Goal: Information Seeking & Learning: Learn about a topic

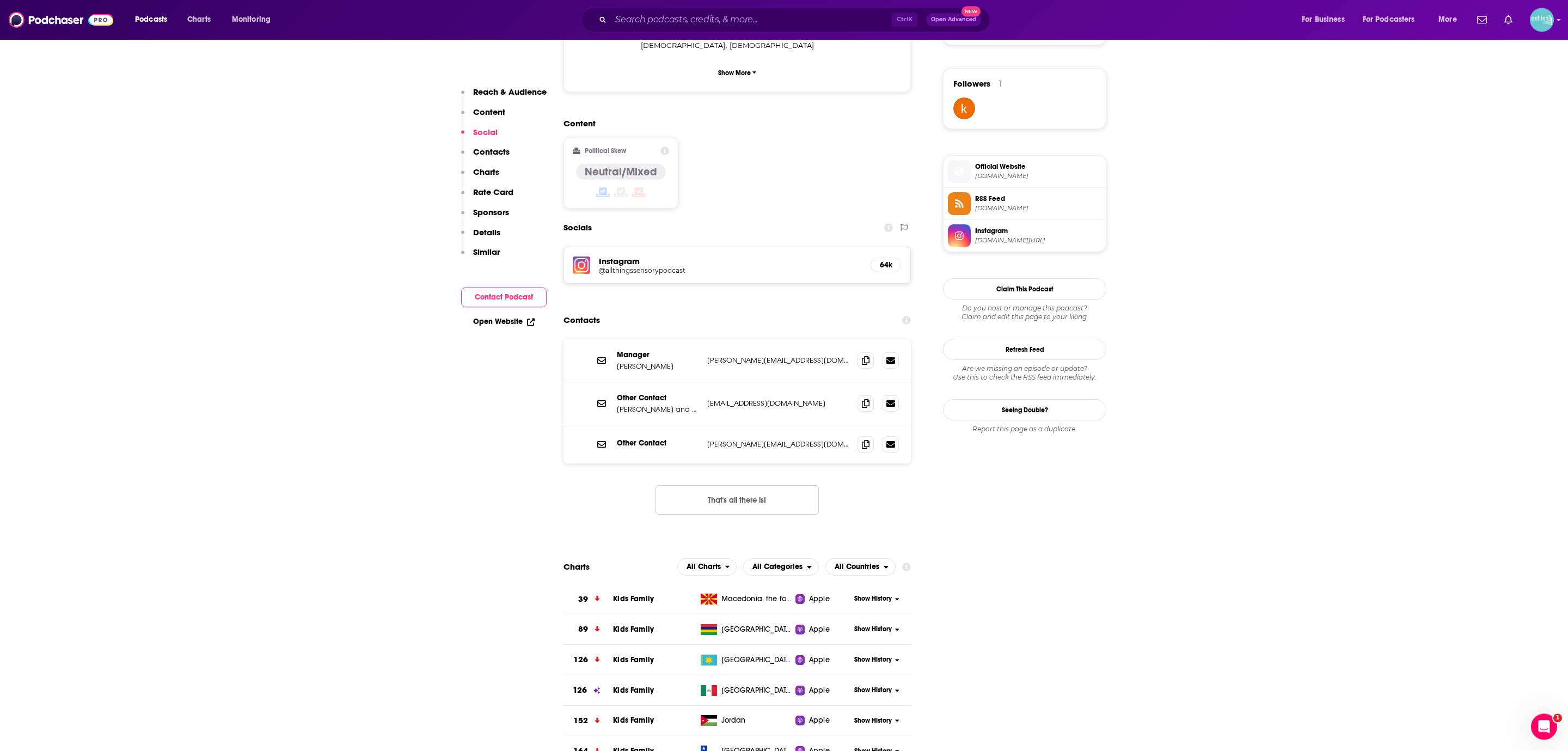
scroll to position [769, 0]
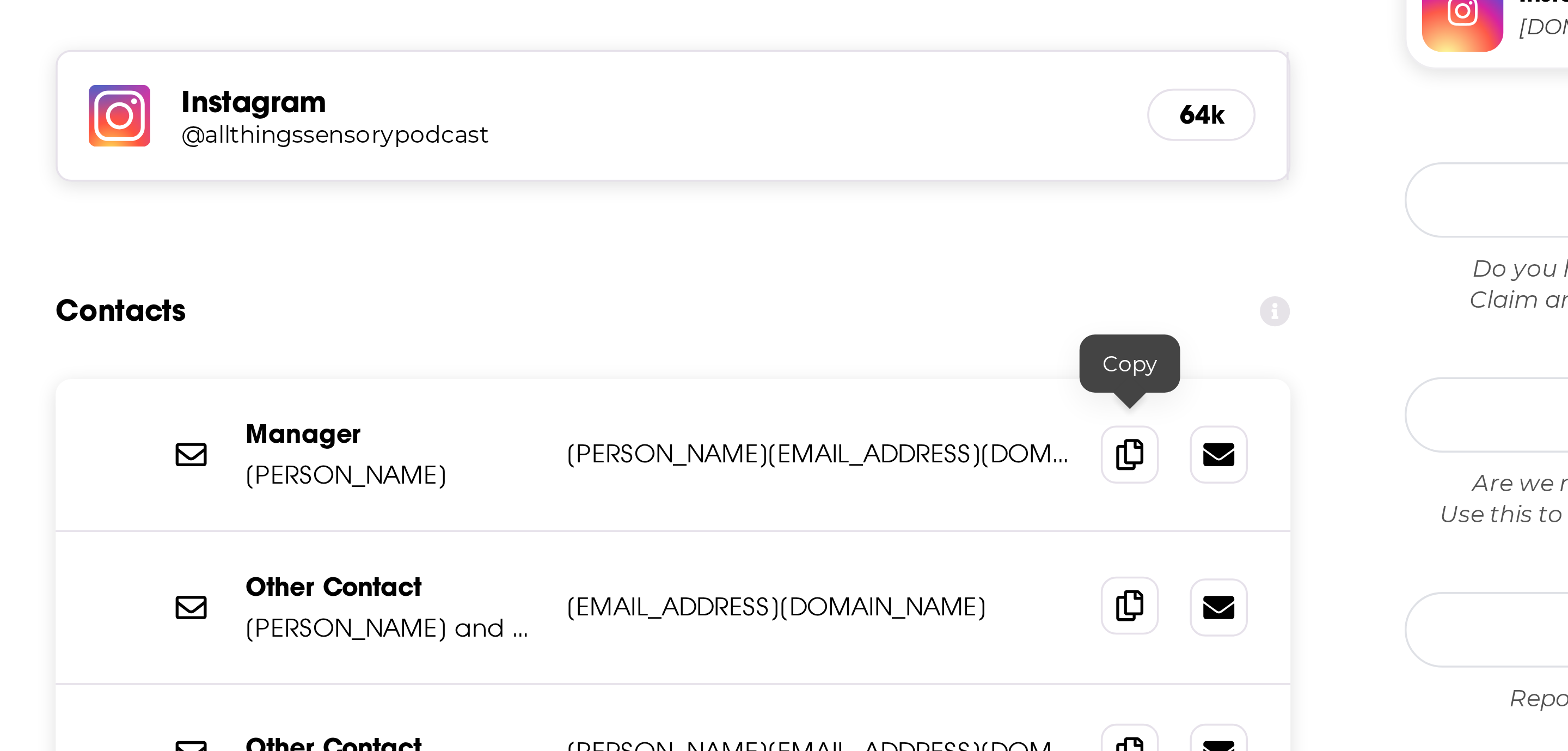
click at [866, 399] on icon at bounding box center [865, 403] width 8 height 8
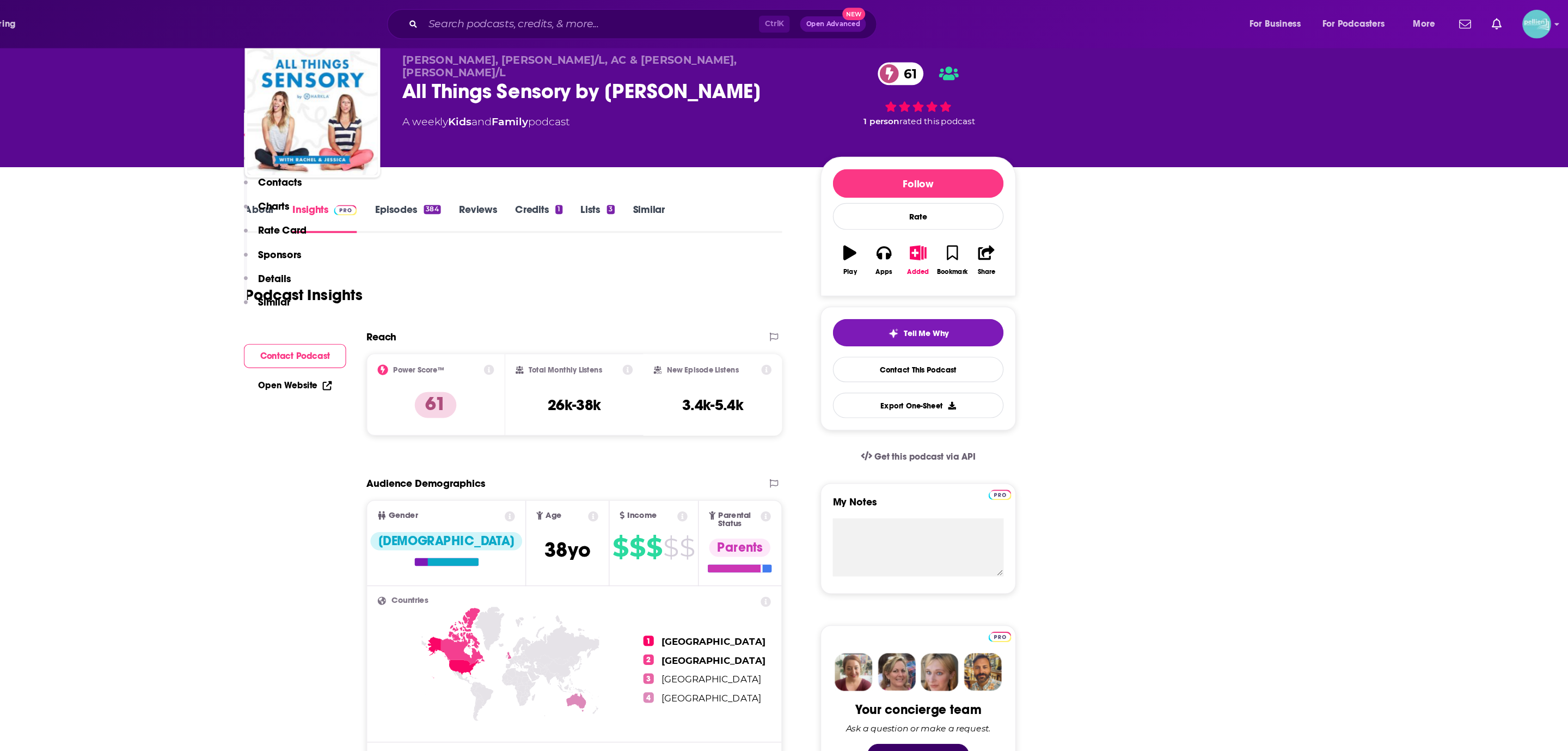
scroll to position [0, 0]
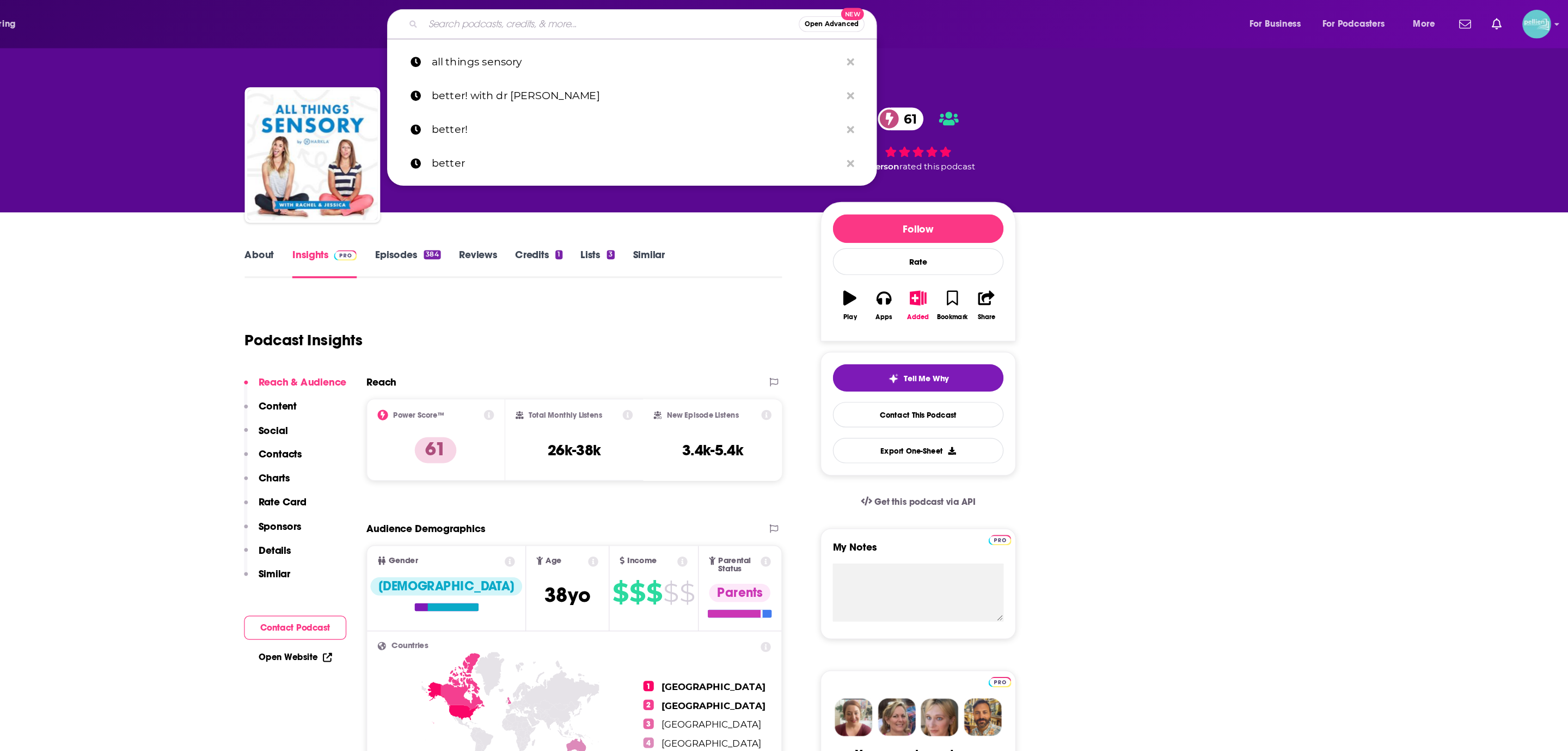
click at [697, 19] on input "Search podcasts, credits, & more..." at bounding box center [767, 20] width 314 height 18
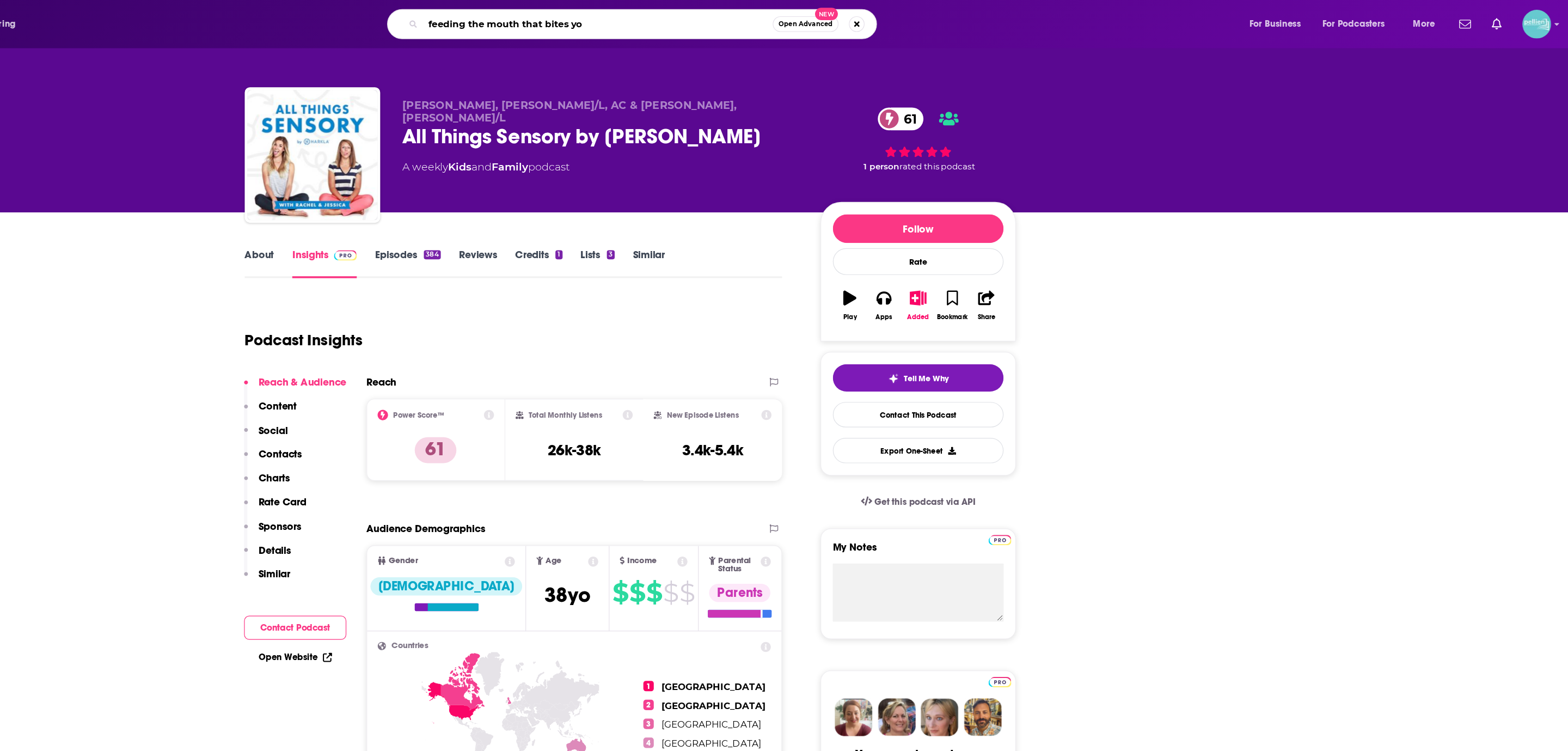
type input "feeding the mouth that bites you"
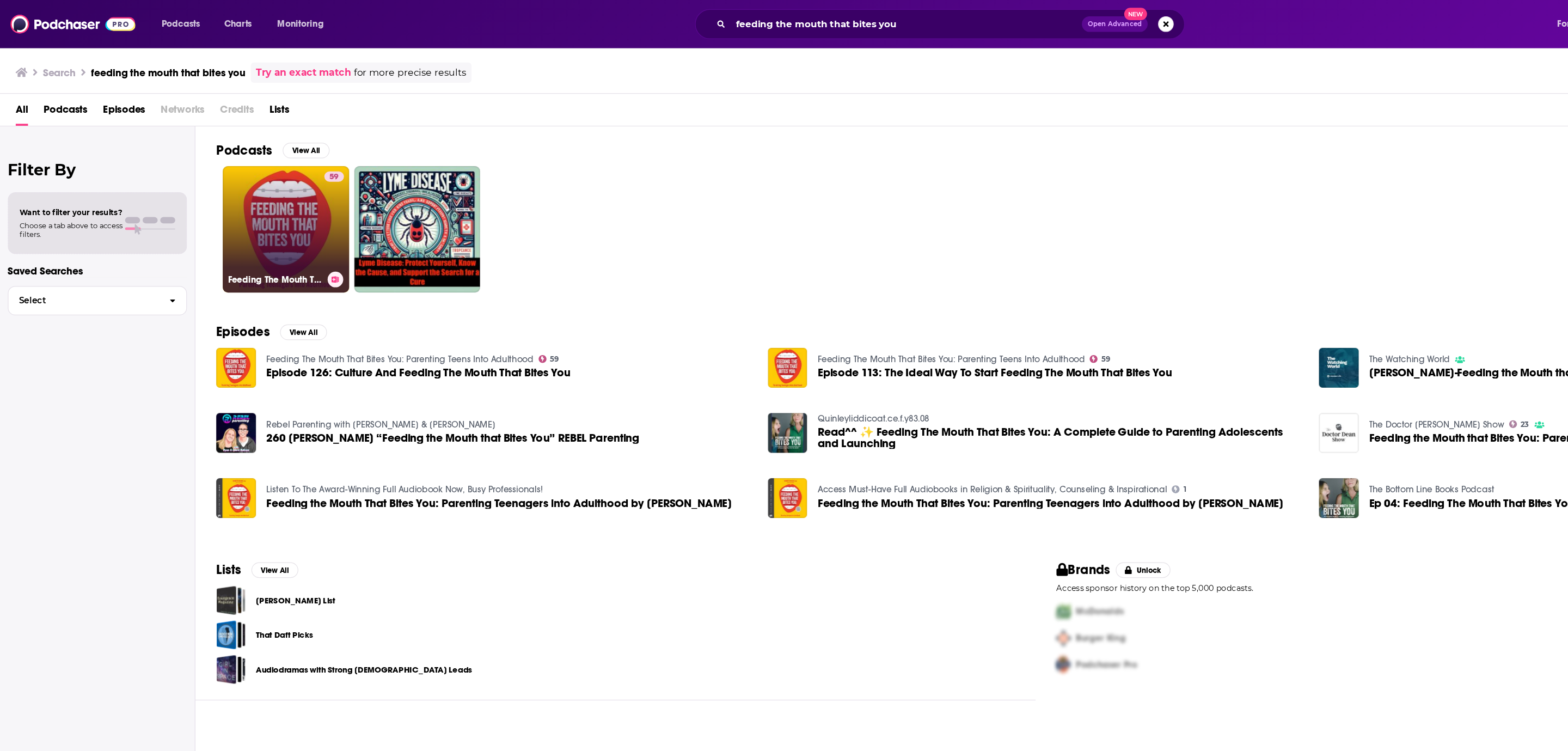
click at [202, 219] on link "59 Feeding The Mouth That Bites You: Parenting Teens Into Adulthood" at bounding box center [239, 192] width 105 height 105
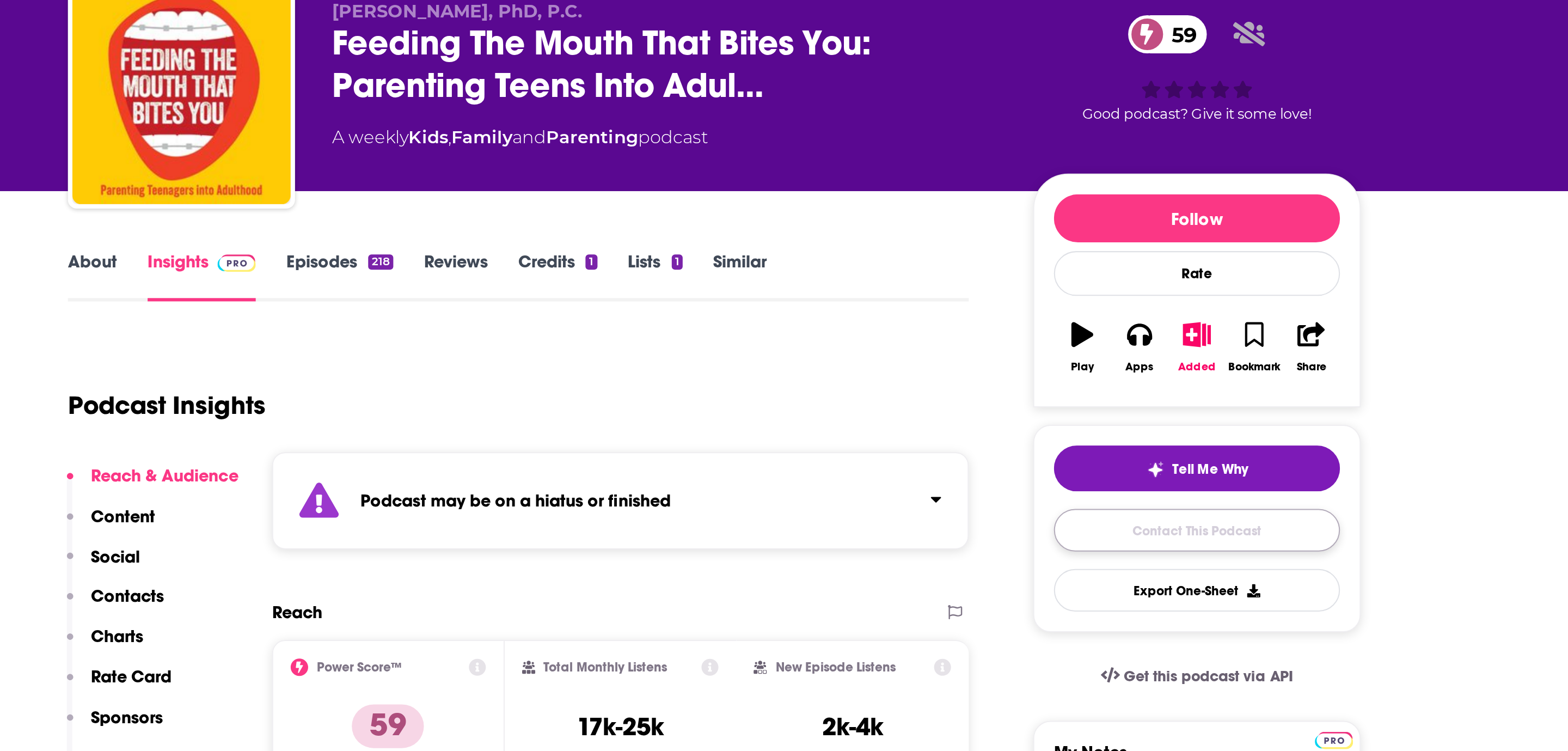
click at [972, 347] on link "Contact This Podcast" at bounding box center [1024, 346] width 142 height 21
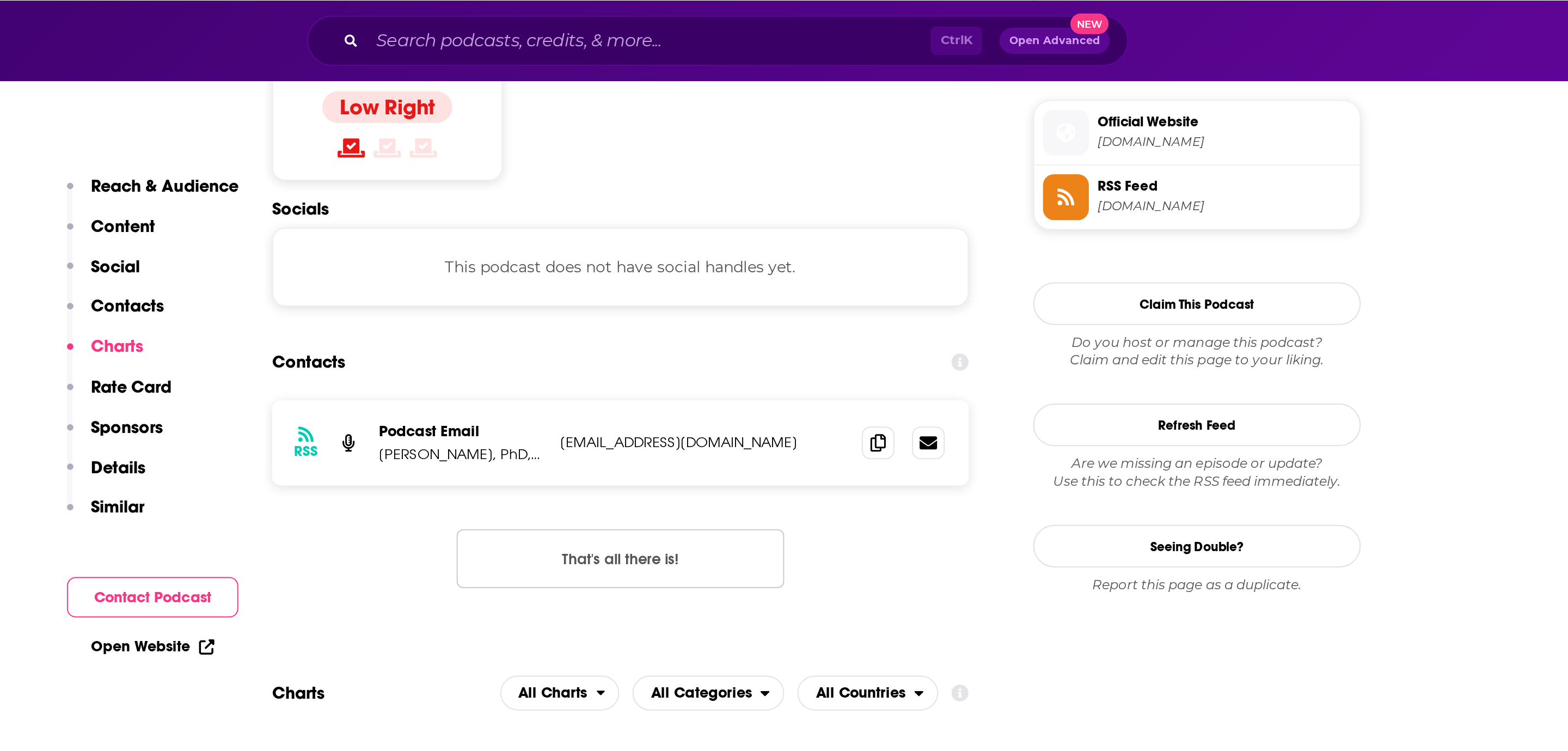
scroll to position [977, 0]
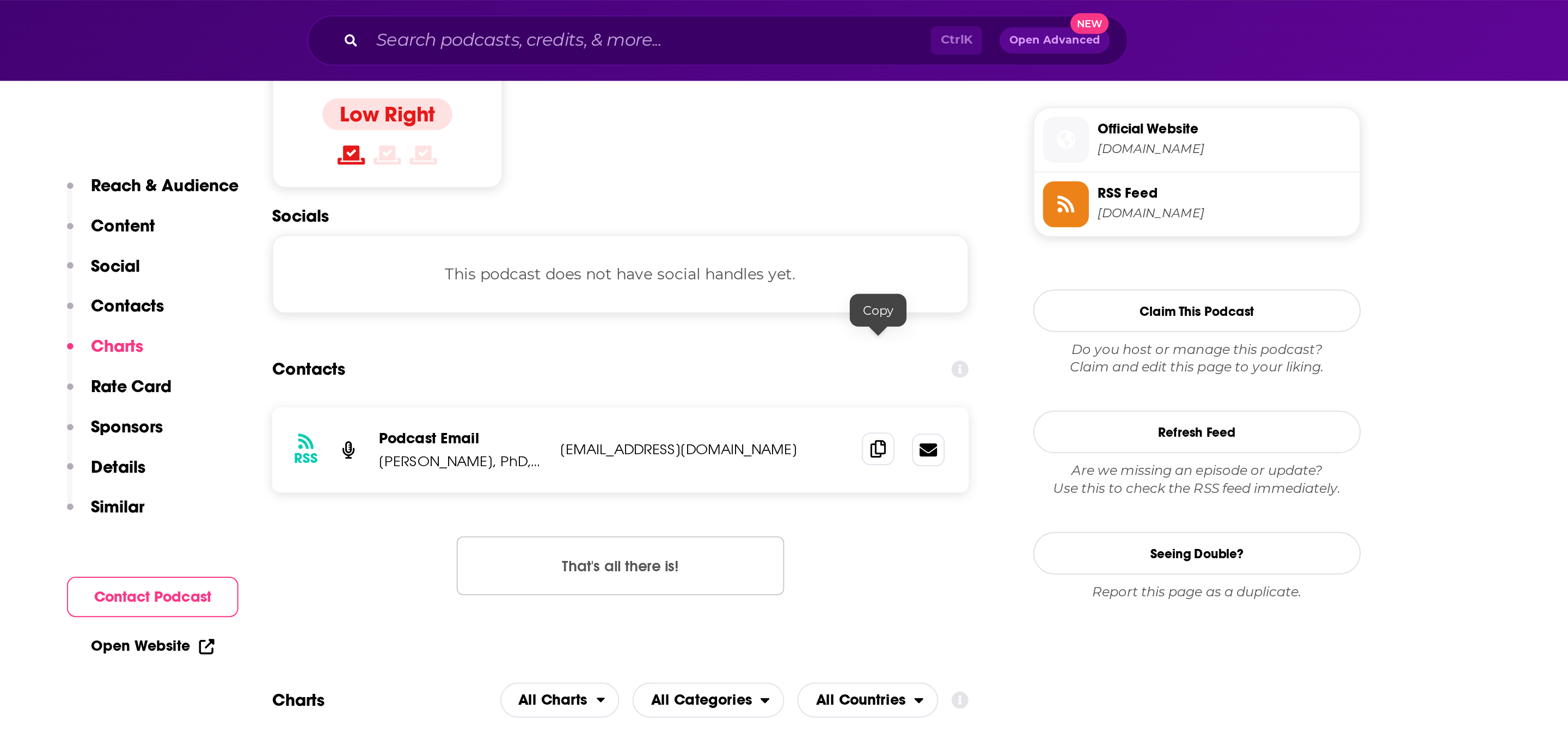
click at [861, 216] on span at bounding box center [866, 224] width 17 height 17
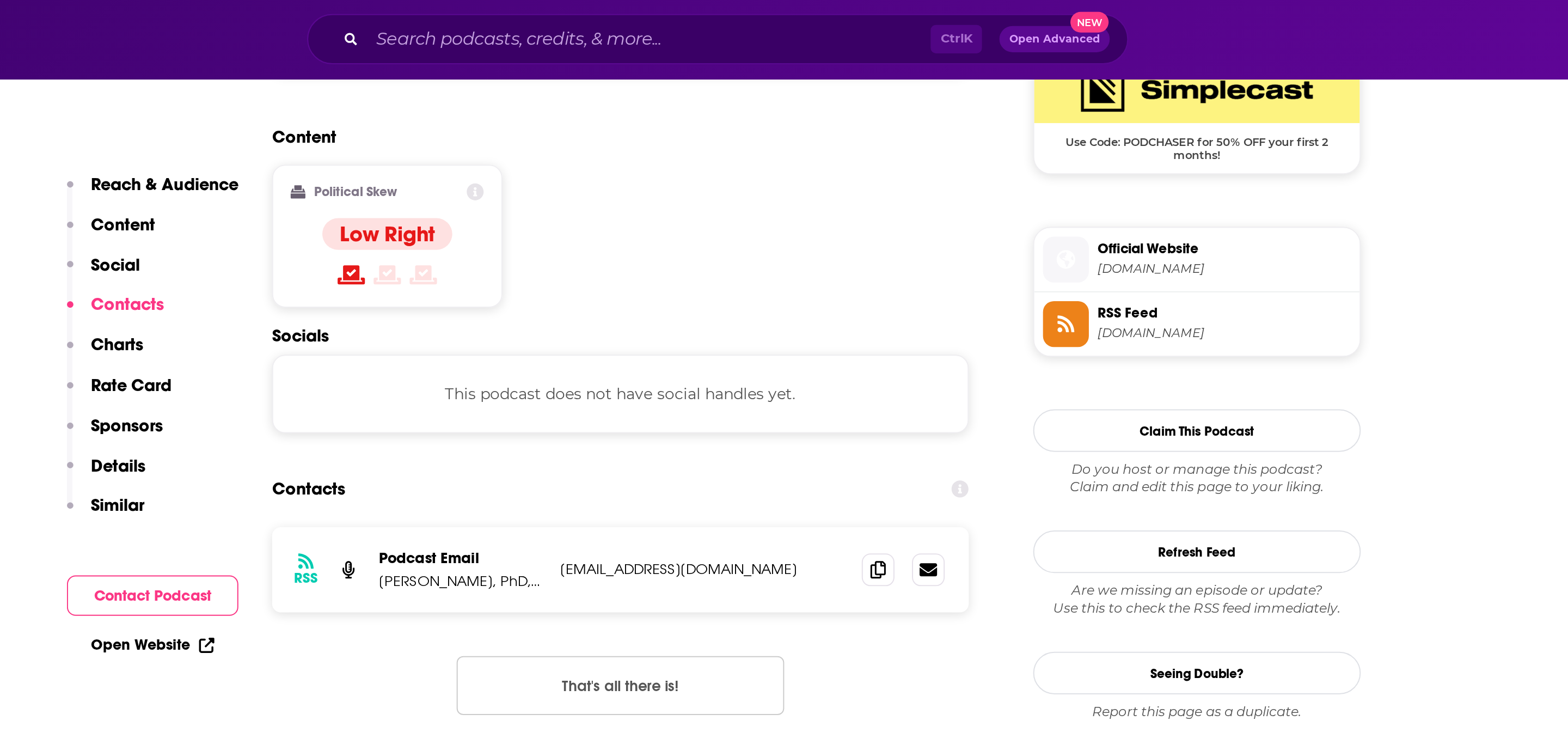
click at [995, 126] on span "Official Website [DOMAIN_NAME]" at bounding box center [1036, 130] width 131 height 22
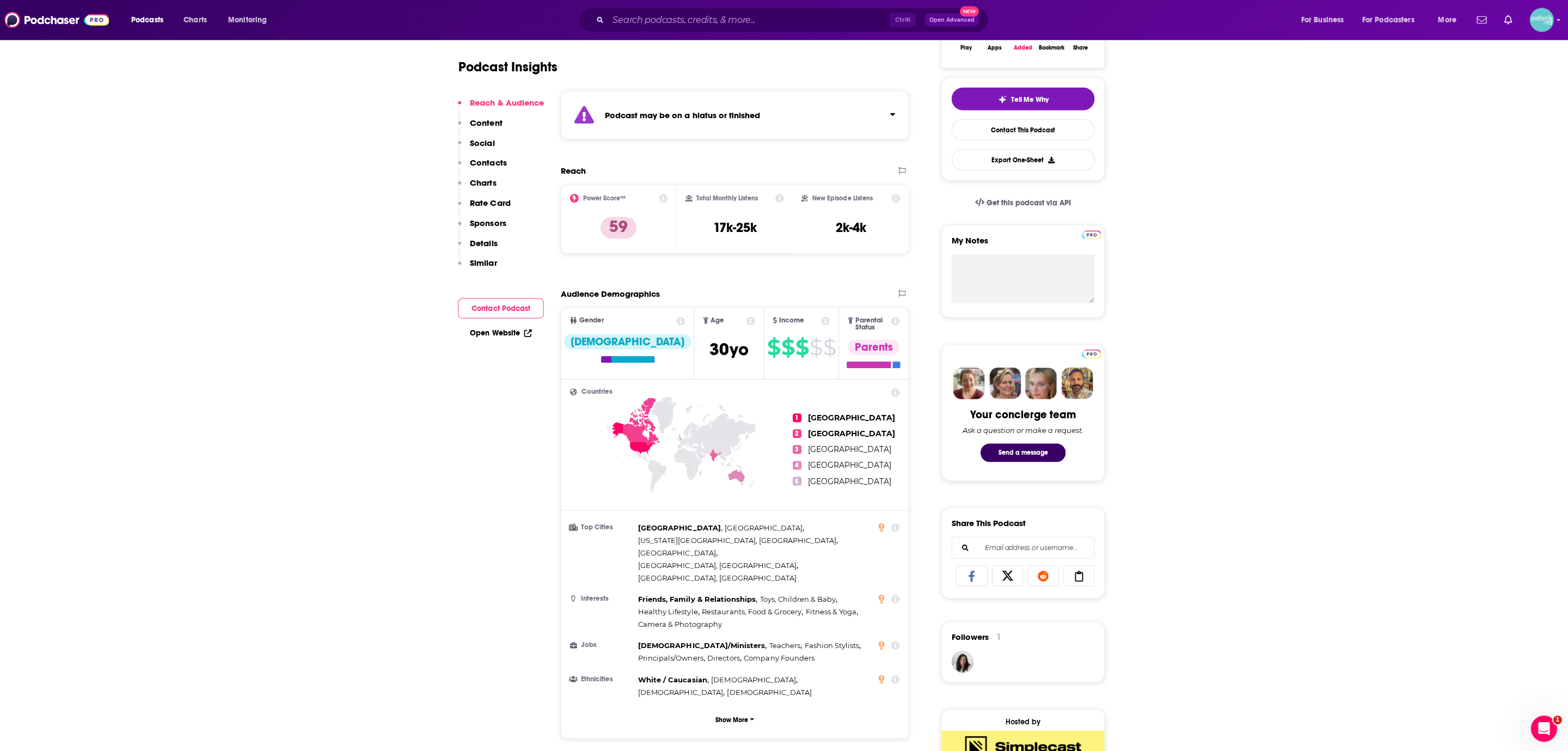
scroll to position [0, 0]
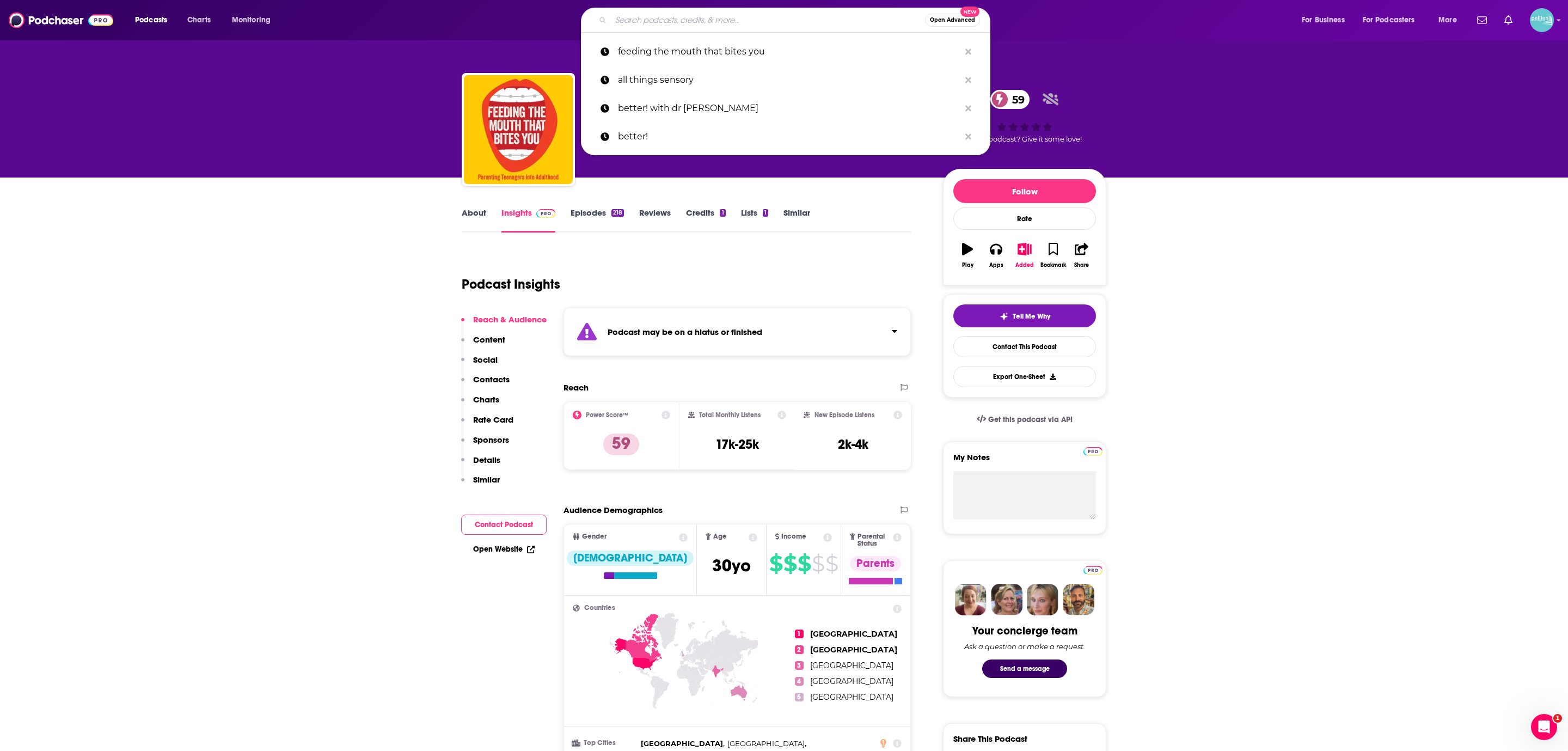
click at [651, 21] on input "Search podcasts, credits, & more..." at bounding box center [767, 20] width 314 height 18
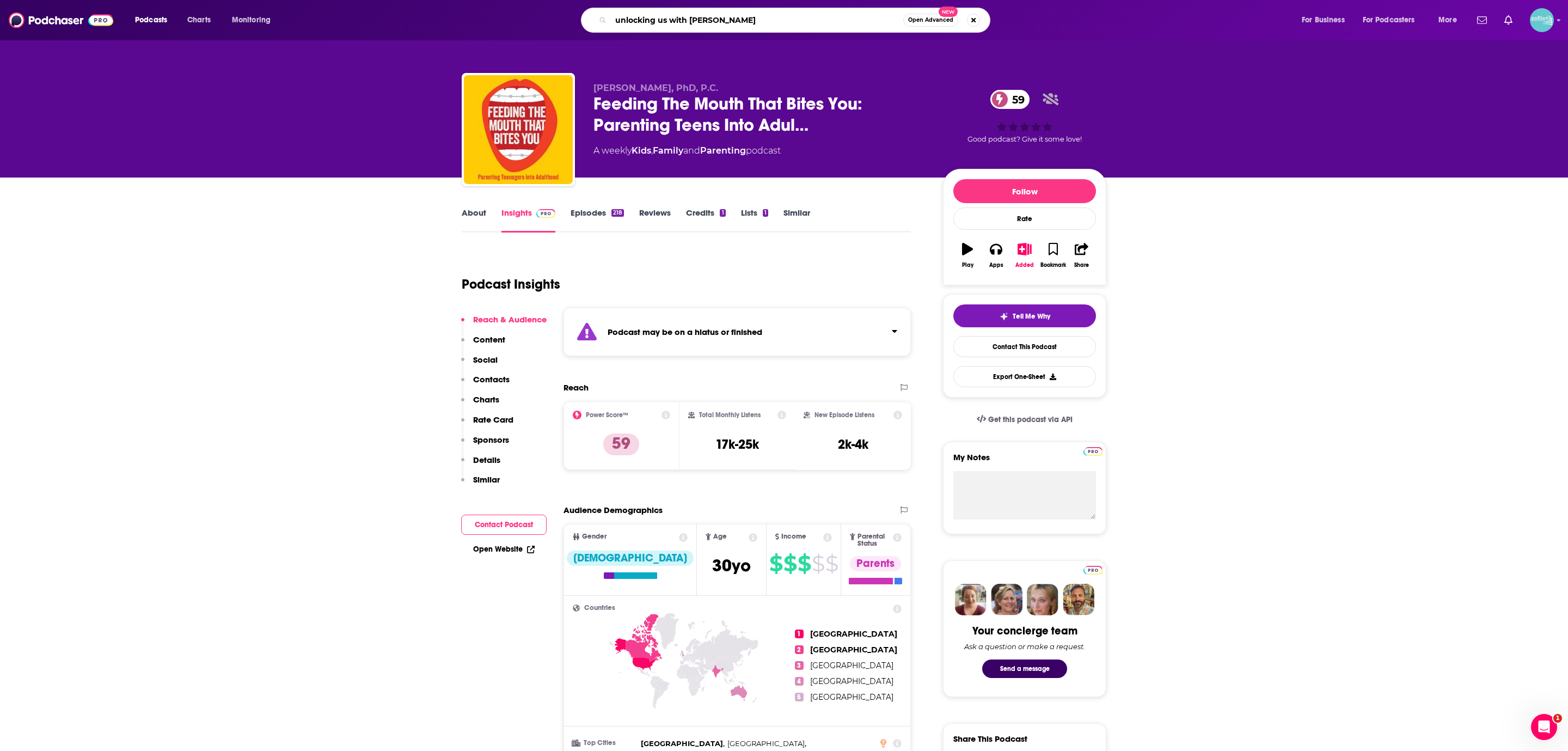
type input "unlocking us with [PERSON_NAME]"
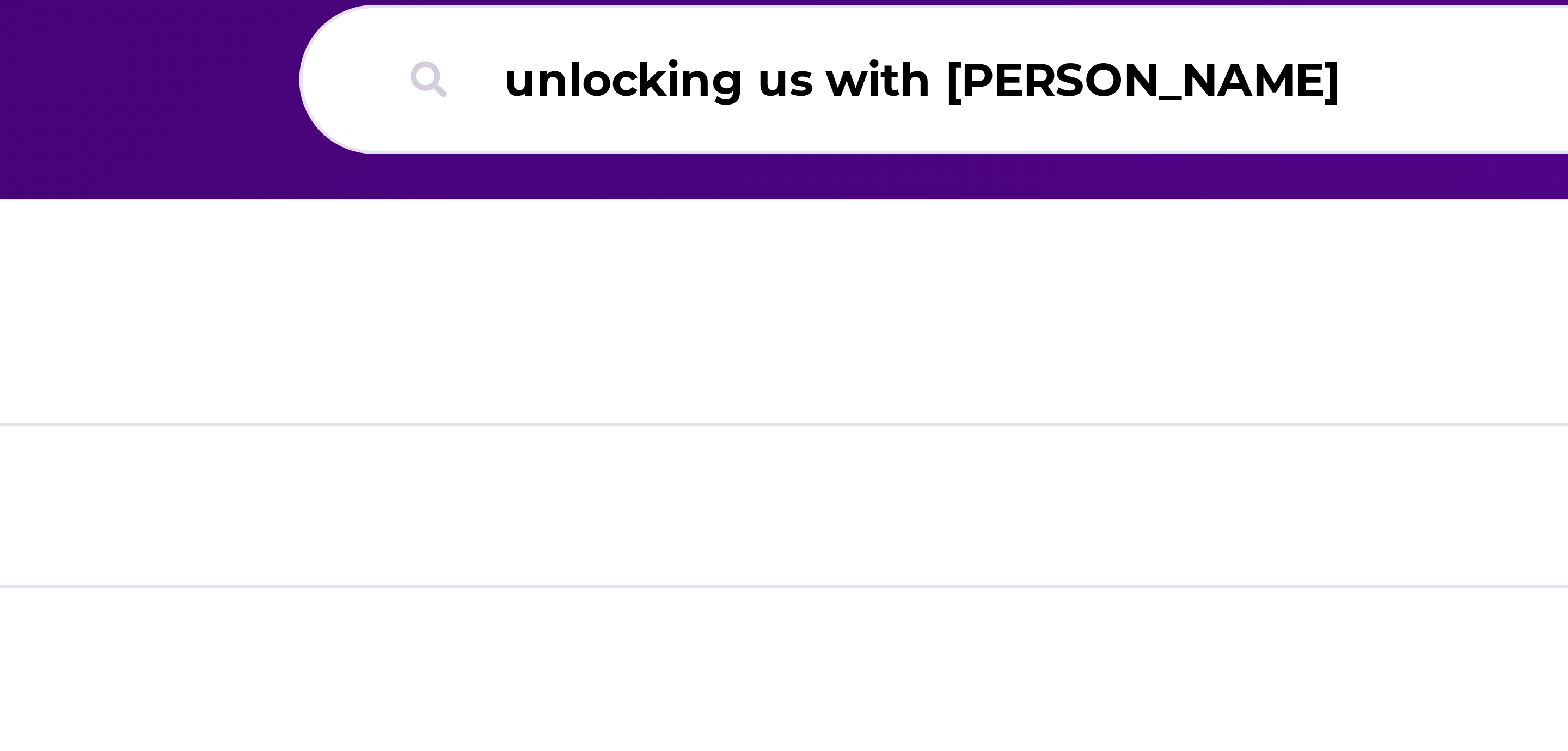
click at [725, 15] on input "unlocking us with [PERSON_NAME]" at bounding box center [756, 20] width 292 height 18
type input "unlocking us with [PERSON_NAME]"
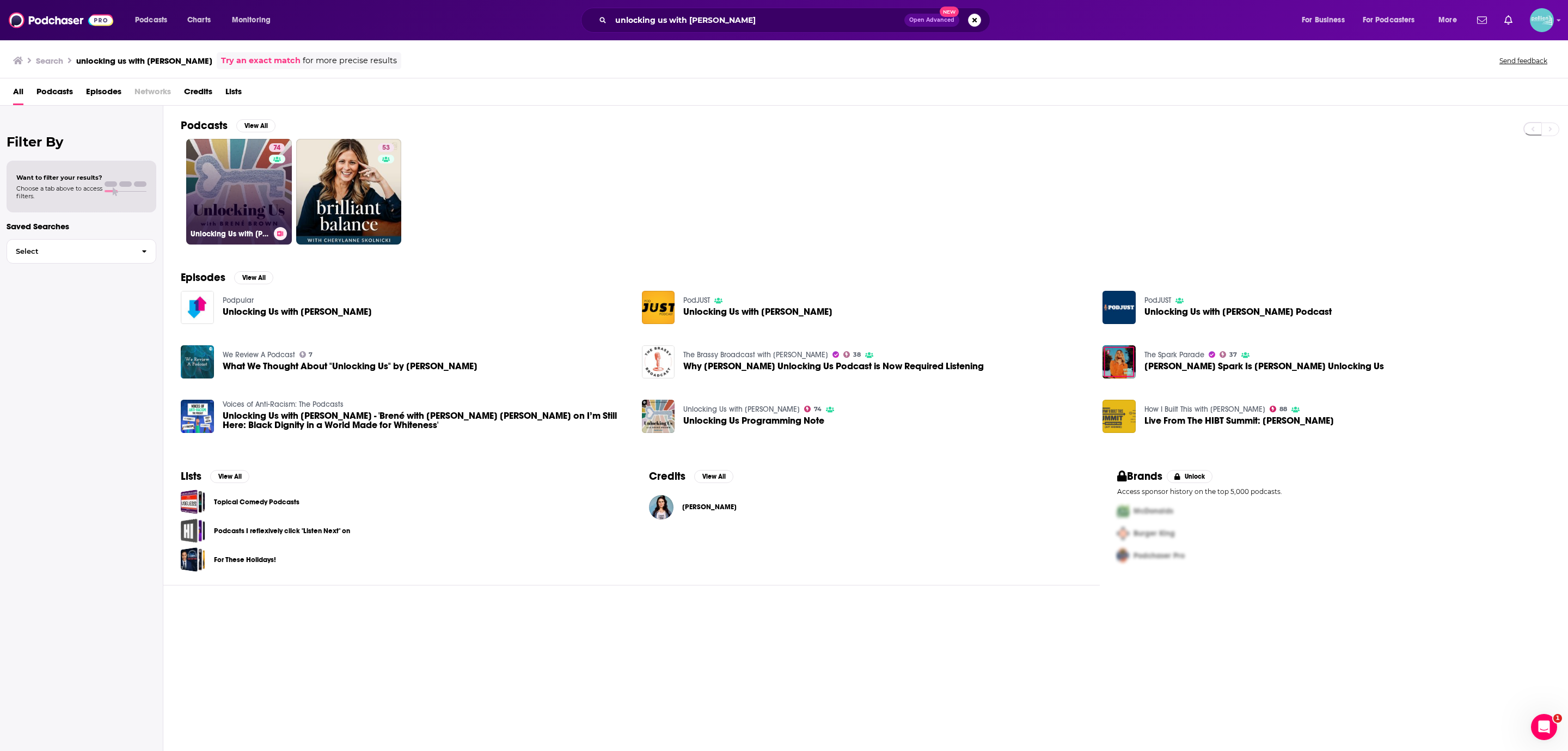
click at [213, 183] on link "74 Unlocking Us with [PERSON_NAME]" at bounding box center [239, 192] width 105 height 105
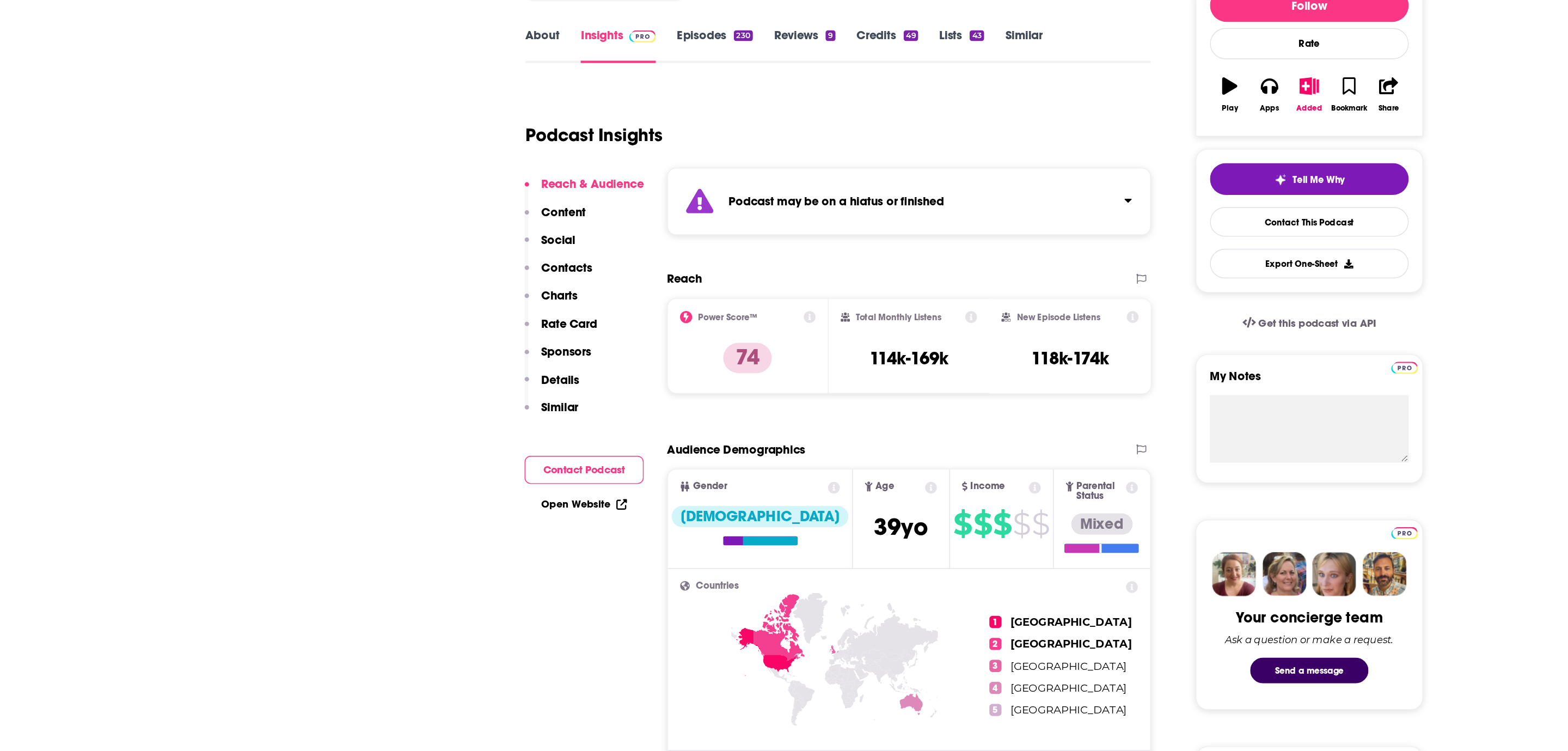
scroll to position [4, 0]
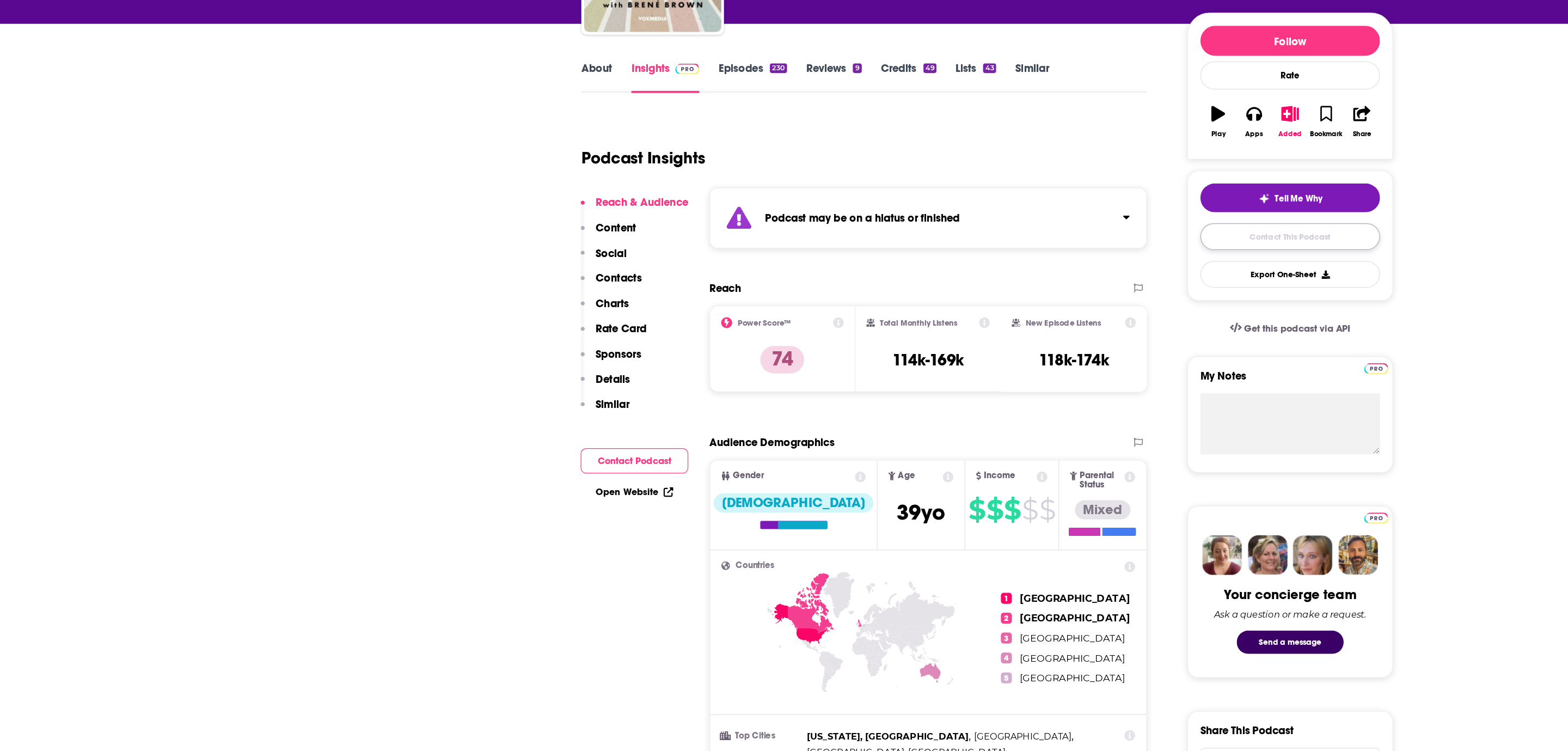
click at [973, 347] on link "Contact This Podcast" at bounding box center [1024, 342] width 142 height 21
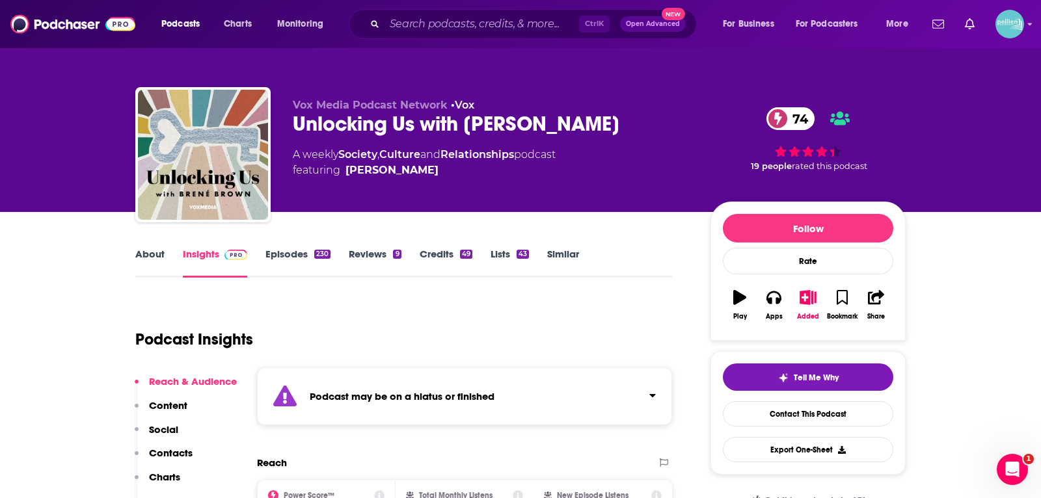
click at [146, 272] on link "About" at bounding box center [149, 263] width 29 height 30
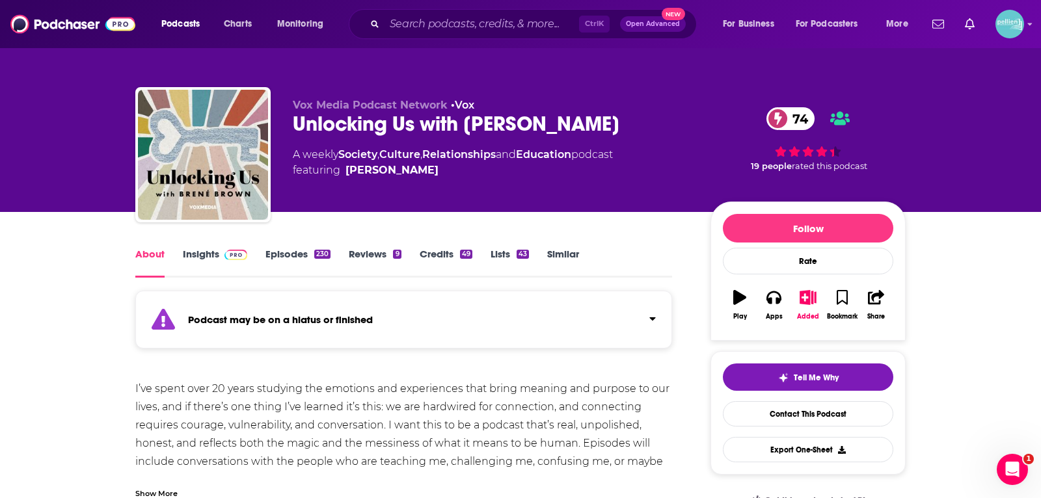
scroll to position [124, 0]
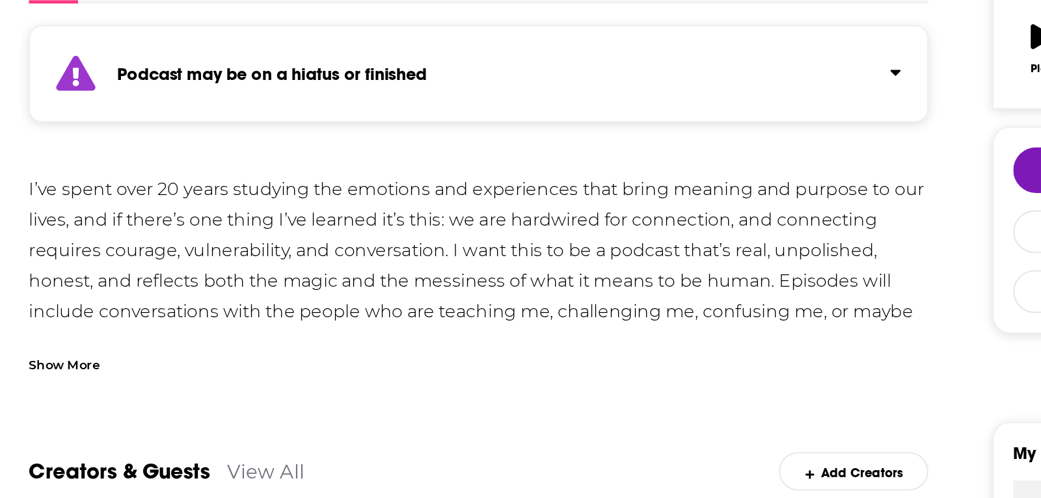
click at [202, 364] on div "Show More" at bounding box center [403, 364] width 537 height 22
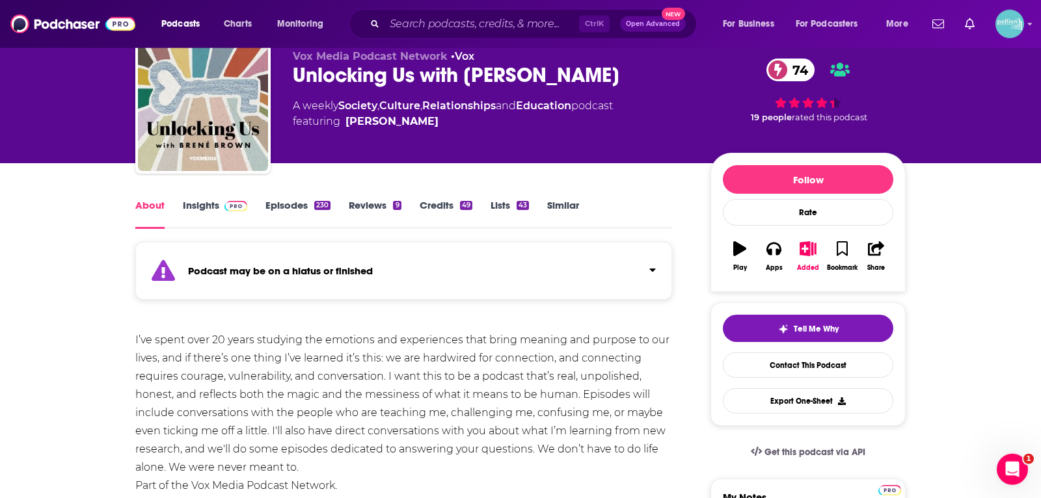
scroll to position [58, 0]
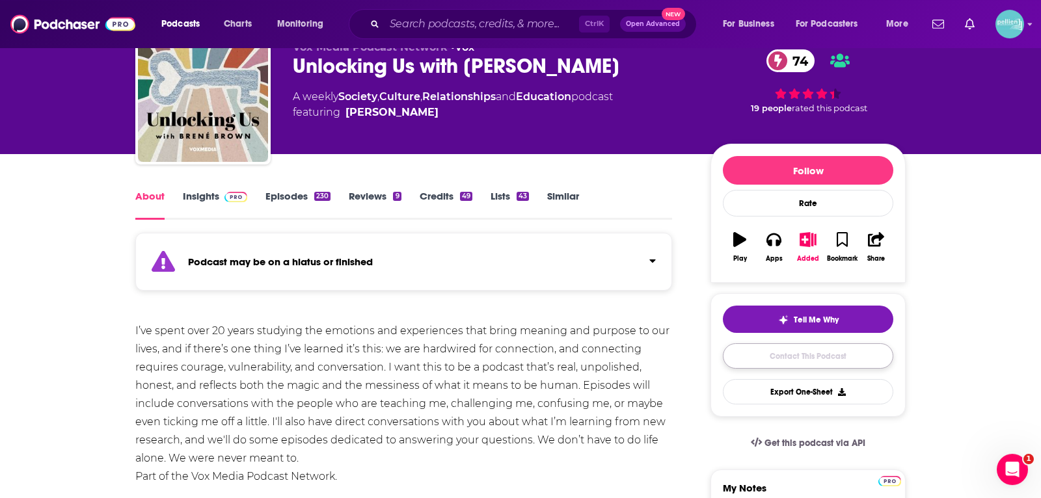
click at [757, 360] on link "Contact This Podcast" at bounding box center [808, 356] width 170 height 25
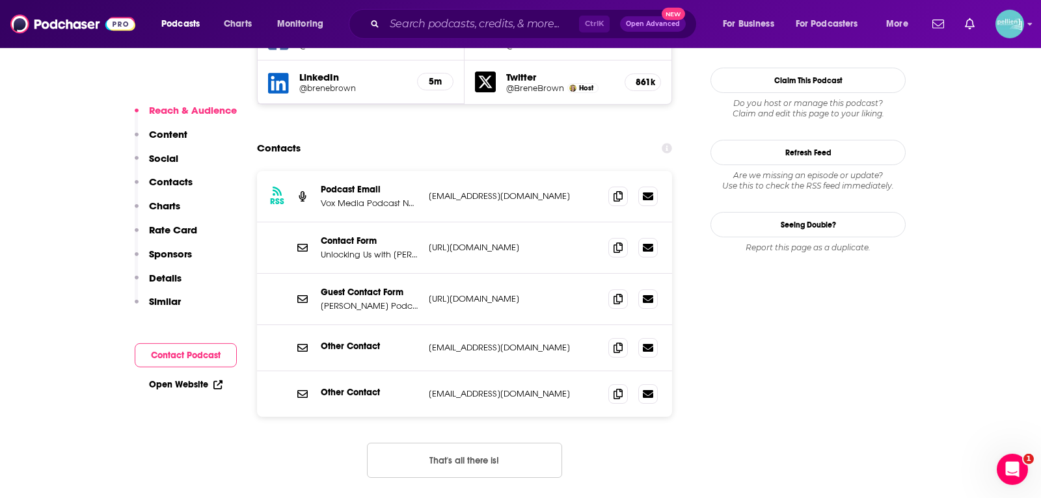
scroll to position [1337, 0]
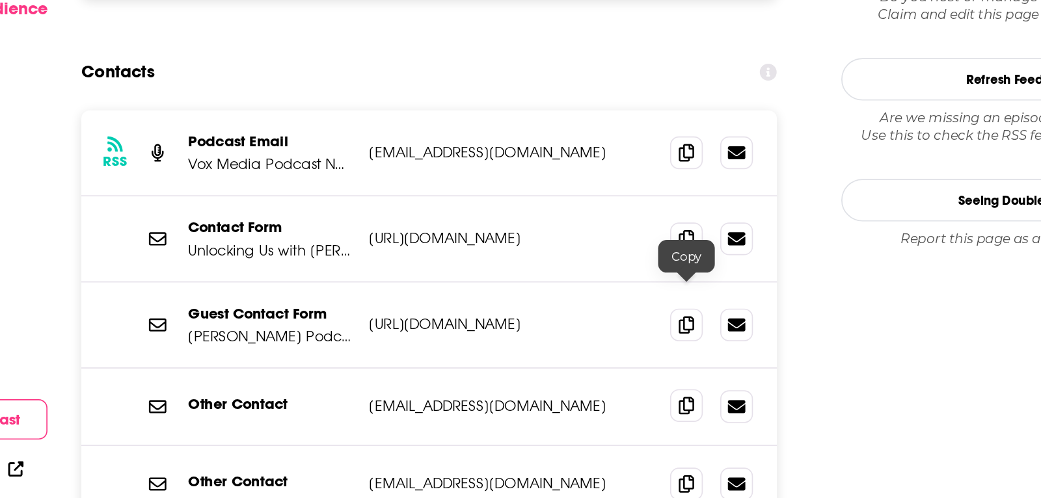
click at [619, 342] on icon at bounding box center [618, 347] width 9 height 10
click at [452, 274] on div "Guest Contact Form [PERSON_NAME] Podcast Guest Contact Form [URL][DOMAIN_NAME] …" at bounding box center [464, 299] width 415 height 51
click at [614, 384] on span at bounding box center [618, 394] width 20 height 20
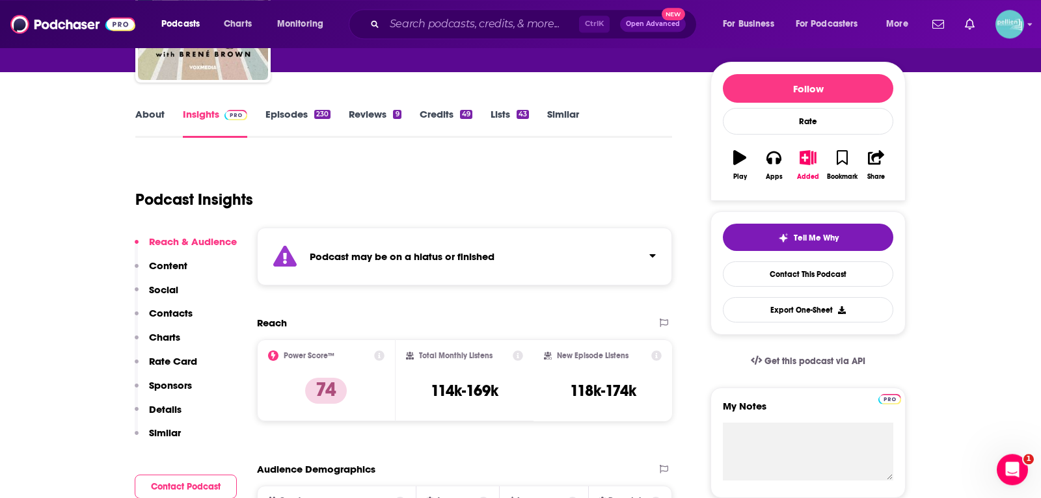
scroll to position [107, 0]
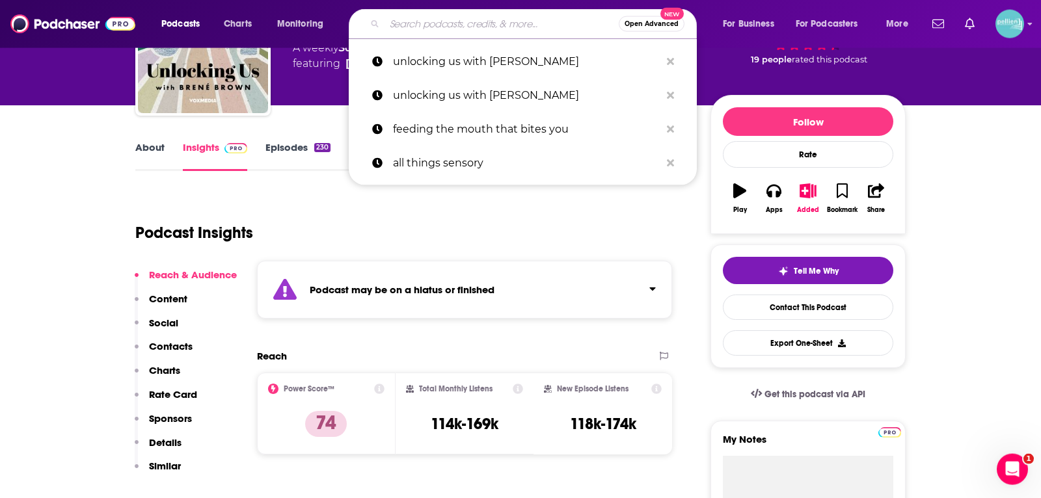
click at [409, 29] on input "Search podcasts, credits, & more..." at bounding box center [502, 24] width 234 height 21
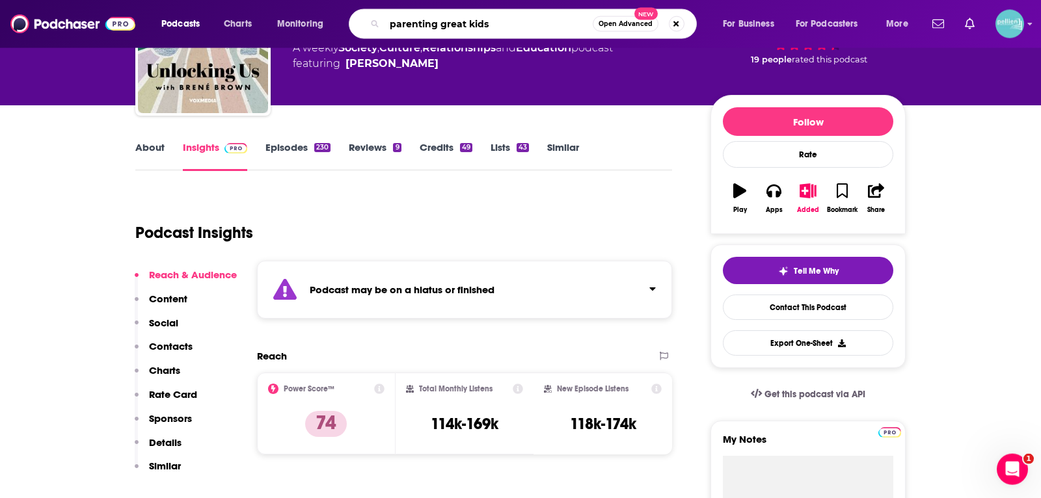
type input "parenting great kids"
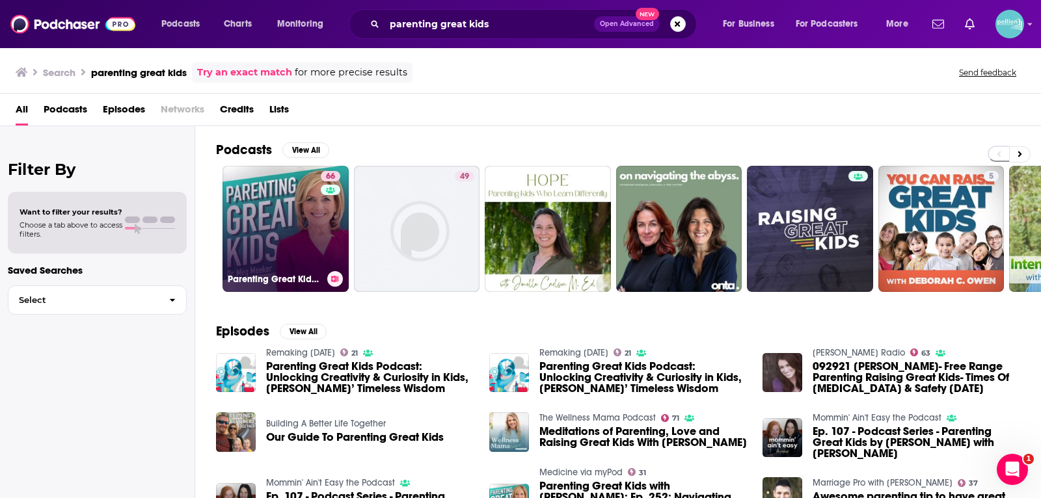
click at [286, 231] on link "66 Parenting Great Kids with [PERSON_NAME]" at bounding box center [286, 229] width 126 height 126
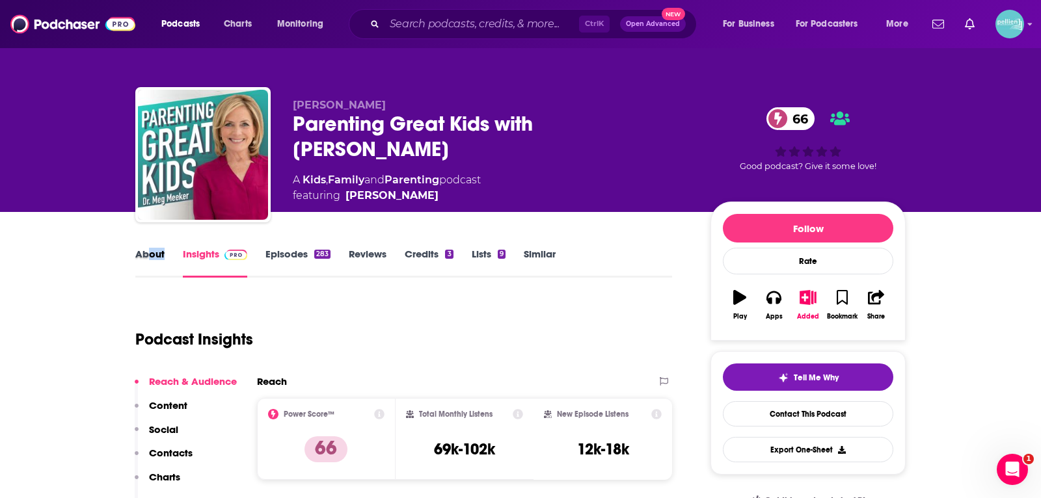
drag, startPoint x: 170, startPoint y: 250, endPoint x: 149, endPoint y: 249, distance: 21.5
click at [149, 249] on div "About" at bounding box center [158, 263] width 47 height 30
click at [149, 249] on link "About" at bounding box center [149, 263] width 29 height 30
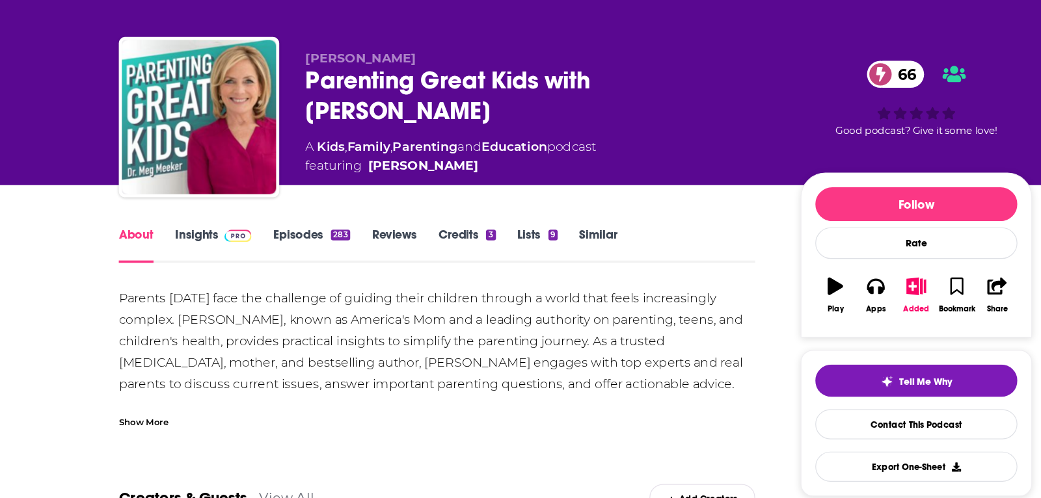
click at [189, 387] on div "Parents [DATE] face the challenge of guiding their children through a world tha…" at bounding box center [403, 353] width 537 height 109
click at [168, 407] on div "Show More" at bounding box center [156, 411] width 42 height 12
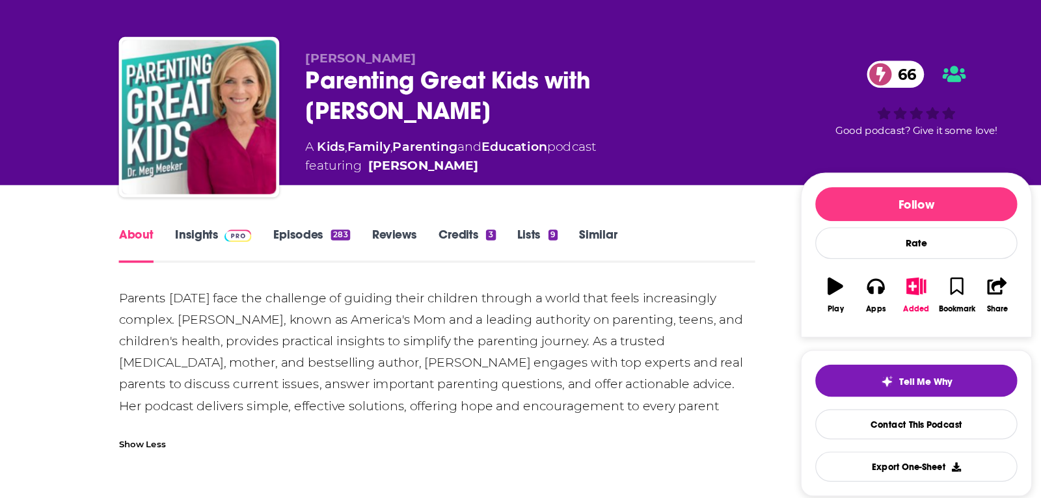
click at [234, 263] on link "Insights" at bounding box center [215, 263] width 64 height 30
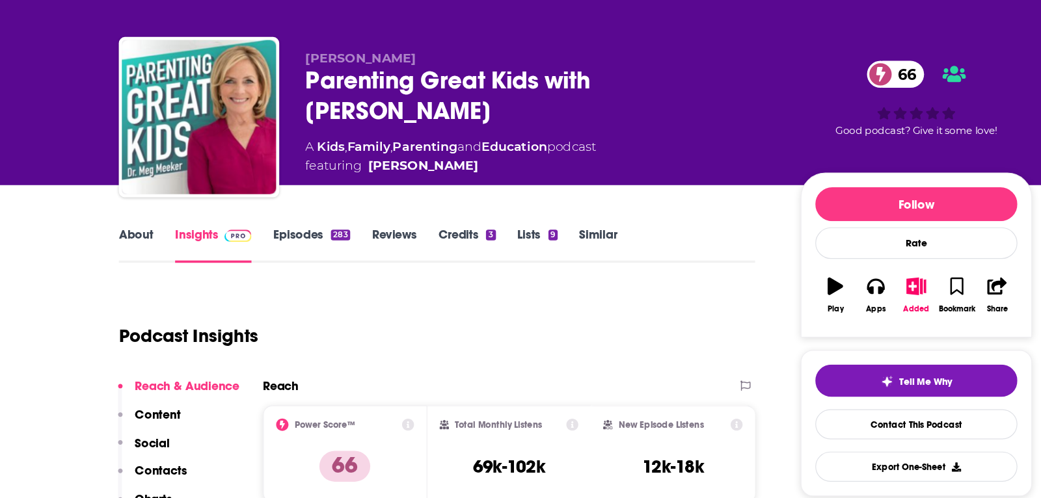
scroll to position [3, 0]
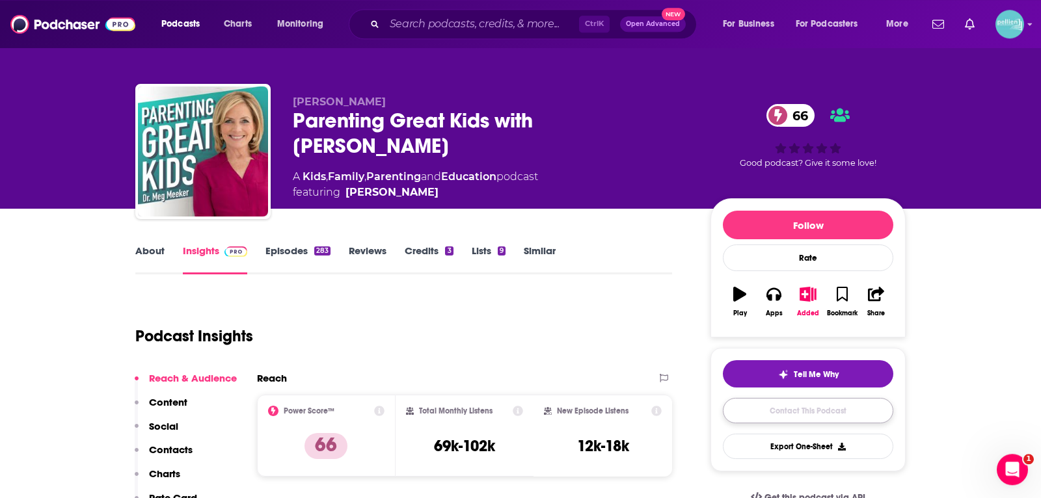
click at [742, 401] on link "Contact This Podcast" at bounding box center [808, 410] width 170 height 25
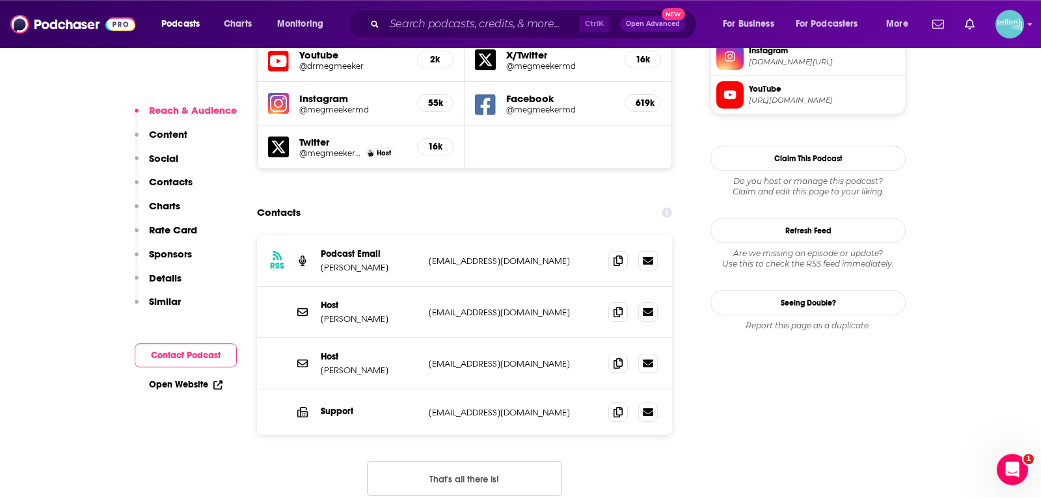
scroll to position [1221, 0]
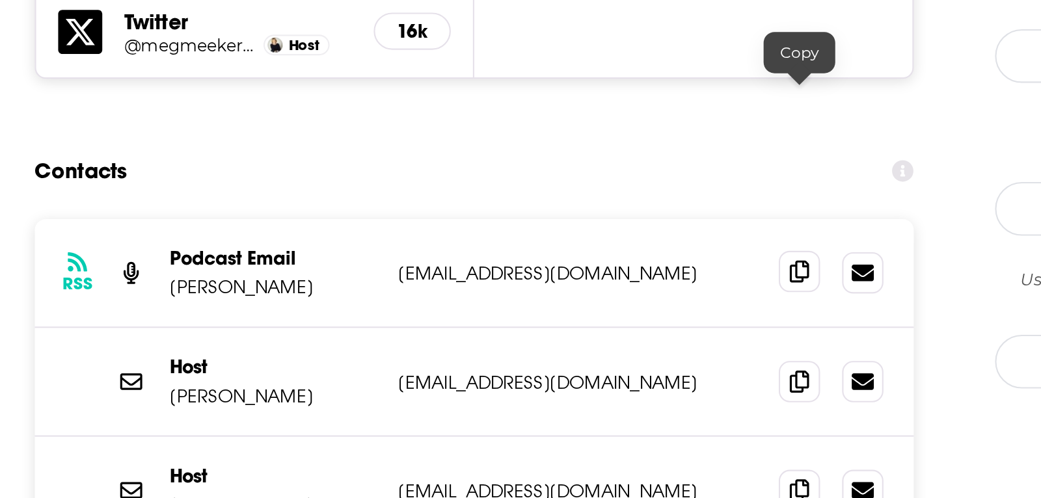
click at [626, 250] on span at bounding box center [618, 260] width 20 height 20
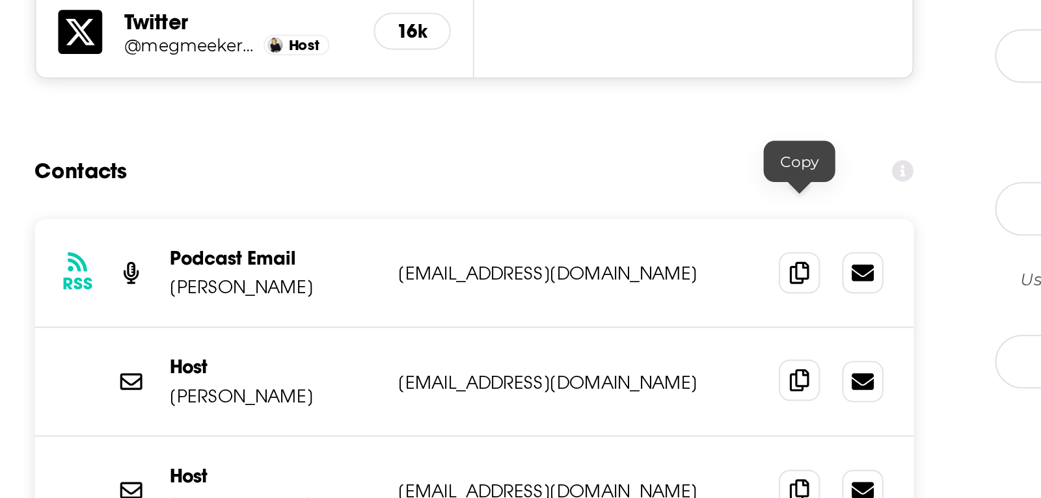
click at [615, 306] on icon at bounding box center [618, 311] width 9 height 10
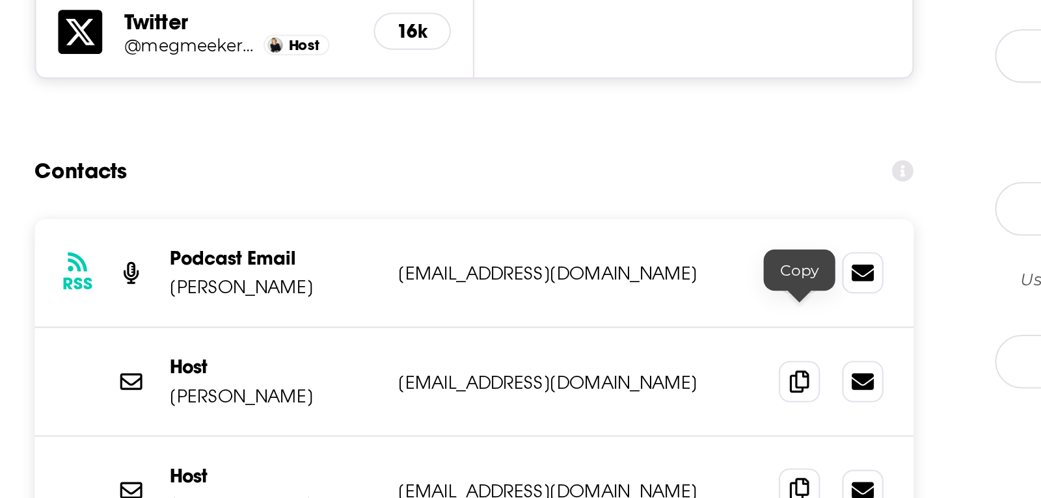
click at [614, 358] on icon at bounding box center [618, 363] width 9 height 10
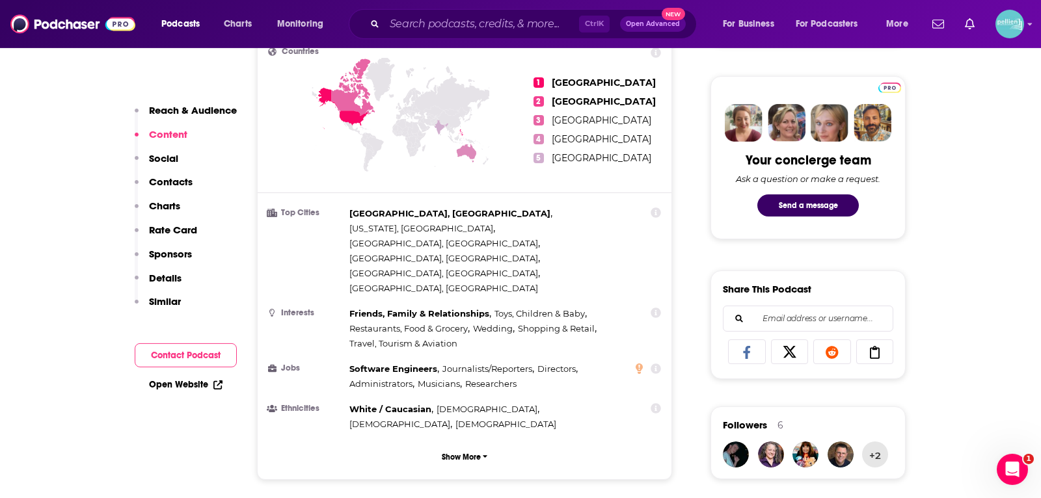
scroll to position [0, 0]
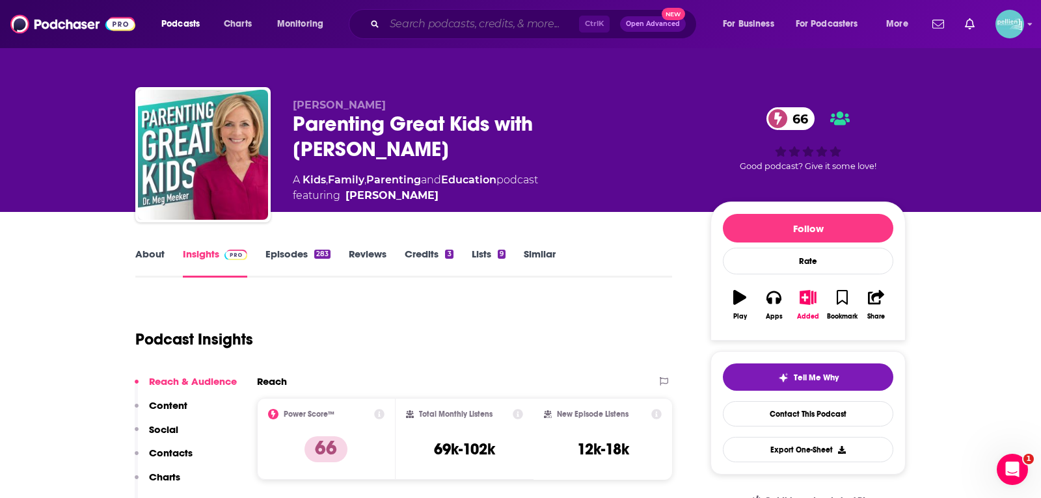
click at [426, 30] on input "Search podcasts, credits, & more..." at bounding box center [482, 24] width 195 height 21
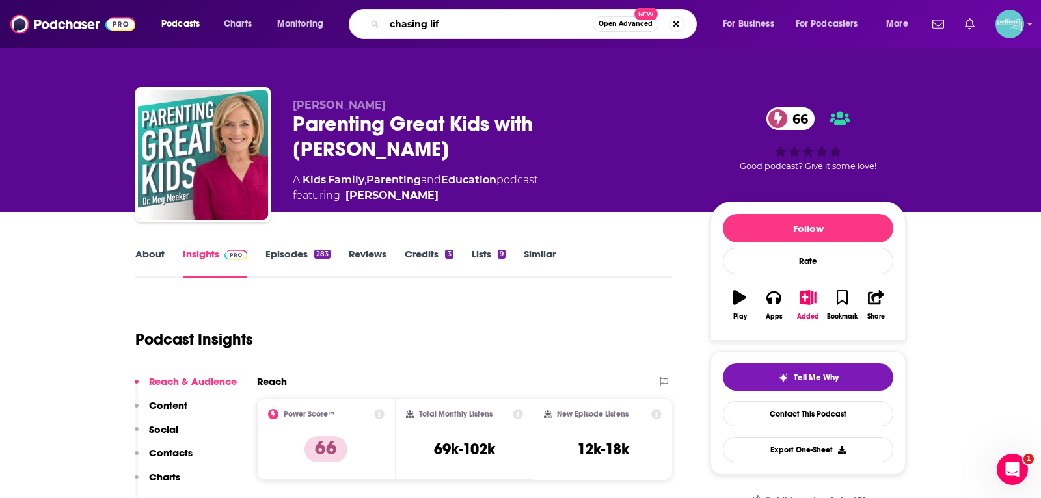
type input "chasing life"
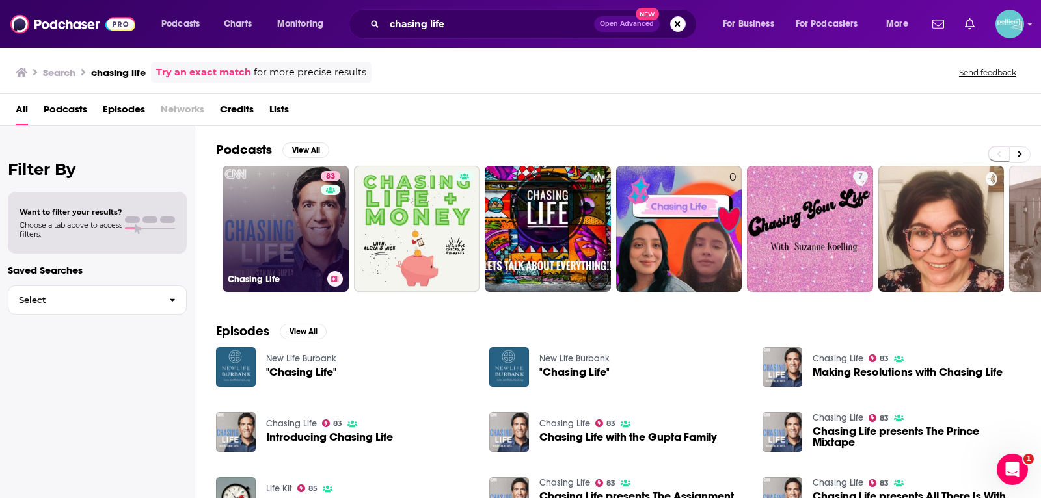
click at [308, 220] on link "83 Chasing Life" at bounding box center [286, 229] width 126 height 126
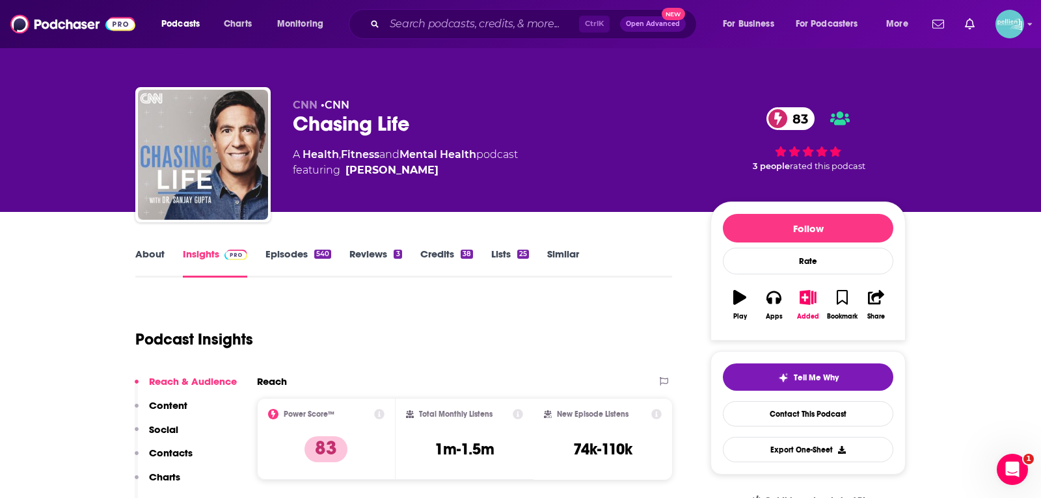
click at [150, 259] on link "About" at bounding box center [149, 263] width 29 height 30
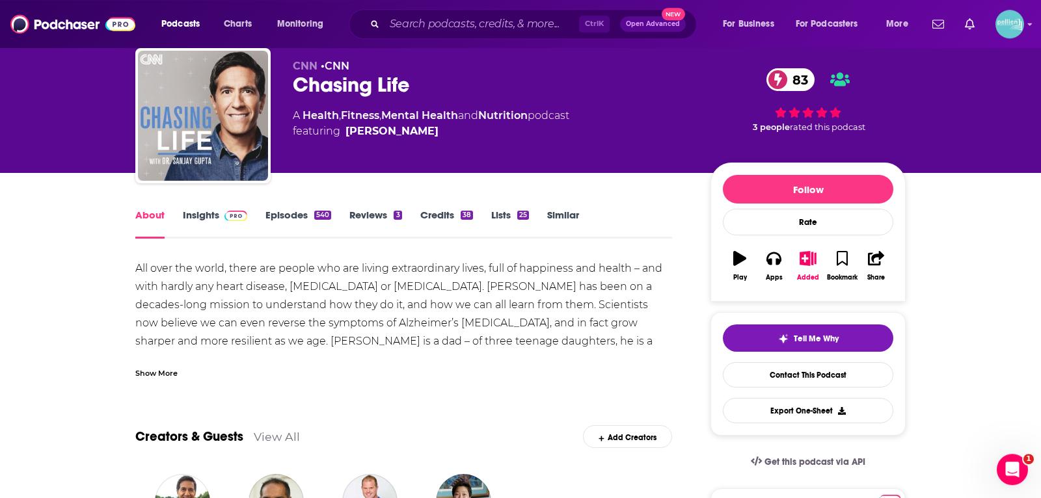
scroll to position [40, 0]
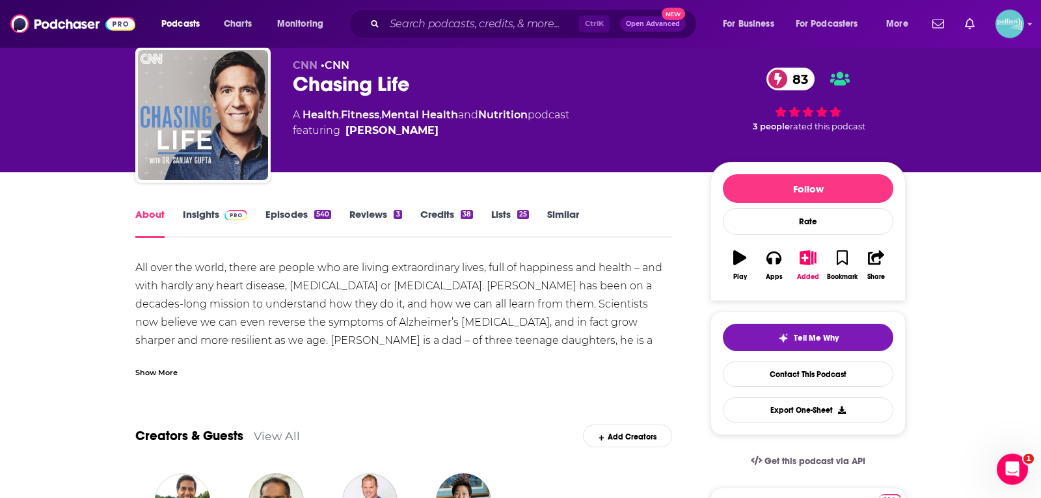
click at [150, 376] on div "Show More" at bounding box center [156, 372] width 42 height 12
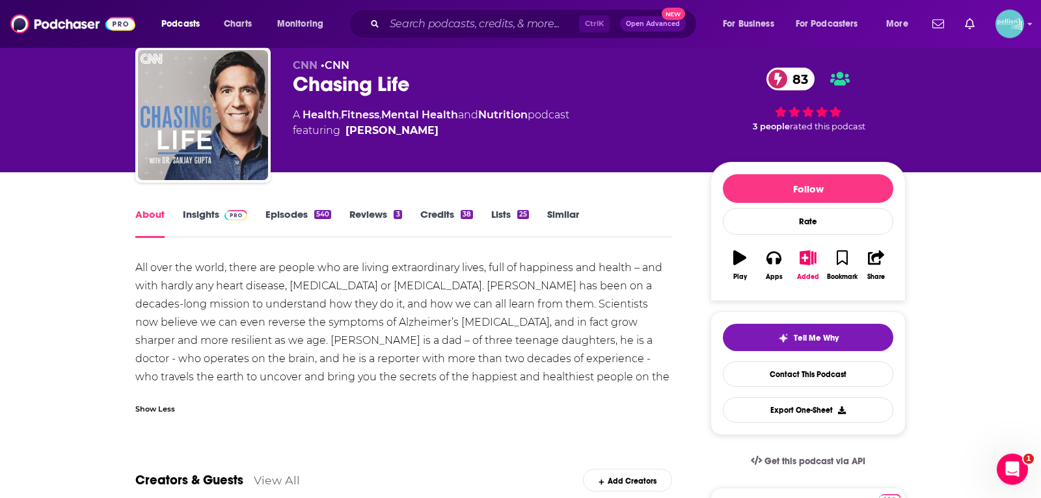
click at [209, 215] on link "Insights" at bounding box center [215, 223] width 64 height 30
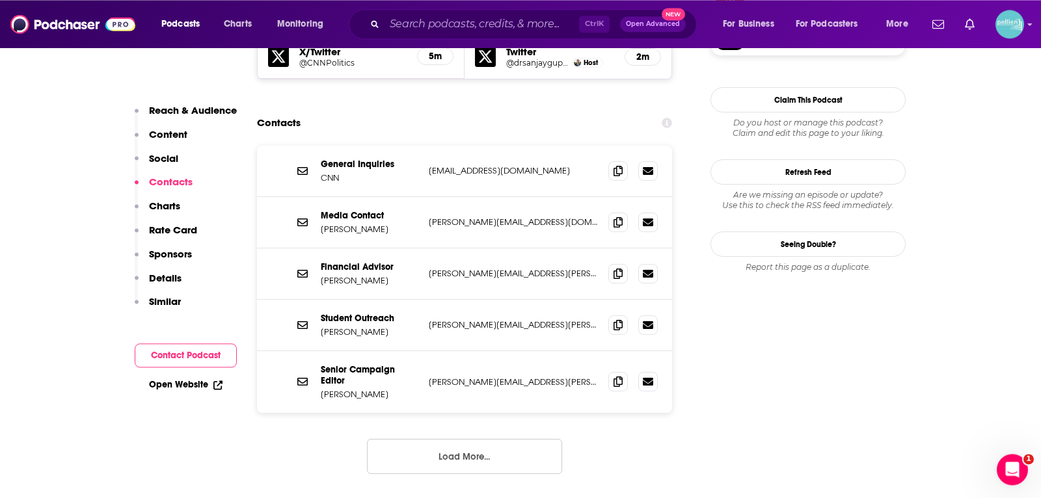
scroll to position [1151, 0]
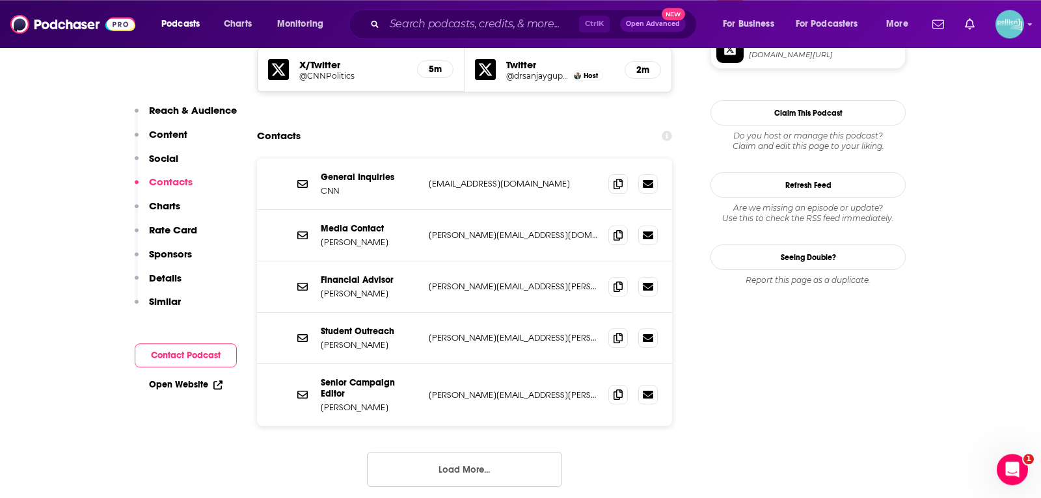
click at [518, 452] on button "Load More..." at bounding box center [464, 469] width 195 height 35
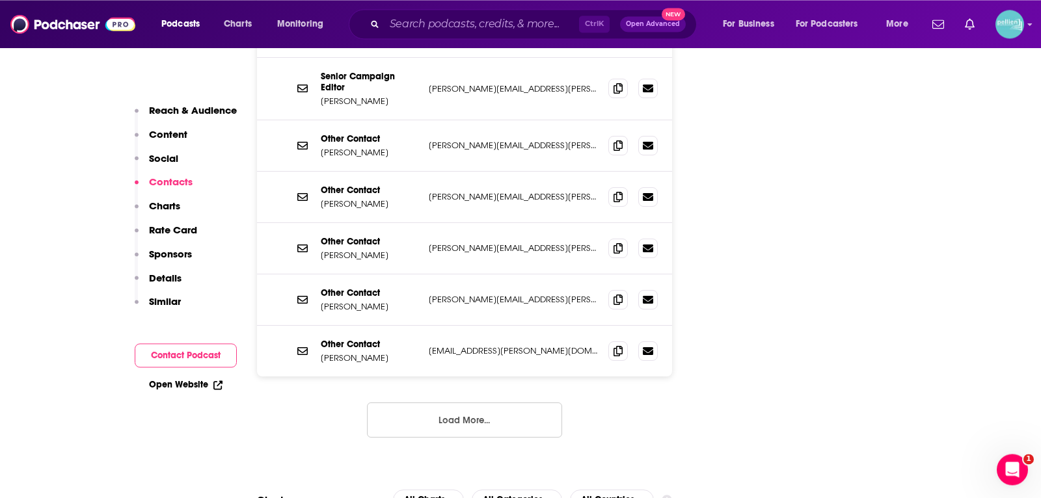
scroll to position [1409, 0]
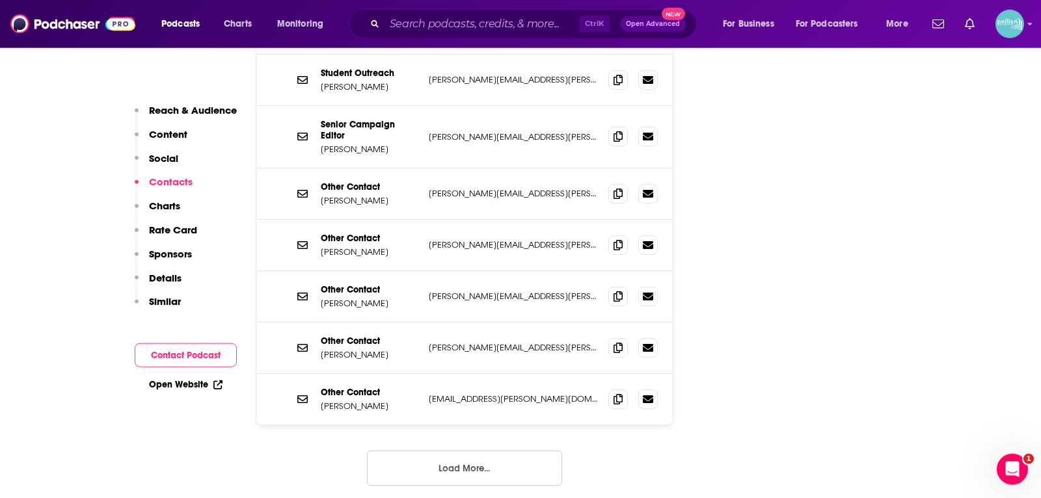
click at [491, 451] on button "Load More..." at bounding box center [464, 468] width 195 height 35
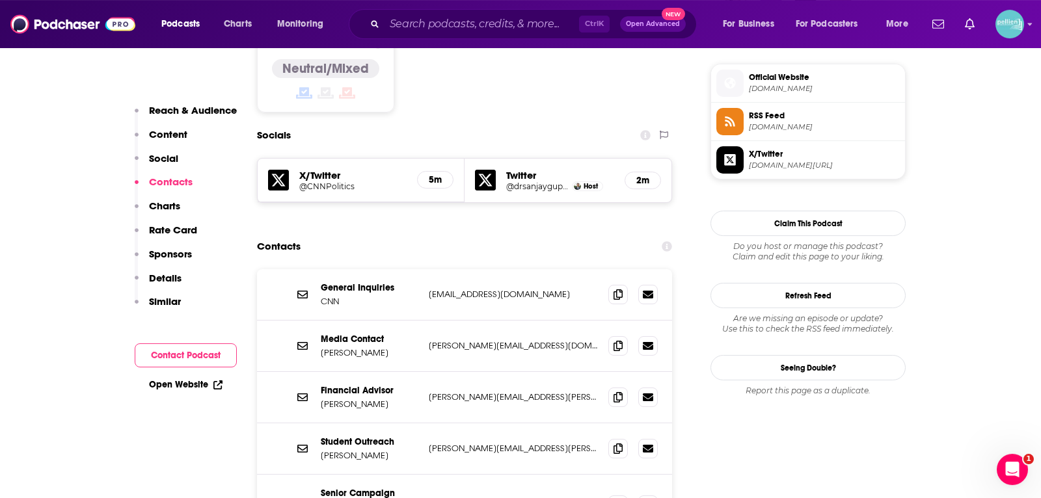
scroll to position [992, 0]
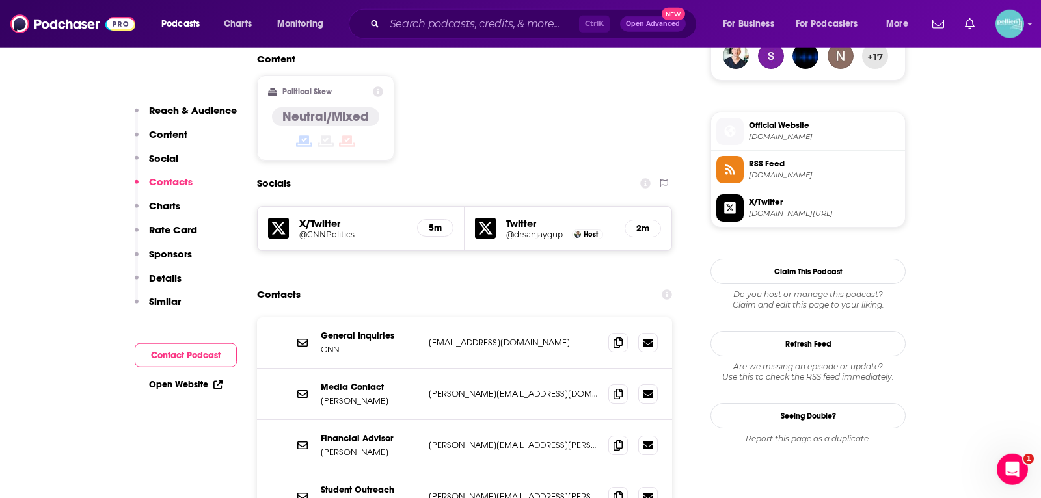
click at [778, 122] on span "Official Website" at bounding box center [824, 126] width 151 height 12
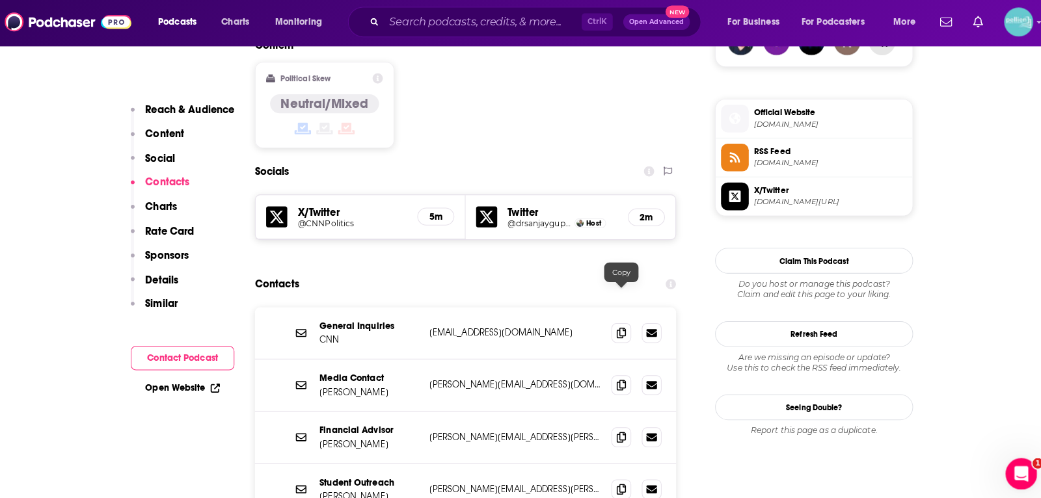
click at [632, 306] on div "General Inquiries CNN [EMAIL_ADDRESS][DOMAIN_NAME] [EMAIL_ADDRESS][DOMAIN_NAME]" at bounding box center [464, 330] width 415 height 51
click at [621, 320] on span at bounding box center [618, 330] width 20 height 20
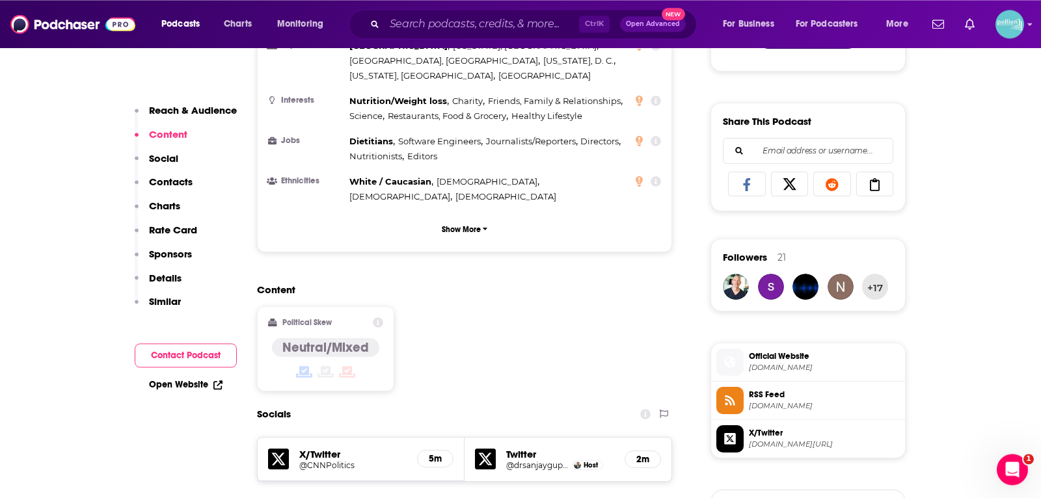
scroll to position [781, 0]
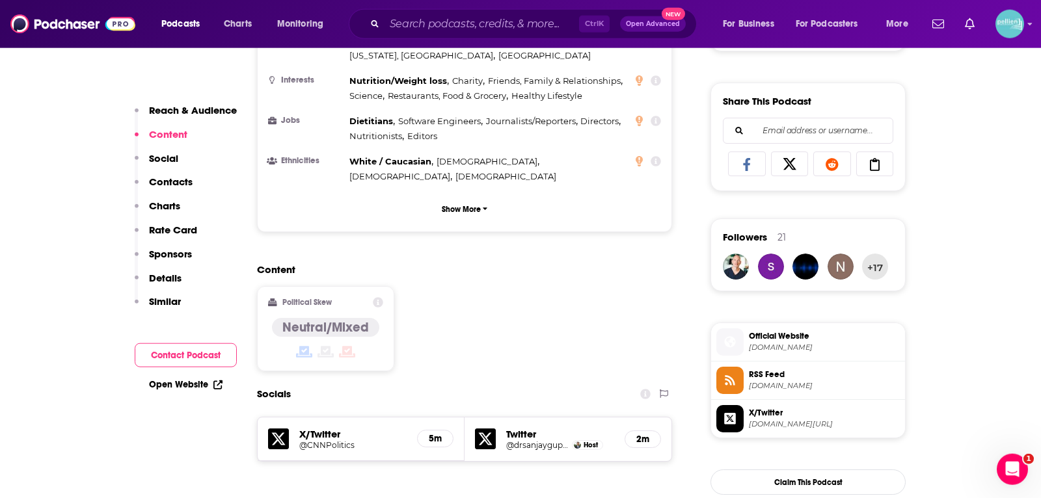
click at [772, 343] on span "[DOMAIN_NAME]" at bounding box center [824, 348] width 151 height 10
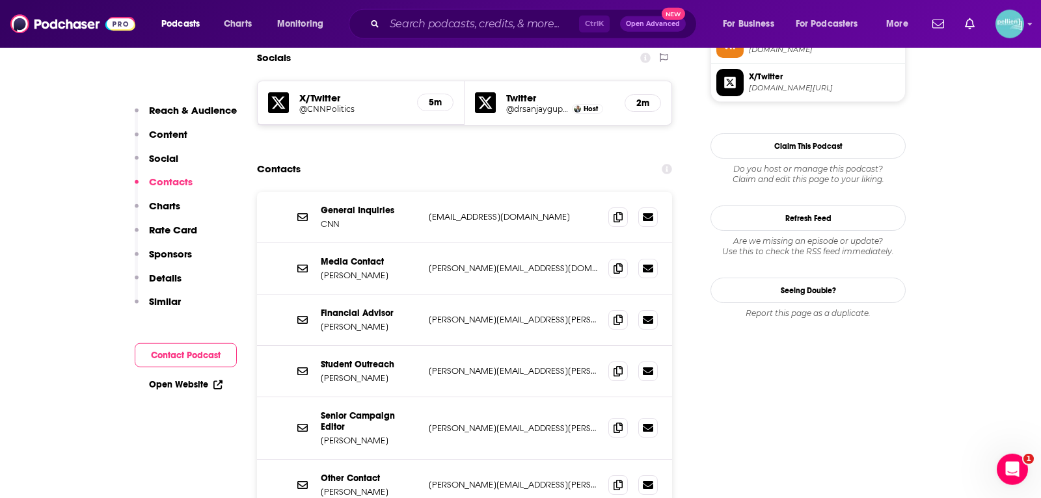
scroll to position [1118, 0]
click at [621, 262] on icon at bounding box center [618, 267] width 9 height 10
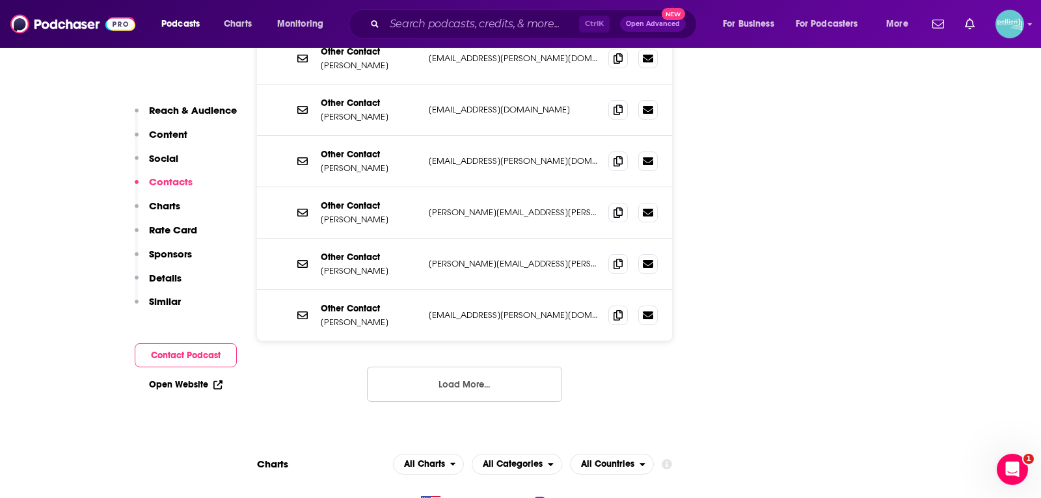
scroll to position [1744, 0]
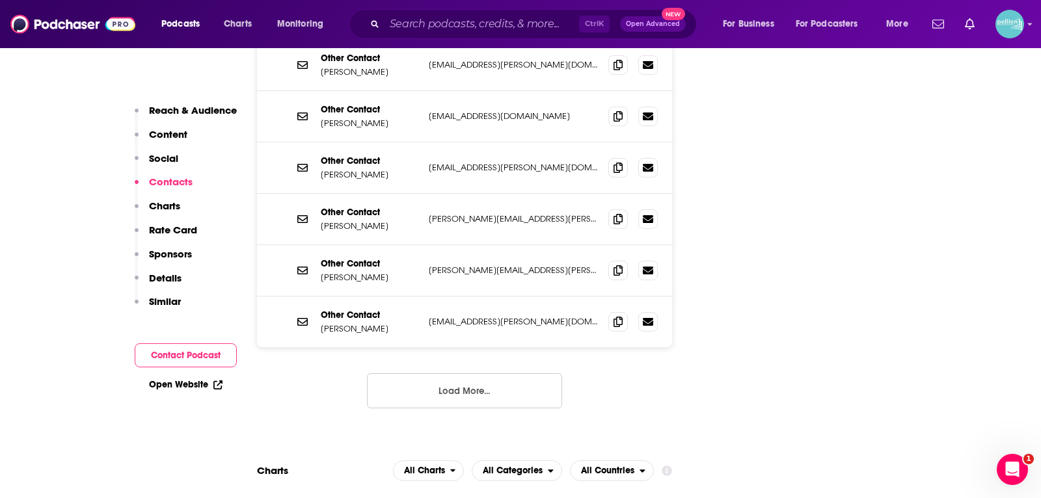
click at [455, 373] on button "Load More..." at bounding box center [464, 390] width 195 height 35
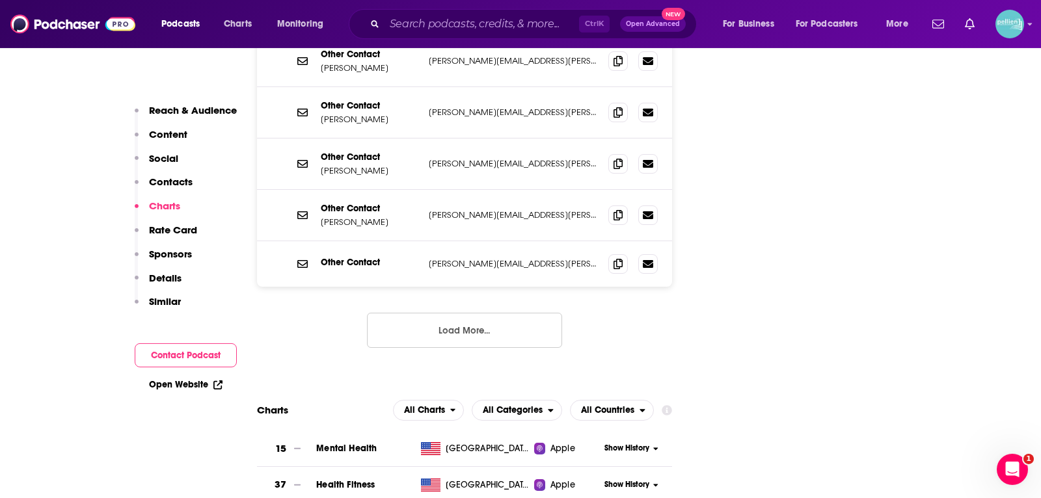
scroll to position [2059, 0]
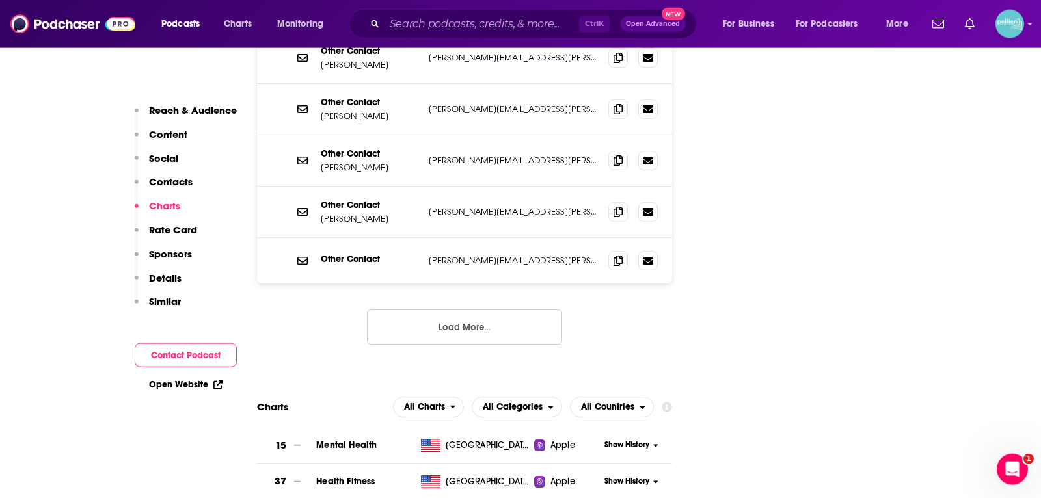
click at [454, 310] on button "Load More..." at bounding box center [464, 327] width 195 height 35
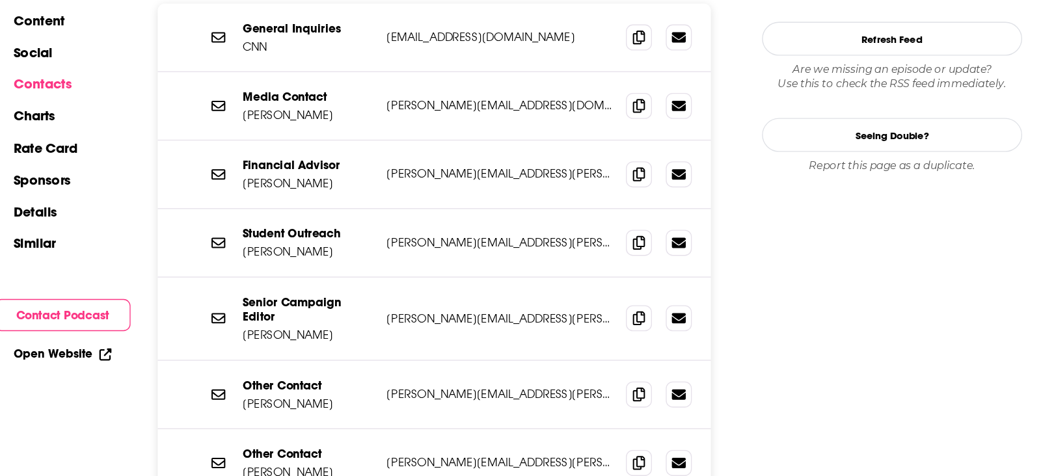
scroll to position [1190, 0]
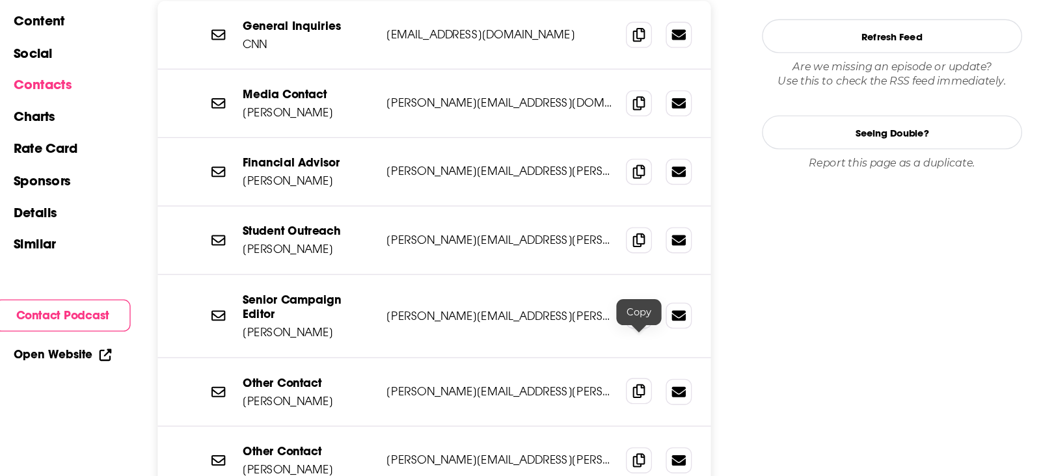
click at [620, 407] on icon at bounding box center [618, 412] width 9 height 10
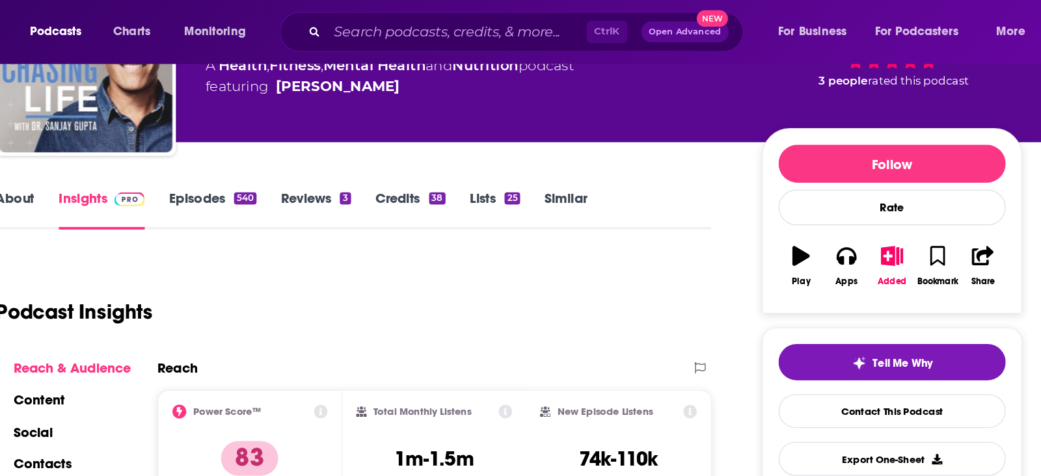
scroll to position [0, 0]
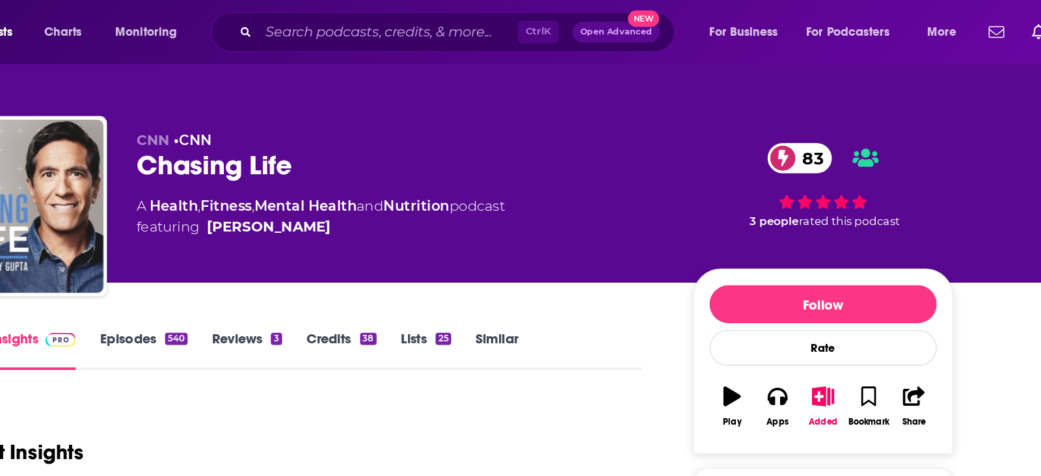
click at [424, 74] on div "CNN • CNN Chasing Life 83 A Health , Fitness , Mental Health and Nutrition podc…" at bounding box center [521, 142] width 790 height 141
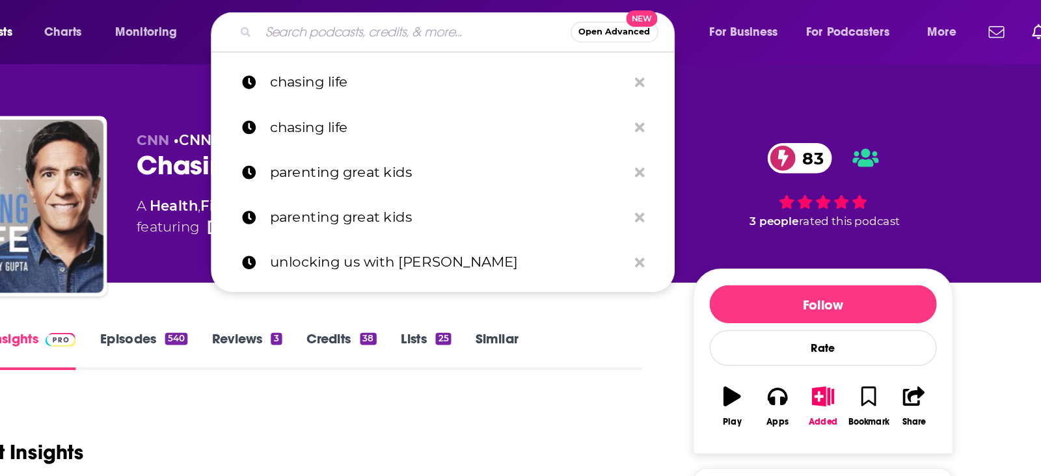
click at [429, 28] on input "Search podcasts, credits, & more..." at bounding box center [502, 24] width 234 height 21
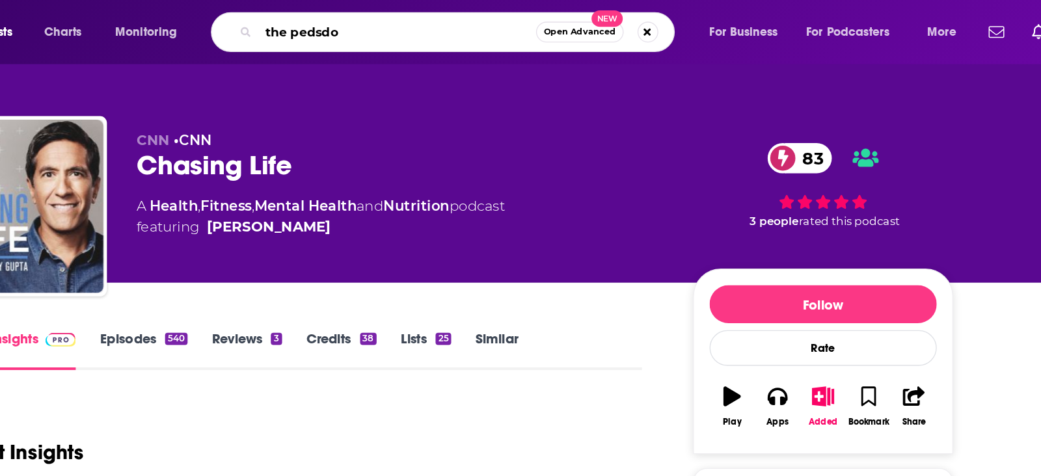
type input "the pedsdoc"
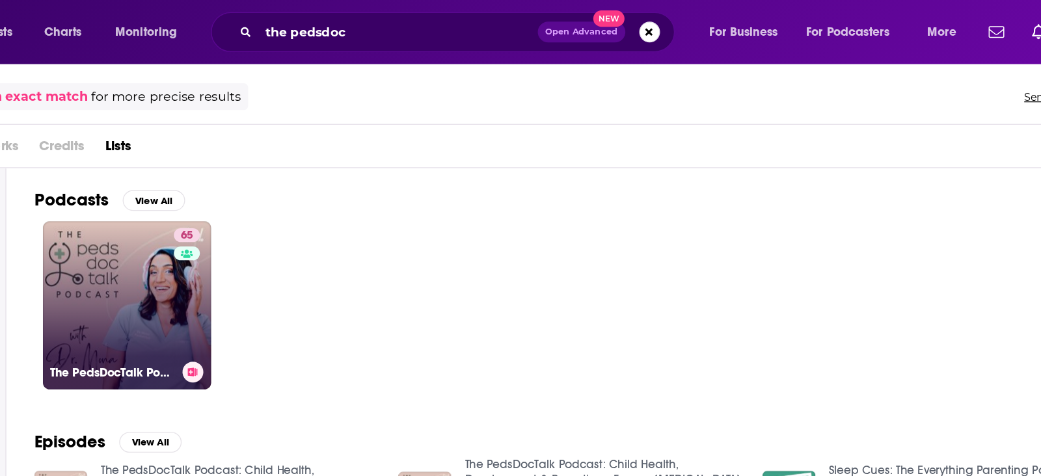
click at [308, 244] on link "65 The PedsDocTalk Podcast: Child Health, Development & Parenting—From a [MEDIC…" at bounding box center [286, 229] width 126 height 126
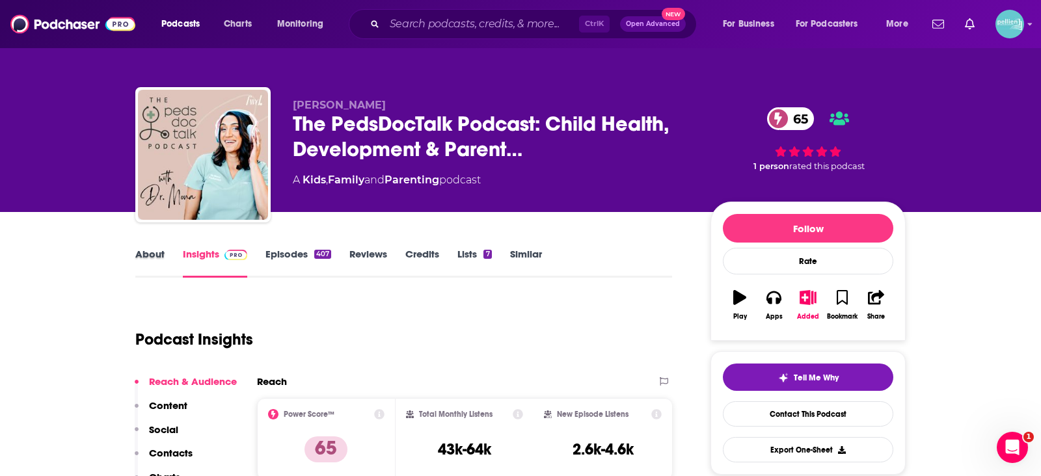
click at [167, 252] on div "About" at bounding box center [158, 263] width 47 height 30
click at [152, 249] on link "About" at bounding box center [149, 263] width 29 height 30
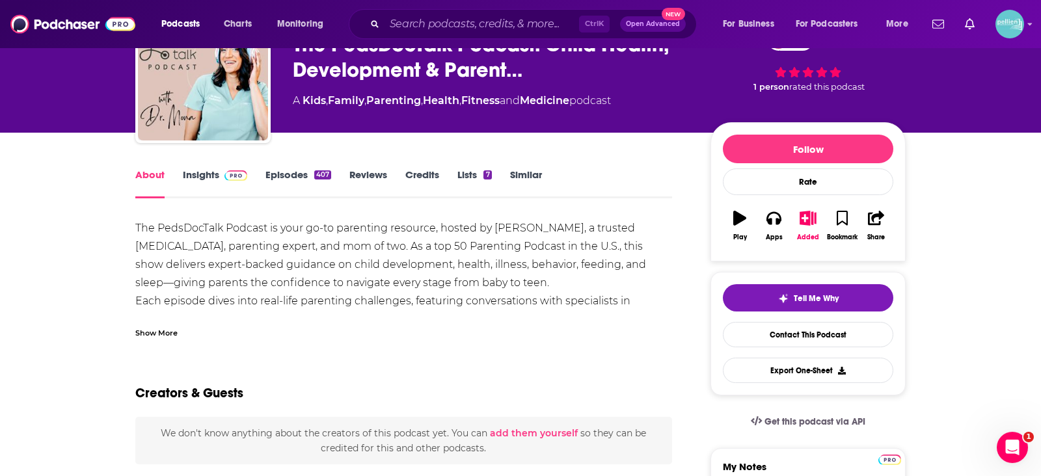
scroll to position [77, 0]
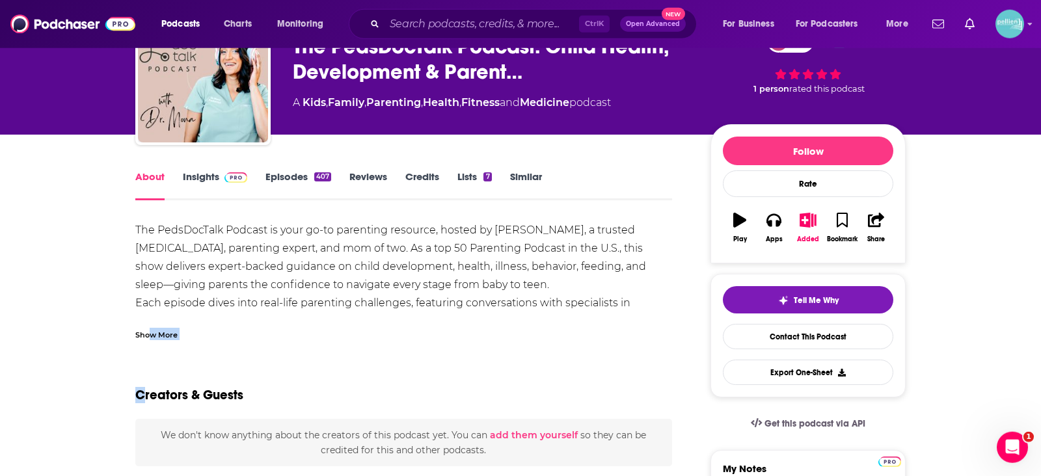
drag, startPoint x: 144, startPoint y: 347, endPoint x: 150, endPoint y: 339, distance: 10.3
click at [150, 339] on div "Show More" at bounding box center [156, 334] width 42 height 12
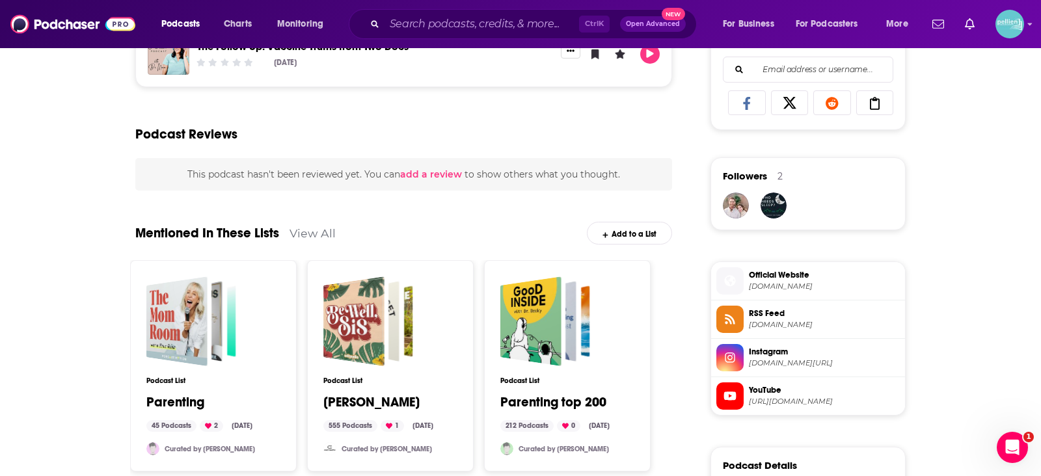
scroll to position [843, 0]
click at [777, 281] on span "[DOMAIN_NAME]" at bounding box center [824, 286] width 151 height 10
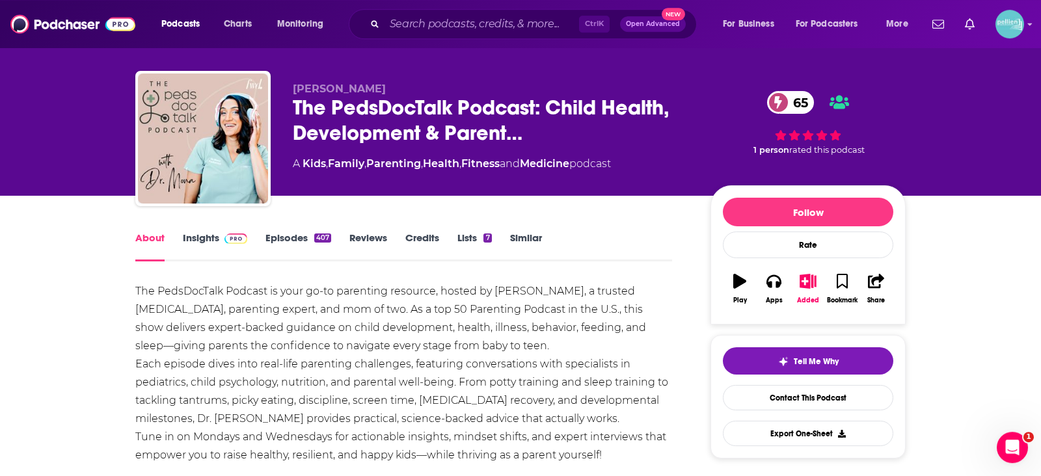
scroll to position [0, 0]
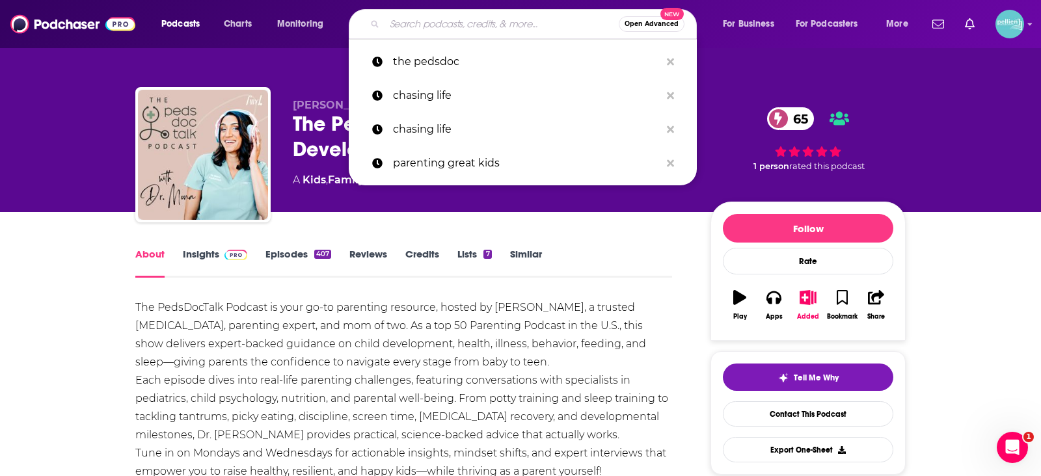
click at [506, 23] on input "Search podcasts, credits, & more..." at bounding box center [502, 24] width 234 height 21
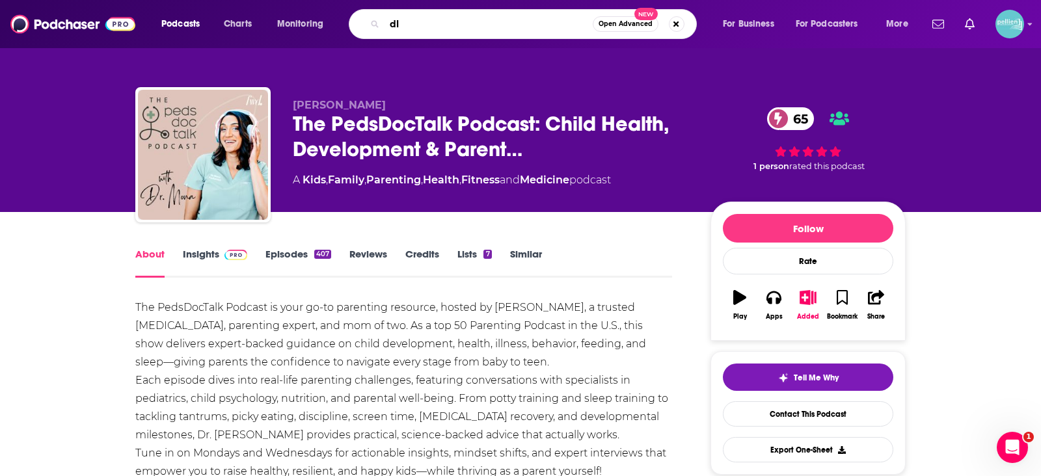
type input "d"
type input "flusterclux"
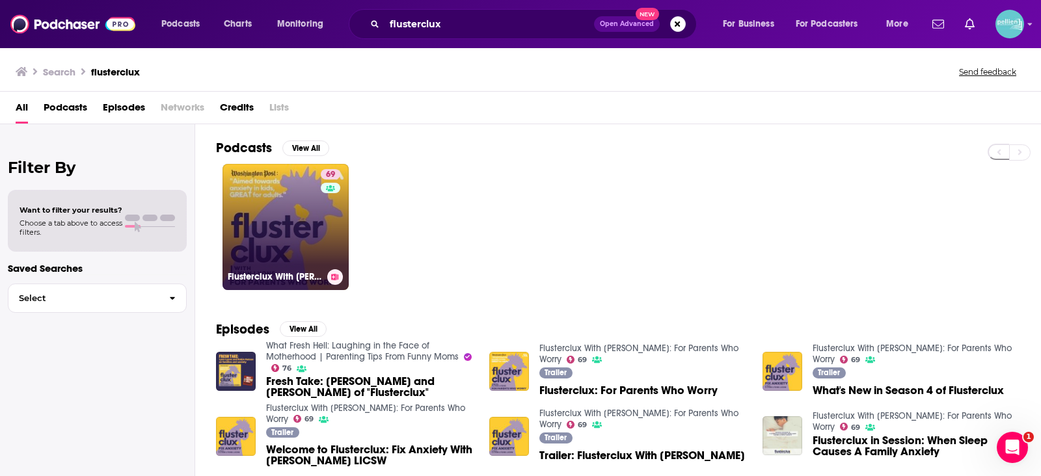
click at [337, 234] on div "69" at bounding box center [332, 219] width 23 height 100
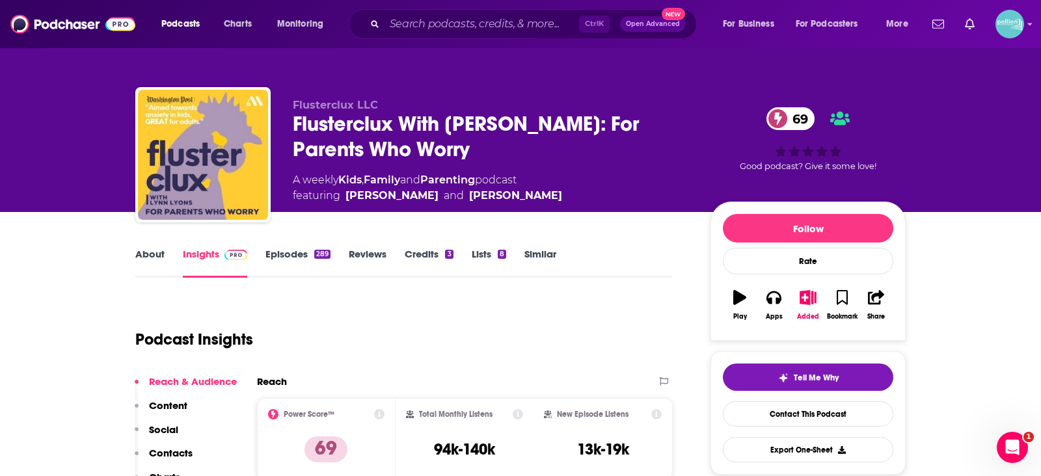
click at [162, 267] on link "About" at bounding box center [149, 263] width 29 height 30
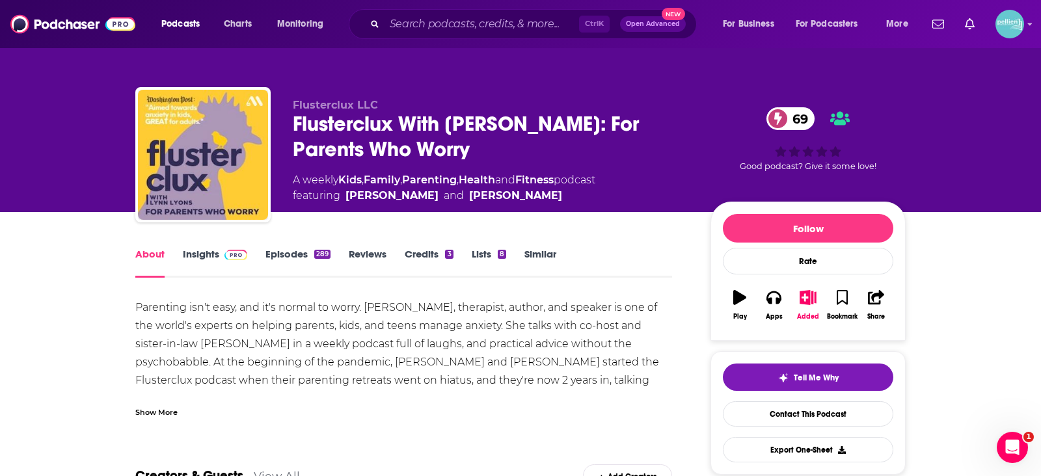
click at [236, 327] on div "Parenting isn't easy, and it's normal to worry. [PERSON_NAME], therapist, autho…" at bounding box center [403, 463] width 537 height 328
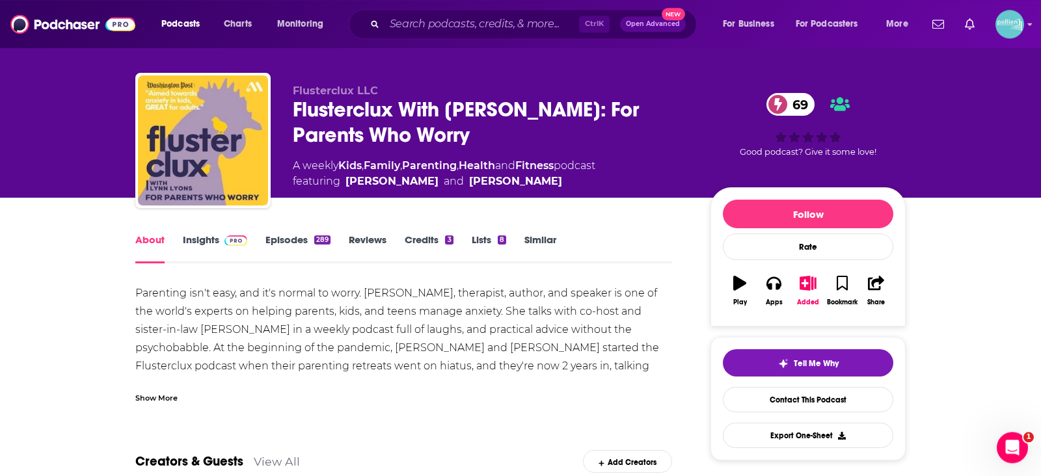
scroll to position [20, 0]
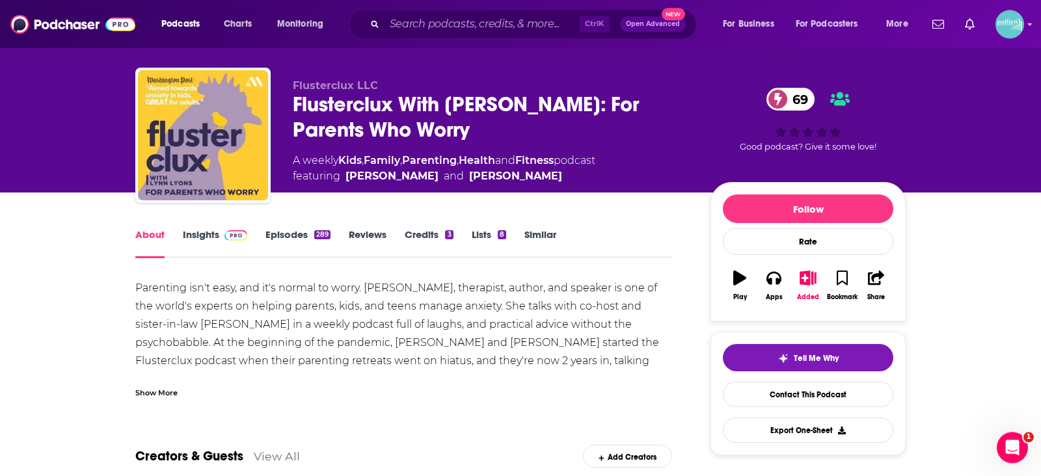
click at [164, 392] on div "Show More" at bounding box center [156, 392] width 42 height 12
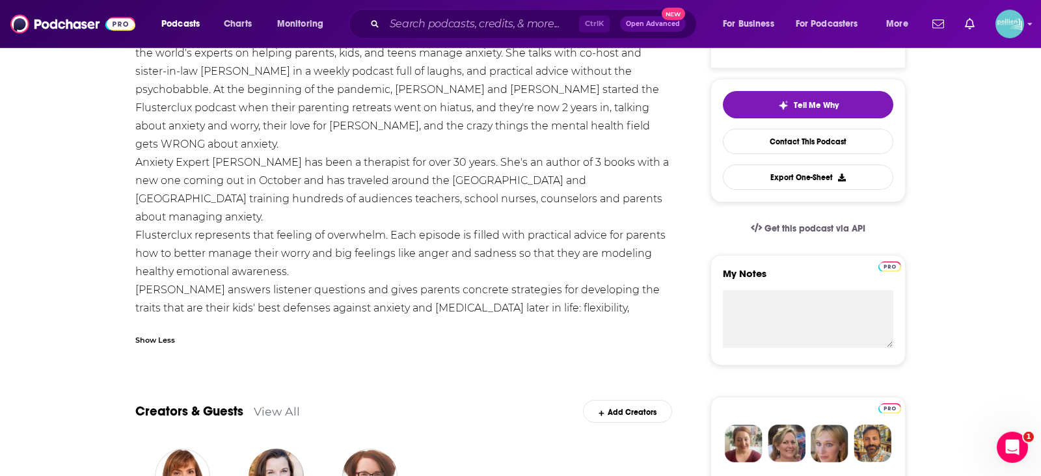
scroll to position [260, 0]
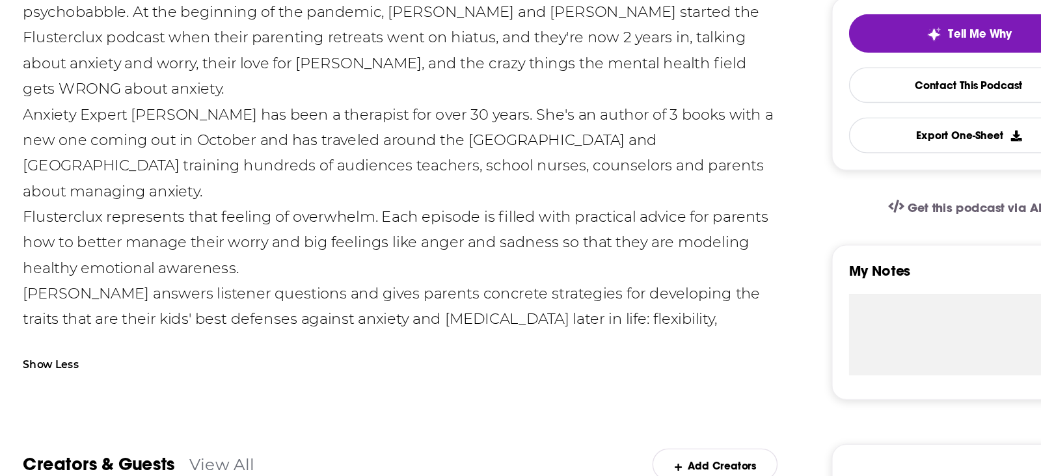
click at [291, 351] on link "[URL][DOMAIN_NAME]" at bounding box center [337, 357] width 118 height 12
click at [233, 351] on link "[DOMAIN_NAME]" at bounding box center [231, 357] width 90 height 12
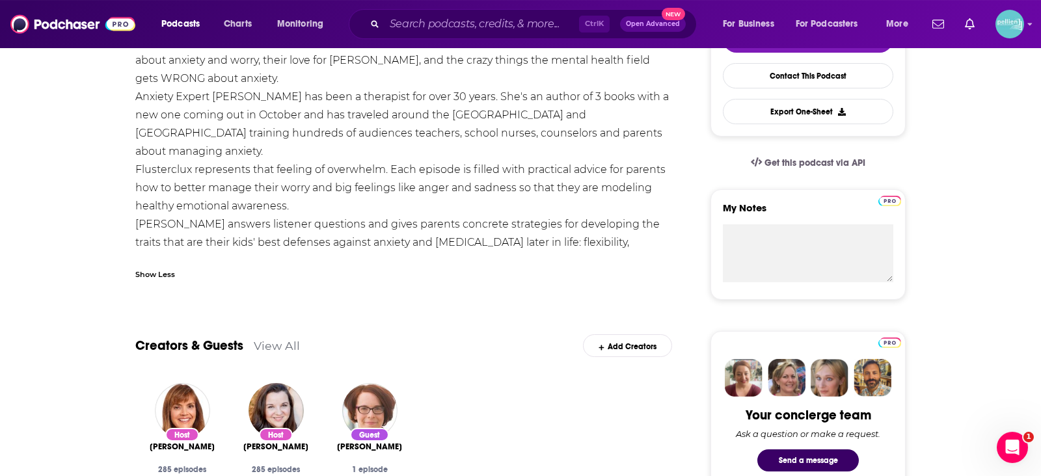
scroll to position [0, 0]
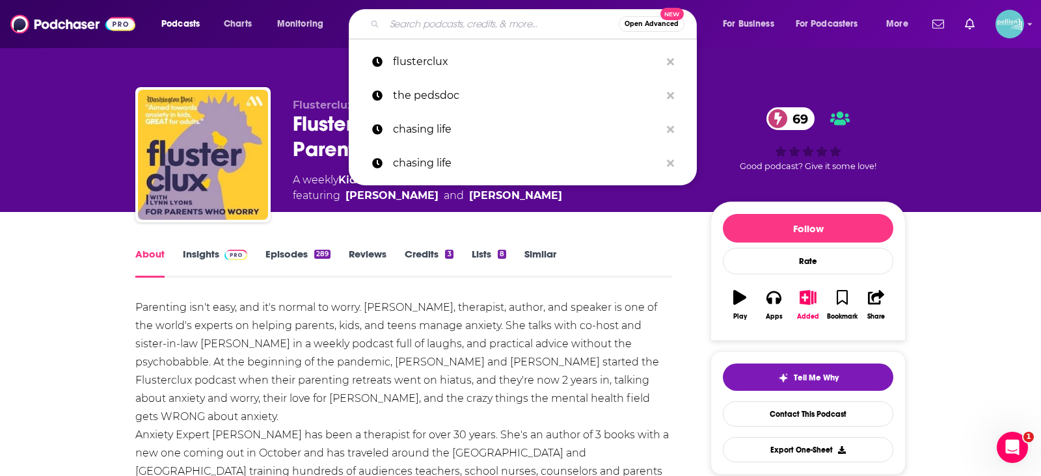
click at [442, 25] on input "Search podcasts, credits, & more..." at bounding box center [502, 24] width 234 height 21
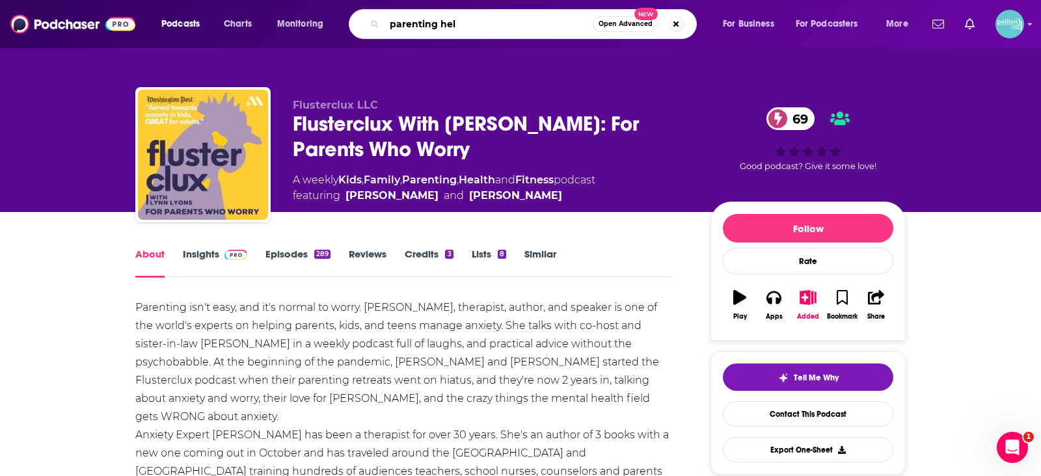
type input "parenting hell"
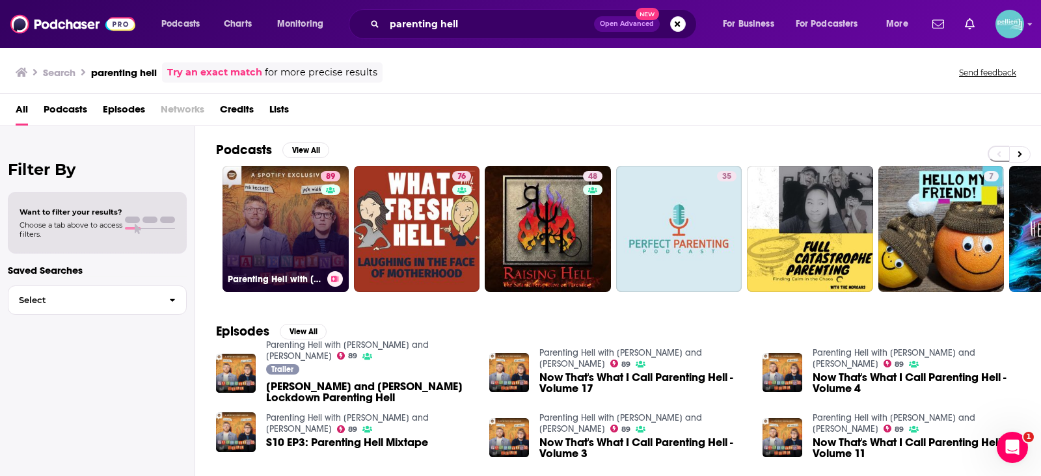
click at [228, 258] on link "89 Parenting Hell with [PERSON_NAME] and [PERSON_NAME]" at bounding box center [286, 229] width 126 height 126
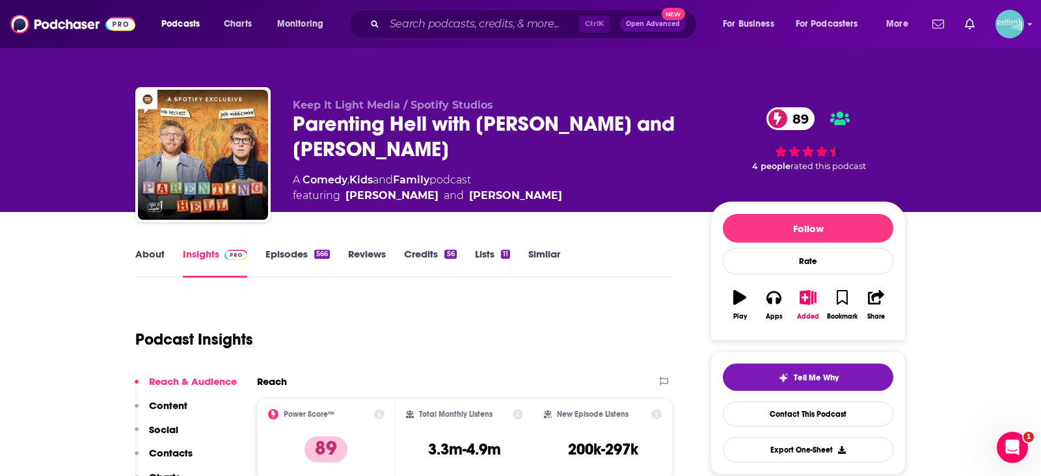
click at [159, 247] on div "About Insights Episodes 566 Reviews Credits 56 Lists 11 Similar" at bounding box center [403, 262] width 537 height 32
click at [148, 264] on link "About" at bounding box center [149, 263] width 29 height 30
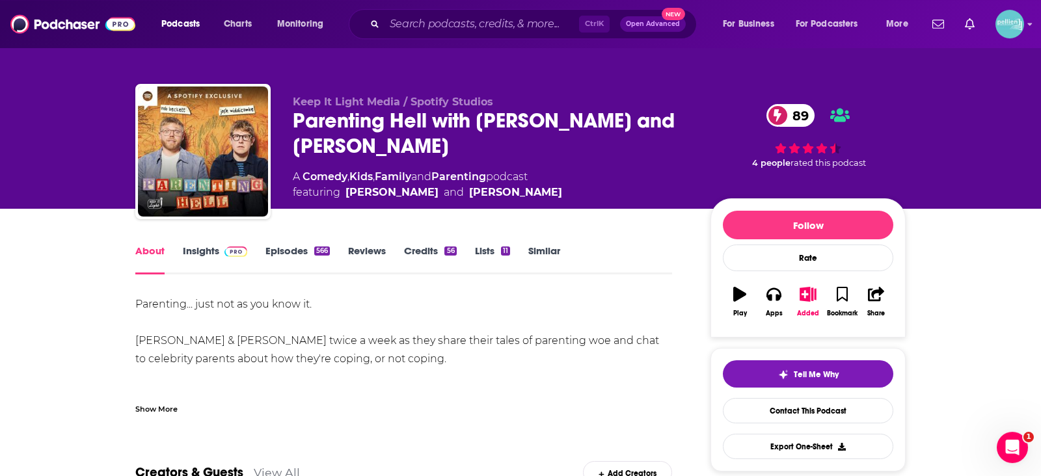
scroll to position [5, 0]
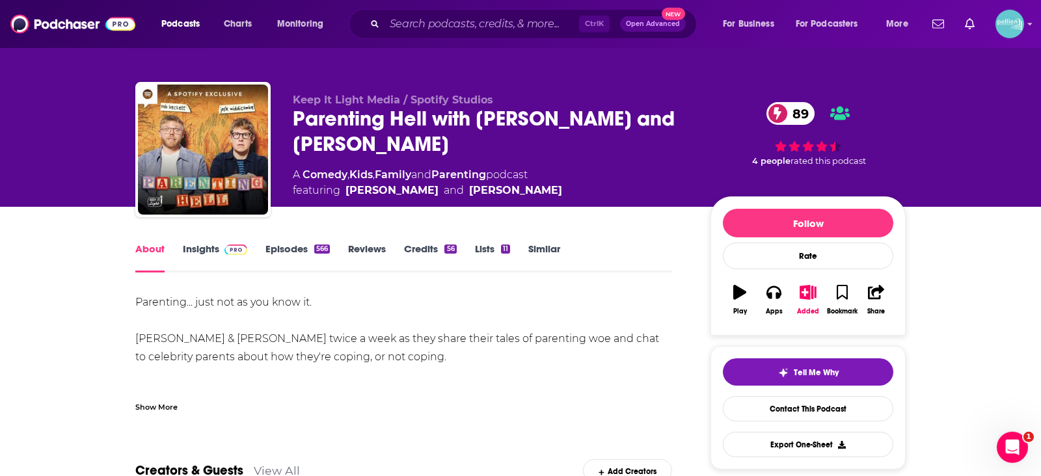
click at [303, 353] on div "Parenting... just not as you know it. [PERSON_NAME] & [PERSON_NAME] twice a wee…" at bounding box center [403, 357] width 537 height 128
click at [171, 410] on div "Show More" at bounding box center [156, 406] width 42 height 12
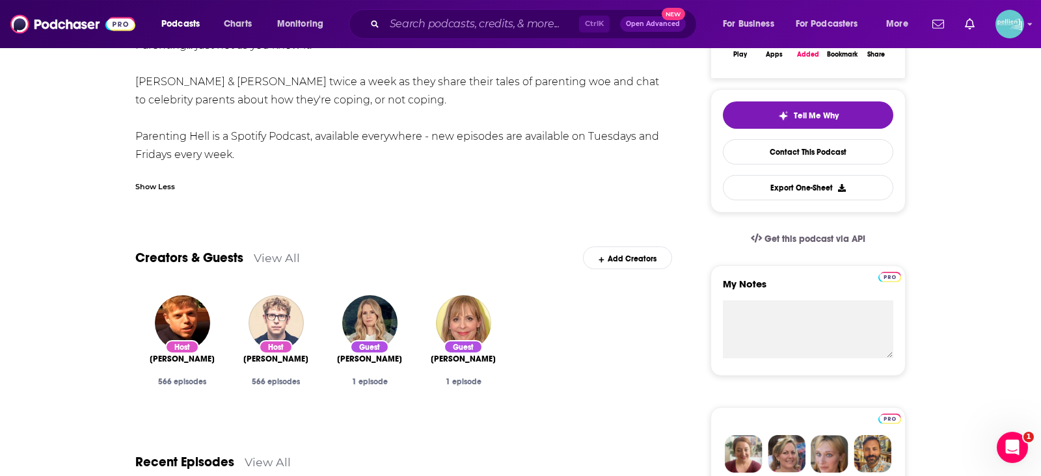
scroll to position [262, 0]
click at [839, 142] on link "Contact This Podcast" at bounding box center [808, 152] width 170 height 25
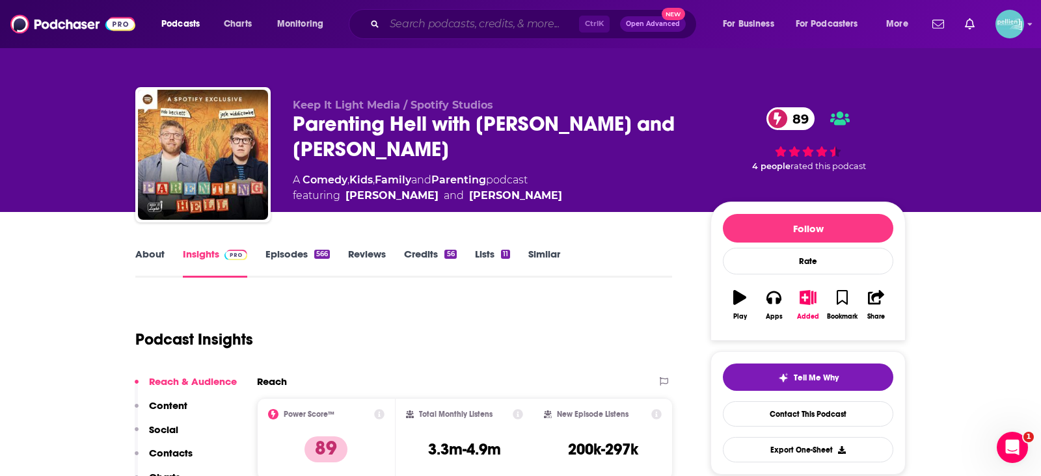
click at [399, 26] on input "Search podcasts, credits, & more..." at bounding box center [482, 24] width 195 height 21
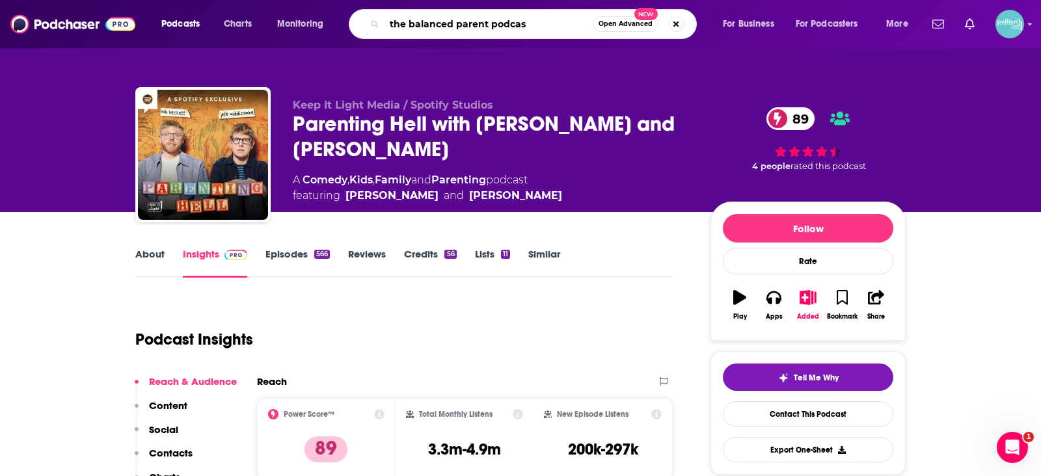
type input "the balanced parent podcast"
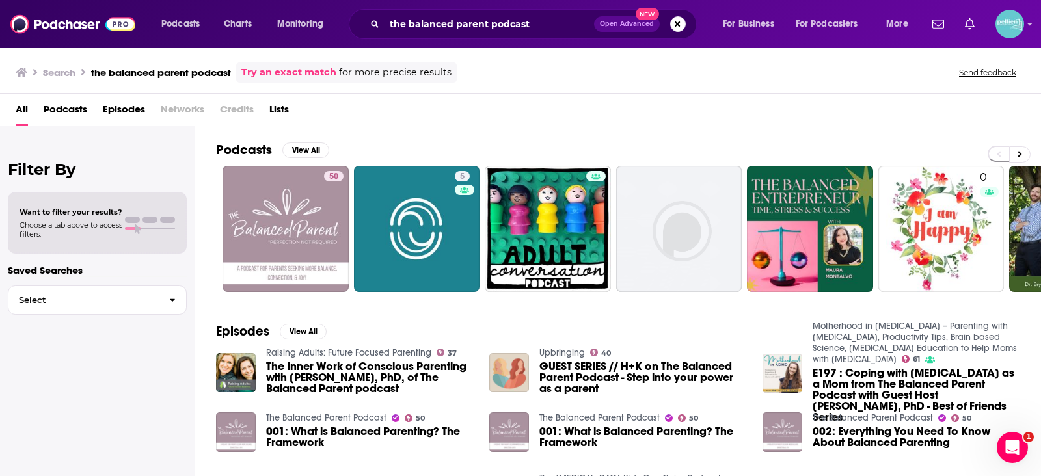
click at [75, 109] on span "Podcasts" at bounding box center [66, 112] width 44 height 27
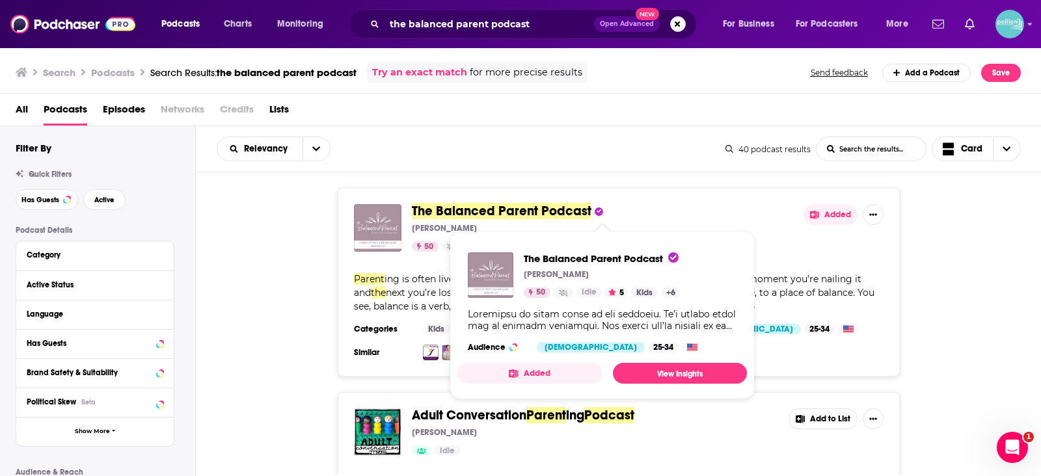
click at [528, 213] on span "The Balanced Parent Podcast" at bounding box center [502, 211] width 180 height 16
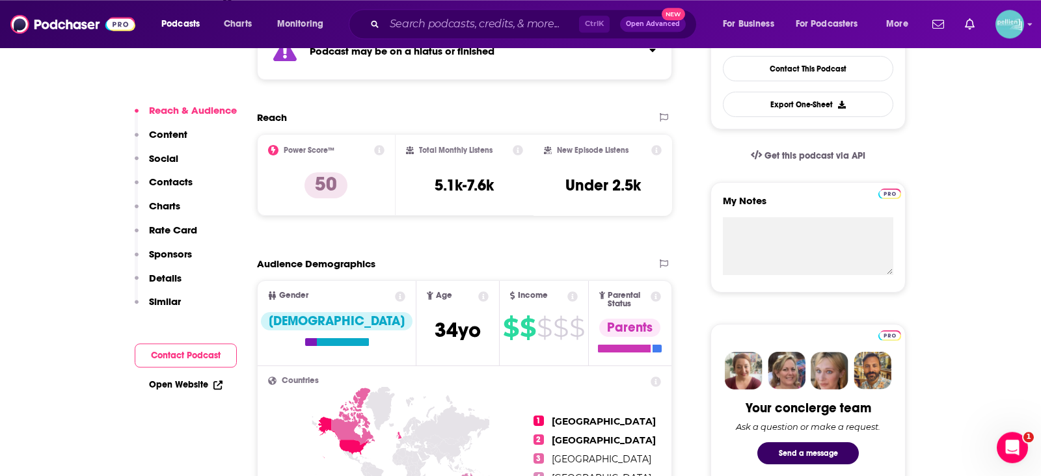
scroll to position [283, 0]
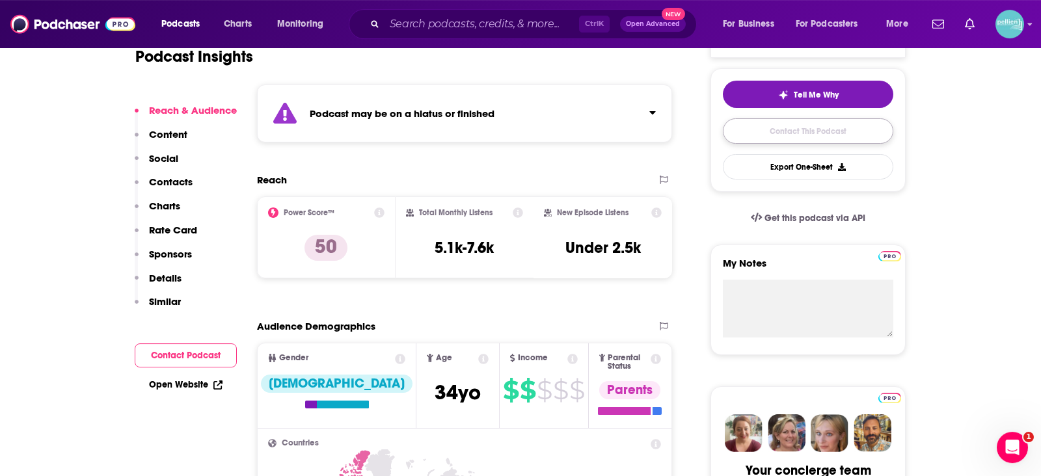
click at [816, 132] on link "Contact This Podcast" at bounding box center [808, 130] width 170 height 25
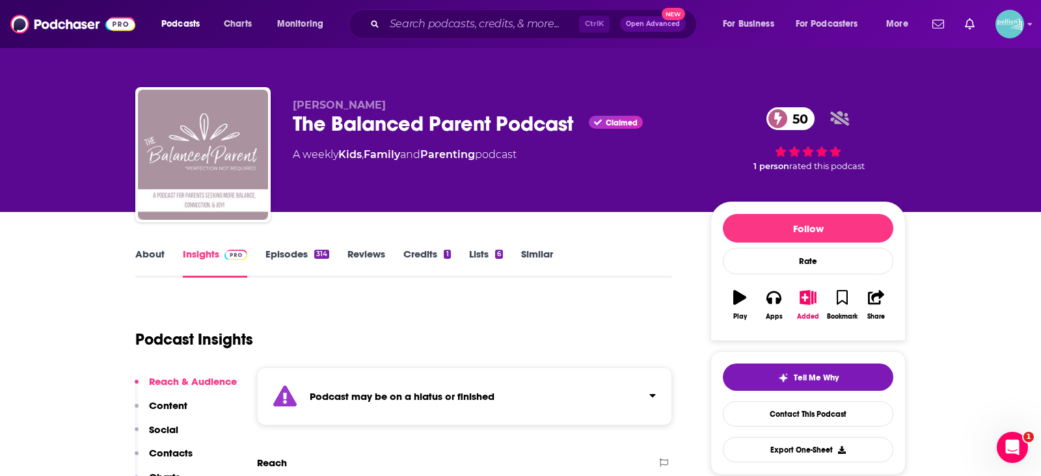
click at [141, 254] on link "About" at bounding box center [149, 263] width 29 height 30
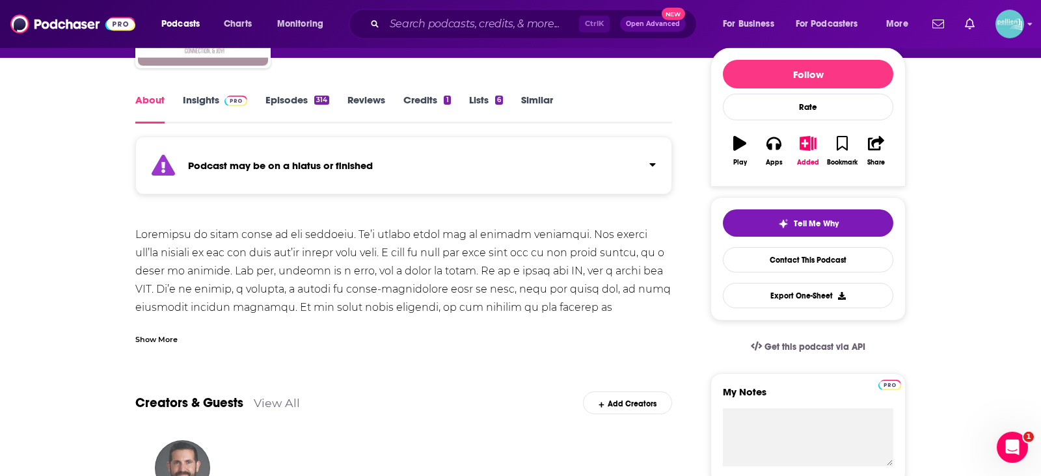
scroll to position [158, 0]
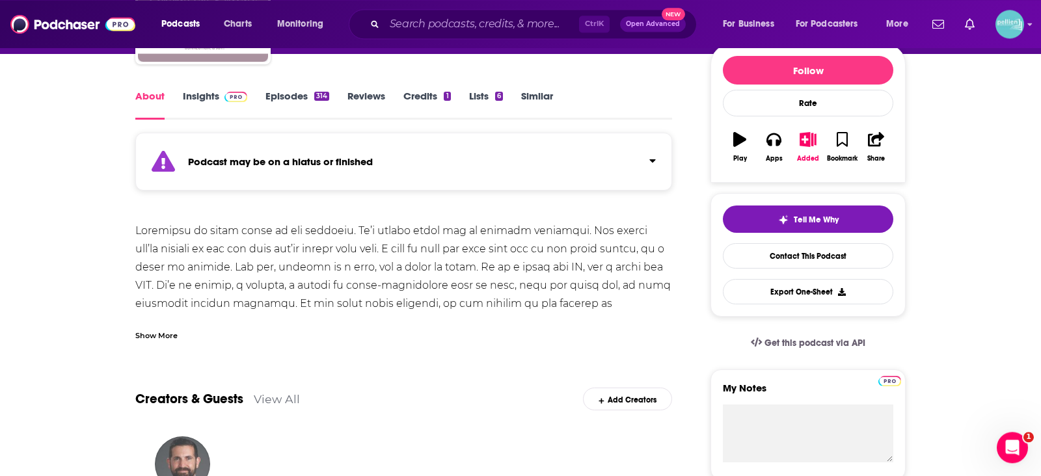
click at [392, 260] on div at bounding box center [403, 322] width 537 height 200
click at [175, 327] on div "Show More" at bounding box center [403, 330] width 537 height 22
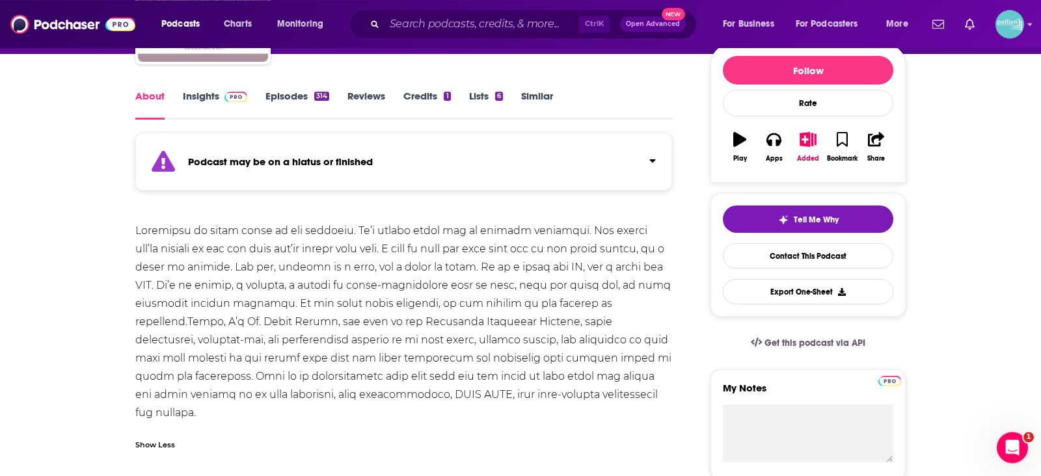
scroll to position [157, 0]
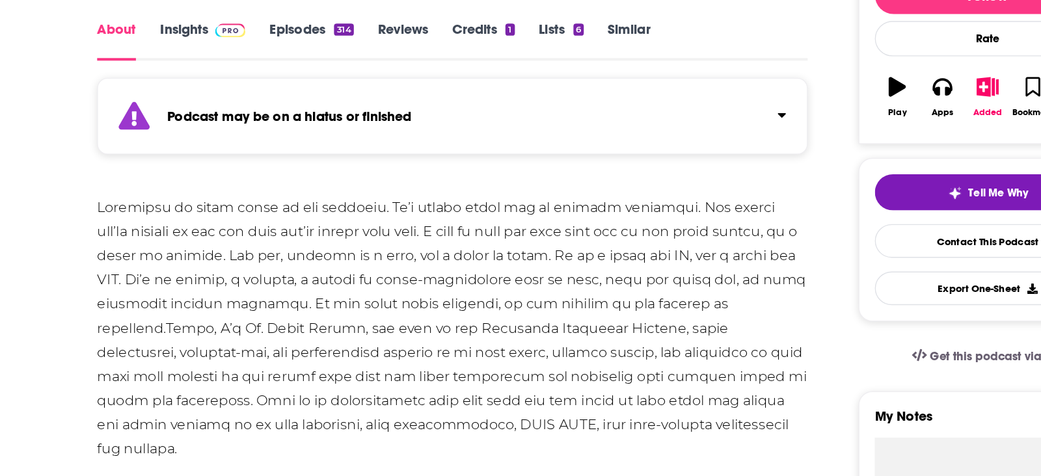
click at [215, 94] on link "Insights" at bounding box center [215, 105] width 64 height 30
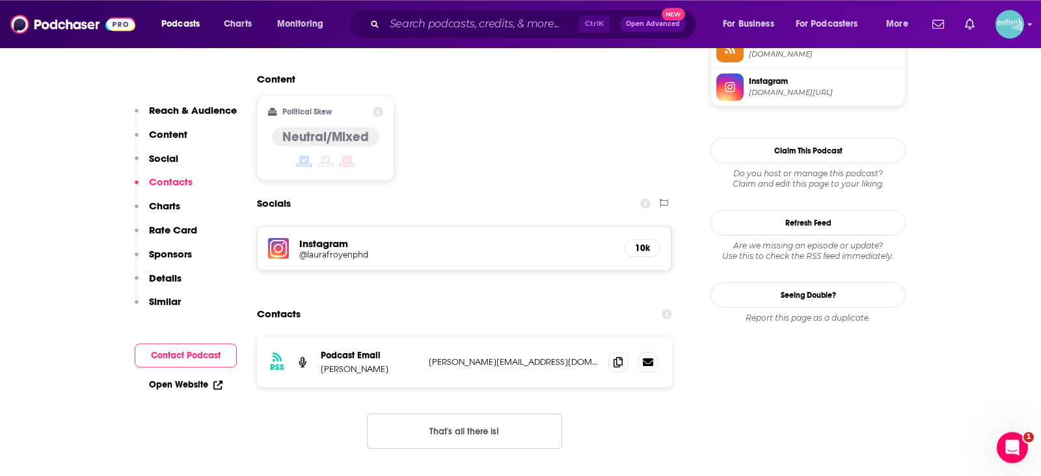
scroll to position [1117, 0]
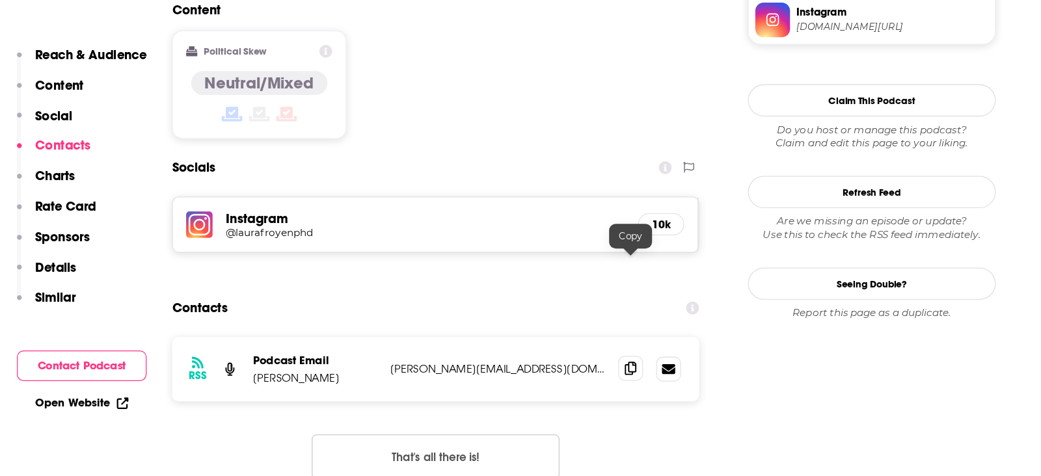
click at [622, 353] on icon at bounding box center [618, 358] width 9 height 10
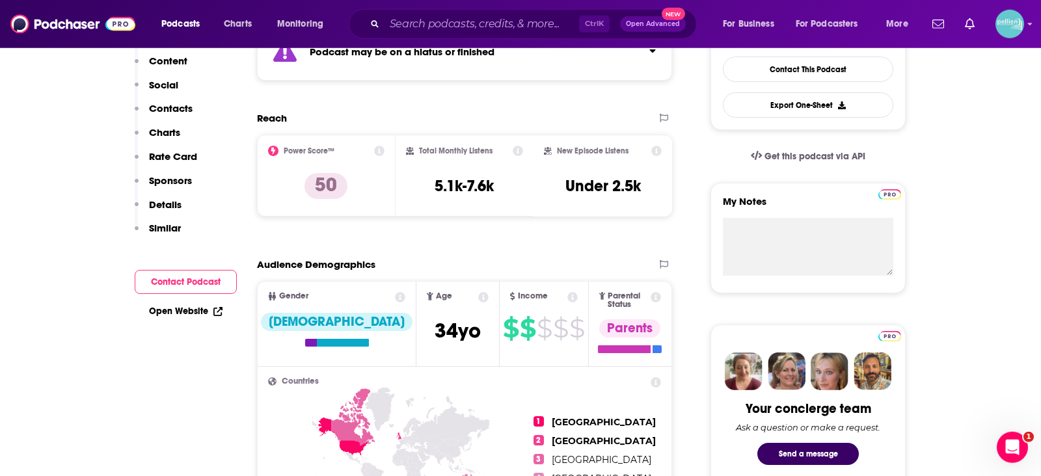
scroll to position [0, 0]
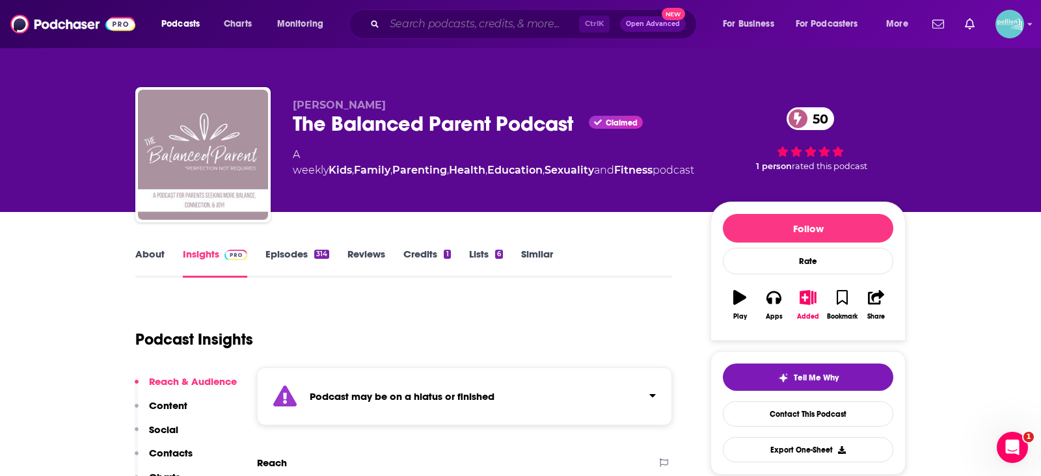
click at [429, 17] on input "Search podcasts, credits, & more..." at bounding box center [482, 24] width 195 height 21
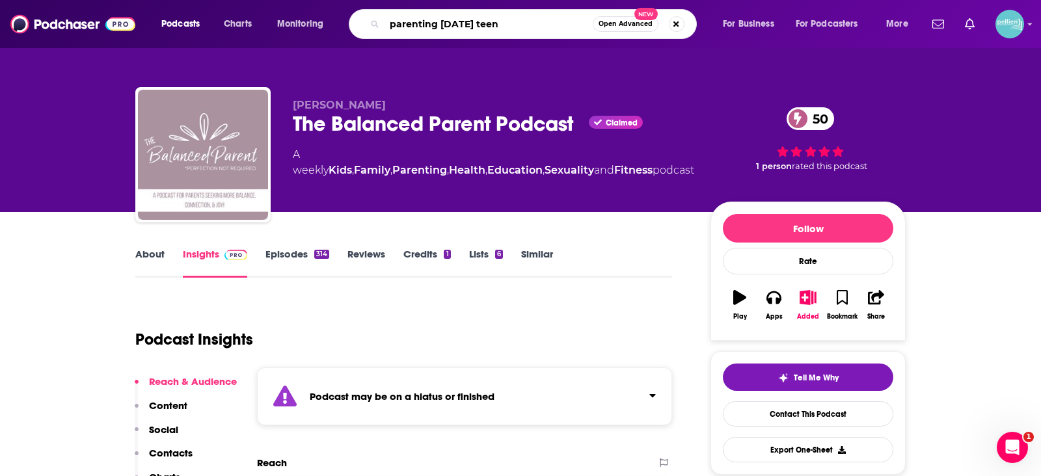
type input "parenting [DATE] teens"
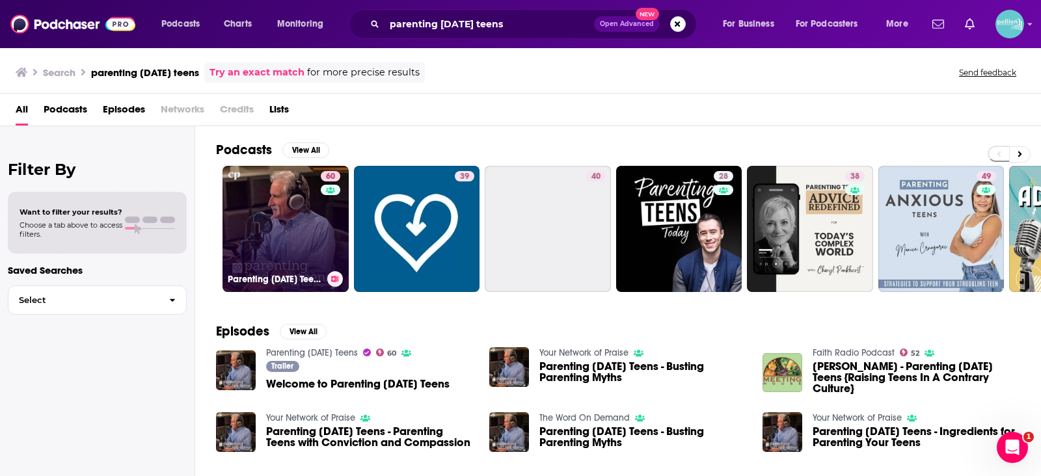
click at [288, 204] on link "60 Parenting [DATE] Teens" at bounding box center [286, 229] width 126 height 126
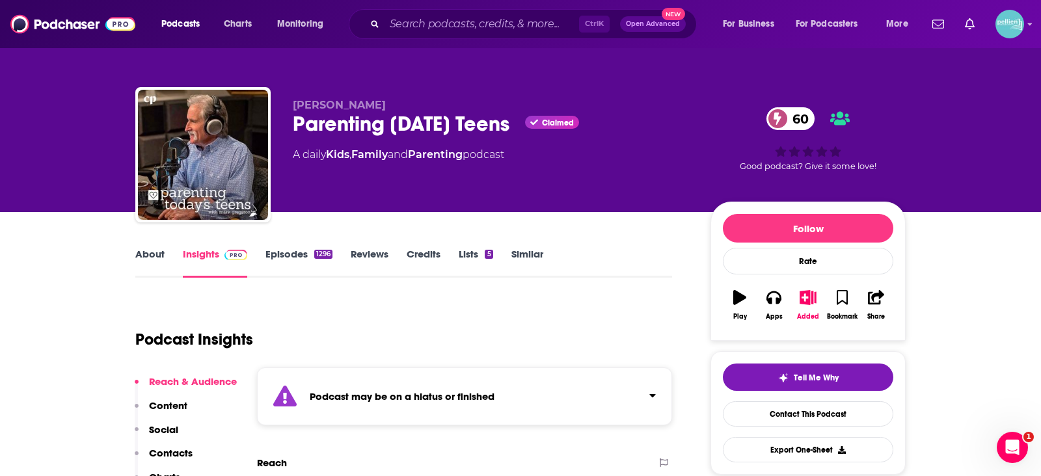
click at [145, 260] on link "About" at bounding box center [149, 263] width 29 height 30
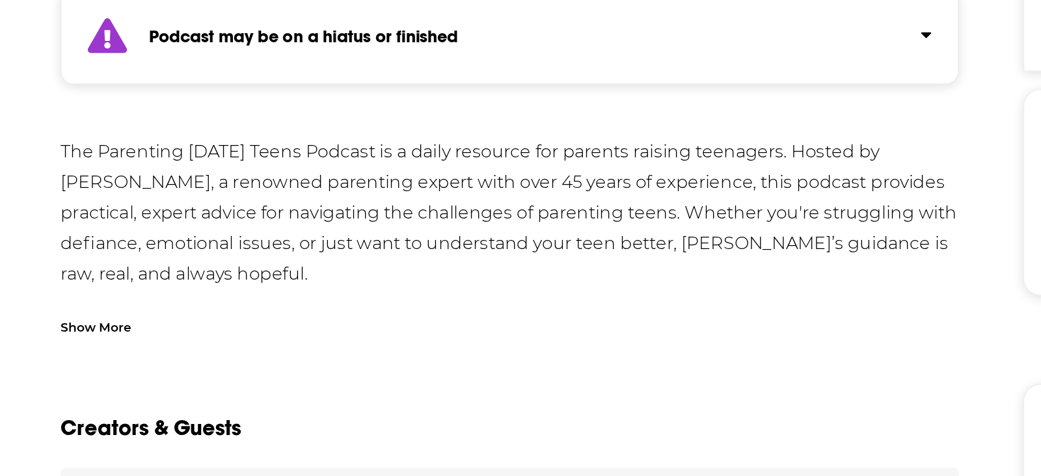
scroll to position [151, 0]
click at [278, 321] on div "The Parenting [DATE] Teens Podcast is a daily resource for parents raising teen…" at bounding box center [403, 288] width 537 height 119
click at [166, 342] on div "Show More" at bounding box center [156, 342] width 42 height 12
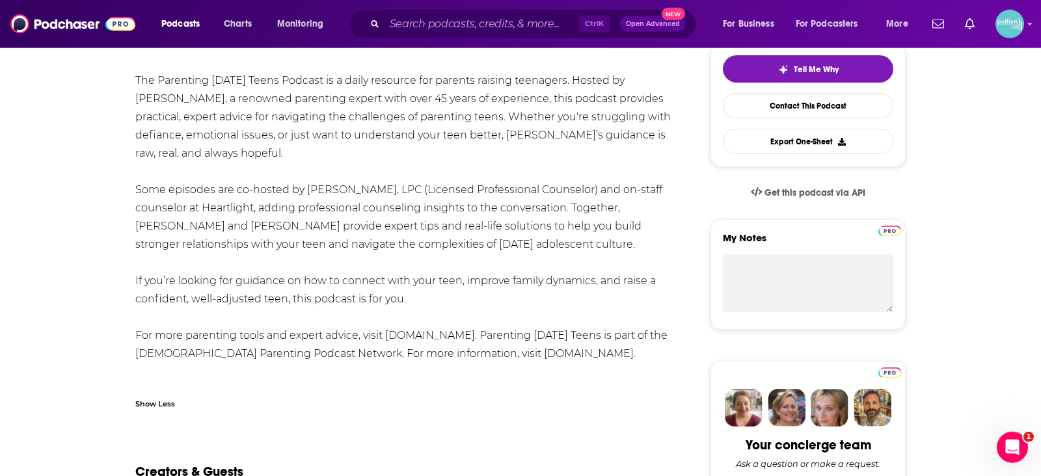
scroll to position [313, 0]
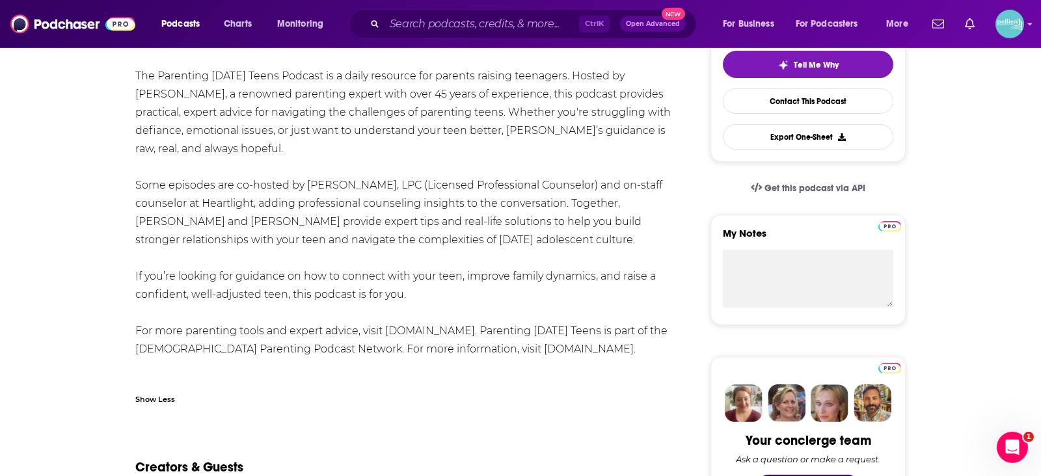
click at [479, 331] on div "The Parenting [DATE] Teens Podcast is a daily resource for parents raising teen…" at bounding box center [403, 212] width 537 height 291
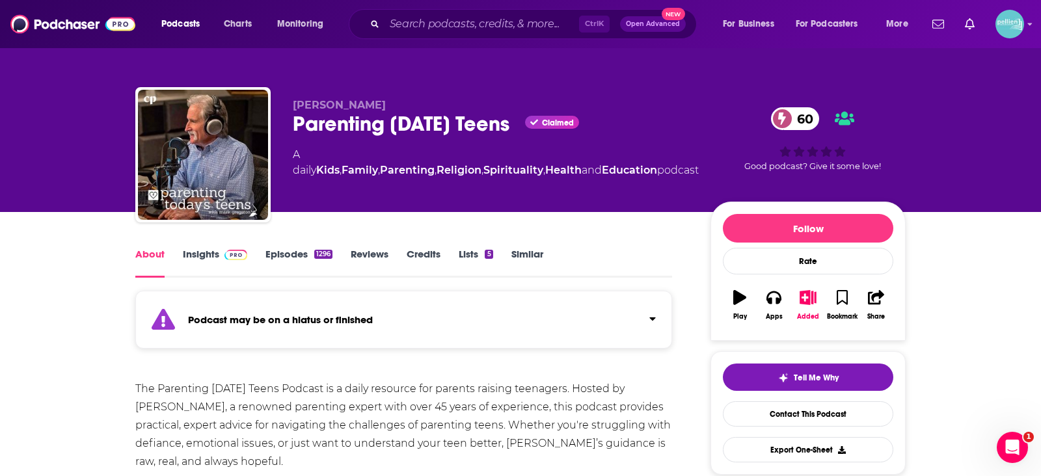
click at [223, 258] on span at bounding box center [233, 254] width 28 height 12
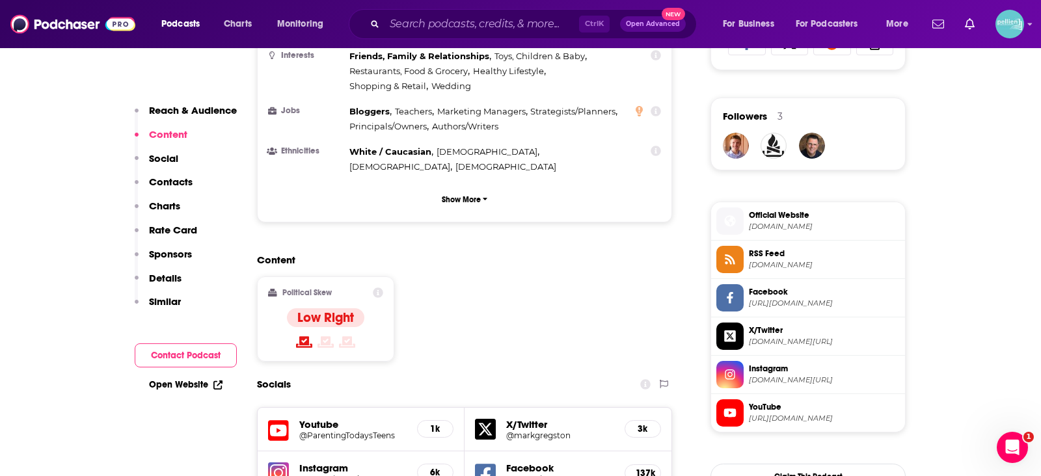
scroll to position [903, 0]
click at [775, 288] on span "Facebook" at bounding box center [824, 292] width 151 height 12
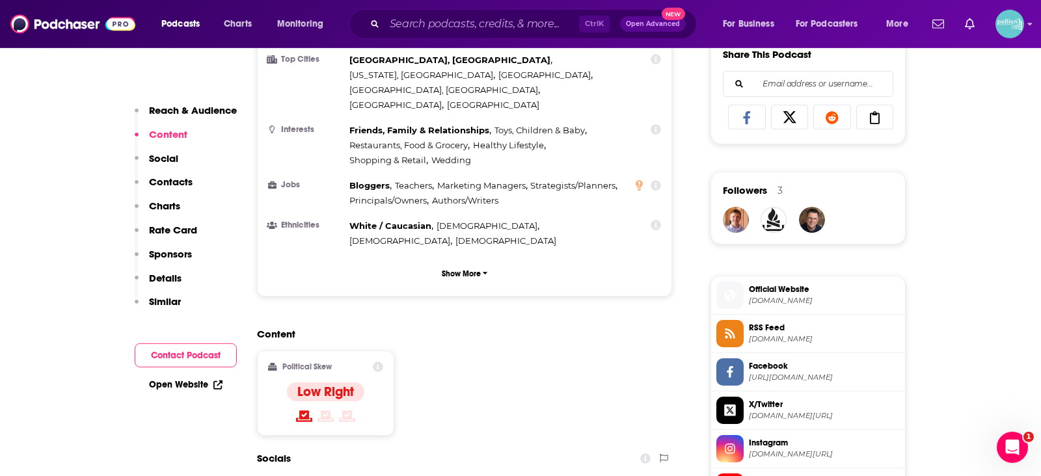
scroll to position [843, 0]
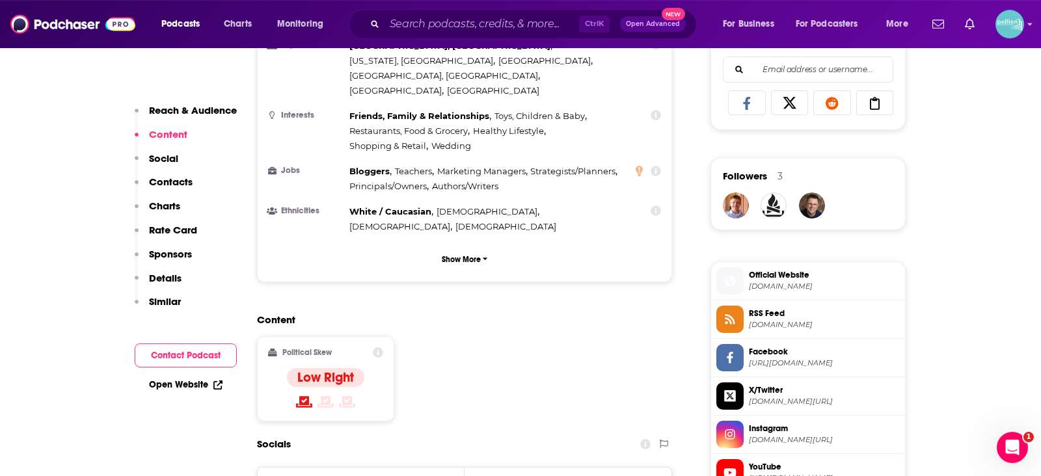
click at [776, 279] on span "Official Website" at bounding box center [824, 275] width 151 height 12
click at [424, 22] on input "Search podcasts, credits, & more..." at bounding box center [482, 24] width 195 height 21
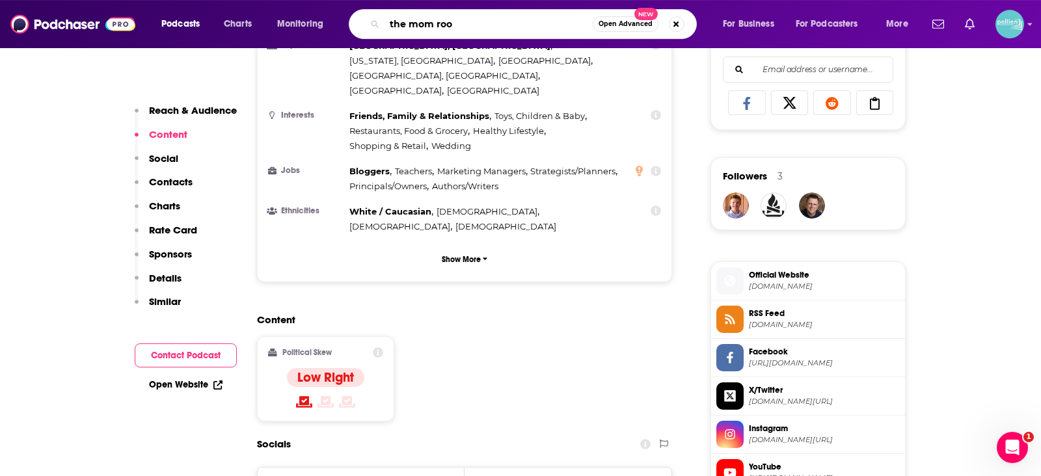
type input "the mom room"
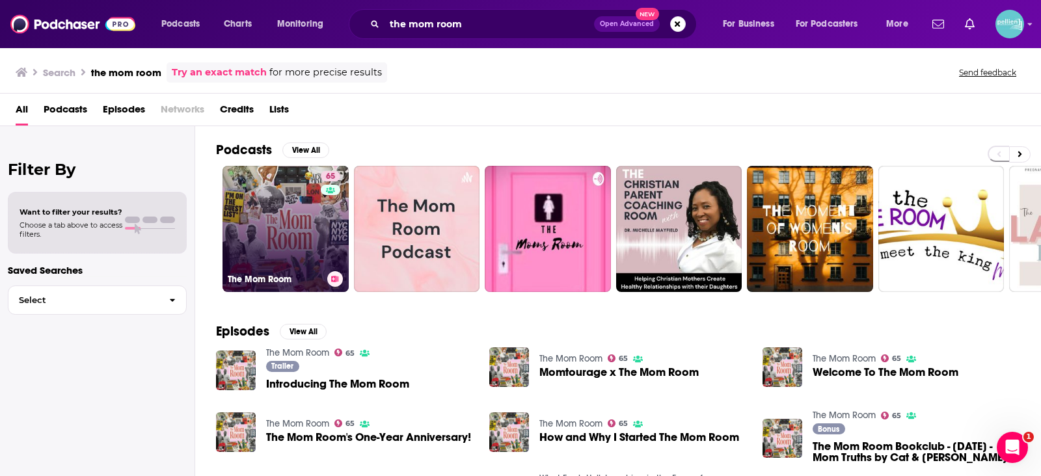
click at [258, 216] on link "65 The Mom Room" at bounding box center [286, 229] width 126 height 126
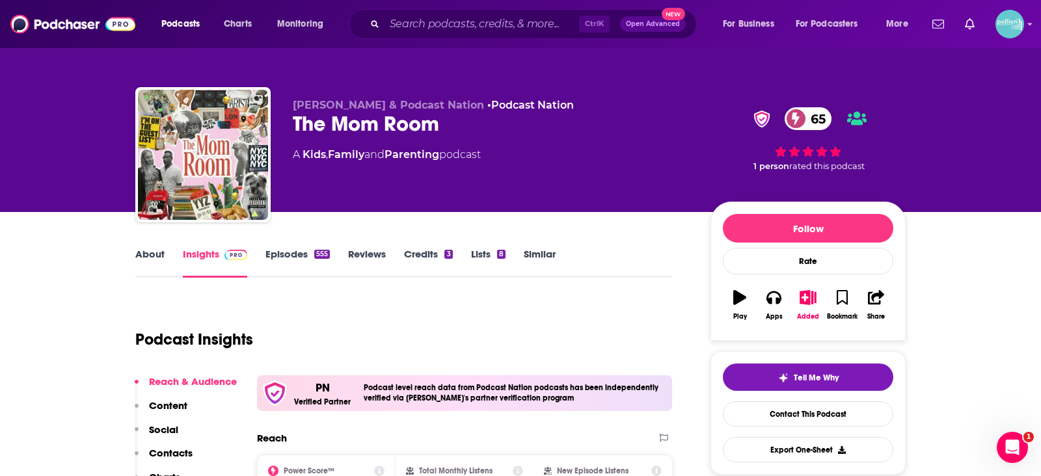
click at [155, 251] on link "About" at bounding box center [149, 263] width 29 height 30
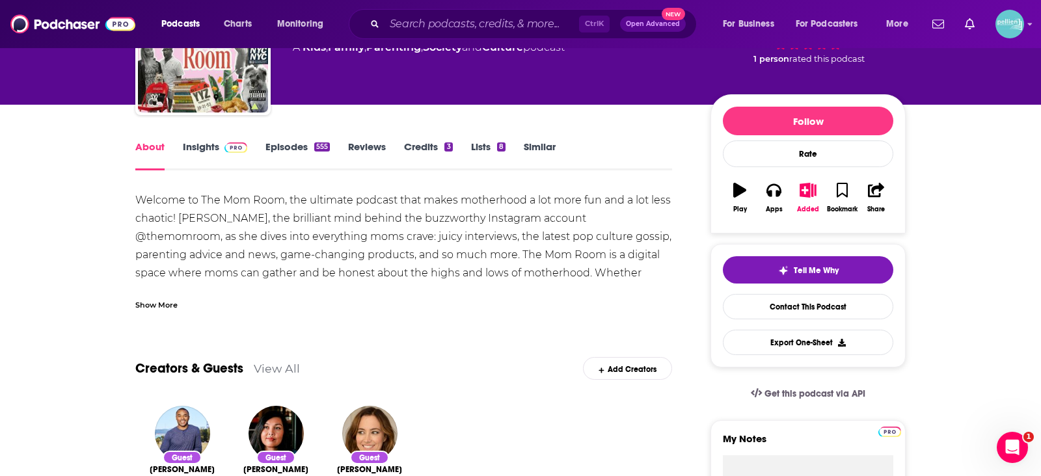
scroll to position [95, 0]
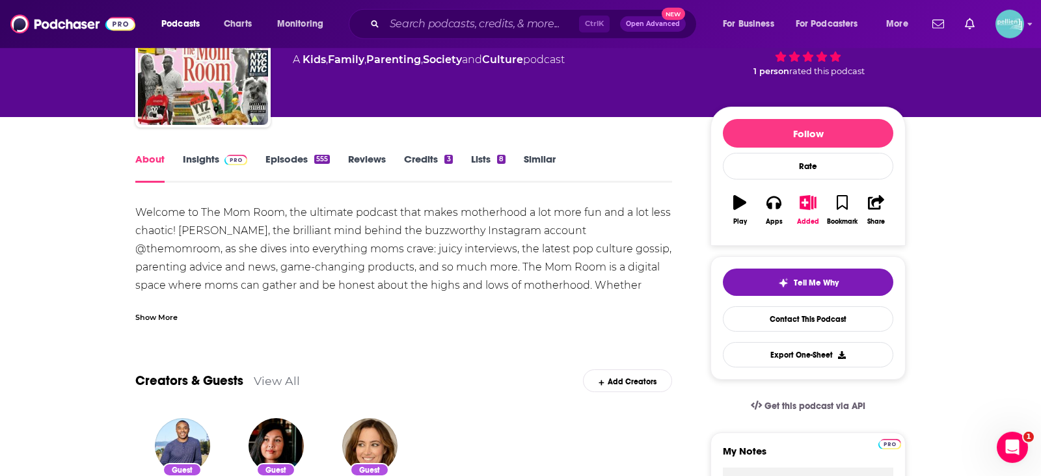
click at [172, 312] on div "Show More" at bounding box center [156, 316] width 42 height 12
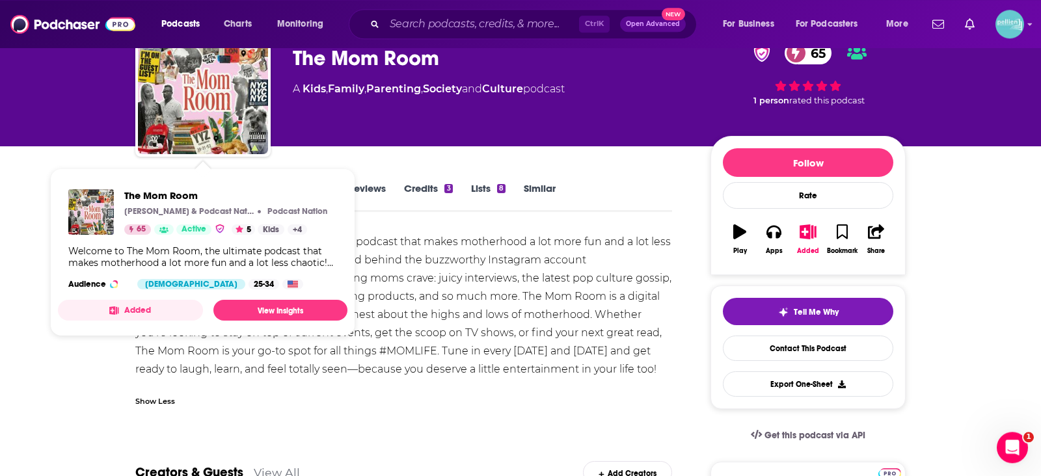
scroll to position [57, 0]
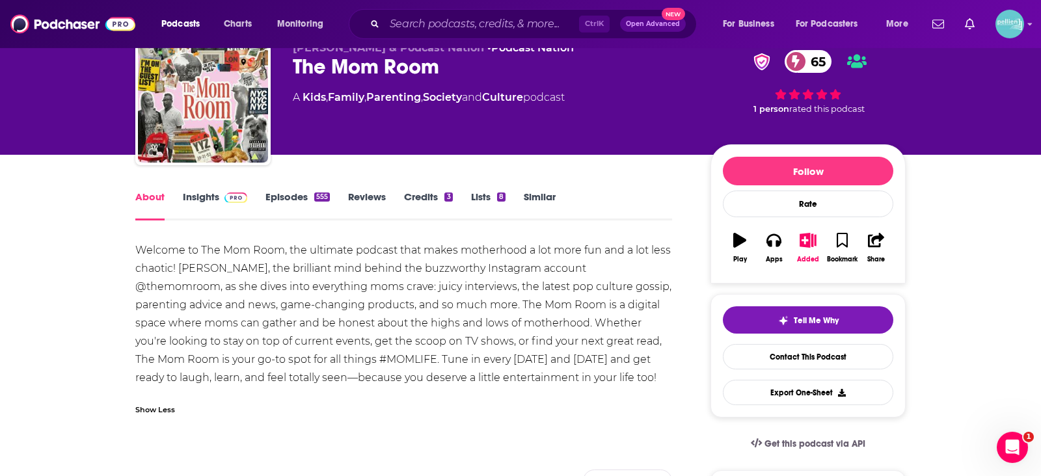
click at [388, 367] on div "Welcome to The Mom Room, the ultimate podcast that makes motherhood a lot more …" at bounding box center [403, 314] width 537 height 146
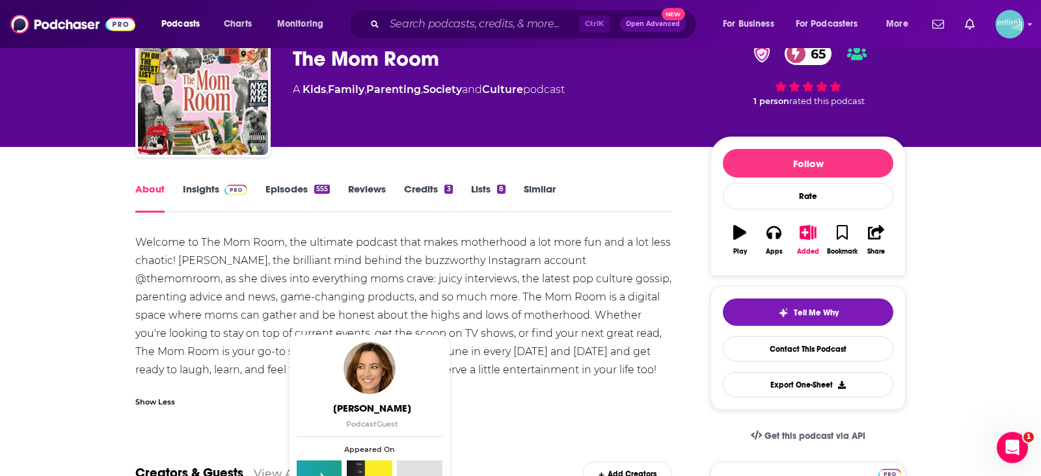
scroll to position [56, 0]
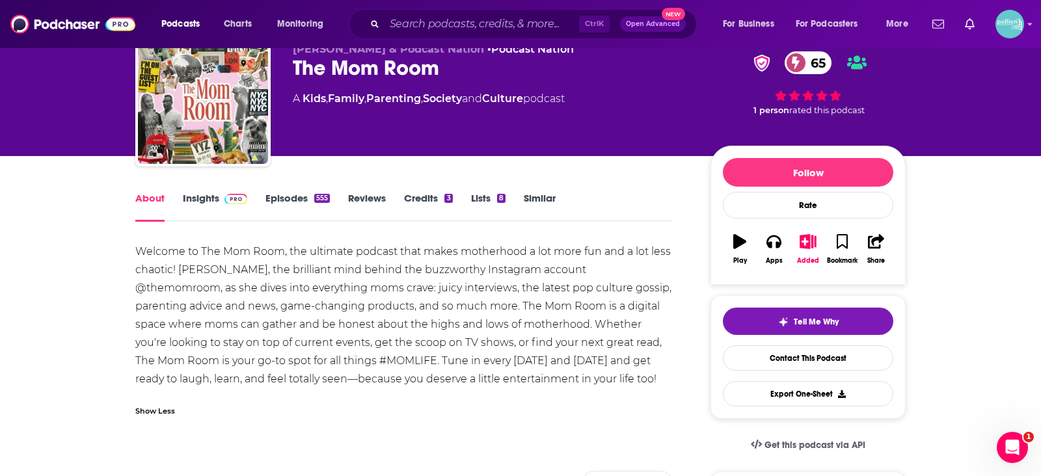
click at [208, 199] on link "Insights" at bounding box center [215, 207] width 64 height 30
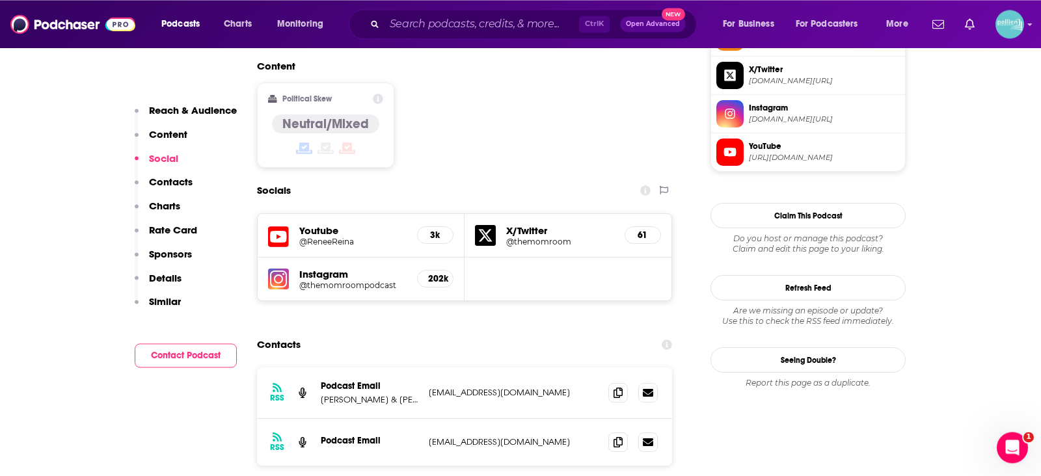
scroll to position [1086, 0]
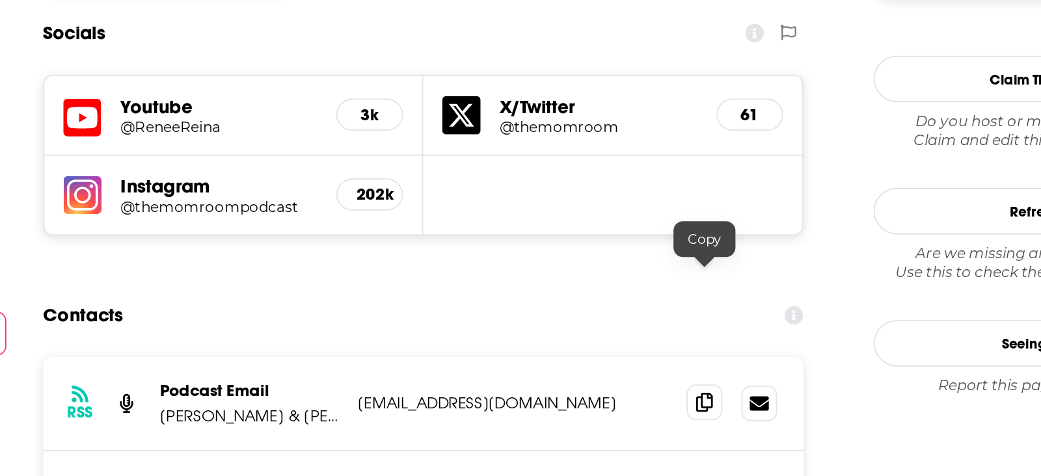
click at [617, 383] on span at bounding box center [618, 393] width 20 height 20
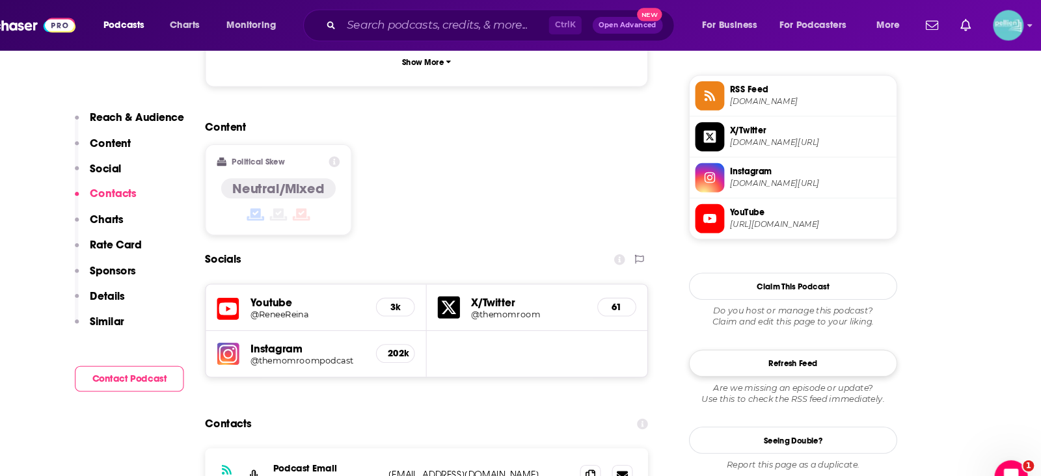
scroll to position [1033, 0]
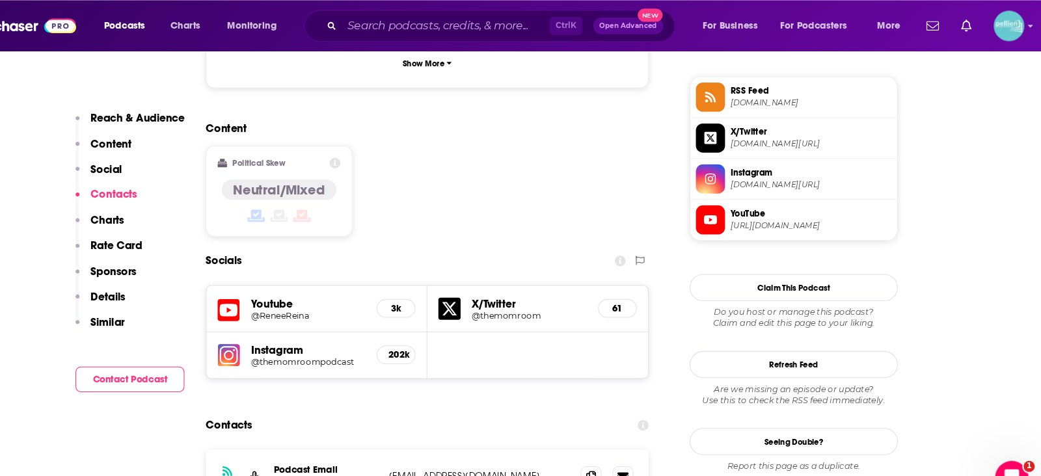
click at [813, 87] on span "RSS Feed" at bounding box center [824, 85] width 151 height 12
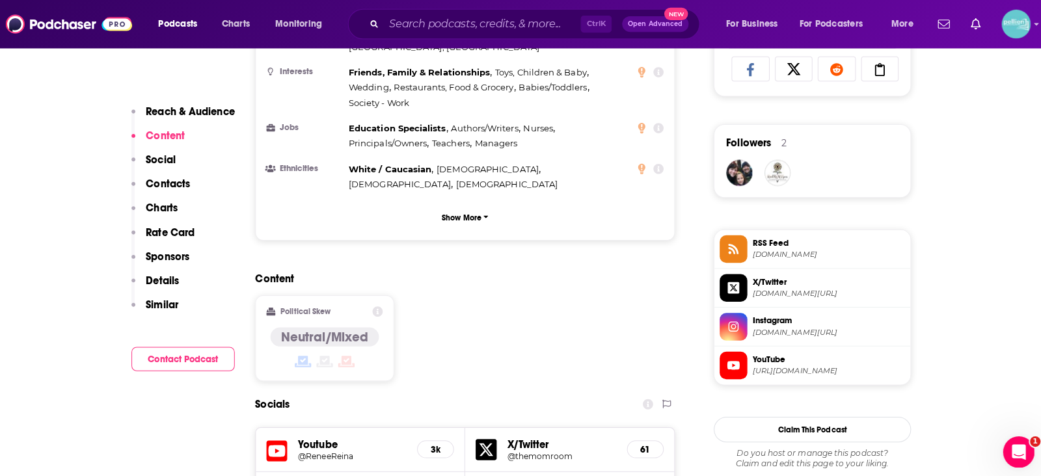
scroll to position [876, 0]
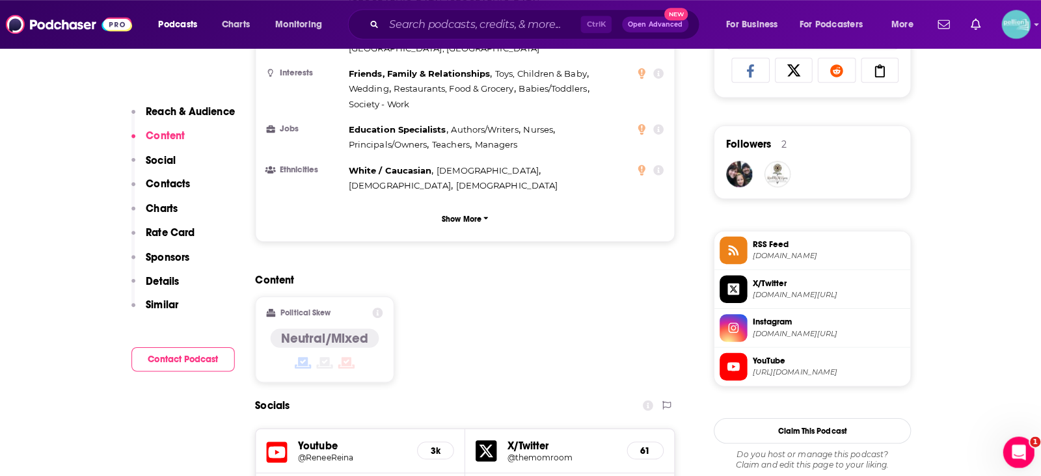
click at [327, 435] on h5 "Youtube" at bounding box center [352, 441] width 107 height 12
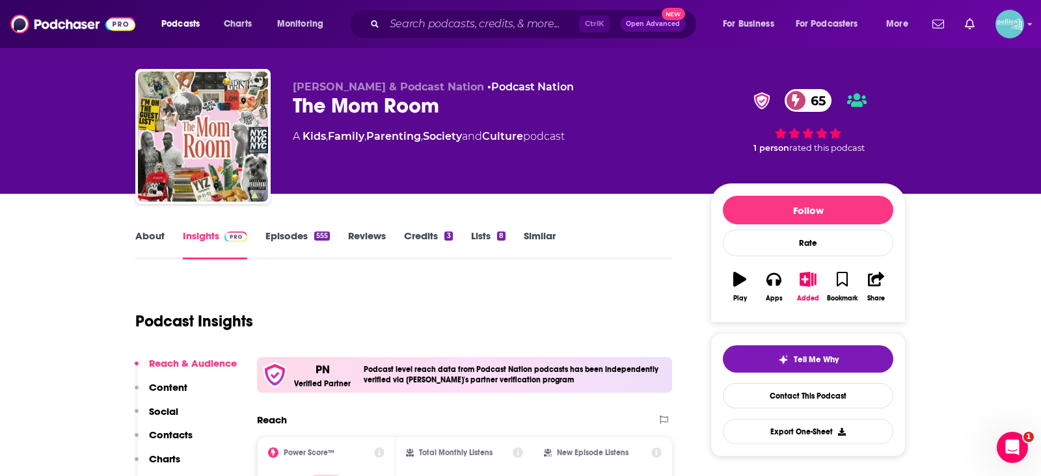
scroll to position [14, 0]
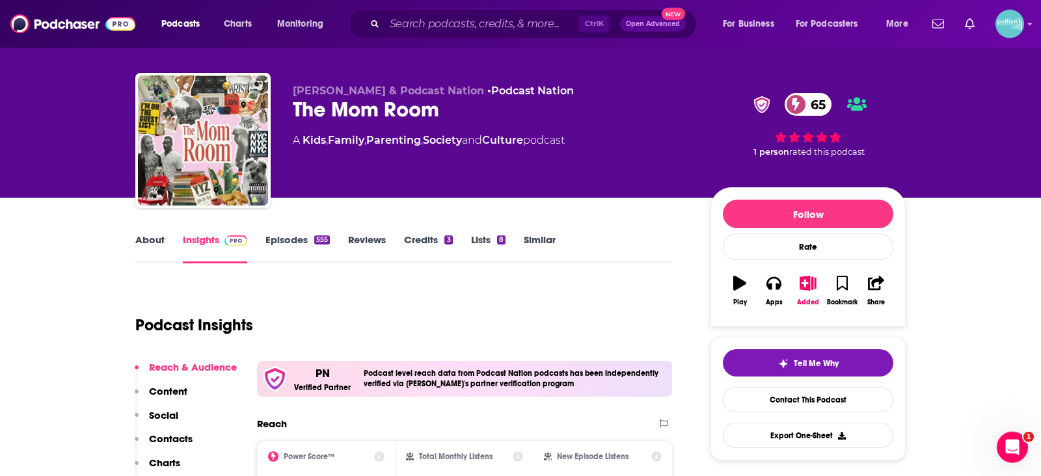
click at [163, 257] on link "About" at bounding box center [149, 249] width 29 height 30
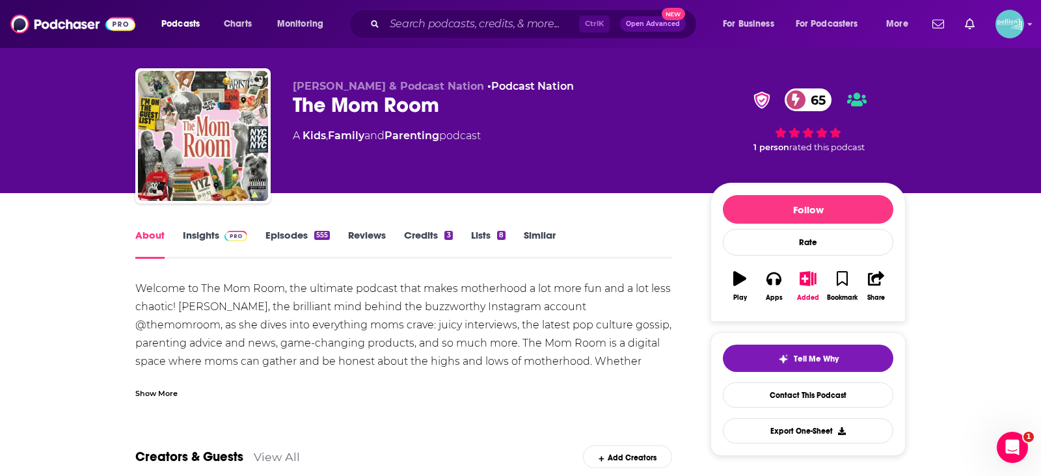
scroll to position [18, 0]
click at [250, 350] on div "Welcome to The Mom Room, the ultimate podcast that makes motherhood a lot more …" at bounding box center [403, 353] width 537 height 146
click at [182, 385] on div "Show More" at bounding box center [403, 389] width 537 height 22
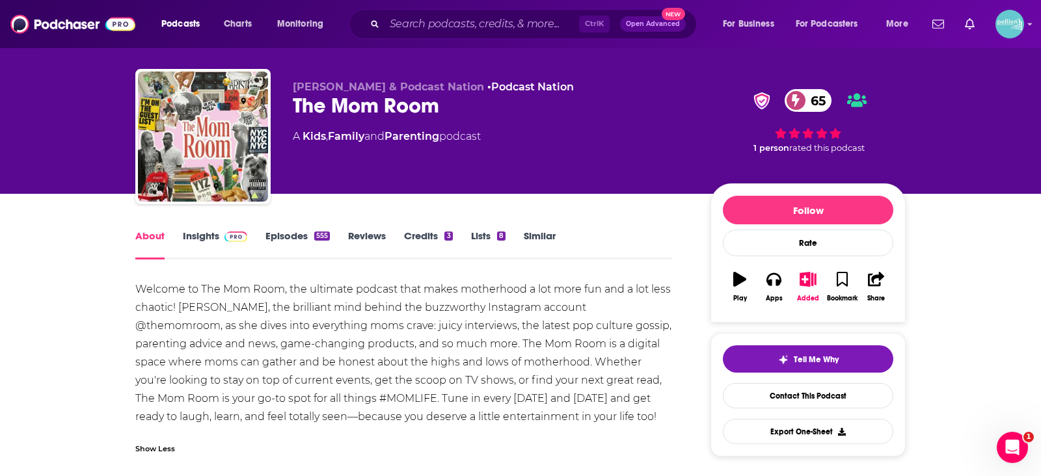
scroll to position [44, 0]
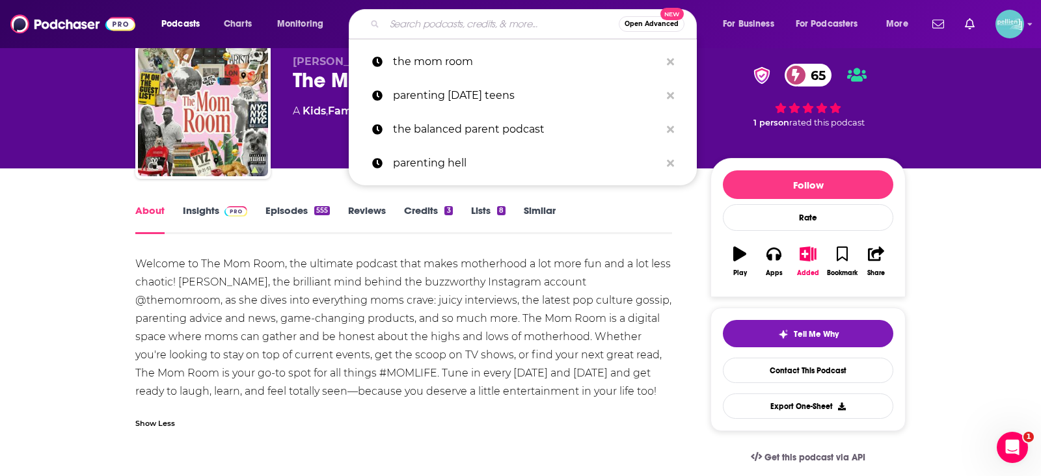
click at [428, 25] on input "Search podcasts, credits, & more..." at bounding box center [502, 24] width 234 height 21
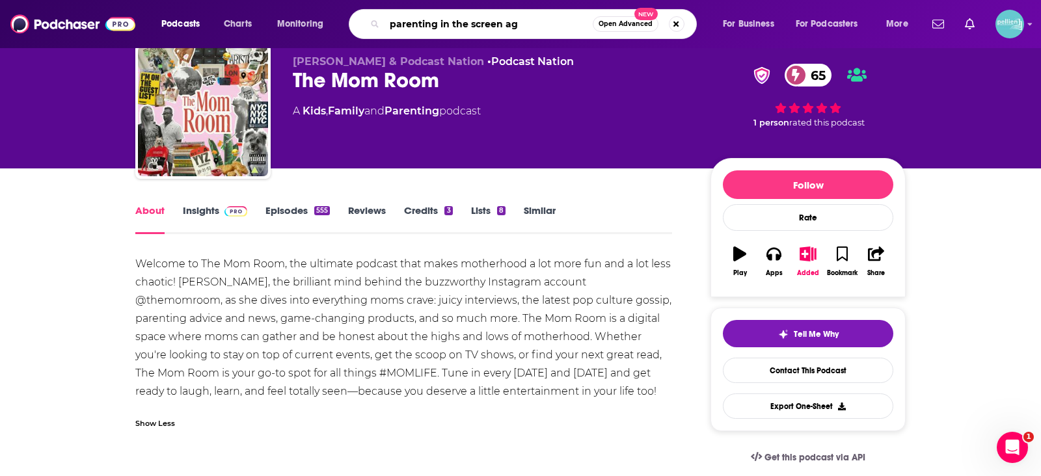
type input "parenting in the screen age"
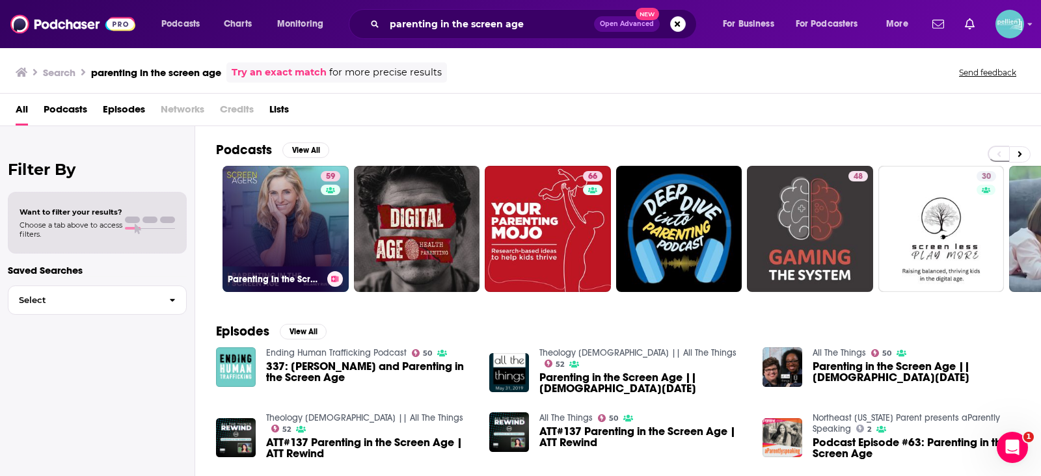
click at [267, 218] on link "59 Parenting in the Screen Age - The Screenagers Podcast" at bounding box center [286, 229] width 126 height 126
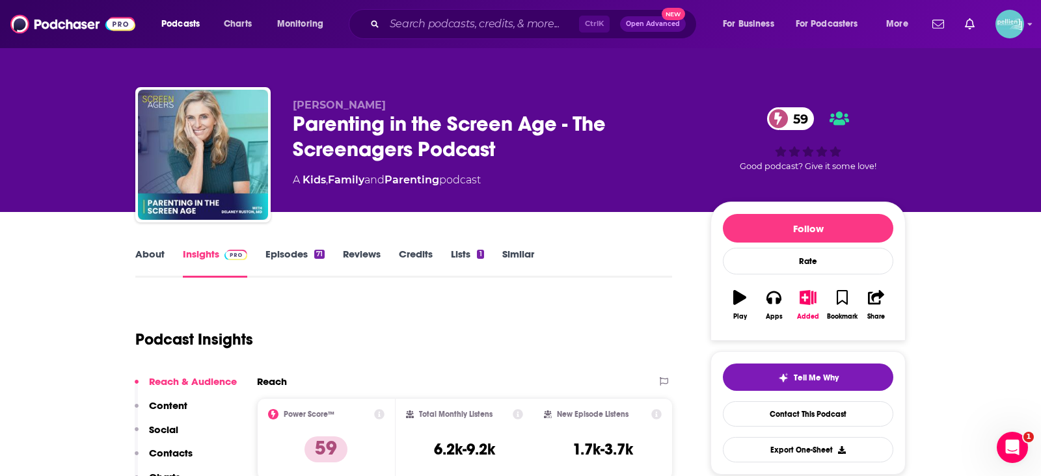
click at [147, 252] on link "About" at bounding box center [149, 263] width 29 height 30
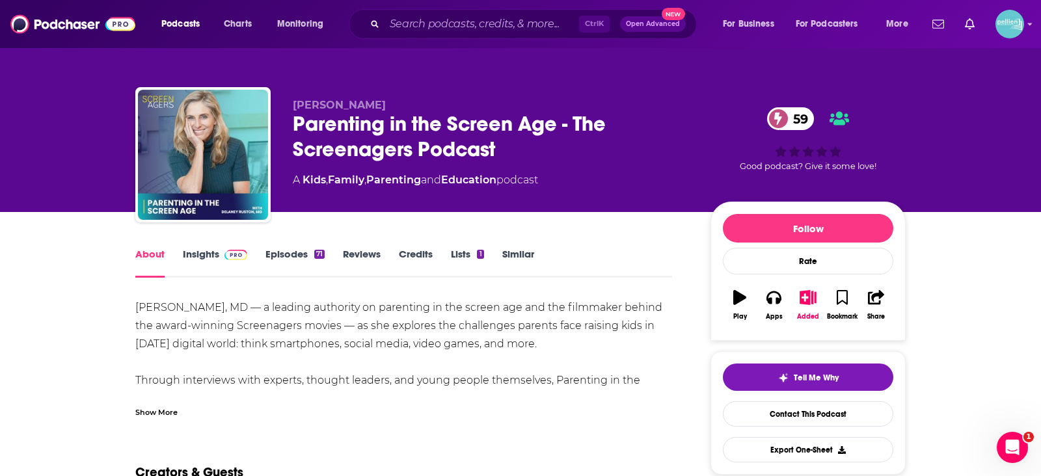
click at [241, 376] on div "[PERSON_NAME], MD — a leading authority on parenting in the screen age and the …" at bounding box center [403, 363] width 537 height 128
click at [181, 405] on div "Show More" at bounding box center [403, 407] width 537 height 22
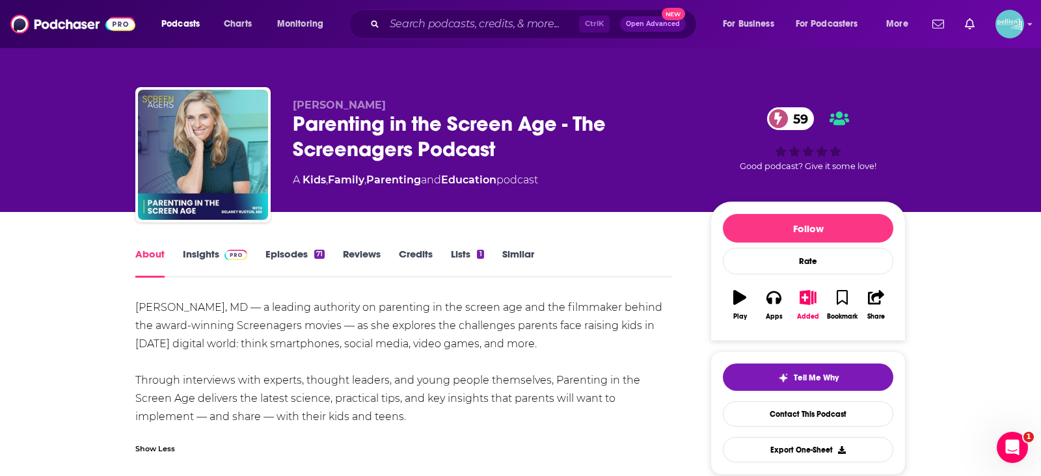
click at [217, 262] on link "Insights" at bounding box center [215, 263] width 64 height 30
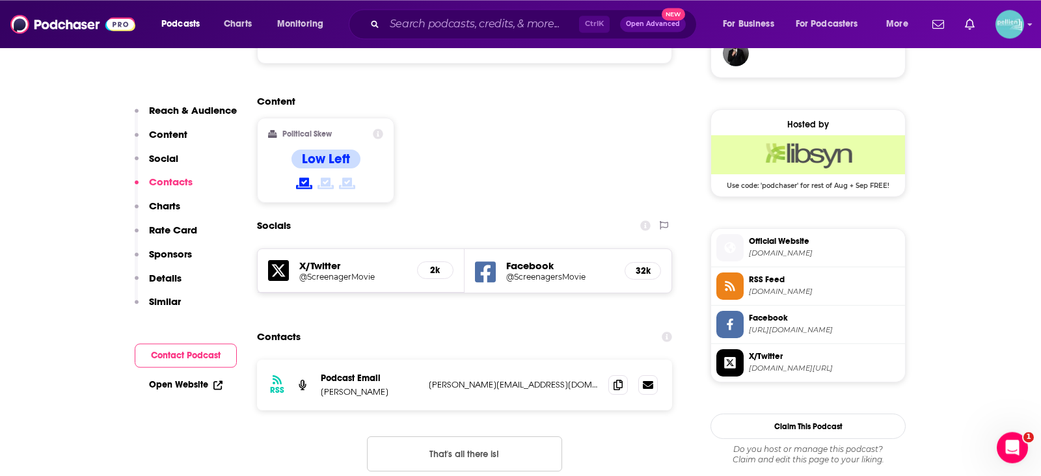
scroll to position [1002, 0]
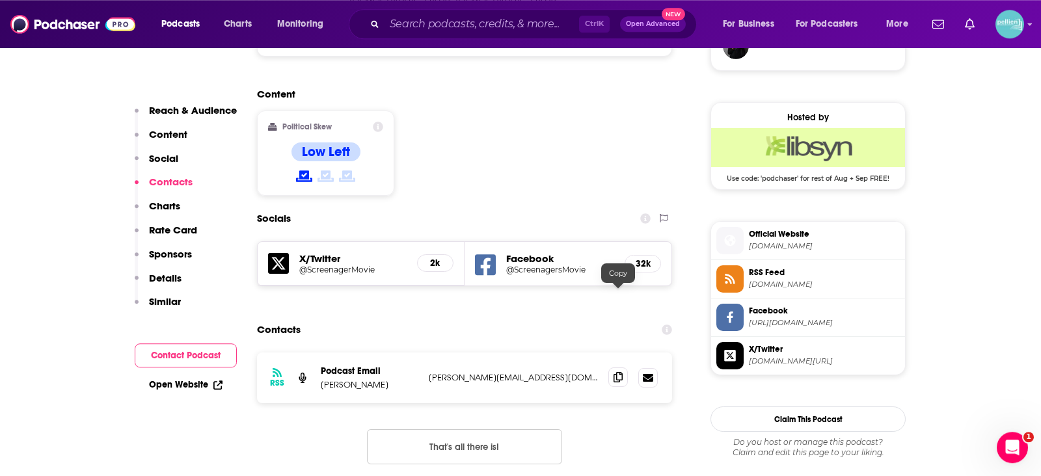
click at [619, 372] on icon at bounding box center [618, 377] width 9 height 10
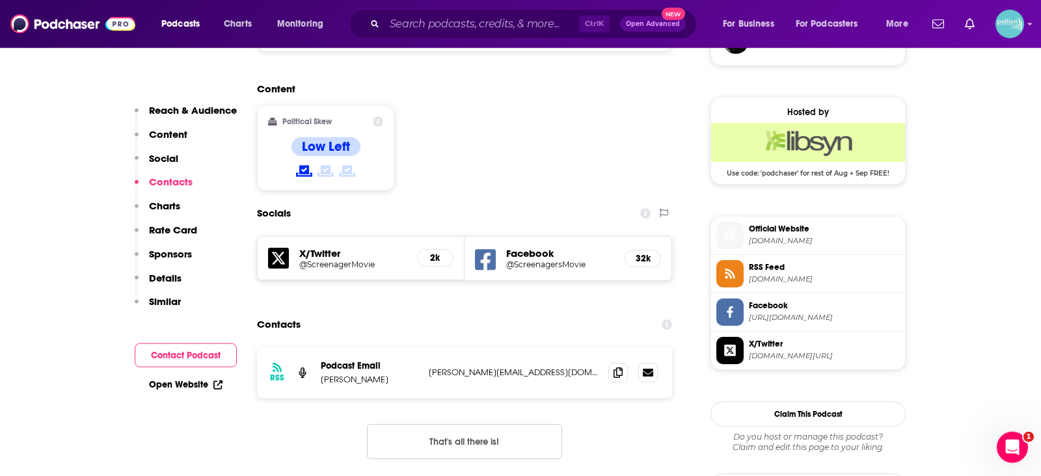
scroll to position [1008, 0]
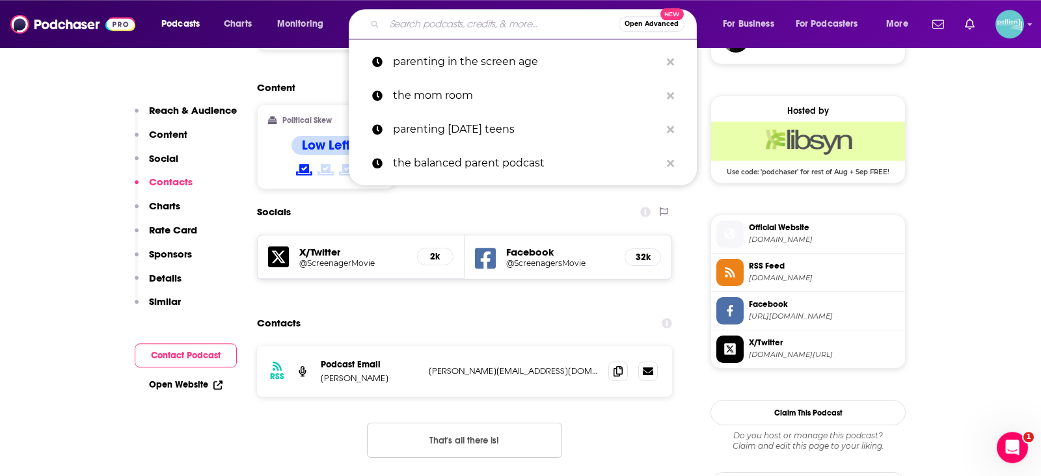
click at [396, 30] on input "Search podcasts, credits, & more..." at bounding box center [502, 24] width 234 height 21
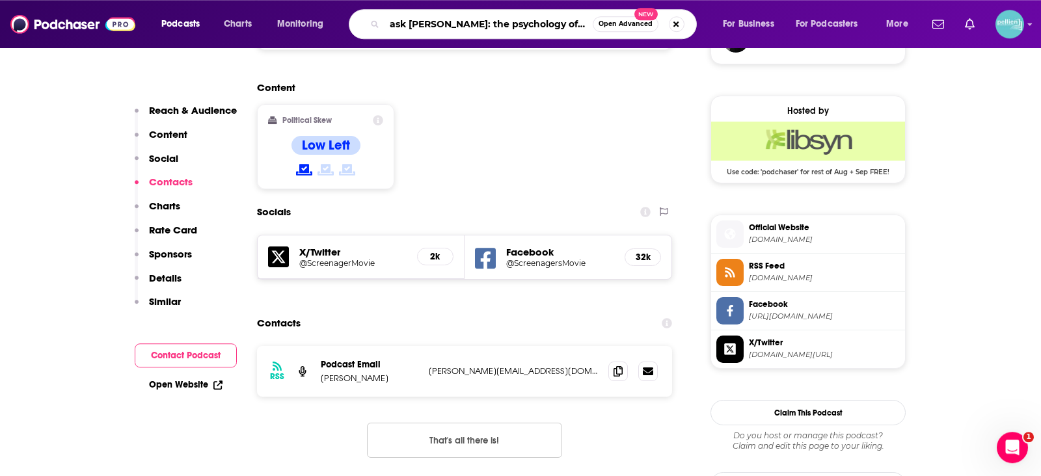
type input "ask [PERSON_NAME]: the psychology of parenting"
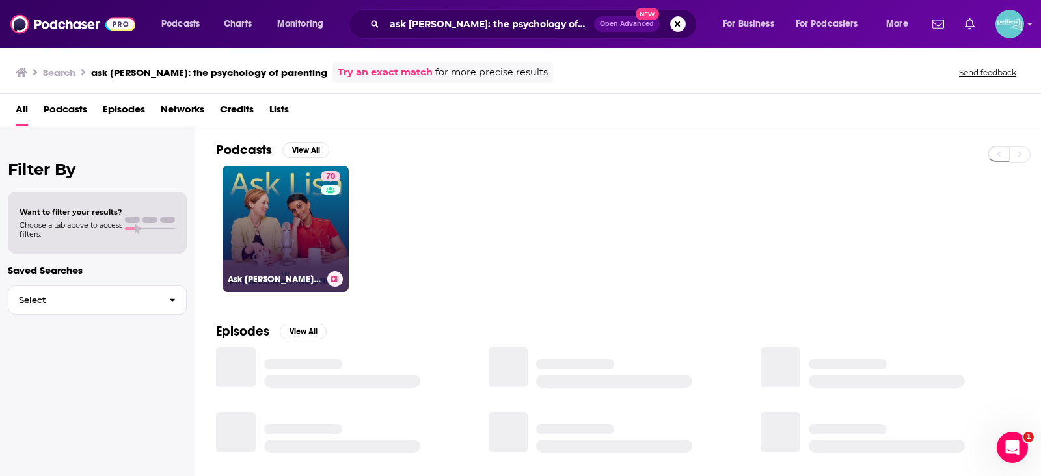
click at [280, 196] on link "70 Ask [PERSON_NAME]: The Psychology of Raising Tweens & Teens" at bounding box center [286, 229] width 126 height 126
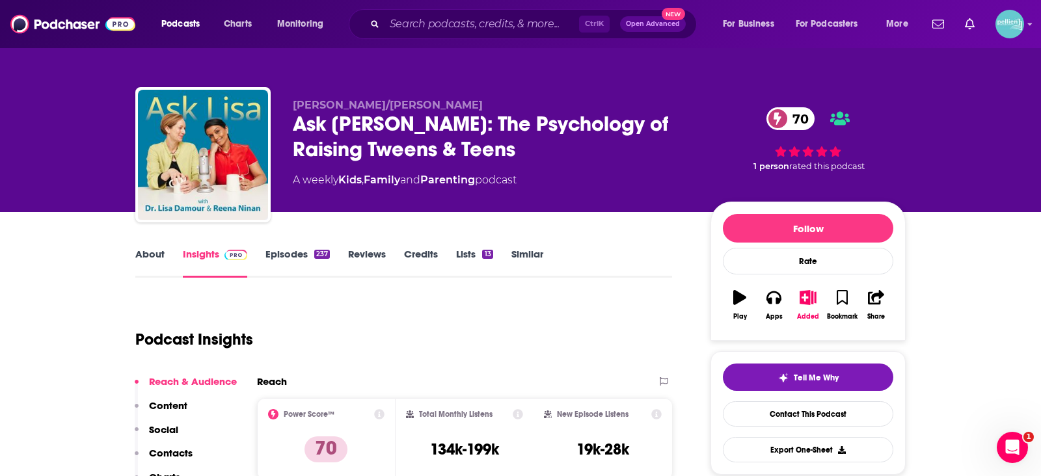
click at [150, 256] on link "About" at bounding box center [149, 263] width 29 height 30
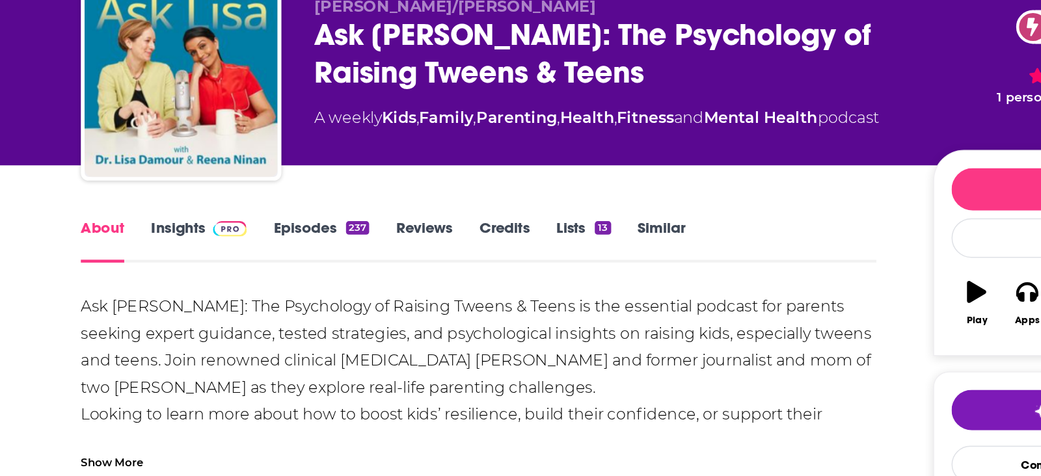
click at [250, 312] on div "Ask [PERSON_NAME]: The Psychology of Raising Tweens & Teens is the essential po…" at bounding box center [403, 454] width 537 height 310
click at [220, 365] on div "Ask [PERSON_NAME]: The Psychology of Raising Tweens & Teens is the essential po…" at bounding box center [403, 454] width 537 height 310
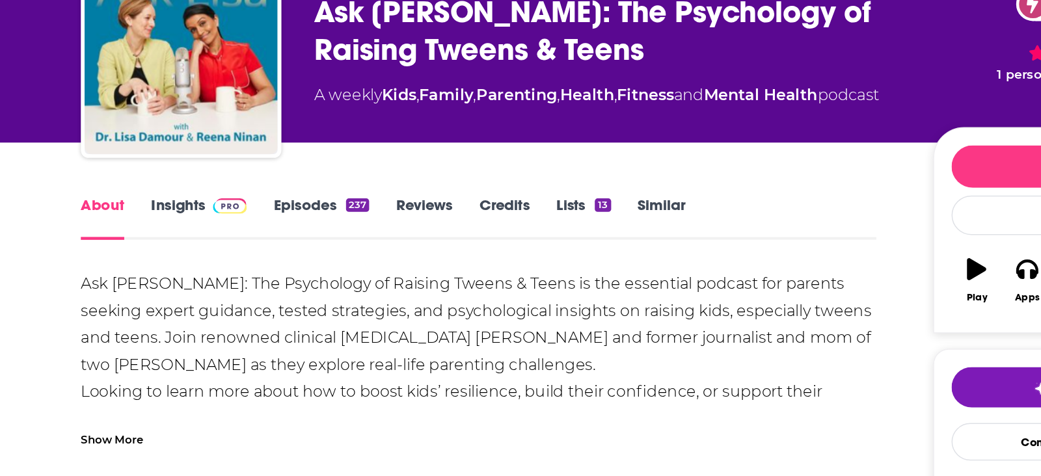
click at [169, 411] on div "Show More" at bounding box center [156, 411] width 42 height 12
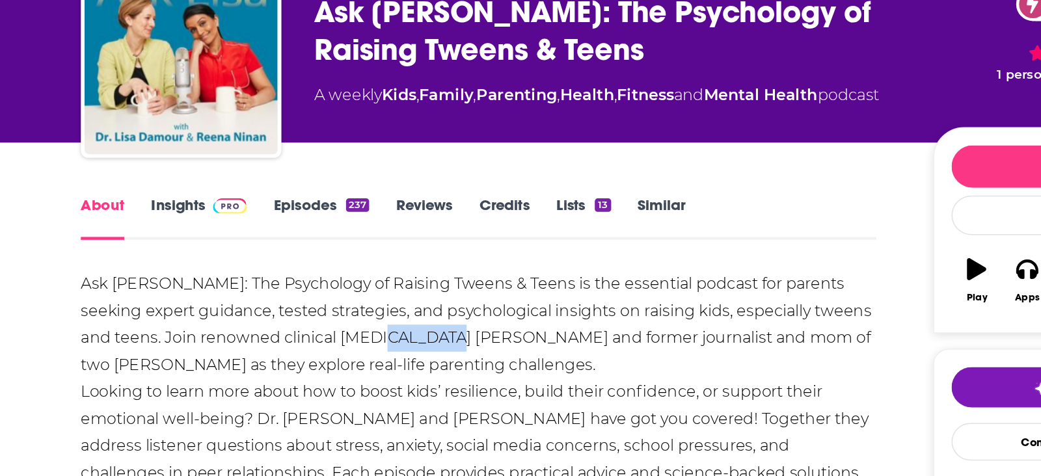
drag, startPoint x: 302, startPoint y: 345, endPoint x: 338, endPoint y: 348, distance: 35.9
click at [338, 348] on div "Ask [PERSON_NAME]: The Psychology of Raising Tweens & Teens is the essential po…" at bounding box center [403, 454] width 537 height 310
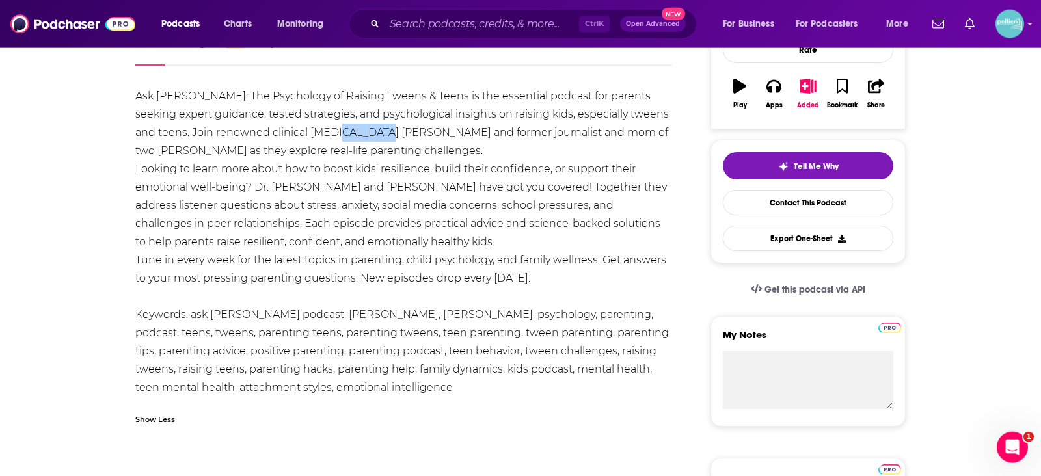
scroll to position [173, 0]
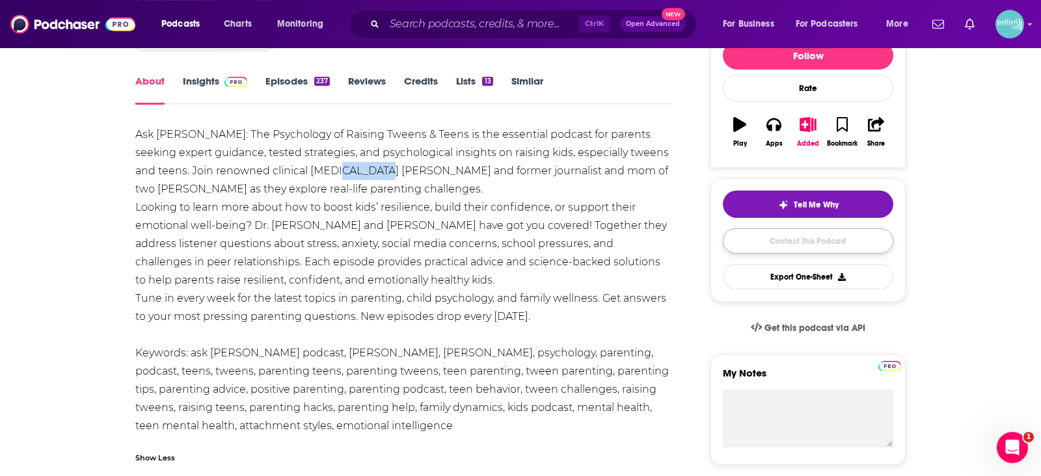
click at [739, 233] on link "Contact This Podcast" at bounding box center [808, 240] width 170 height 25
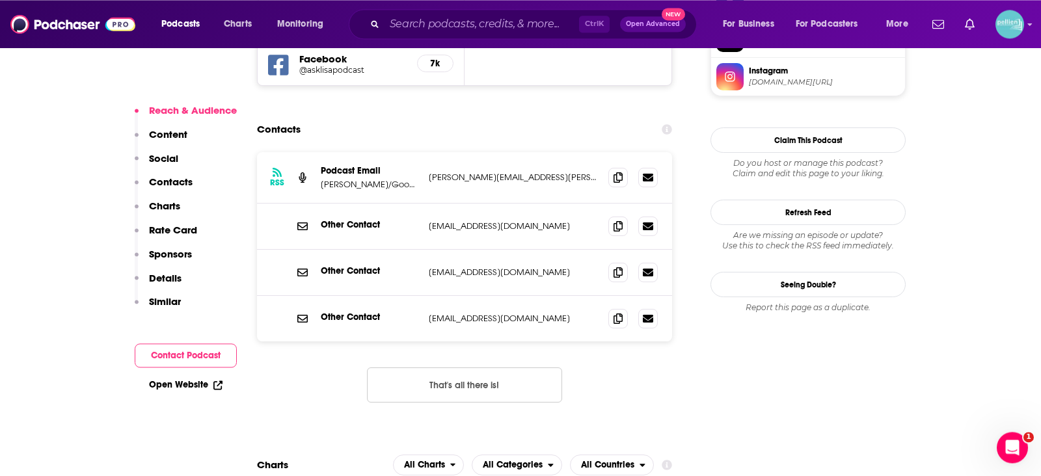
scroll to position [1197, 0]
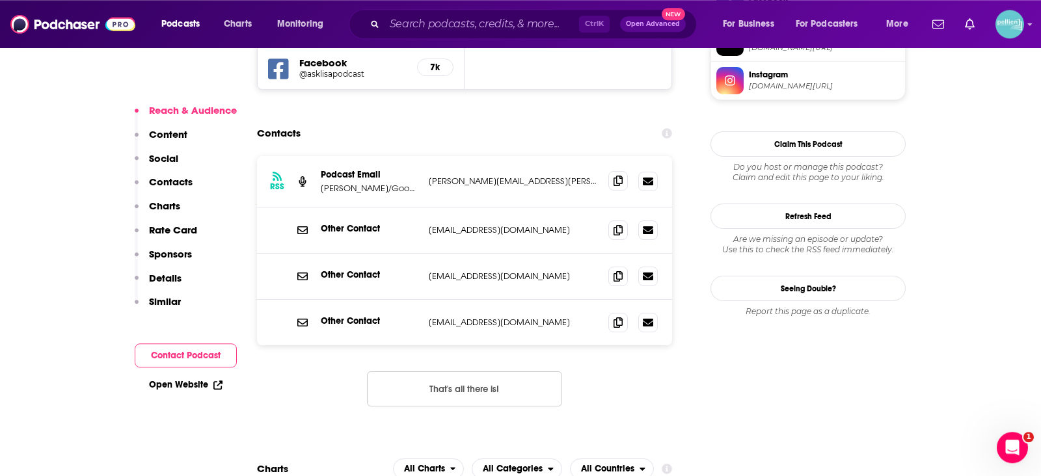
click at [620, 176] on icon at bounding box center [618, 181] width 9 height 10
click at [617, 224] on icon at bounding box center [618, 229] width 9 height 10
click at [418, 28] on input "Search podcasts, credits, & more..." at bounding box center [482, 24] width 195 height 21
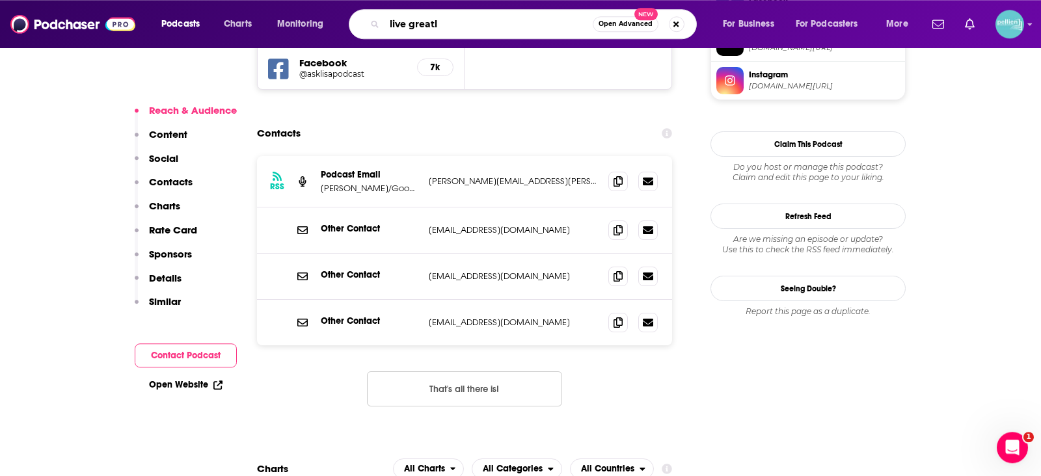
type input "live greatly"
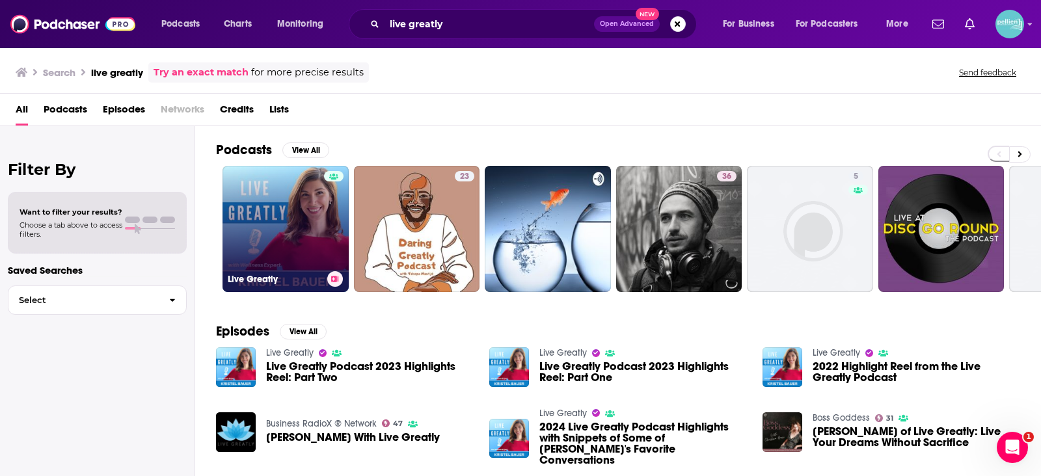
click at [292, 213] on link "Live Greatly" at bounding box center [286, 229] width 126 height 126
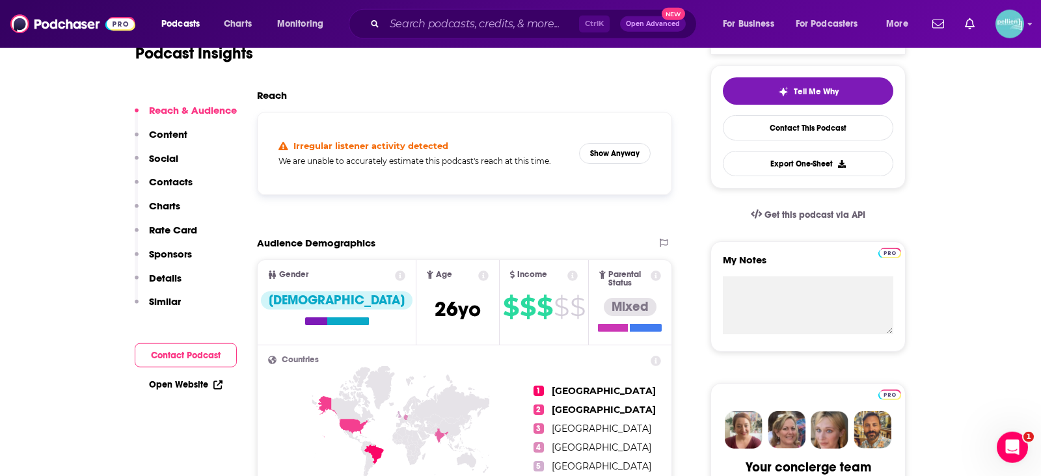
scroll to position [301, 0]
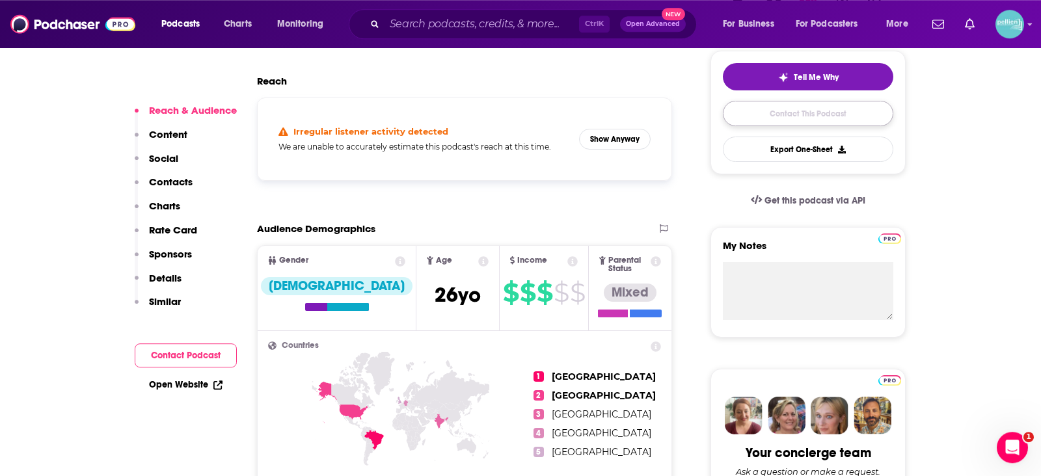
click at [798, 115] on link "Contact This Podcast" at bounding box center [808, 113] width 170 height 25
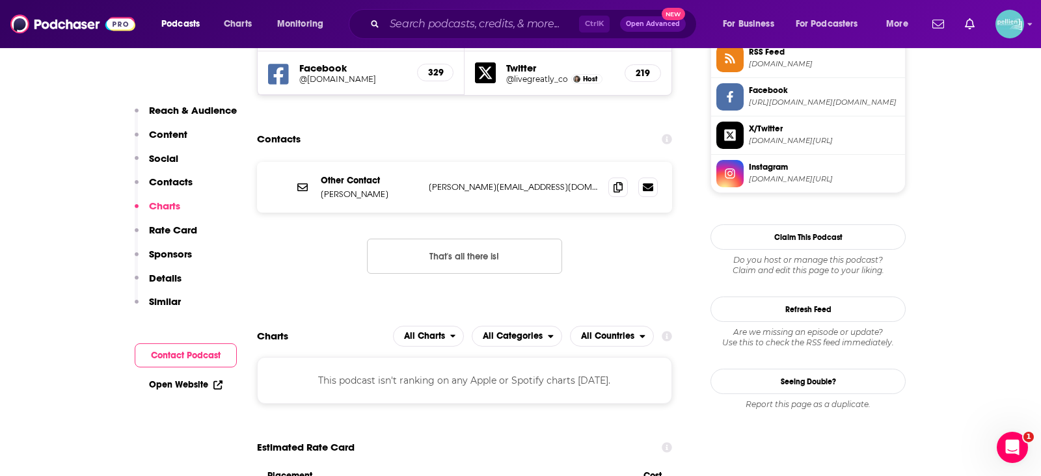
scroll to position [1218, 0]
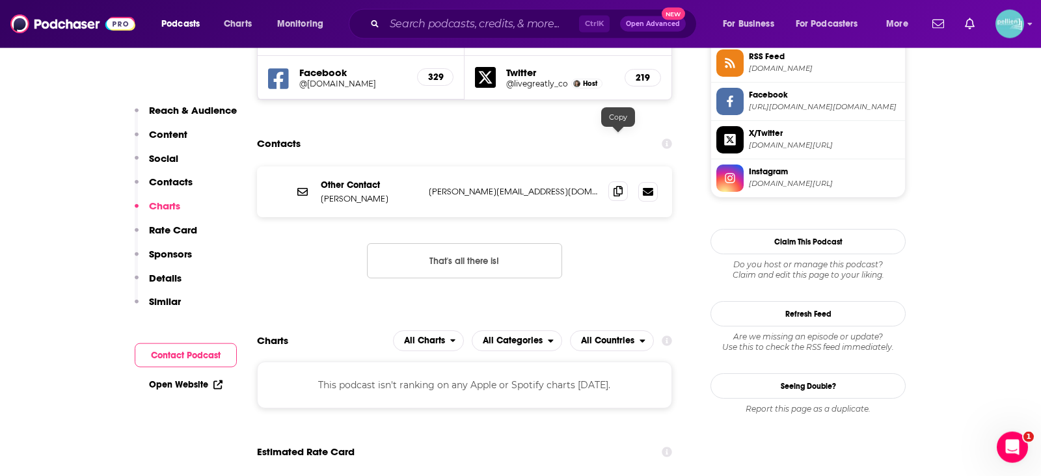
click at [623, 182] on span at bounding box center [618, 192] width 20 height 20
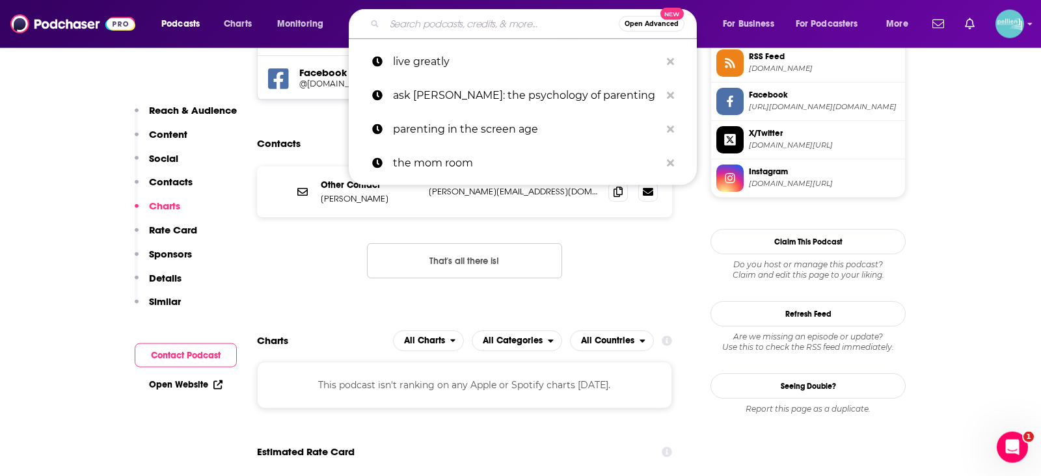
click at [429, 18] on input "Search podcasts, credits, & more..." at bounding box center [502, 24] width 234 height 21
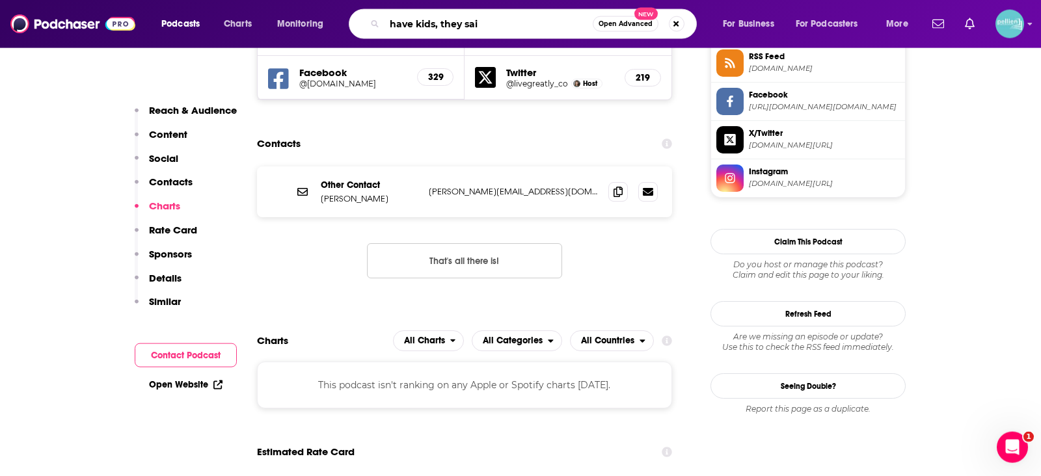
type input "have kids, they said"
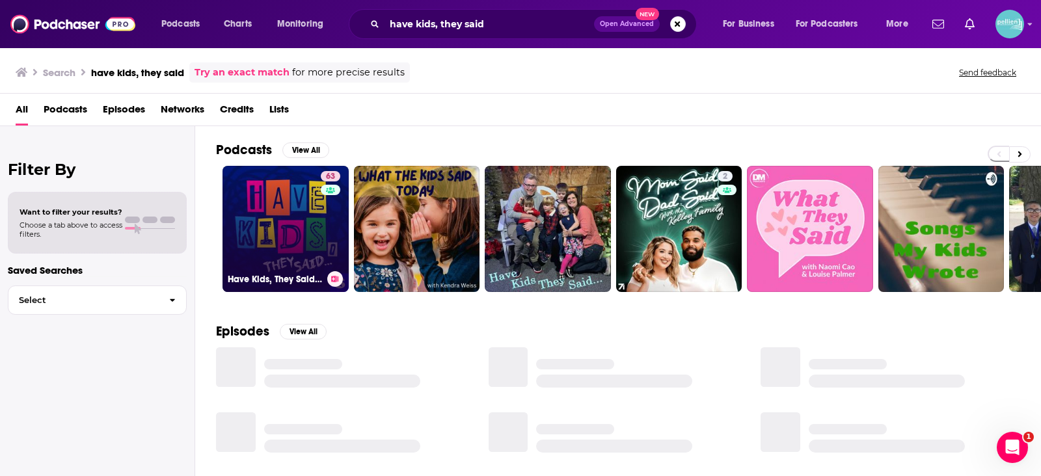
click at [293, 232] on link "63 Have Kids, They Said…" at bounding box center [286, 229] width 126 height 126
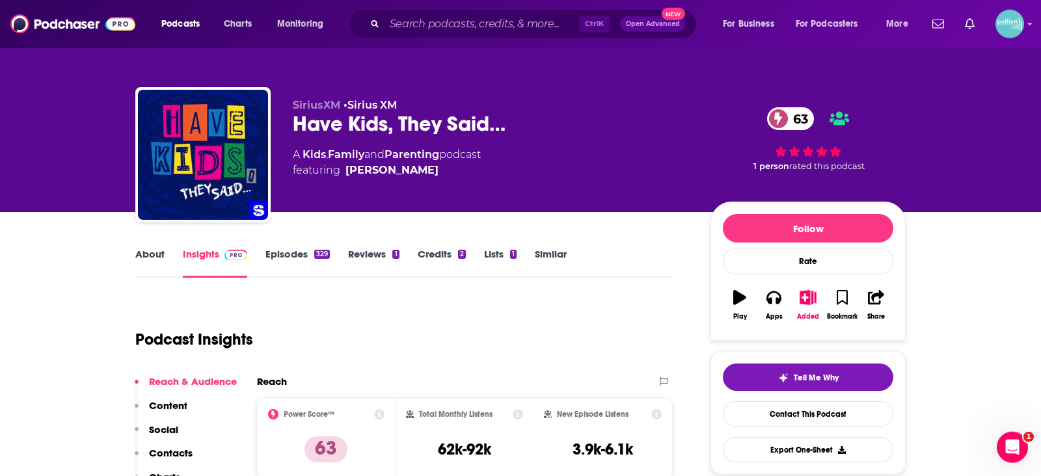
click at [145, 260] on link "About" at bounding box center [149, 263] width 29 height 30
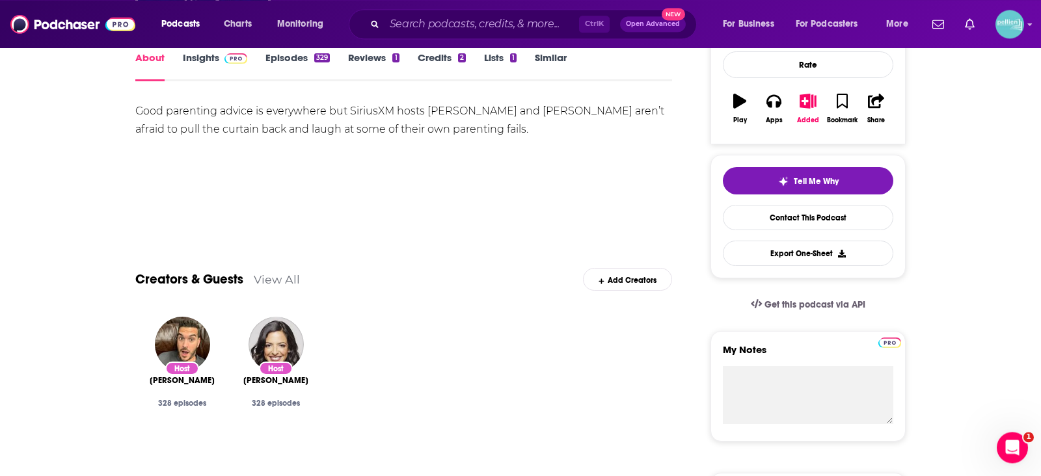
scroll to position [205, 0]
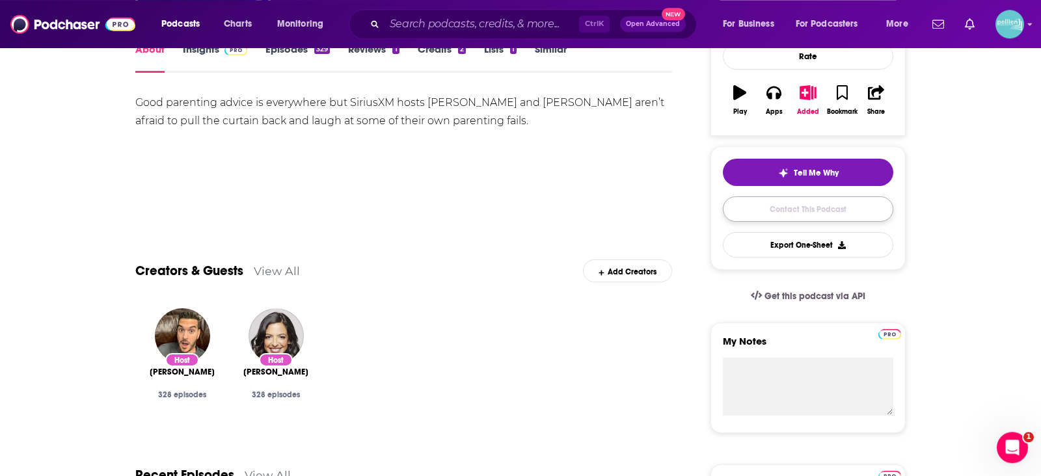
click at [734, 212] on link "Contact This Podcast" at bounding box center [808, 208] width 170 height 25
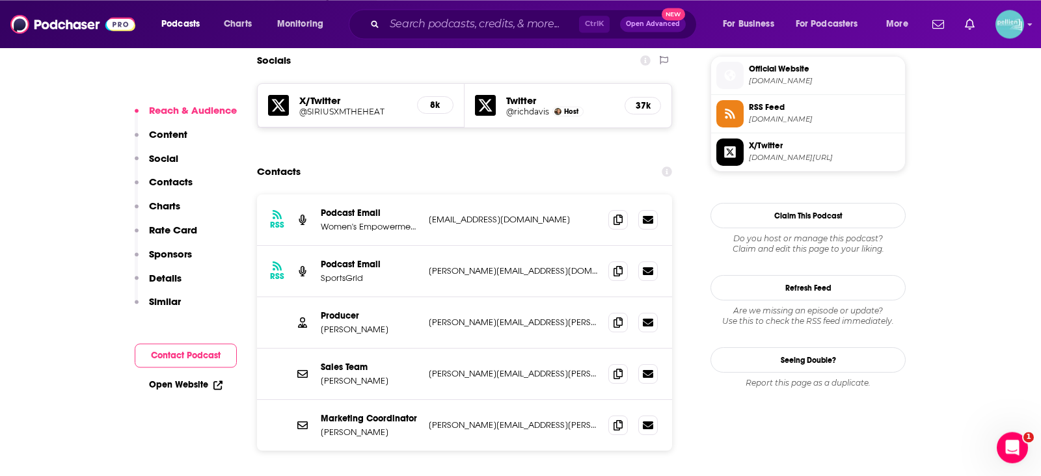
scroll to position [1174, 0]
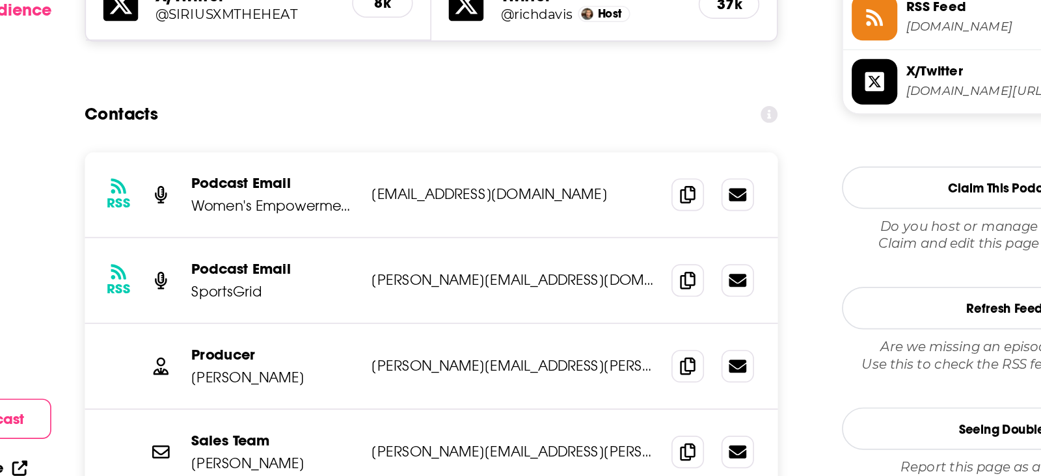
click at [514, 299] on div "Producer [PERSON_NAME] [PERSON_NAME][EMAIL_ADDRESS][PERSON_NAME][DOMAIN_NAME] […" at bounding box center [464, 324] width 415 height 51
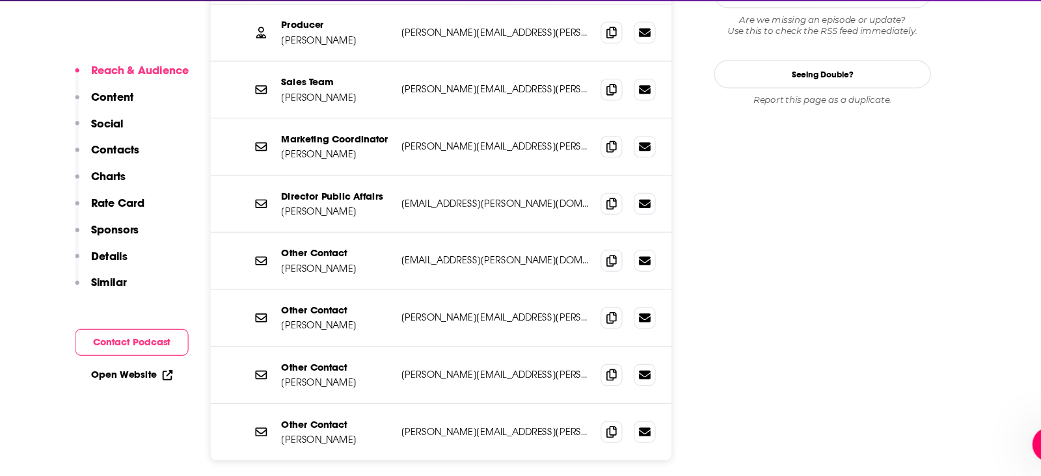
scroll to position [1466, 0]
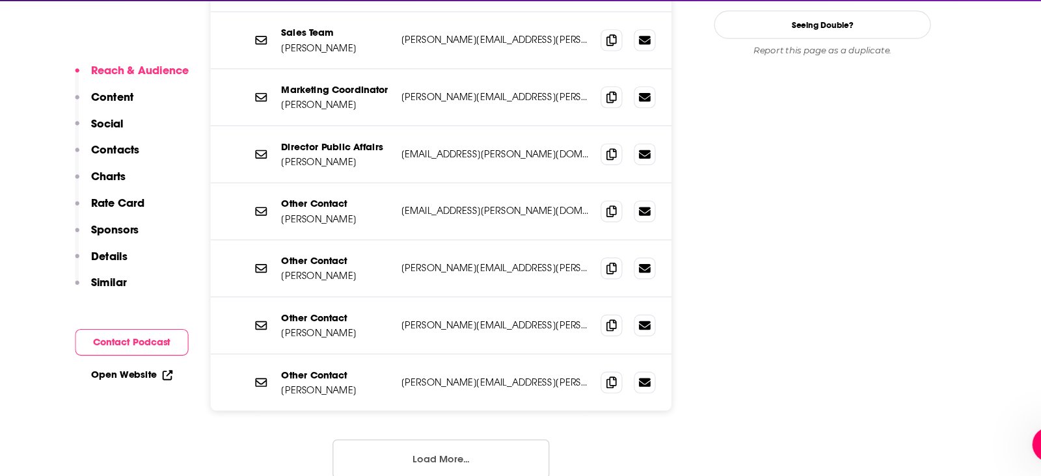
click at [452, 443] on button "Load More..." at bounding box center [464, 460] width 195 height 35
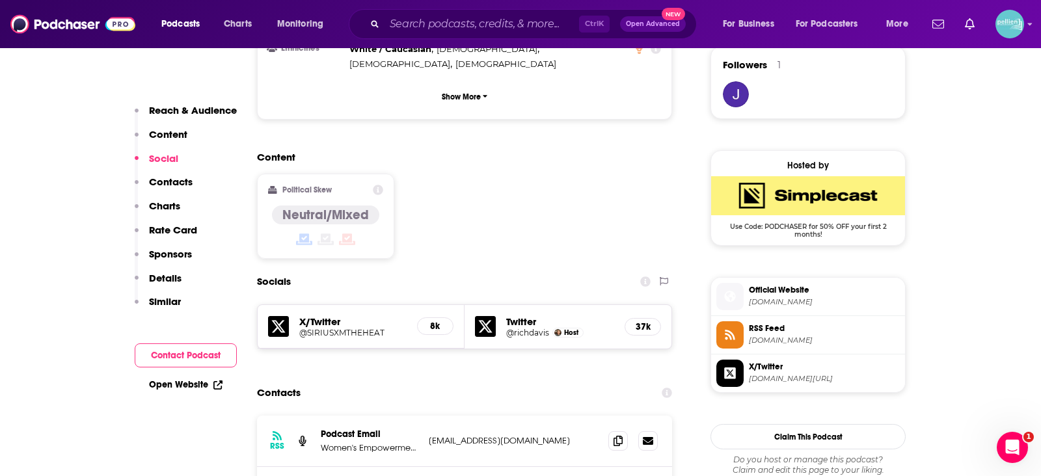
scroll to position [920, 0]
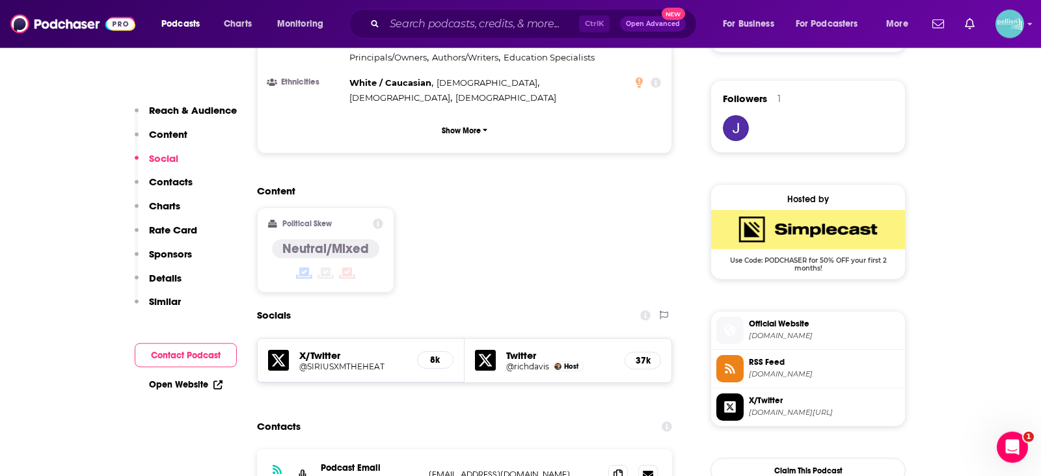
click at [767, 322] on span "Official Website" at bounding box center [824, 324] width 151 height 12
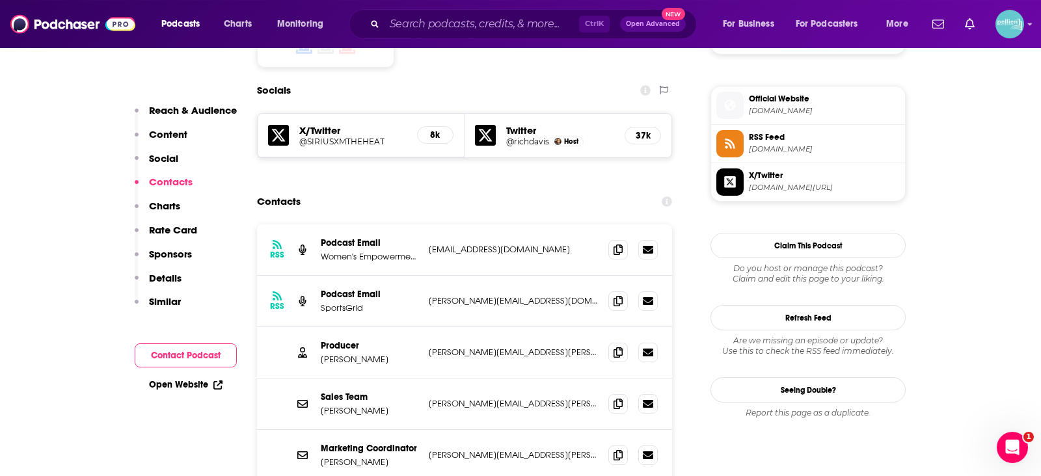
scroll to position [1146, 0]
drag, startPoint x: 610, startPoint y: 171, endPoint x: 607, endPoint y: 165, distance: 6.7
click at [607, 224] on div "RSS Podcast Email Women's Empowerment Network [EMAIL_ADDRESS][DOMAIN_NAME] [EMA…" at bounding box center [464, 249] width 415 height 51
click at [623, 243] on icon at bounding box center [618, 248] width 9 height 10
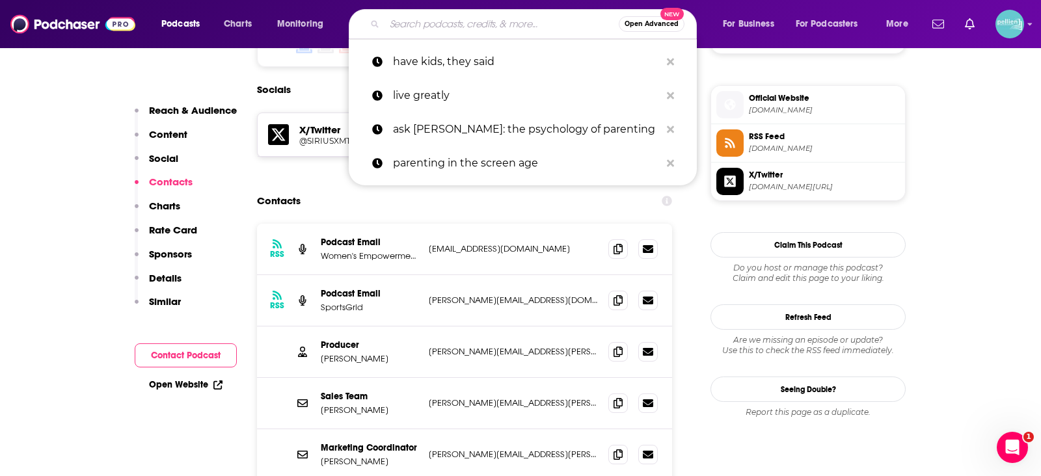
click at [482, 29] on input "Search podcasts, credits, & more..." at bounding box center [502, 24] width 234 height 21
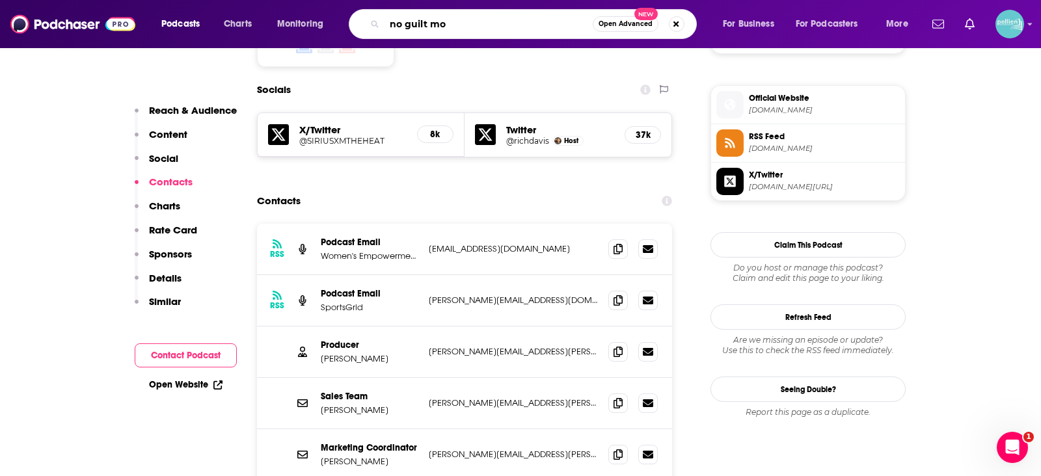
type input "no guilt mom"
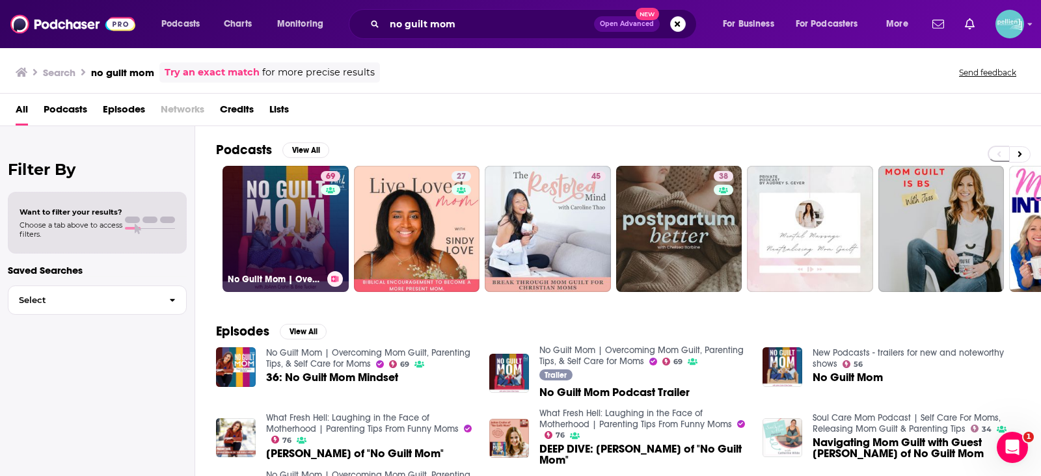
click at [282, 242] on link "69 No Guilt Mom | Overcoming Mom Guilt, Parenting Tips, & Self Care for Moms" at bounding box center [286, 229] width 126 height 126
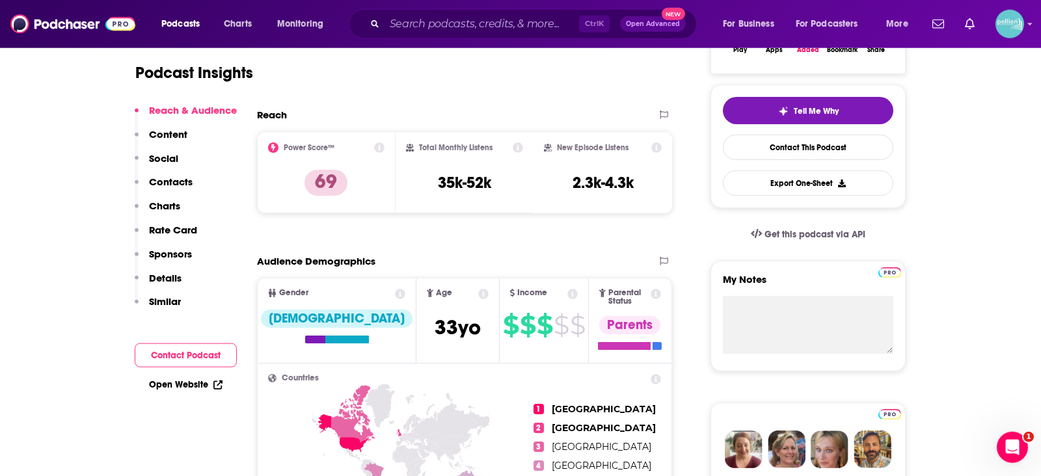
scroll to position [197, 0]
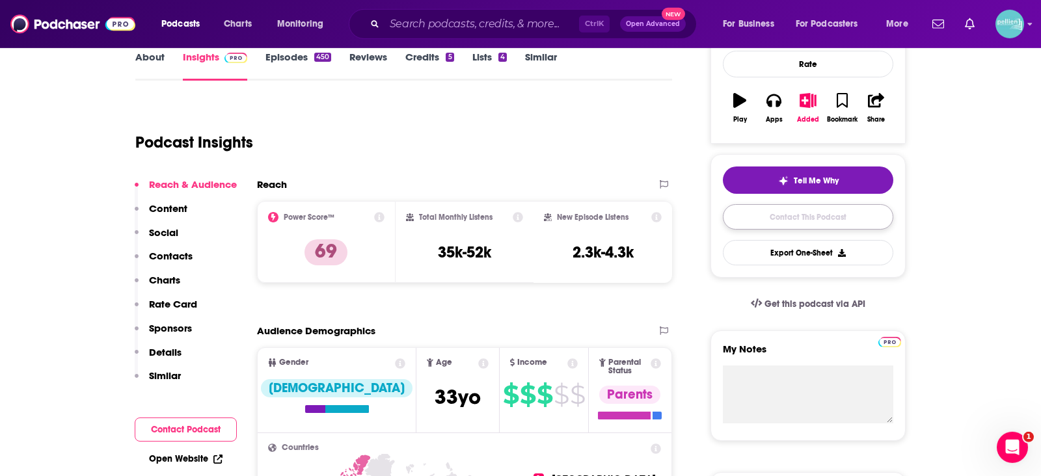
click at [767, 219] on link "Contact This Podcast" at bounding box center [808, 216] width 170 height 25
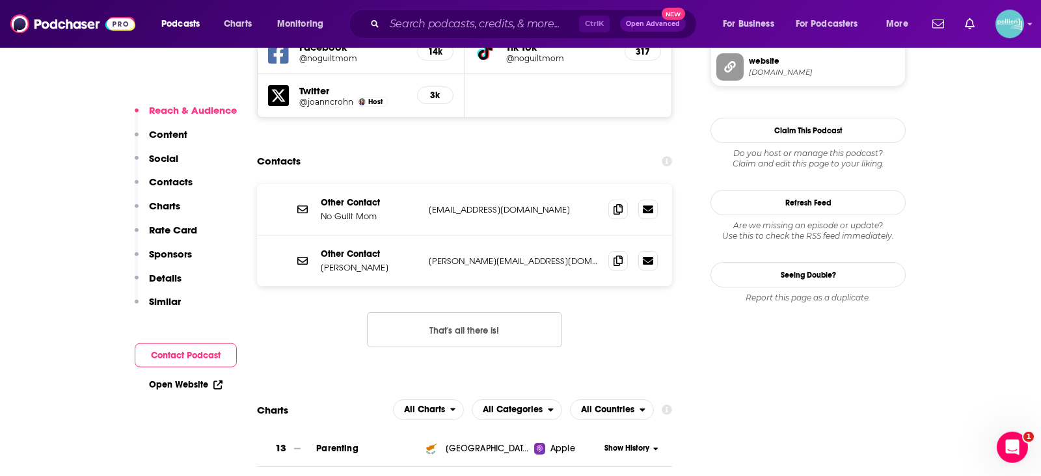
scroll to position [1249, 0]
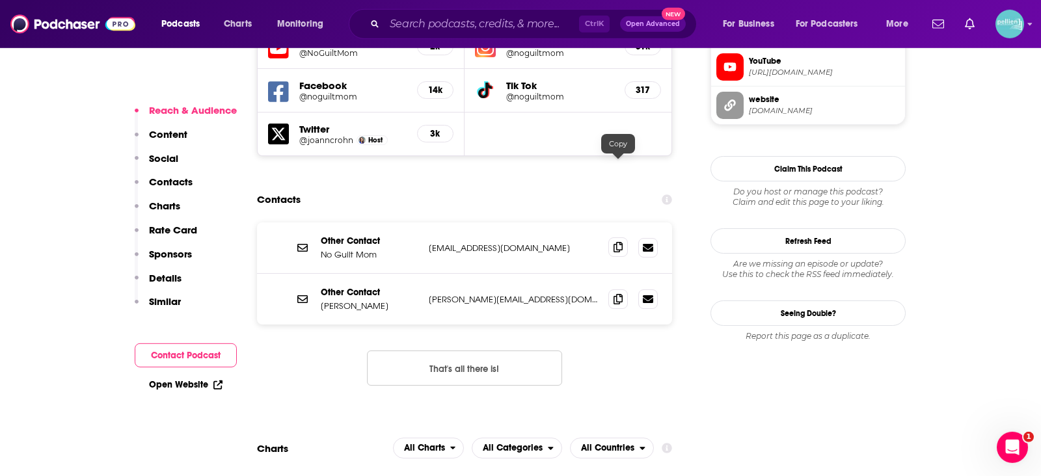
click at [616, 242] on icon at bounding box center [618, 247] width 9 height 10
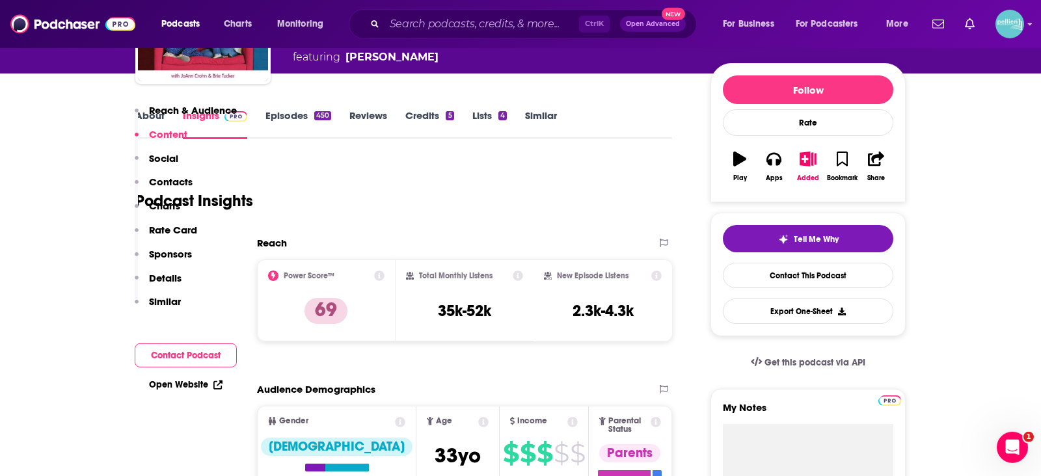
scroll to position [0, 0]
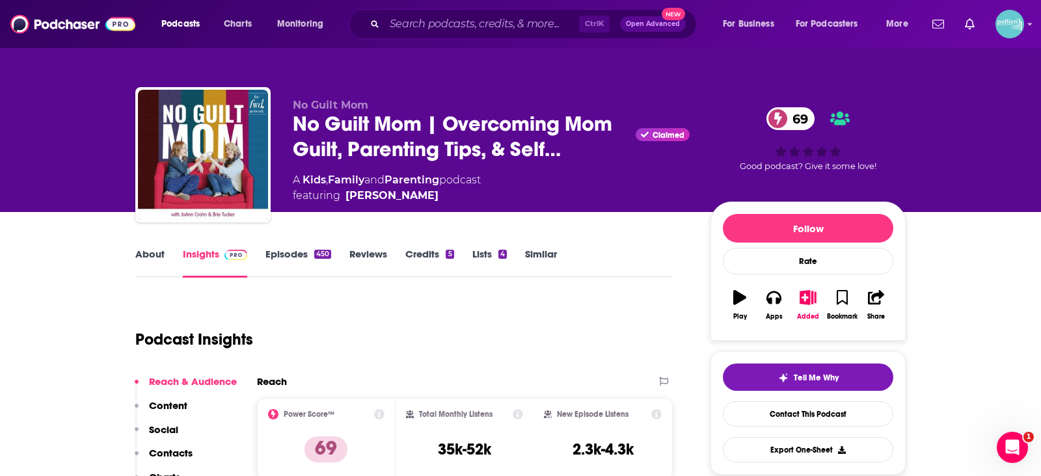
click at [157, 249] on link "About" at bounding box center [149, 263] width 29 height 30
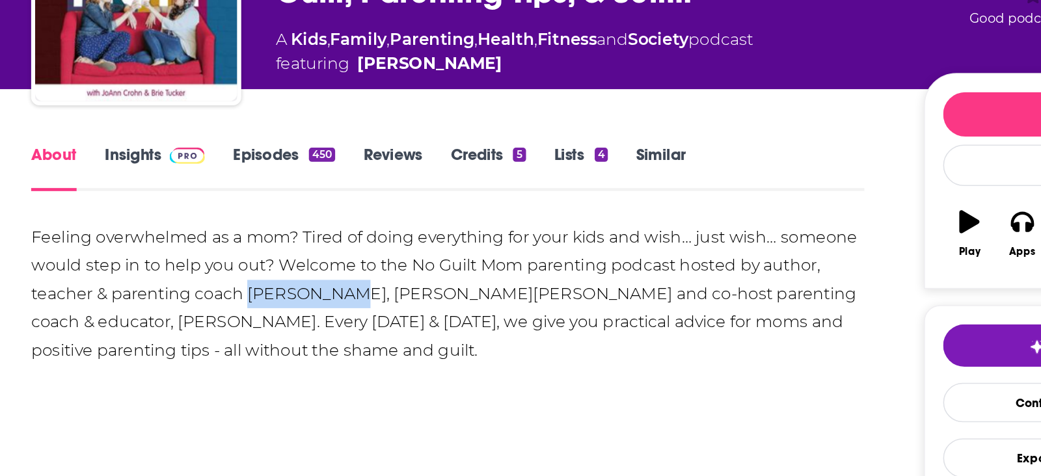
drag, startPoint x: 275, startPoint y: 344, endPoint x: 342, endPoint y: 349, distance: 67.3
click at [342, 349] on div "Feeling overwhelmed as a mom? Tired of doing everything for your kids and wish……" at bounding box center [403, 344] width 537 height 91
copy div "[PERSON_NAME]"
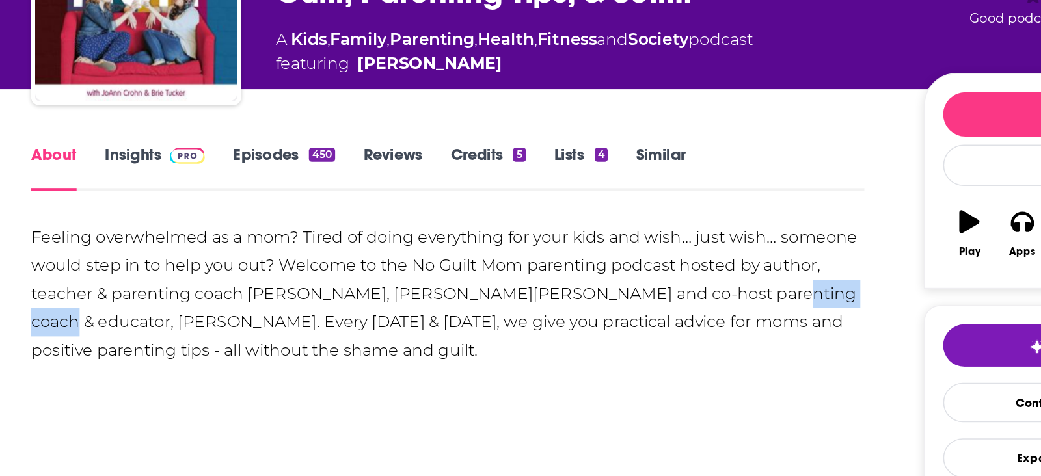
drag, startPoint x: 588, startPoint y: 345, endPoint x: 645, endPoint y: 347, distance: 57.3
click at [644, 347] on div "Feeling overwhelmed as a mom? Tired of doing everything for your kids and wish……" at bounding box center [403, 344] width 537 height 91
copy div "[PERSON_NAME]"
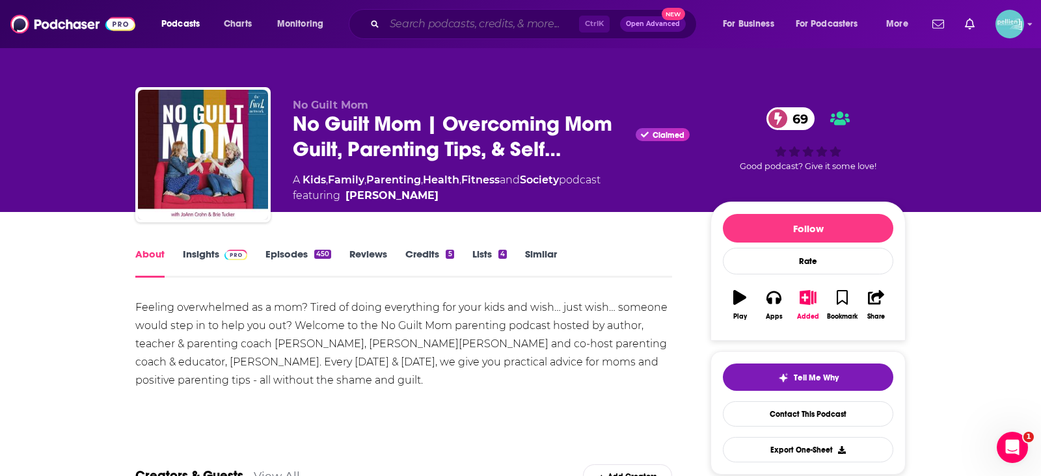
click at [468, 28] on input "Search podcasts, credits, & more..." at bounding box center [482, 24] width 195 height 21
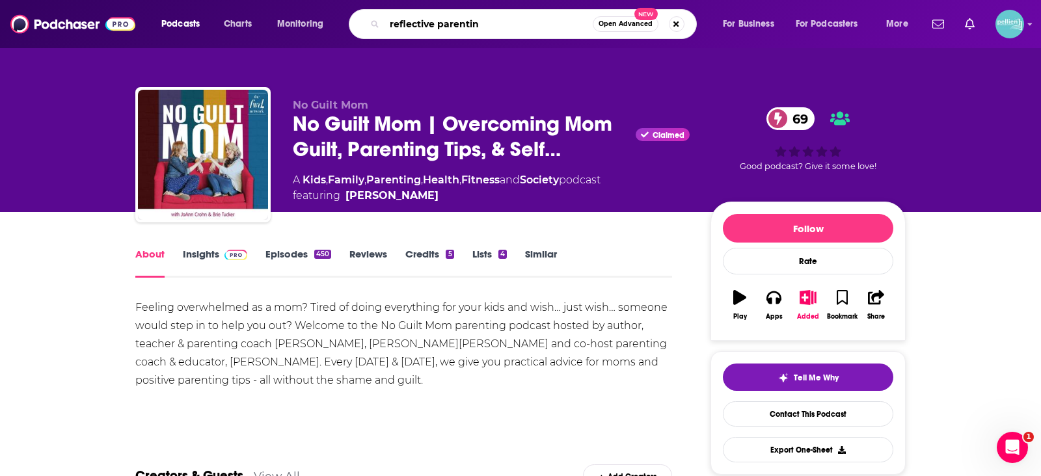
type input "reflective parenting"
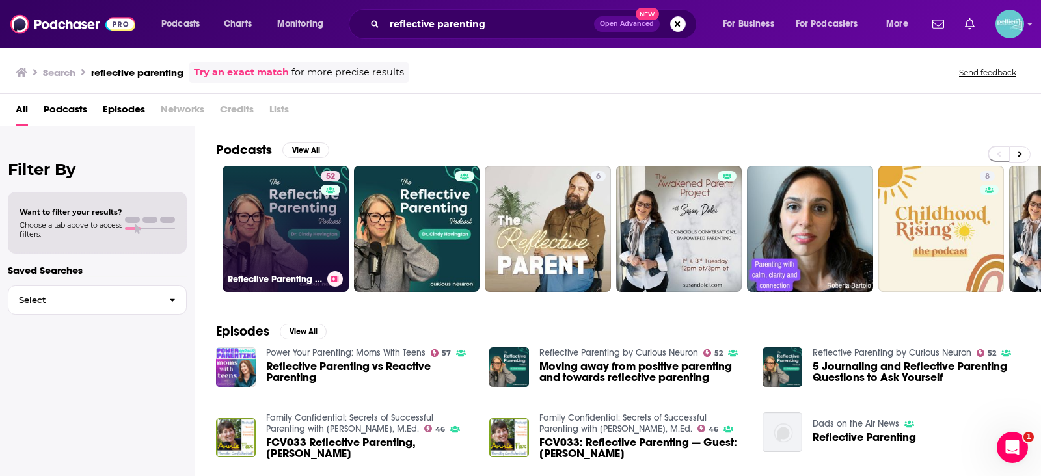
click at [262, 217] on link "52 Reflective Parenting by Curious Neuron" at bounding box center [286, 229] width 126 height 126
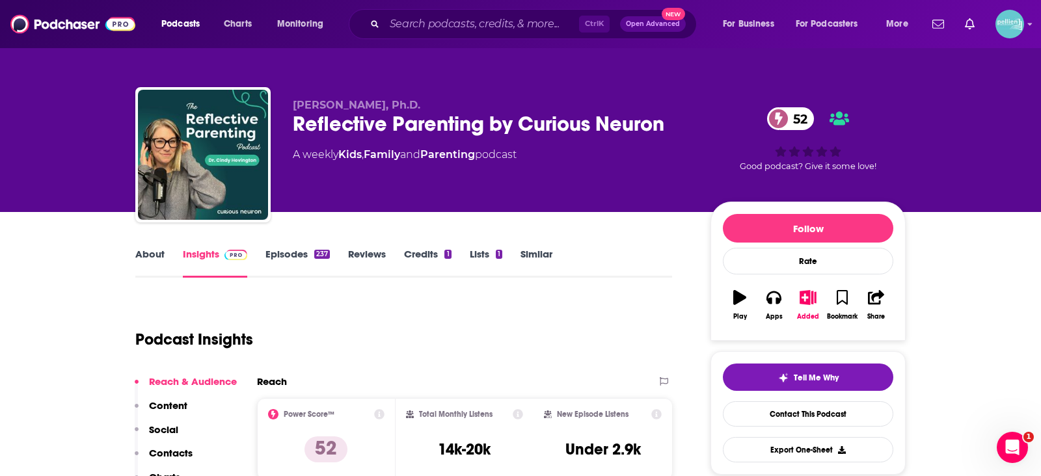
click at [148, 275] on link "About" at bounding box center [149, 263] width 29 height 30
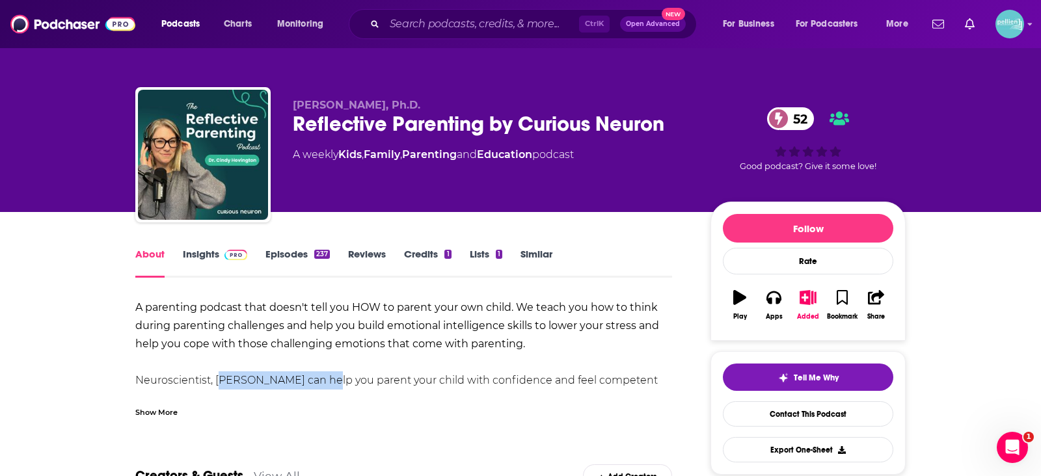
drag, startPoint x: 217, startPoint y: 383, endPoint x: 319, endPoint y: 382, distance: 102.8
copy div "[PERSON_NAME]"
click at [217, 247] on div "About Insights Episodes 237 Reviews Credits 1 Lists 1 Similar" at bounding box center [403, 262] width 537 height 32
click at [223, 260] on span at bounding box center [233, 254] width 28 height 12
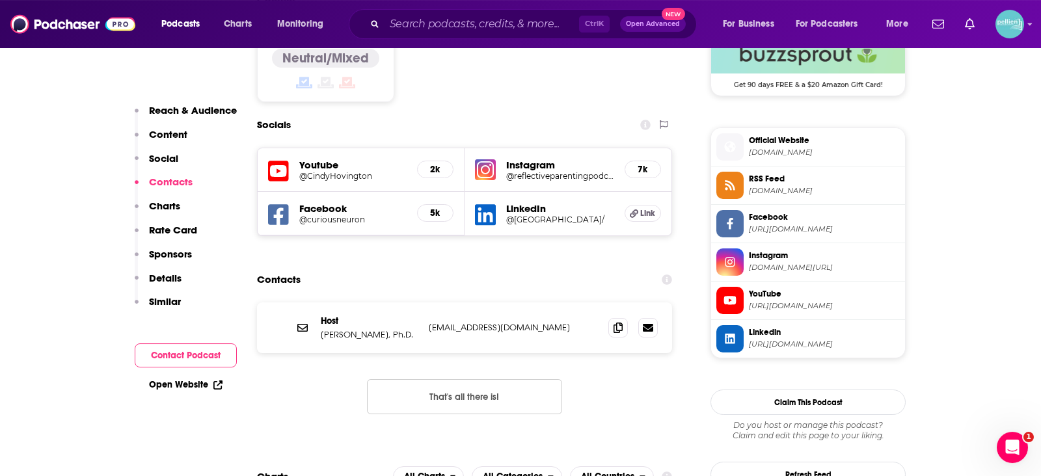
scroll to position [1096, 0]
click at [618, 321] on icon at bounding box center [618, 326] width 9 height 10
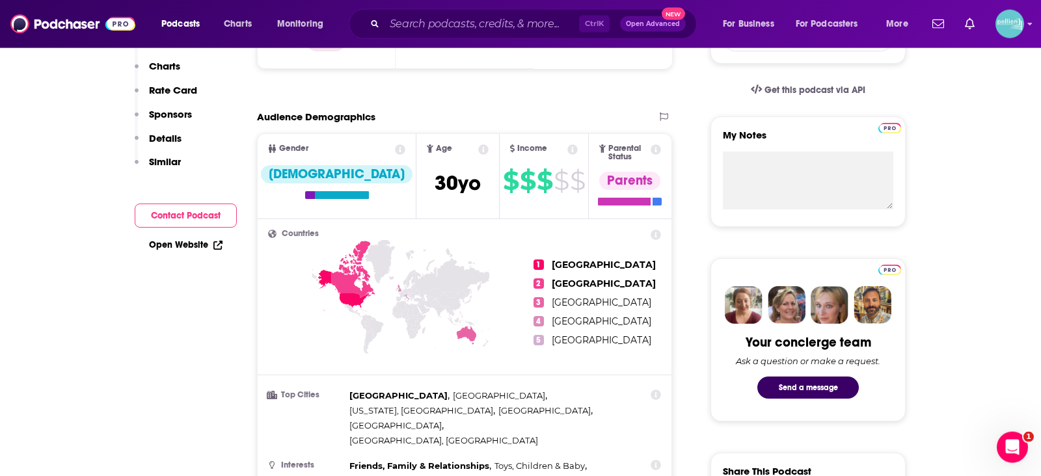
scroll to position [0, 0]
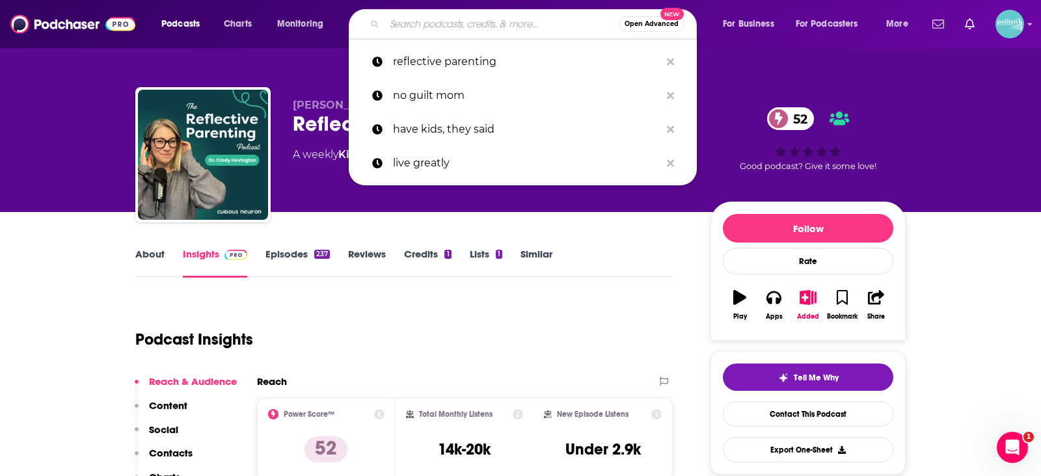
click at [474, 19] on input "Search podcasts, credits, & more..." at bounding box center [502, 24] width 234 height 21
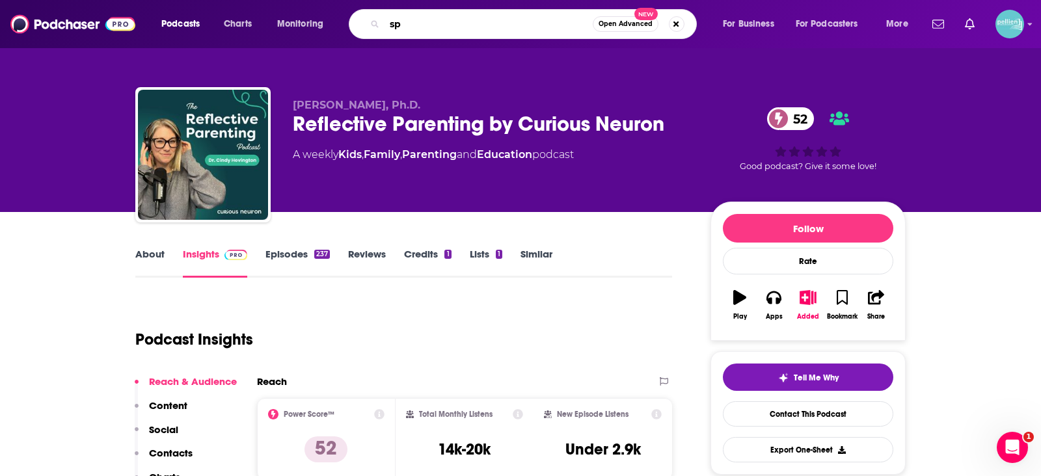
type input "s"
type input "clearer thinking [PERSON_NAME]"
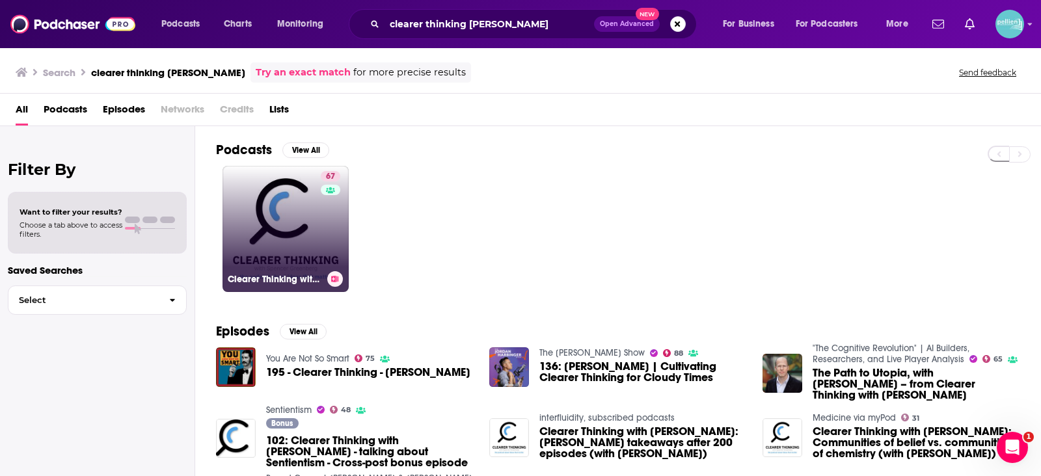
click at [306, 231] on link "67 Clearer Thinking with [PERSON_NAME]" at bounding box center [286, 229] width 126 height 126
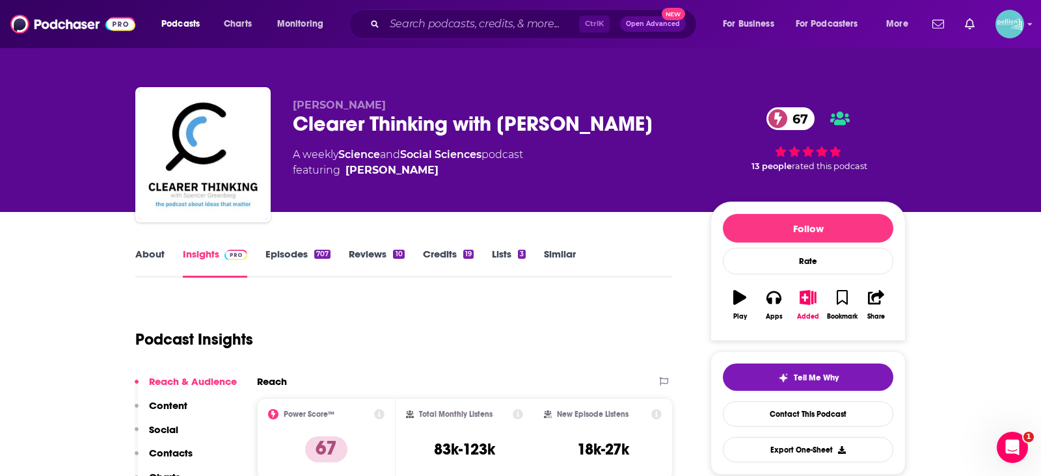
click at [152, 256] on link "About" at bounding box center [149, 263] width 29 height 30
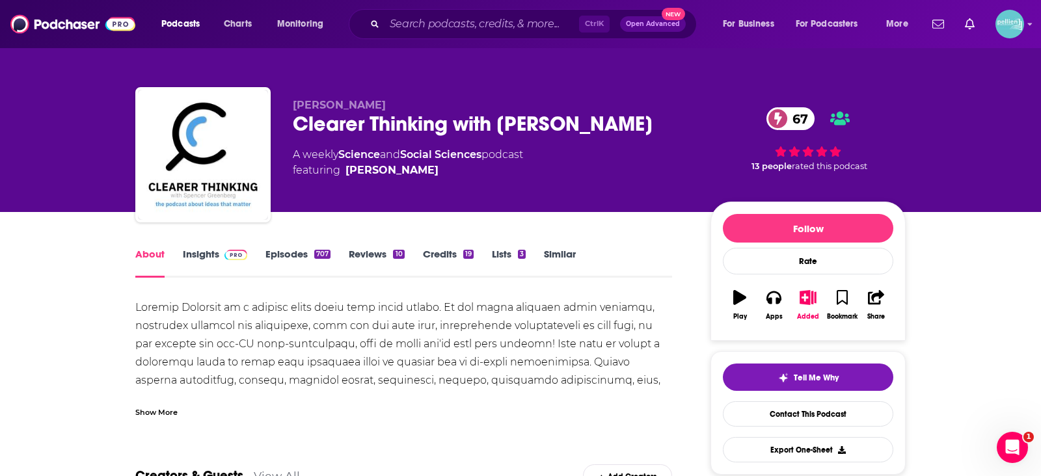
click at [273, 373] on div at bounding box center [403, 454] width 537 height 310
click at [176, 411] on div "Show More" at bounding box center [156, 411] width 42 height 12
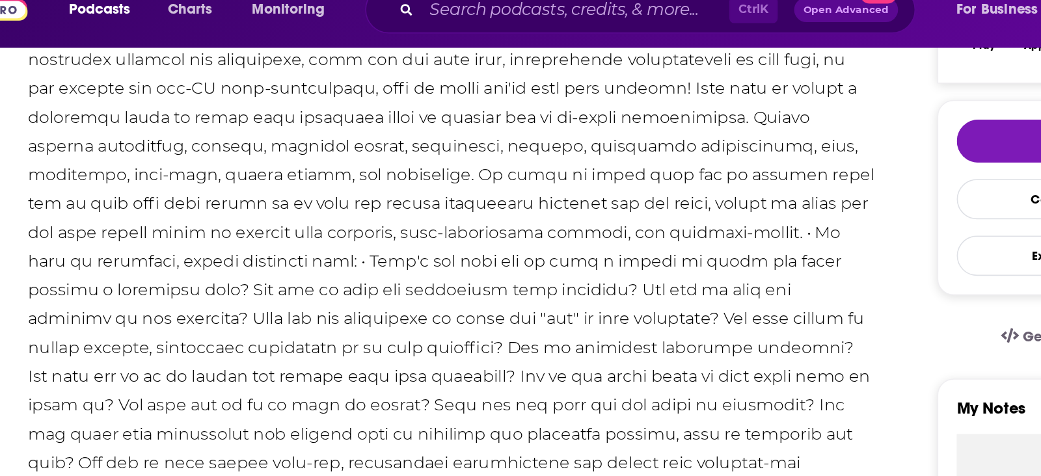
scroll to position [186, 0]
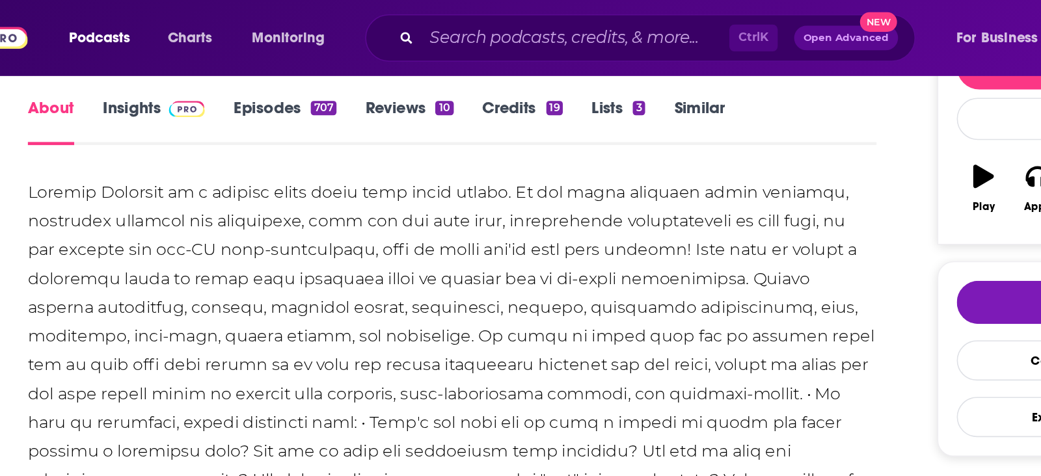
click at [228, 69] on img at bounding box center [235, 69] width 23 height 10
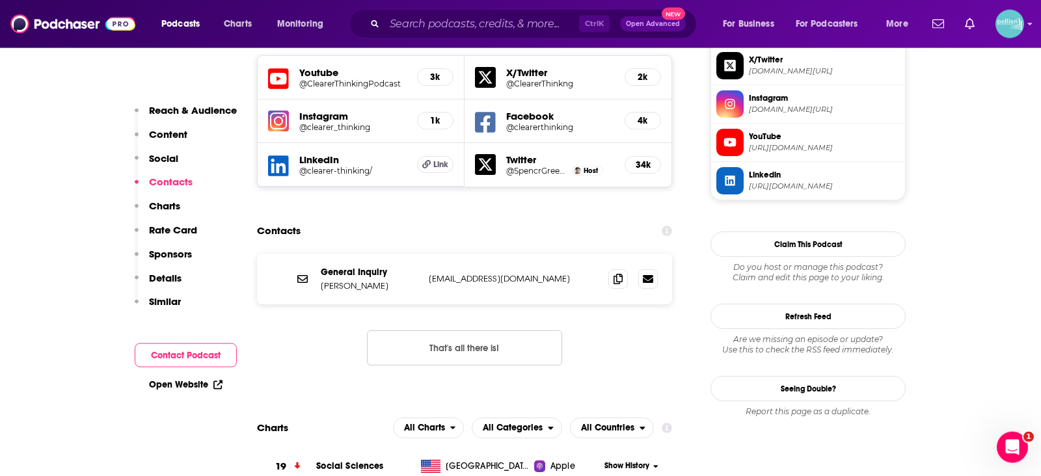
scroll to position [1188, 0]
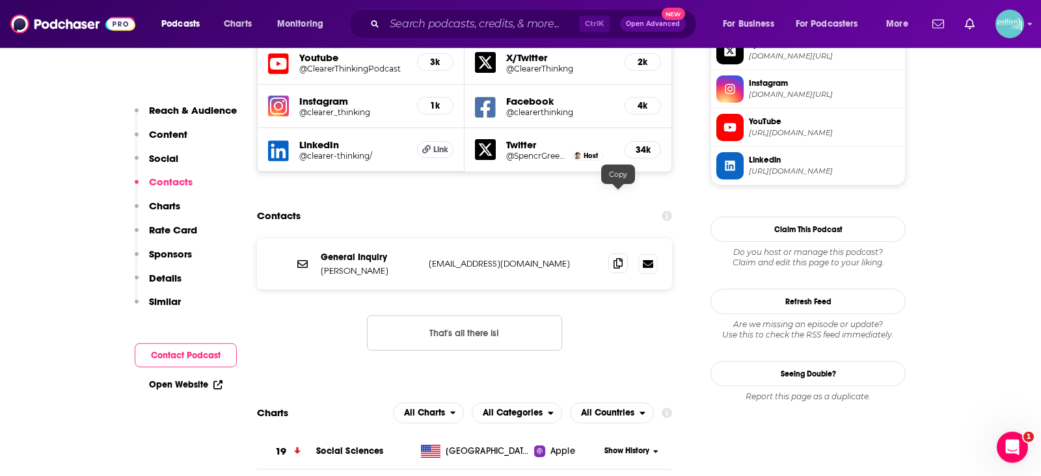
click at [614, 254] on span at bounding box center [618, 264] width 20 height 20
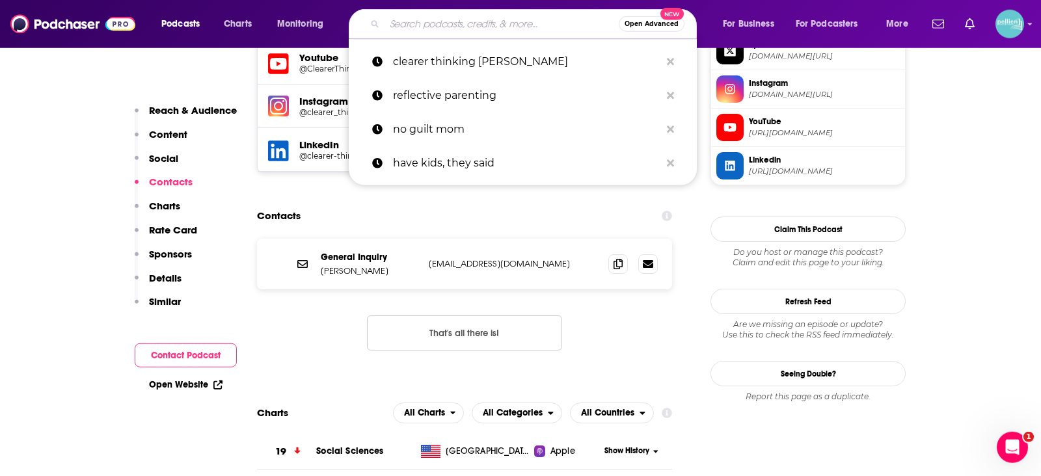
click at [399, 18] on input "Search podcasts, credits, & more..." at bounding box center [502, 24] width 234 height 21
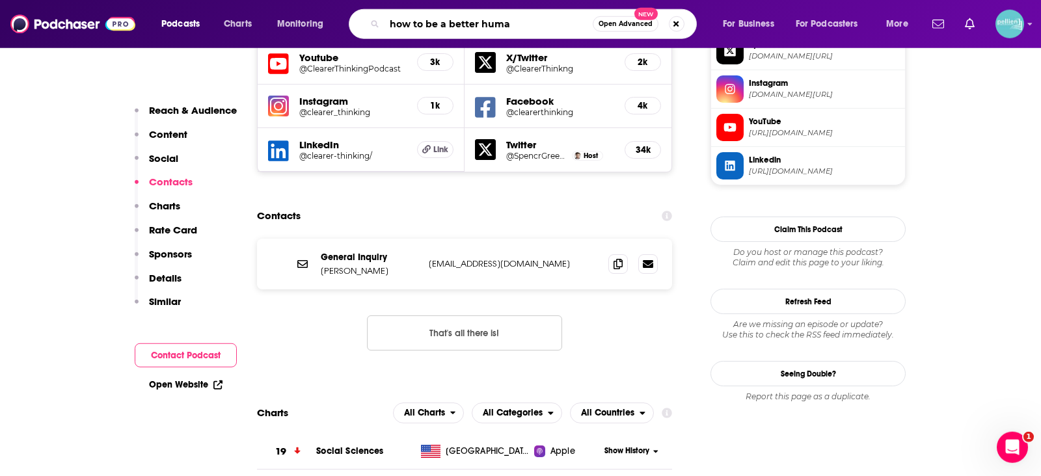
type input "how to be a better human"
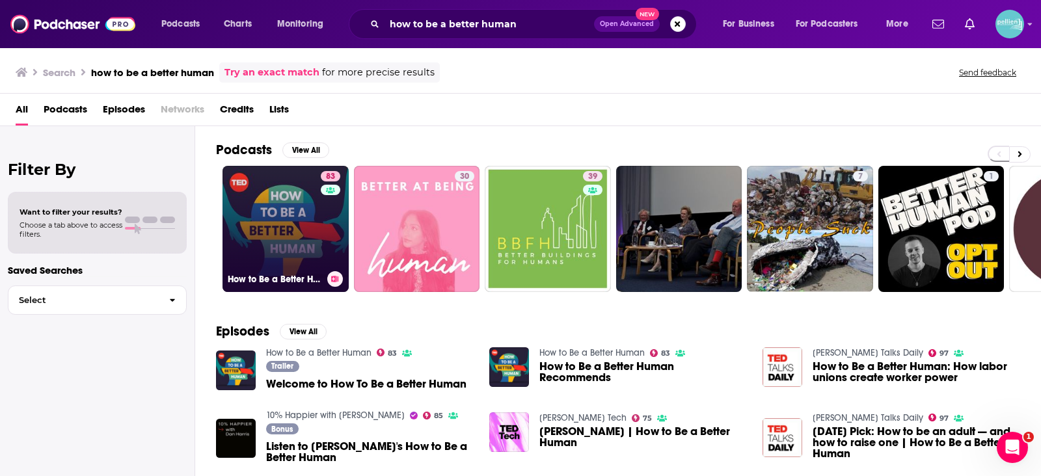
click at [262, 219] on link "83 How to Be a Better Human" at bounding box center [286, 229] width 126 height 126
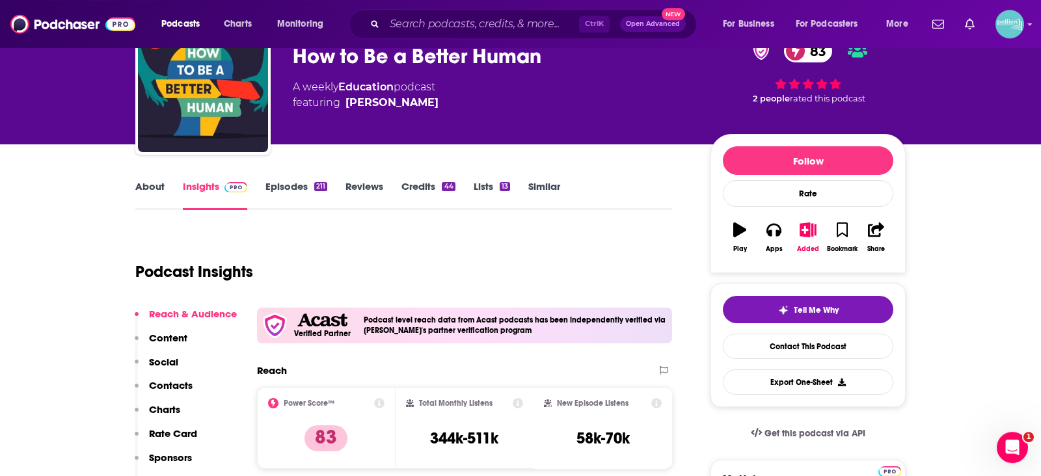
scroll to position [65, 0]
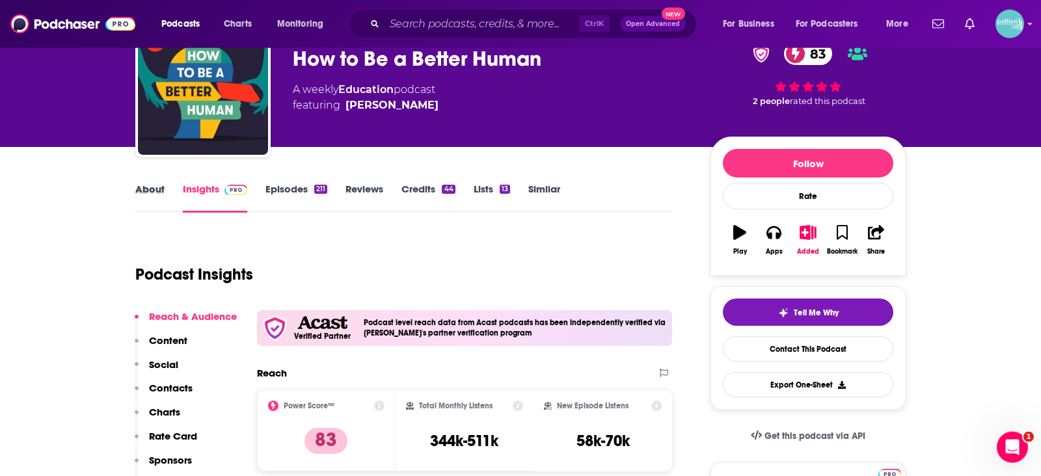
click at [169, 185] on div "About" at bounding box center [158, 198] width 47 height 30
click at [167, 194] on div "About" at bounding box center [158, 198] width 47 height 30
click at [153, 190] on link "About" at bounding box center [149, 198] width 29 height 30
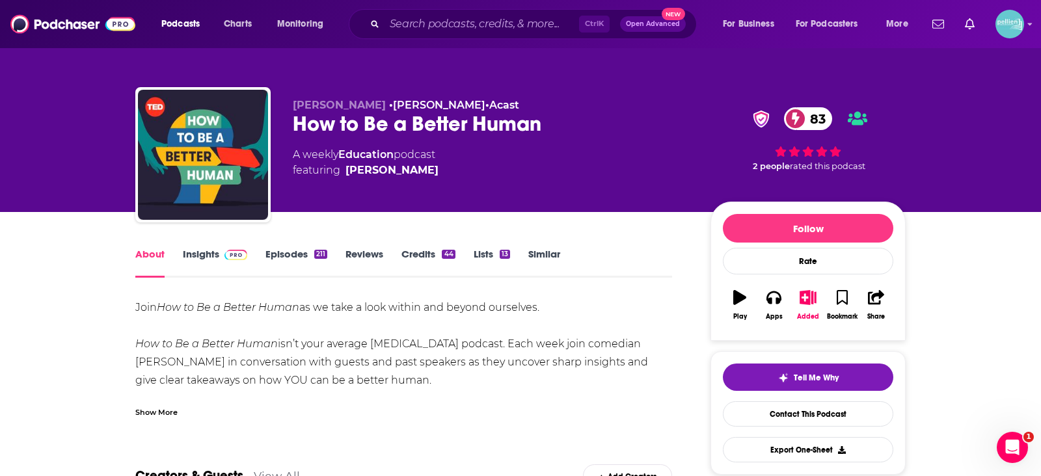
click at [325, 368] on div "Join How to Be a Better Human as we take a look within and beyond ourselves. Ho…" at bounding box center [403, 426] width 537 height 255
click at [168, 409] on div "Show More" at bounding box center [156, 411] width 42 height 12
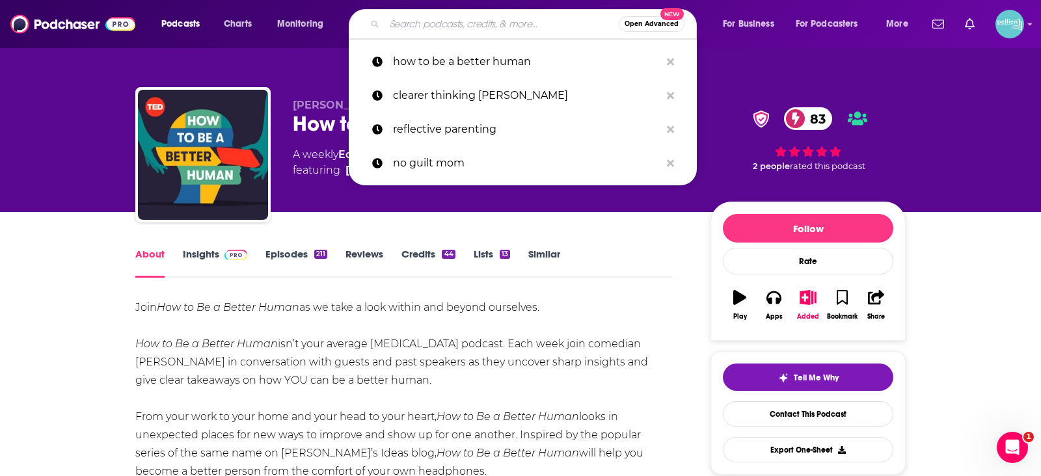
click at [416, 24] on input "Search podcasts, credits, & more..." at bounding box center [502, 24] width 234 height 21
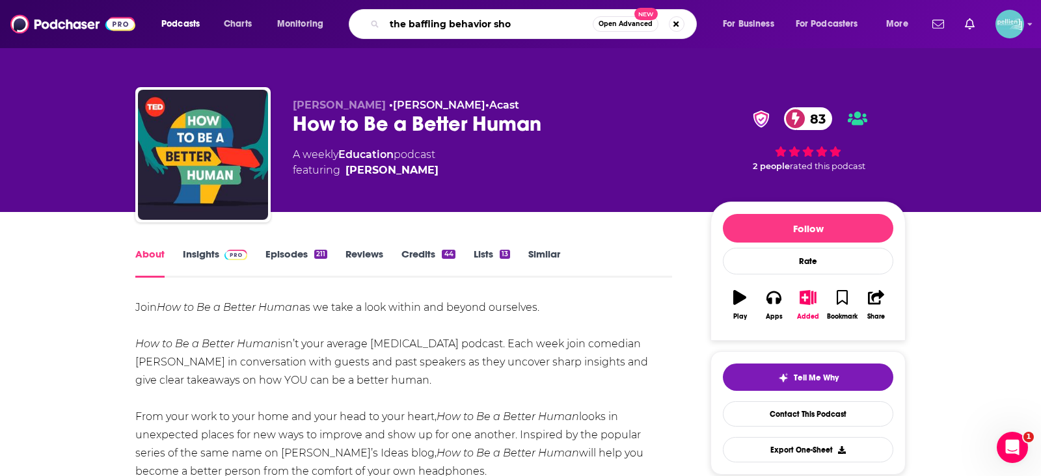
type input "the baffling behavior show"
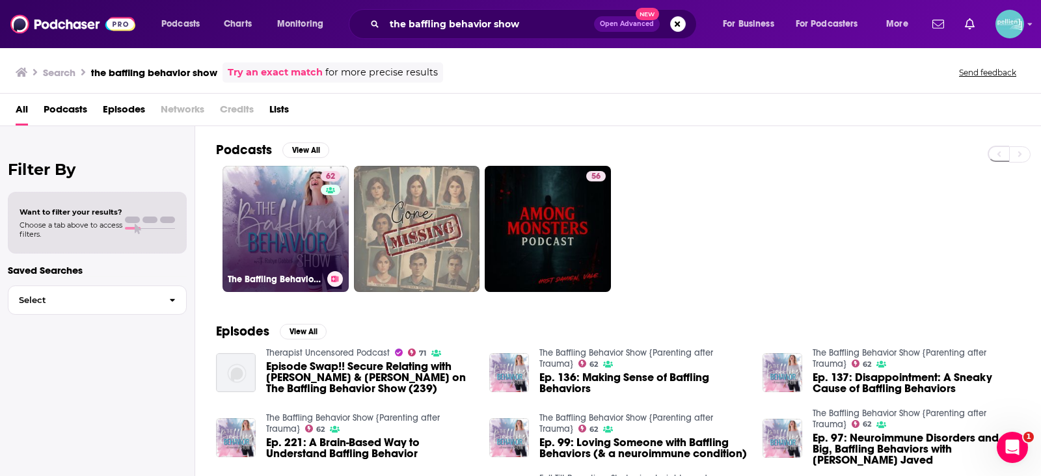
click at [260, 274] on h3 "The Baffling Behavior Show {Parenting after Trauma}" at bounding box center [275, 279] width 94 height 11
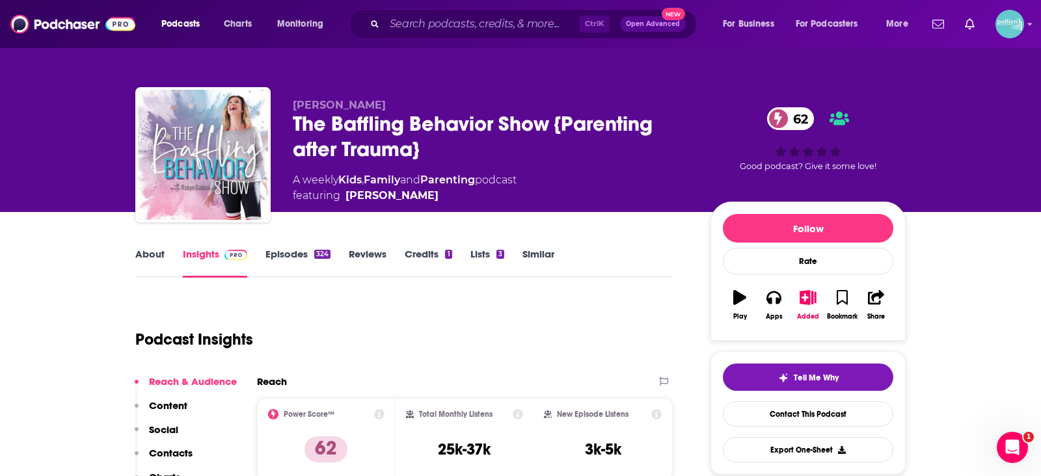
click at [149, 262] on link "About" at bounding box center [149, 263] width 29 height 30
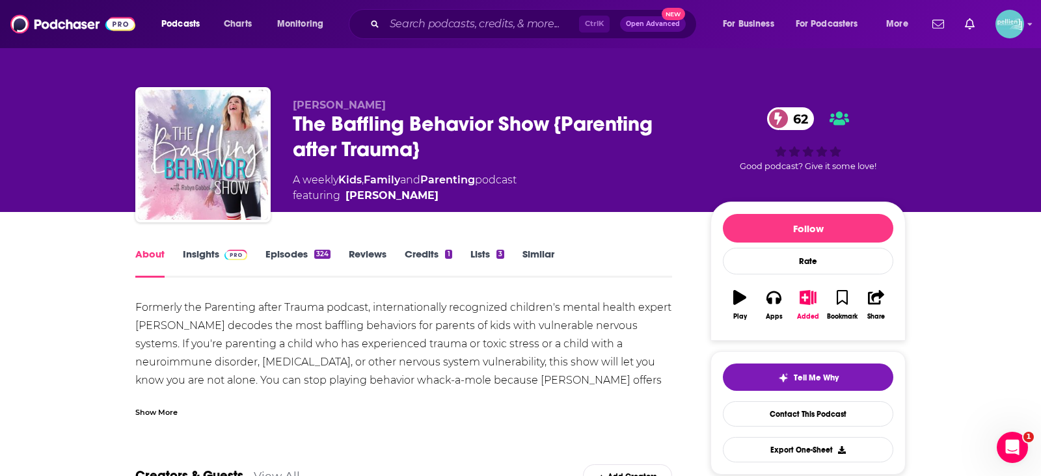
scroll to position [71, 0]
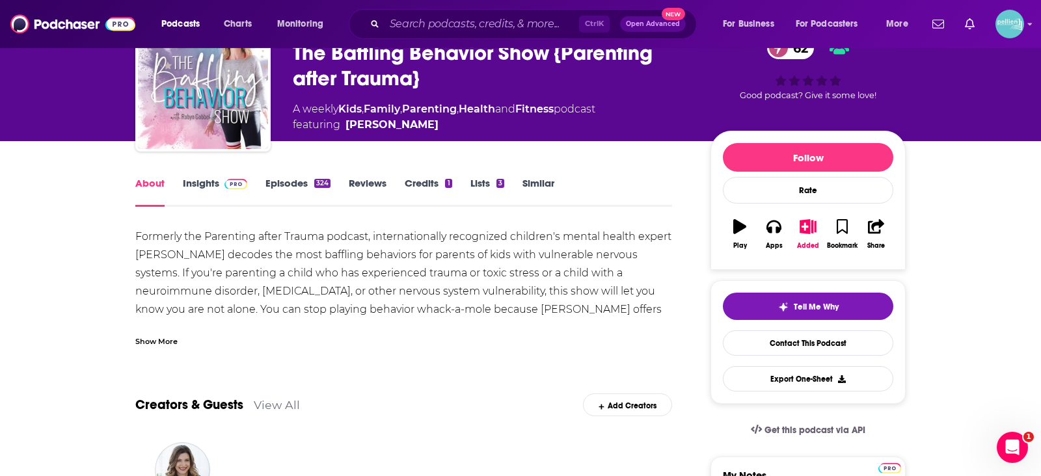
click at [162, 317] on div "Formerly the Parenting after Trauma podcast, internationally recognized childre…" at bounding box center [403, 337] width 537 height 219
click at [165, 331] on div "Show More" at bounding box center [403, 336] width 537 height 22
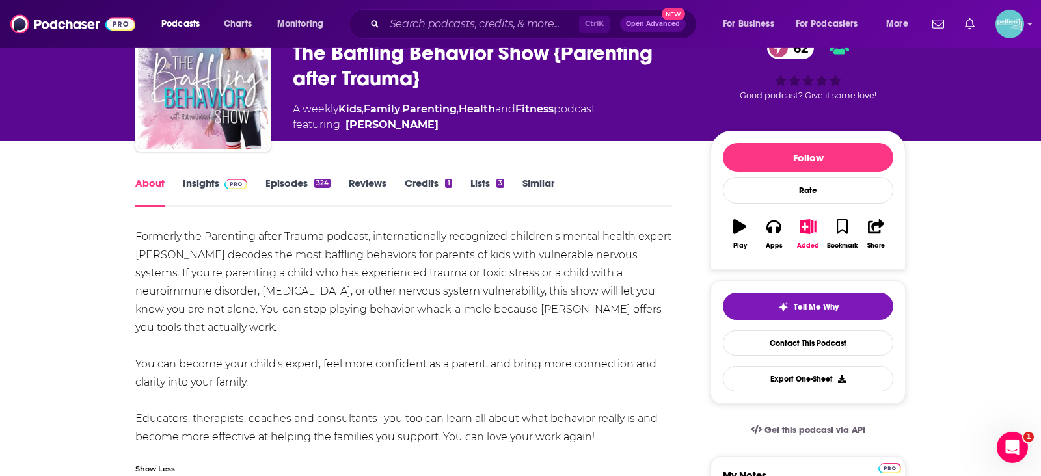
click at [221, 178] on span at bounding box center [233, 183] width 28 height 12
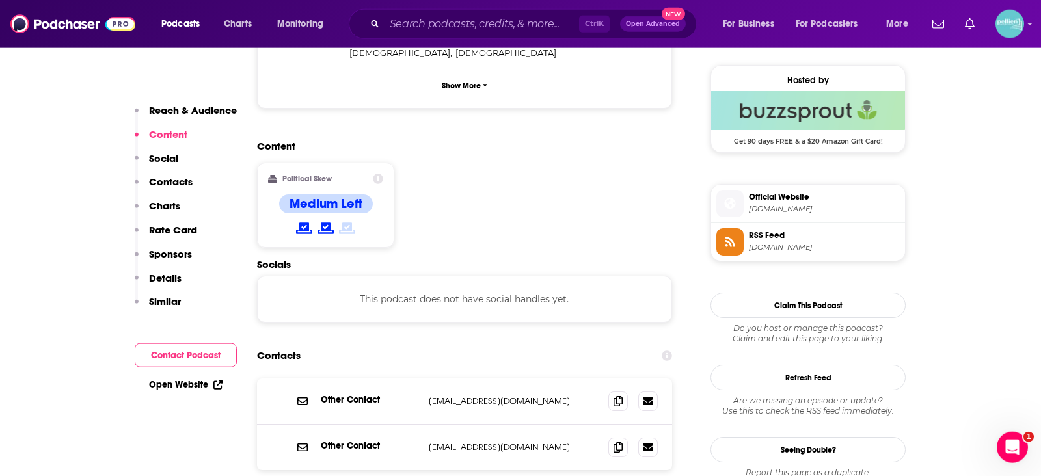
scroll to position [936, 0]
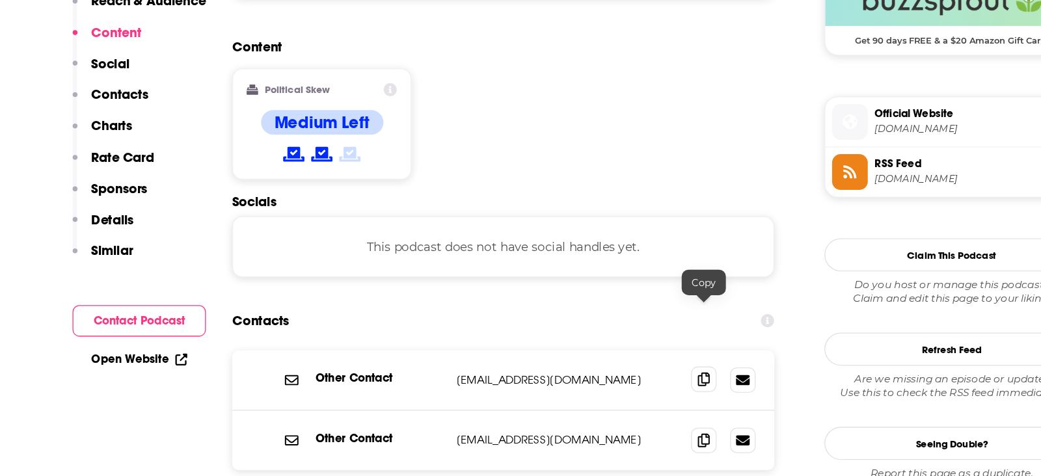
click at [614, 395] on icon at bounding box center [618, 400] width 9 height 10
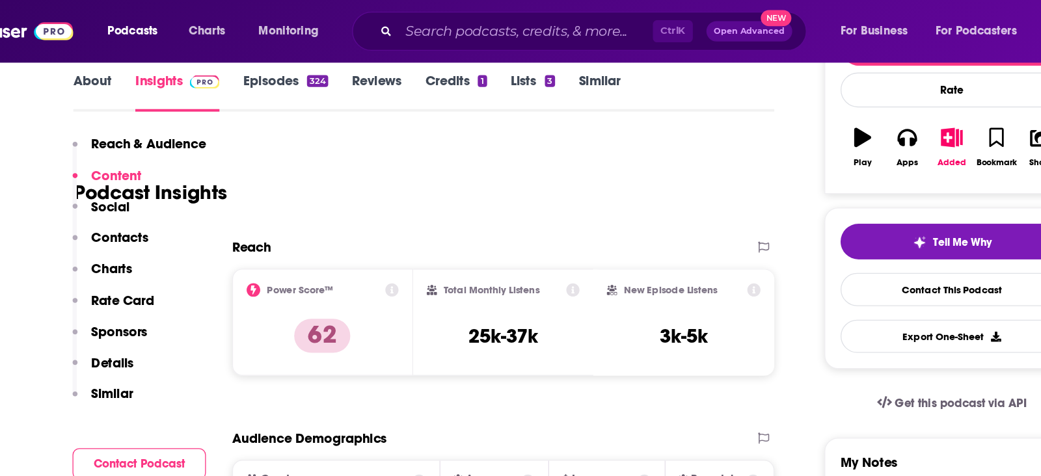
scroll to position [165, 0]
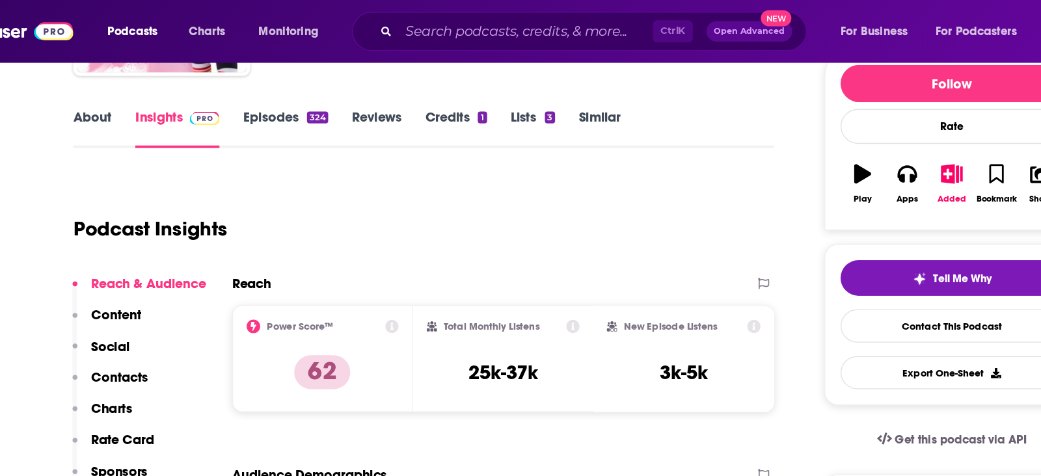
click at [155, 94] on link "About" at bounding box center [149, 98] width 29 height 30
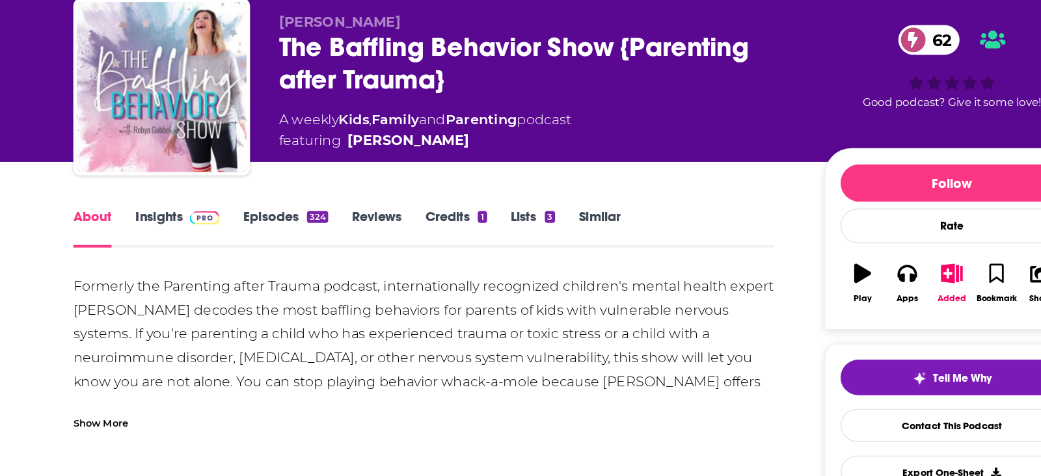
scroll to position [59, 0]
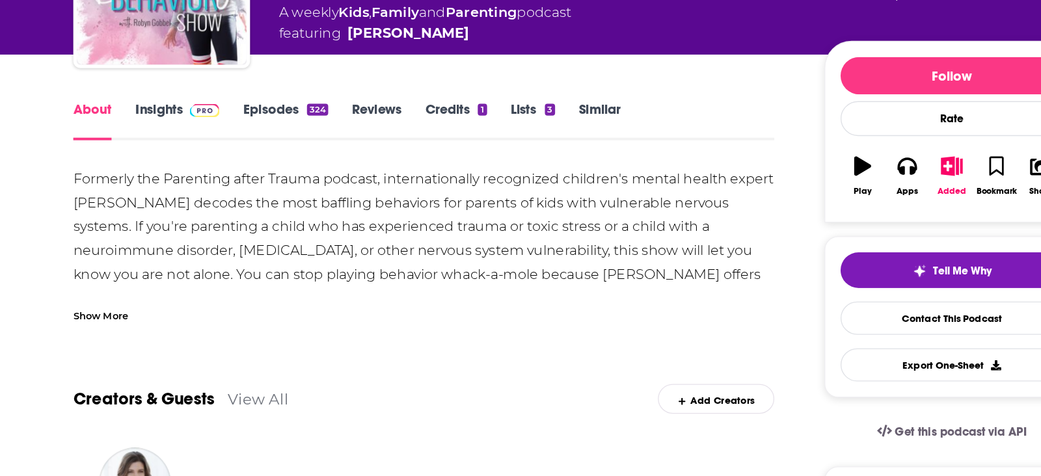
click at [179, 351] on div "Show More" at bounding box center [403, 348] width 537 height 22
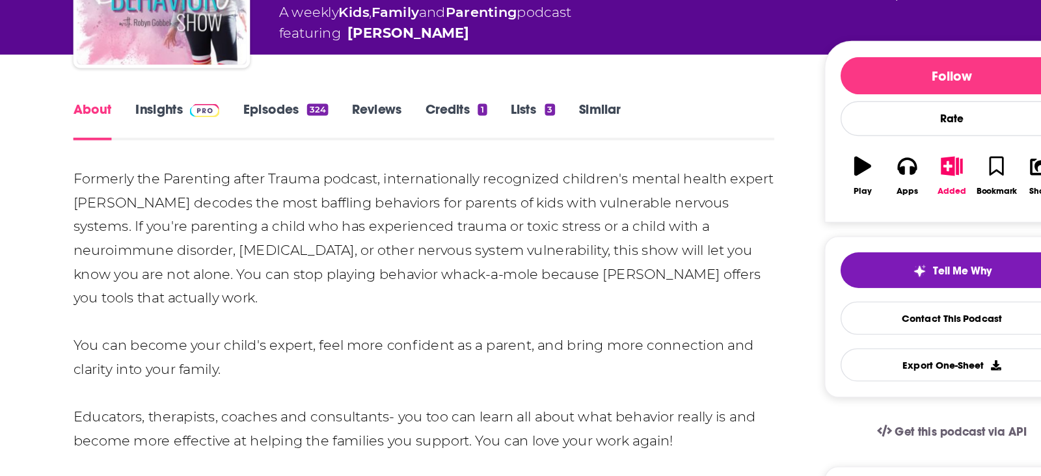
scroll to position [59, 0]
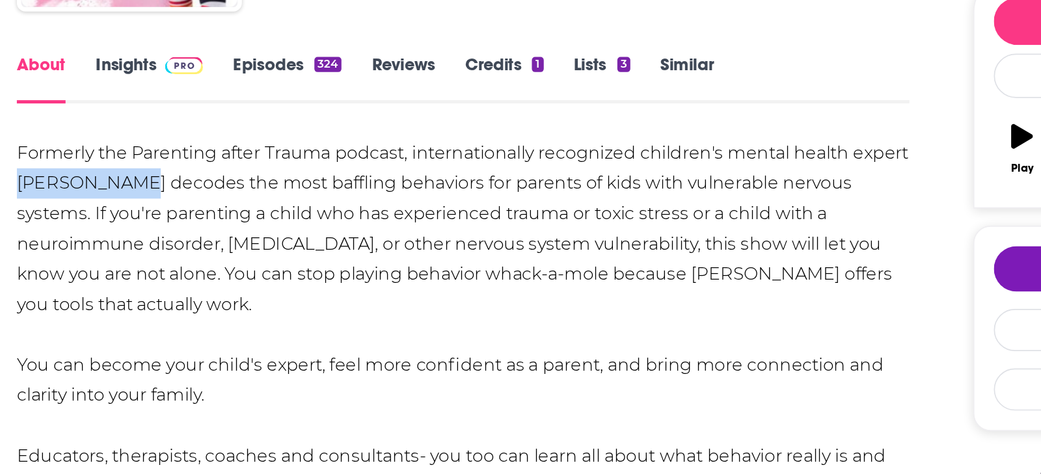
drag, startPoint x: 137, startPoint y: 268, endPoint x: 210, endPoint y: 264, distance: 73.0
click at [210, 264] on div "Formerly the Parenting after Trauma podcast, internationally recognized childre…" at bounding box center [403, 349] width 537 height 219
copy div "[PERSON_NAME]"
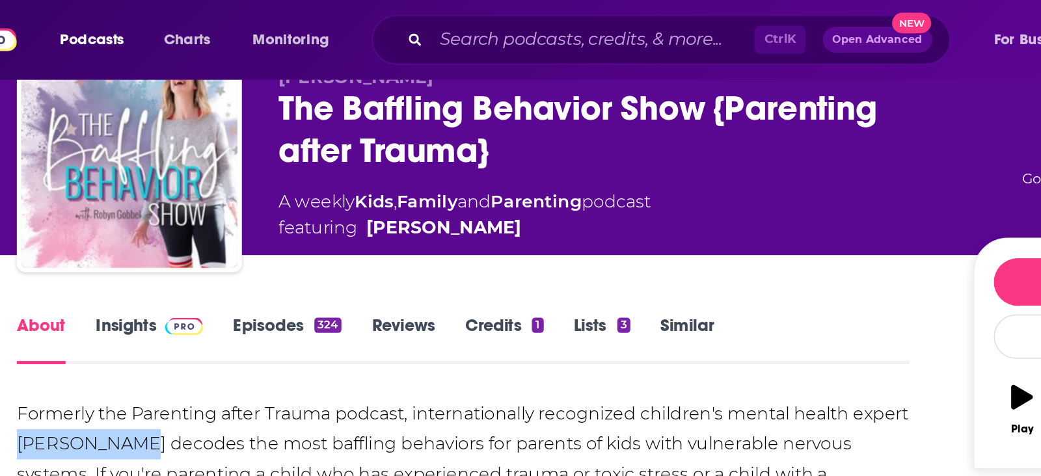
scroll to position [0, 0]
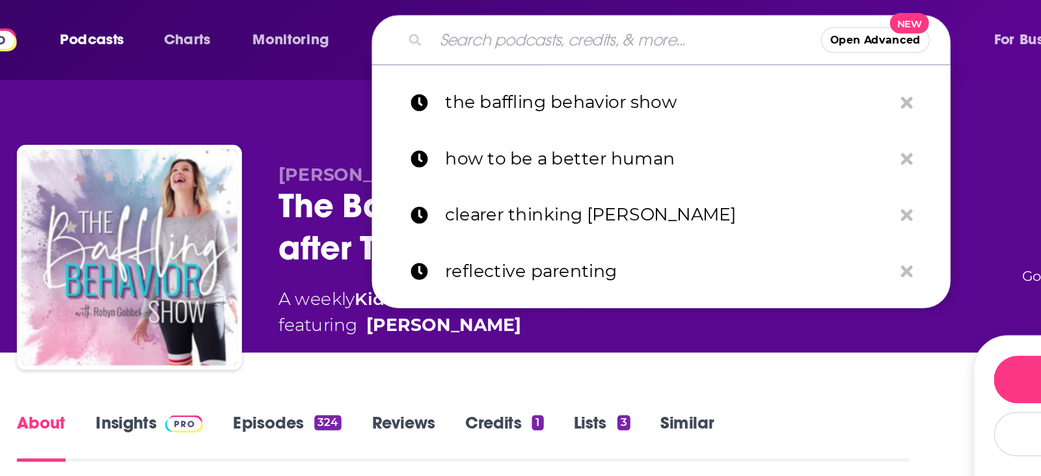
click at [416, 21] on input "Search podcasts, credits, & more..." at bounding box center [502, 24] width 234 height 21
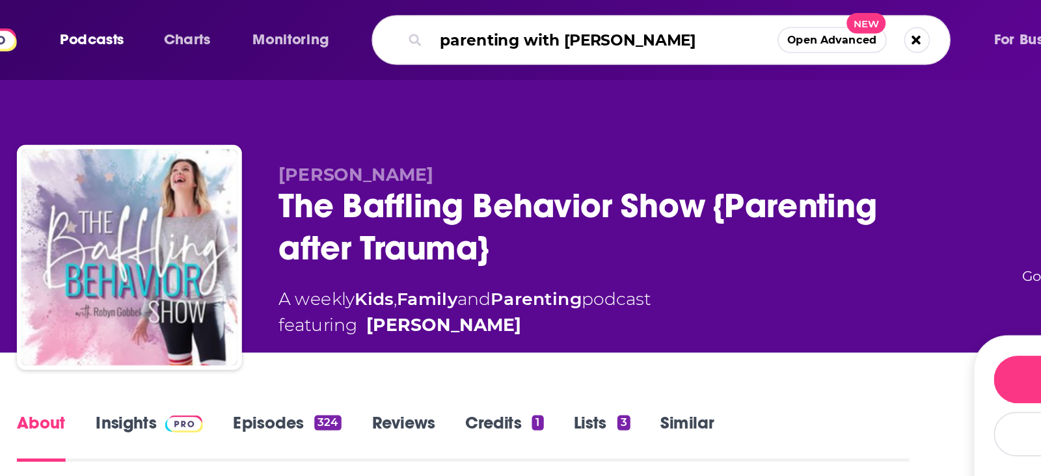
type input "parenting with [PERSON_NAME]"
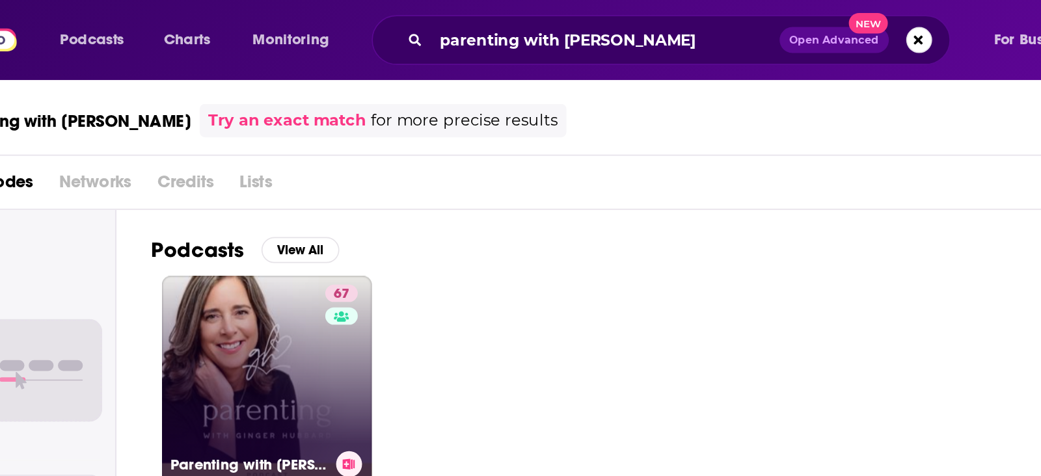
click at [308, 219] on link "67 Parenting with [PERSON_NAME]" at bounding box center [286, 229] width 126 height 126
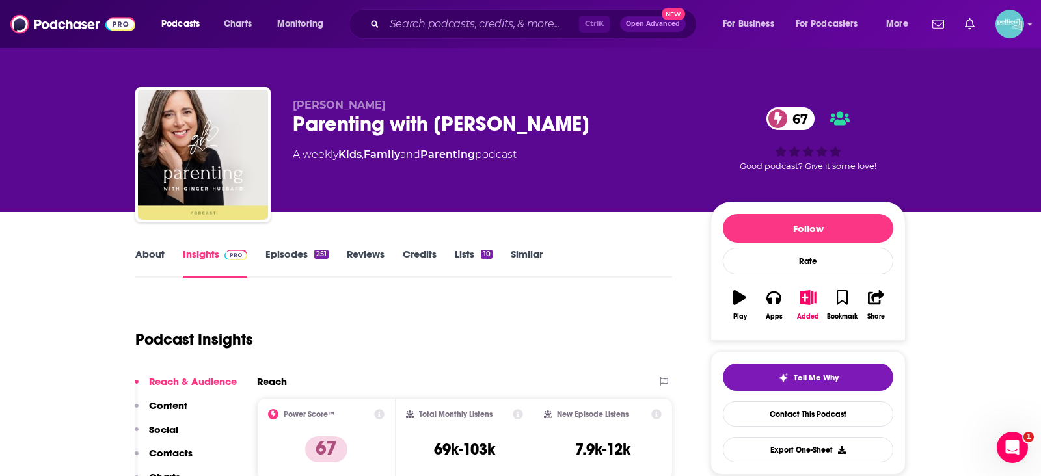
click at [161, 260] on link "About" at bounding box center [149, 263] width 29 height 30
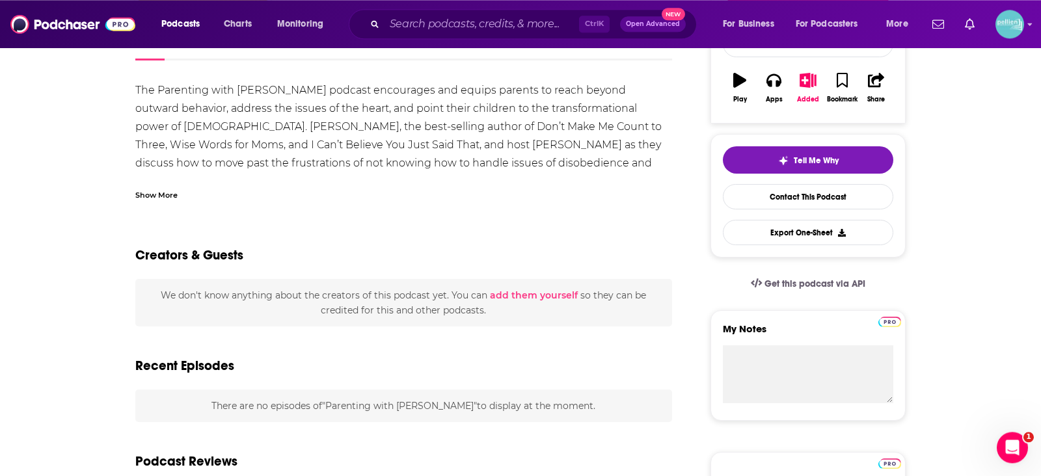
scroll to position [218, 0]
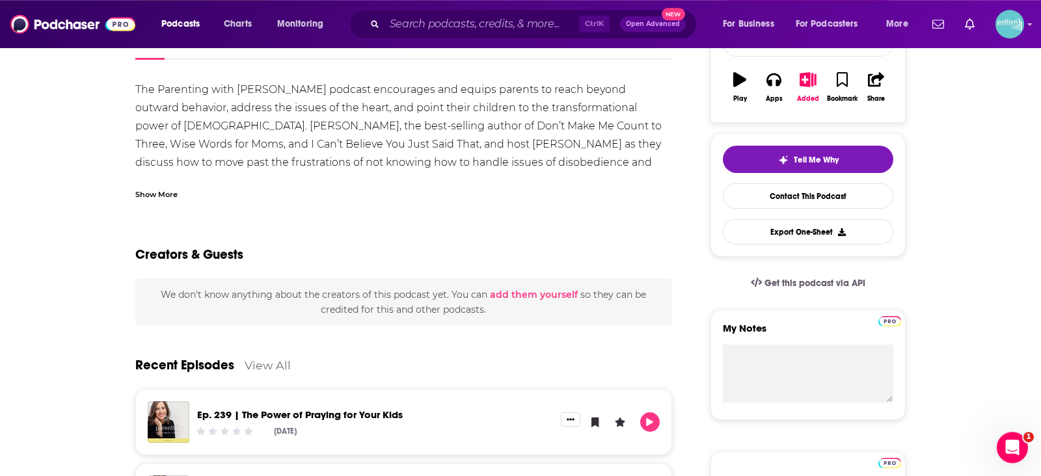
click at [152, 199] on div "Show More" at bounding box center [156, 193] width 42 height 12
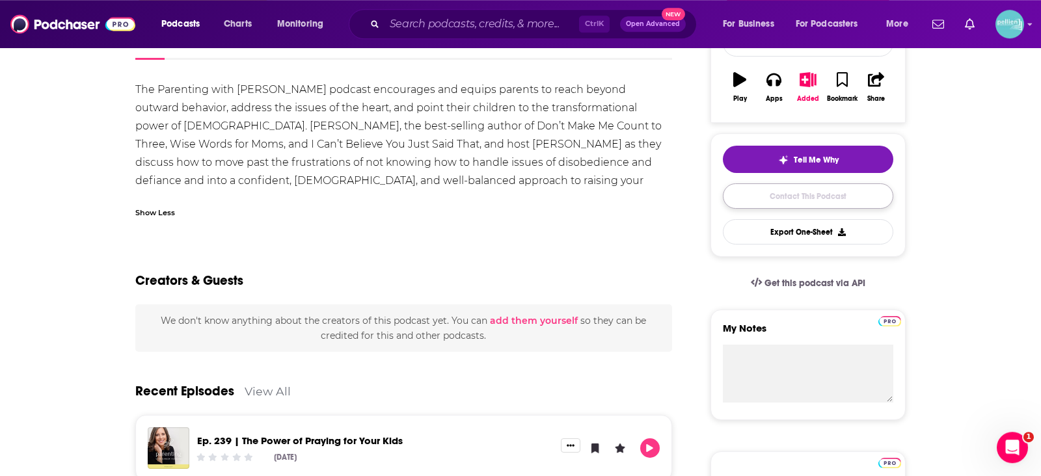
click at [796, 205] on link "Contact This Podcast" at bounding box center [808, 195] width 170 height 25
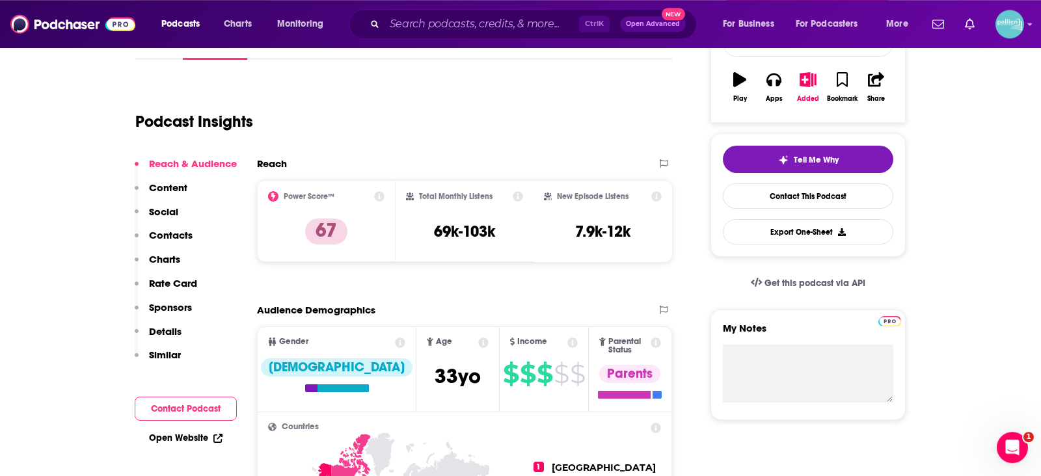
scroll to position [1226, 0]
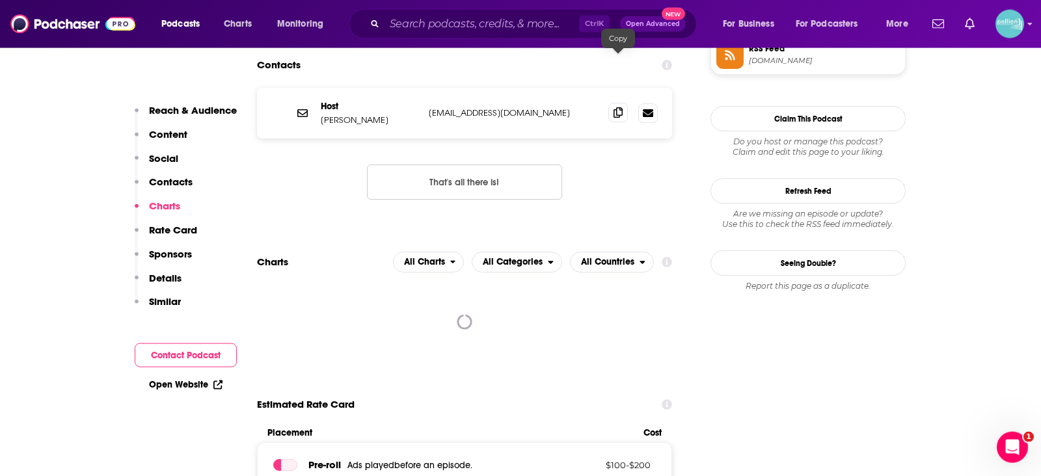
click at [617, 103] on span at bounding box center [618, 113] width 20 height 20
click at [429, 21] on input "Search podcasts, credits, & more..." at bounding box center [482, 24] width 195 height 21
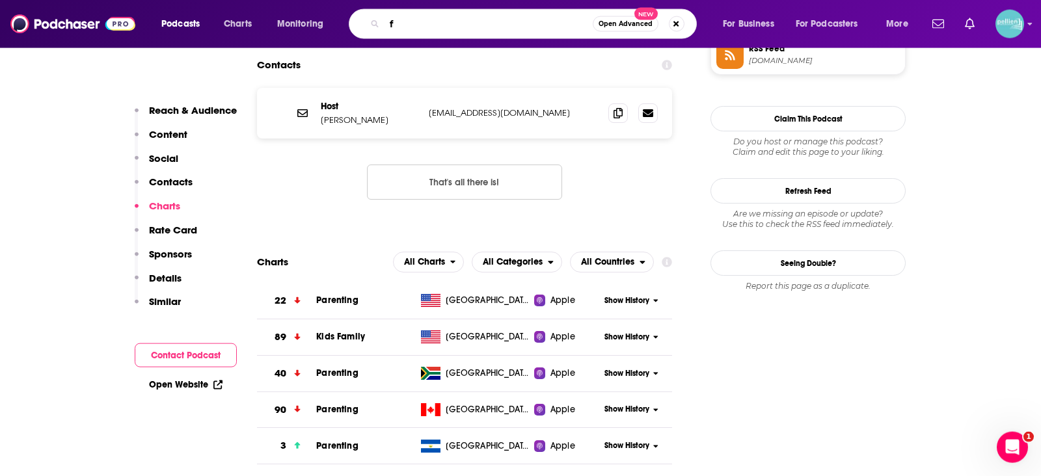
type input "f"
type input "the anxiety chicks"
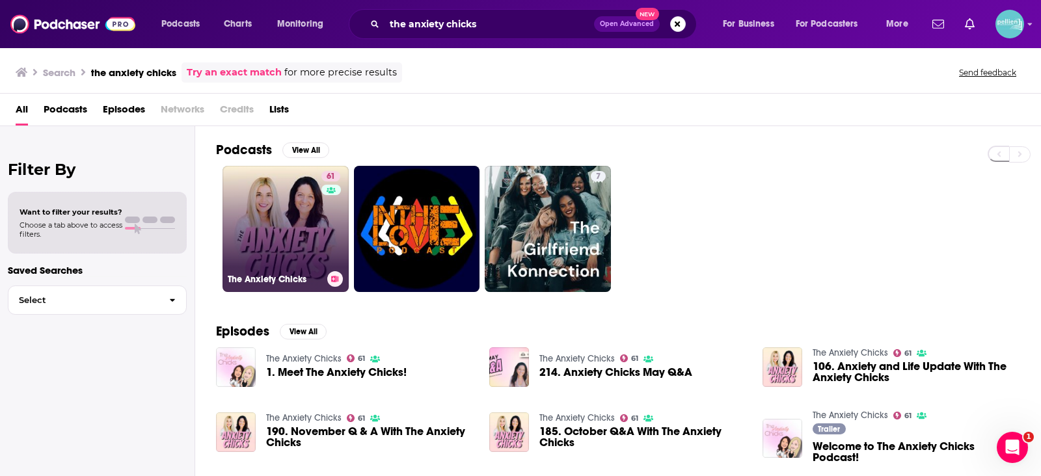
click at [318, 221] on link "61 The Anxiety Chicks" at bounding box center [286, 229] width 126 height 126
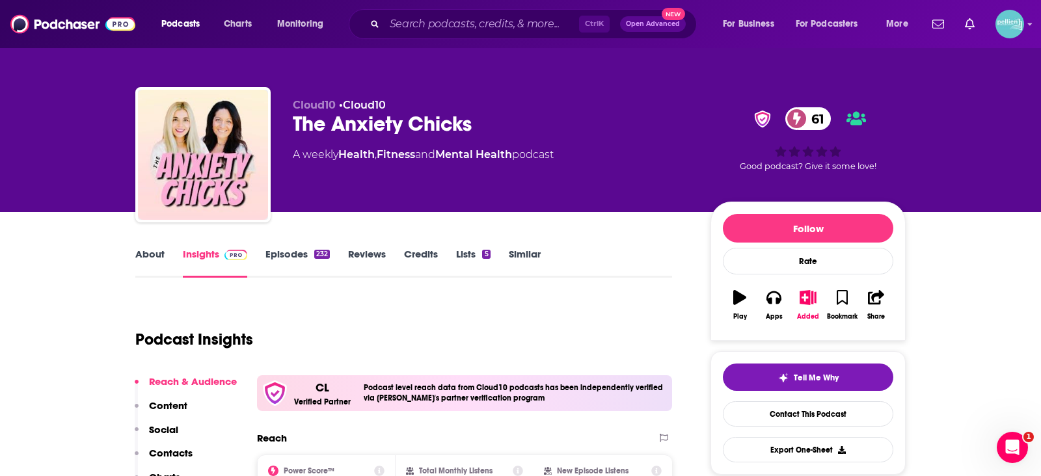
scroll to position [16, 0]
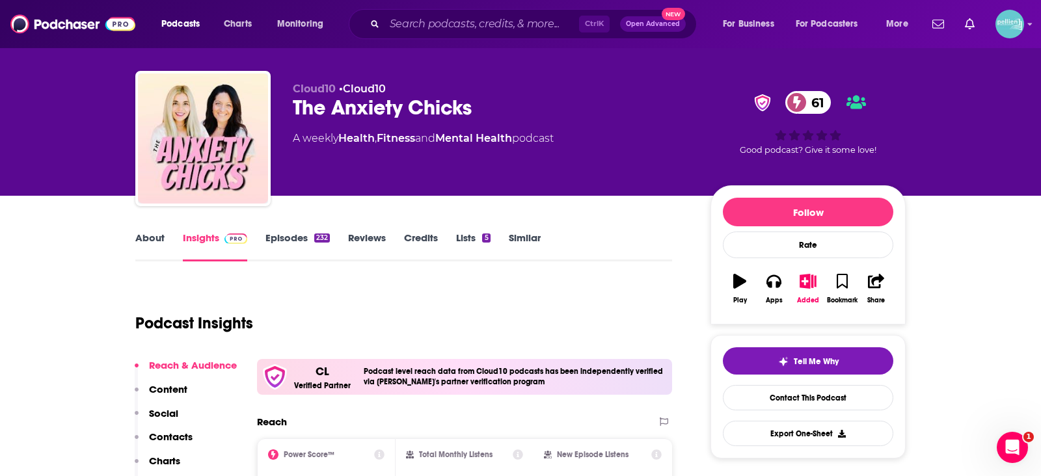
click at [141, 235] on link "About" at bounding box center [149, 247] width 29 height 30
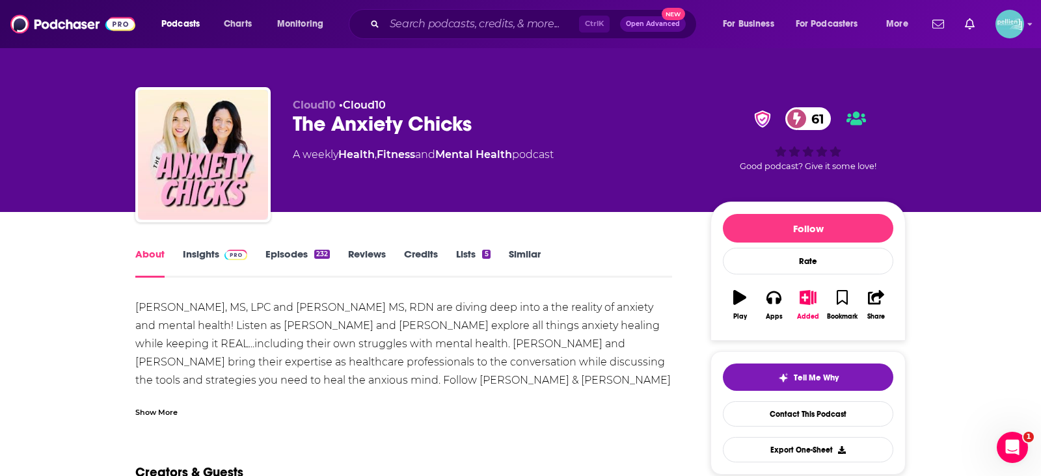
click at [167, 407] on div "Show More" at bounding box center [156, 411] width 42 height 12
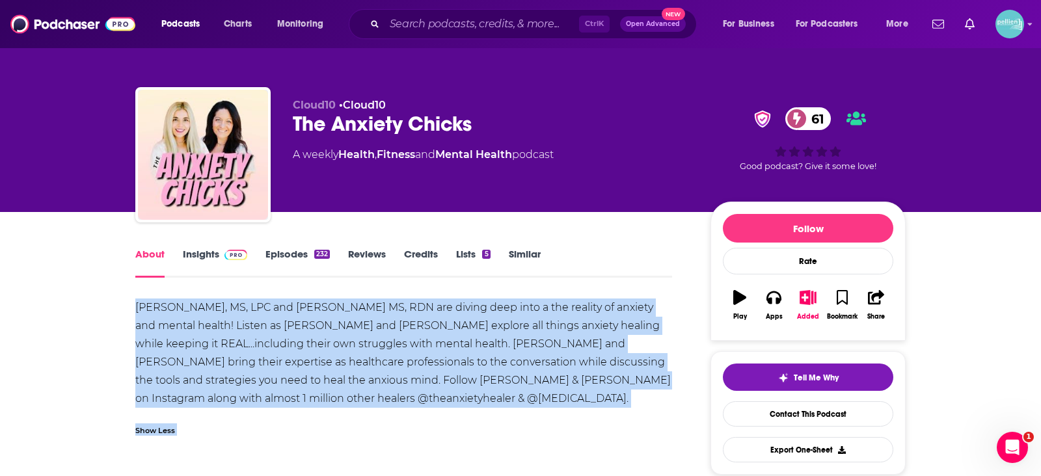
drag, startPoint x: 135, startPoint y: 310, endPoint x: 212, endPoint y: 298, distance: 78.4
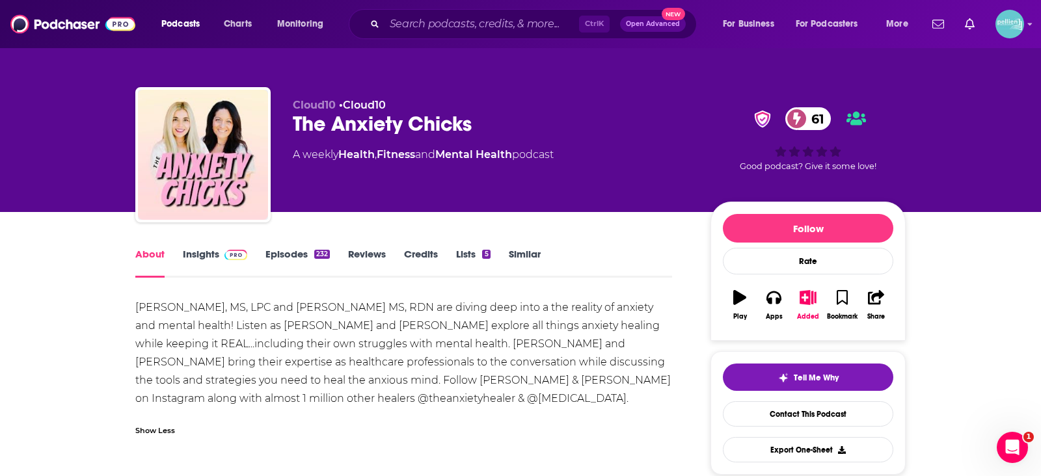
drag, startPoint x: 137, startPoint y: 308, endPoint x: 218, endPoint y: 314, distance: 81.5
click at [218, 314] on div "[PERSON_NAME], MS, LPC and [PERSON_NAME] MS, RDN are diving deep into a the rea…" at bounding box center [403, 353] width 537 height 109
copy div "[PERSON_NAME]"
click at [220, 257] on span at bounding box center [233, 254] width 28 height 12
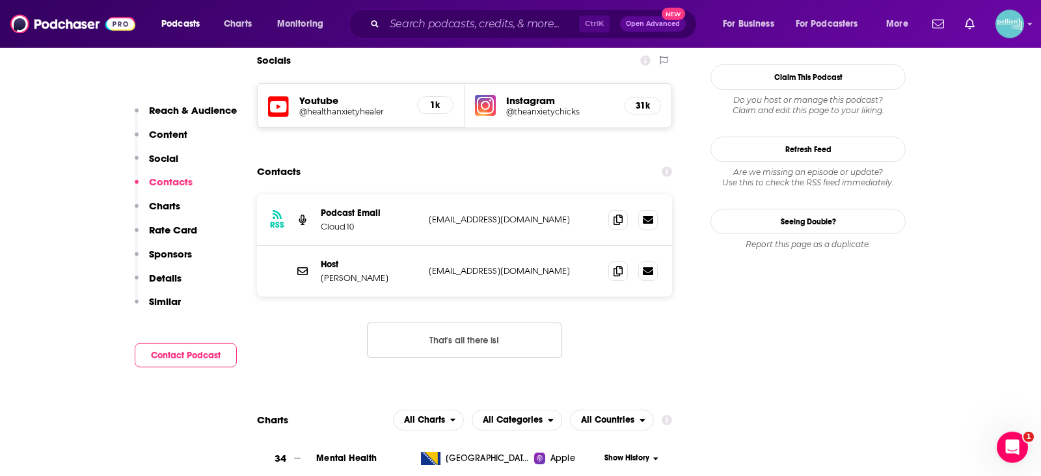
scroll to position [1186, 0]
click at [614, 215] on icon at bounding box center [618, 220] width 9 height 10
click at [623, 262] on span at bounding box center [618, 272] width 20 height 20
click at [429, 15] on input "Search podcasts, credits, & more..." at bounding box center [482, 24] width 195 height 21
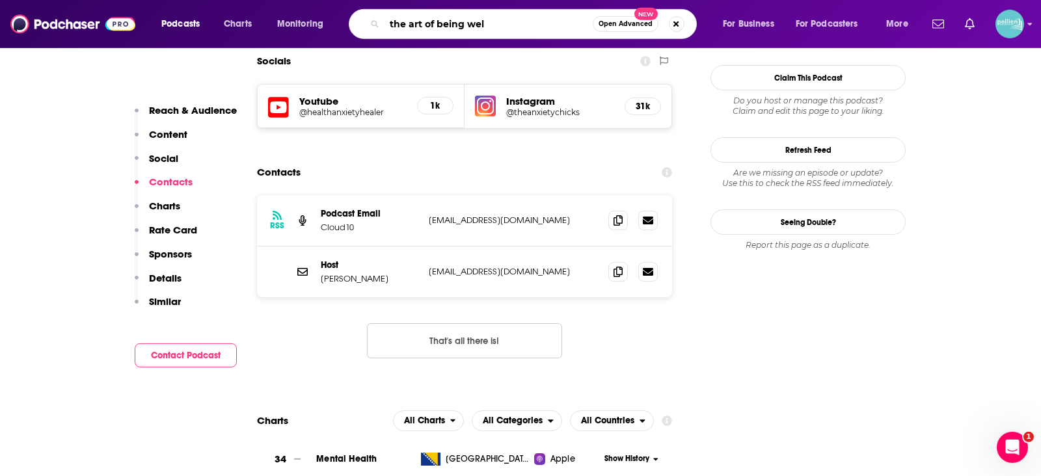
type input "the art of being well"
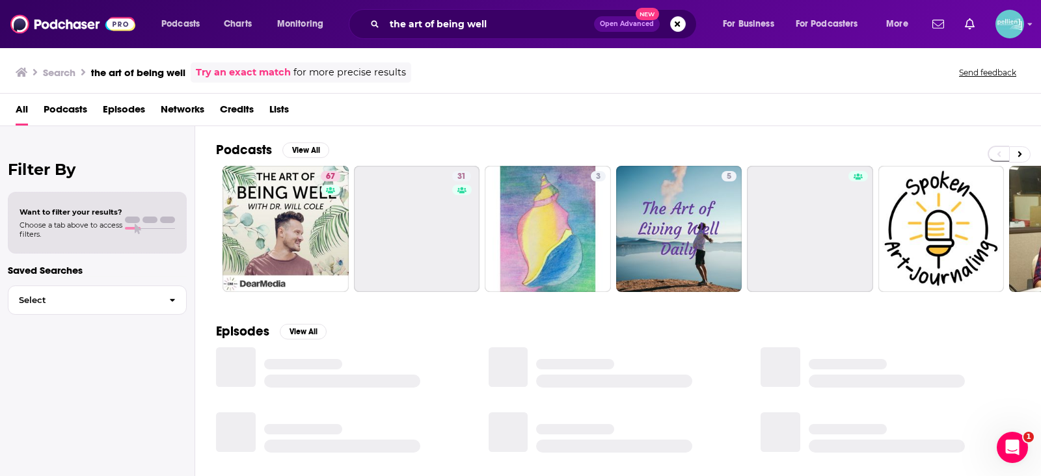
click at [68, 109] on span "Podcasts" at bounding box center [66, 112] width 44 height 27
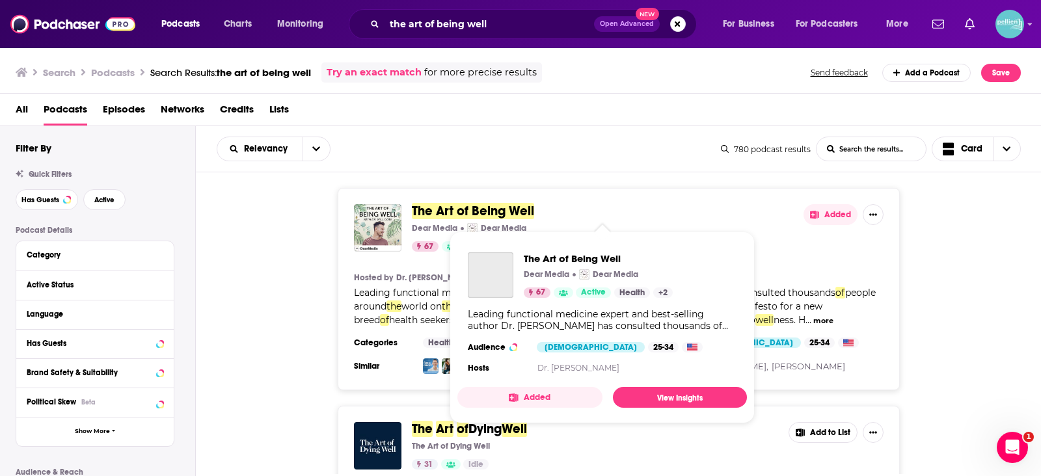
click at [478, 217] on span "The Art of Being Well" at bounding box center [473, 211] width 122 height 16
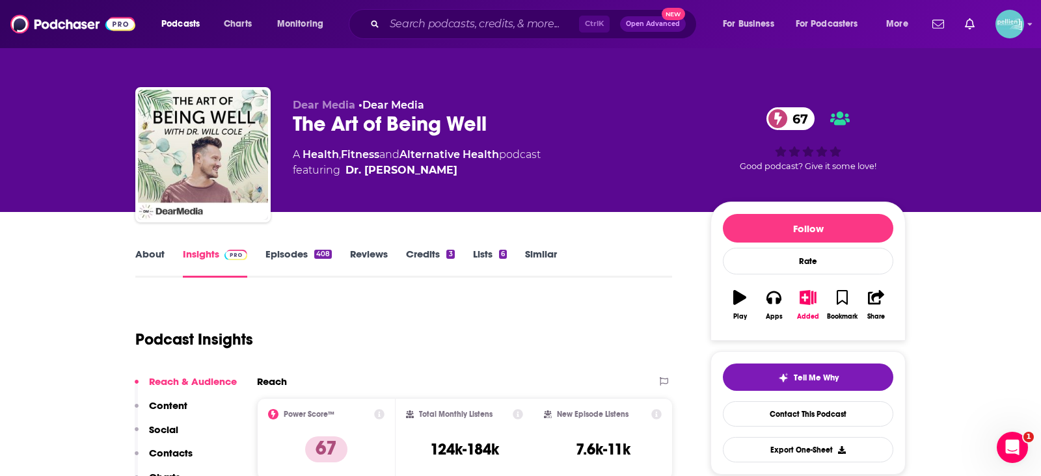
click at [144, 254] on link "About" at bounding box center [149, 263] width 29 height 30
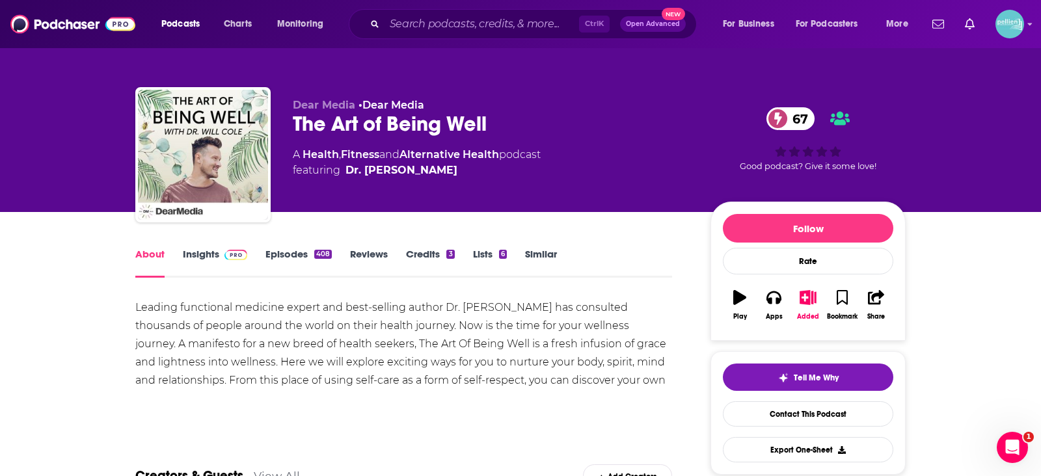
click at [293, 341] on div "Leading functional medicine expert and best-selling author Dr. [PERSON_NAME] ha…" at bounding box center [403, 353] width 537 height 109
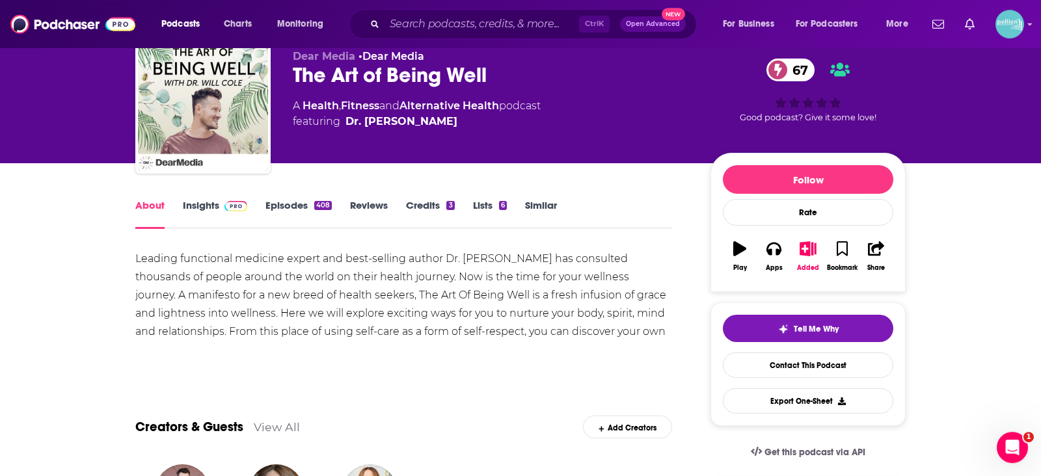
scroll to position [70, 0]
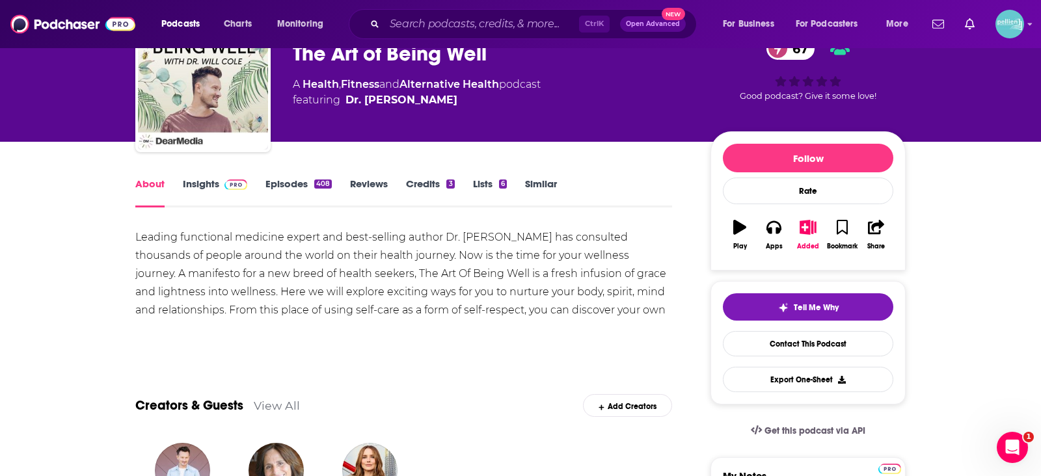
click at [221, 187] on span at bounding box center [233, 184] width 28 height 12
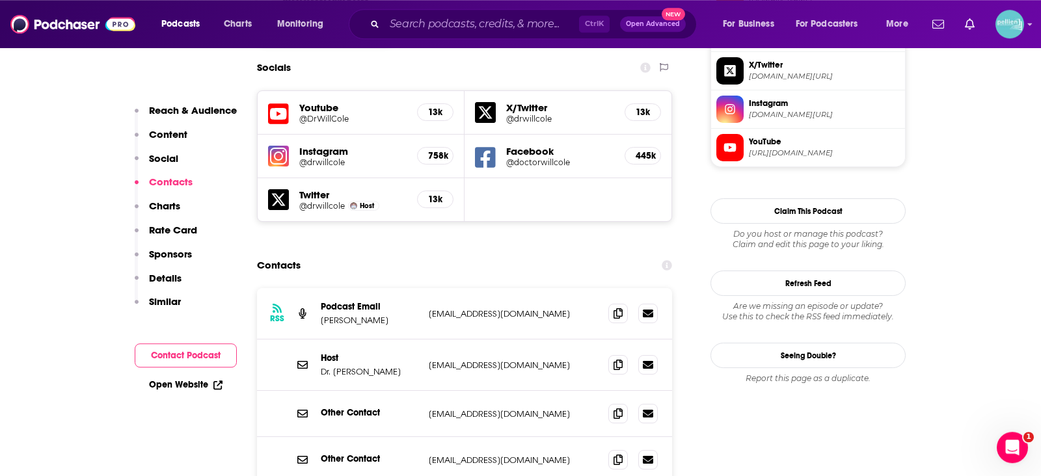
scroll to position [1184, 0]
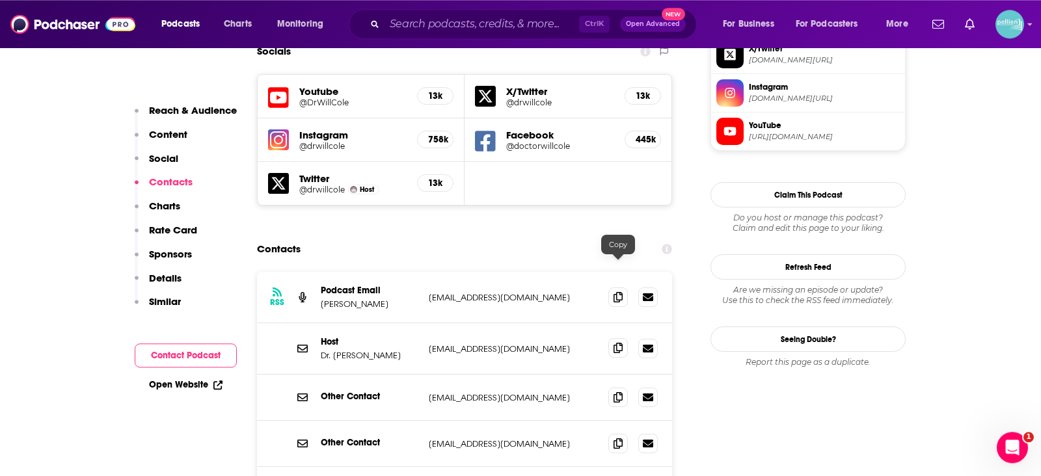
click at [617, 338] on span at bounding box center [618, 348] width 20 height 20
click at [612, 387] on span at bounding box center [618, 397] width 20 height 20
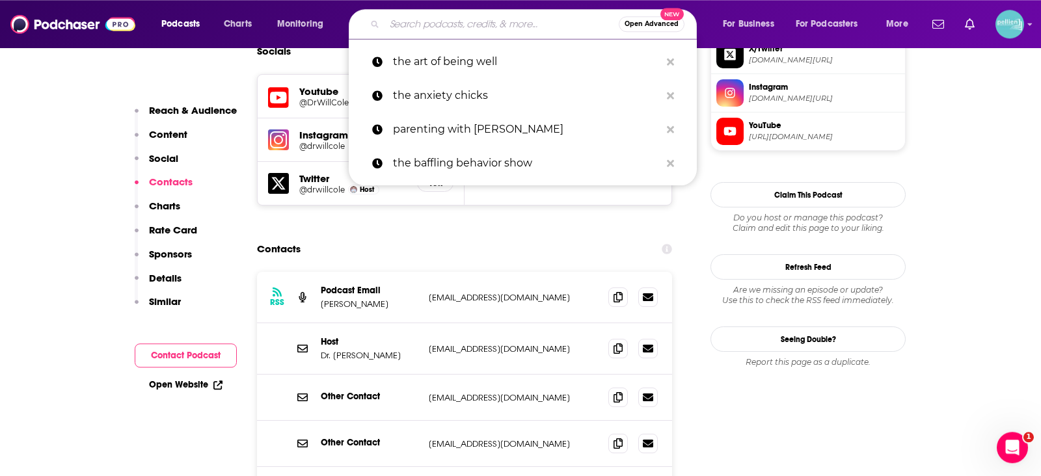
click at [463, 22] on input "Search podcasts, credits, & more..." at bounding box center [502, 24] width 234 height 21
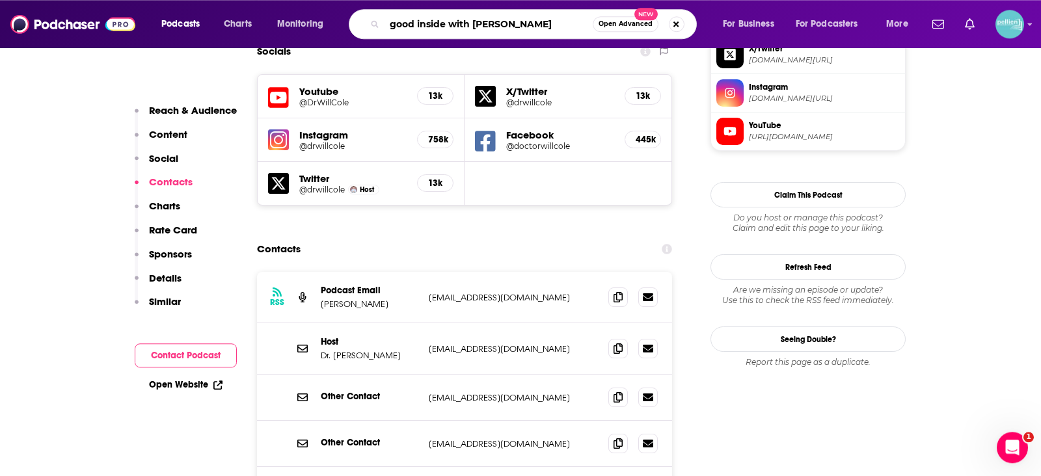
type input "good inside with dr. [PERSON_NAME]"
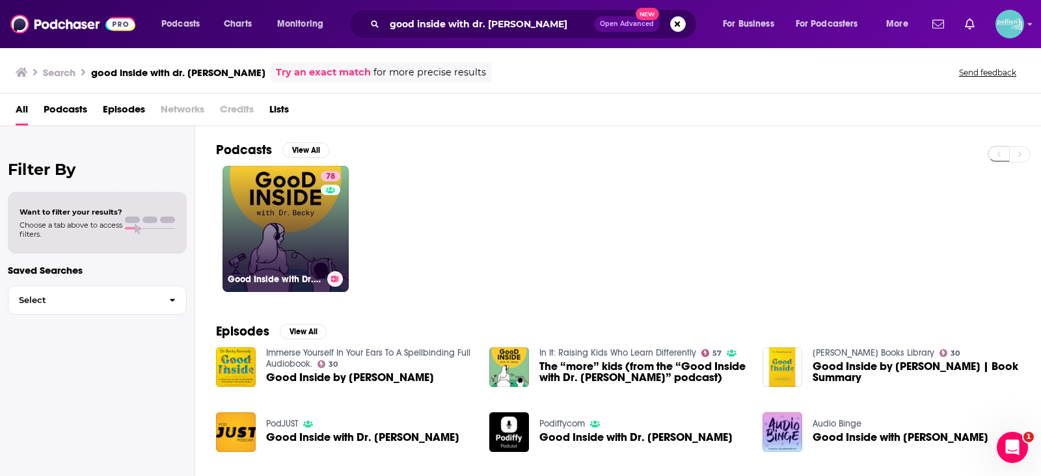
click at [275, 206] on link "78 Good Inside with Dr. [PERSON_NAME]" at bounding box center [286, 229] width 126 height 126
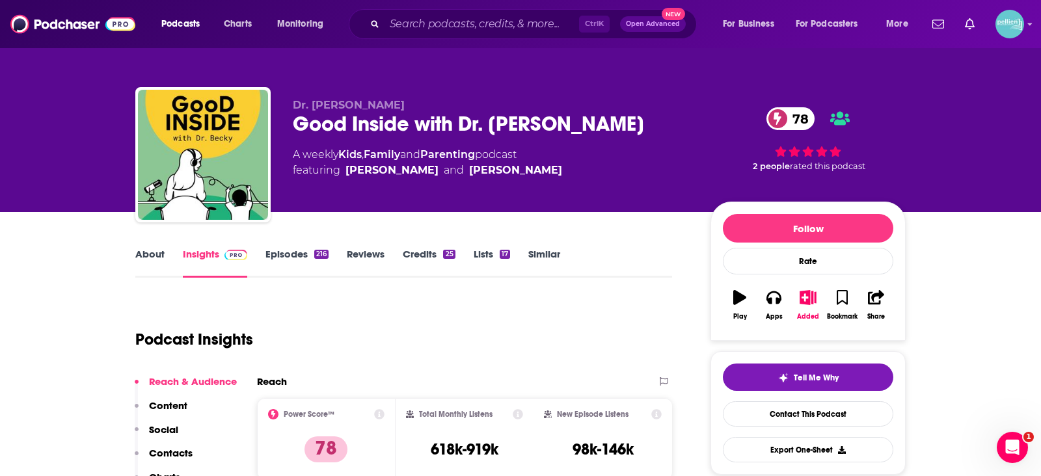
click at [144, 250] on link "About" at bounding box center [149, 263] width 29 height 30
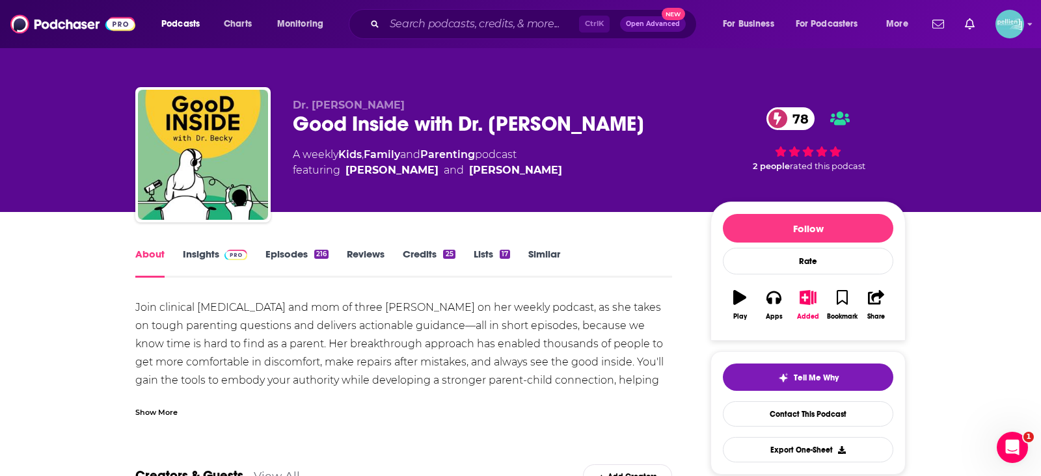
click at [153, 412] on div "Show More" at bounding box center [156, 411] width 42 height 12
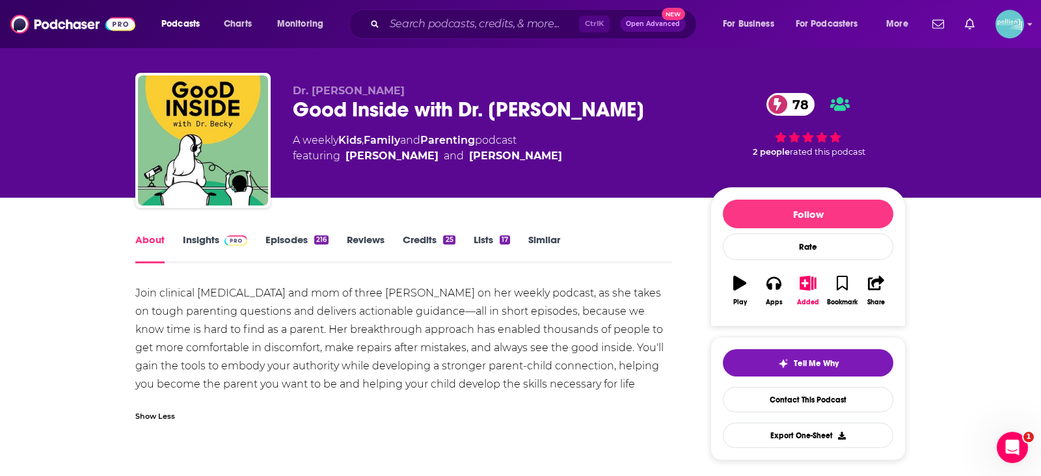
scroll to position [15, 0]
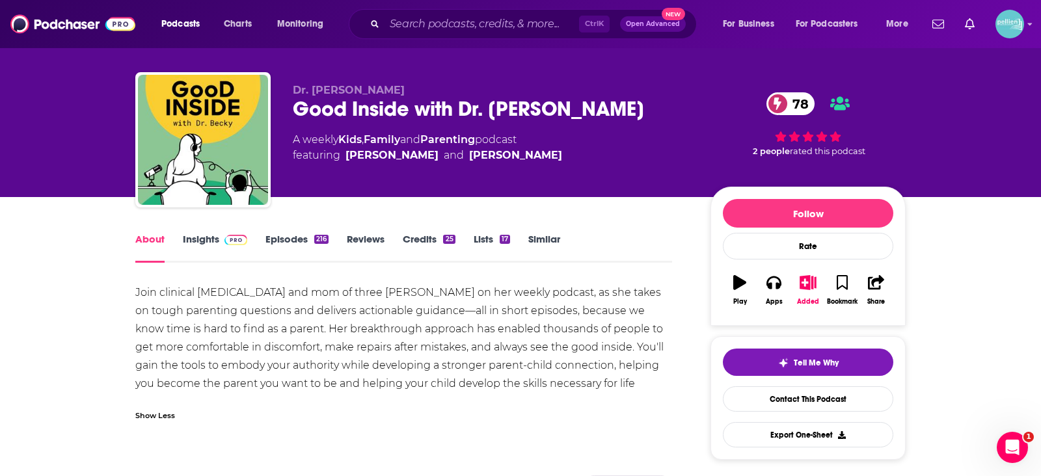
click at [214, 249] on link "Insights" at bounding box center [215, 248] width 64 height 30
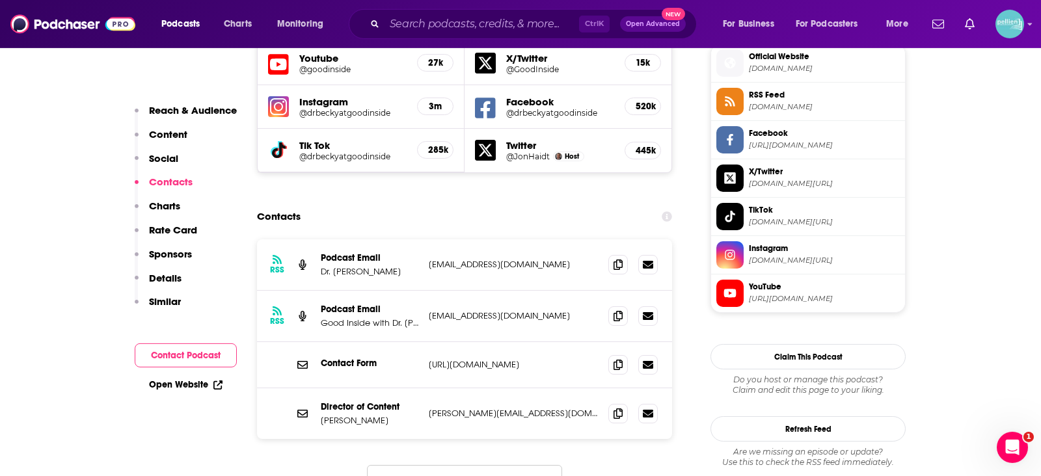
scroll to position [1187, 0]
click at [617, 260] on icon at bounding box center [618, 265] width 9 height 10
click at [620, 306] on span at bounding box center [618, 316] width 20 height 20
click at [617, 409] on icon at bounding box center [618, 414] width 9 height 10
click at [437, 27] on input "Search podcasts, credits, & more..." at bounding box center [482, 24] width 195 height 21
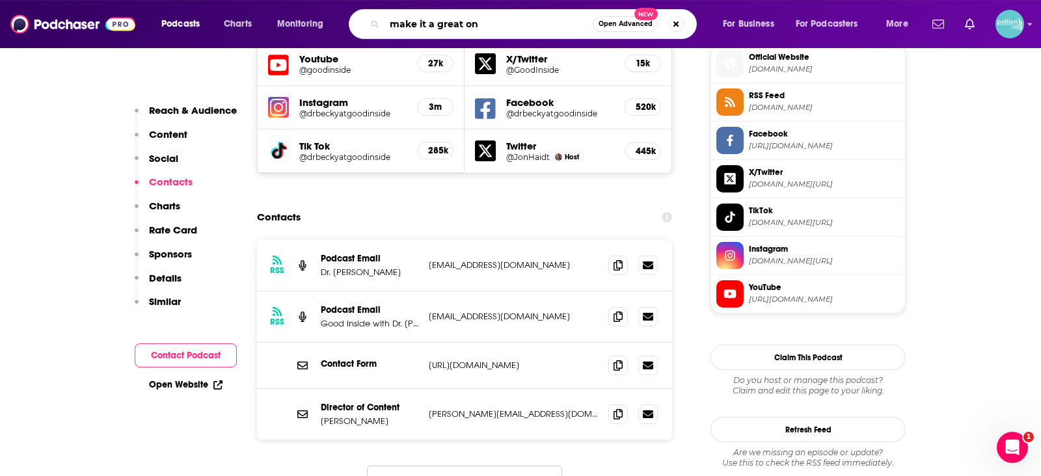
type input "make it a great one"
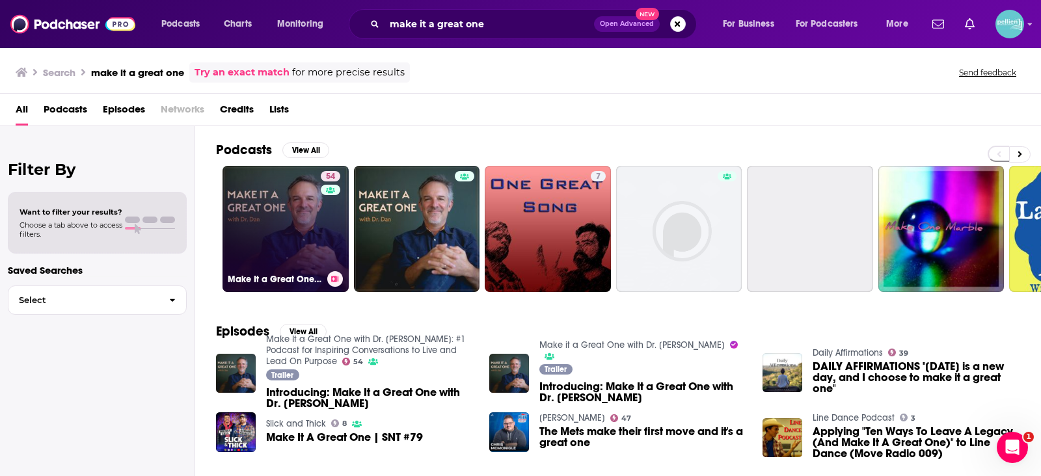
click at [282, 230] on link "54 Make It a Great One with Dr. [PERSON_NAME]: #1 Podcast for Inspiring Convers…" at bounding box center [286, 229] width 126 height 126
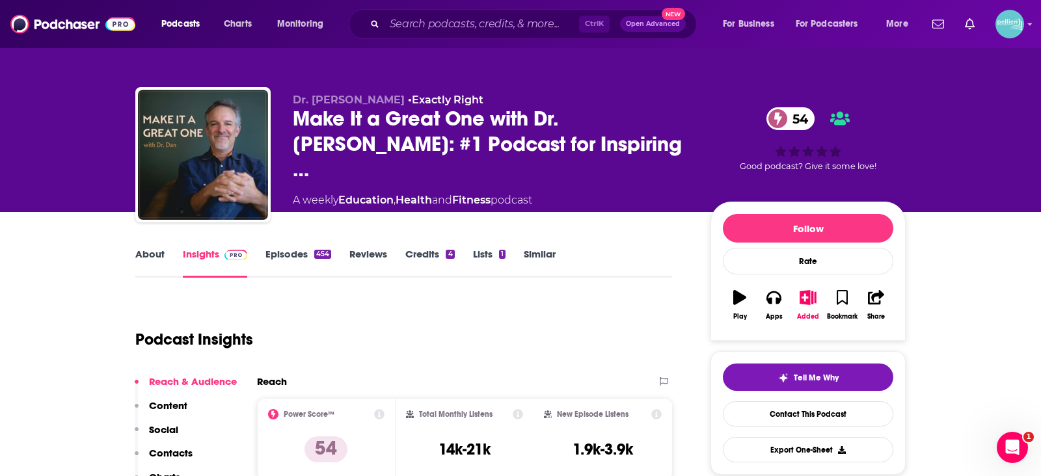
click at [139, 272] on link "About" at bounding box center [149, 263] width 29 height 30
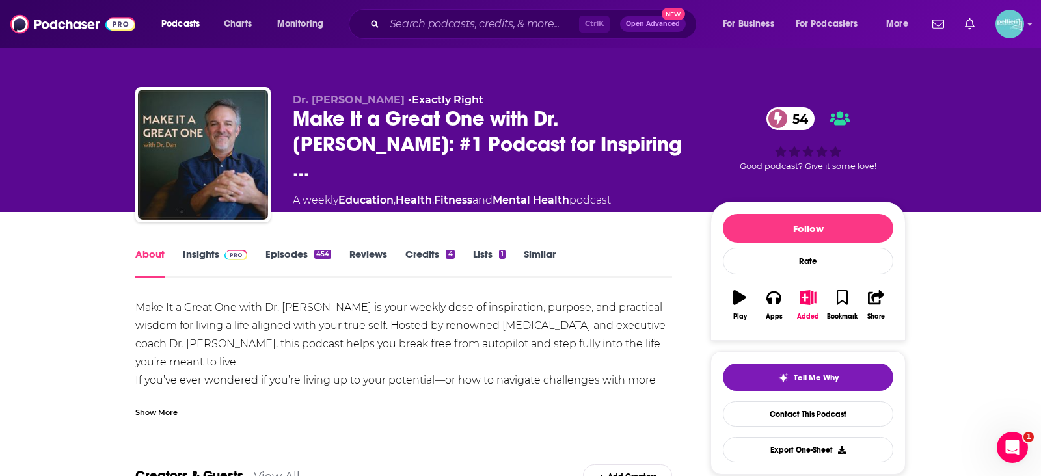
click at [159, 408] on div "Show More" at bounding box center [156, 411] width 42 height 12
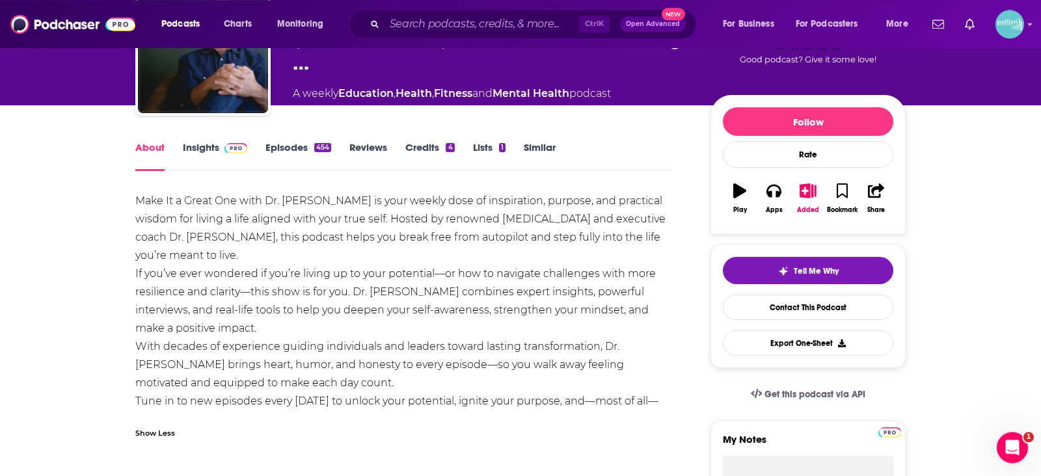
scroll to position [107, 0]
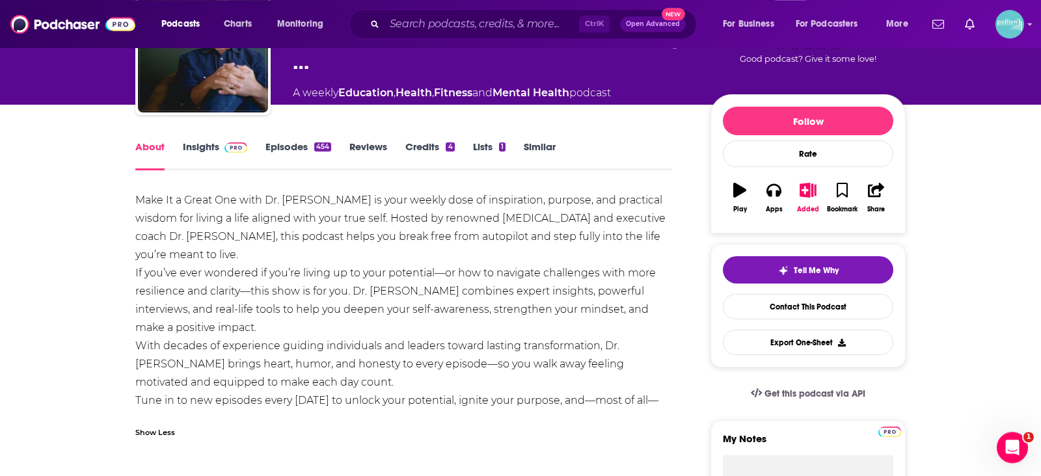
click at [219, 154] on link "Insights" at bounding box center [215, 156] width 64 height 30
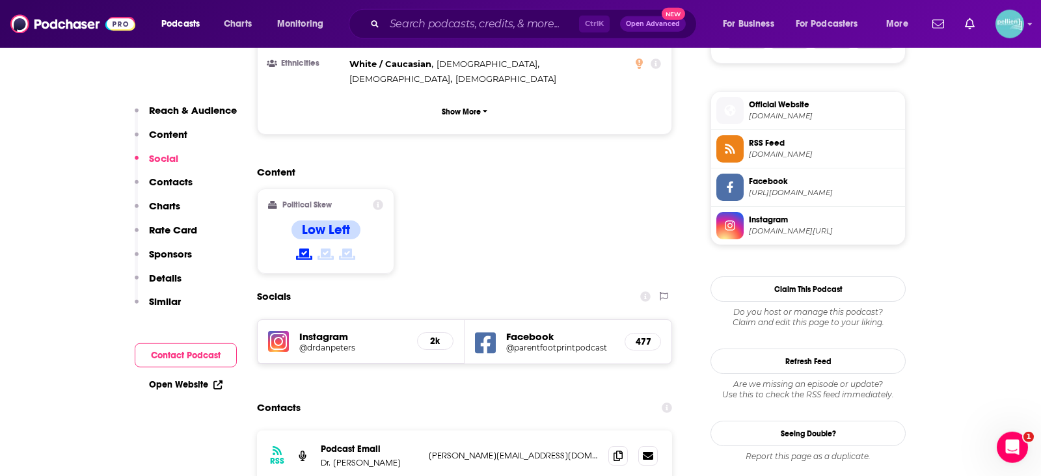
scroll to position [1082, 0]
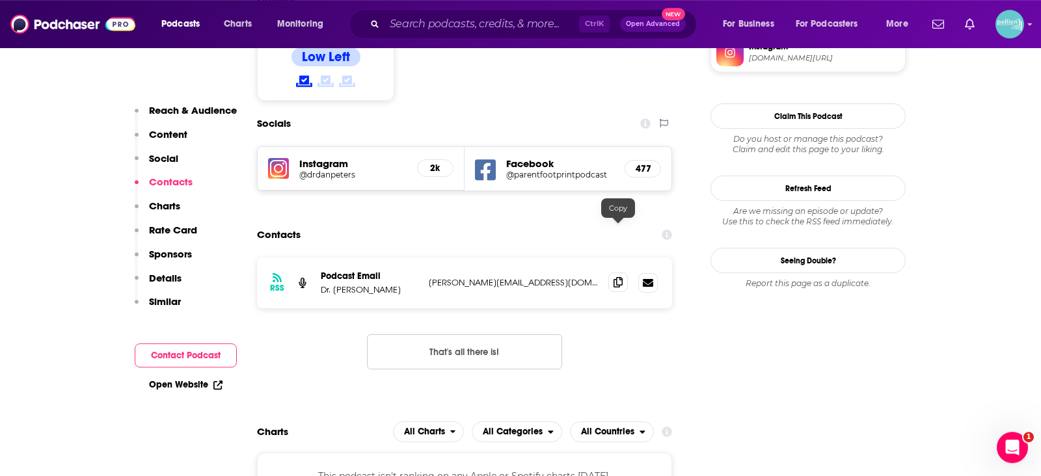
click at [619, 277] on icon at bounding box center [618, 282] width 9 height 10
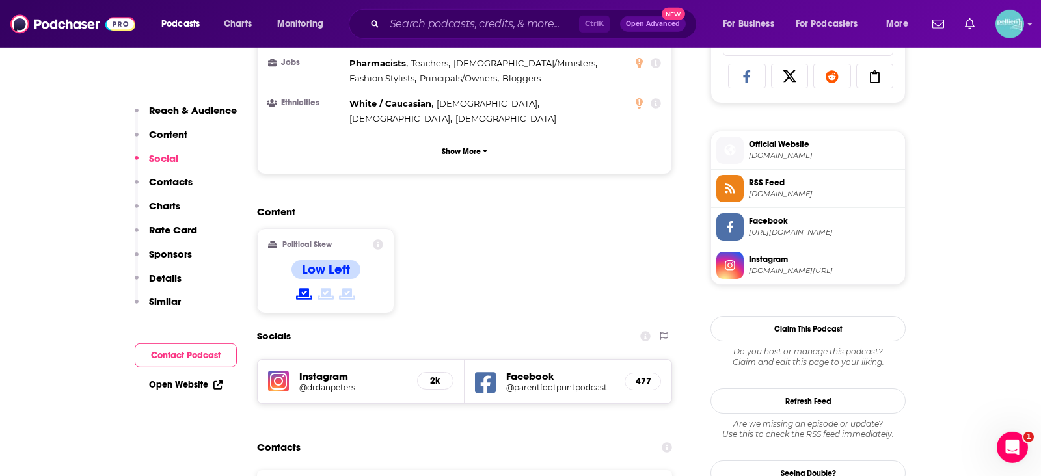
click at [785, 145] on span "Official Website" at bounding box center [824, 145] width 151 height 12
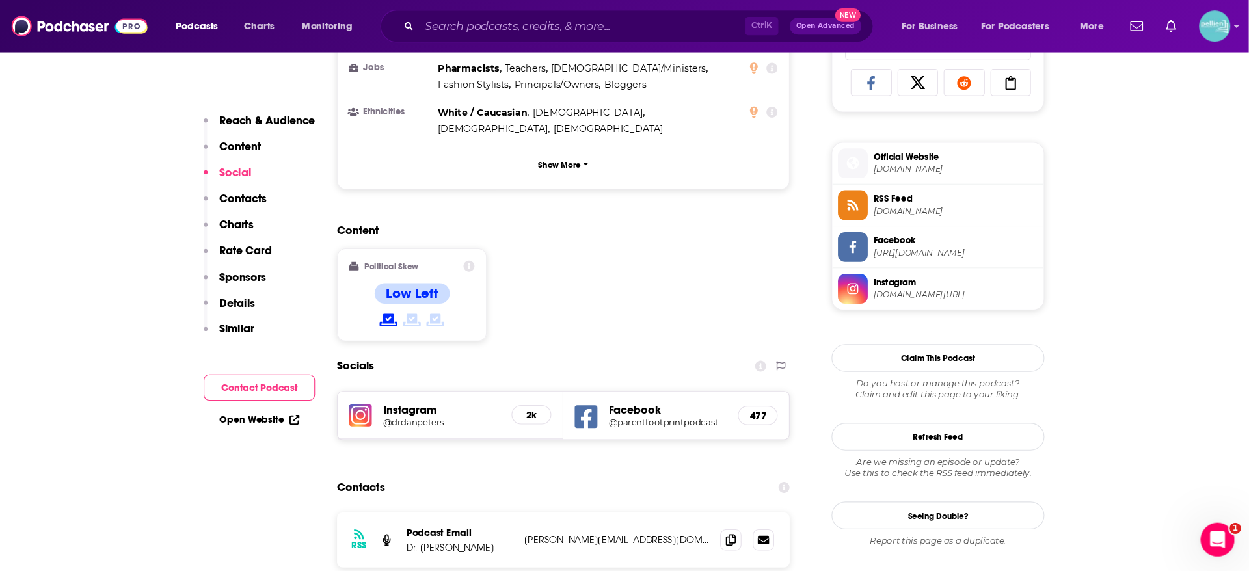
scroll to position [871, 0]
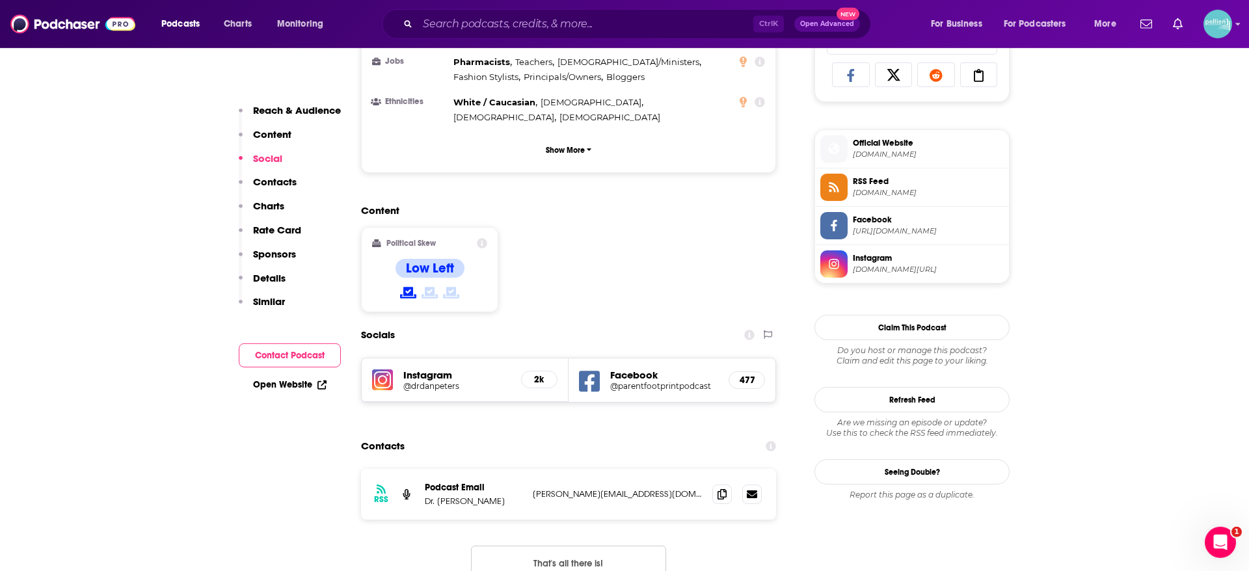
click at [686, 266] on div "Content Political Skew Low Left" at bounding box center [568, 263] width 415 height 118
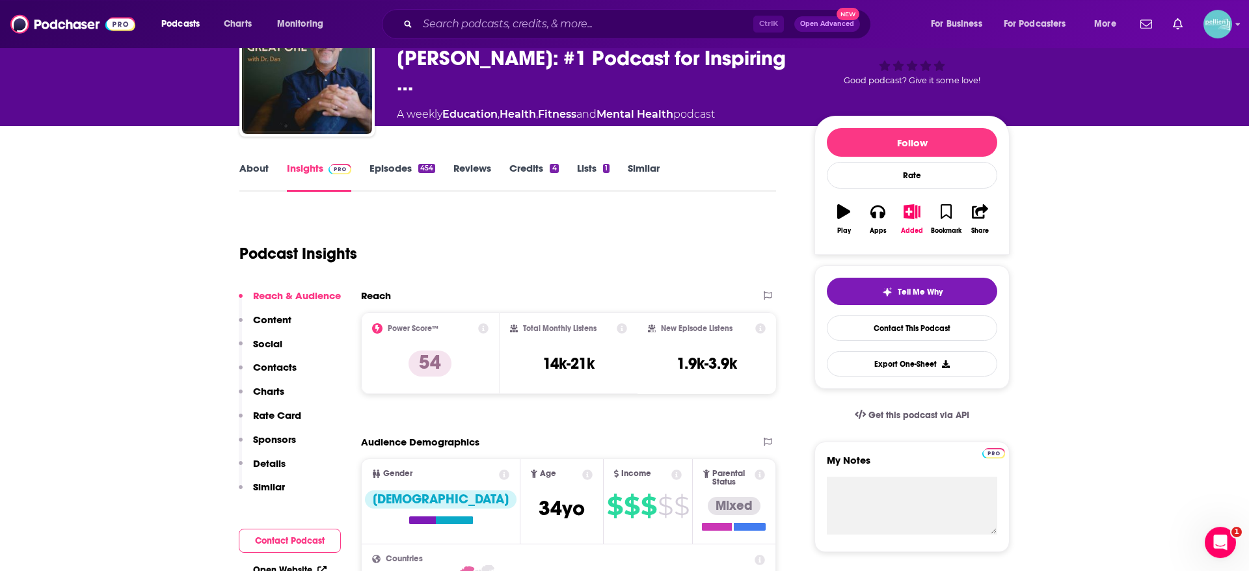
scroll to position [0, 0]
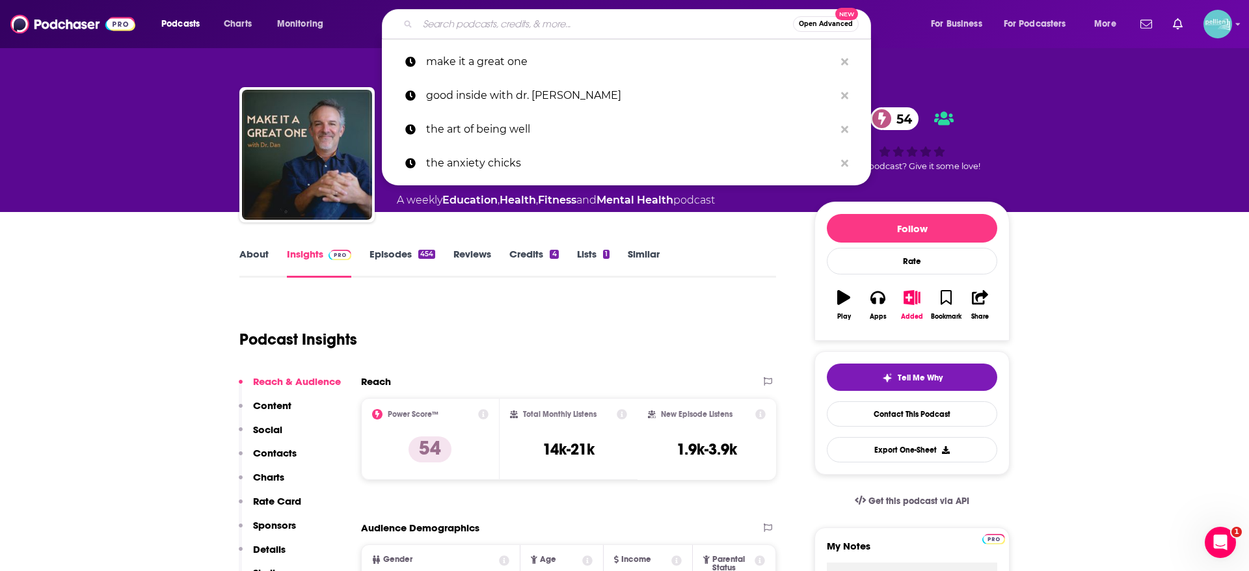
click at [546, 29] on input "Search podcasts, credits, & more..." at bounding box center [605, 24] width 375 height 21
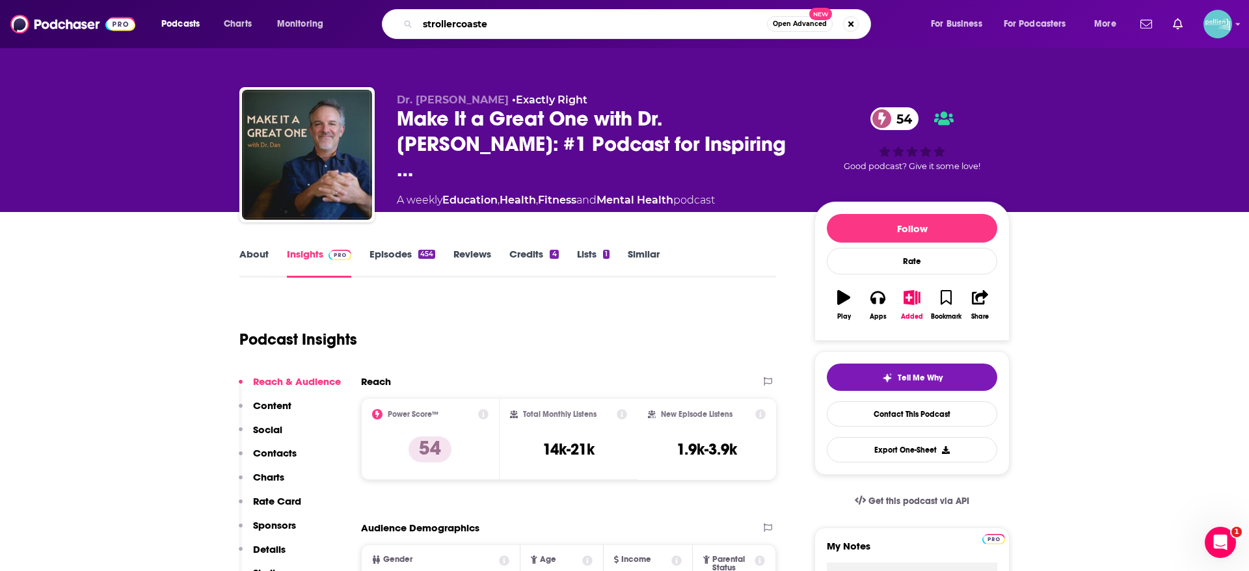
type input "strollercoaster"
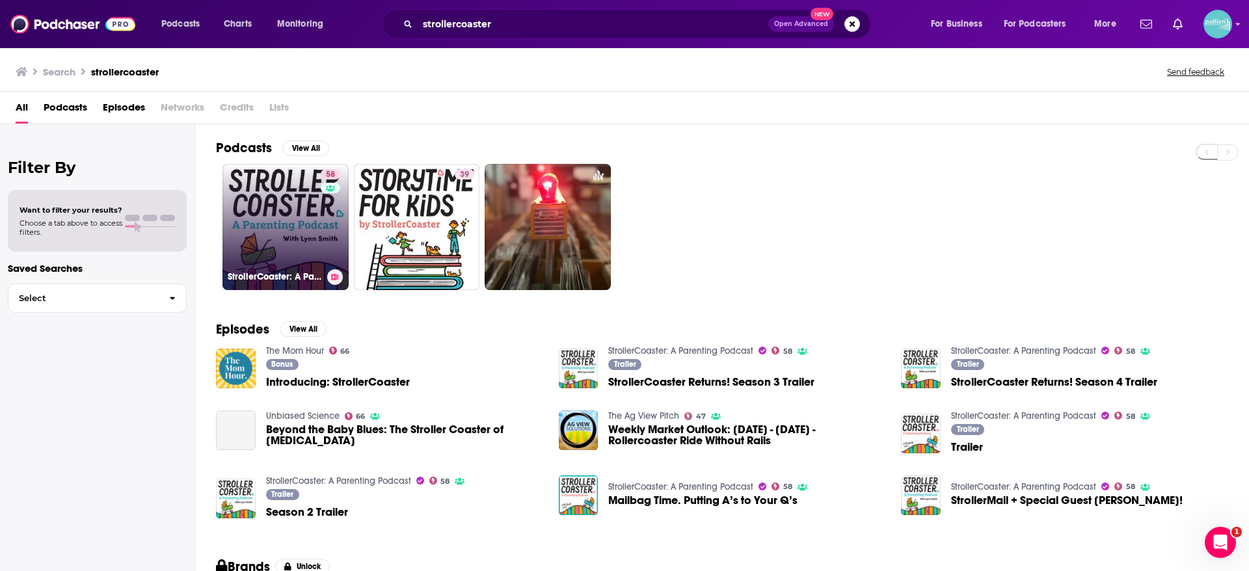
click at [266, 242] on link "58 StrollerCoaster: A Parenting Podcast" at bounding box center [286, 227] width 126 height 126
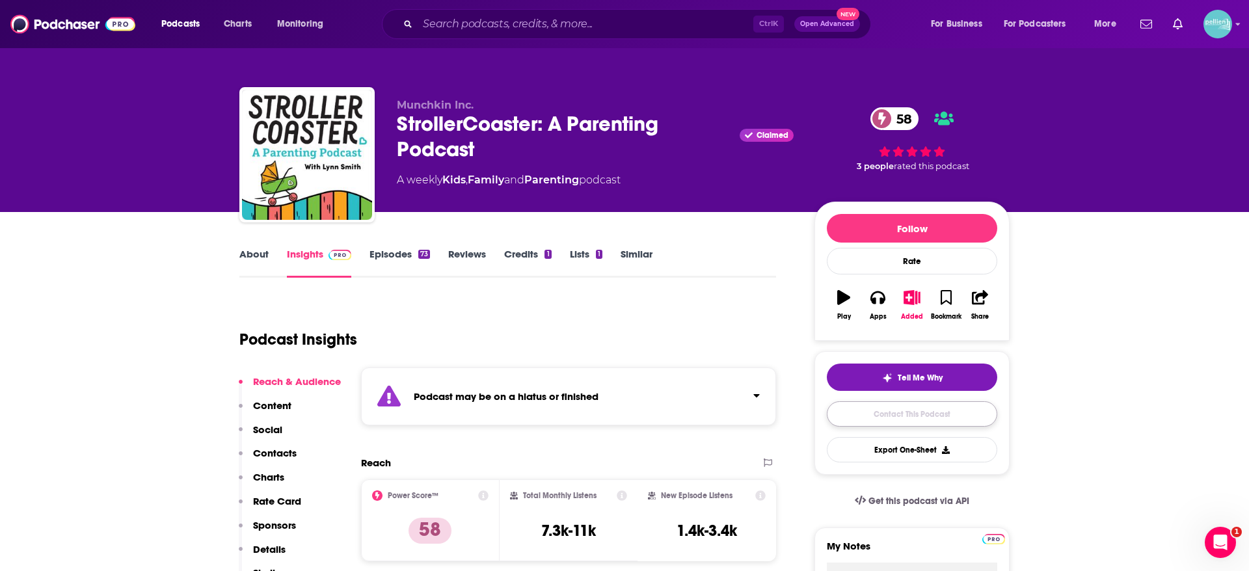
click at [903, 403] on link "Contact This Podcast" at bounding box center [912, 413] width 170 height 25
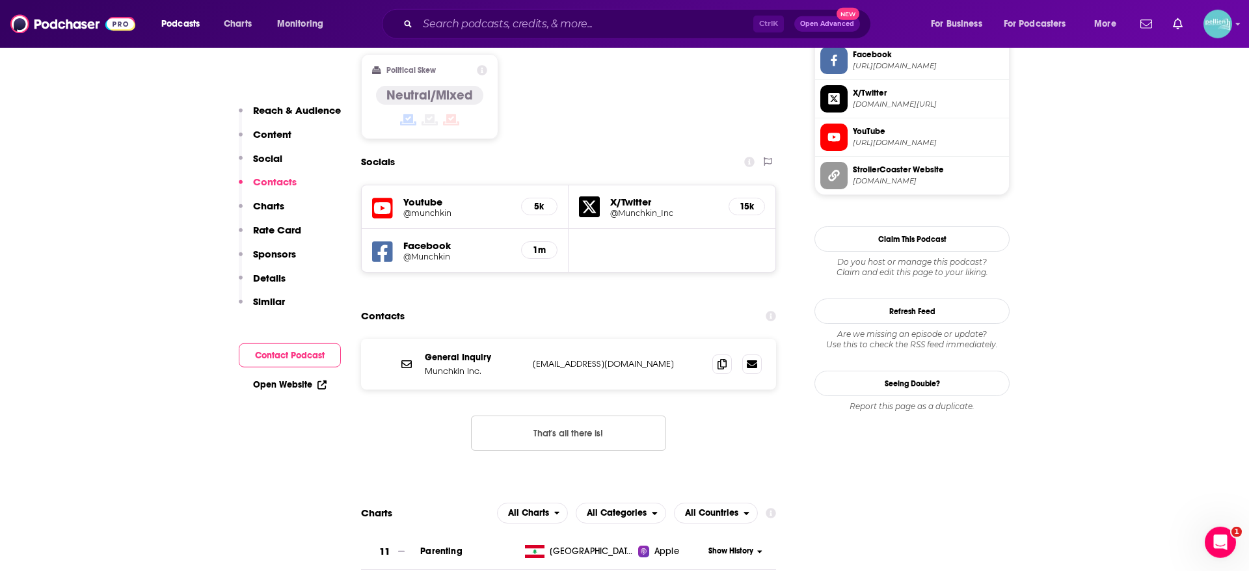
scroll to position [1118, 0]
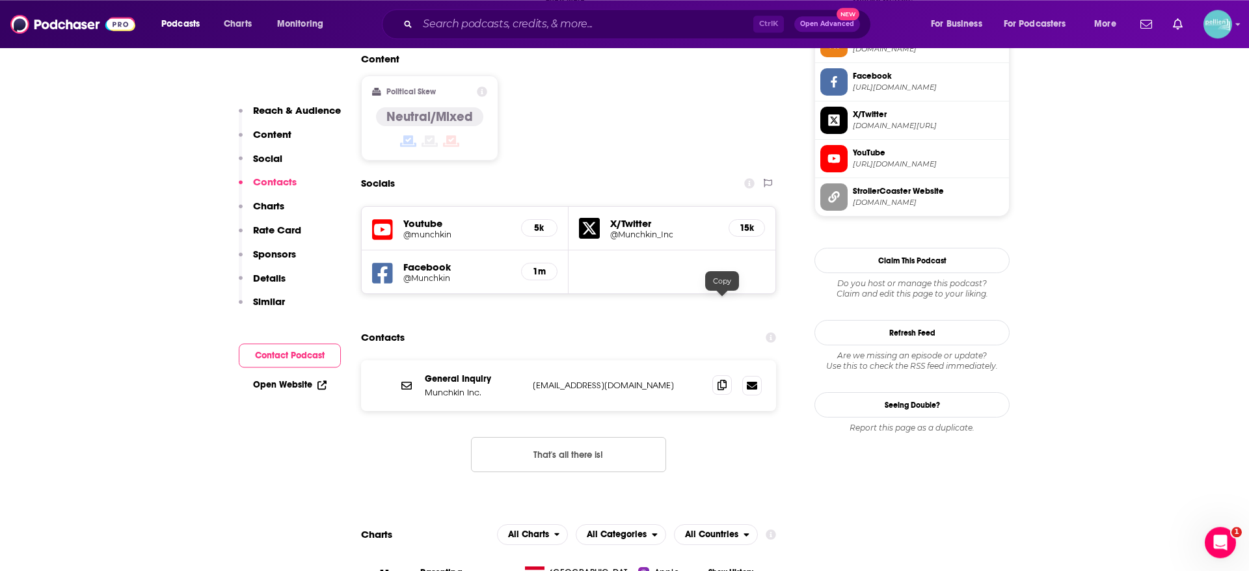
click at [716, 375] on span at bounding box center [722, 385] width 20 height 20
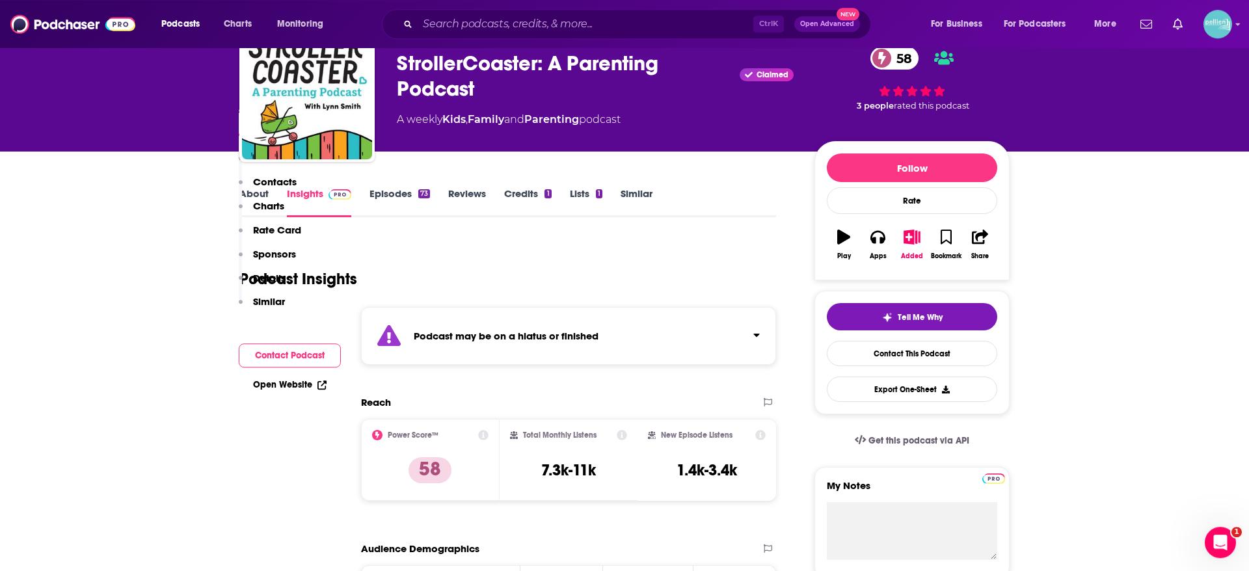
scroll to position [0, 0]
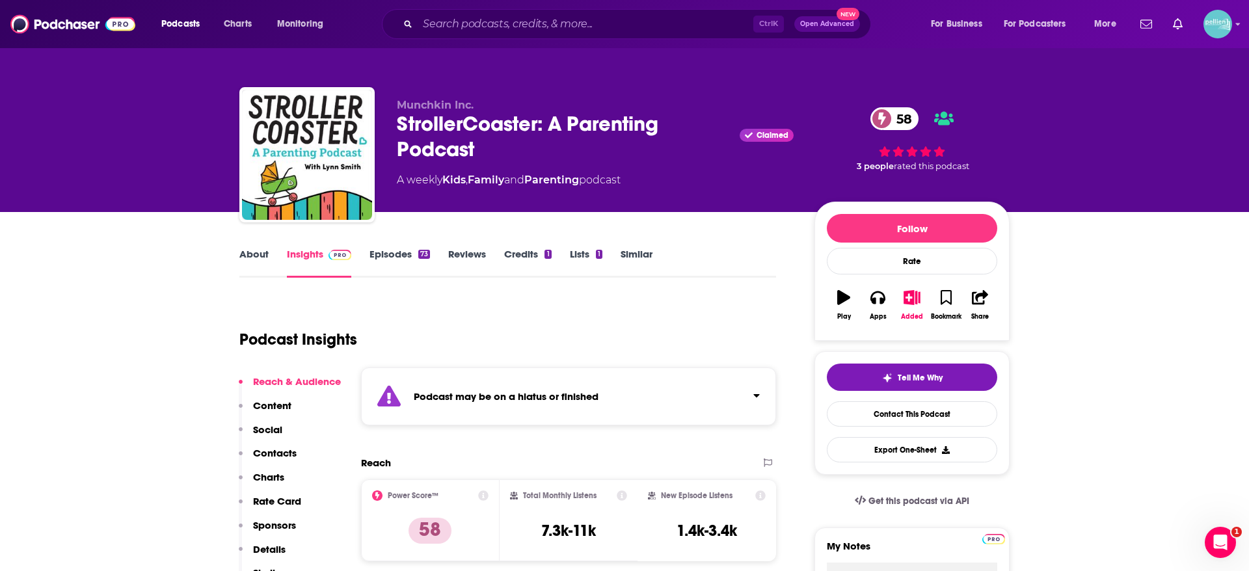
click at [252, 264] on link "About" at bounding box center [253, 263] width 29 height 30
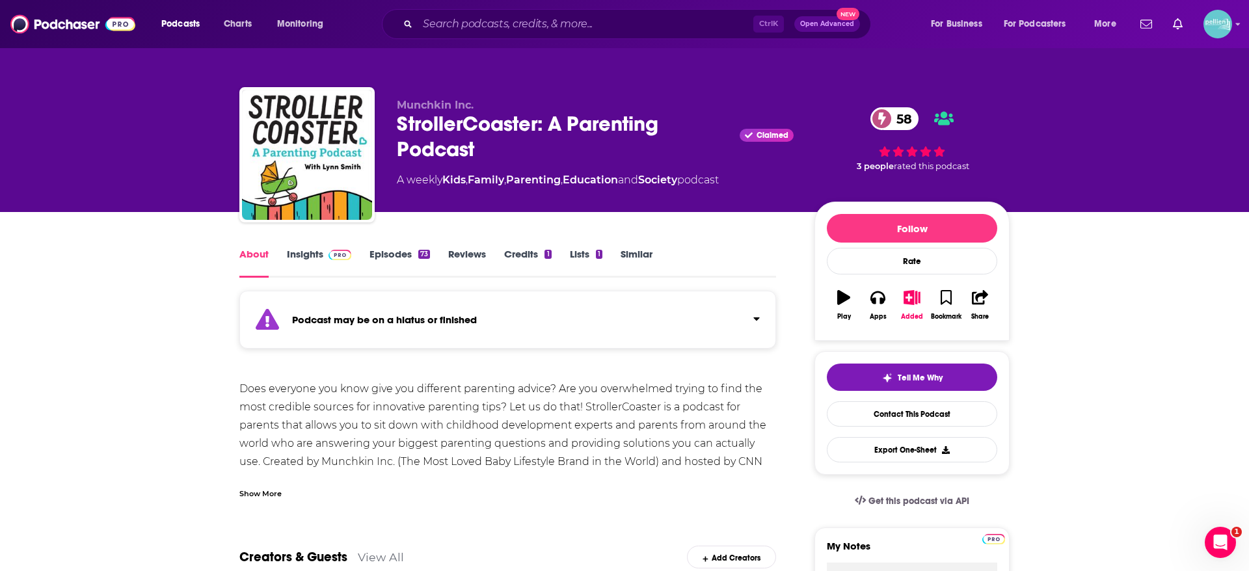
click at [259, 496] on div "Show More" at bounding box center [260, 493] width 42 height 12
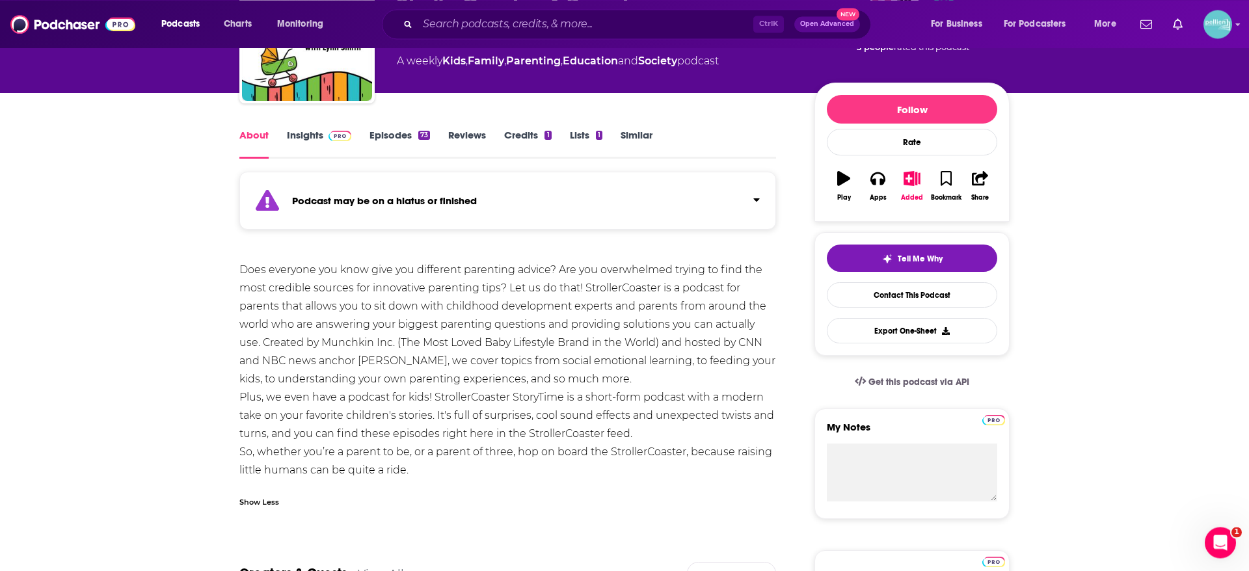
scroll to position [118, 0]
click at [886, 288] on link "Contact This Podcast" at bounding box center [912, 295] width 170 height 25
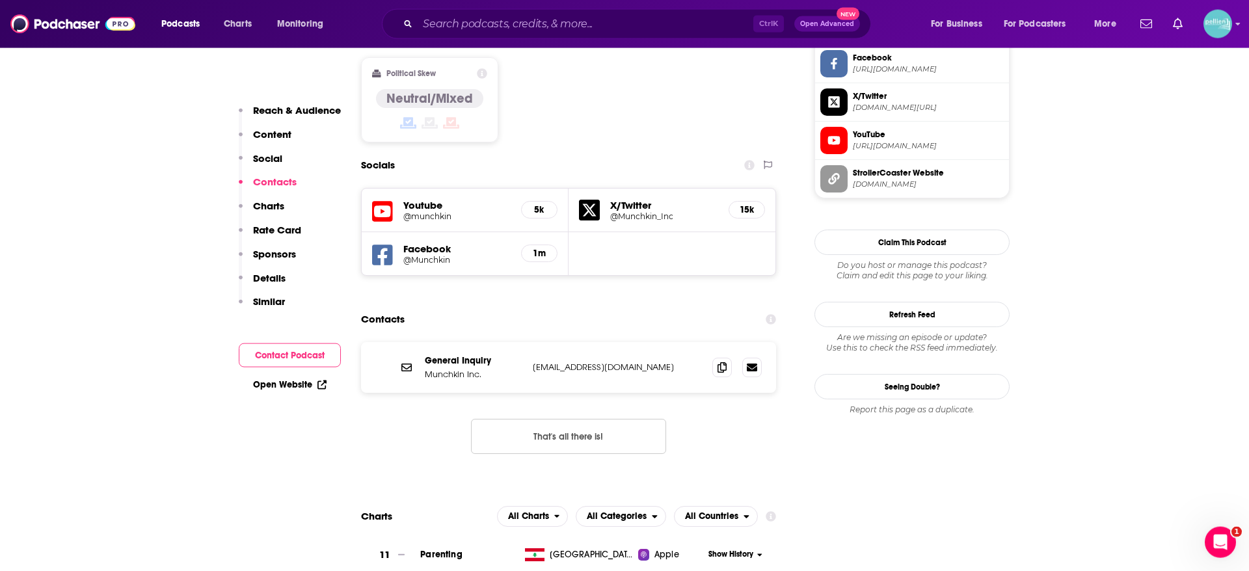
scroll to position [1068, 0]
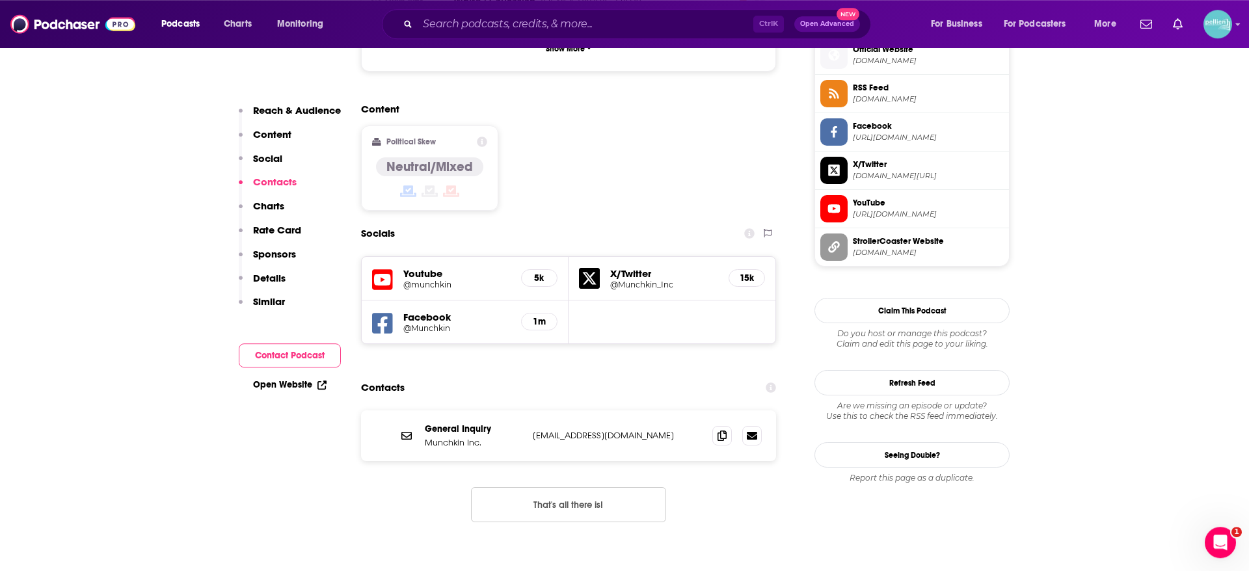
click at [885, 128] on span "Facebook" at bounding box center [928, 126] width 151 height 12
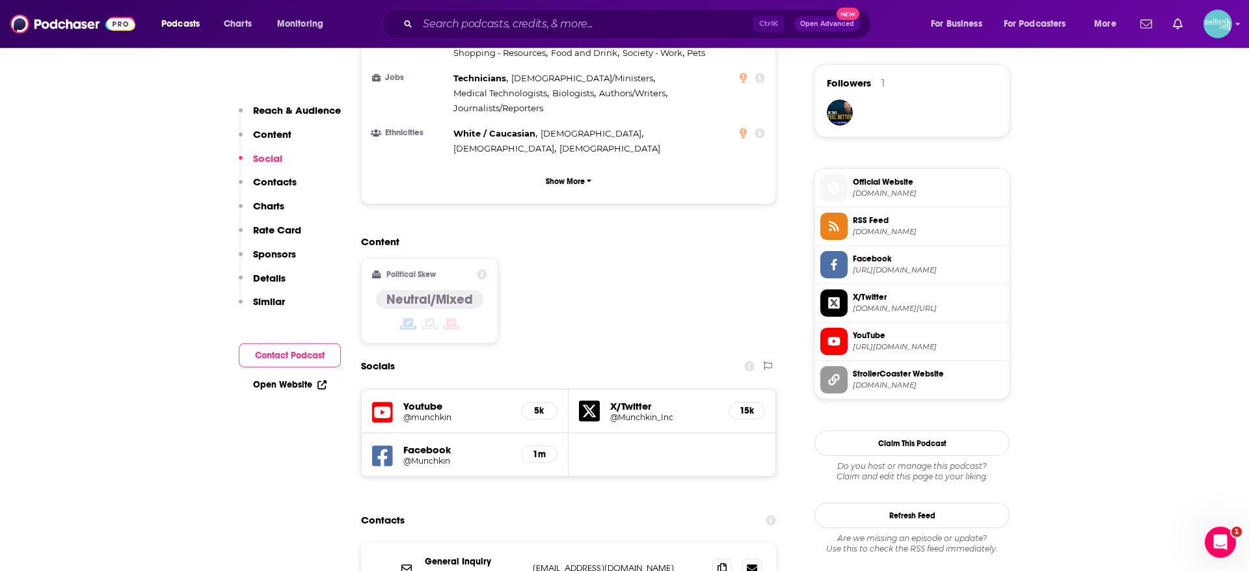
click at [889, 178] on span "Official Website" at bounding box center [928, 182] width 151 height 12
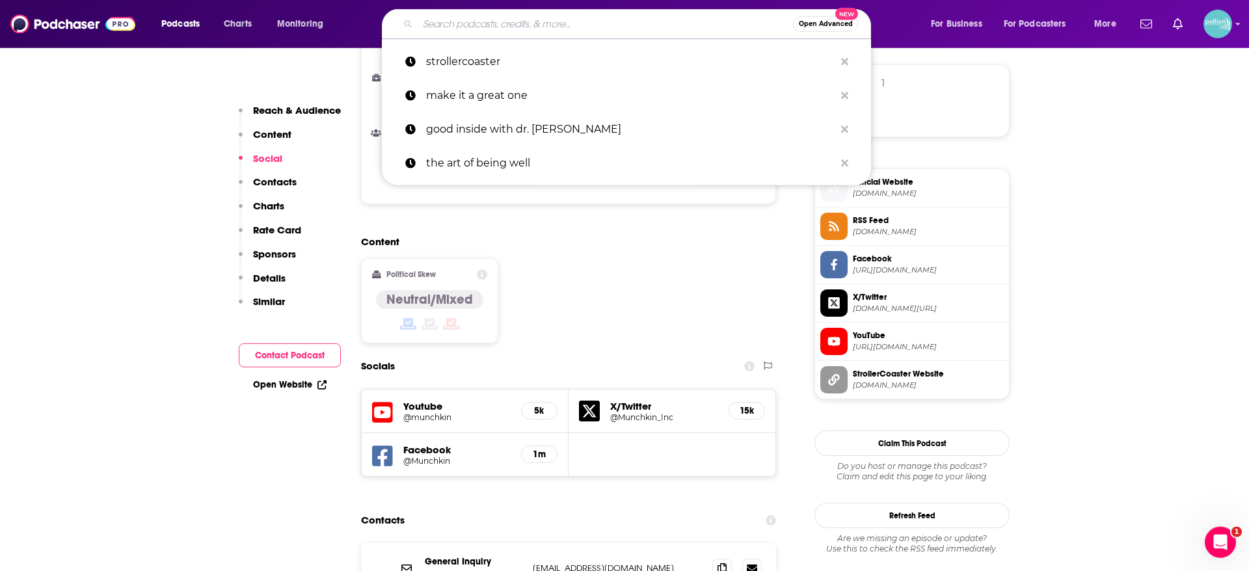
click at [494, 25] on input "Search podcasts, credits, & more..." at bounding box center [605, 24] width 375 height 21
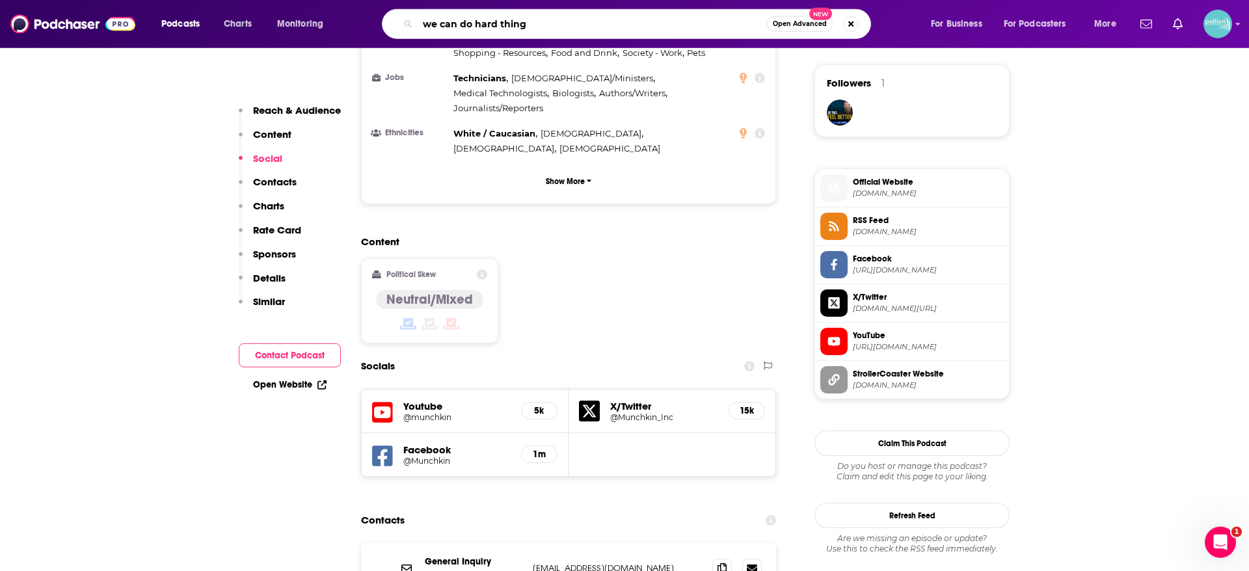
type input "we can do hard things"
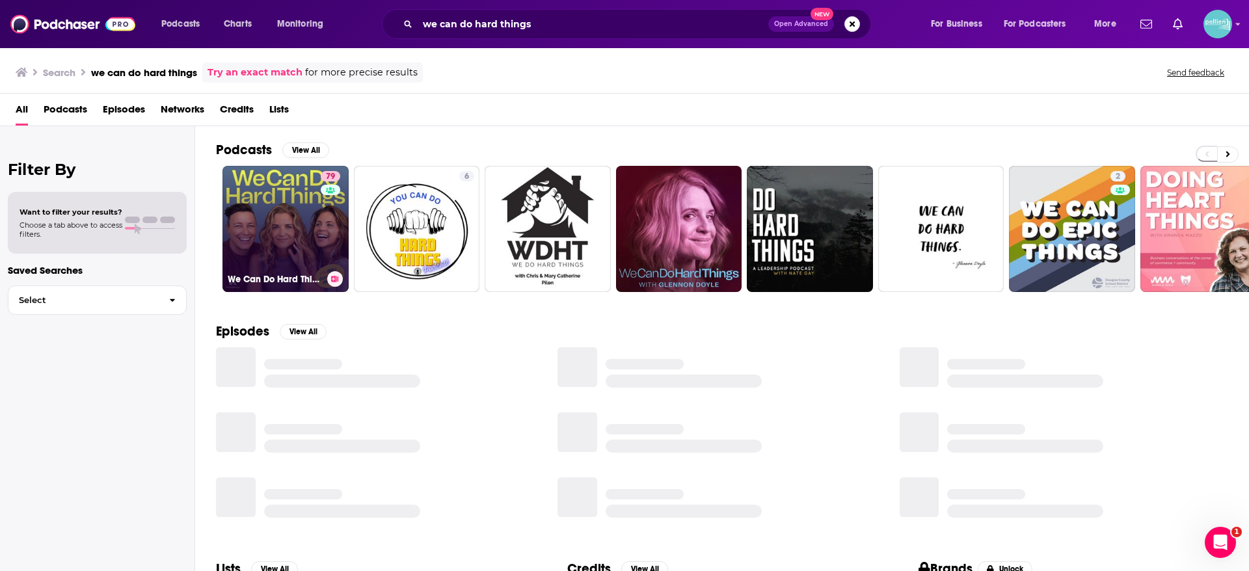
click at [295, 252] on link "79 We Can Do Hard Things" at bounding box center [286, 229] width 126 height 126
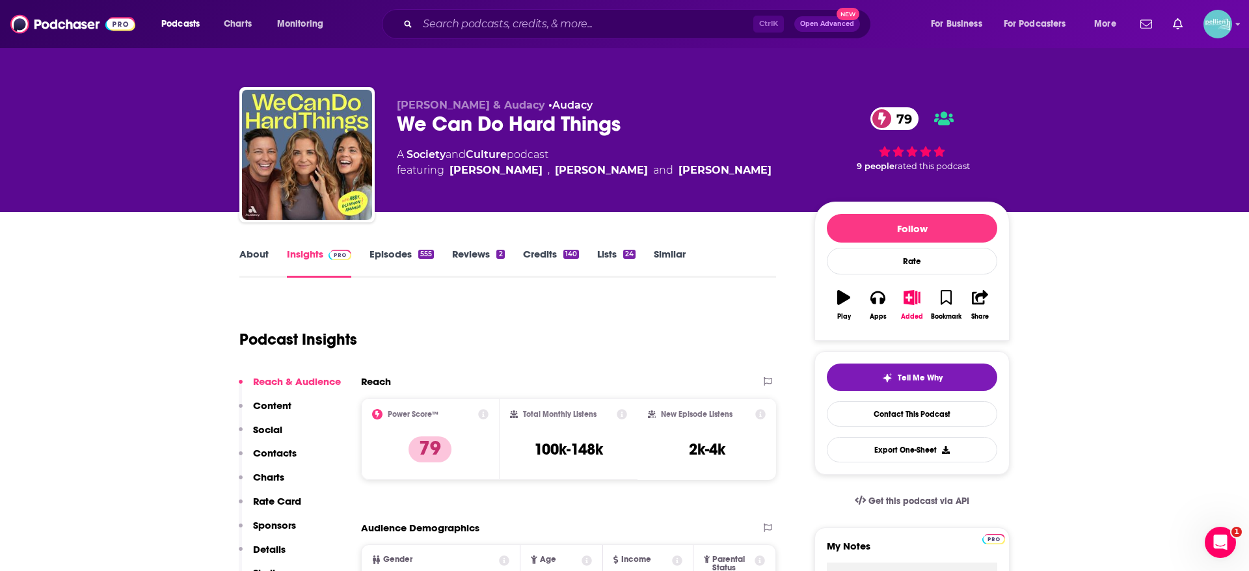
click at [254, 260] on link "About" at bounding box center [253, 263] width 29 height 30
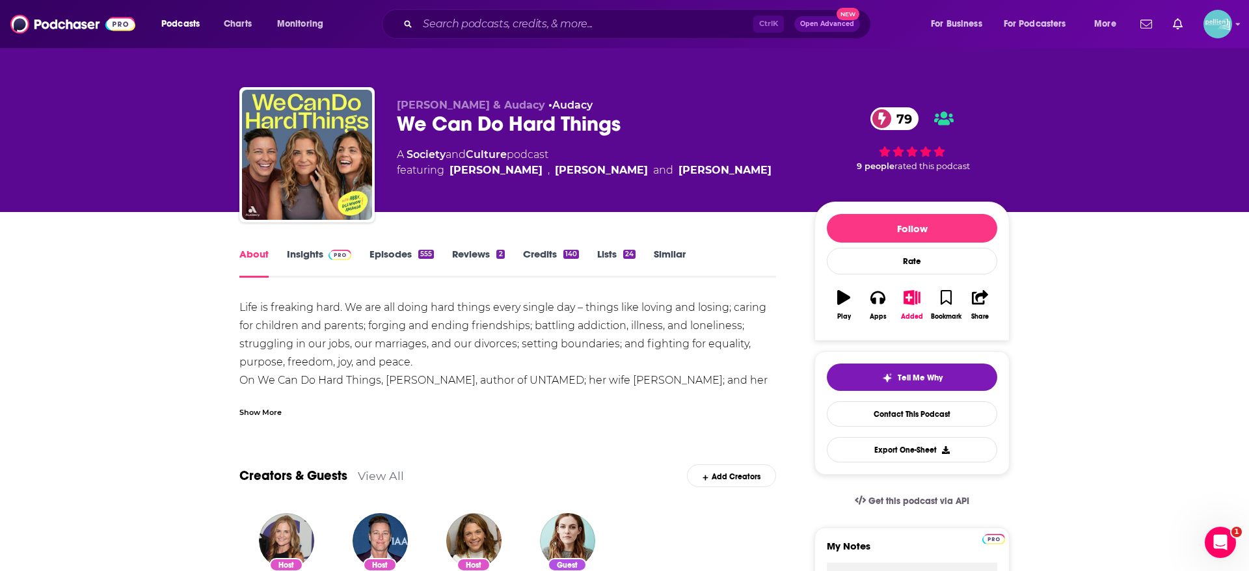
click at [286, 407] on div "Show More" at bounding box center [507, 407] width 537 height 22
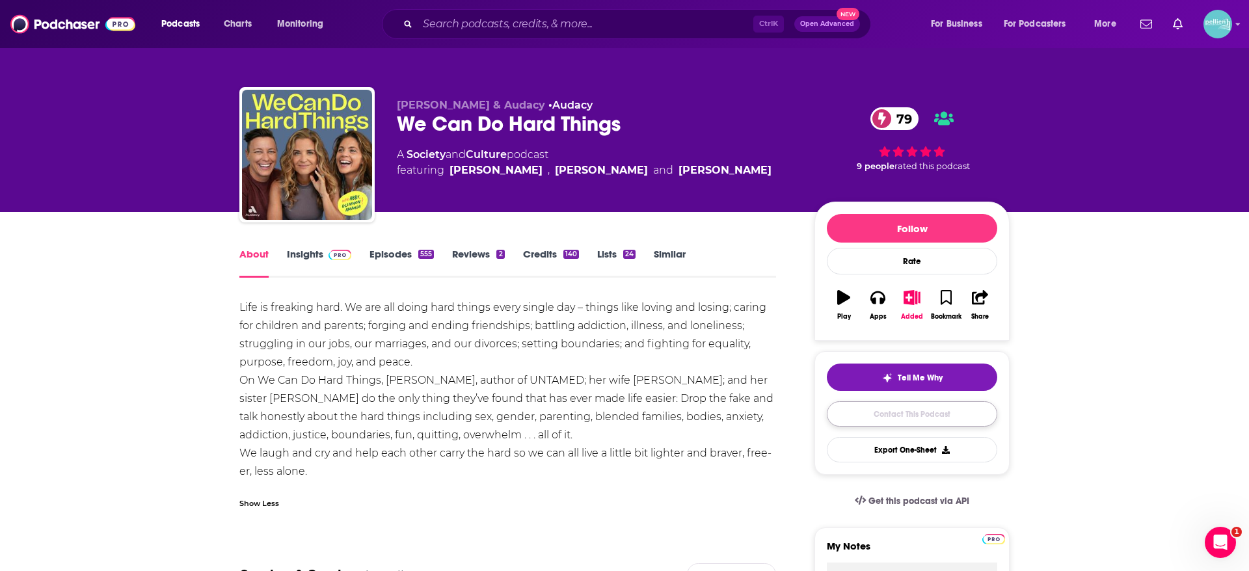
click at [935, 413] on link "Contact This Podcast" at bounding box center [912, 413] width 170 height 25
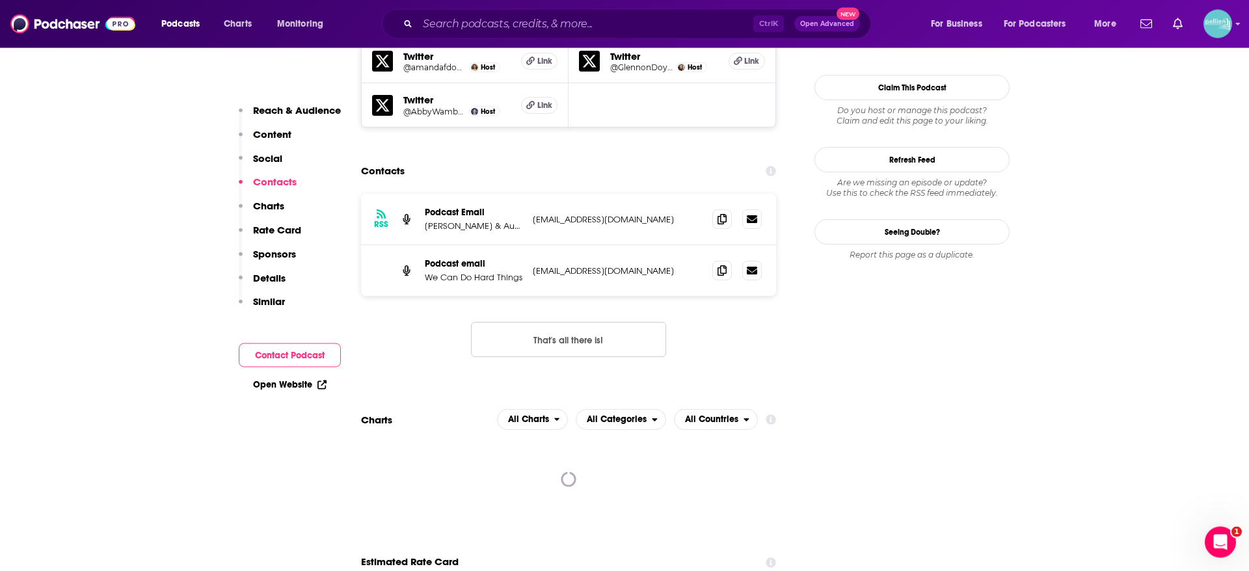
scroll to position [1187, 0]
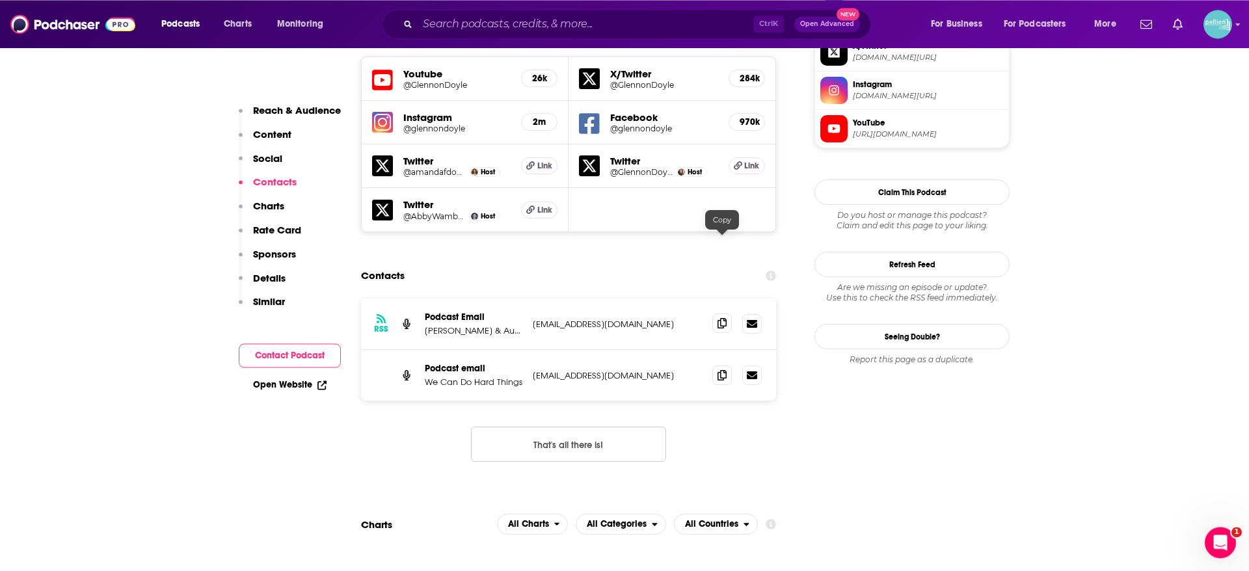
click at [720, 318] on icon at bounding box center [722, 323] width 9 height 10
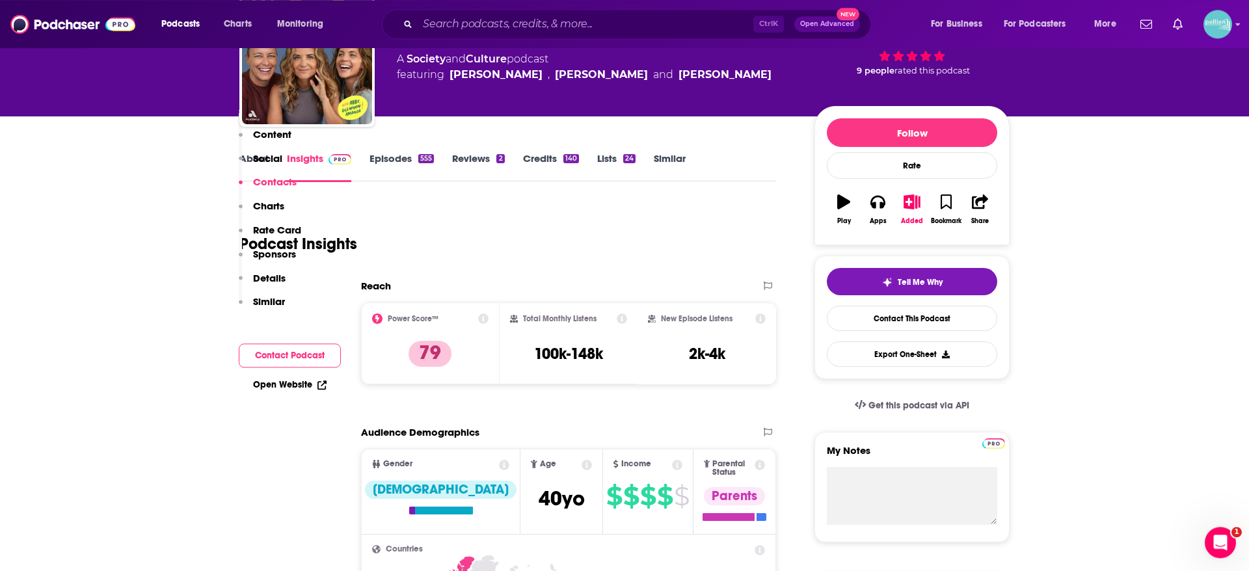
scroll to position [0, 0]
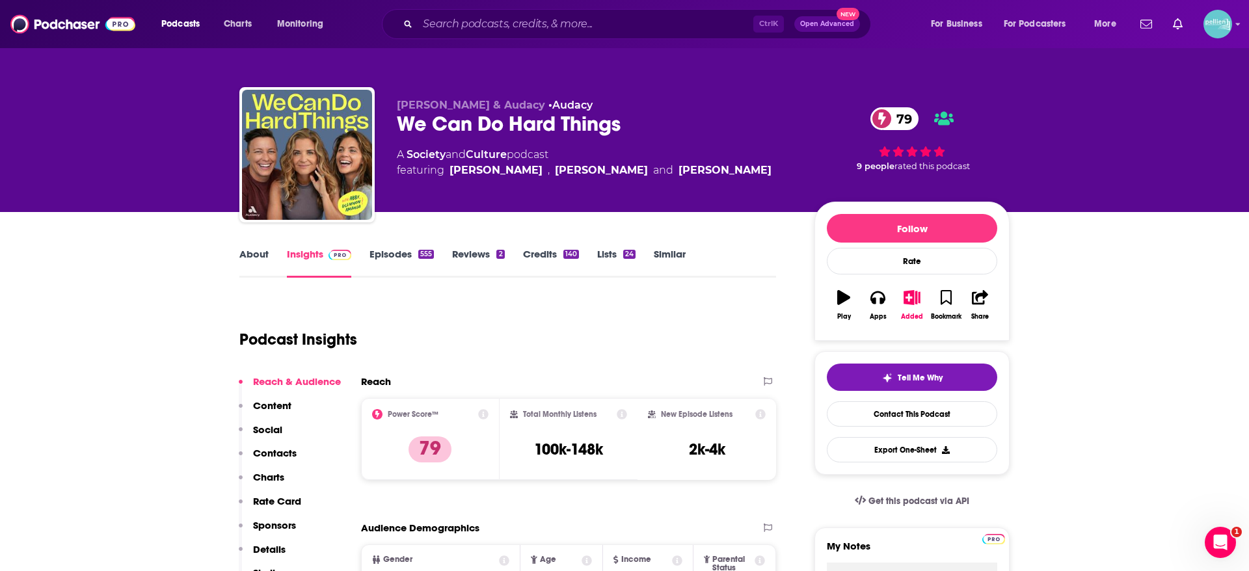
click at [249, 252] on link "About" at bounding box center [253, 263] width 29 height 30
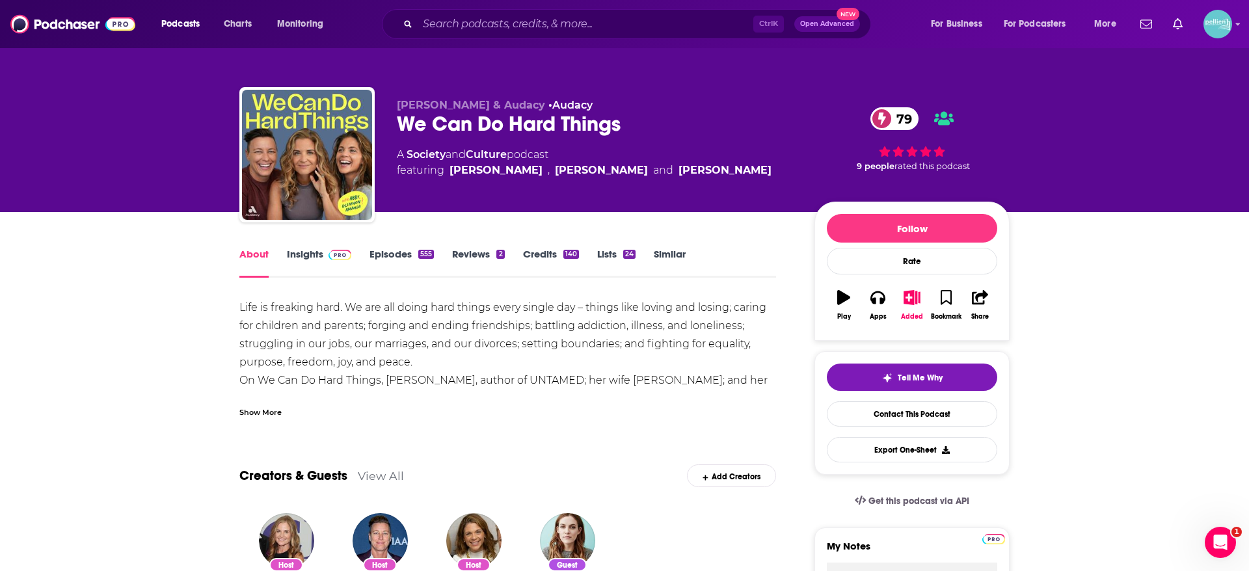
click at [259, 407] on div "Show More" at bounding box center [260, 411] width 42 height 12
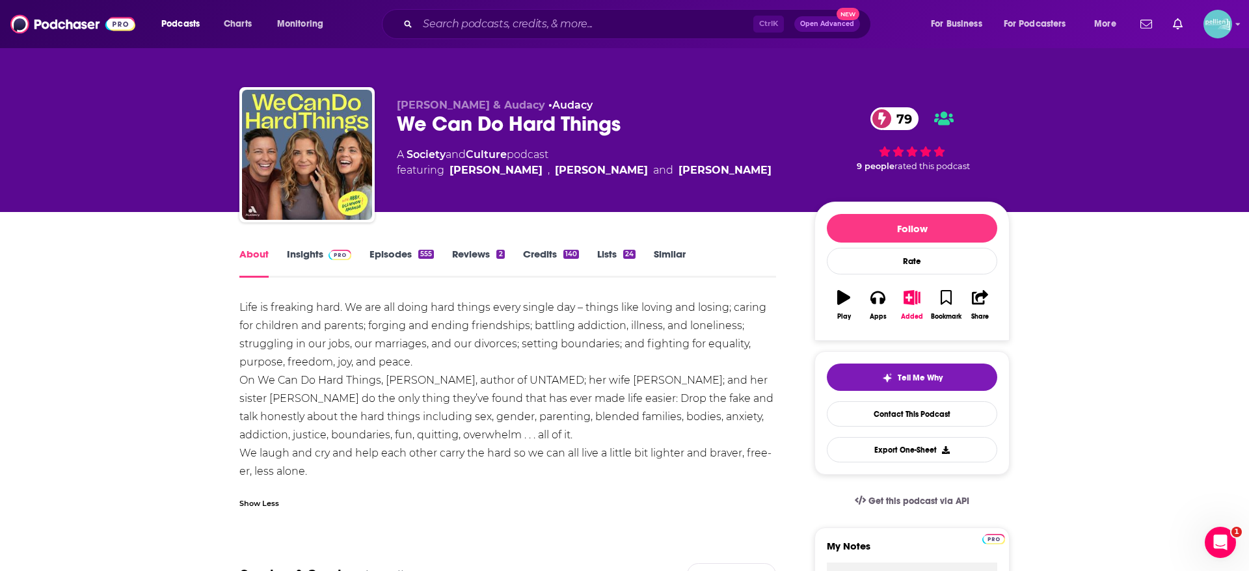
scroll to position [85, 0]
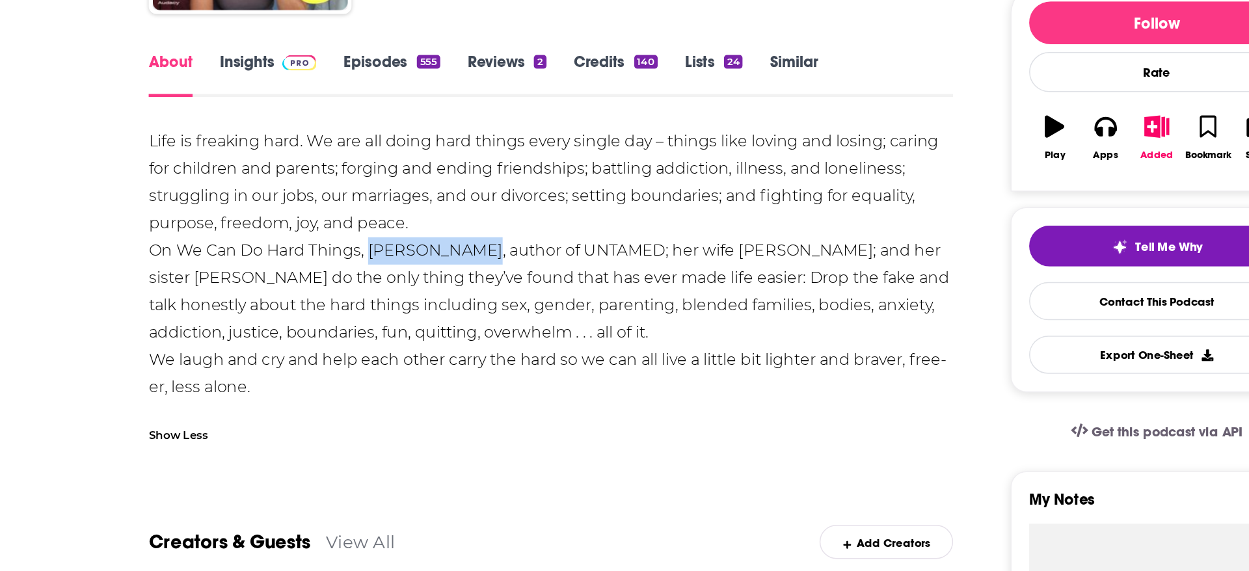
drag, startPoint x: 387, startPoint y: 295, endPoint x: 462, endPoint y: 299, distance: 74.9
click at [462, 299] on div "Life is freaking hard. We are all doing hard things every single day – things l…" at bounding box center [507, 305] width 537 height 182
copy div "[PERSON_NAME]"
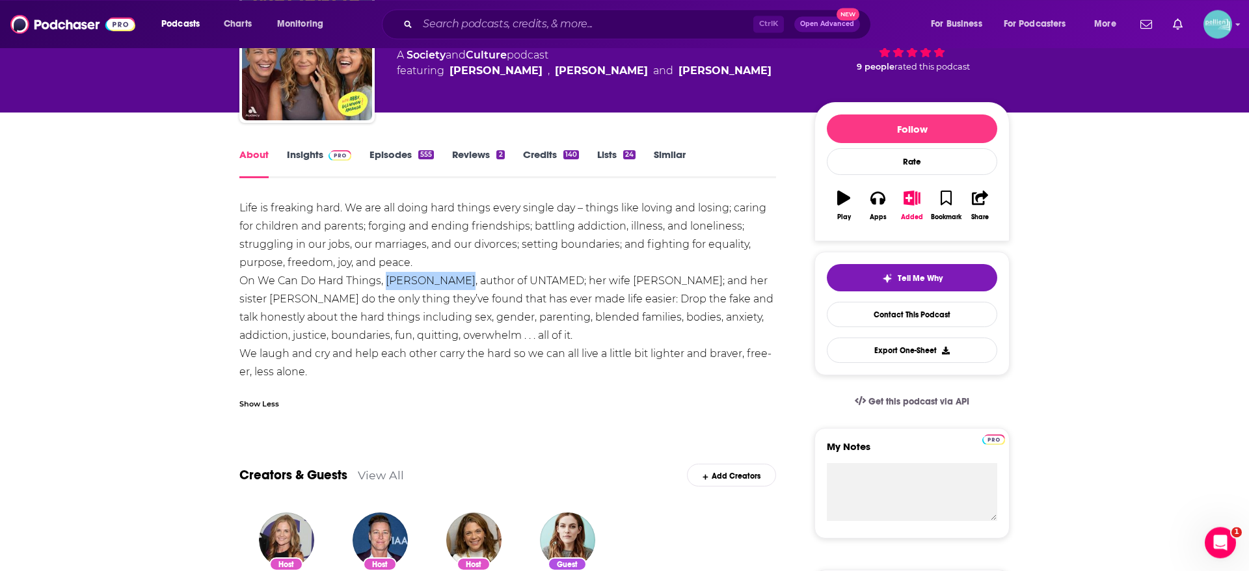
scroll to position [0, 0]
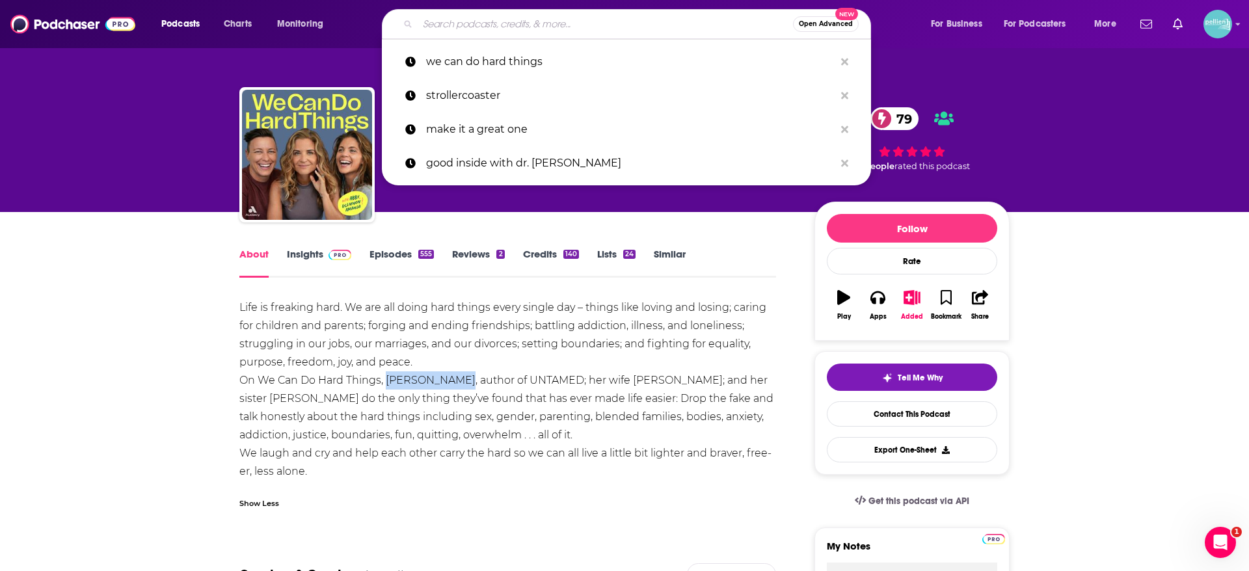
click at [494, 31] on input "Search podcasts, credits, & more..." at bounding box center [605, 24] width 375 height 21
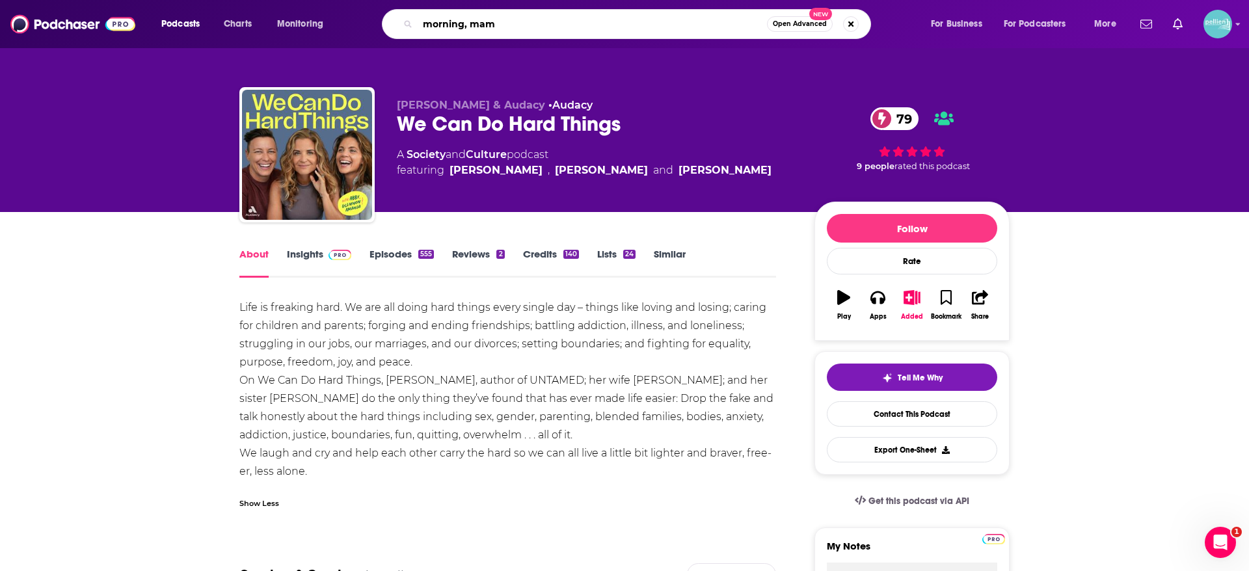
type input "morning, mama"
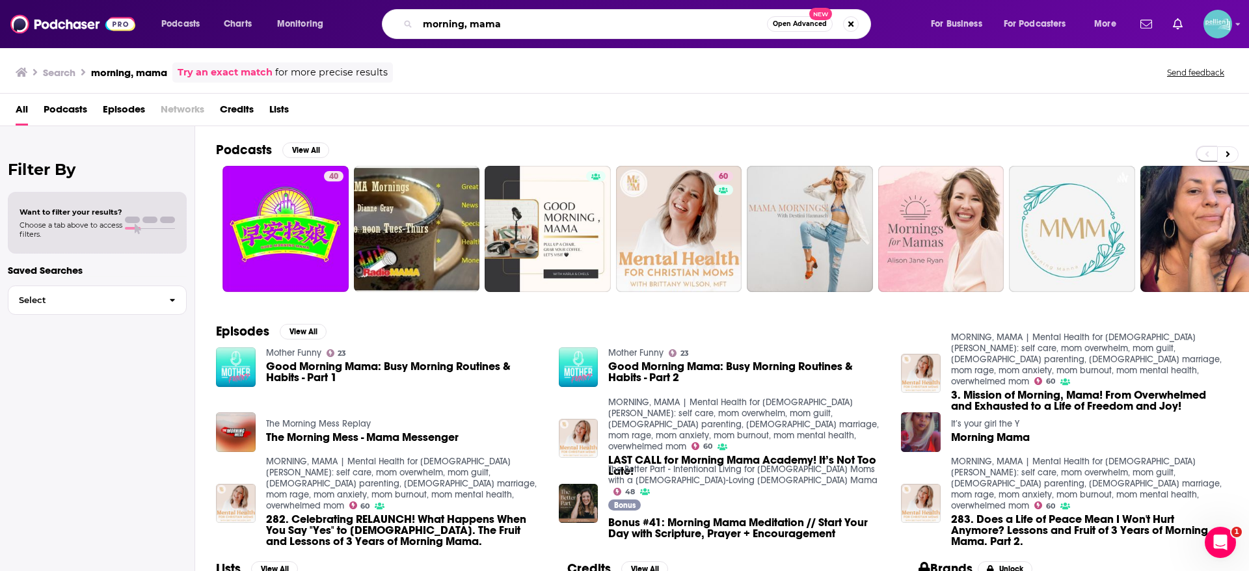
click at [515, 21] on input "morning, mama" at bounding box center [592, 24] width 349 height 21
type input "morning, mama [PERSON_NAME]"
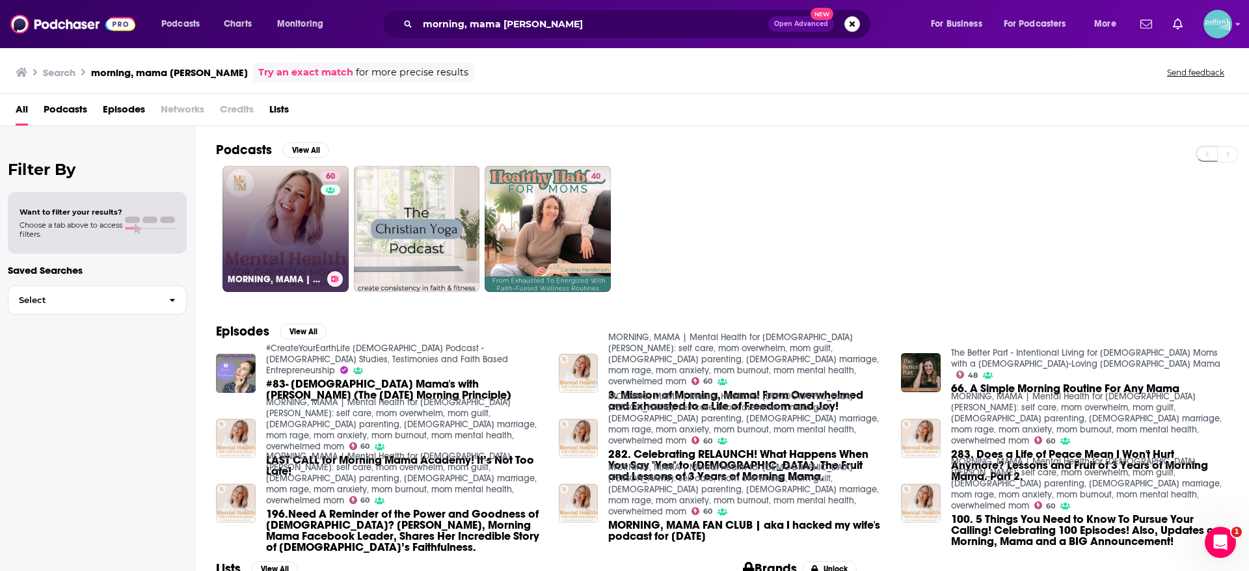
click at [324, 242] on div "60" at bounding box center [332, 221] width 23 height 100
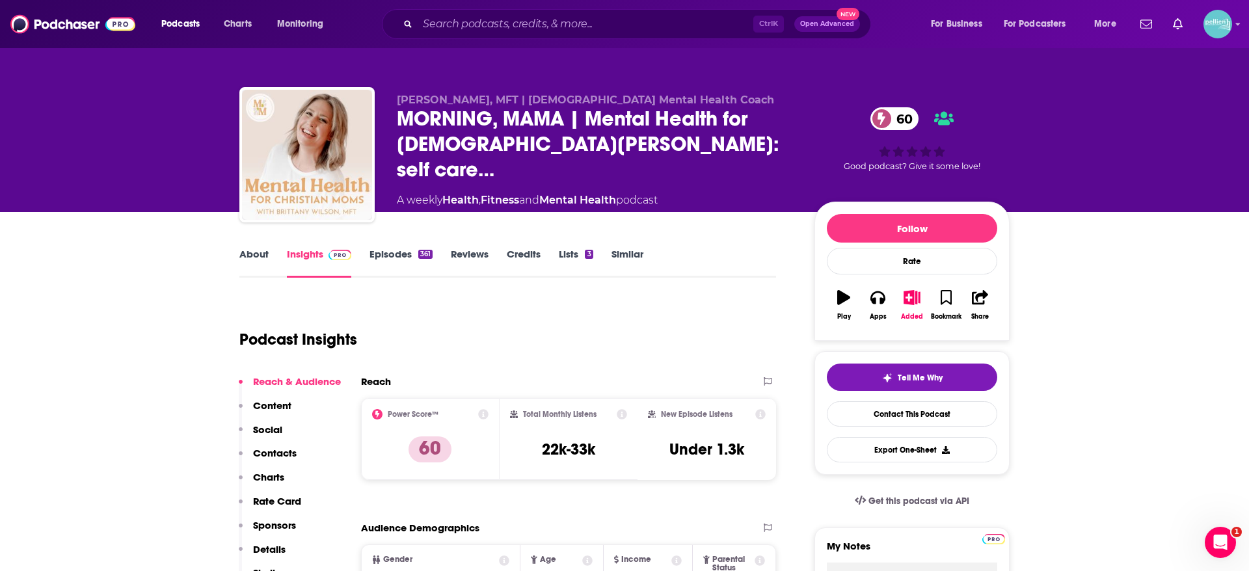
click at [240, 271] on link "About" at bounding box center [253, 263] width 29 height 30
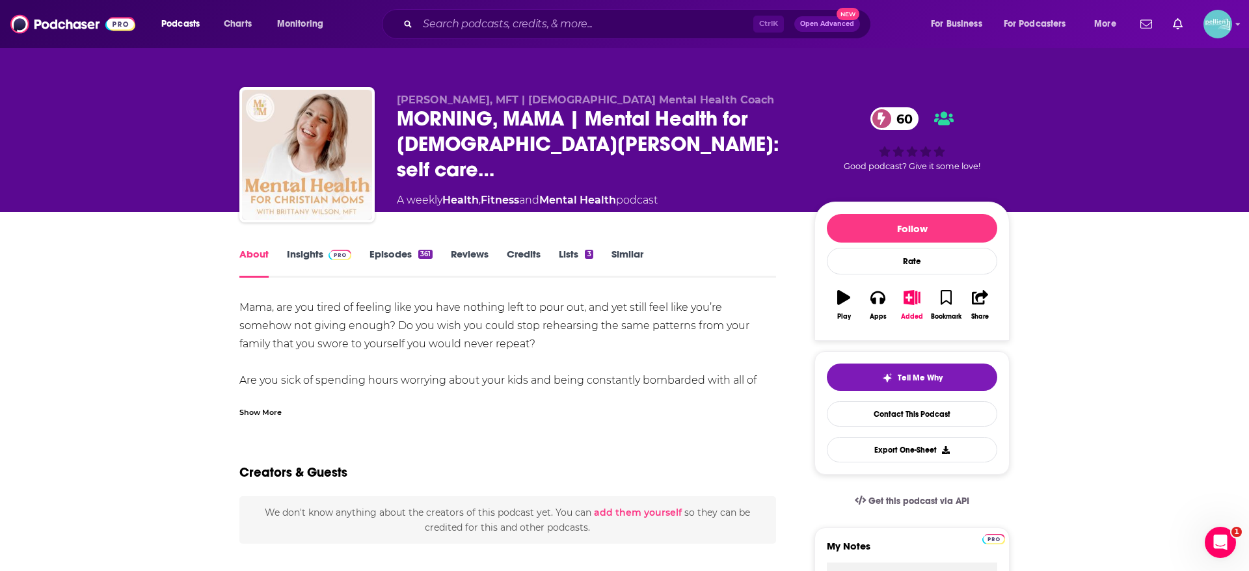
click at [242, 267] on link "About" at bounding box center [253, 263] width 29 height 30
click at [271, 414] on div "Show More" at bounding box center [260, 411] width 42 height 12
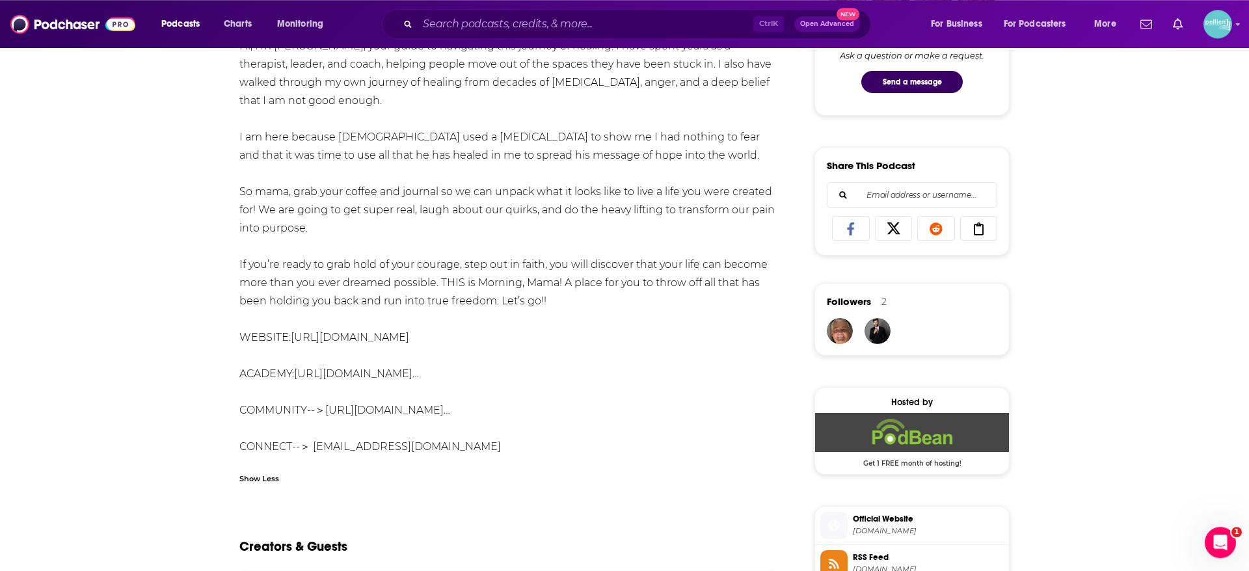
scroll to position [674, 0]
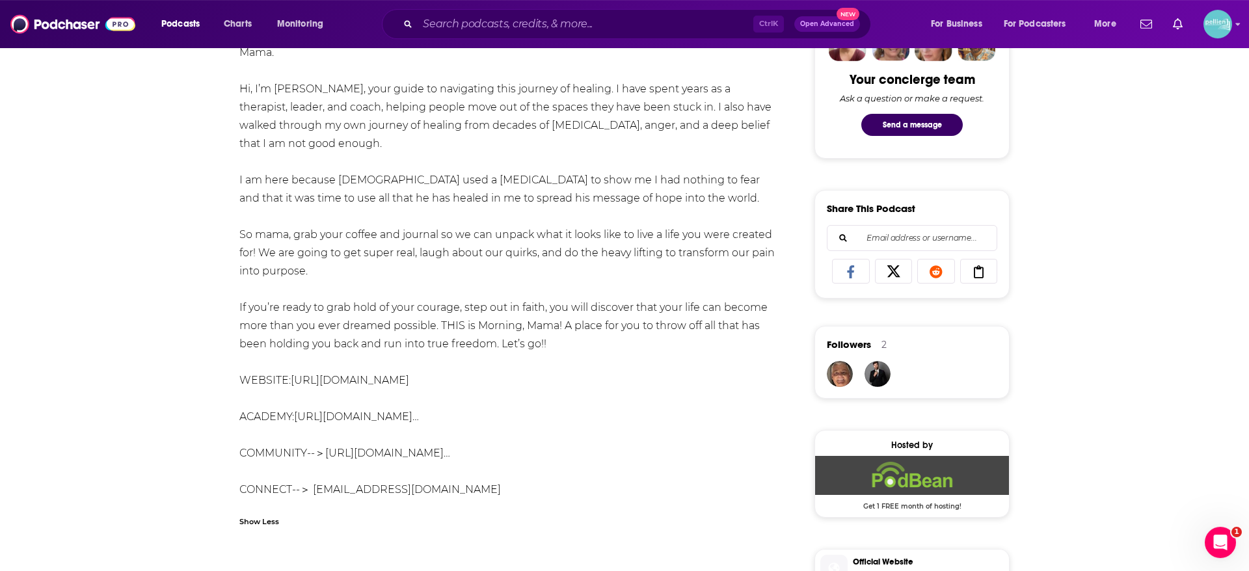
click at [387, 374] on link "[URL][DOMAIN_NAME]" at bounding box center [350, 380] width 118 height 12
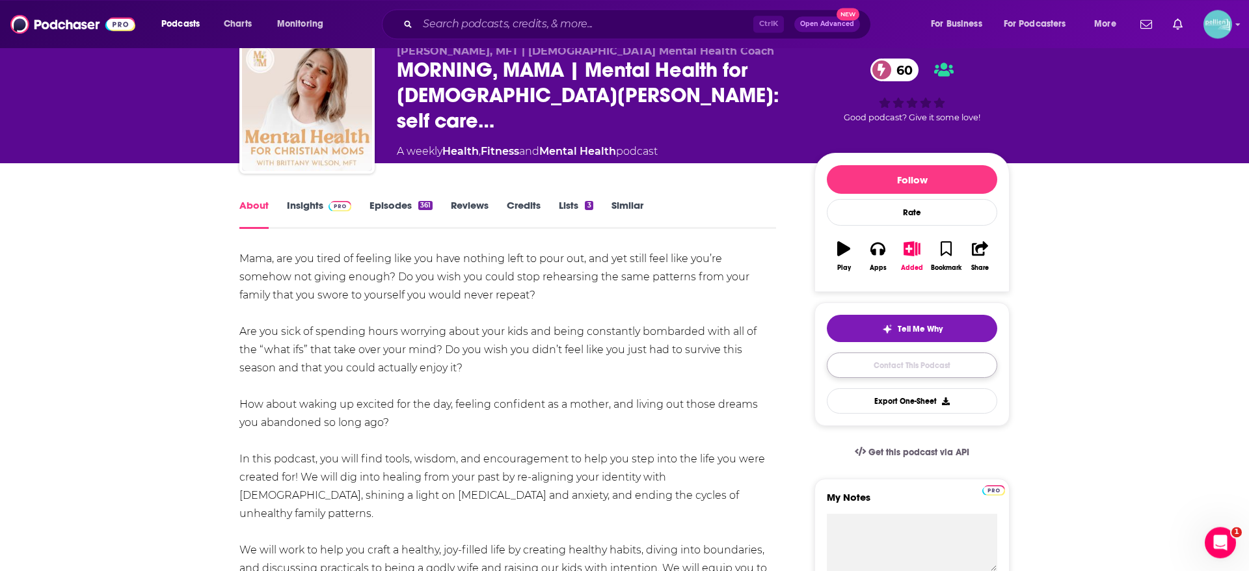
click at [884, 366] on link "Contact This Podcast" at bounding box center [912, 365] width 170 height 25
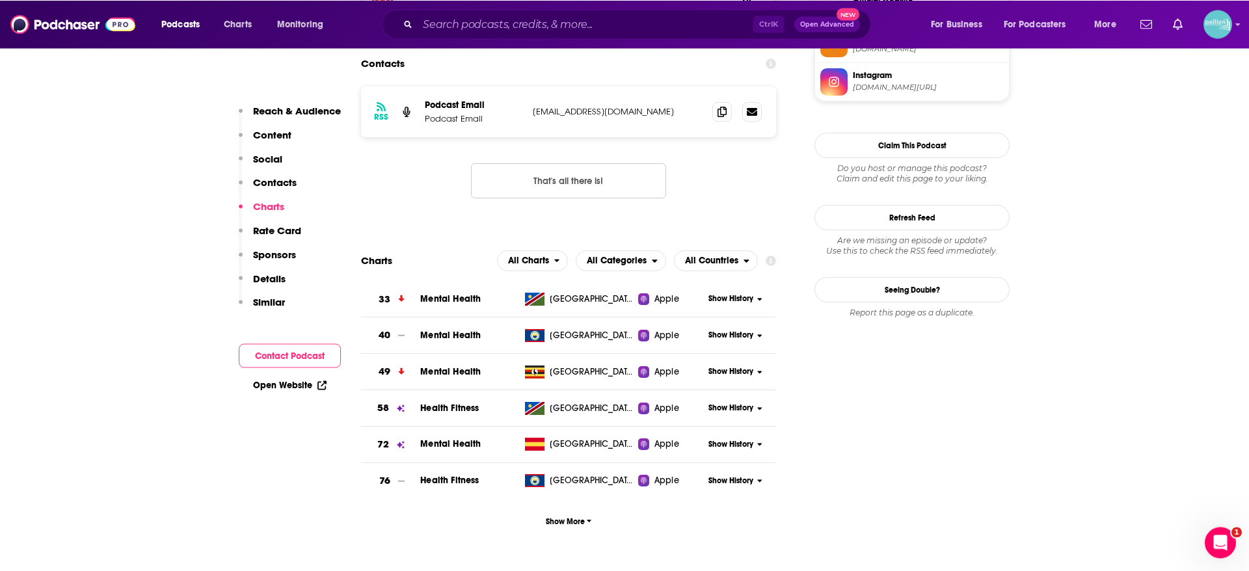
scroll to position [995, 0]
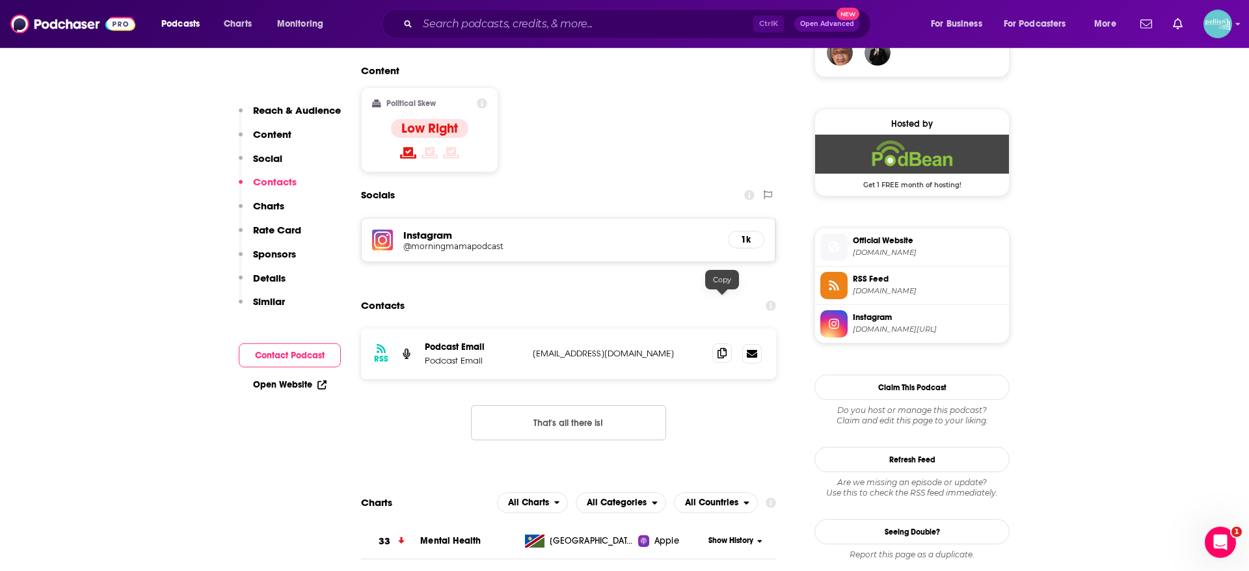
click at [729, 344] on span at bounding box center [722, 354] width 20 height 20
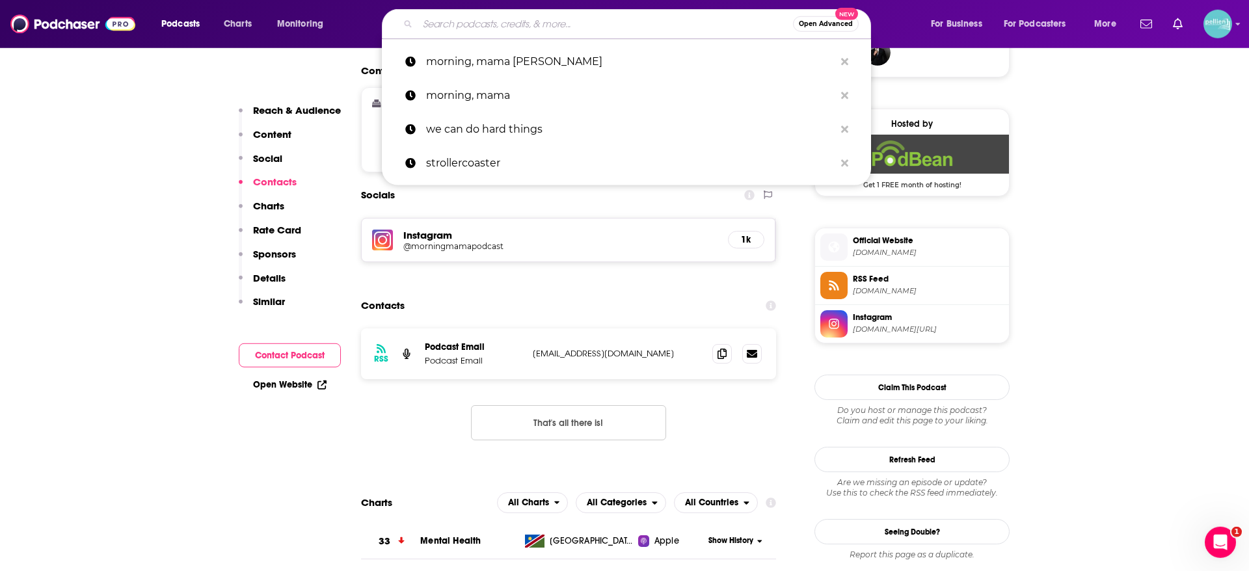
click at [575, 31] on input "Search podcasts, credits, & more..." at bounding box center [605, 24] width 375 height 21
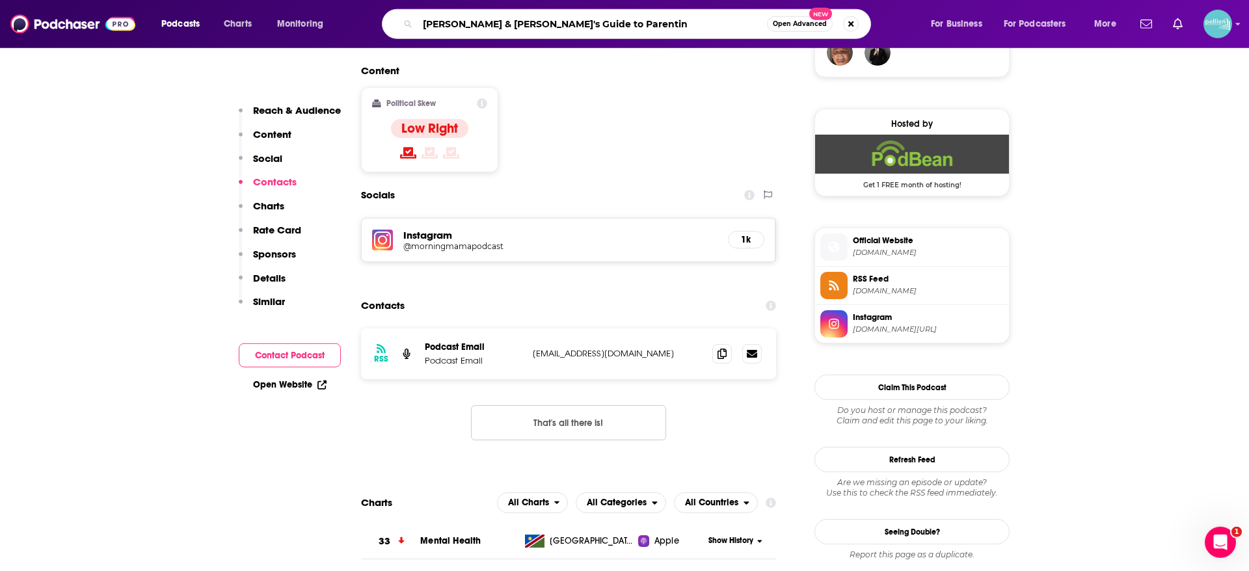
type input "[PERSON_NAME] & [PERSON_NAME]'s Guide to Parenting"
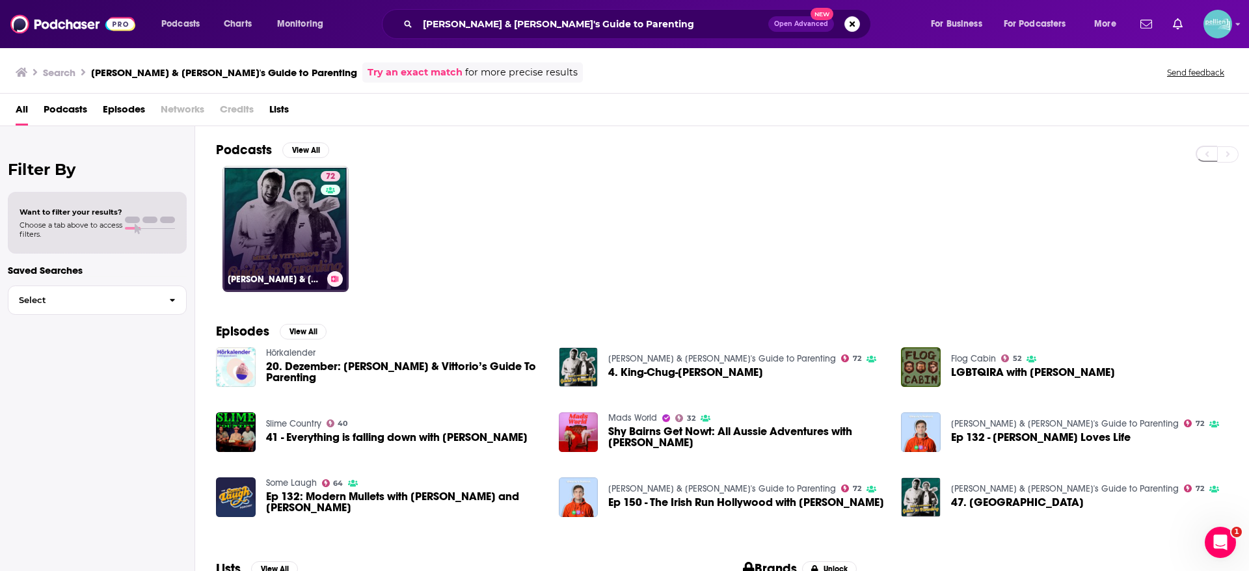
click at [275, 227] on link "72 [PERSON_NAME] & [PERSON_NAME]'s Guide to Parenting" at bounding box center [286, 229] width 126 height 126
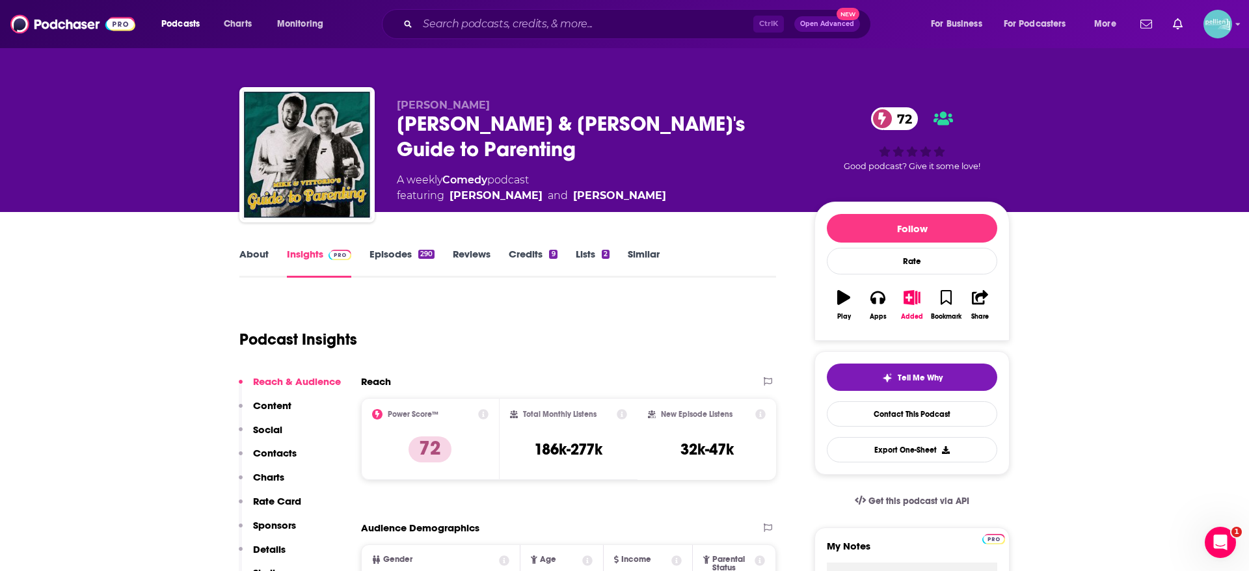
click at [252, 262] on link "About" at bounding box center [253, 263] width 29 height 30
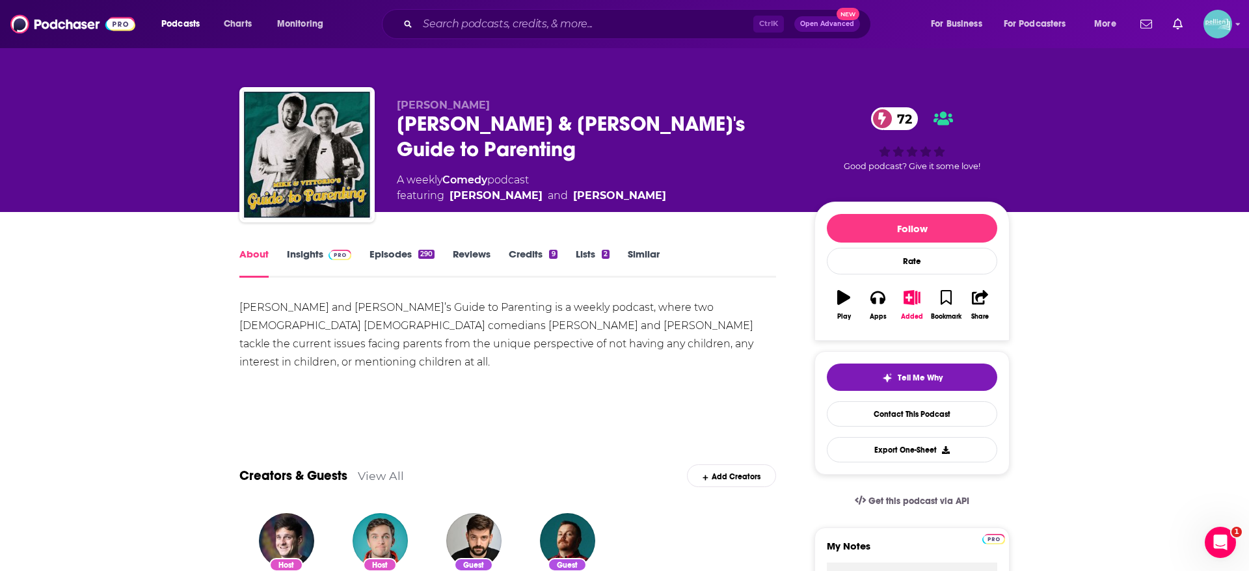
click at [314, 254] on link "Insights" at bounding box center [319, 263] width 64 height 30
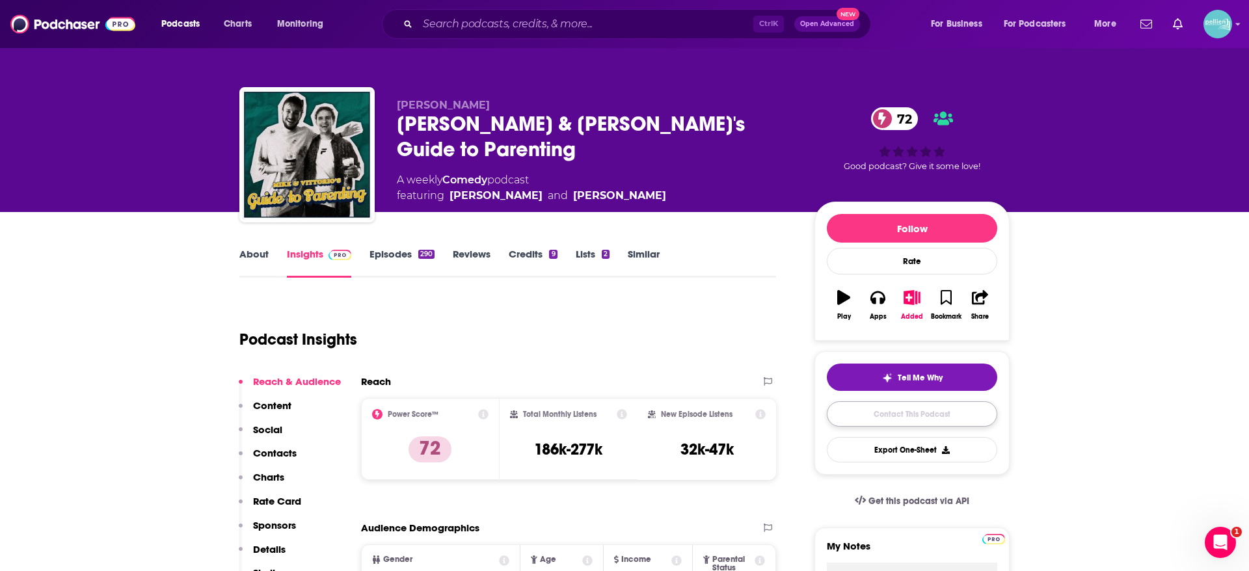
click at [936, 413] on link "Contact This Podcast" at bounding box center [912, 413] width 170 height 25
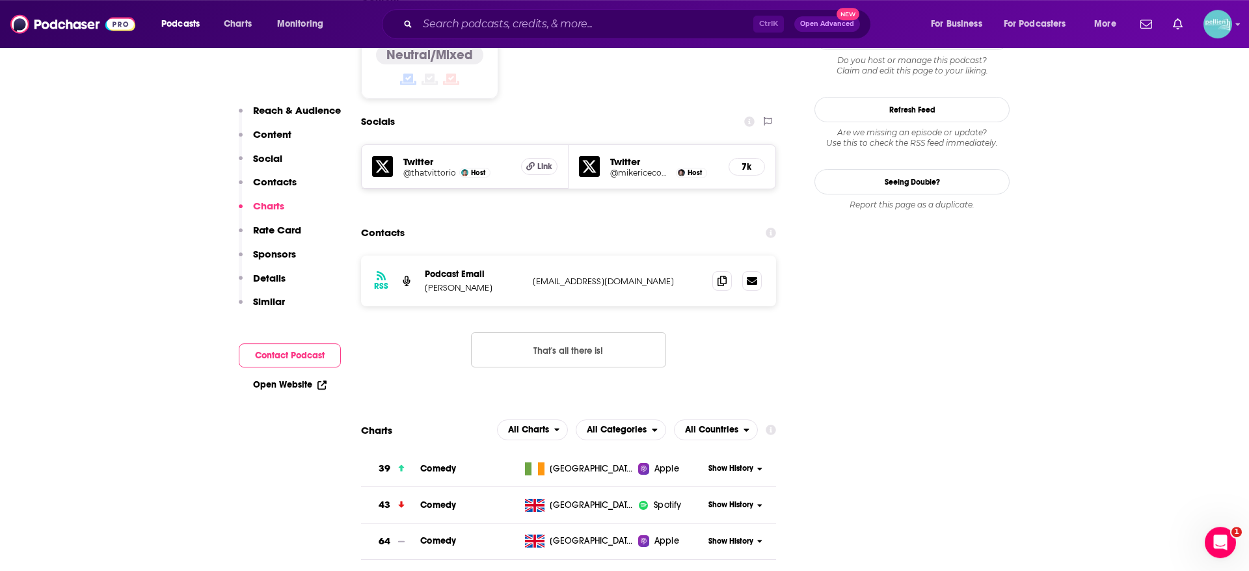
scroll to position [1082, 0]
click at [720, 277] on icon at bounding box center [722, 282] width 9 height 10
click at [483, 25] on input "Search podcasts, credits, & more..." at bounding box center [586, 24] width 336 height 21
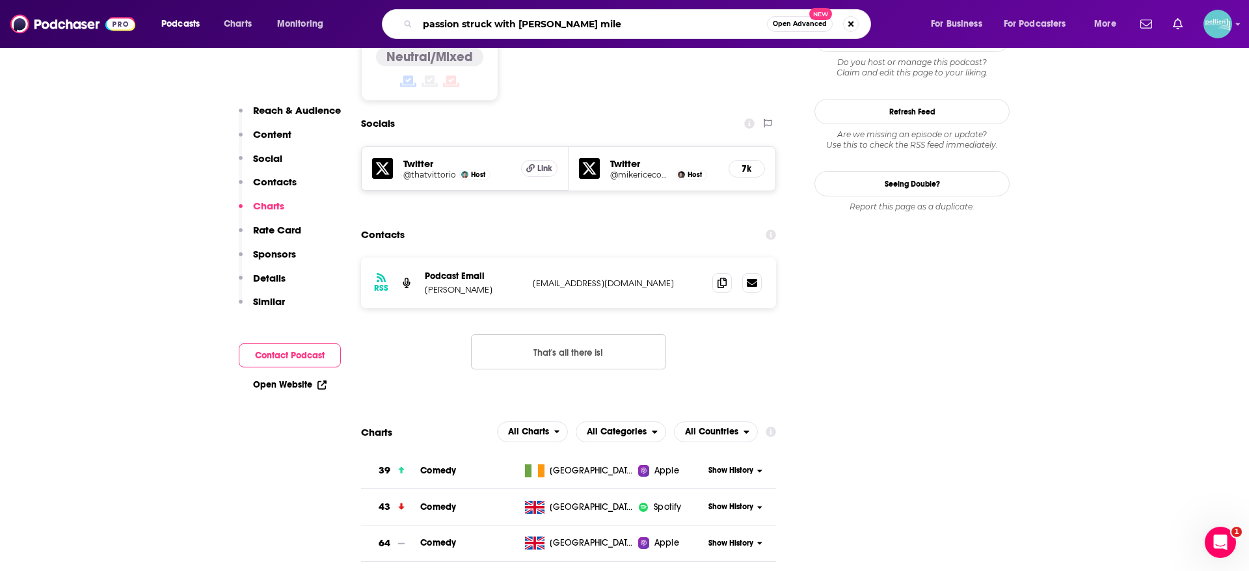
type input "passion struck with [PERSON_NAME]"
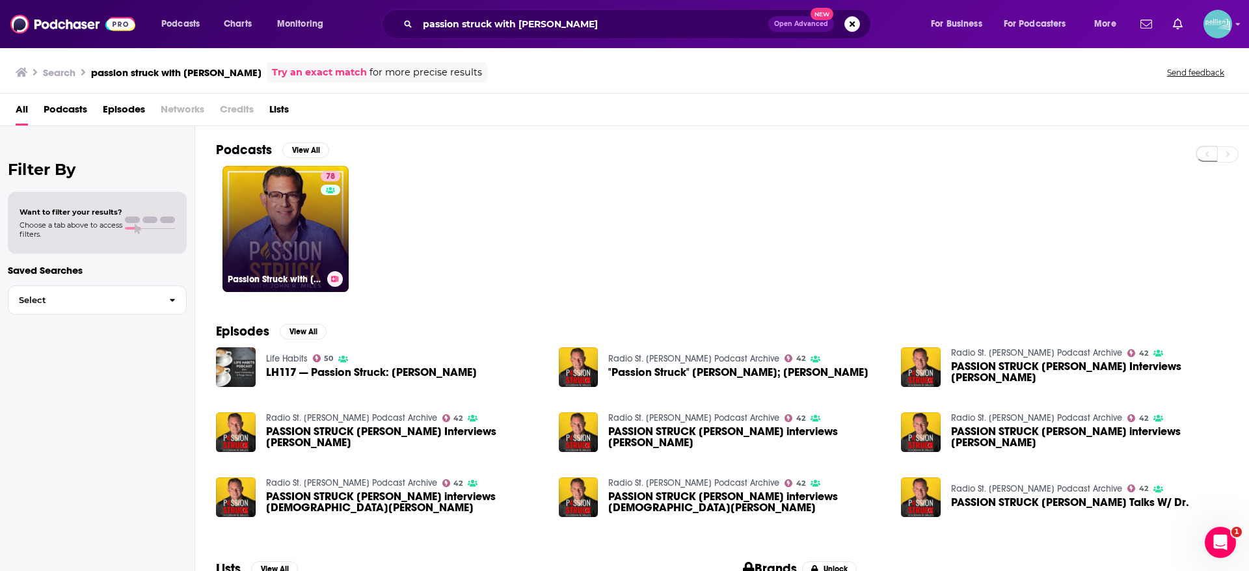
click at [306, 222] on link "78 Passion Struck with [PERSON_NAME]" at bounding box center [286, 229] width 126 height 126
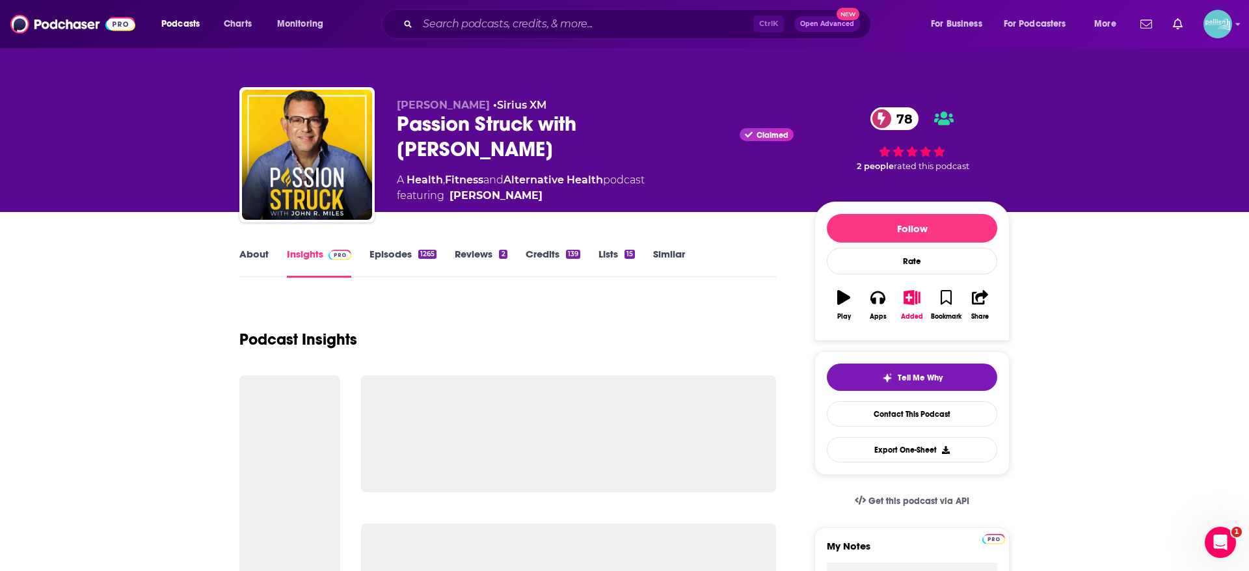
click at [254, 263] on link "About" at bounding box center [253, 263] width 29 height 30
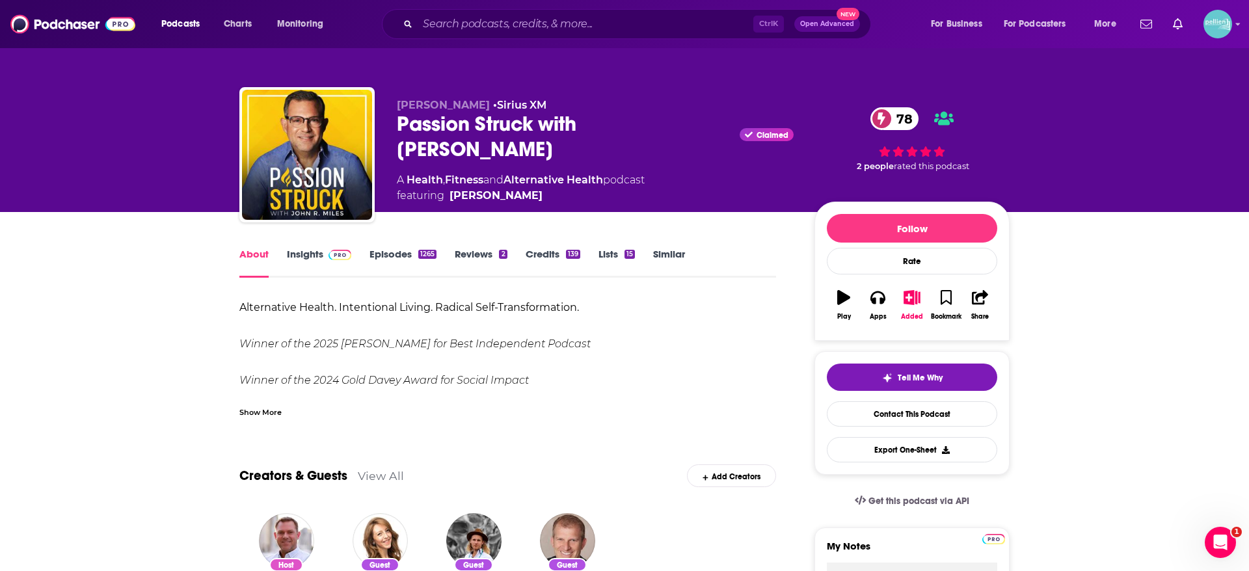
click at [245, 411] on div "Show More" at bounding box center [260, 411] width 42 height 12
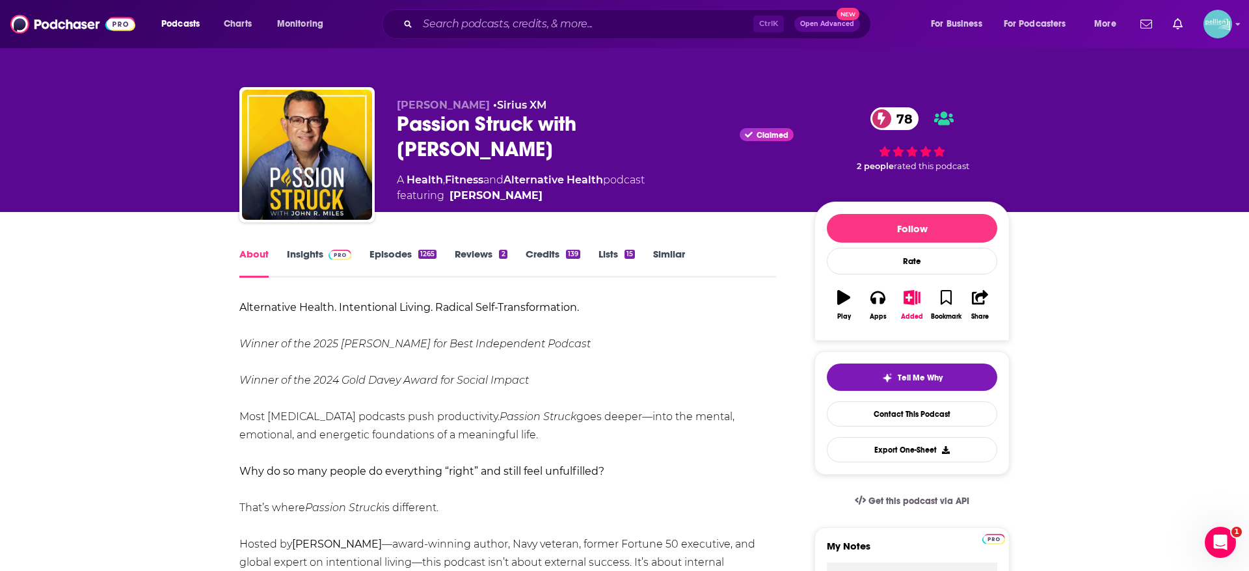
click at [306, 264] on link "Insights" at bounding box center [319, 263] width 64 height 30
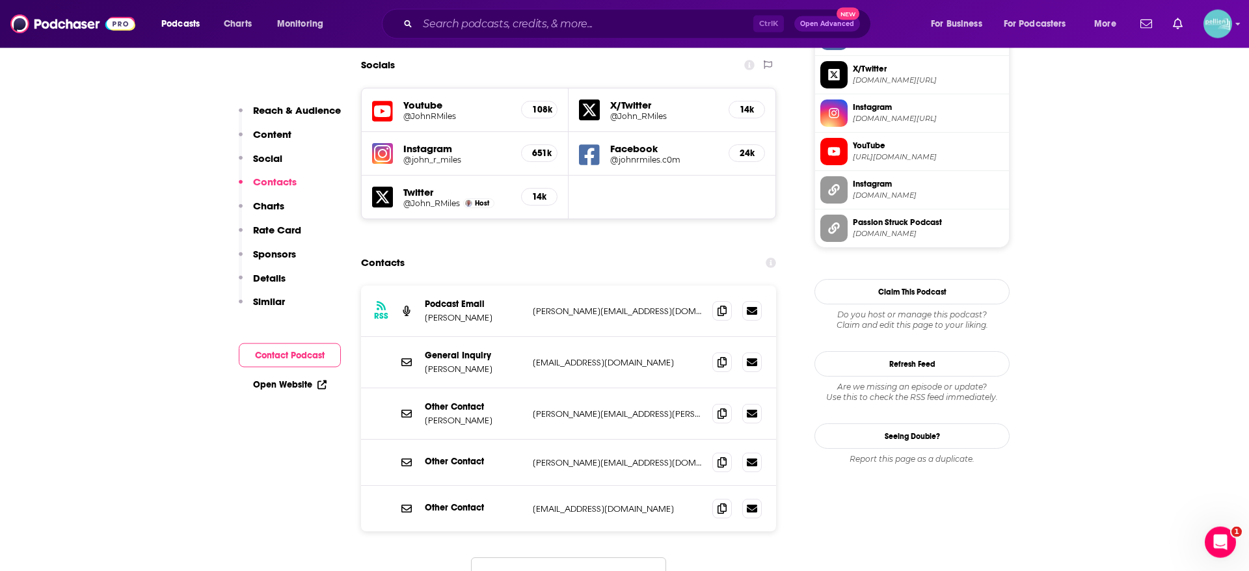
scroll to position [1164, 0]
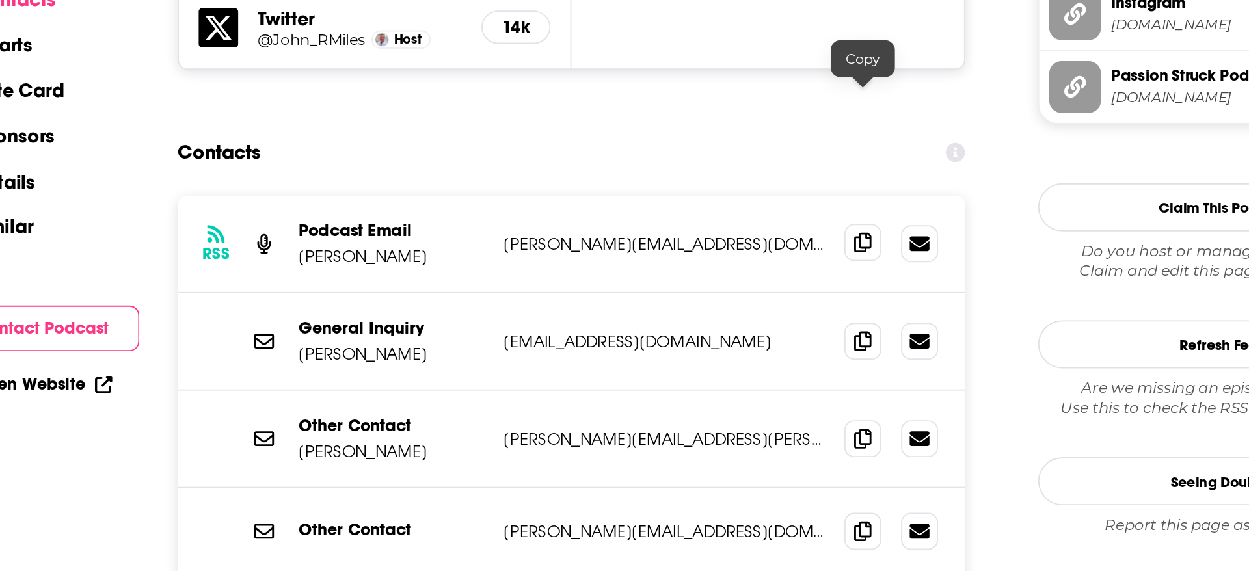
click at [721, 301] on span at bounding box center [722, 311] width 20 height 20
click at [725, 352] on span at bounding box center [722, 362] width 20 height 20
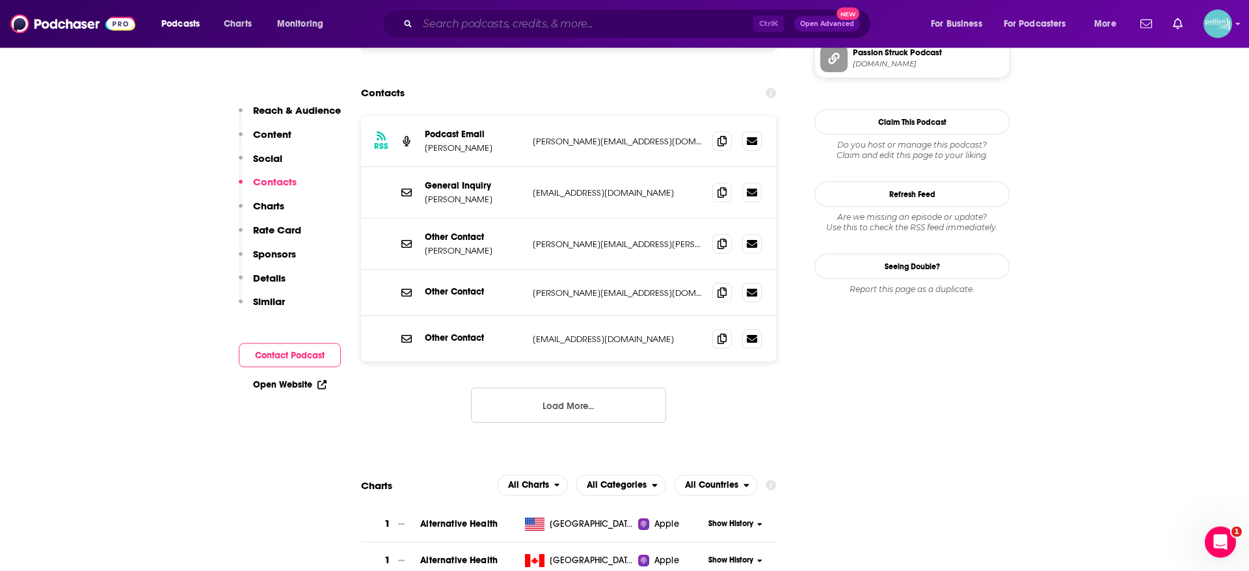
click at [554, 16] on input "Search podcasts, credits, & more..." at bounding box center [586, 24] width 336 height 21
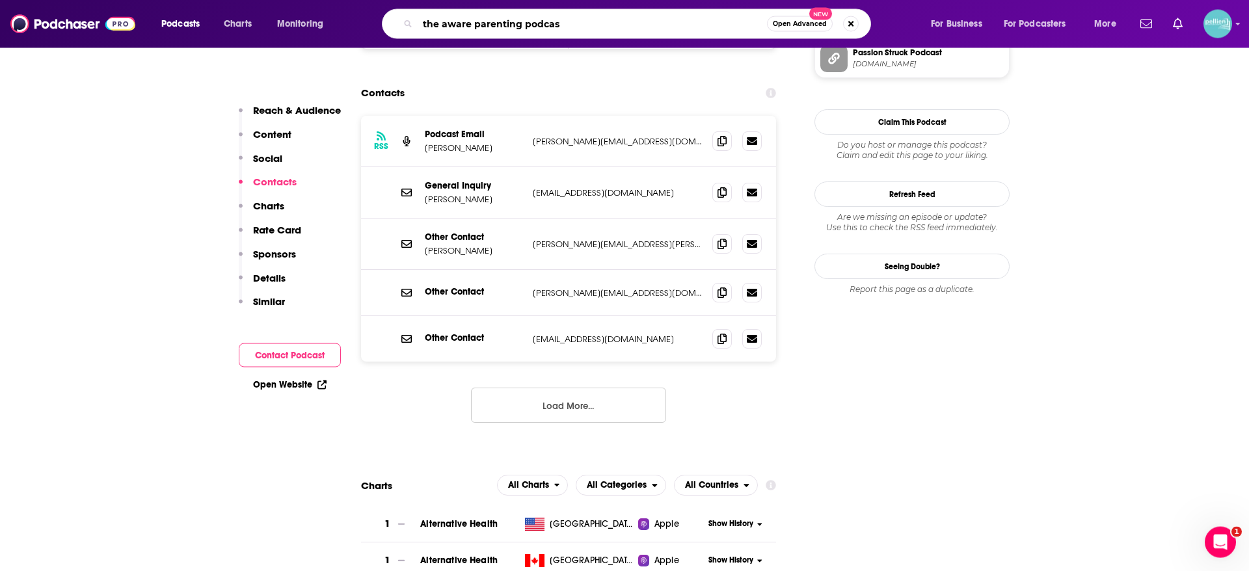
type input "the aware parenting podcast"
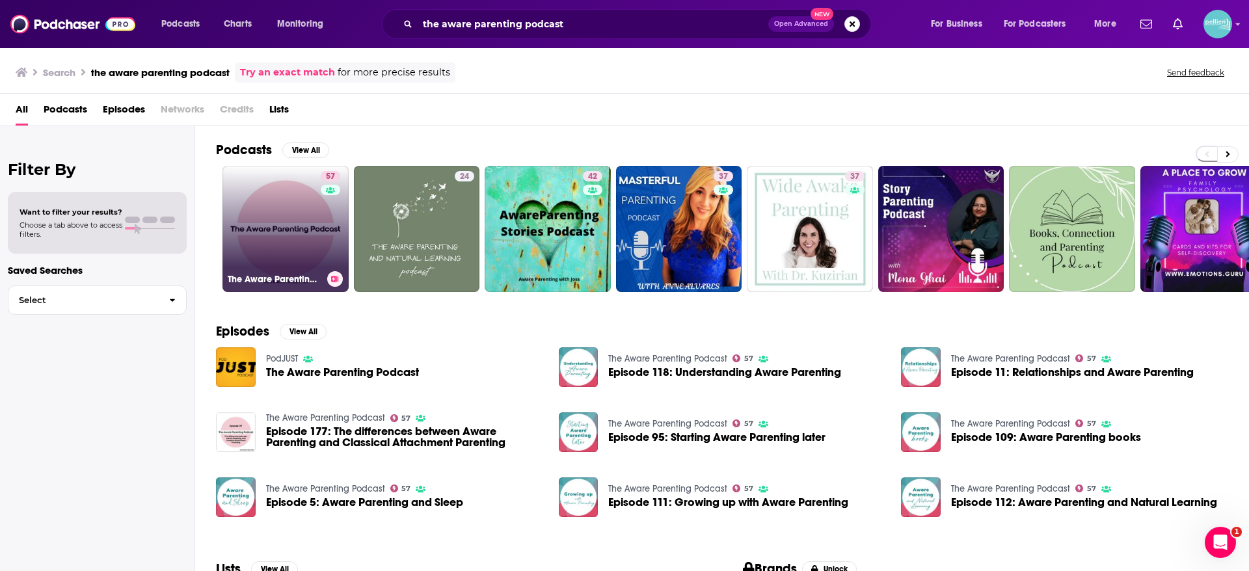
click at [307, 232] on link "57 The Aware Parenting Podcast" at bounding box center [286, 229] width 126 height 126
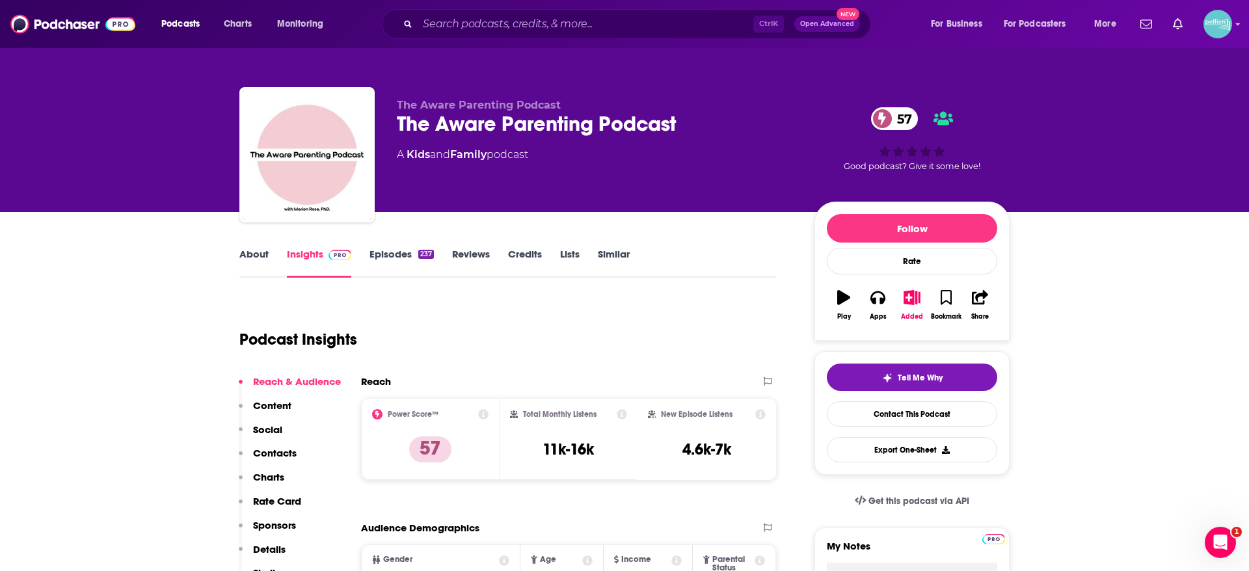
click at [244, 260] on link "About" at bounding box center [253, 263] width 29 height 30
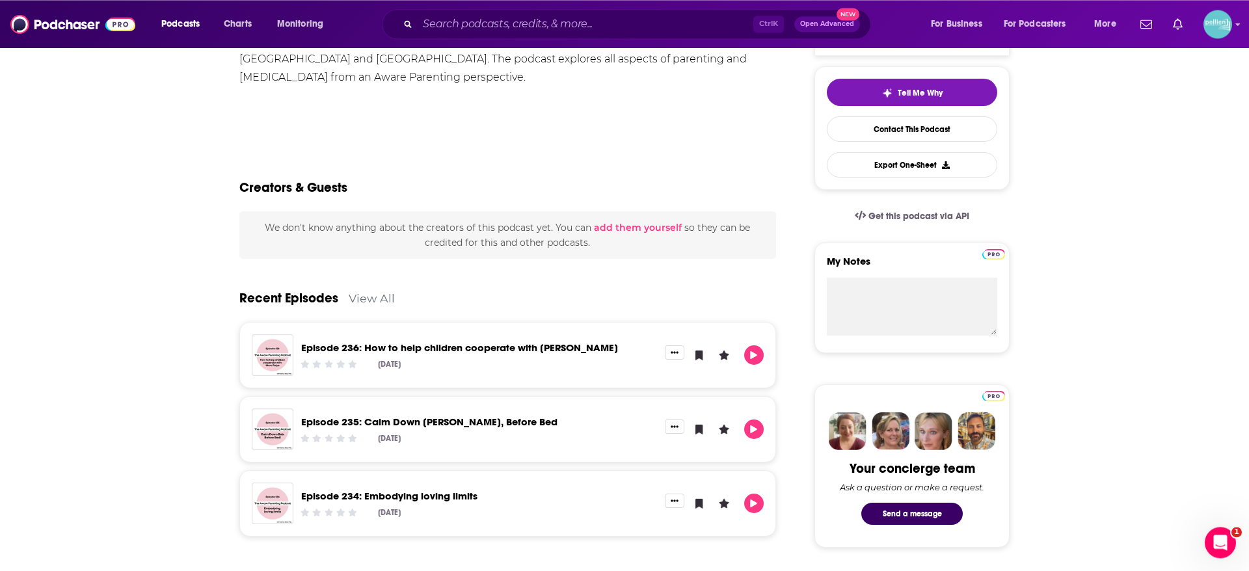
scroll to position [47, 0]
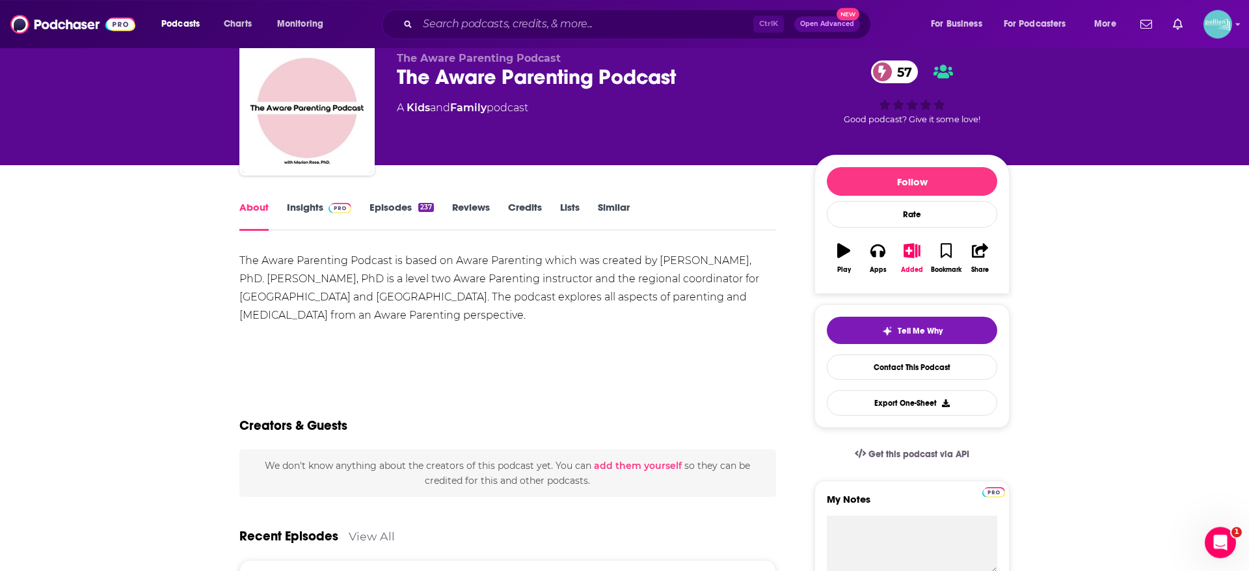
click at [325, 207] on span at bounding box center [337, 207] width 28 height 12
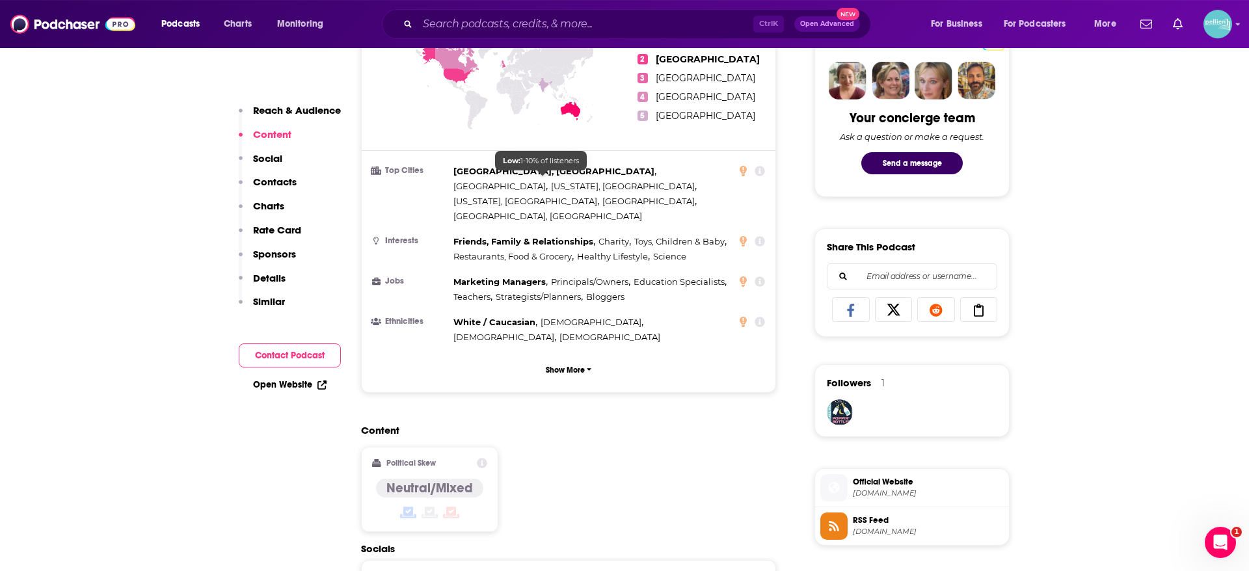
scroll to position [807, 0]
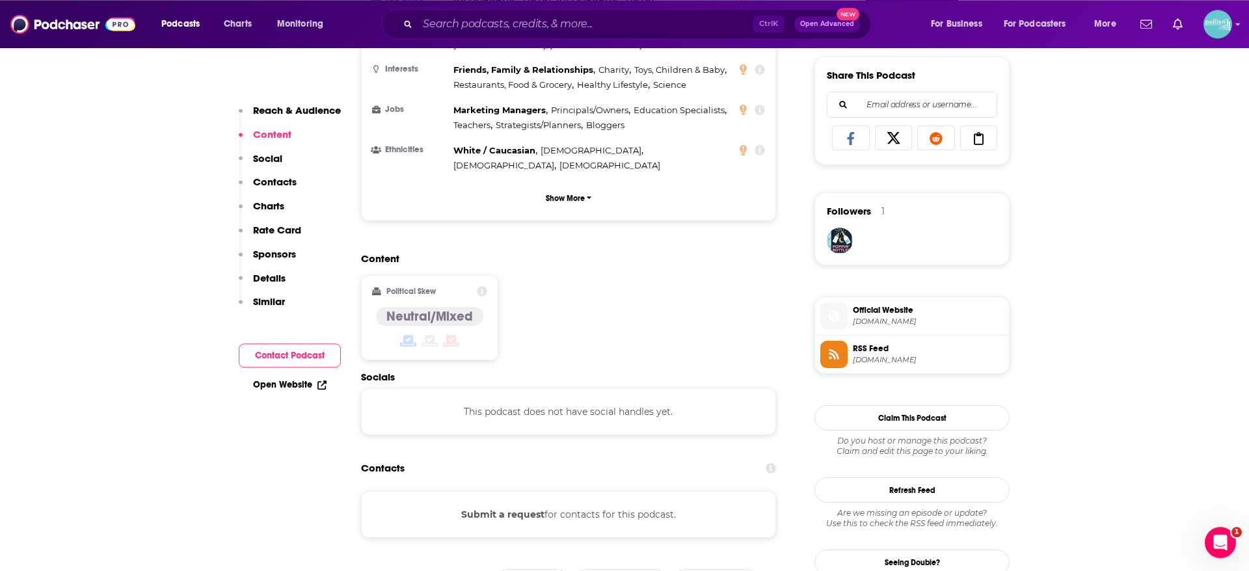
click at [856, 311] on span "Official Website" at bounding box center [928, 310] width 151 height 12
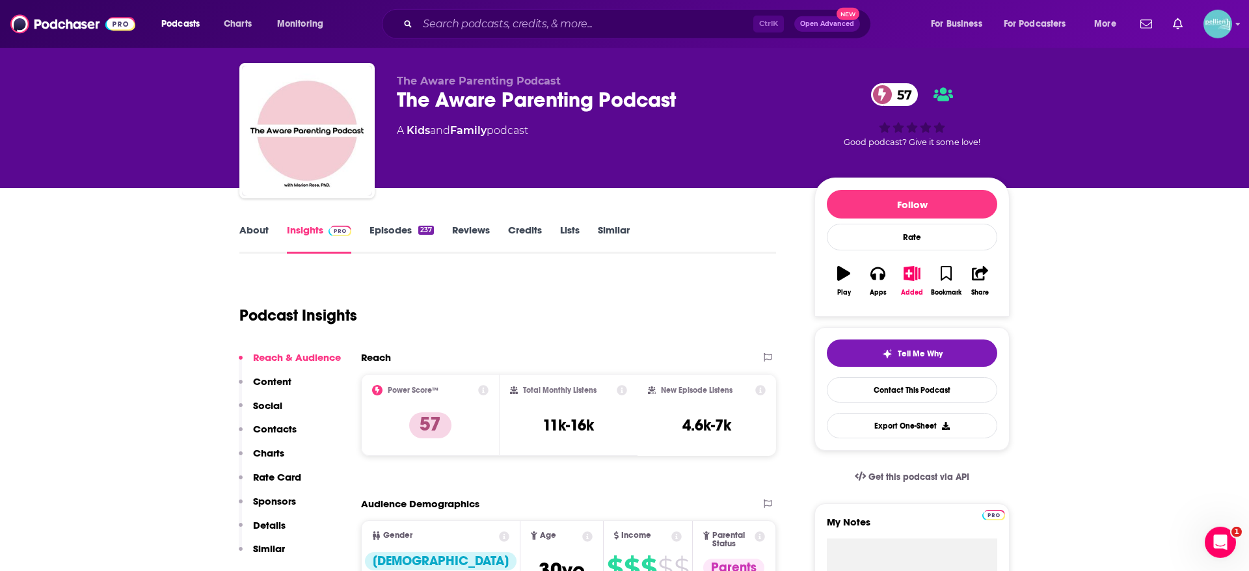
scroll to position [0, 0]
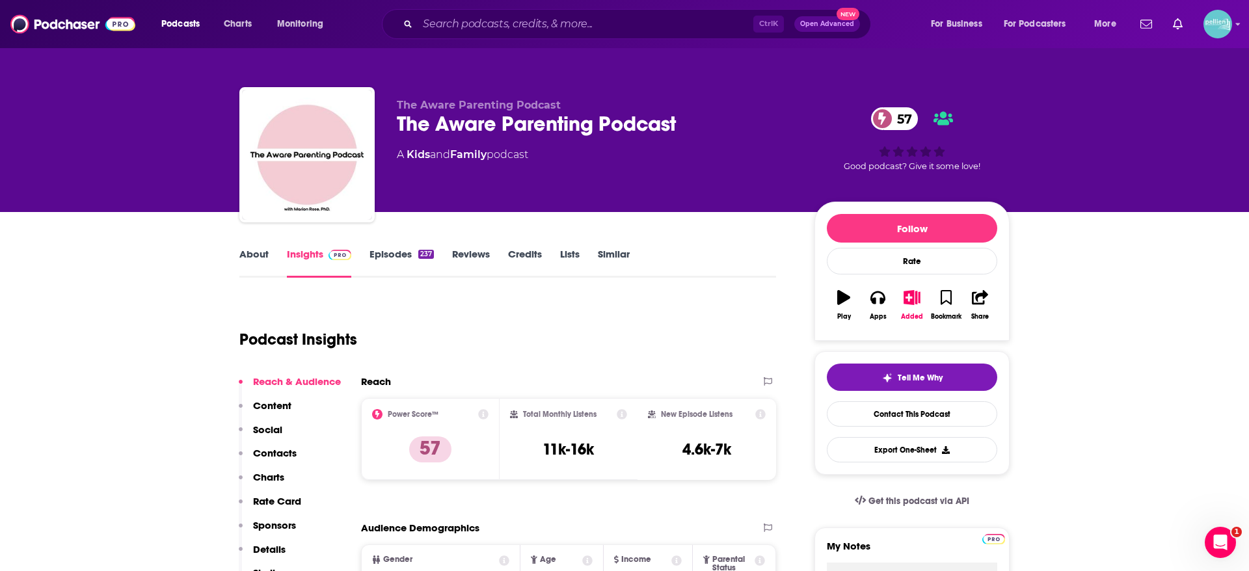
click at [253, 256] on link "About" at bounding box center [253, 263] width 29 height 30
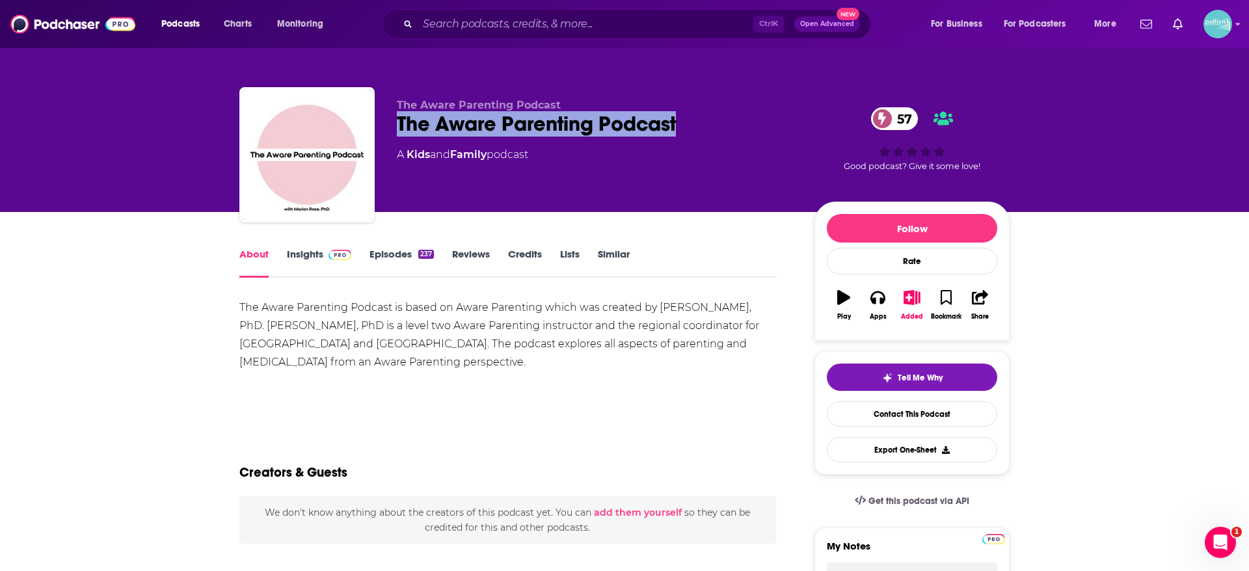
drag, startPoint x: 399, startPoint y: 113, endPoint x: 680, endPoint y: 119, distance: 280.5
click at [680, 119] on div "The Aware Parenting Podcast 57" at bounding box center [595, 123] width 397 height 25
copy h1 "The Aware Parenting Podcast"
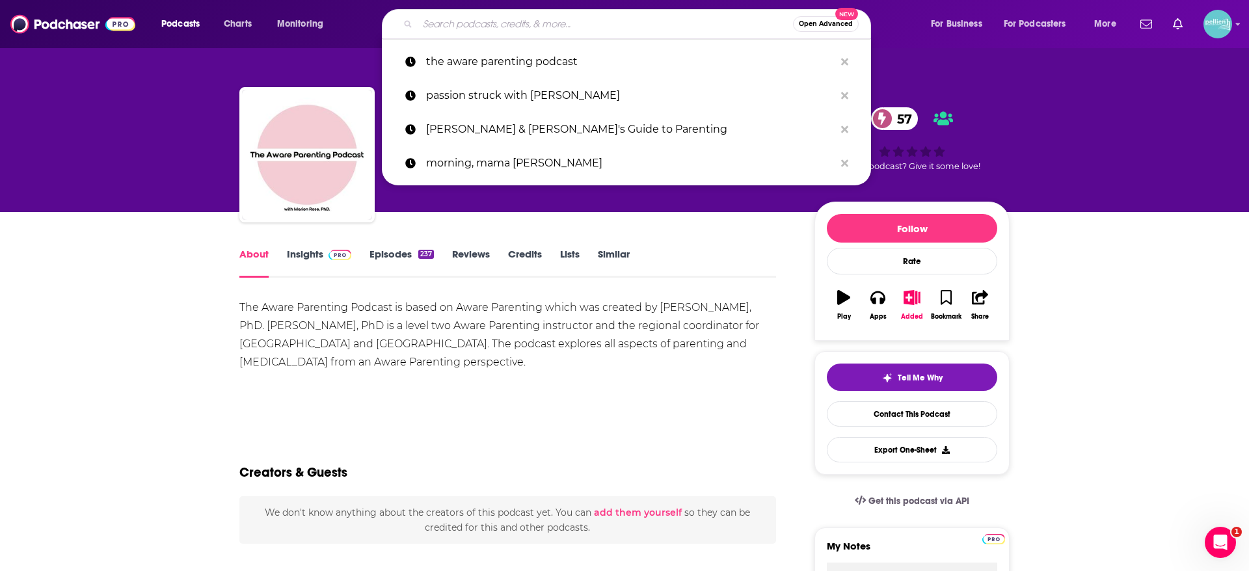
click at [509, 28] on input "Search podcasts, credits, & more..." at bounding box center [605, 24] width 375 height 21
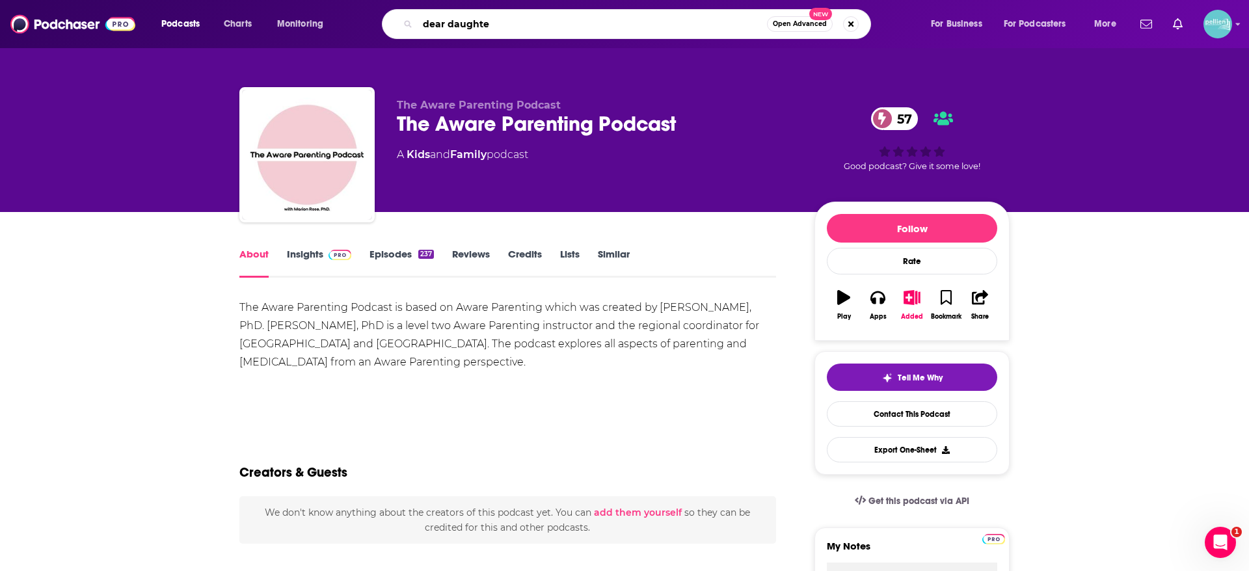
type input "dear daughter"
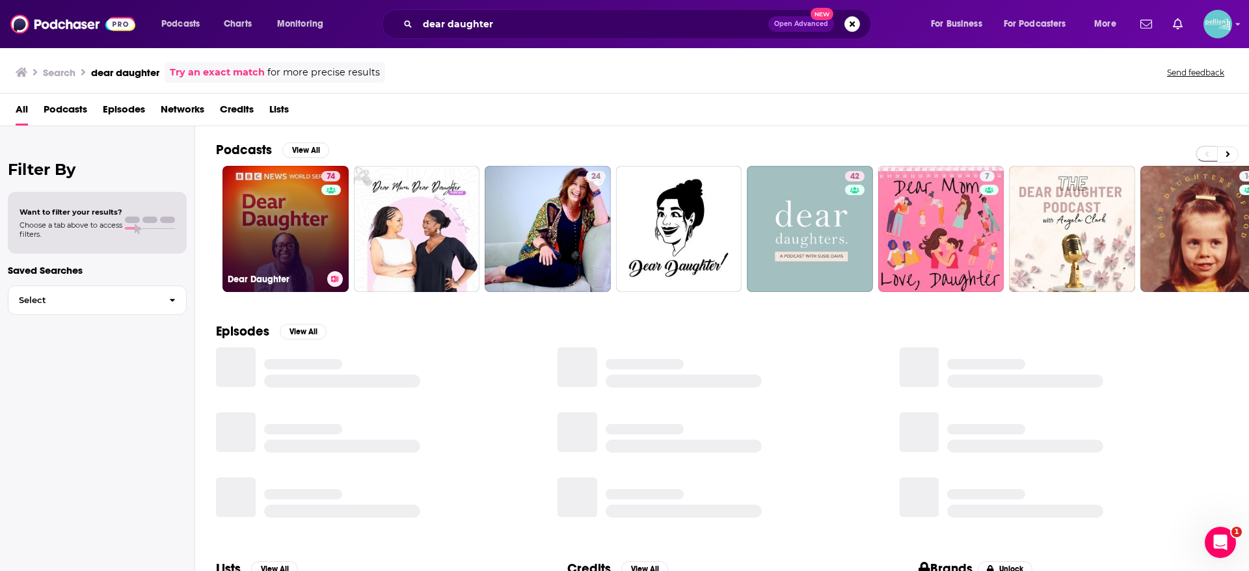
click at [339, 243] on div "74" at bounding box center [332, 221] width 22 height 100
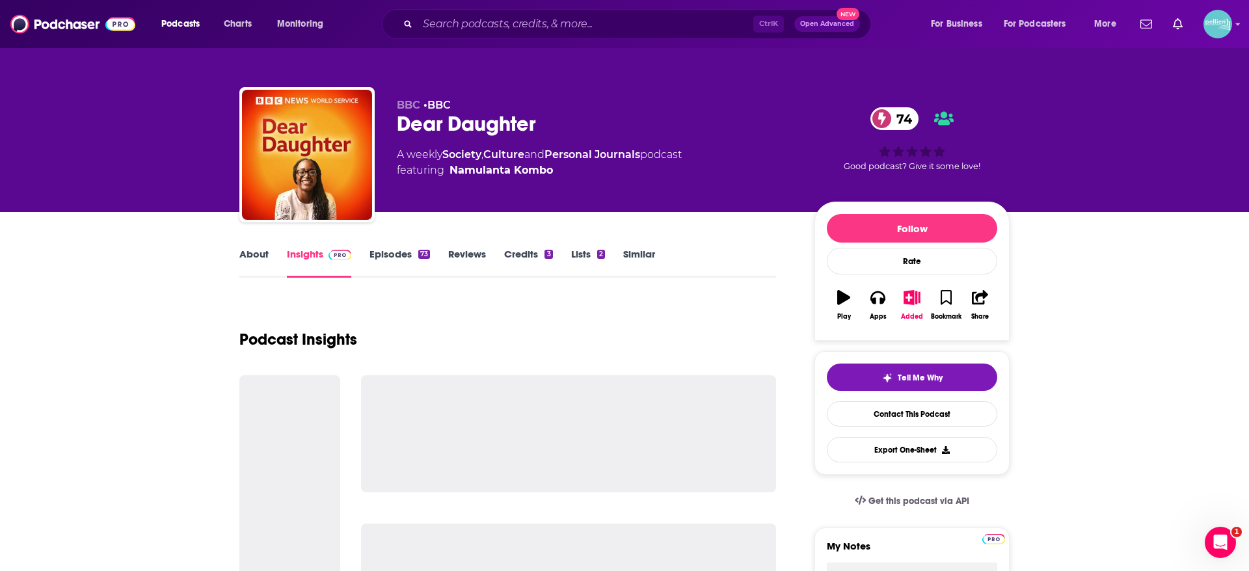
click at [262, 256] on link "About" at bounding box center [253, 263] width 29 height 30
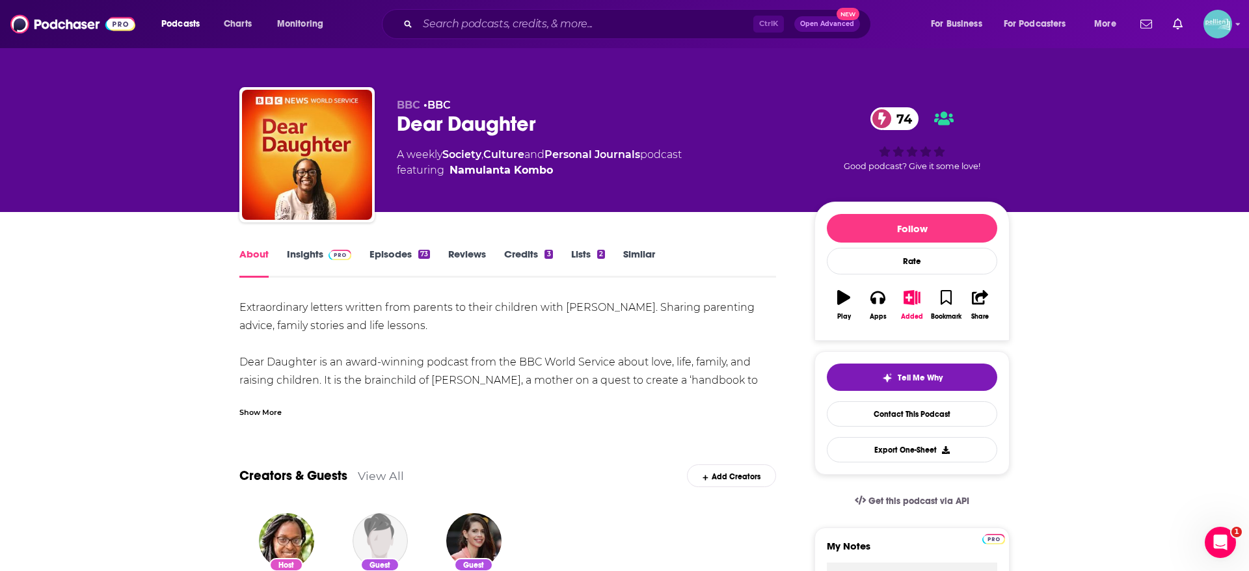
scroll to position [12, 0]
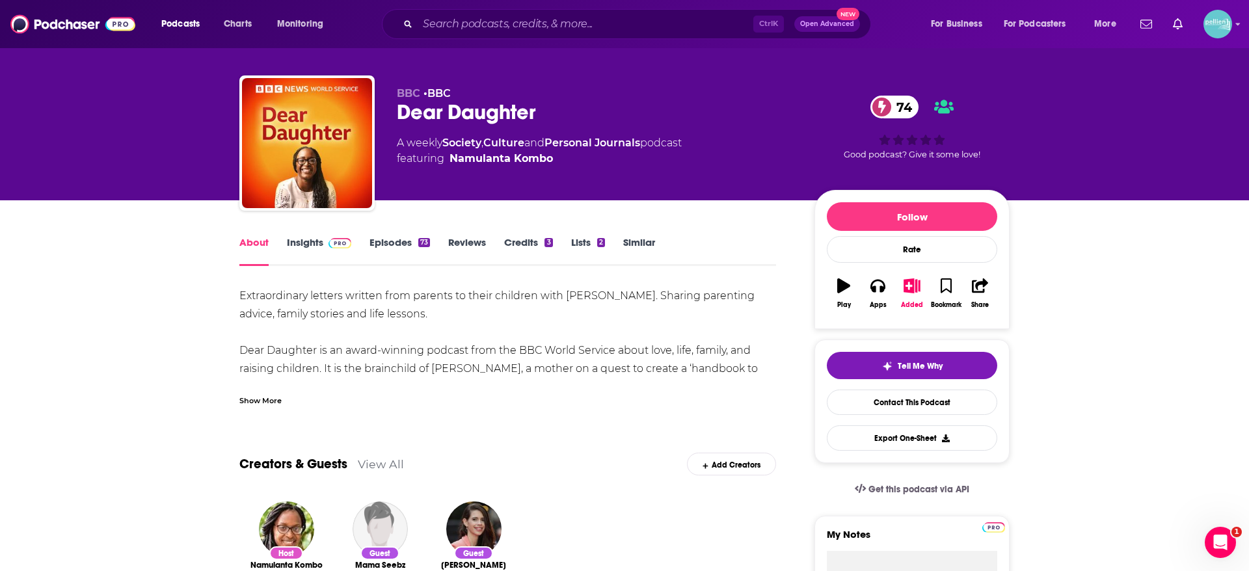
click at [277, 401] on div "Show More" at bounding box center [260, 400] width 42 height 12
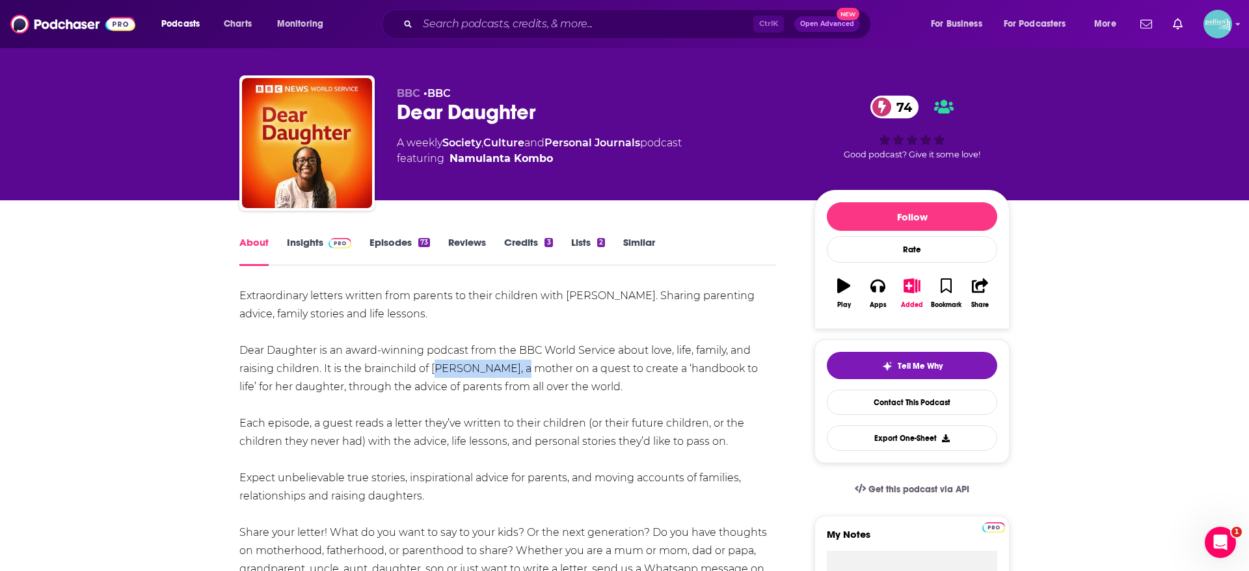
drag, startPoint x: 432, startPoint y: 370, endPoint x: 531, endPoint y: 370, distance: 98.9
click at [531, 370] on div "Extraordinary letters written from parents to their children with [PERSON_NAME]…" at bounding box center [507, 469] width 537 height 364
copy div "Namulanta Kombo"
click at [859, 404] on link "Contact This Podcast" at bounding box center [912, 402] width 170 height 25
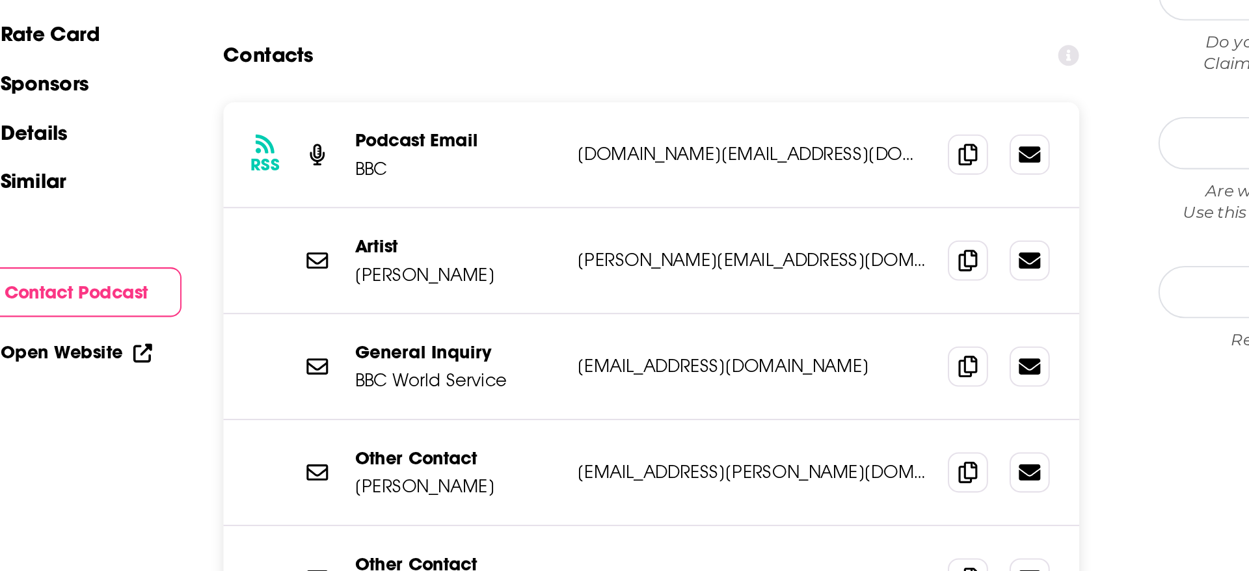
scroll to position [1099, 0]
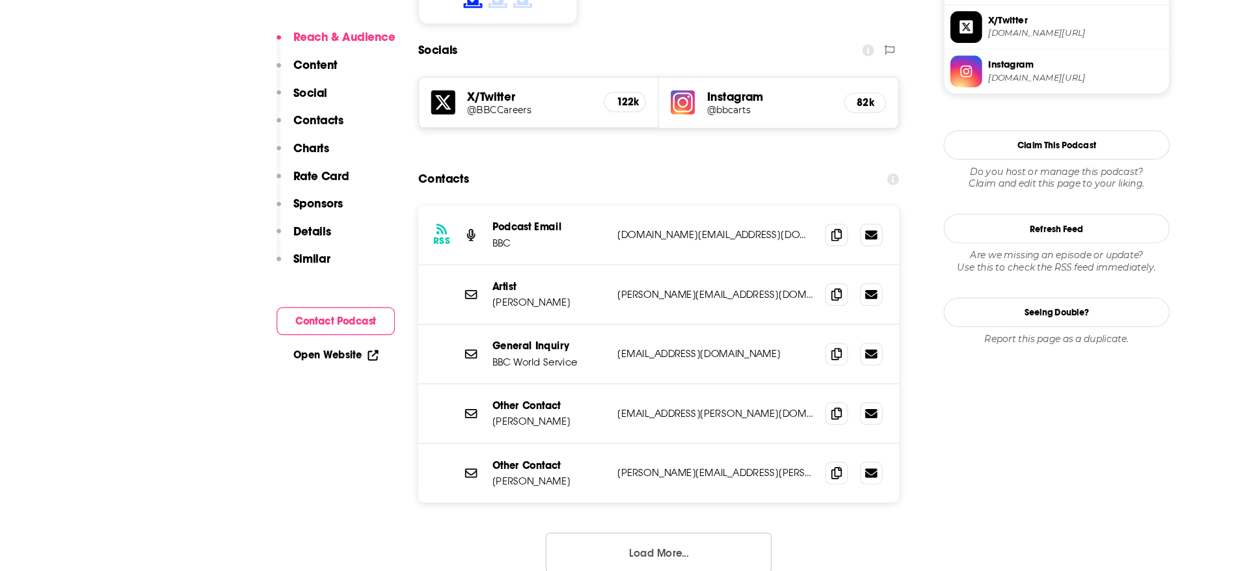
click at [548, 538] on button "Load More..." at bounding box center [568, 555] width 195 height 35
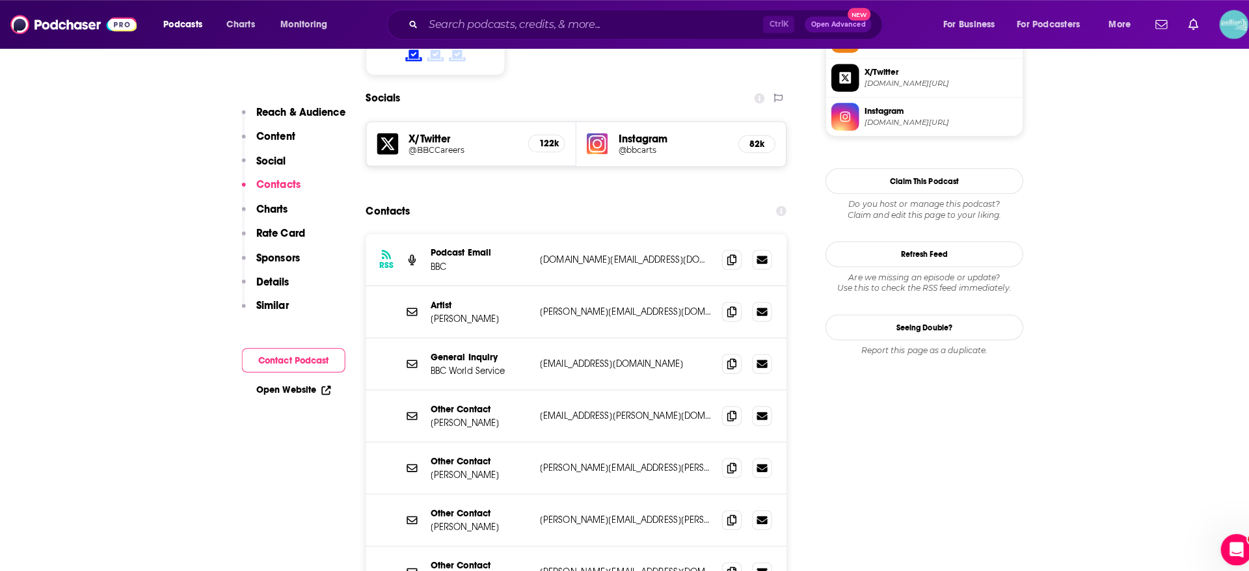
scroll to position [1091, 0]
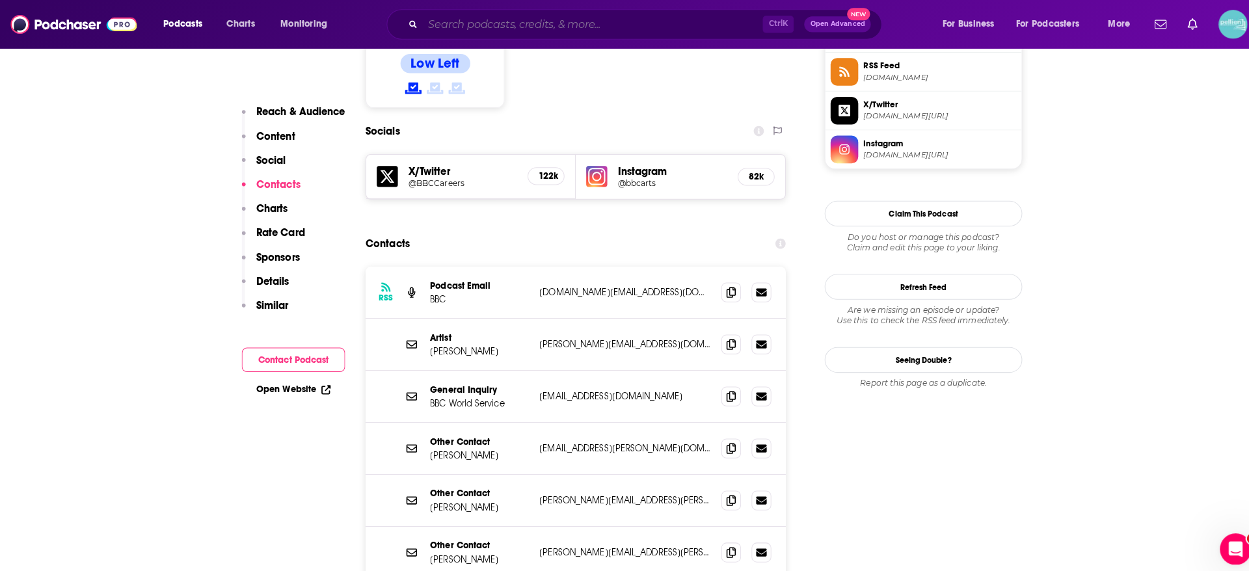
click at [482, 33] on input "Search podcasts, credits, & more..." at bounding box center [586, 24] width 336 height 21
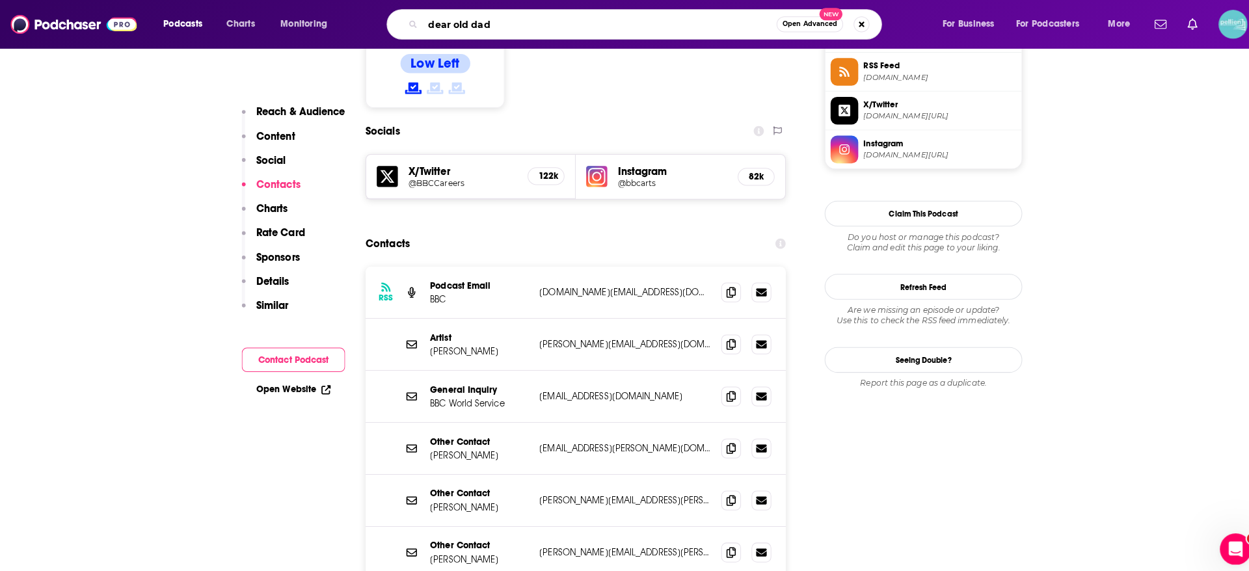
type input "dear old dads"
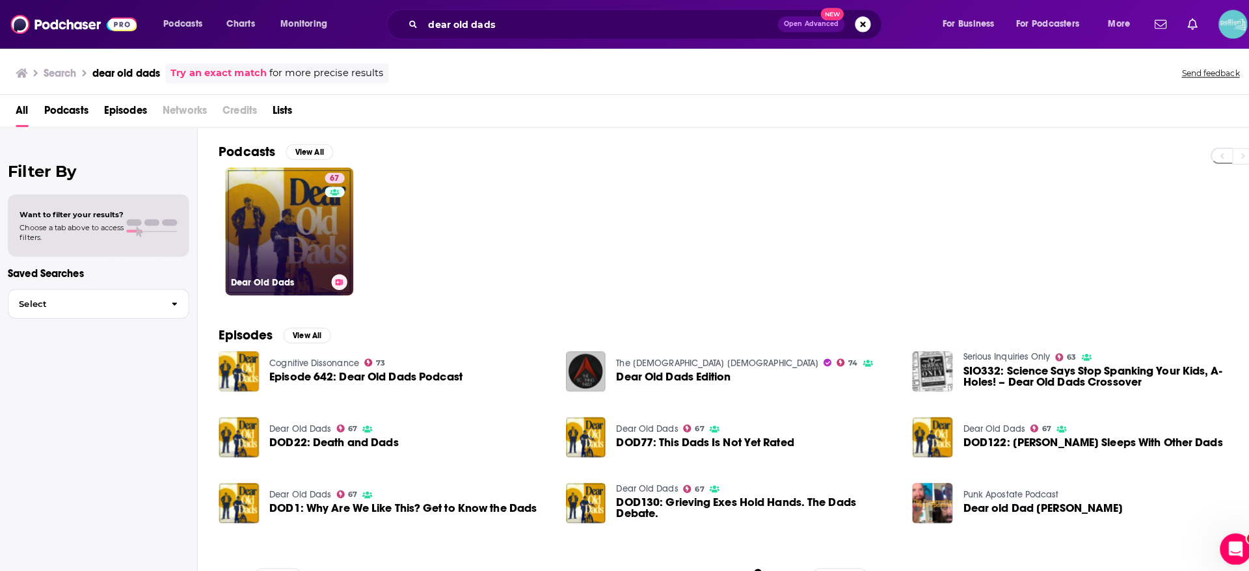
click at [249, 212] on link "67 Dear Old Dads" at bounding box center [286, 229] width 126 height 126
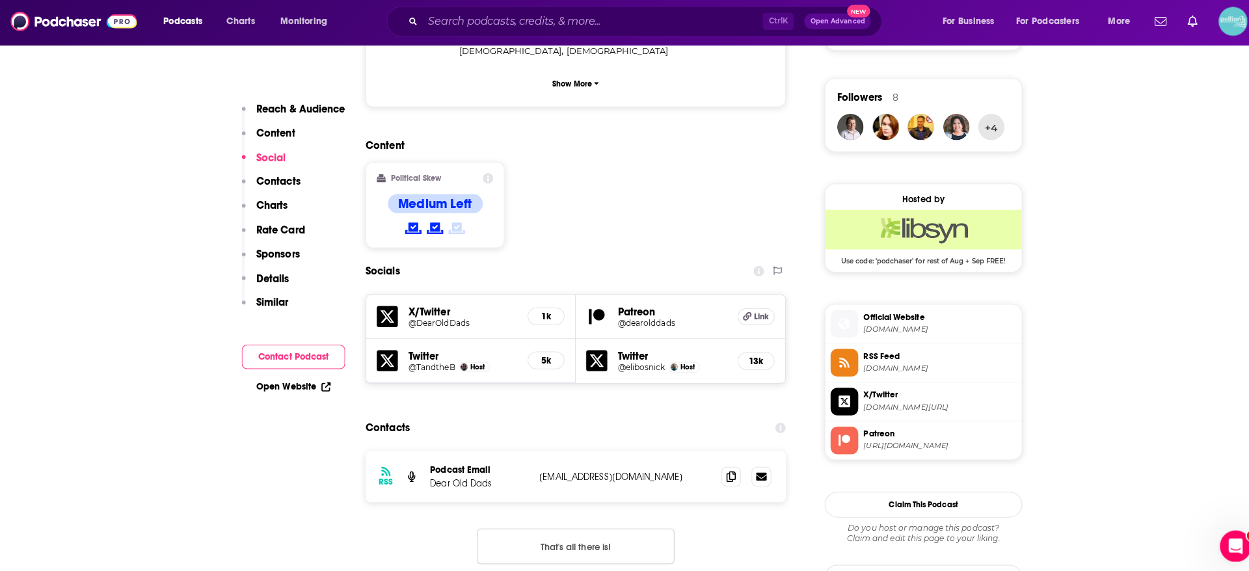
scroll to position [960, 0]
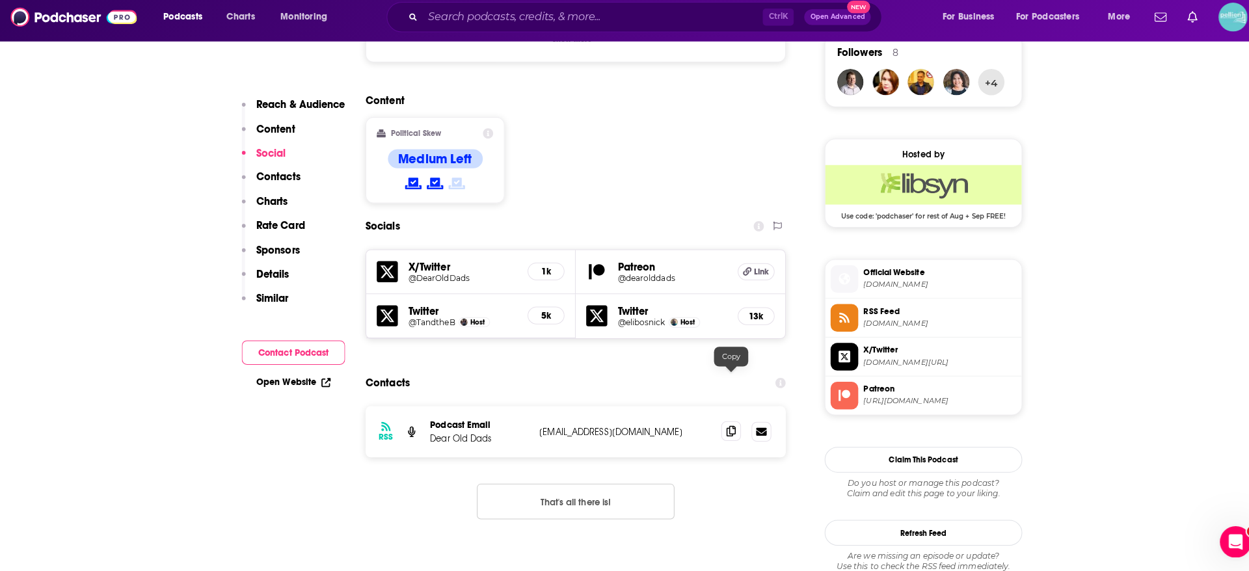
click at [723, 428] on icon at bounding box center [722, 433] width 9 height 10
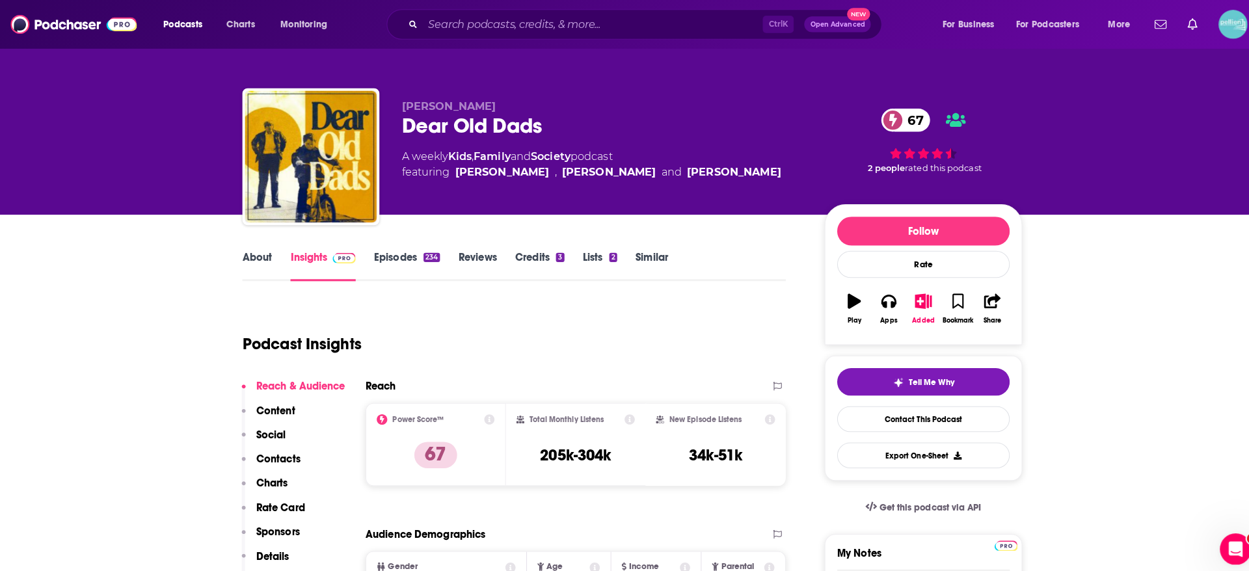
click at [249, 250] on link "About" at bounding box center [253, 263] width 29 height 30
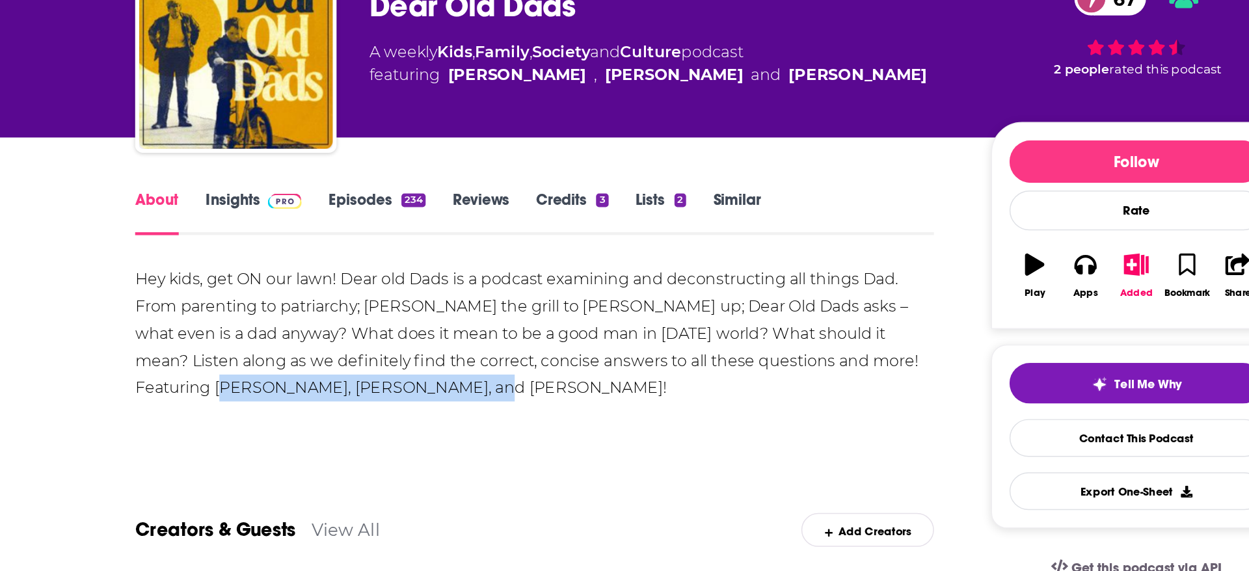
click at [300, 380] on div "Hey kids, get ON our lawn! Dear old Dads is a podcast examining and deconstruct…" at bounding box center [507, 344] width 537 height 91
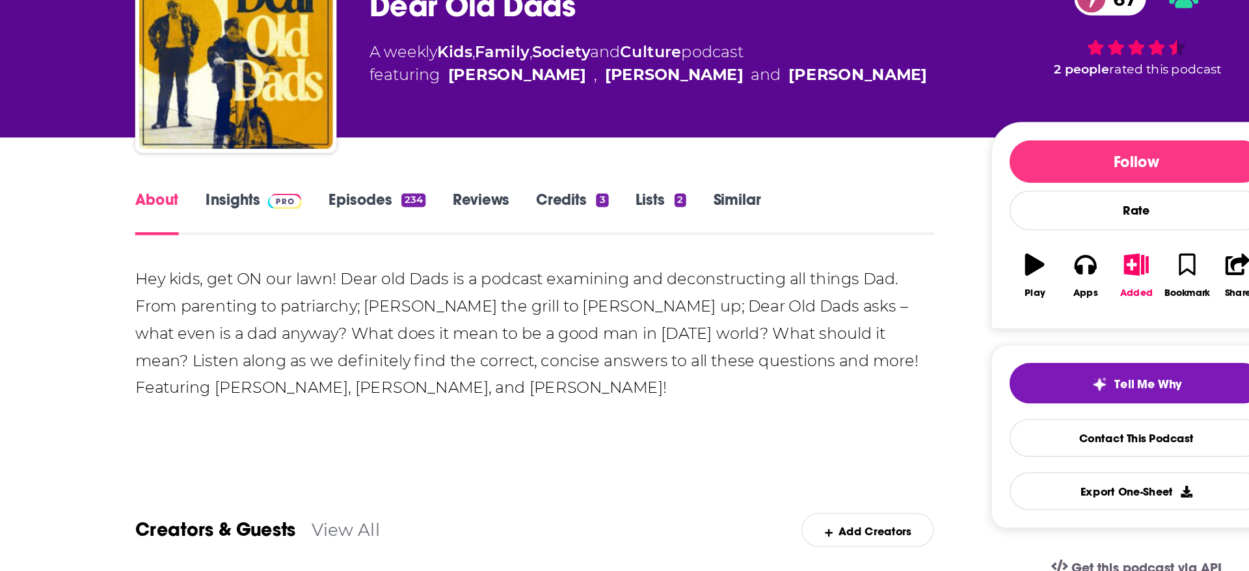
click at [300, 380] on div "Hey kids, get ON our lawn! Dear old Dads is a podcast examining and deconstruct…" at bounding box center [507, 344] width 537 height 91
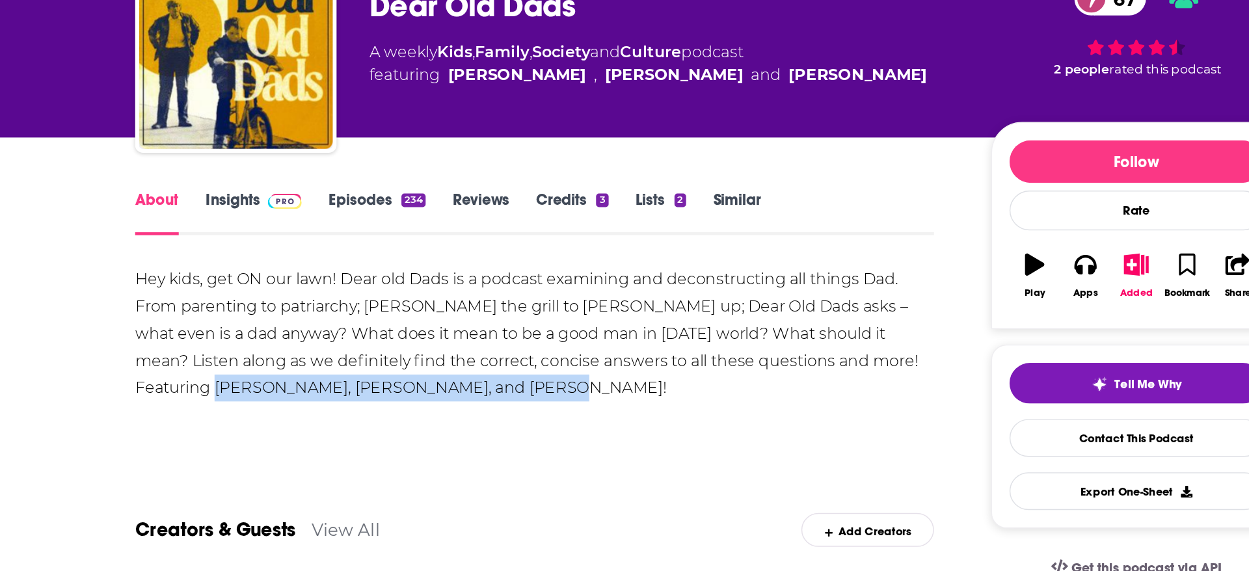
drag, startPoint x: 292, startPoint y: 379, endPoint x: 507, endPoint y: 380, distance: 215.4
click at [507, 380] on div "Hey kids, get ON our lawn! Dear old Dads is a podcast examining and deconstruct…" at bounding box center [507, 344] width 537 height 91
copy div "[PERSON_NAME], [PERSON_NAME], and [PERSON_NAME]"
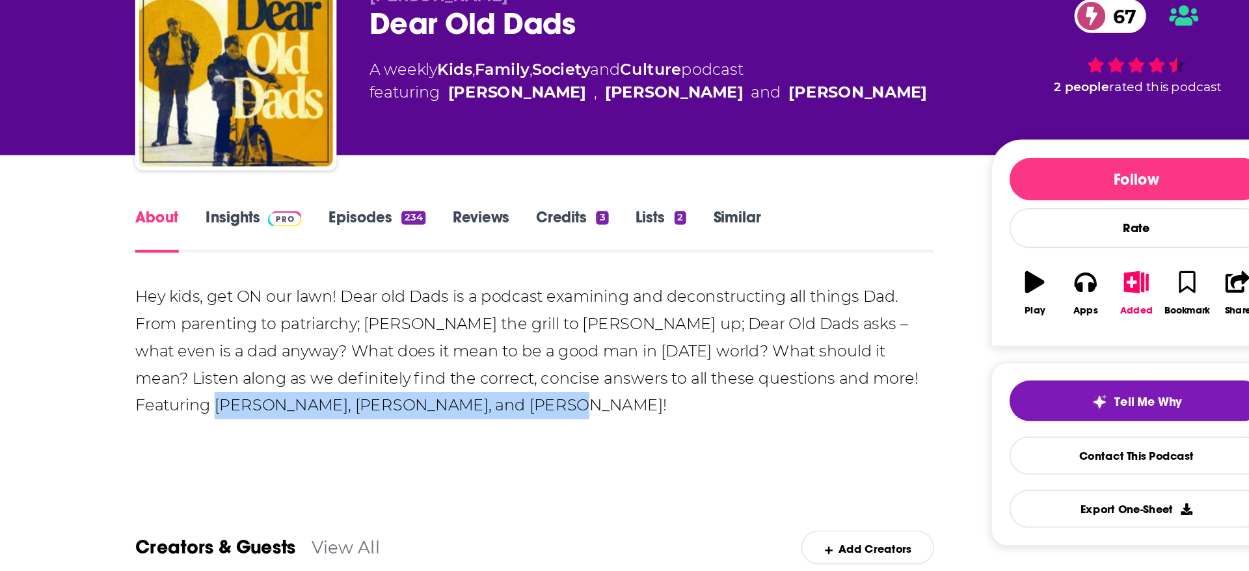
scroll to position [55, 0]
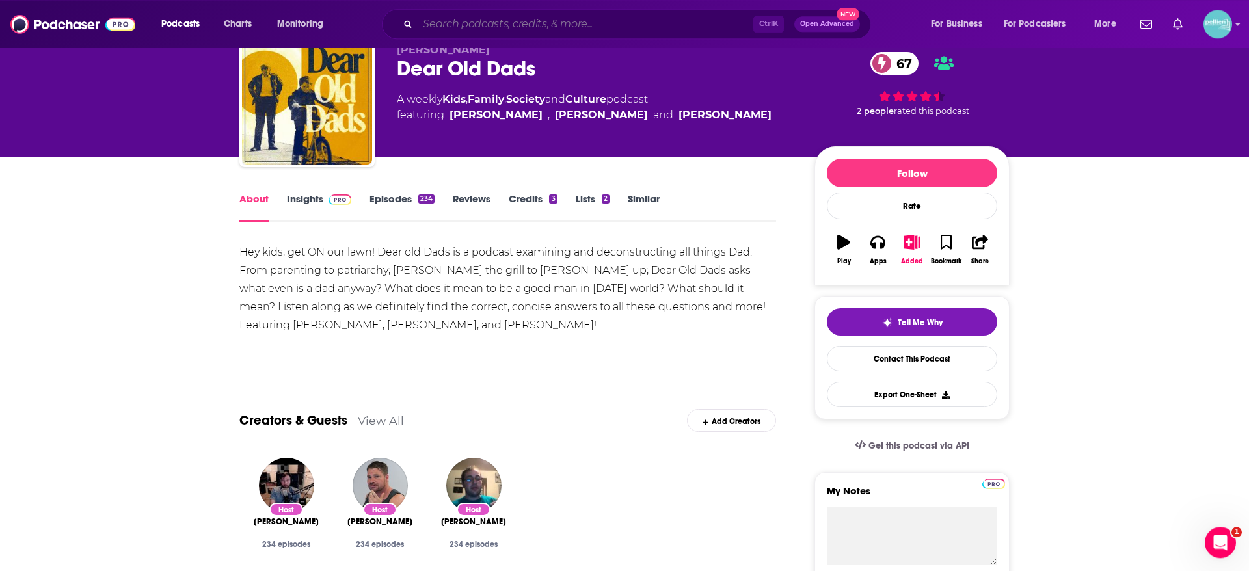
click at [543, 25] on input "Search podcasts, credits, & more..." at bounding box center [586, 24] width 336 height 21
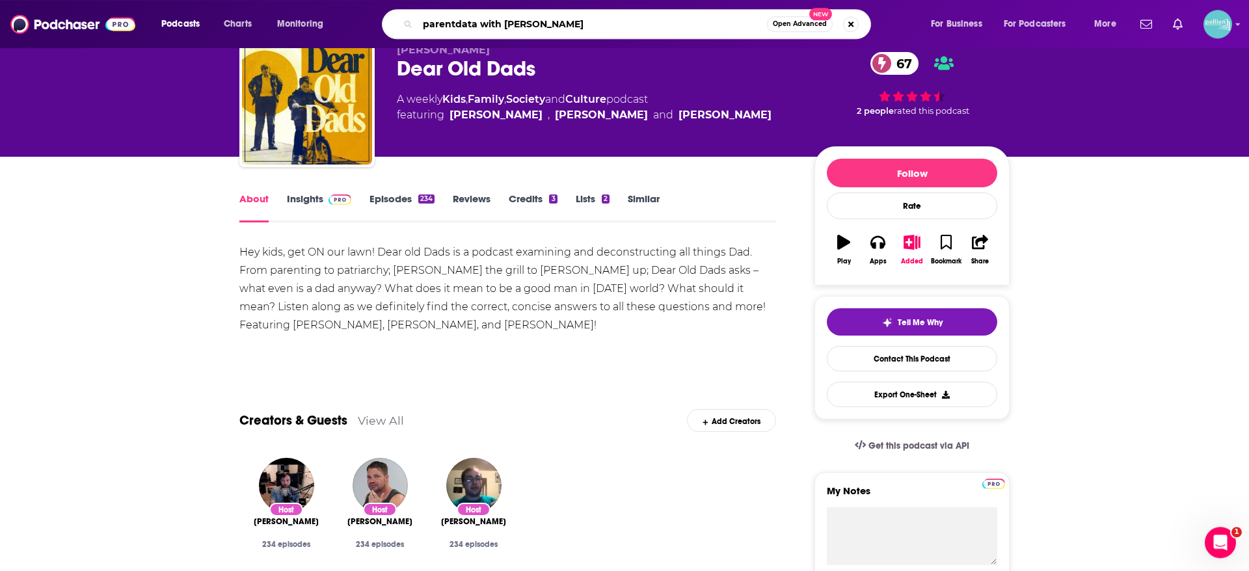
type input "parentdata with [PERSON_NAME]"
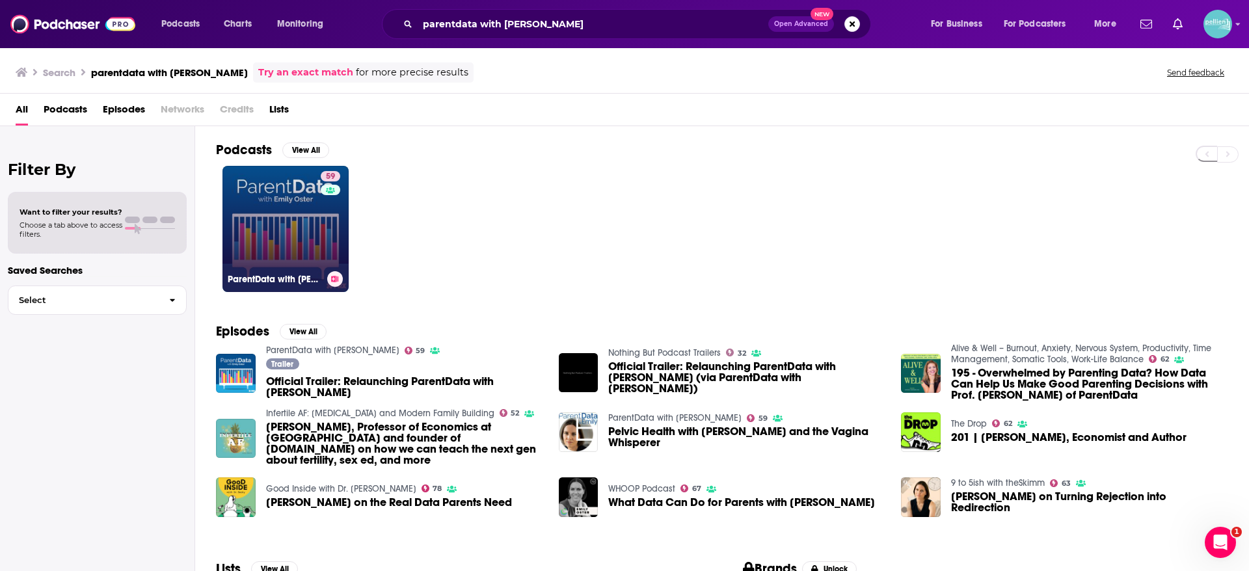
click at [334, 251] on div "59" at bounding box center [332, 221] width 23 height 100
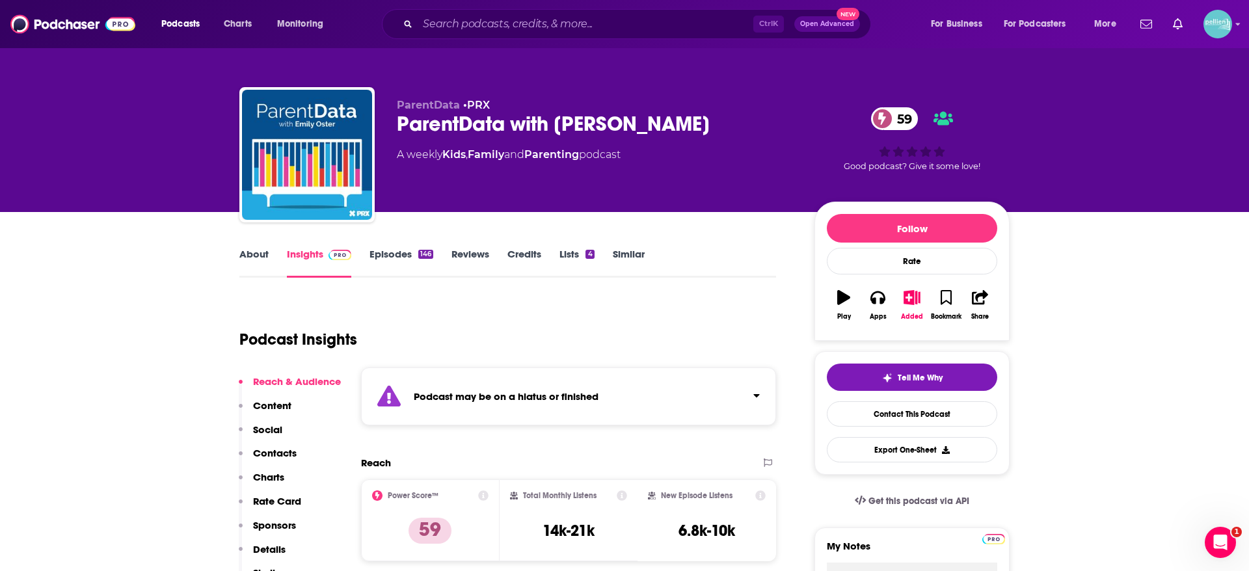
click at [267, 254] on link "About" at bounding box center [253, 263] width 29 height 30
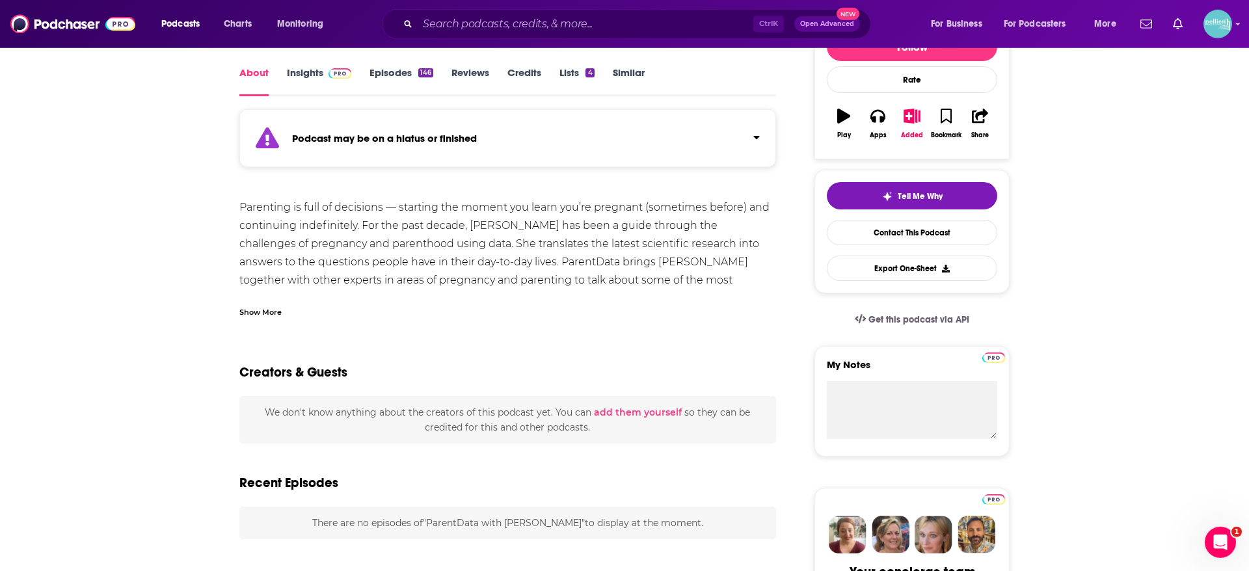
scroll to position [193, 0]
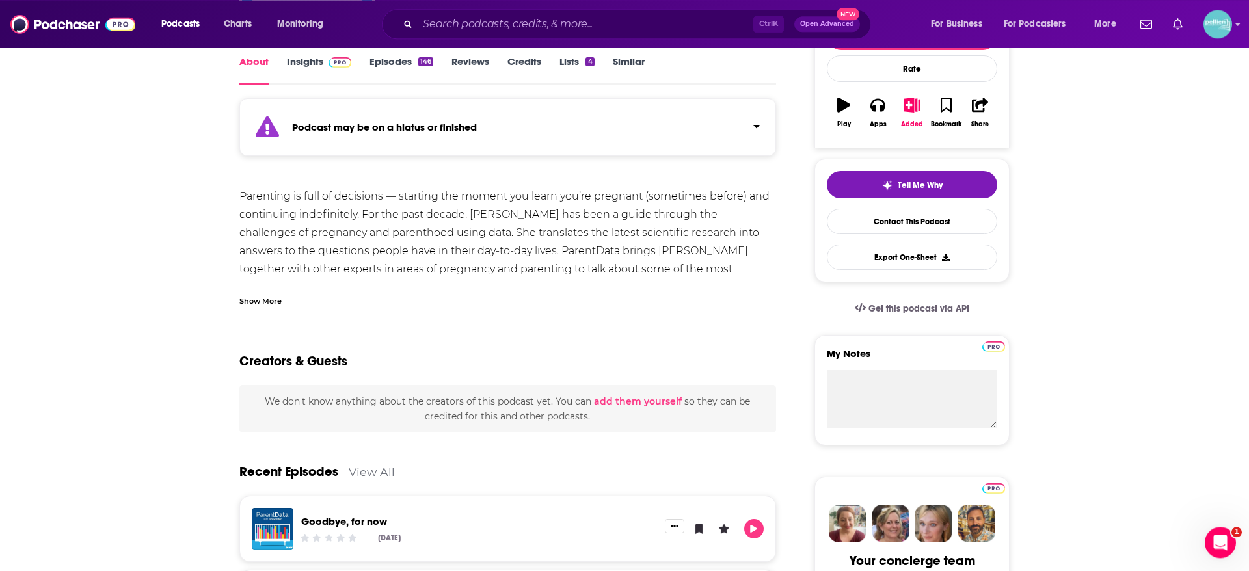
click at [252, 303] on div "Show More" at bounding box center [260, 300] width 42 height 12
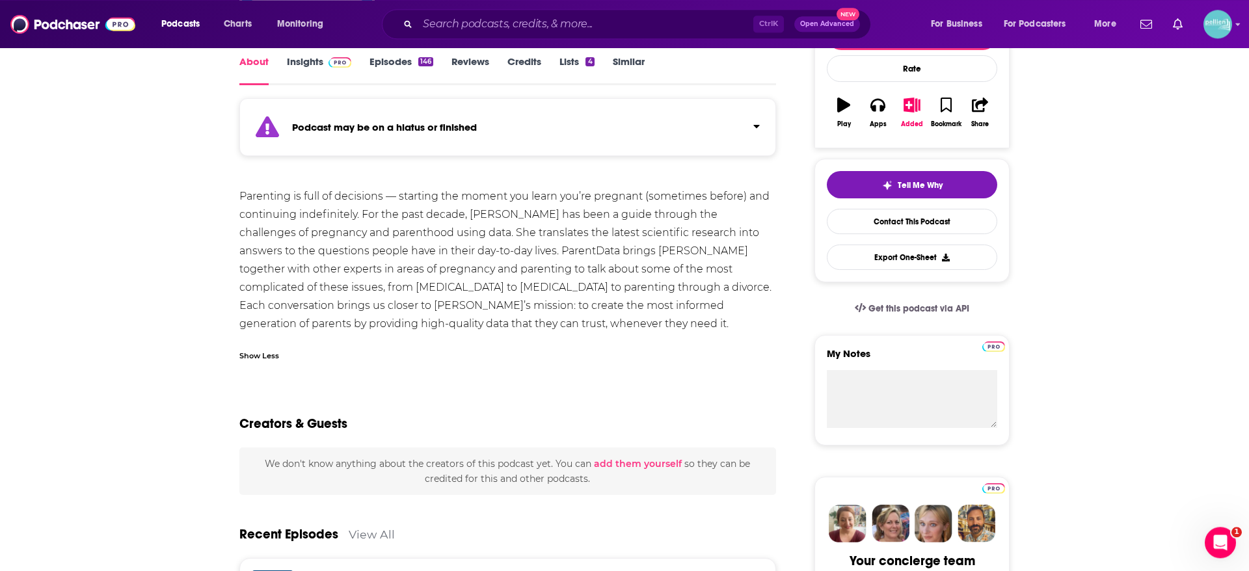
click at [340, 69] on link "Insights" at bounding box center [319, 70] width 64 height 30
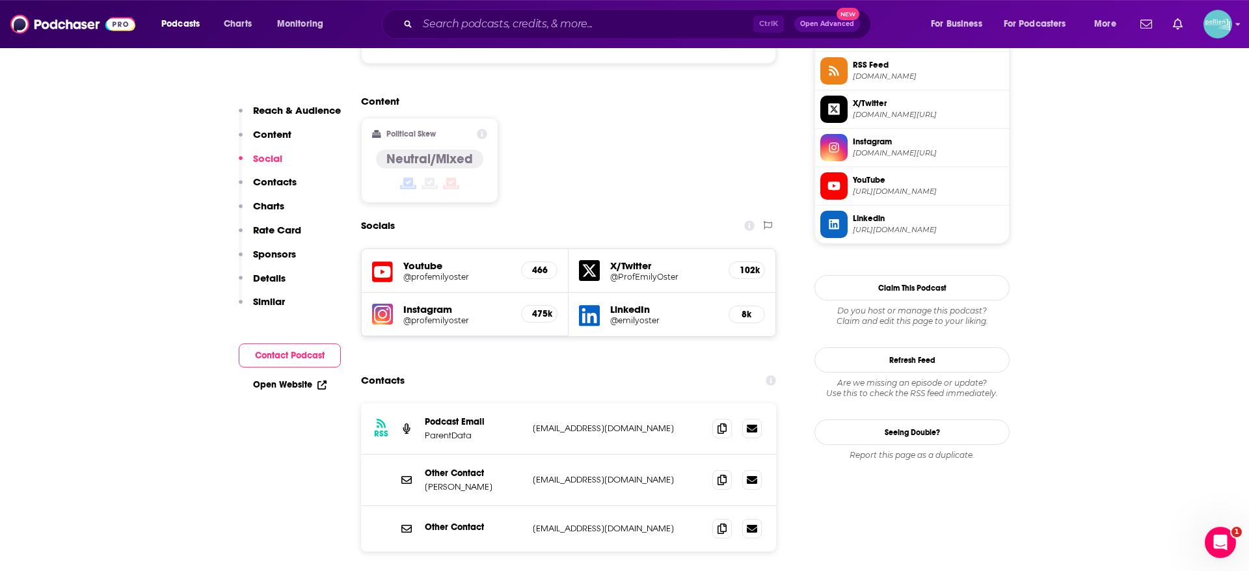
scroll to position [1096, 0]
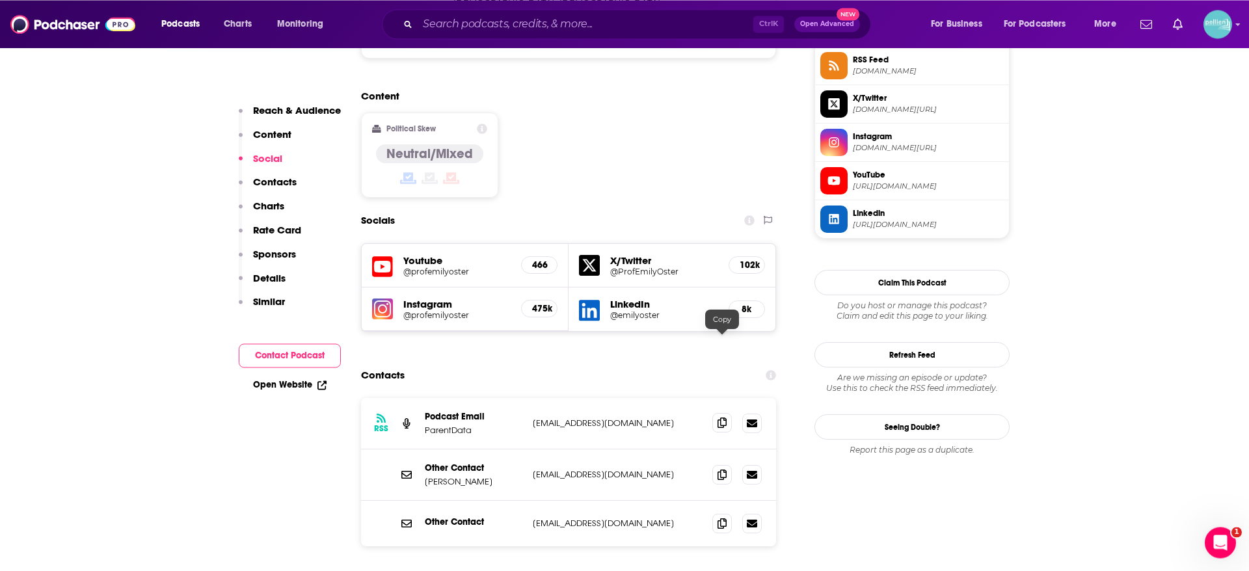
click at [718, 418] on icon at bounding box center [722, 423] width 9 height 10
click at [718, 413] on span at bounding box center [722, 423] width 20 height 20
click at [719, 465] on span at bounding box center [722, 475] width 20 height 20
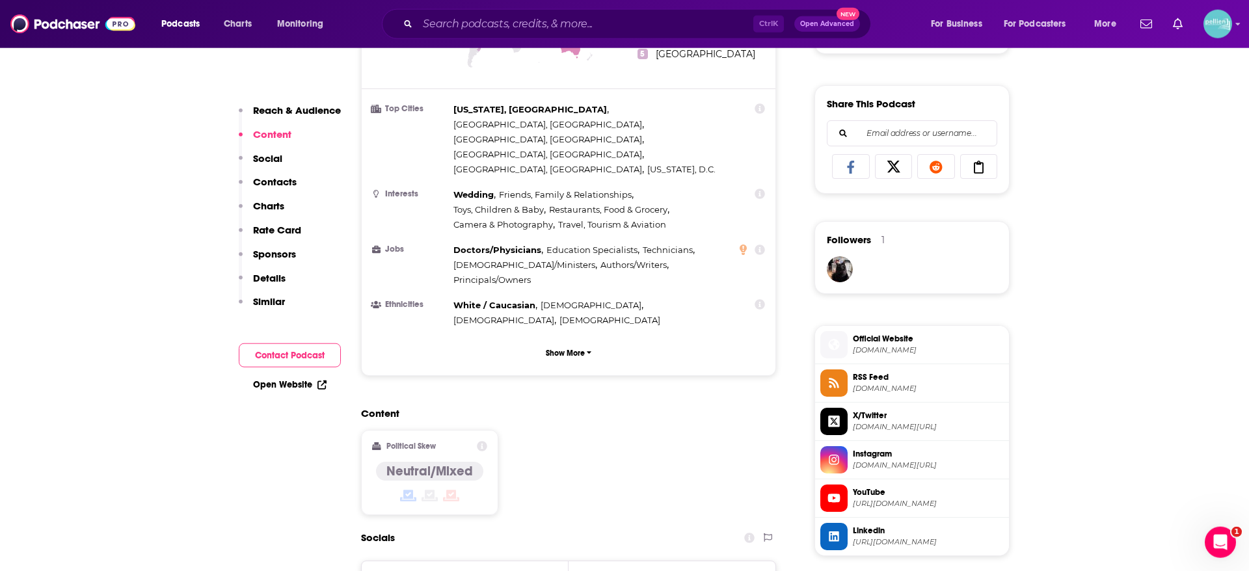
scroll to position [0, 0]
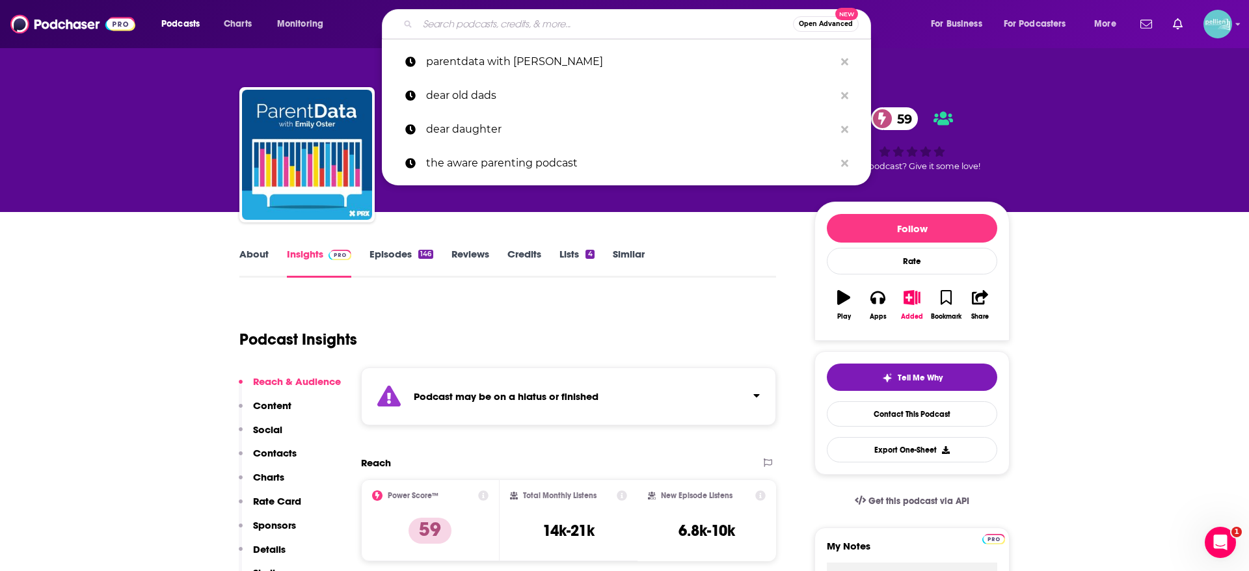
click at [470, 28] on input "Search podcasts, credits, & more..." at bounding box center [605, 24] width 375 height 21
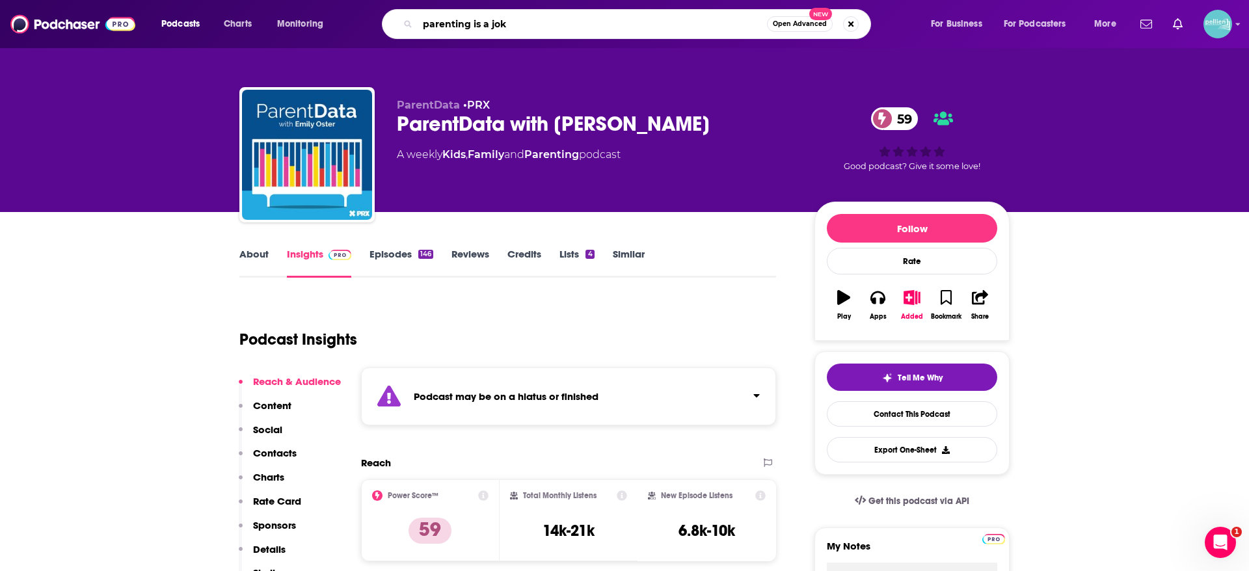
type input "parenting is a joke"
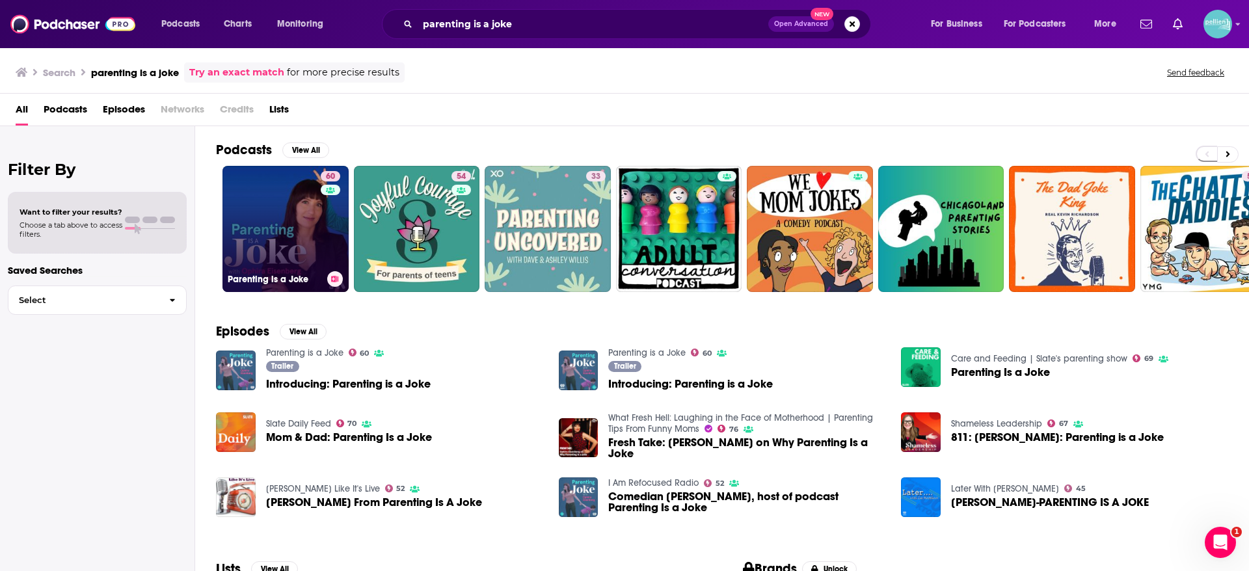
click at [236, 195] on link "60 Parenting is a Joke" at bounding box center [286, 229] width 126 height 126
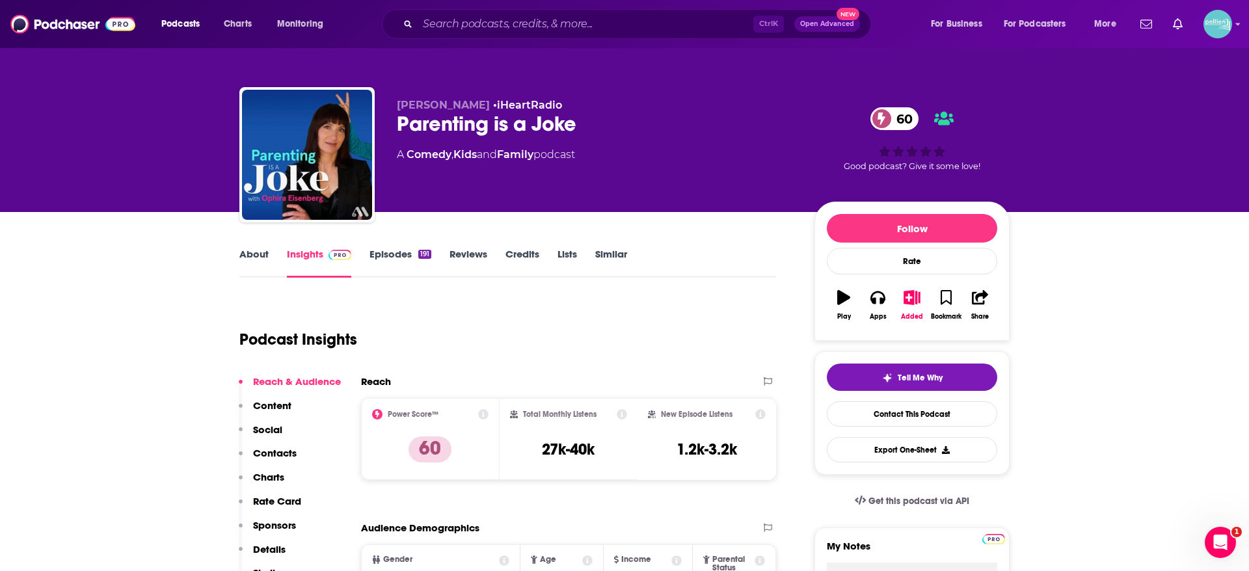
click at [250, 249] on link "About" at bounding box center [253, 263] width 29 height 30
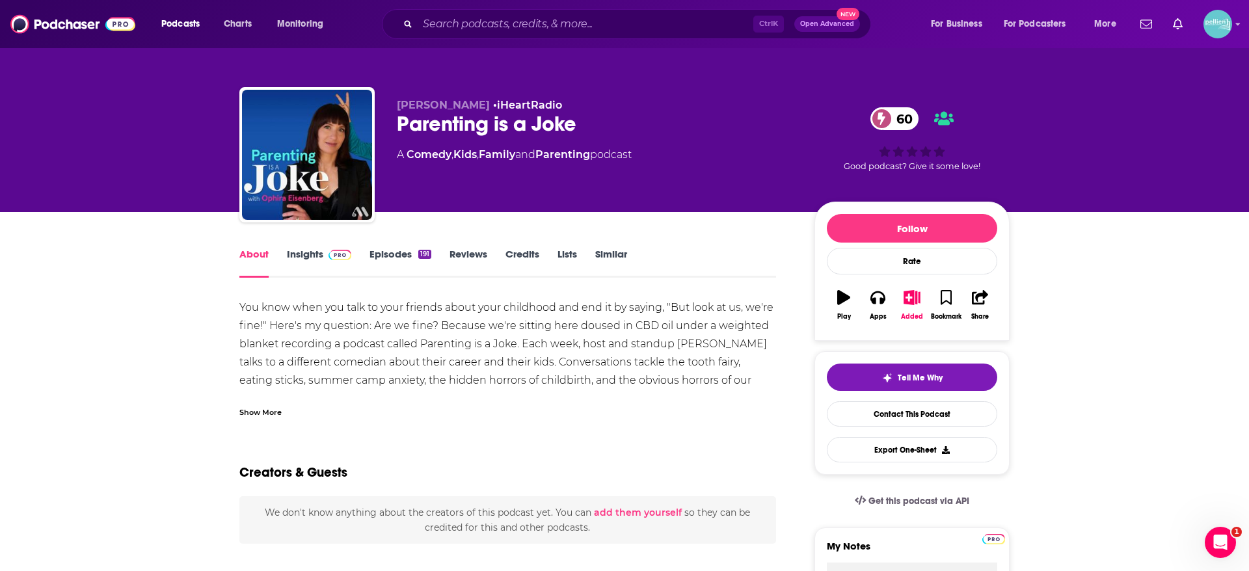
click at [239, 398] on div "Show More" at bounding box center [507, 407] width 537 height 22
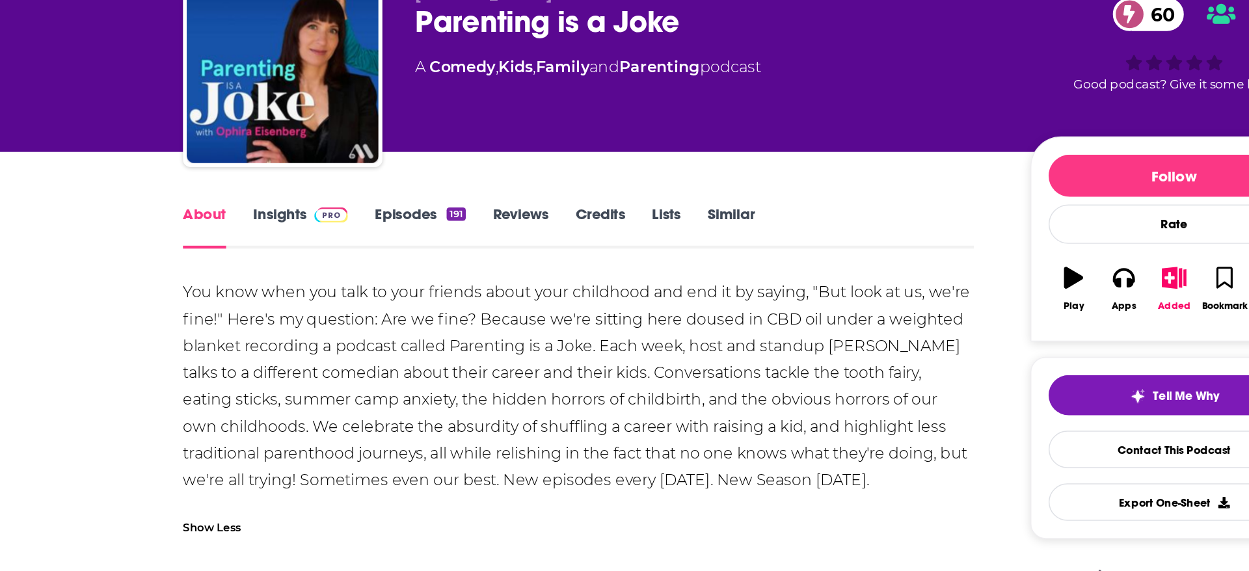
click at [308, 267] on link "Insights" at bounding box center [319, 263] width 64 height 30
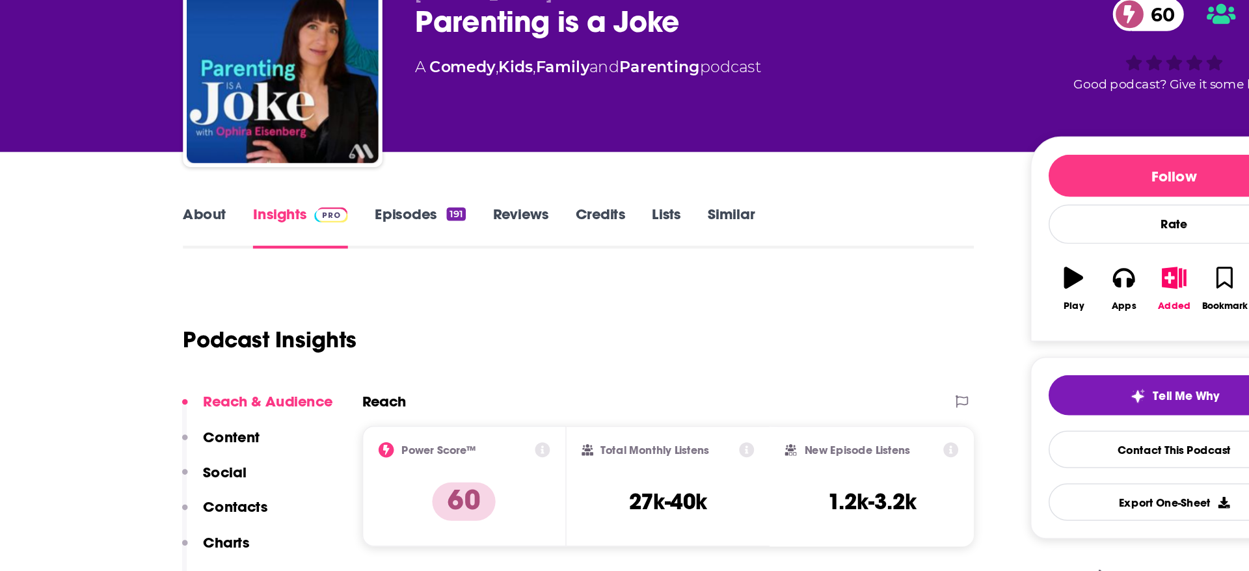
scroll to position [34, 0]
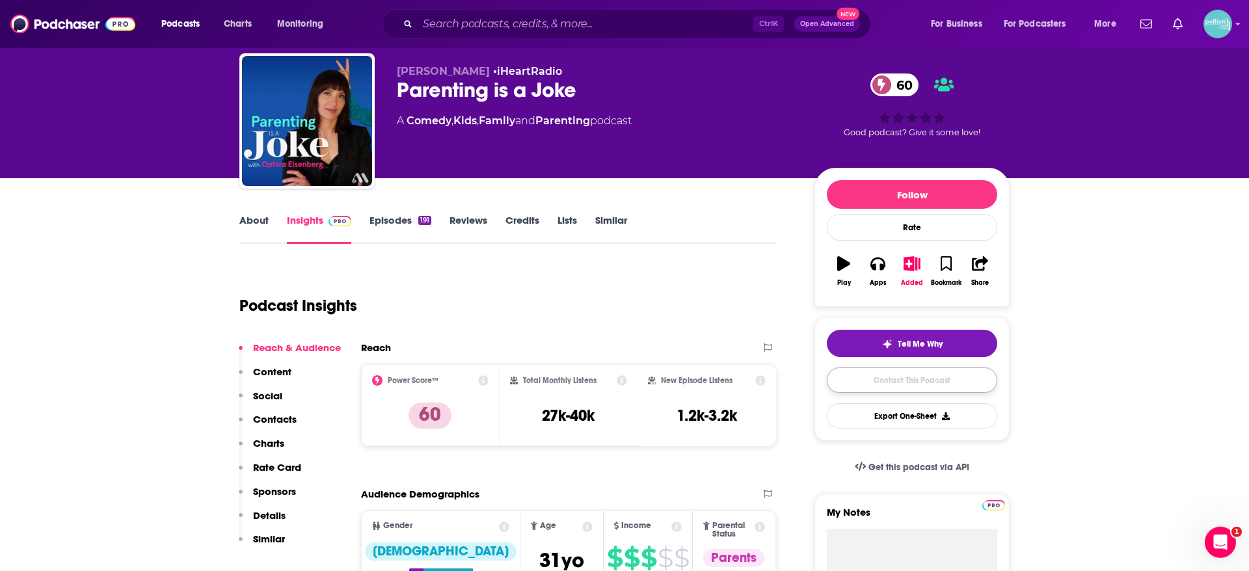
click at [869, 388] on link "Contact This Podcast" at bounding box center [912, 380] width 170 height 25
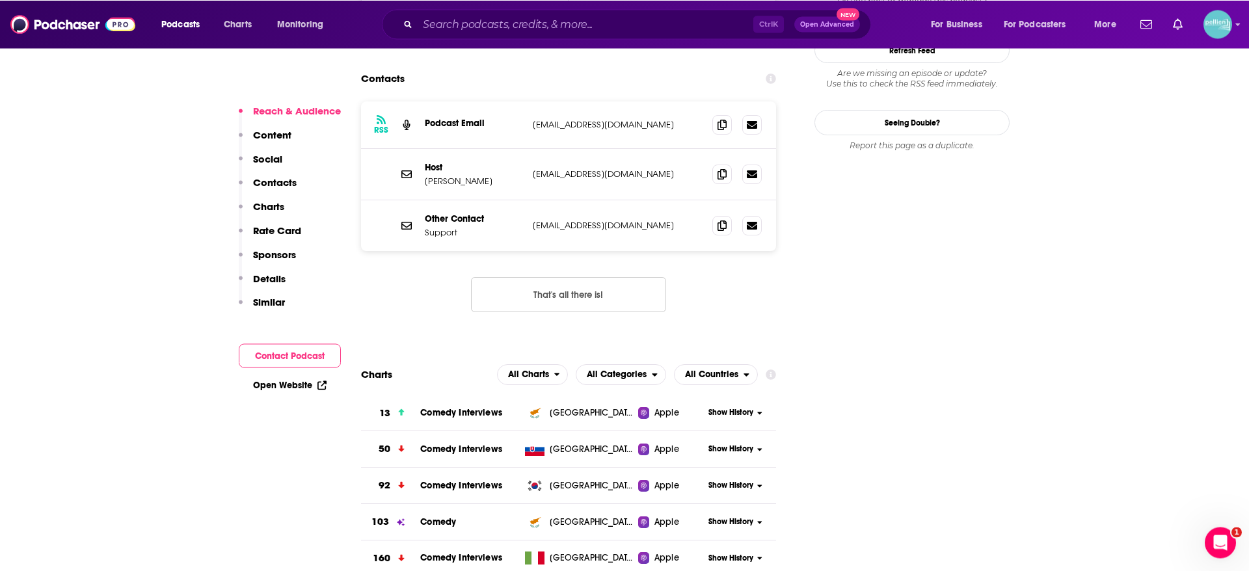
scroll to position [1154, 0]
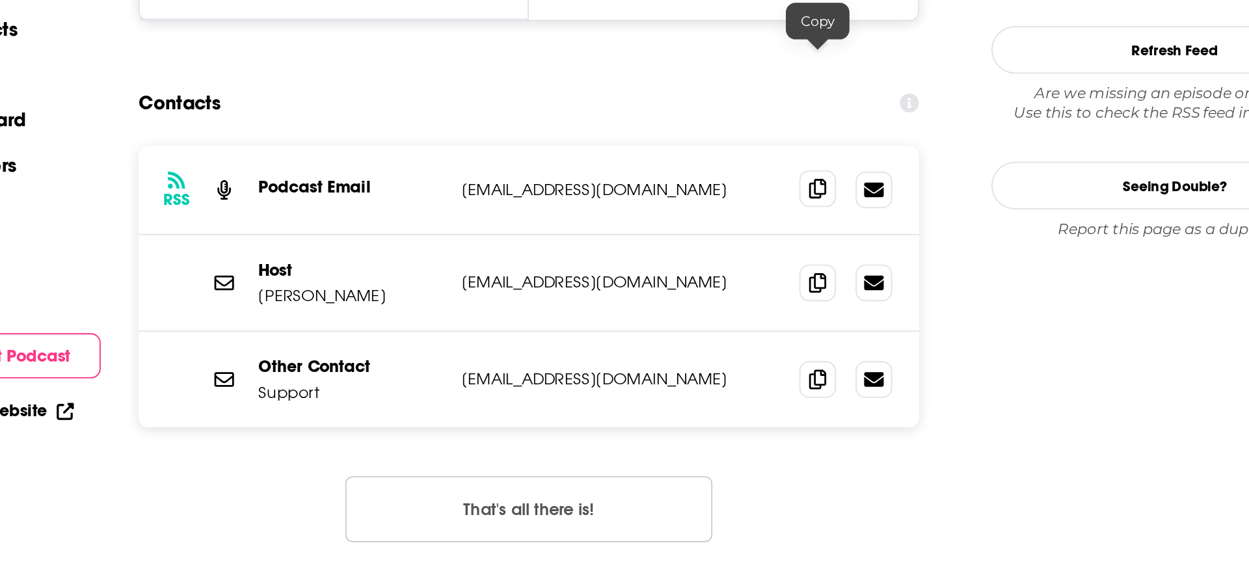
click at [723, 262] on icon at bounding box center [722, 267] width 9 height 10
click at [727, 306] on span at bounding box center [722, 316] width 20 height 20
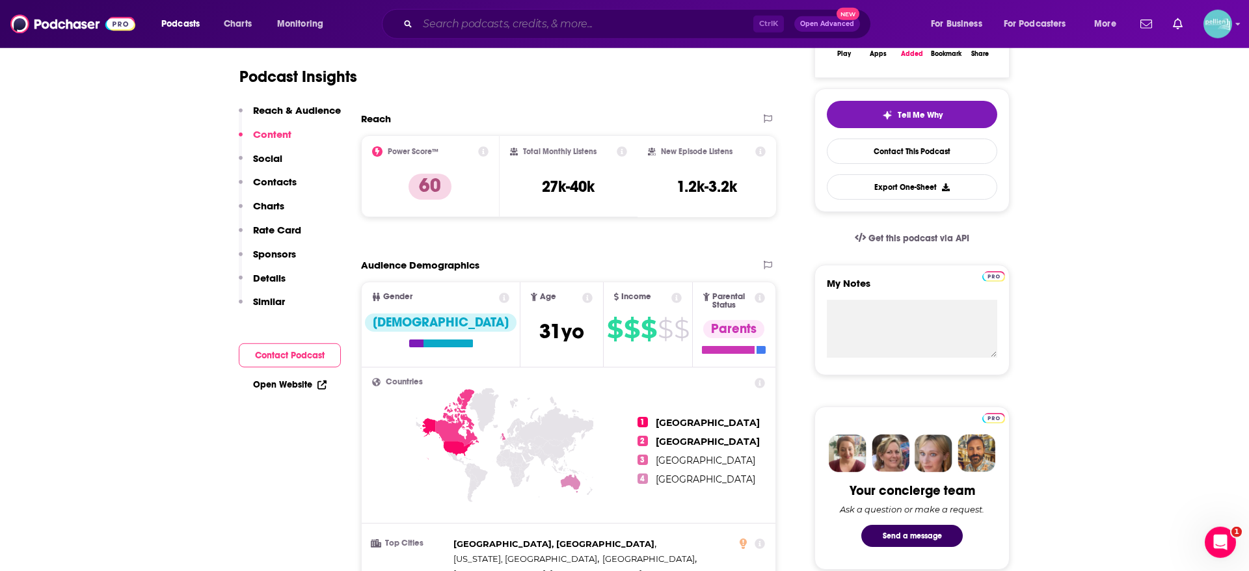
scroll to position [253, 0]
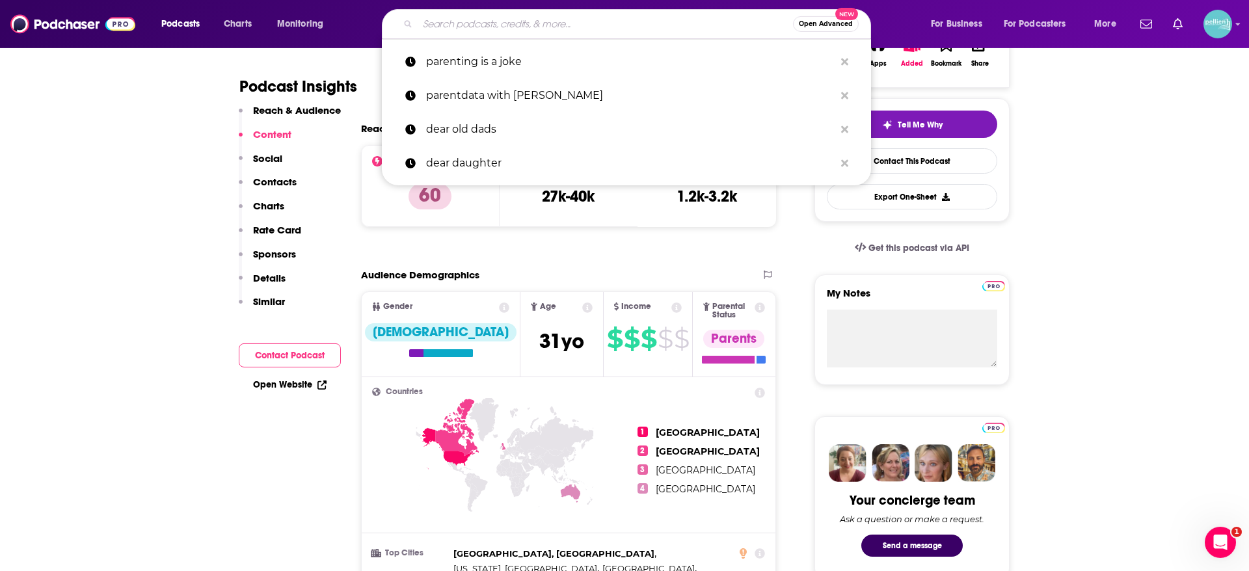
click at [595, 21] on input "Search podcasts, credits, & more..." at bounding box center [605, 24] width 375 height 21
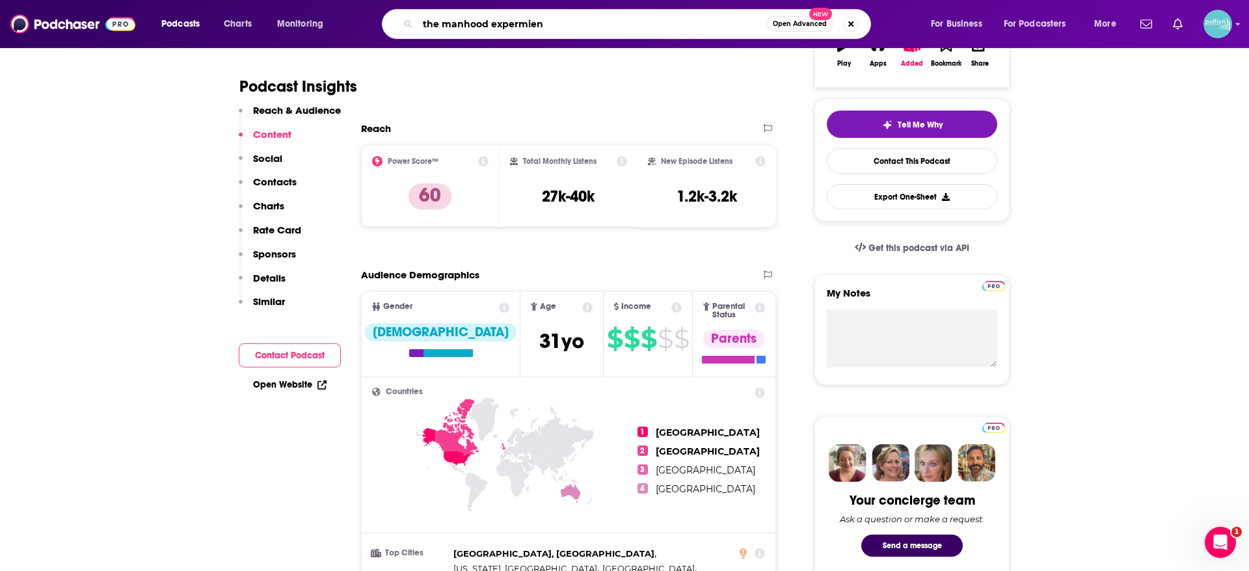
type input "the manhood expermient"
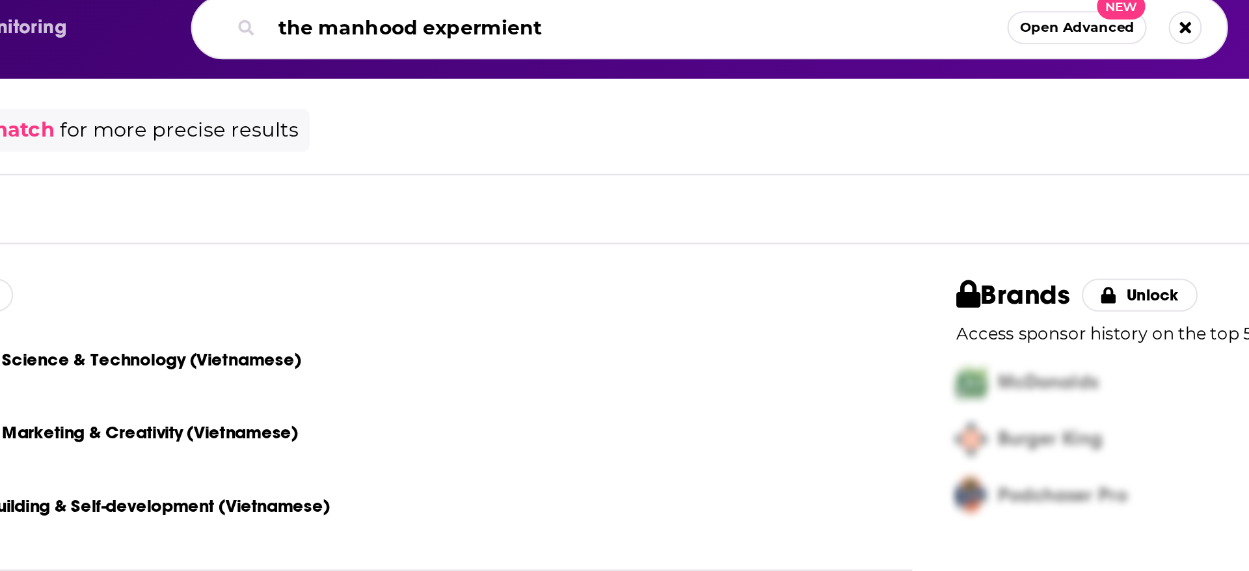
click at [521, 24] on input "the manhood expermient" at bounding box center [592, 24] width 349 height 21
type input "the manhood experiment"
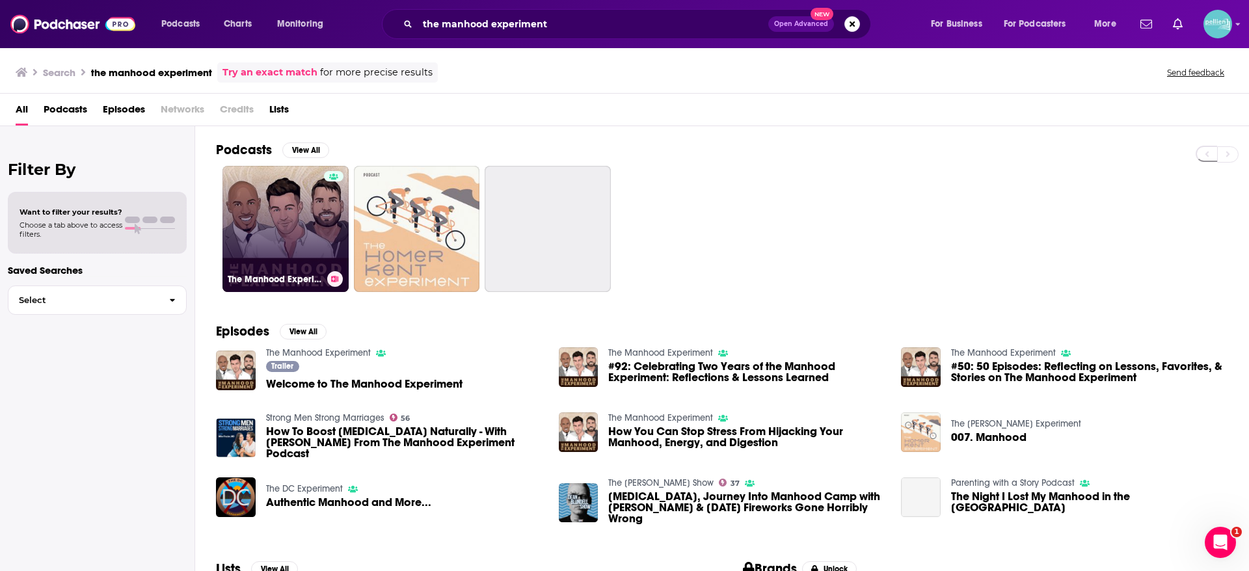
click at [295, 207] on link "The Manhood Experiment" at bounding box center [286, 229] width 126 height 126
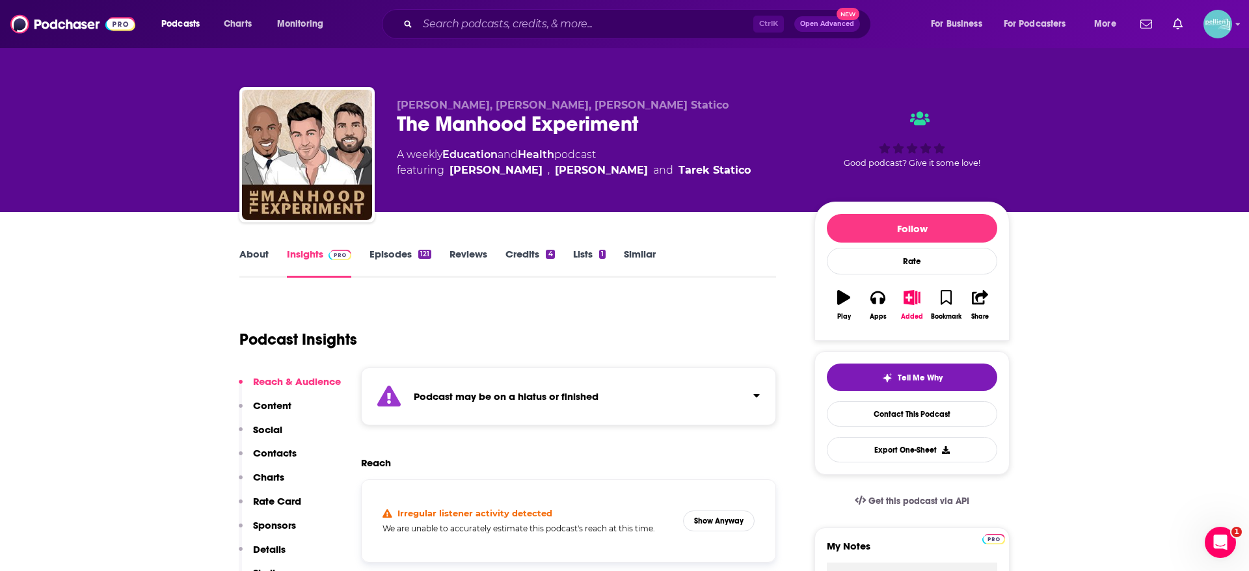
click at [254, 253] on link "About" at bounding box center [253, 263] width 29 height 30
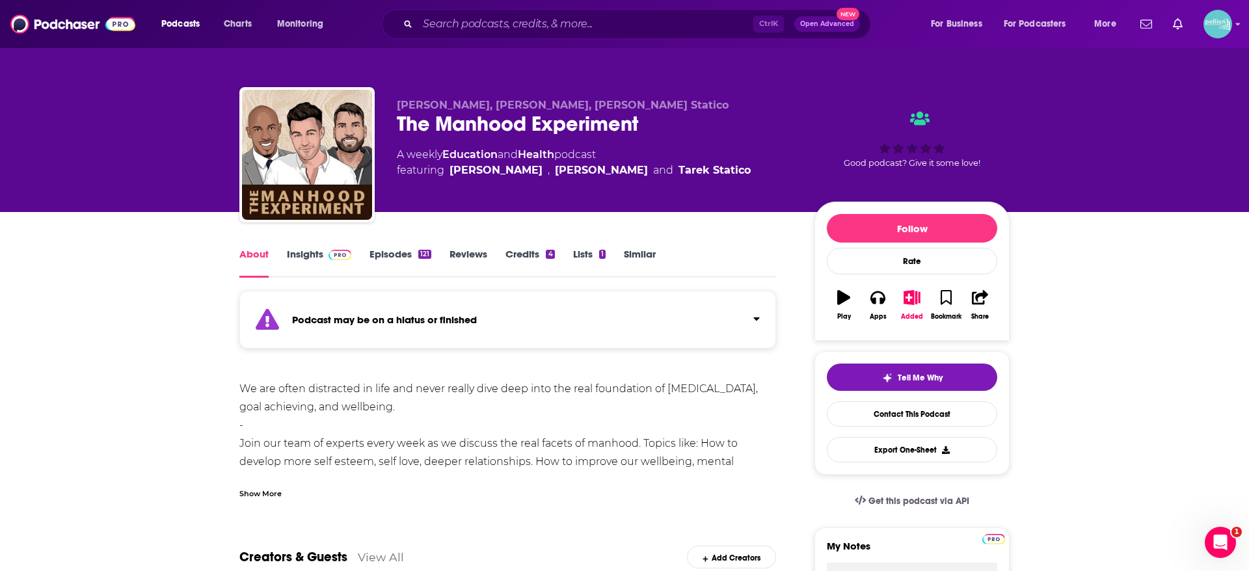
click at [244, 498] on div "Show More" at bounding box center [260, 493] width 42 height 12
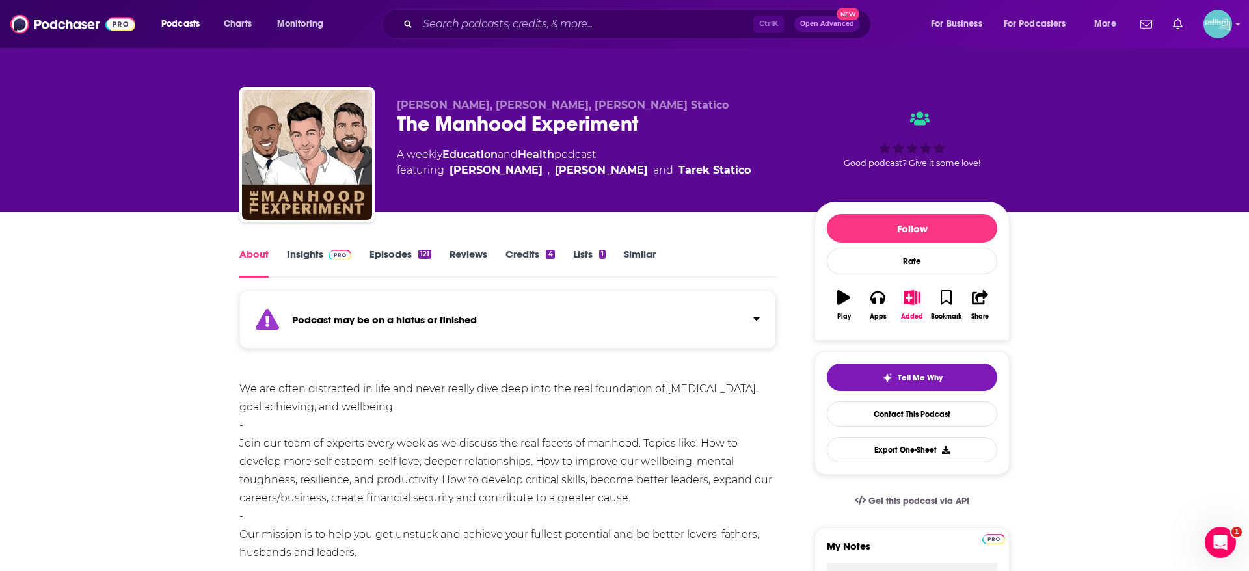
scroll to position [154, 0]
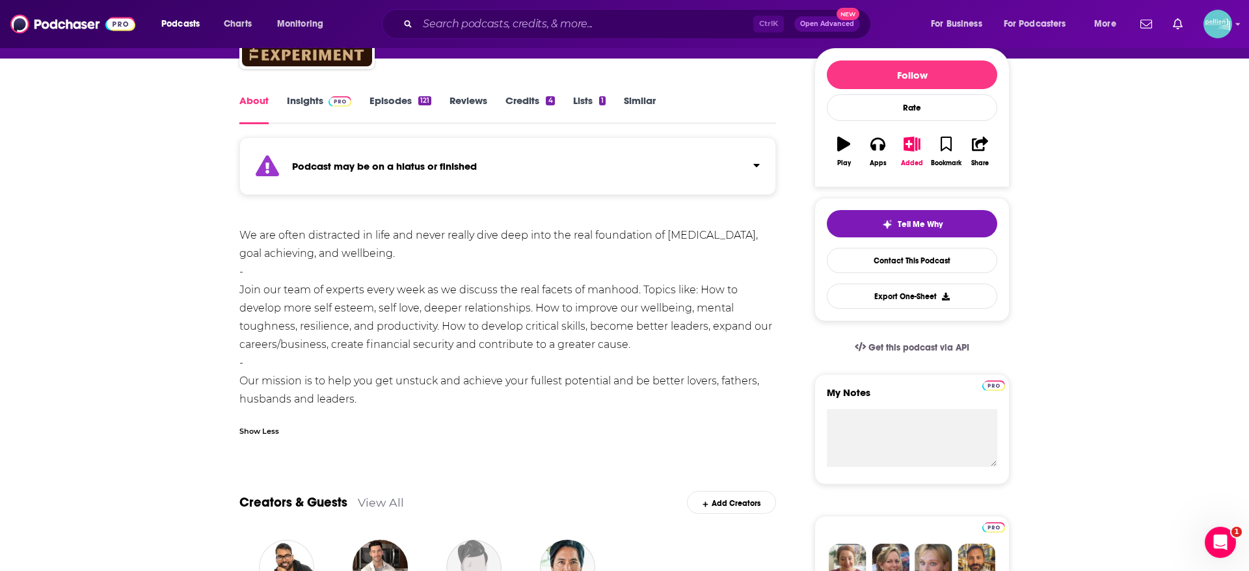
click at [306, 101] on link "Insights" at bounding box center [319, 109] width 64 height 30
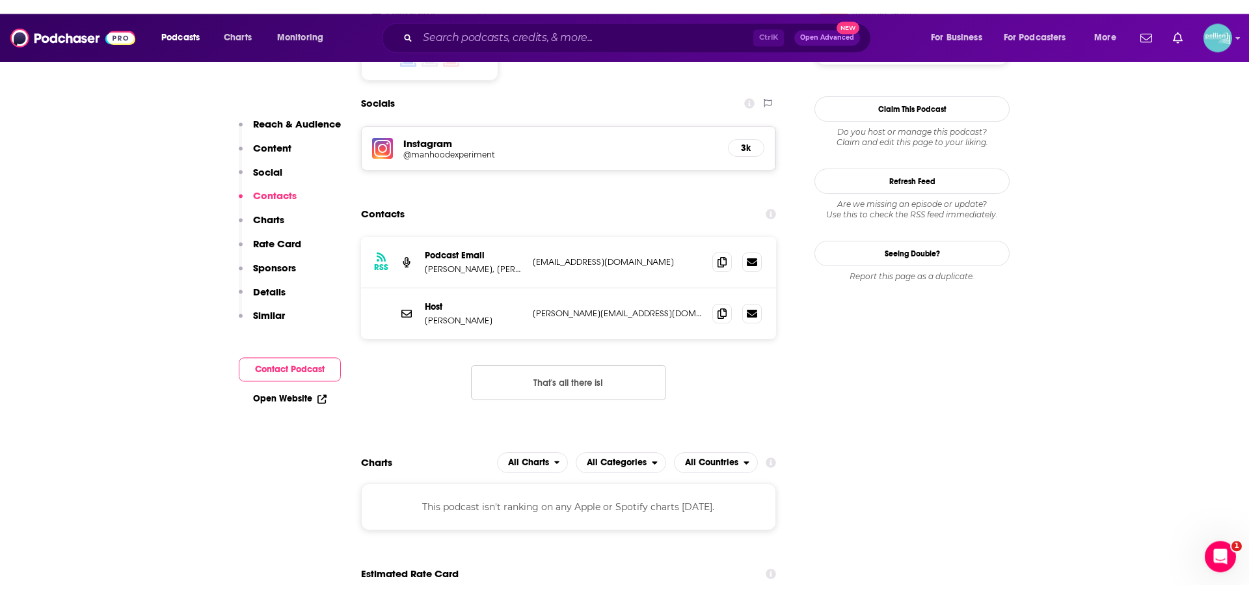
scroll to position [1183, 0]
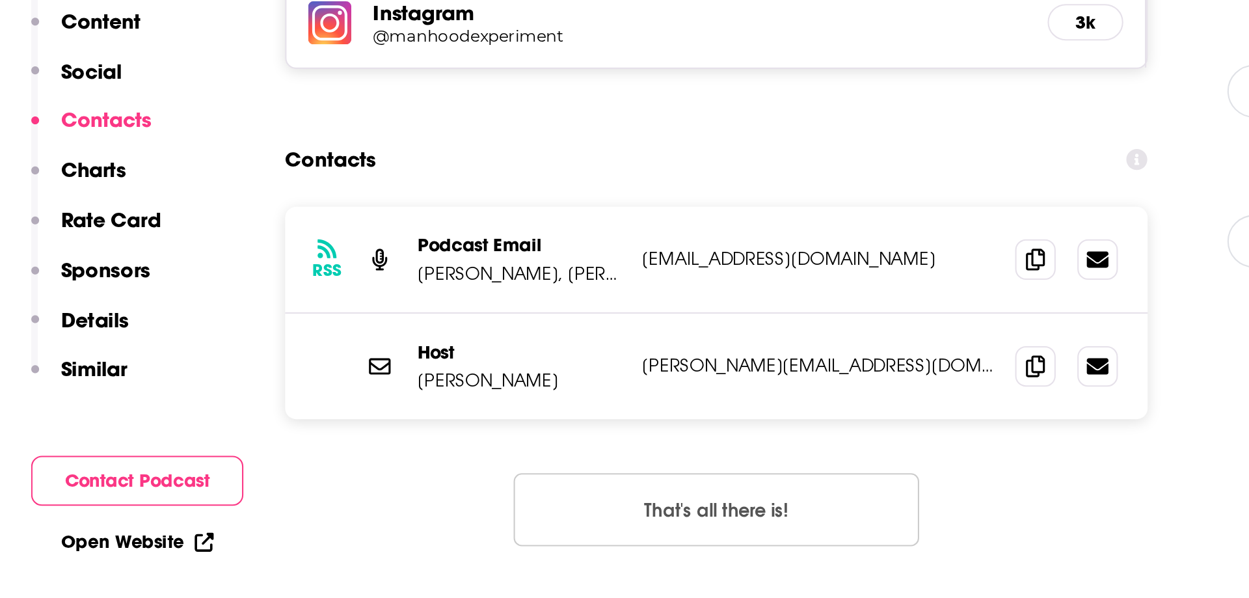
click at [481, 237] on p "Podcast Email" at bounding box center [474, 242] width 98 height 11
click at [496, 250] on p "Jason Sani, Devon Wesley, Tarek Statico" at bounding box center [474, 255] width 98 height 11
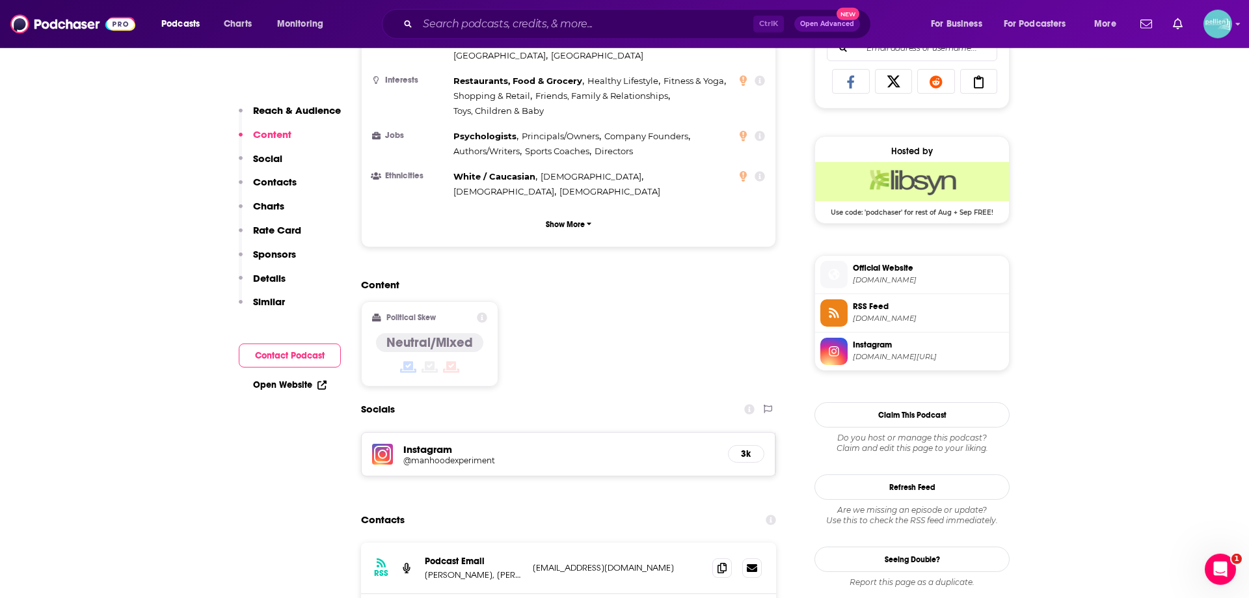
scroll to position [1135, 0]
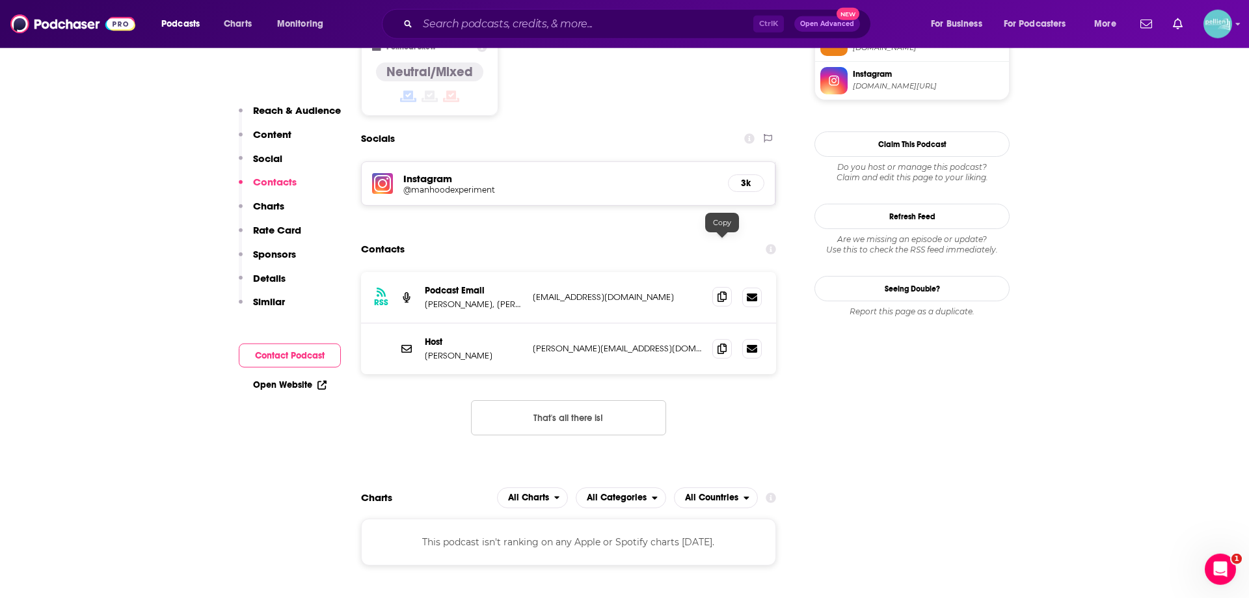
click at [718, 291] on icon at bounding box center [722, 296] width 9 height 10
click at [724, 343] on icon at bounding box center [722, 348] width 9 height 10
click at [521, 21] on input "Search podcasts, credits, & more..." at bounding box center [586, 24] width 336 height 21
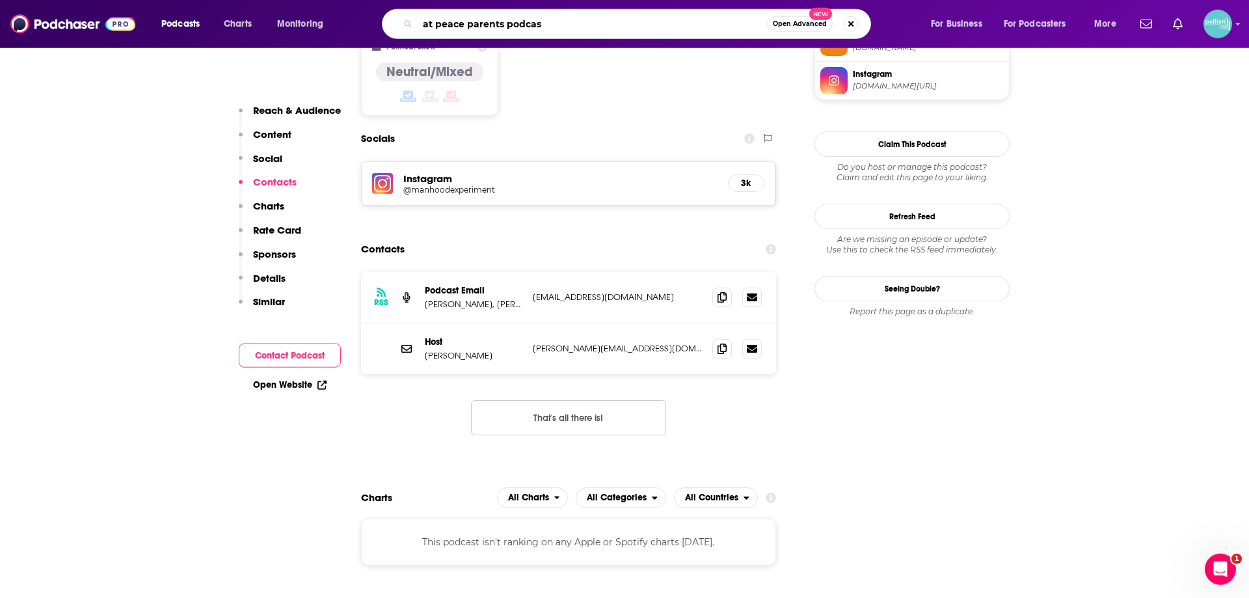
type input "at peace parents podcast"
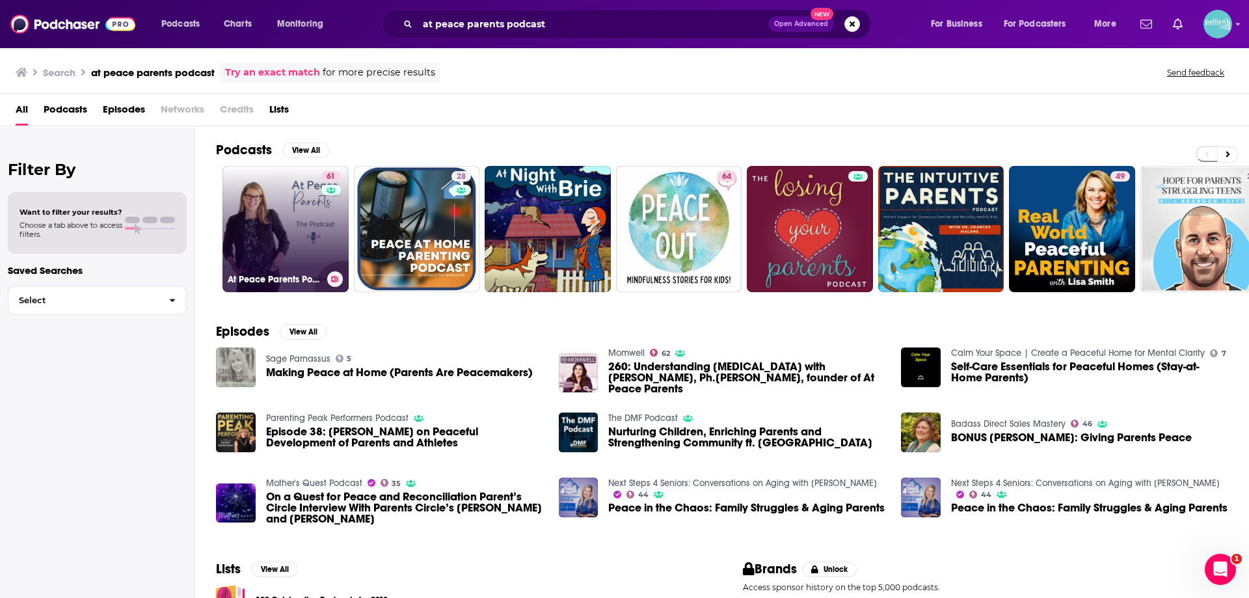
click at [331, 256] on div "61" at bounding box center [332, 221] width 22 height 100
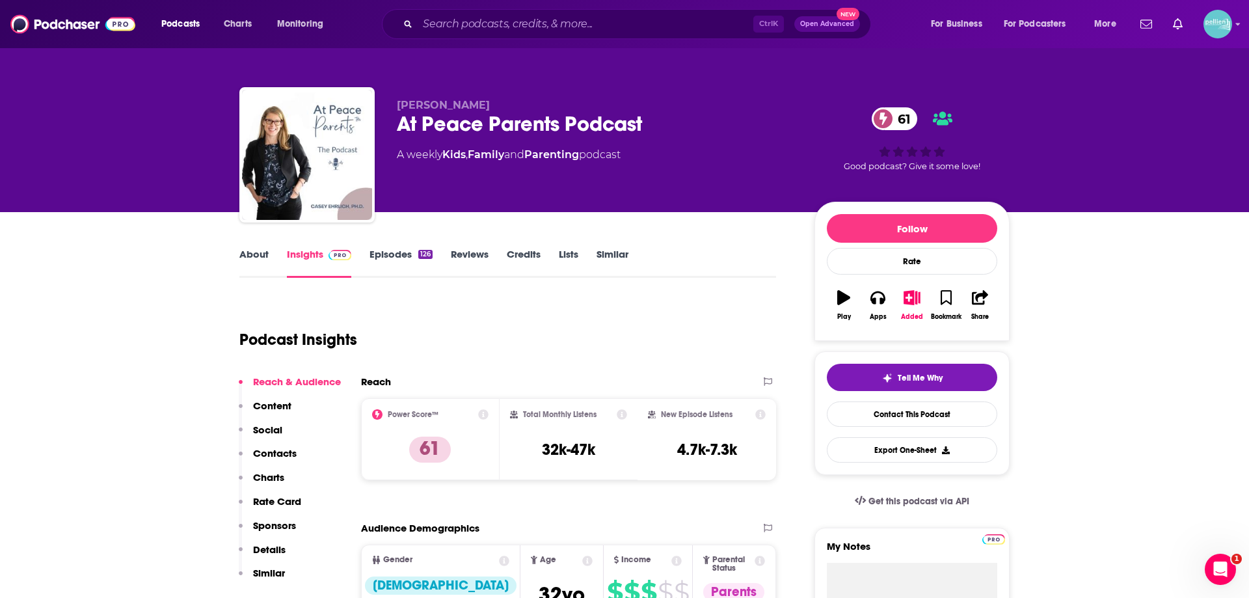
click at [252, 252] on link "About" at bounding box center [253, 263] width 29 height 30
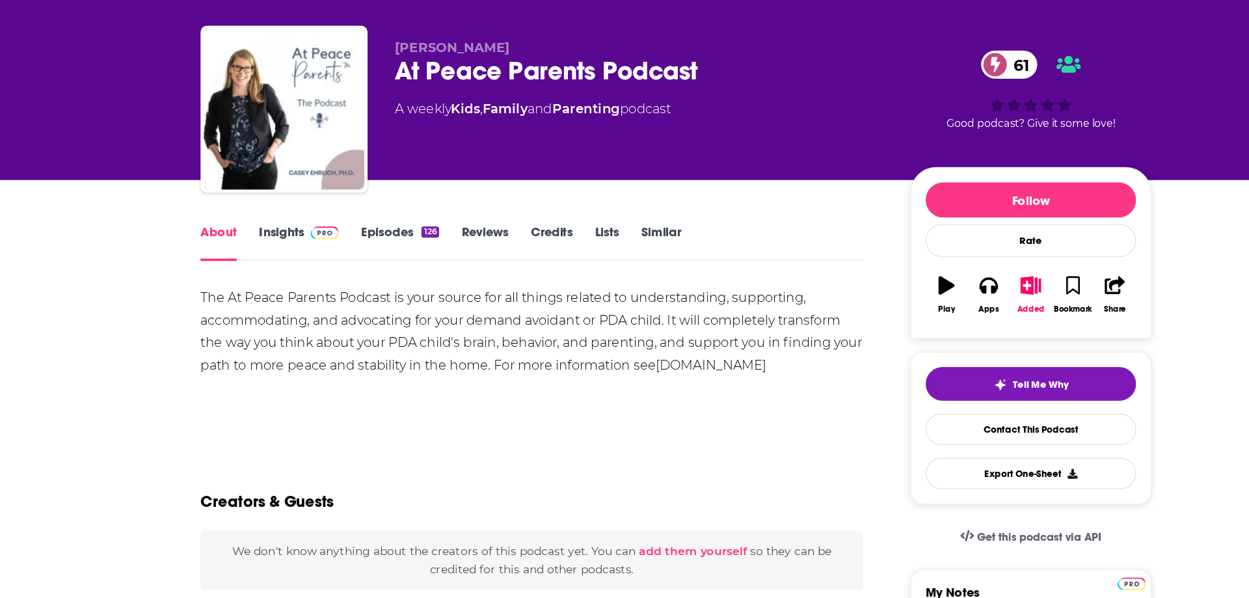
click at [656, 364] on link "www.atpeaceparents.com" at bounding box center [653, 362] width 90 height 12
click at [310, 258] on link "Insights" at bounding box center [319, 263] width 64 height 30
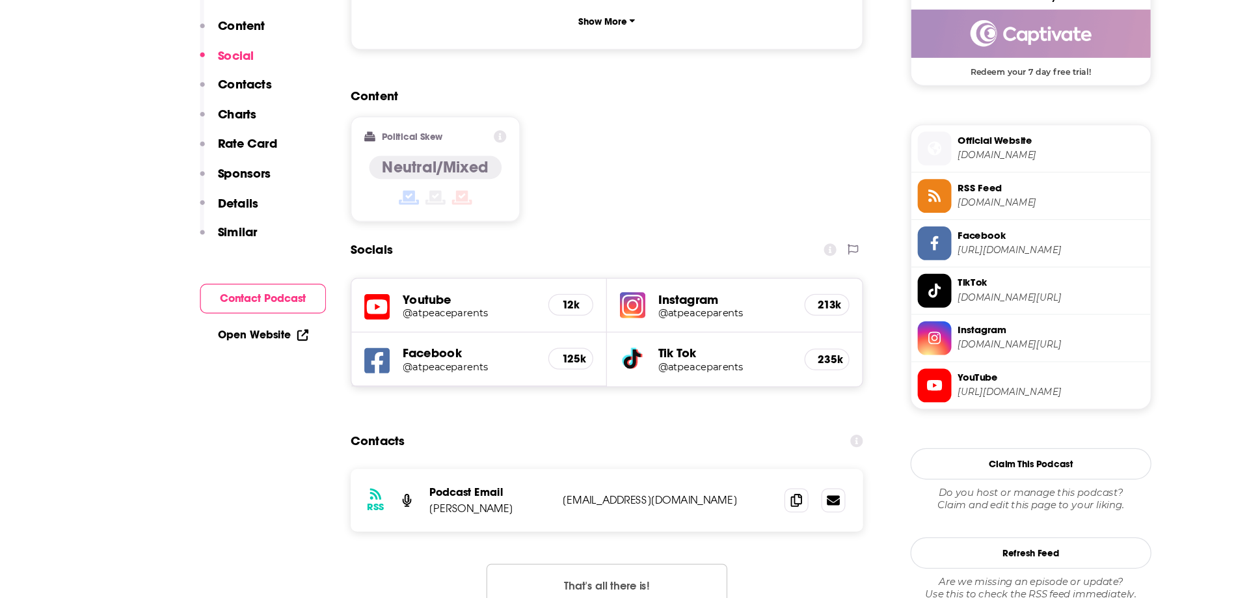
scroll to position [999, 0]
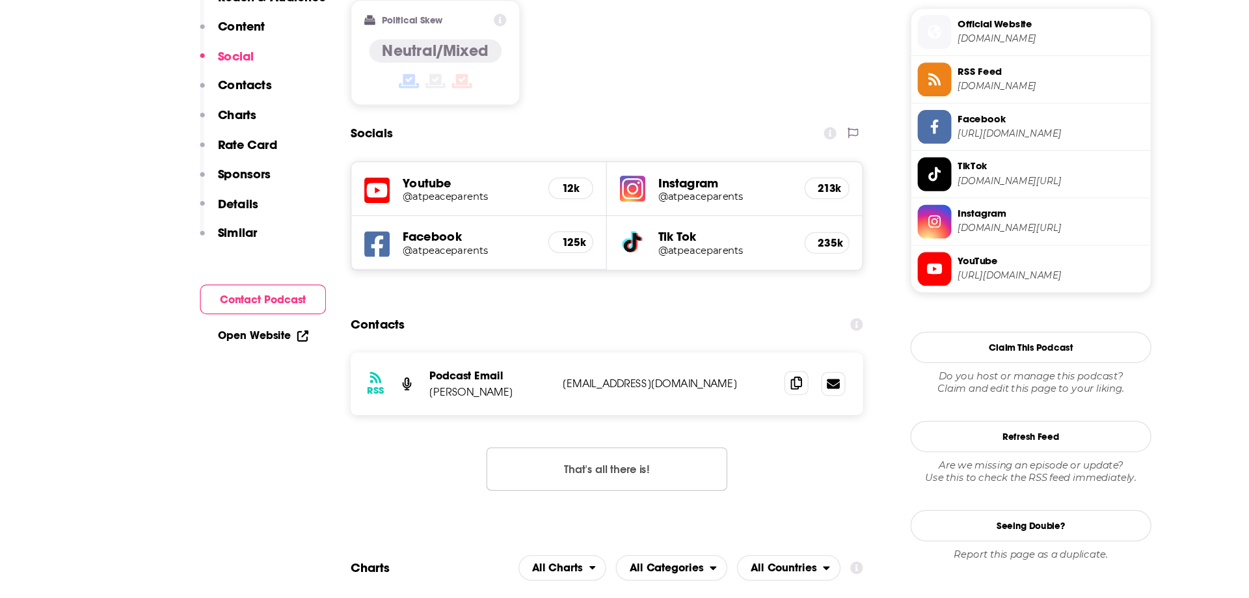
click at [718, 418] on icon at bounding box center [722, 423] width 9 height 10
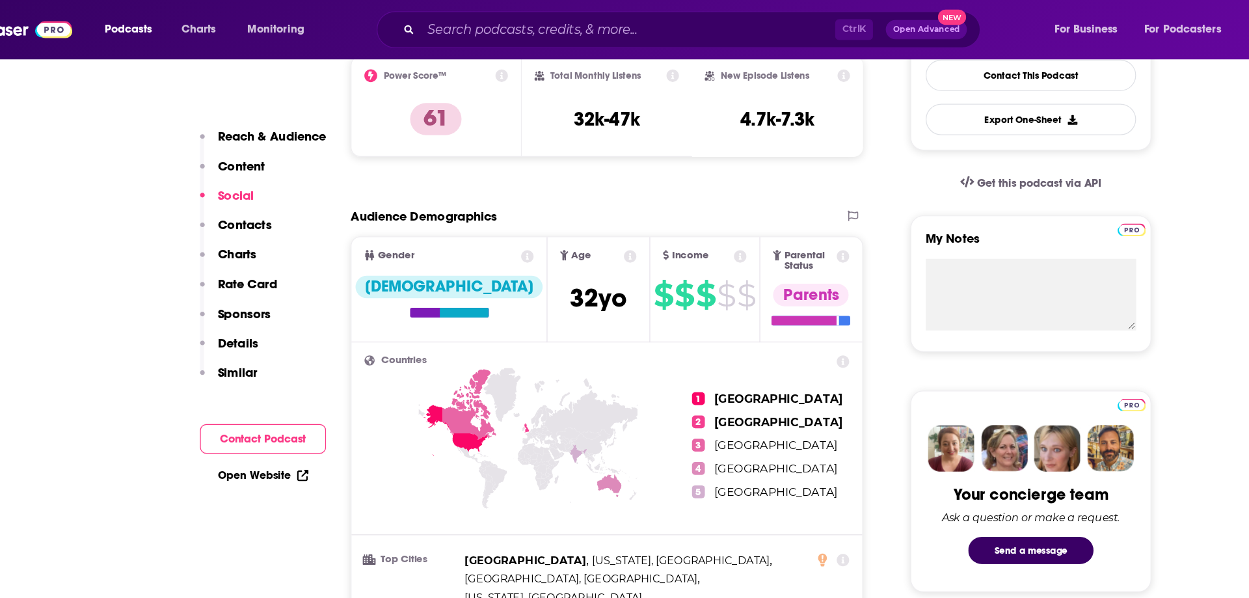
scroll to position [186, 0]
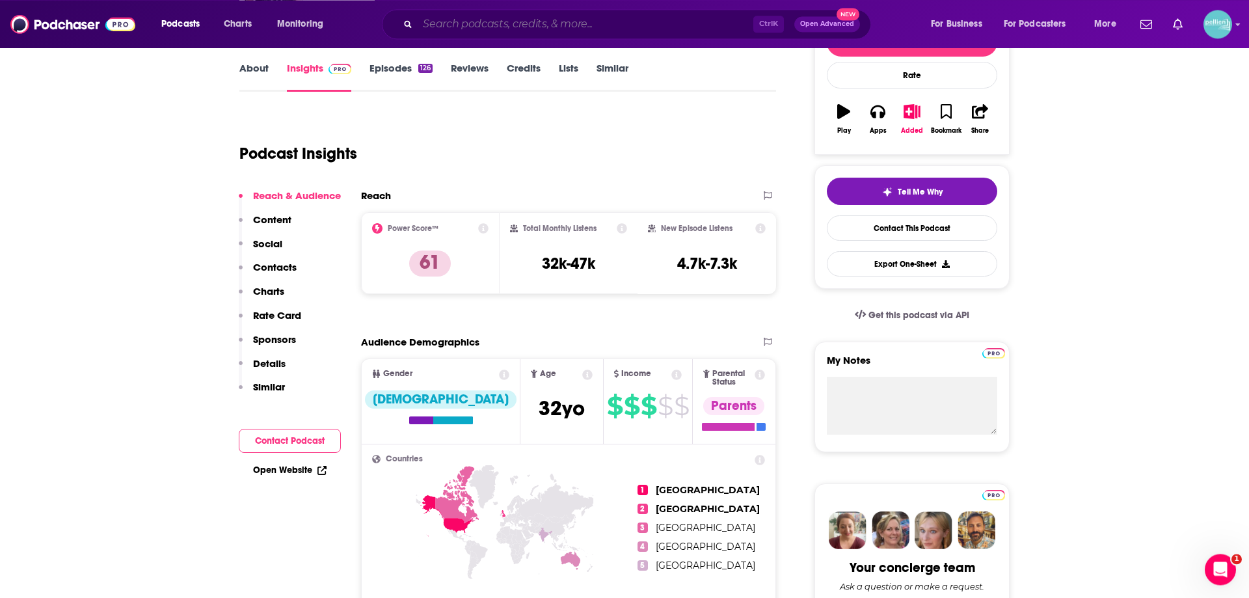
click at [469, 17] on input "Search podcasts, credits, & more..." at bounding box center [586, 24] width 336 height 21
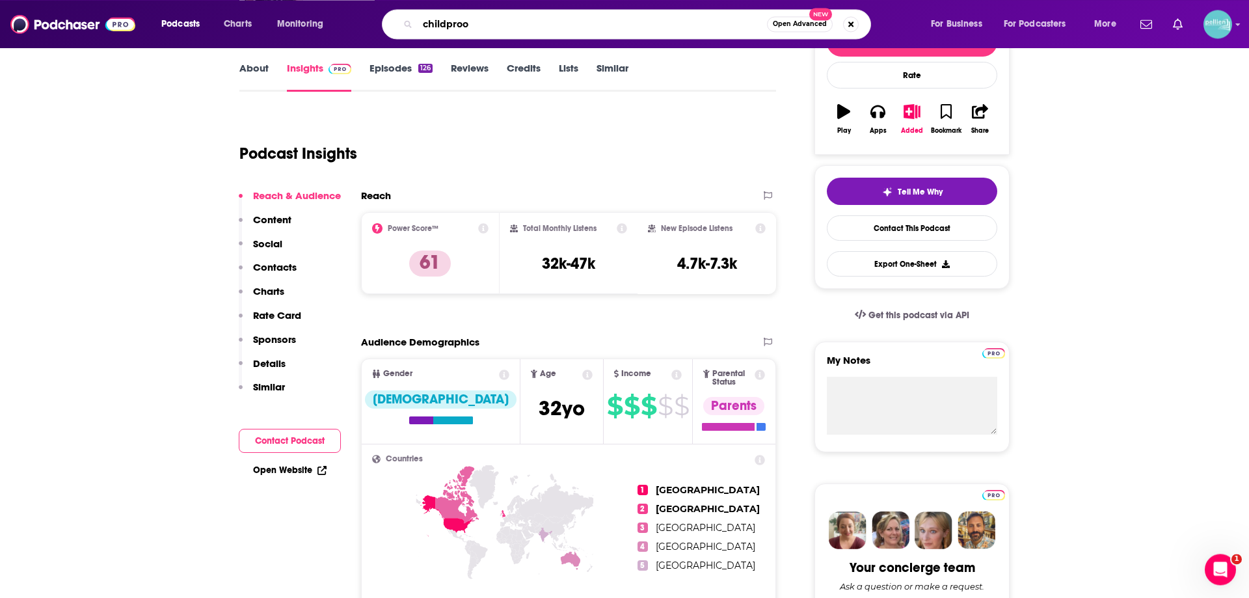
type input "childproof"
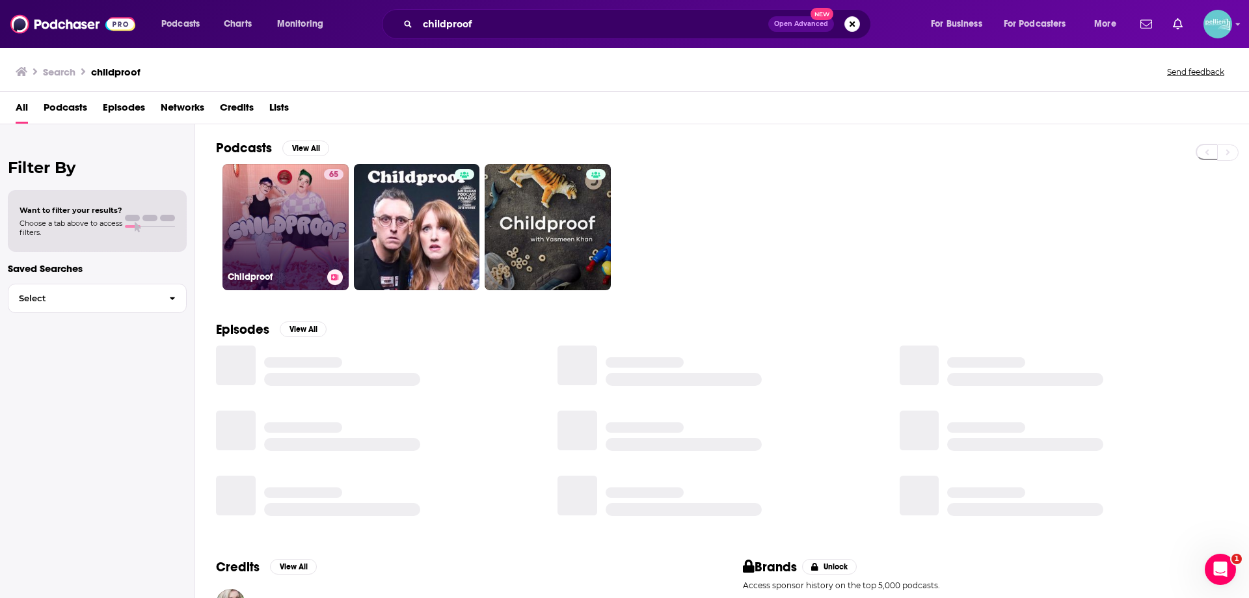
click at [303, 224] on link "65 Childproof" at bounding box center [286, 227] width 126 height 126
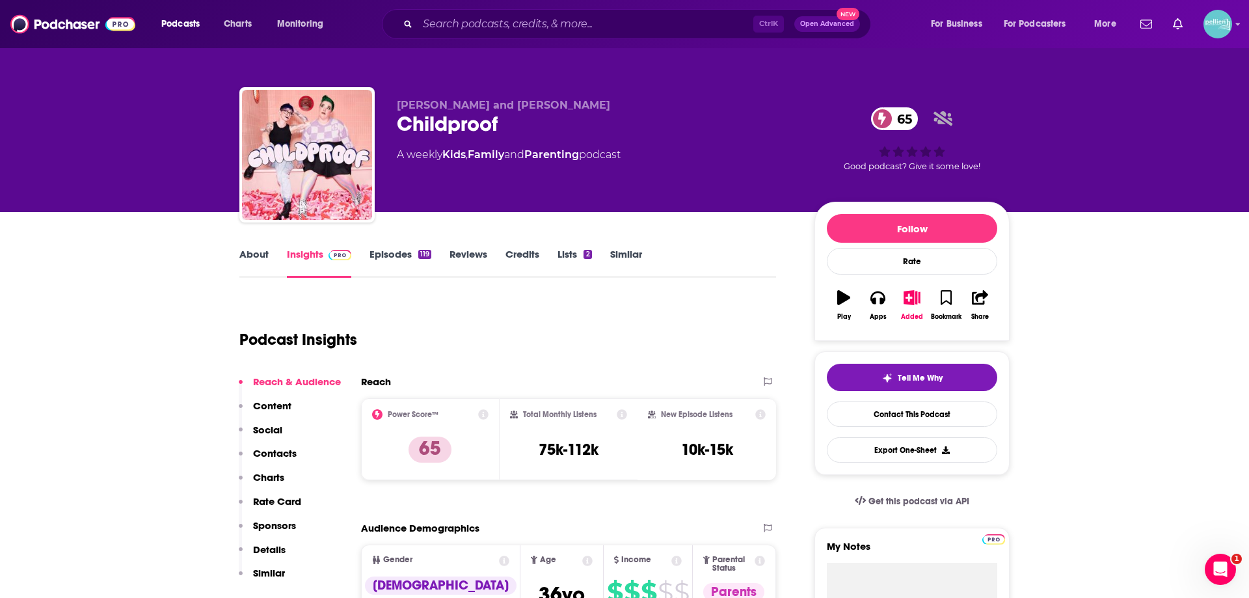
click at [259, 249] on link "About" at bounding box center [253, 263] width 29 height 30
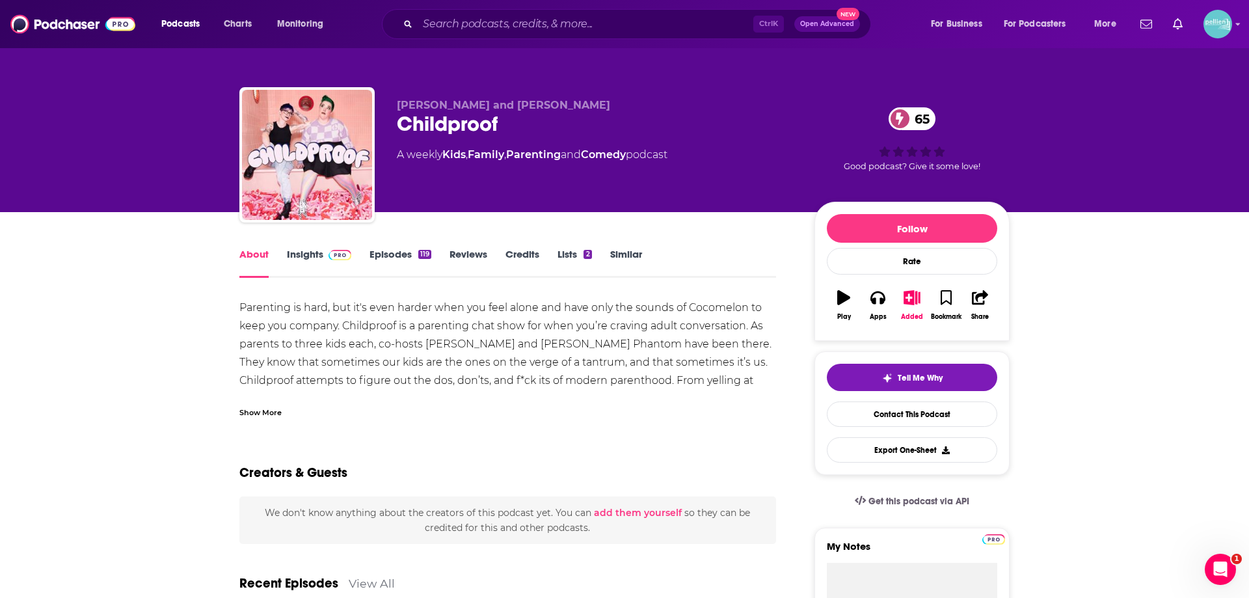
scroll to position [32, 0]
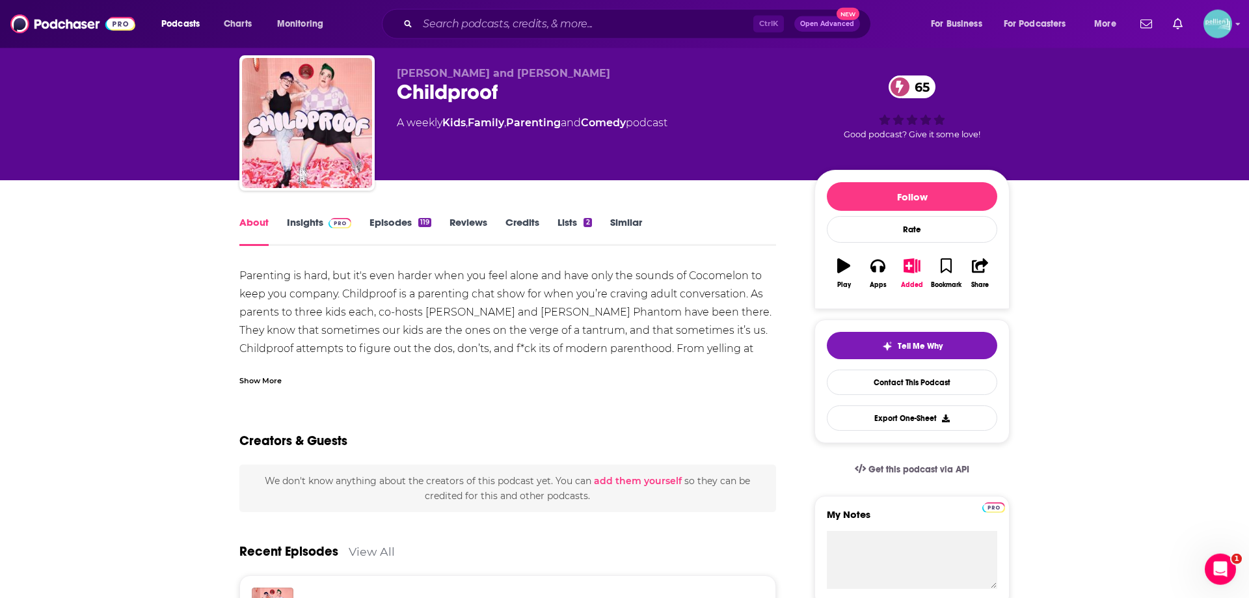
click at [281, 365] on div "Show More" at bounding box center [507, 375] width 537 height 22
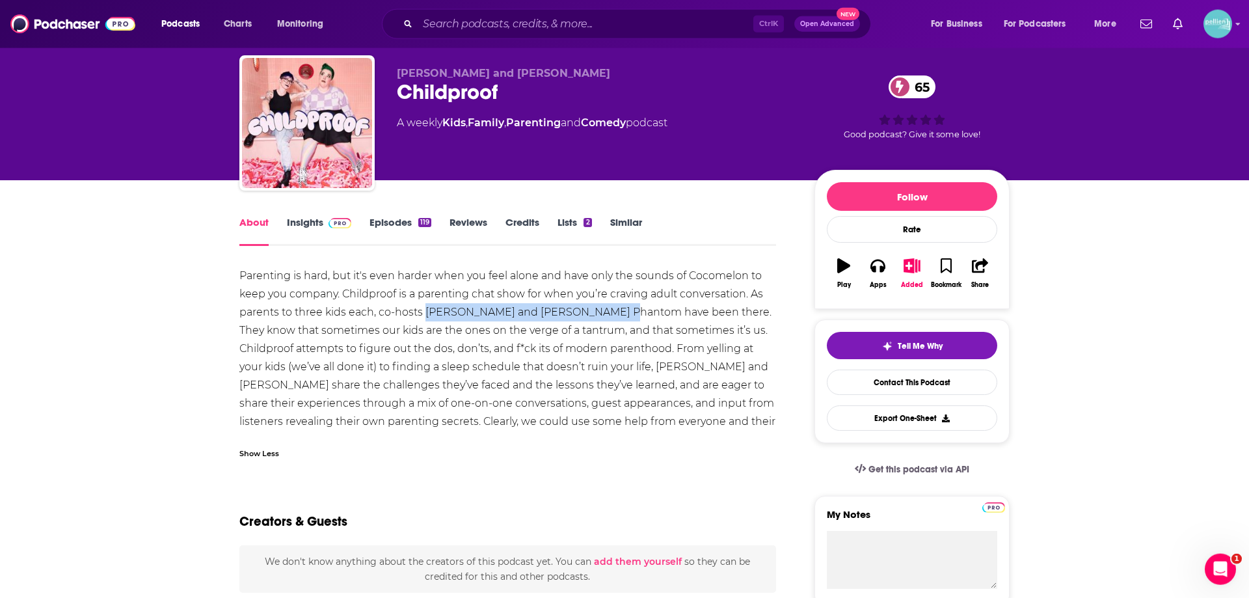
drag, startPoint x: 426, startPoint y: 311, endPoint x: 614, endPoint y: 312, distance: 187.4
click at [614, 312] on div "Parenting is hard, but it's even harder when you feel alone and have only the s…" at bounding box center [507, 358] width 537 height 182
copy div "Gwenna Laithland and Tori Phantom"
click at [904, 378] on link "Contact This Podcast" at bounding box center [912, 382] width 170 height 25
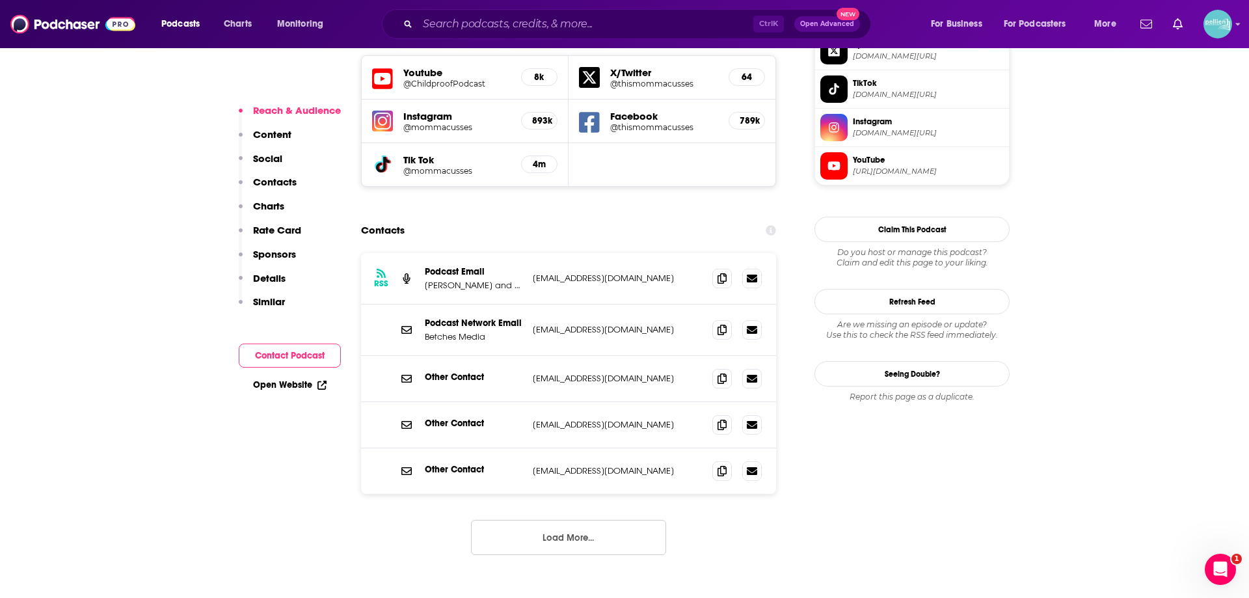
scroll to position [1181, 0]
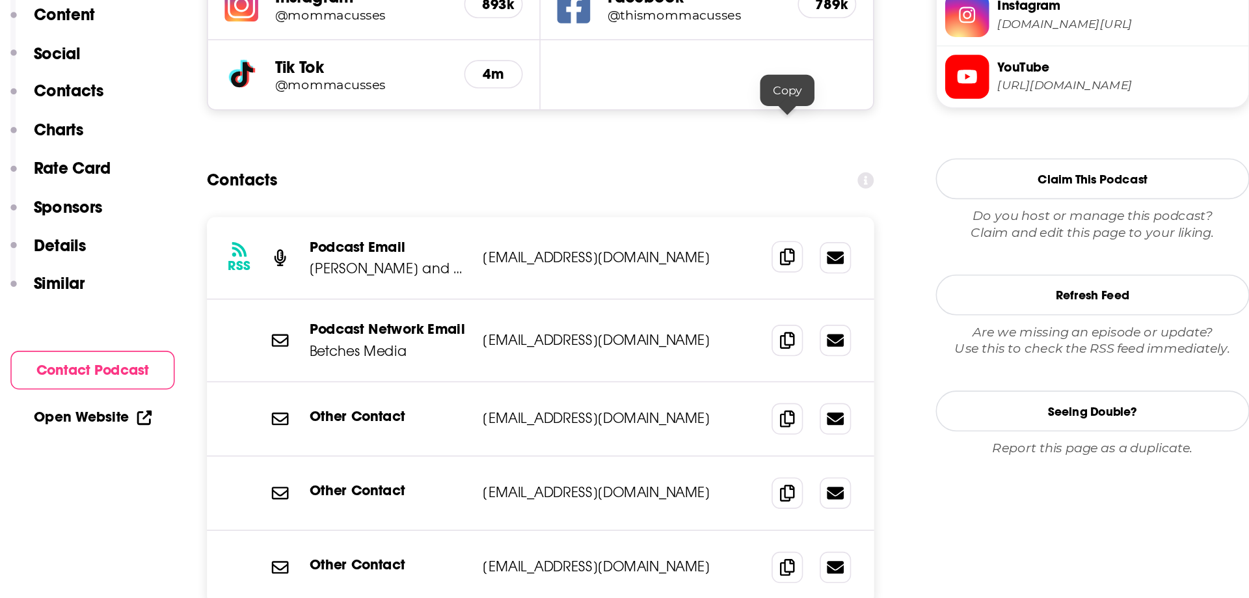
click at [721, 280] on icon at bounding box center [722, 285] width 9 height 10
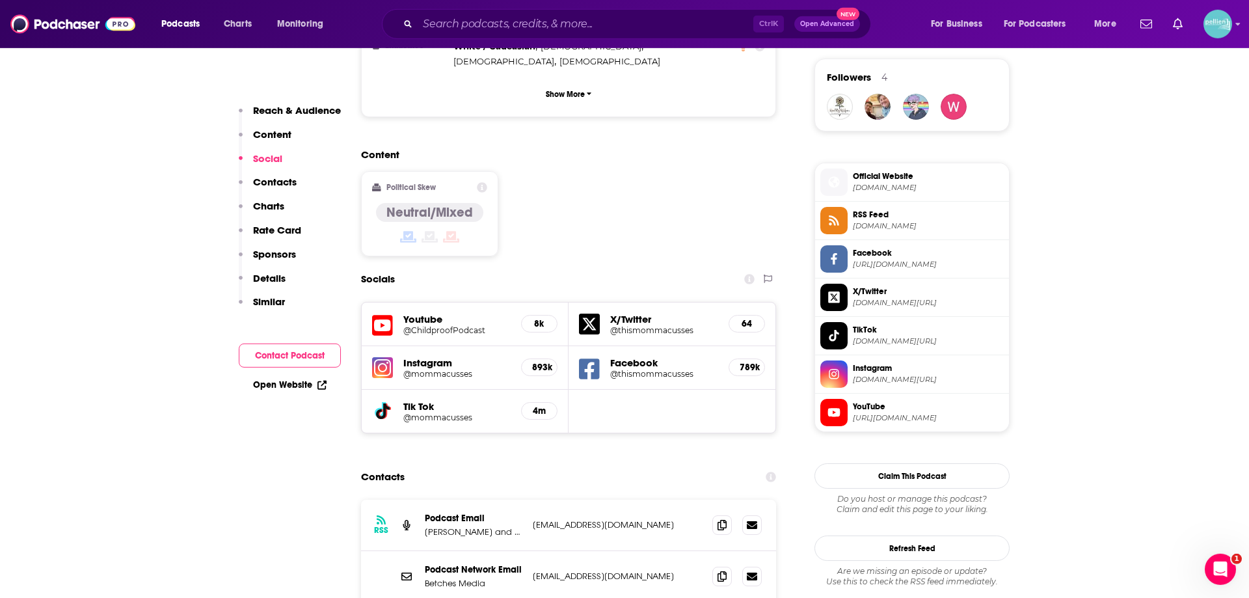
scroll to position [0, 0]
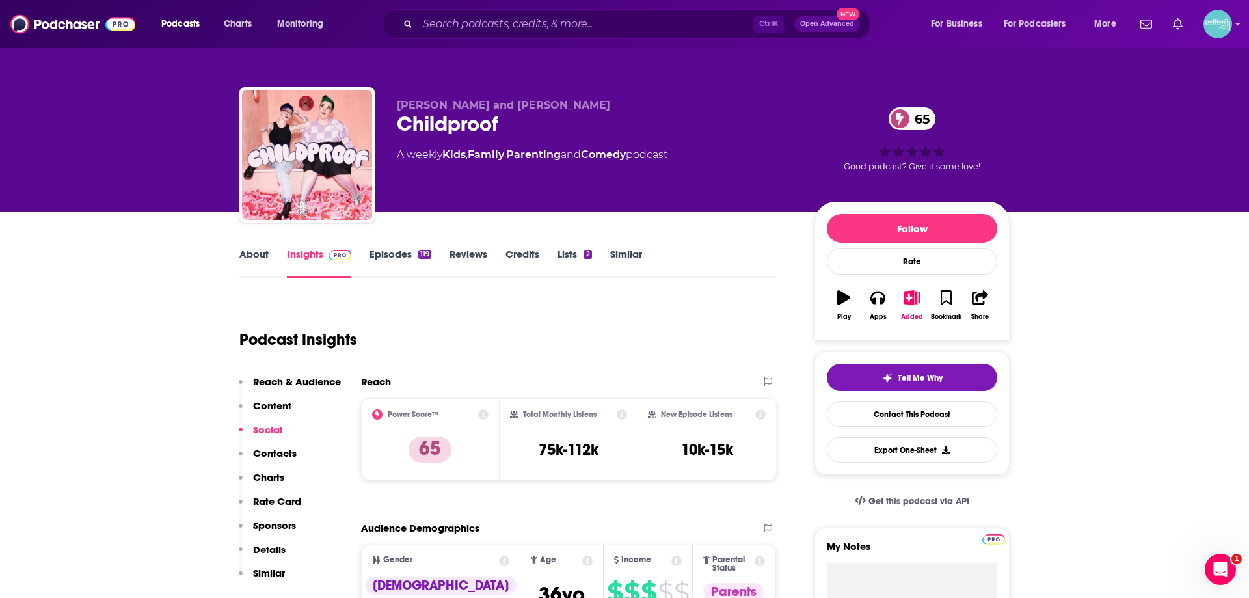
click at [251, 271] on link "About" at bounding box center [253, 263] width 29 height 30
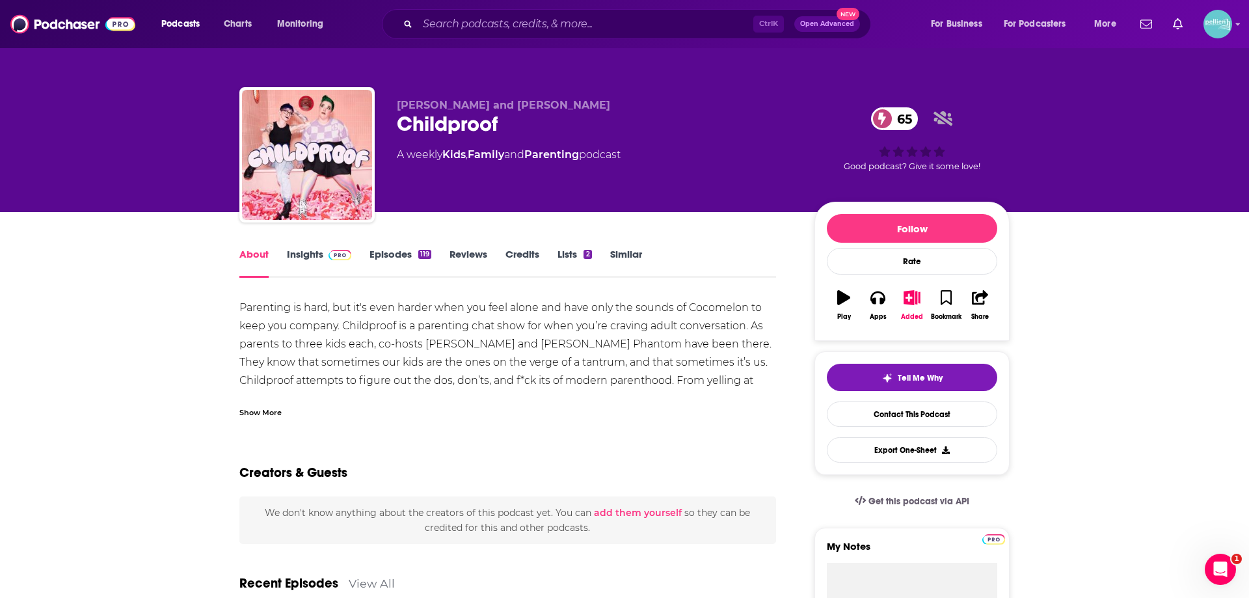
click at [280, 416] on div "Show More" at bounding box center [260, 411] width 42 height 12
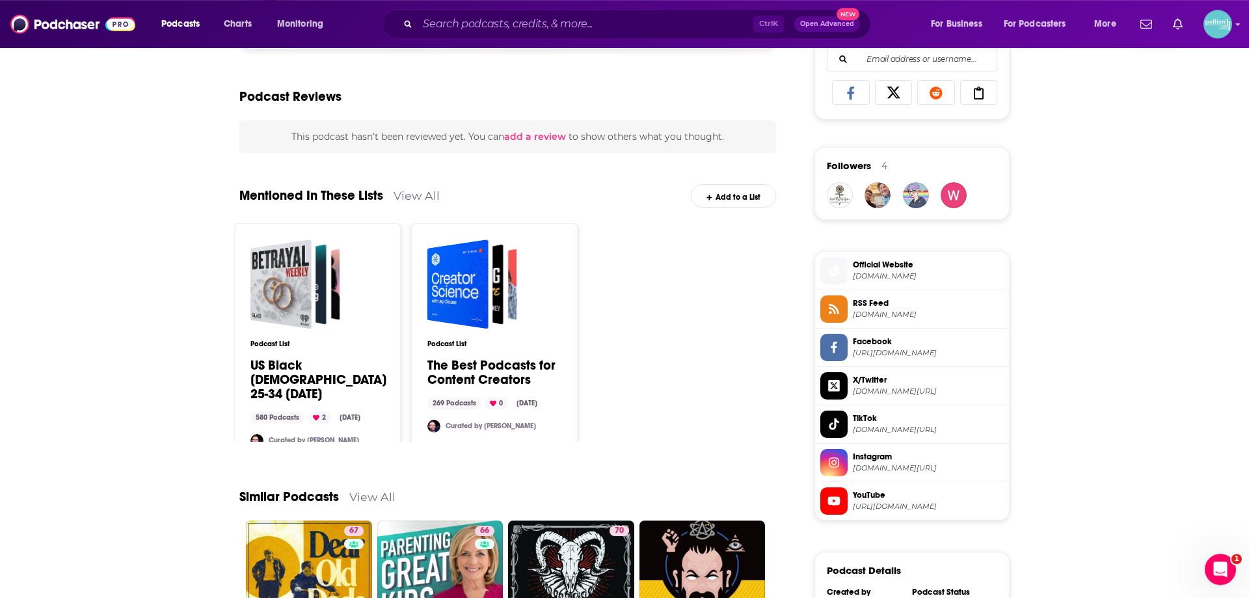
scroll to position [852, 0]
click at [923, 351] on span "https://www.facebook.com/thismommacusses" at bounding box center [928, 354] width 151 height 10
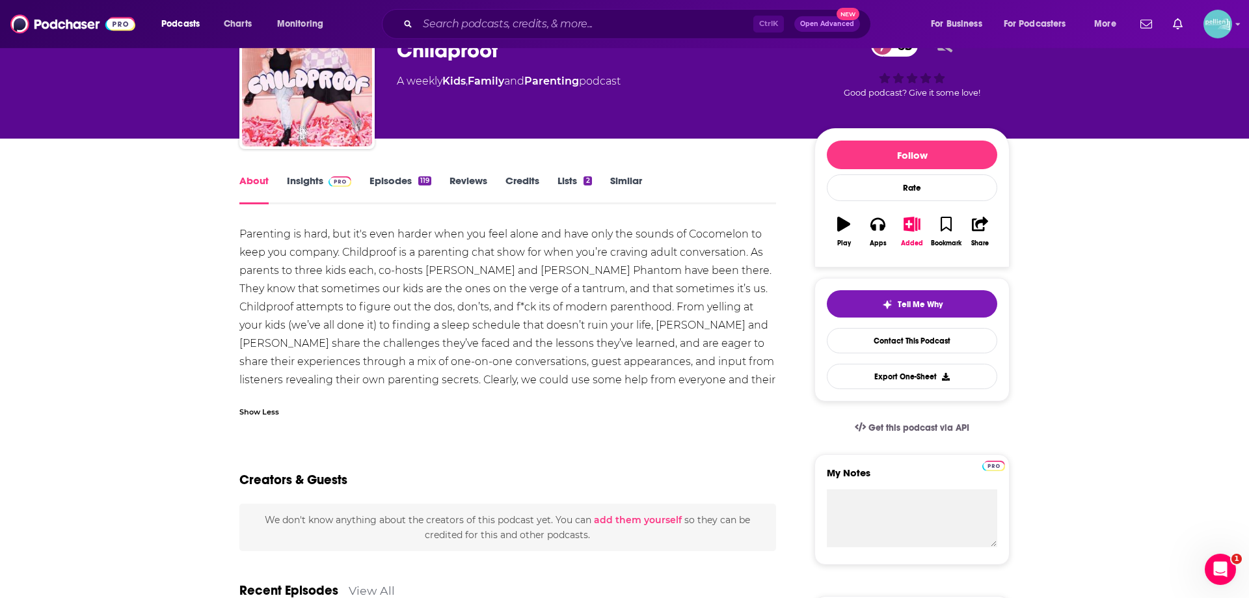
scroll to position [0, 0]
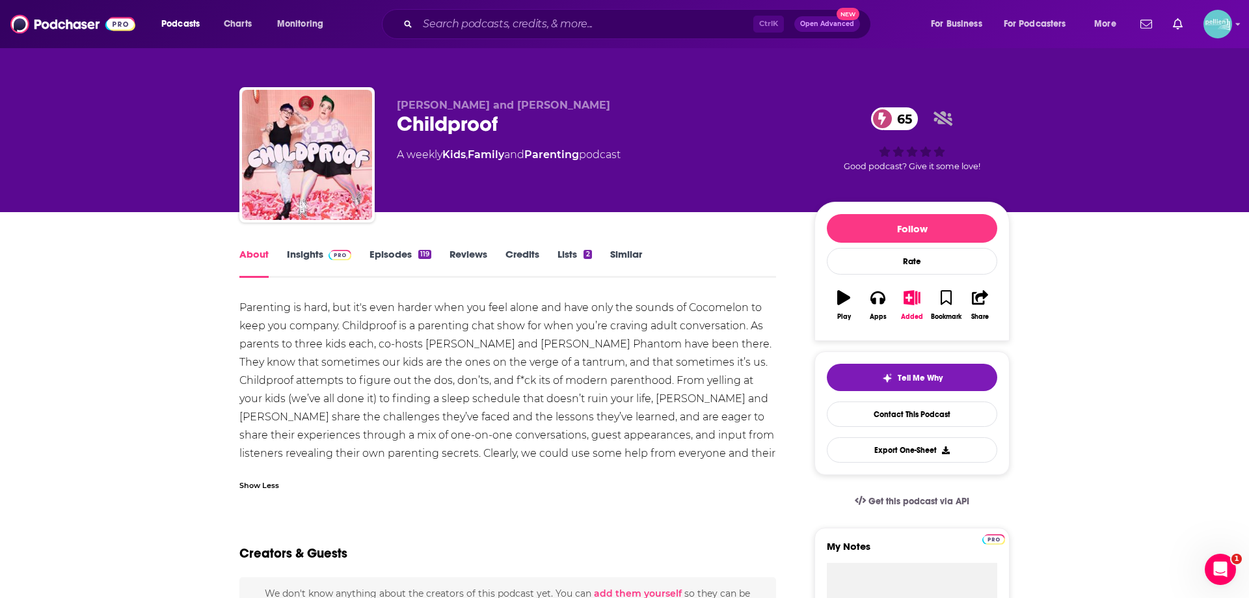
click at [305, 264] on link "Insights" at bounding box center [319, 263] width 64 height 30
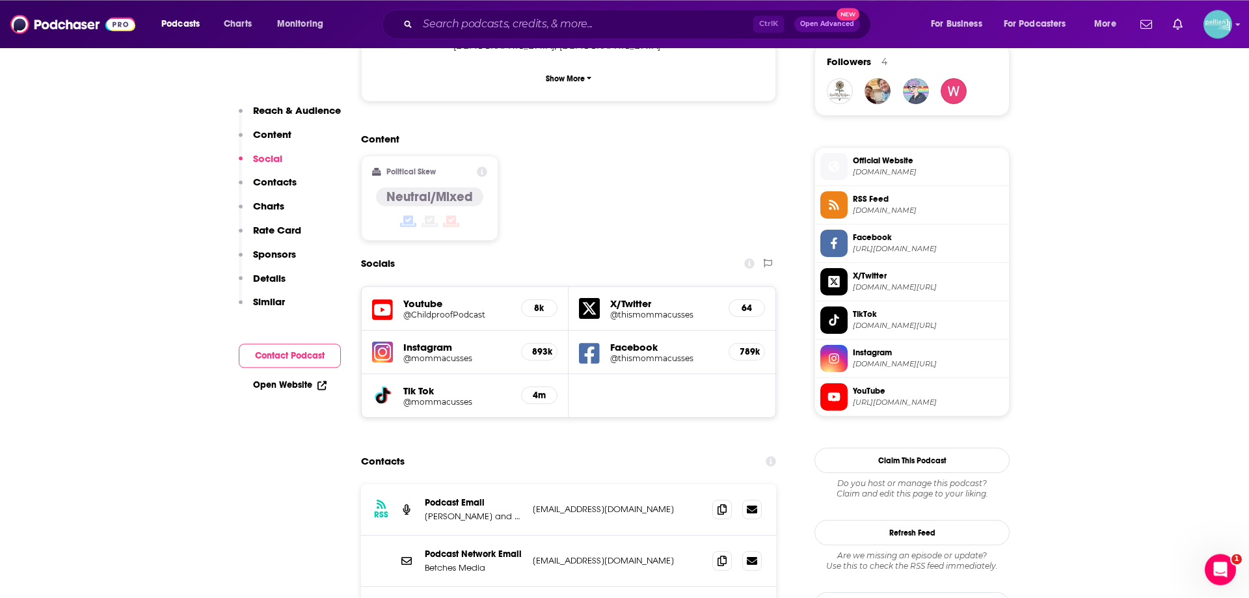
scroll to position [956, 0]
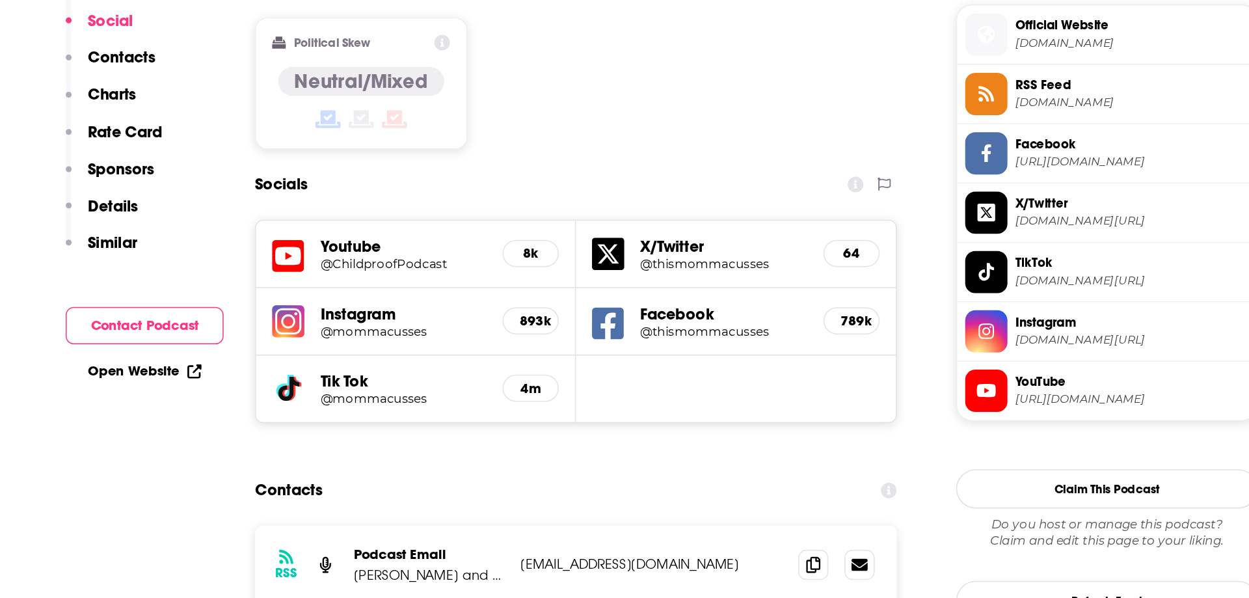
click at [414, 310] on h5 "@ChildproofPodcast" at bounding box center [456, 315] width 107 height 10
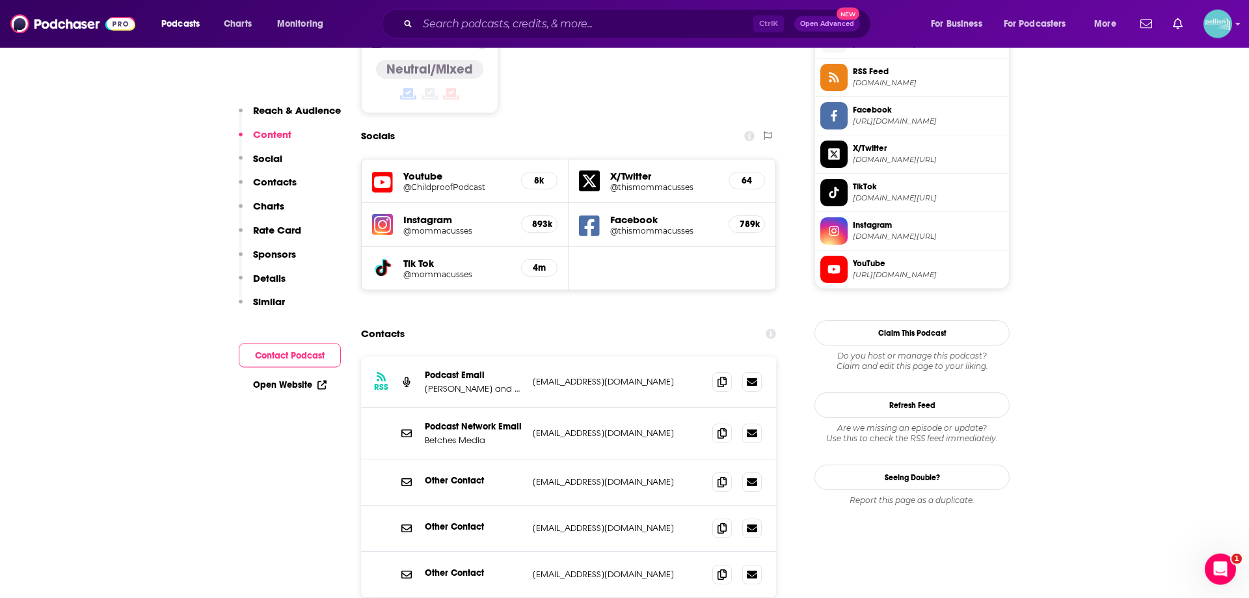
scroll to position [260, 0]
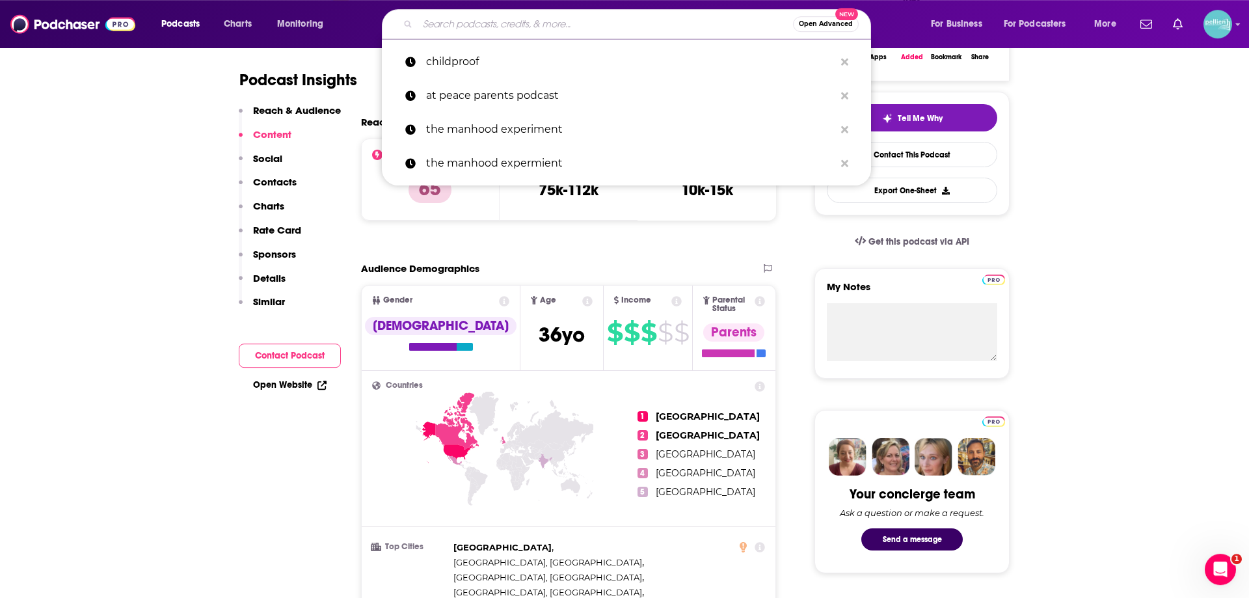
click at [476, 19] on input "Search podcasts, credits, & more..." at bounding box center [605, 24] width 375 height 21
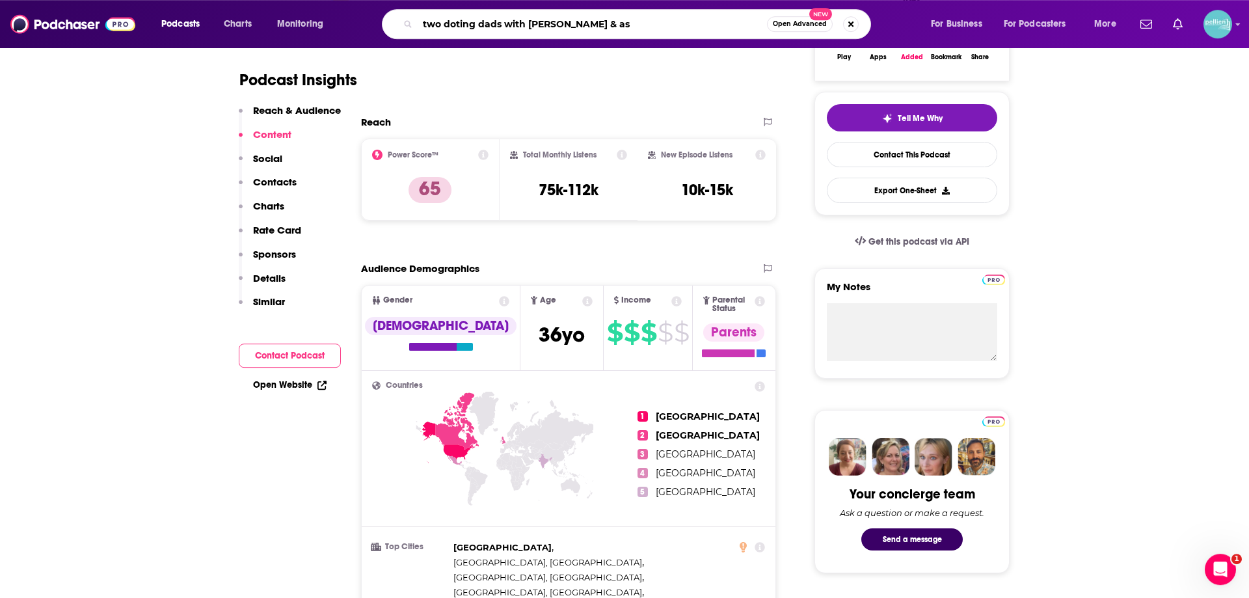
type input "two doting dads with matty J & ash"
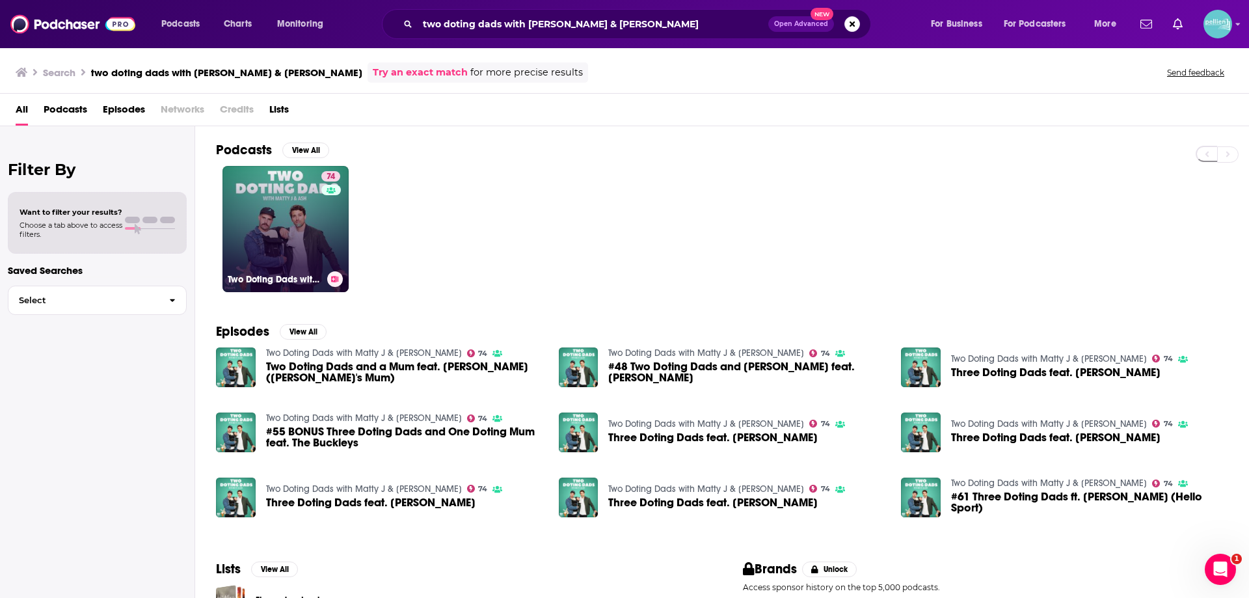
click at [280, 243] on link "74 Two Doting Dads with Matty J & Ash" at bounding box center [286, 229] width 126 height 126
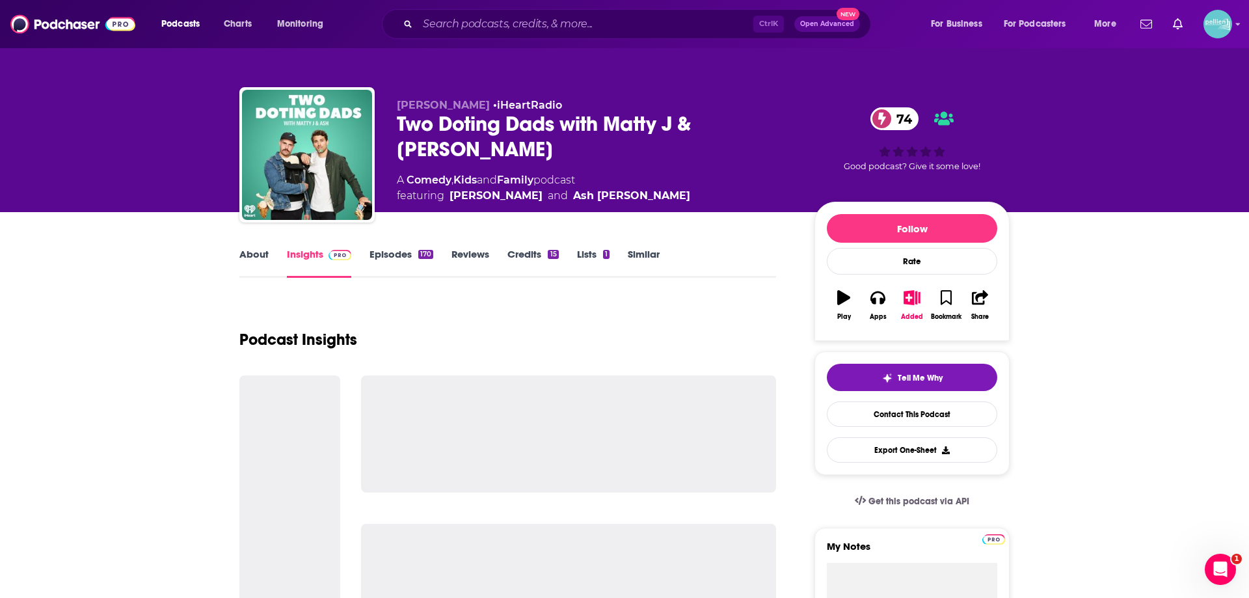
click at [252, 260] on link "About" at bounding box center [253, 263] width 29 height 30
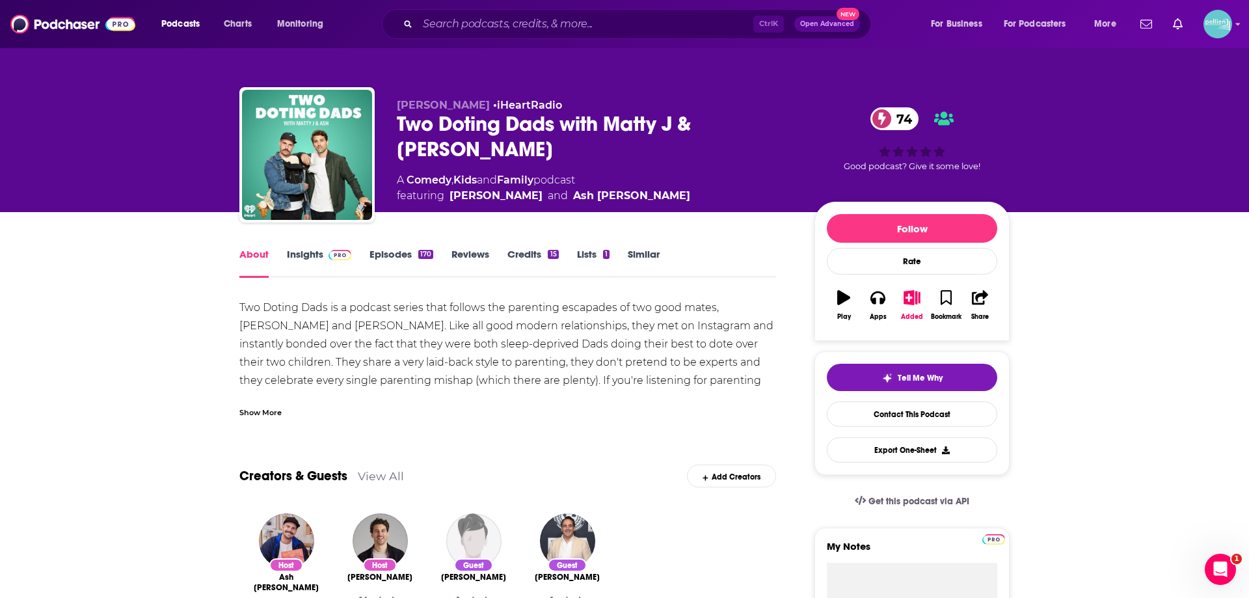
click at [340, 414] on div "Show More" at bounding box center [507, 407] width 537 height 22
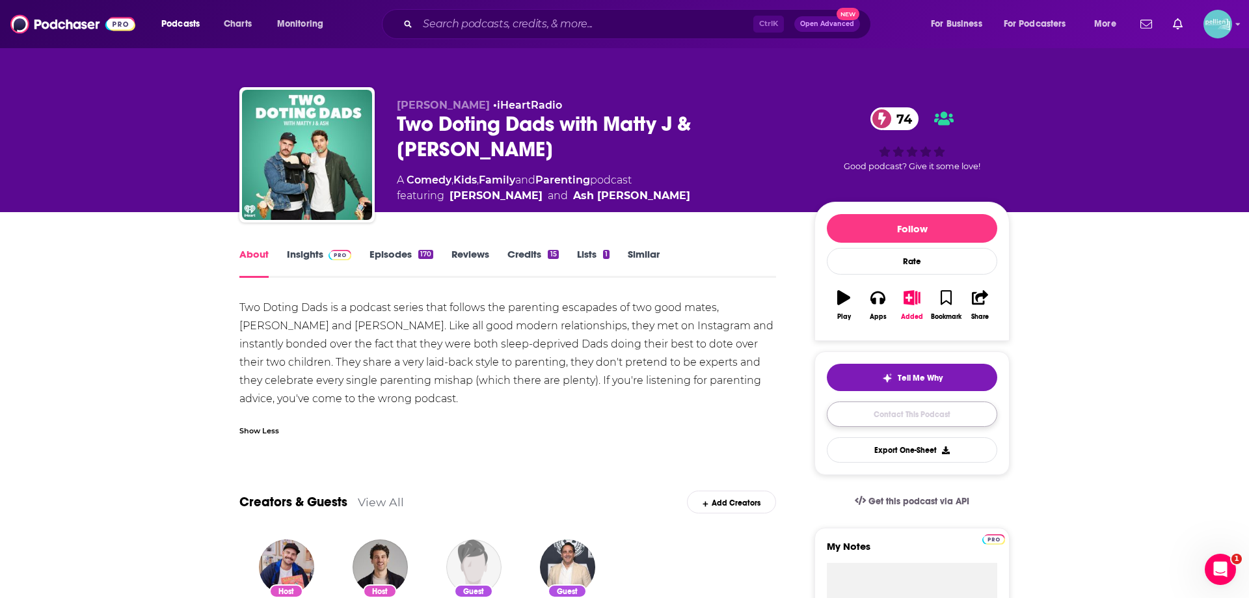
click at [846, 416] on link "Contact This Podcast" at bounding box center [912, 413] width 170 height 25
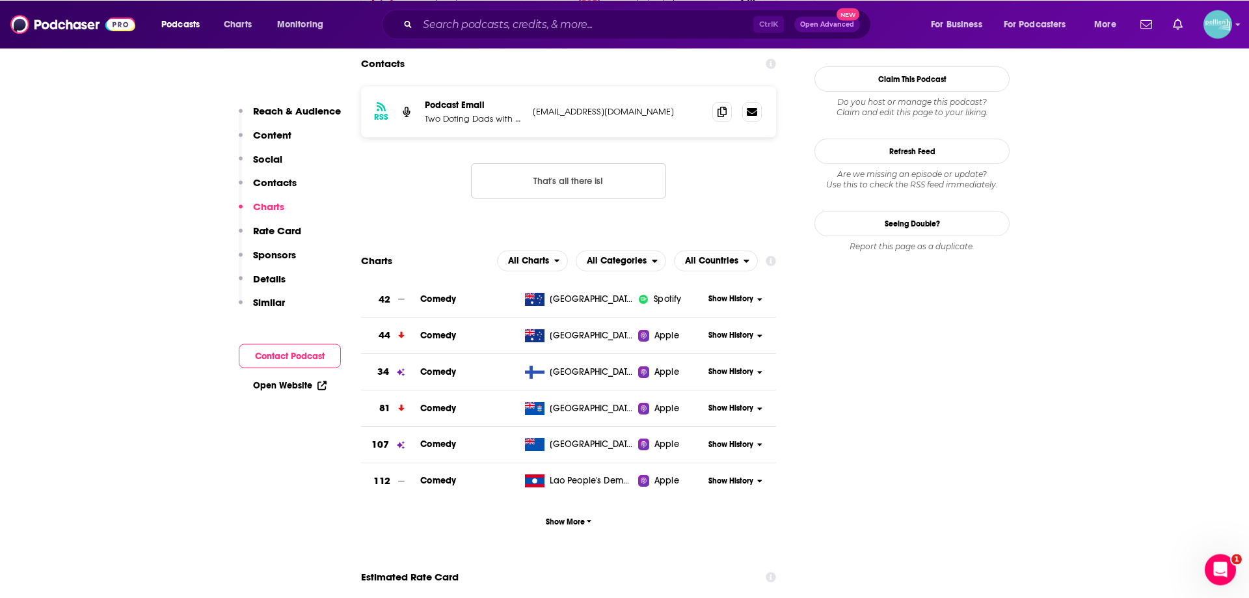
scroll to position [1062, 0]
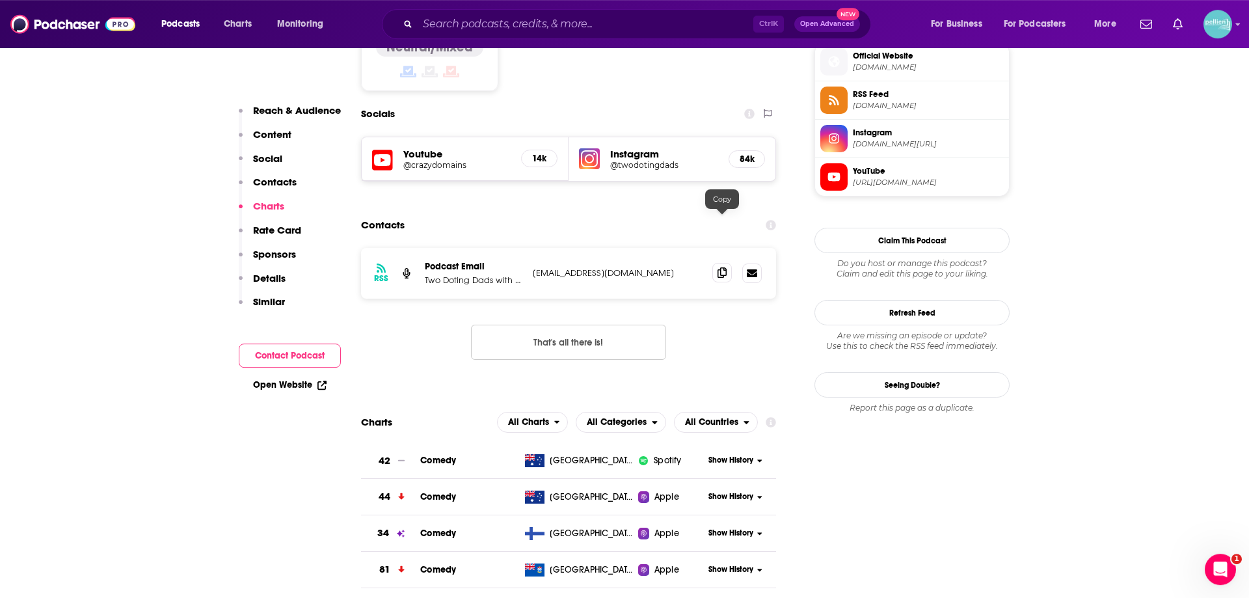
click at [726, 267] on icon at bounding box center [722, 272] width 9 height 10
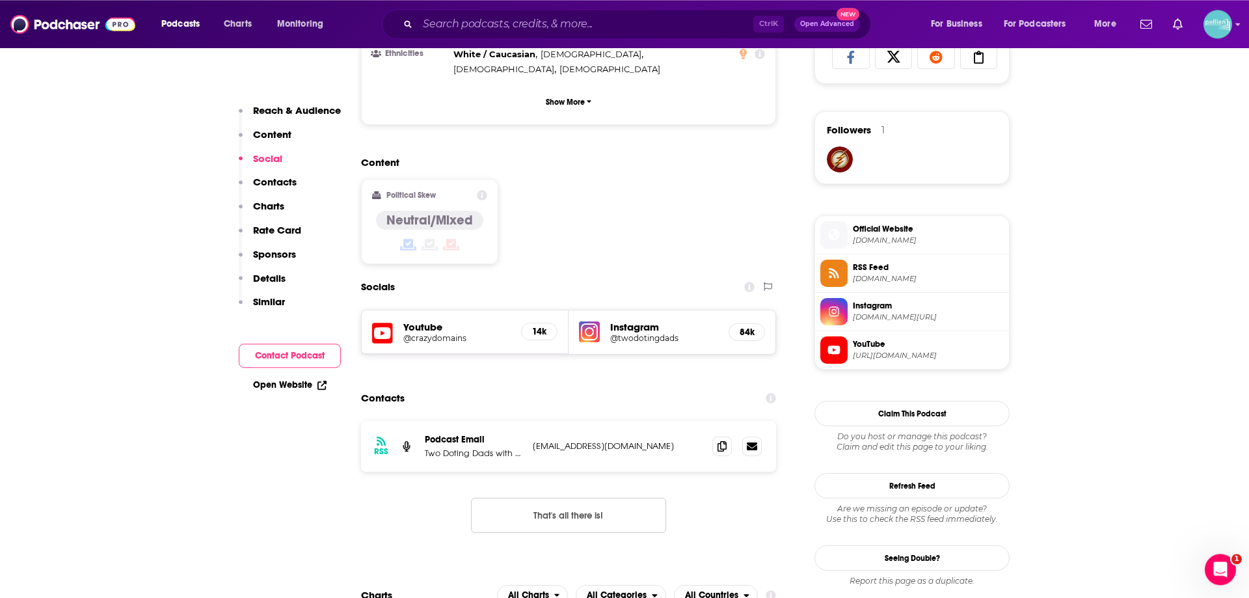
click at [887, 221] on li "Official Website twodotingdads.com" at bounding box center [912, 235] width 194 height 38
click at [877, 229] on span "Official Website" at bounding box center [928, 229] width 151 height 12
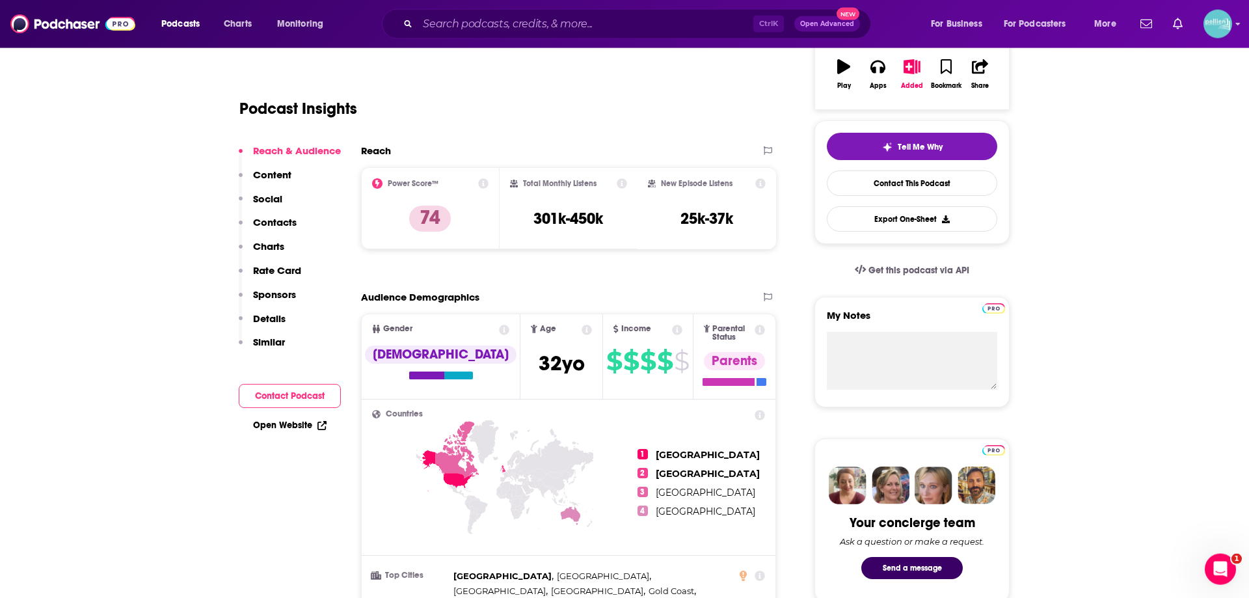
scroll to position [0, 0]
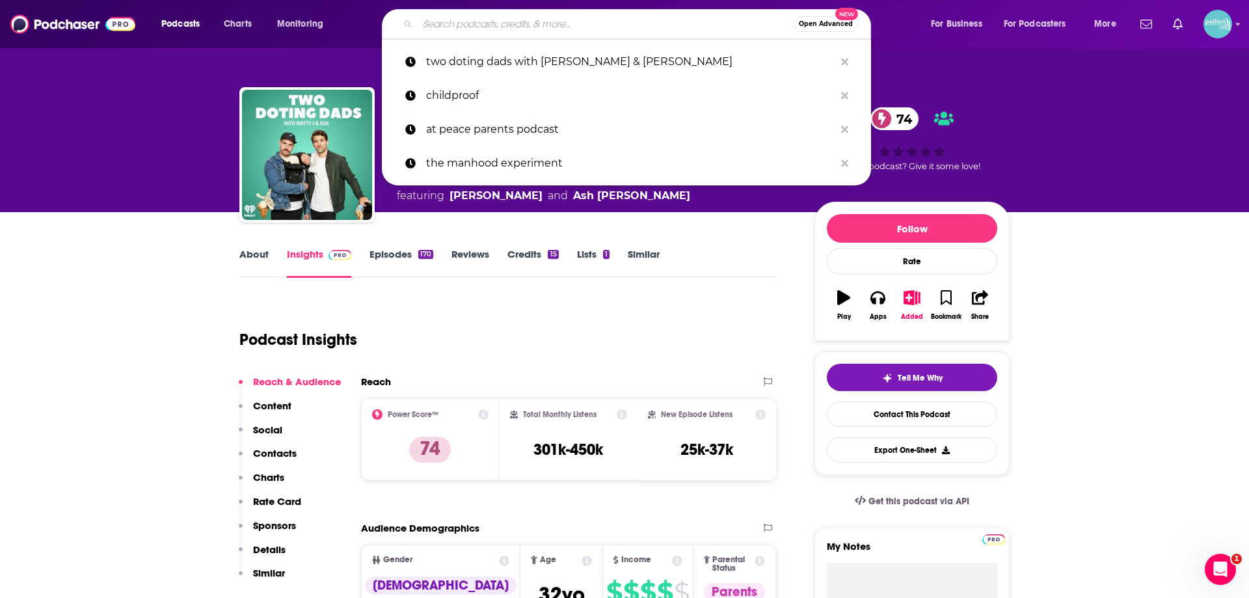
click at [437, 27] on input "Search podcasts, credits, & more..." at bounding box center [605, 24] width 375 height 21
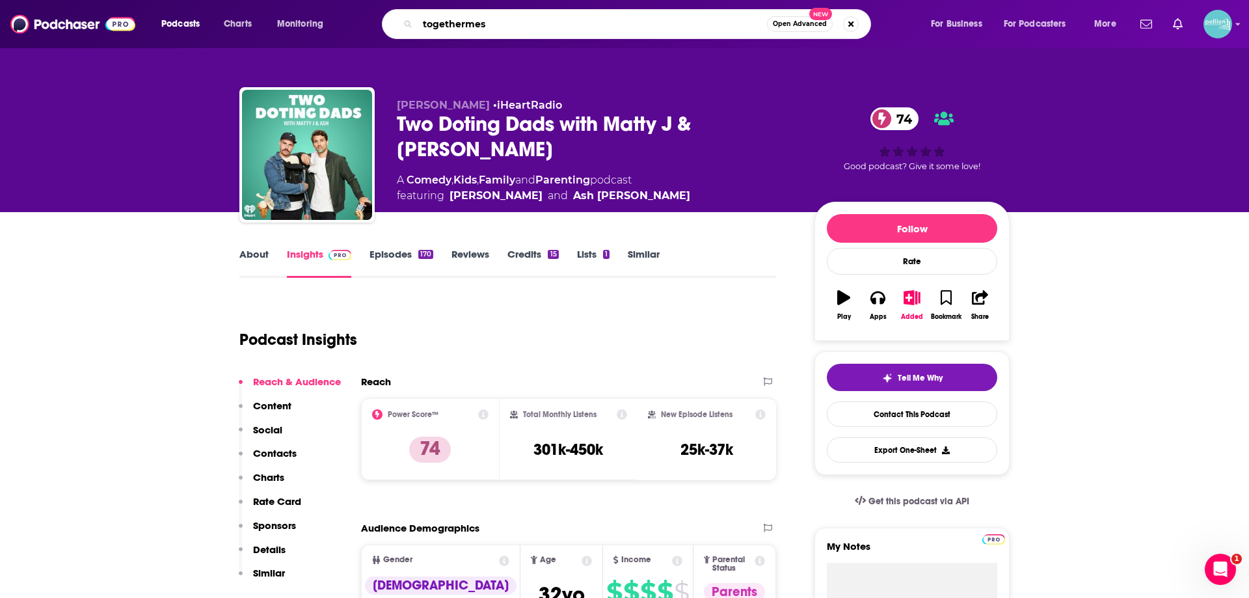
type input "togethermess"
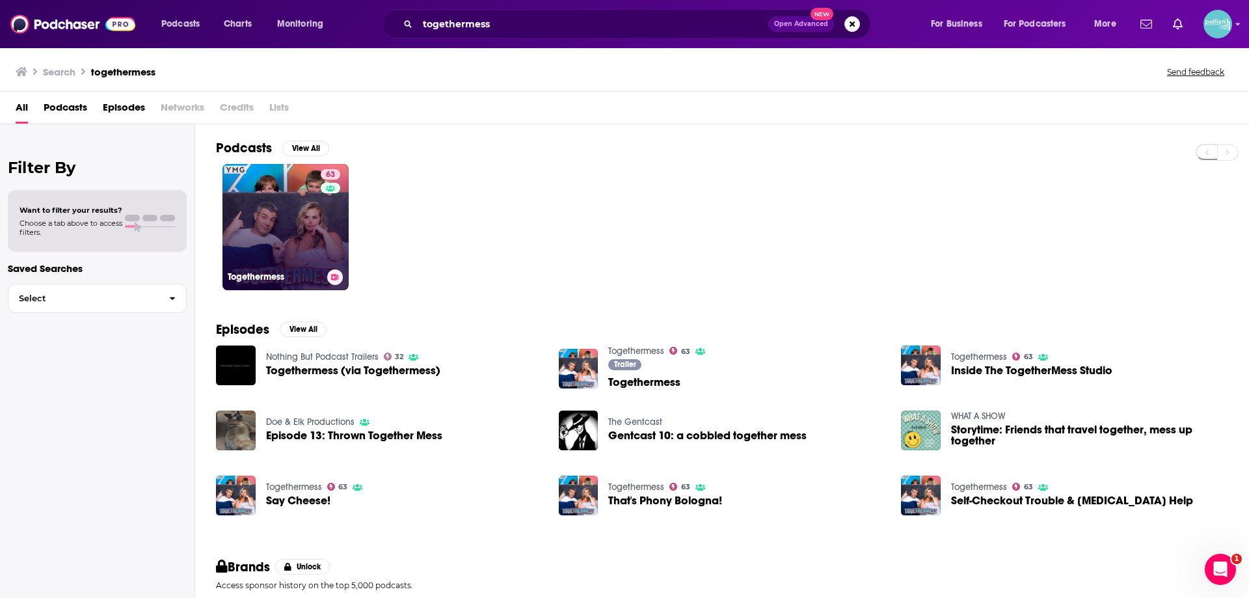
click at [264, 174] on link "63 Togethermess" at bounding box center [286, 227] width 126 height 126
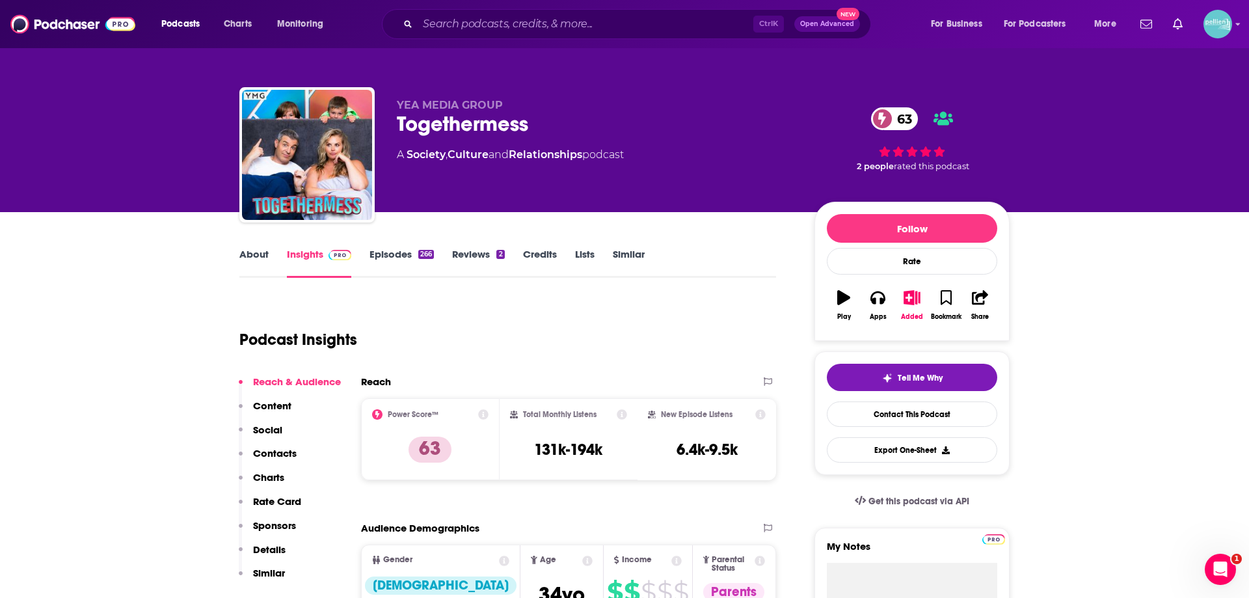
click at [245, 254] on link "About" at bounding box center [253, 263] width 29 height 30
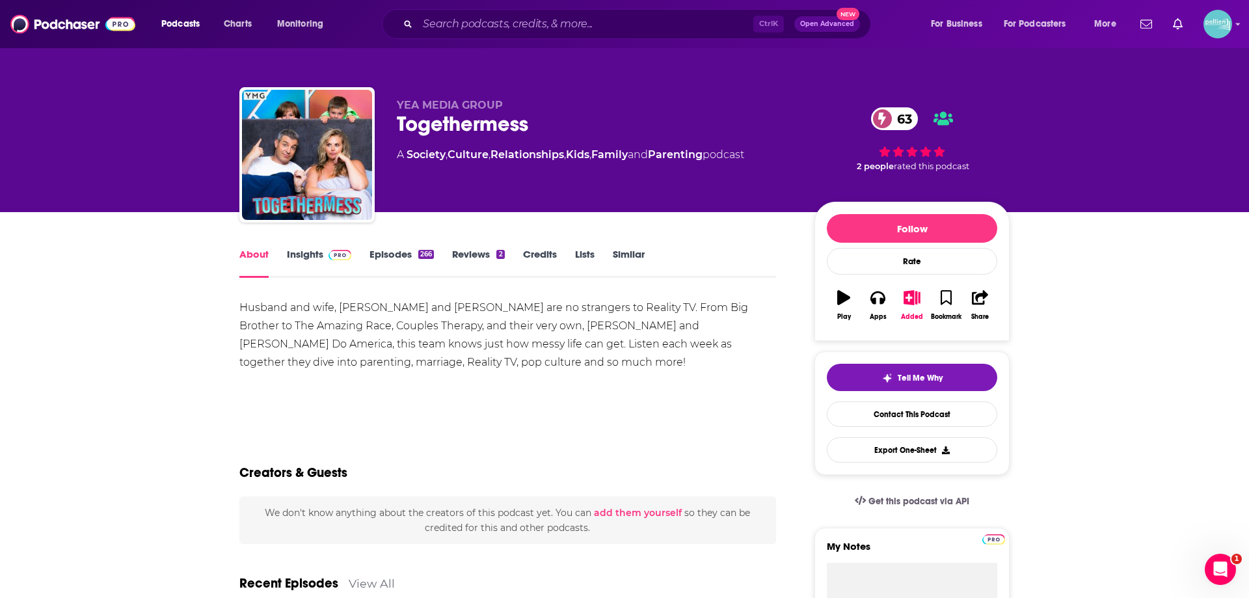
drag, startPoint x: 532, startPoint y: 326, endPoint x: 663, endPoint y: 325, distance: 130.8
click at [504, 365] on div "Husband and wife, Jeff Schroeder and Jordan Lloyd are no strangers to Reality T…" at bounding box center [507, 335] width 537 height 73
click at [856, 416] on link "Contact This Podcast" at bounding box center [912, 413] width 170 height 25
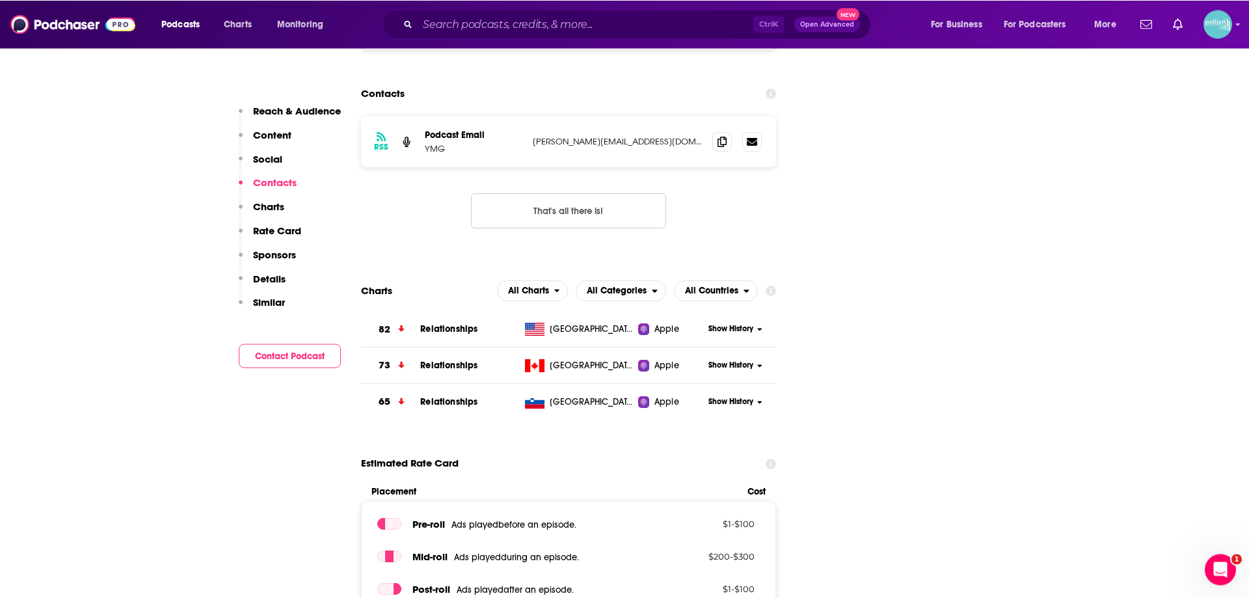
scroll to position [1011, 0]
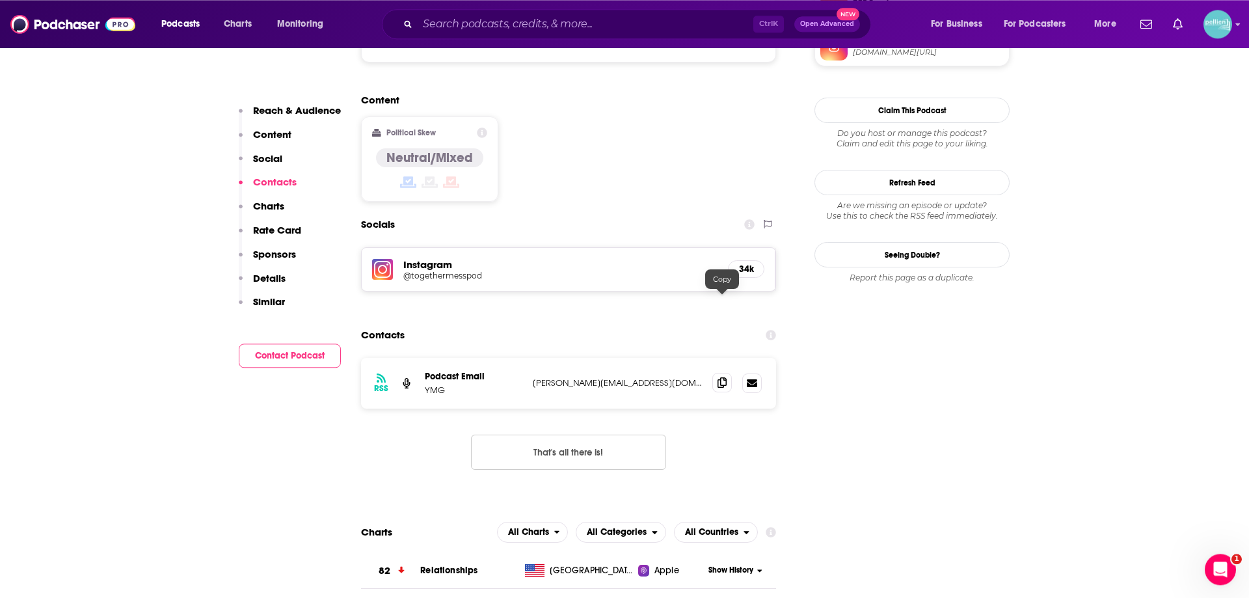
click at [719, 377] on icon at bounding box center [722, 382] width 9 height 10
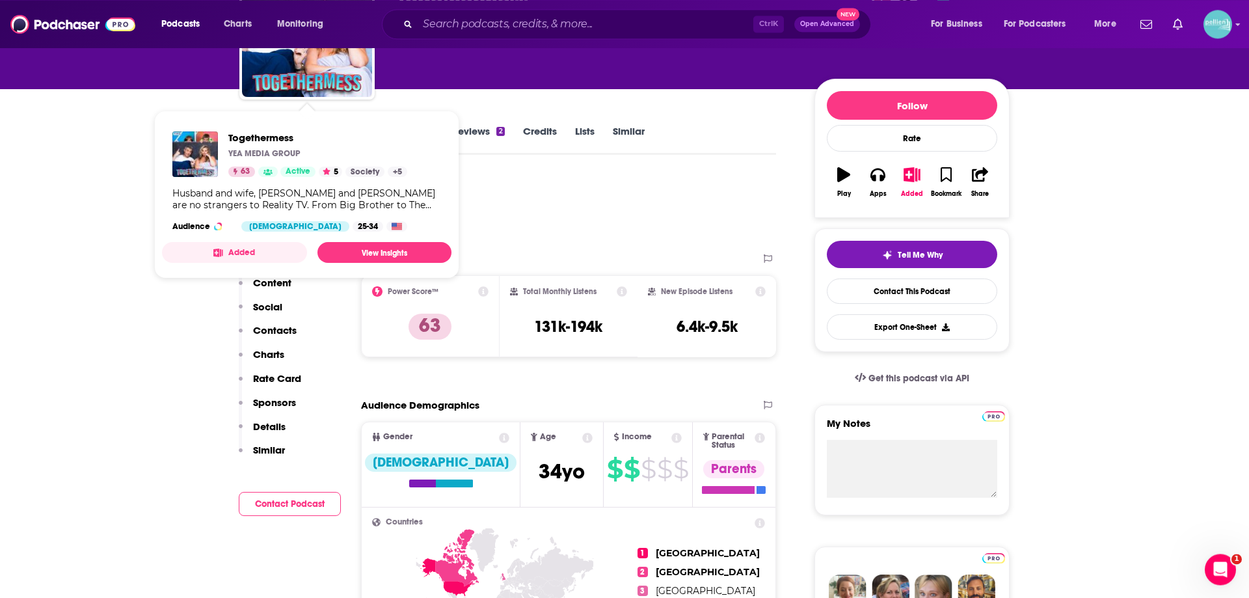
scroll to position [0, 0]
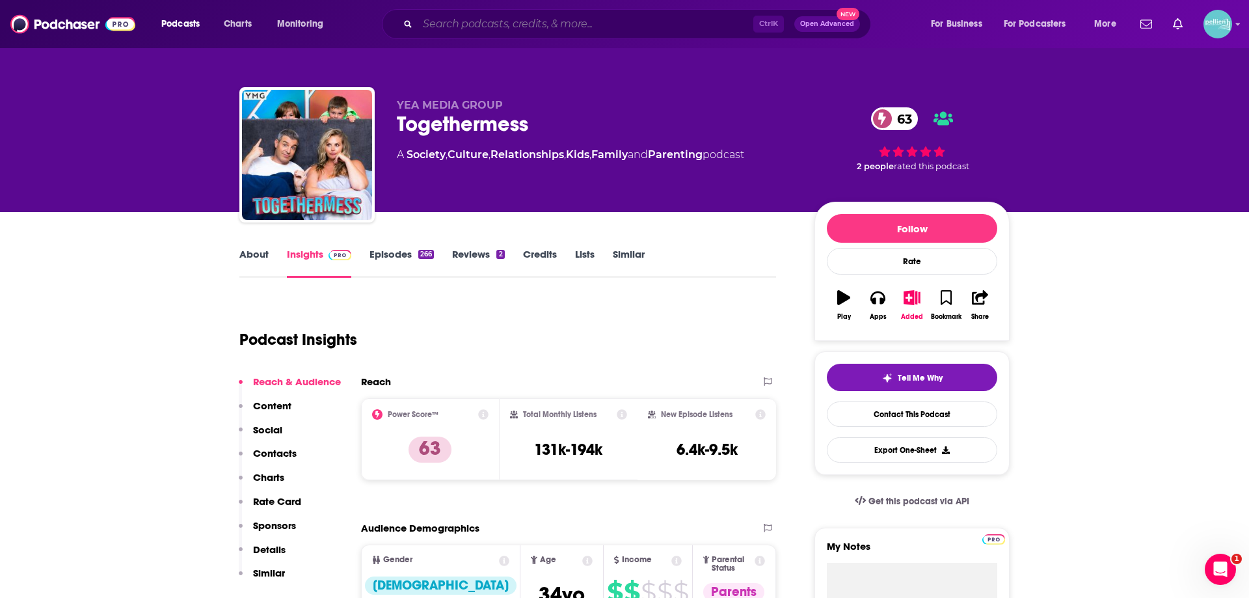
click at [479, 26] on input "Search podcasts, credits, & more..." at bounding box center [586, 24] width 336 height 21
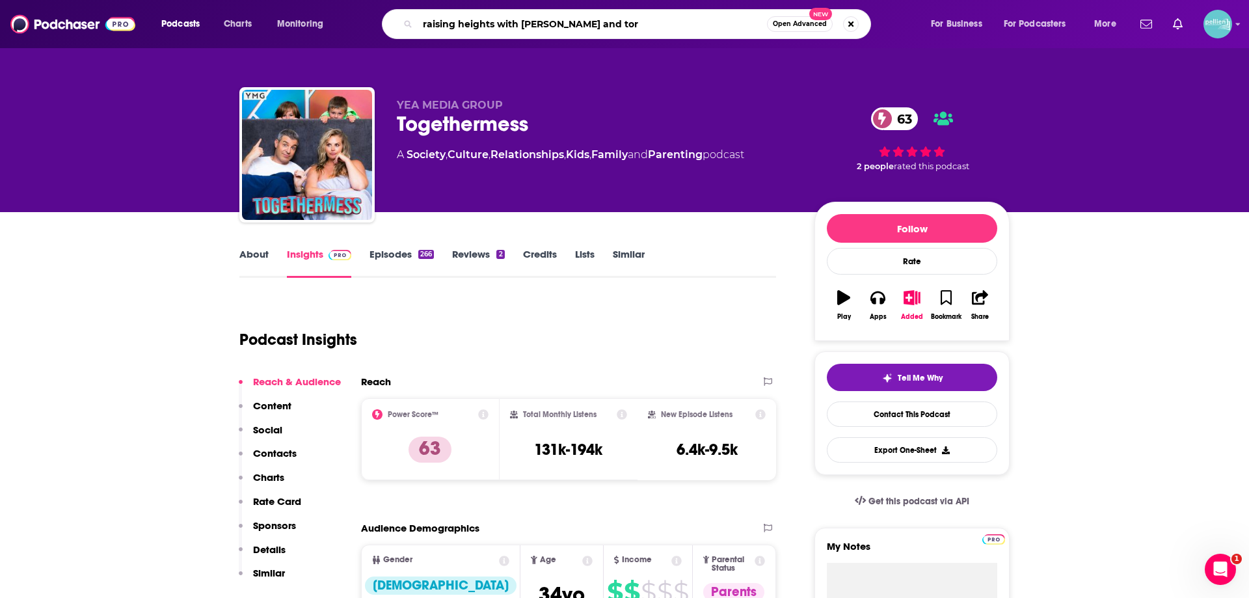
type input "raising heights with zach and tori"
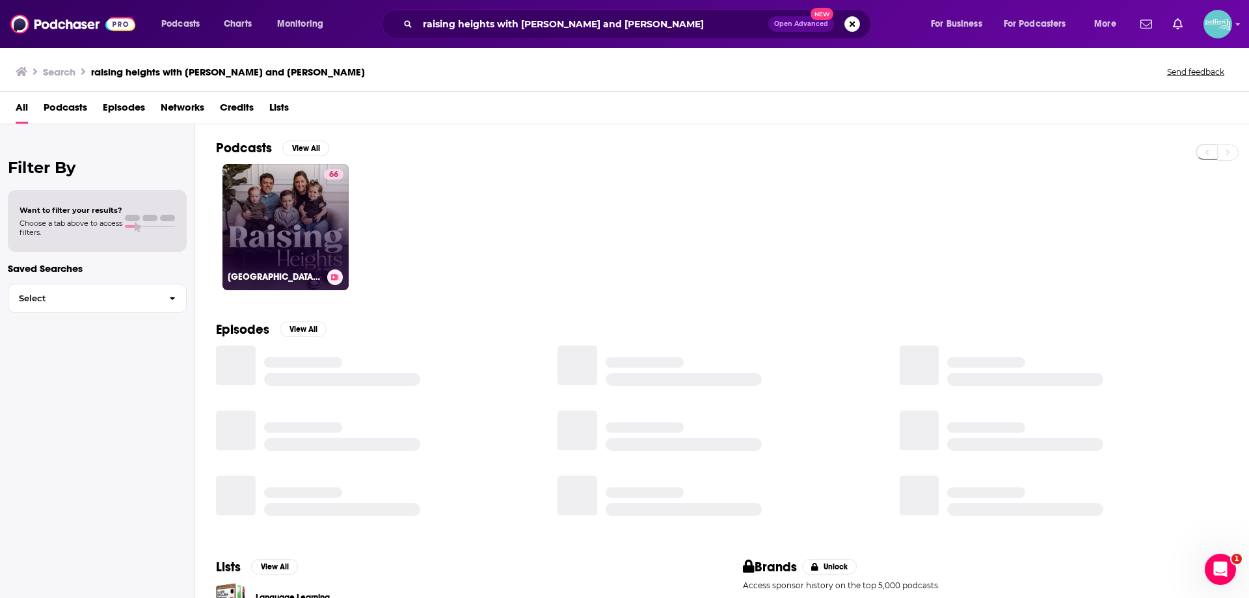
click at [271, 226] on link "66 Raising Heights with Zach & Tori" at bounding box center [286, 227] width 126 height 126
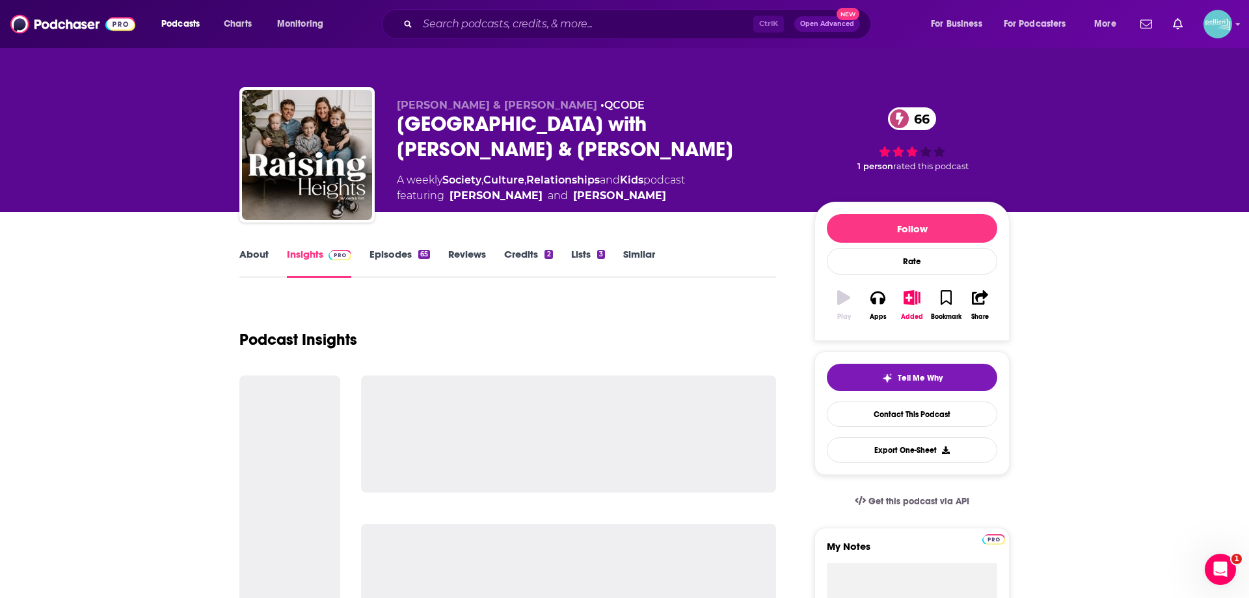
click at [257, 253] on link "About" at bounding box center [253, 263] width 29 height 30
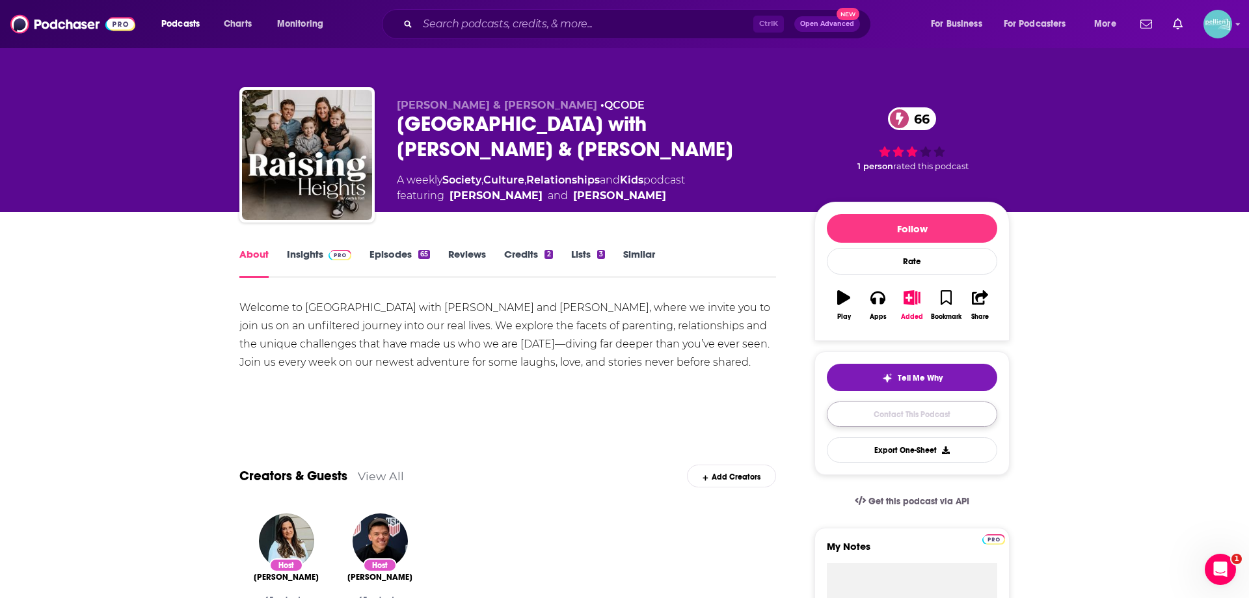
click at [882, 415] on link "Contact This Podcast" at bounding box center [912, 413] width 170 height 25
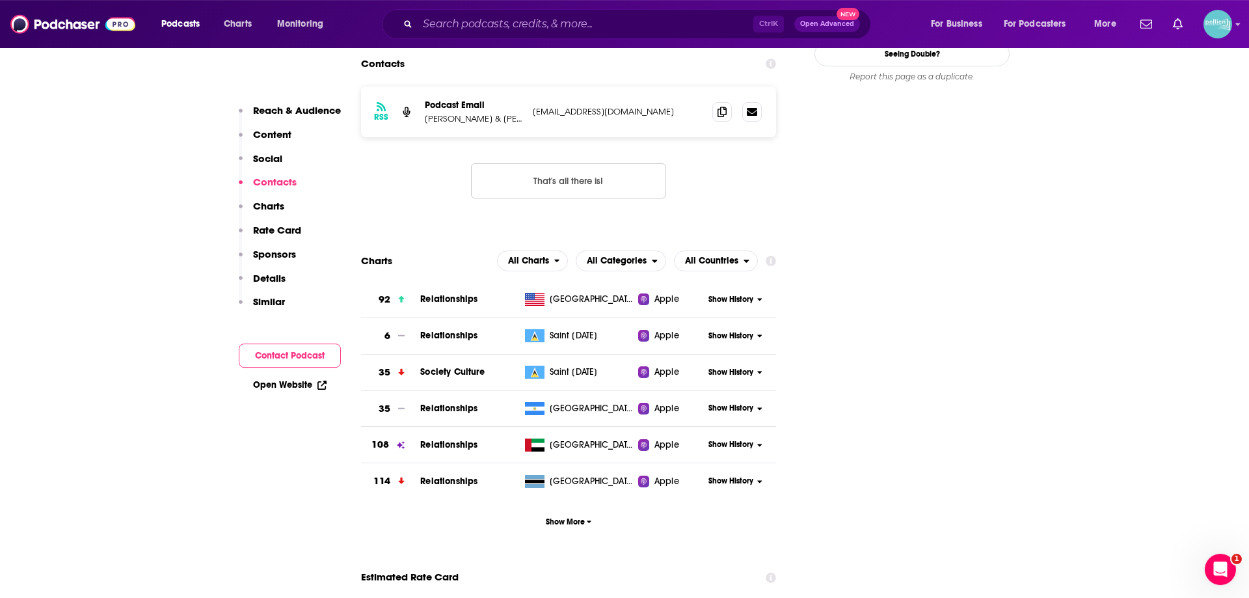
scroll to position [1005, 0]
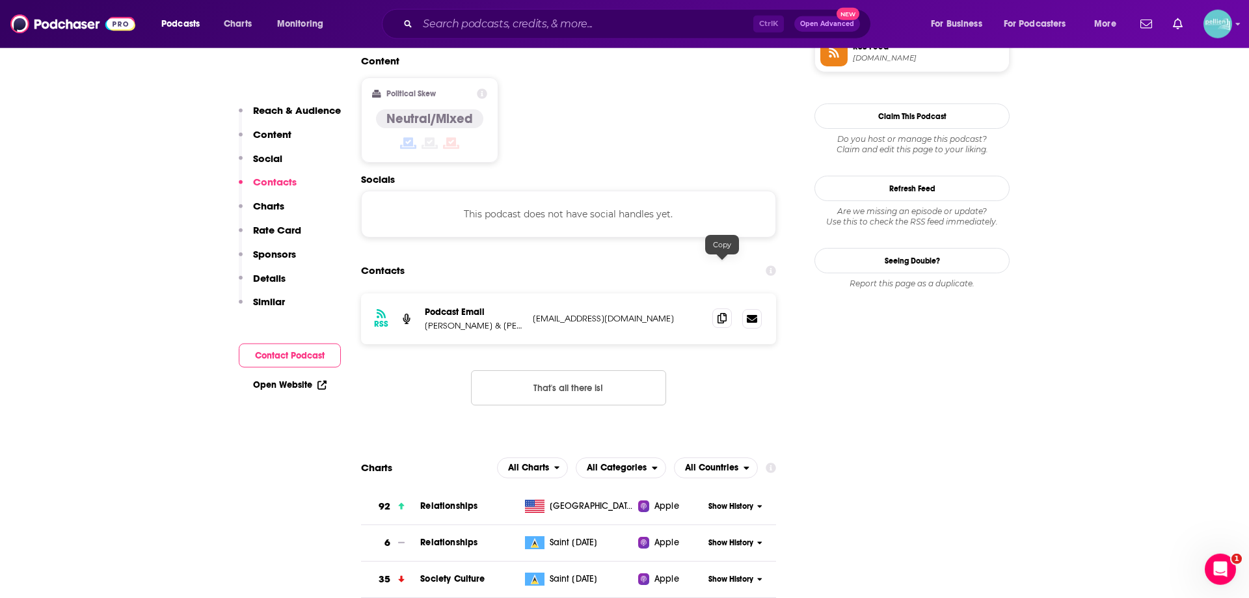
click at [723, 313] on icon at bounding box center [722, 318] width 9 height 10
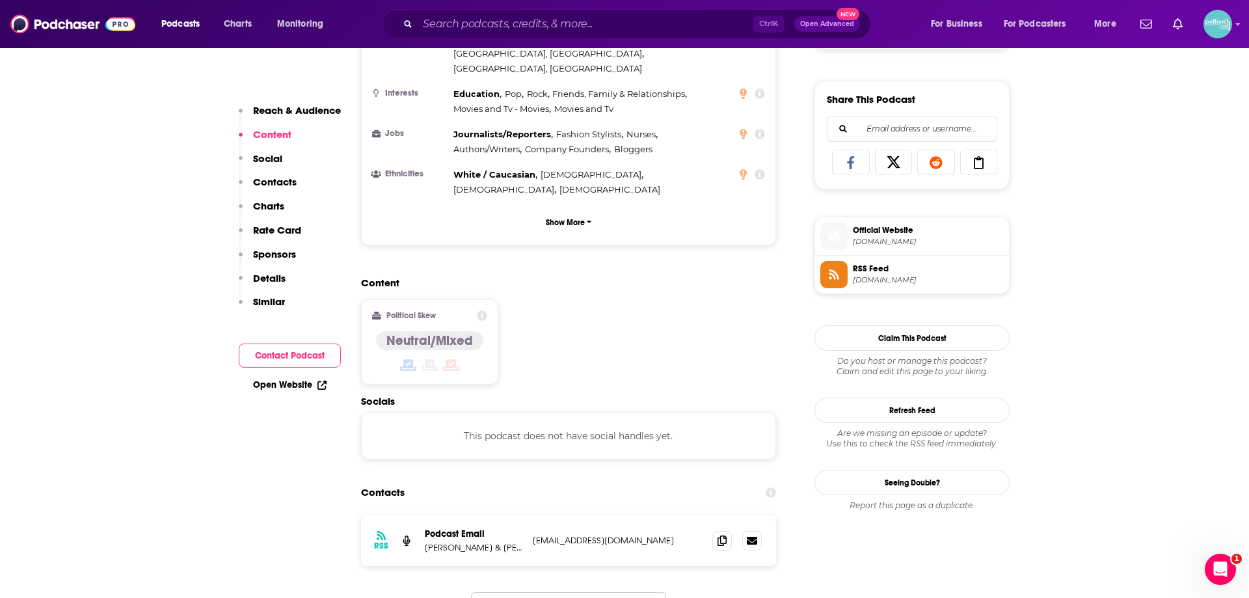
scroll to position [783, 0]
click at [901, 230] on span "Official Website" at bounding box center [928, 231] width 151 height 12
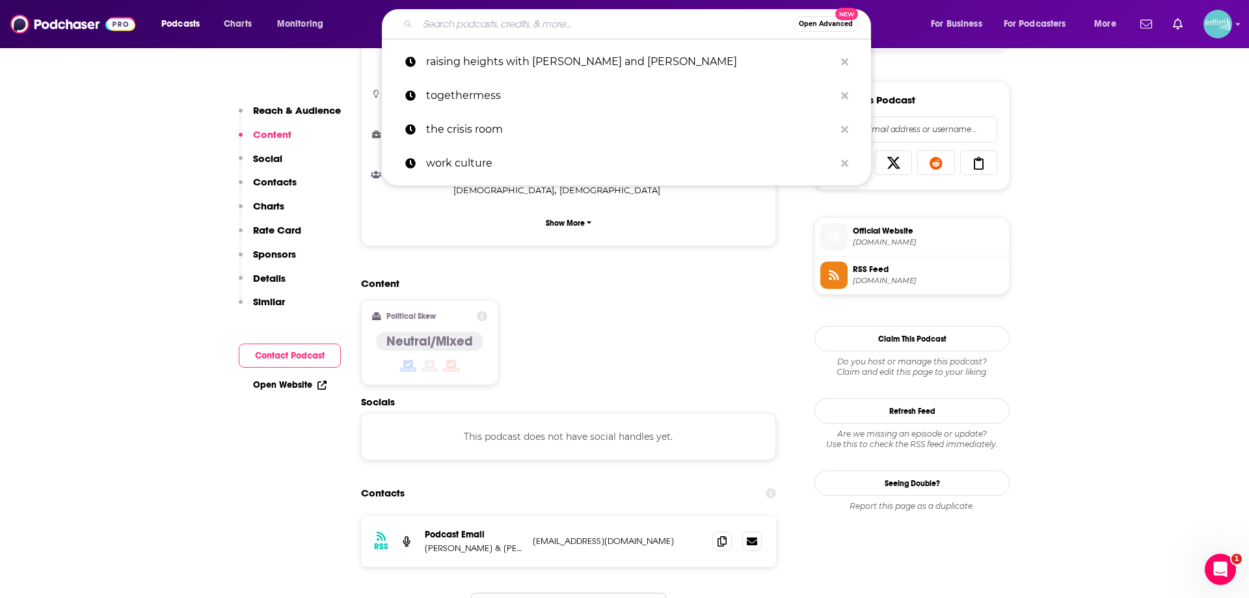
click at [591, 29] on input "Search podcasts, credits, & more..." at bounding box center [605, 24] width 375 height 21
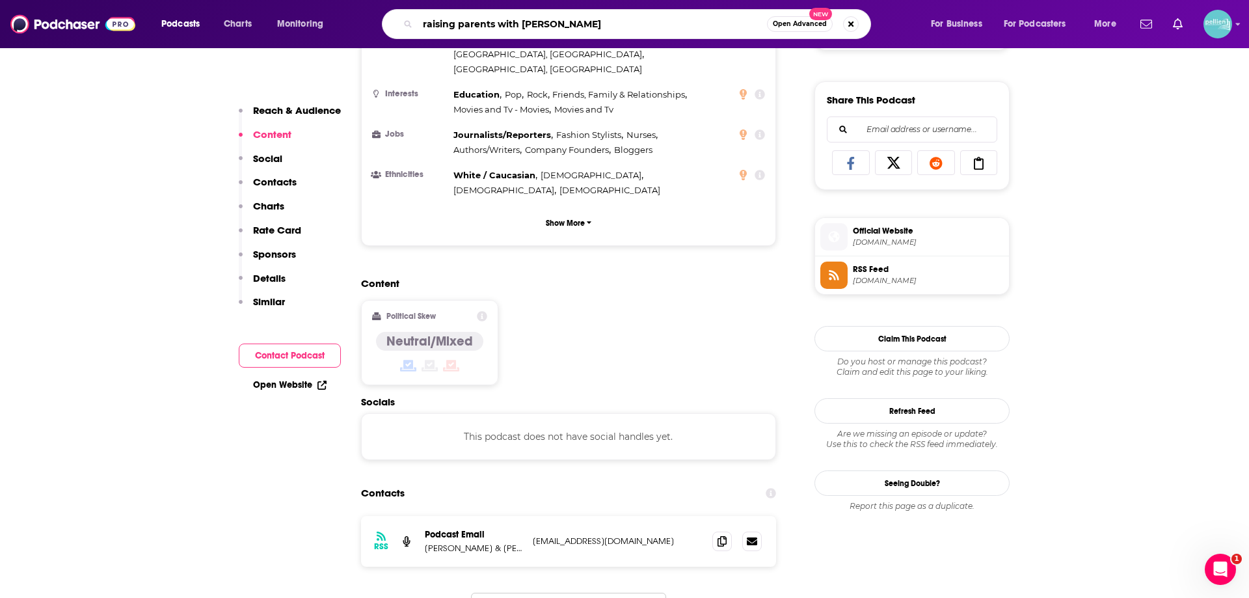
type input "raising parents with emily oster"
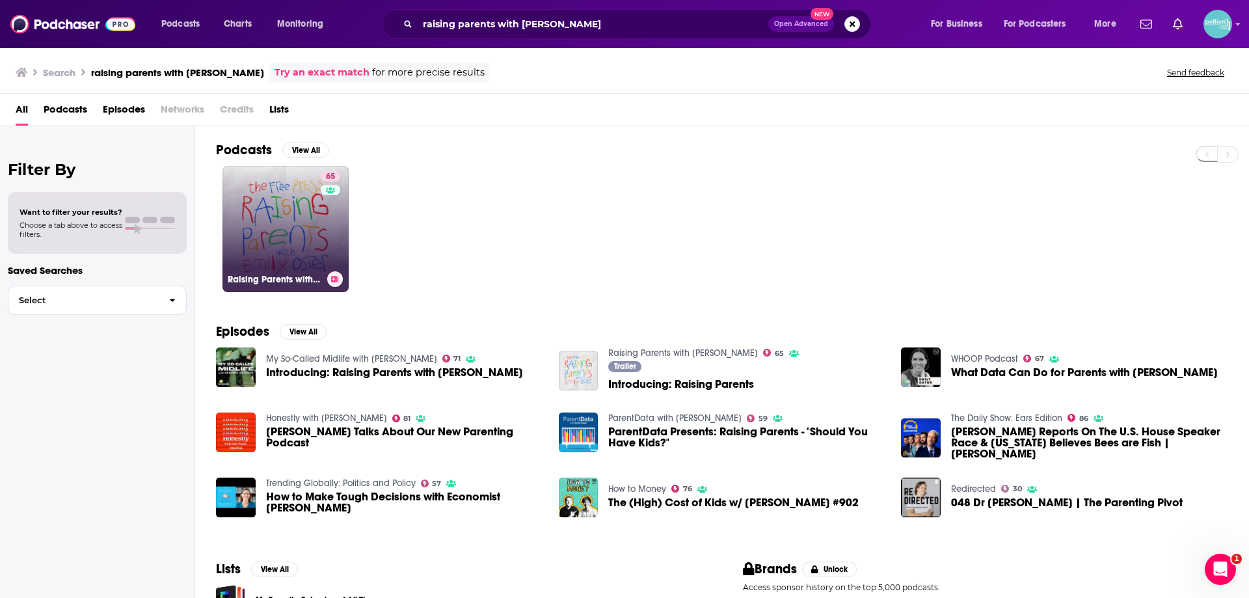
click at [307, 236] on link "65 Raising Parents with Emily Oster" at bounding box center [286, 229] width 126 height 126
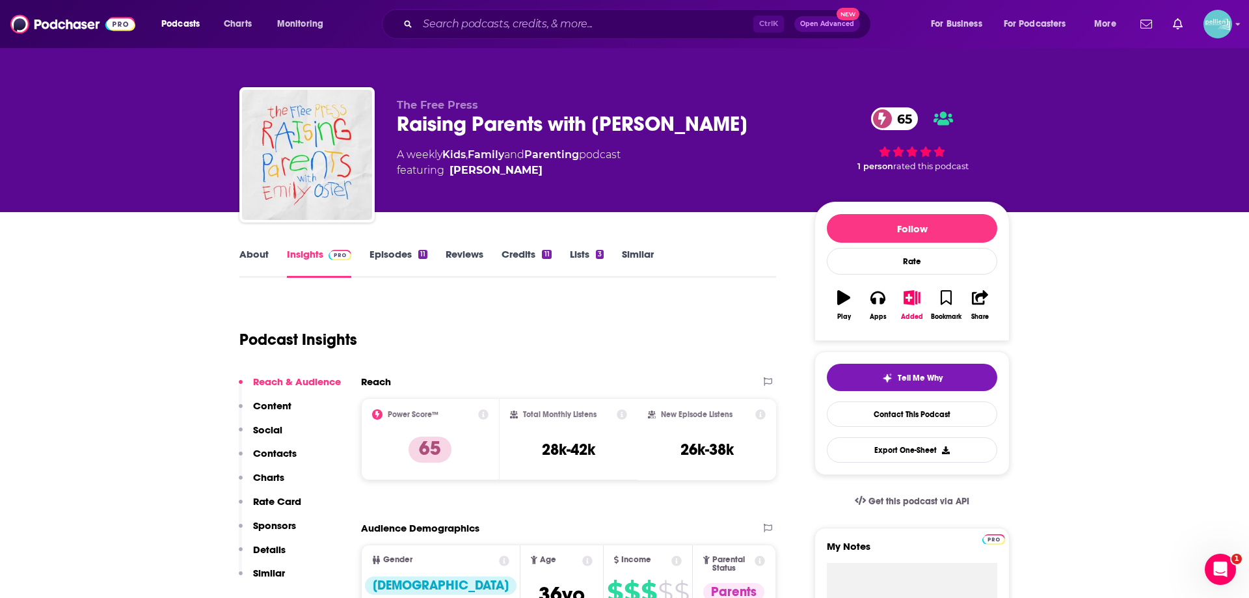
click at [250, 254] on link "About" at bounding box center [253, 263] width 29 height 30
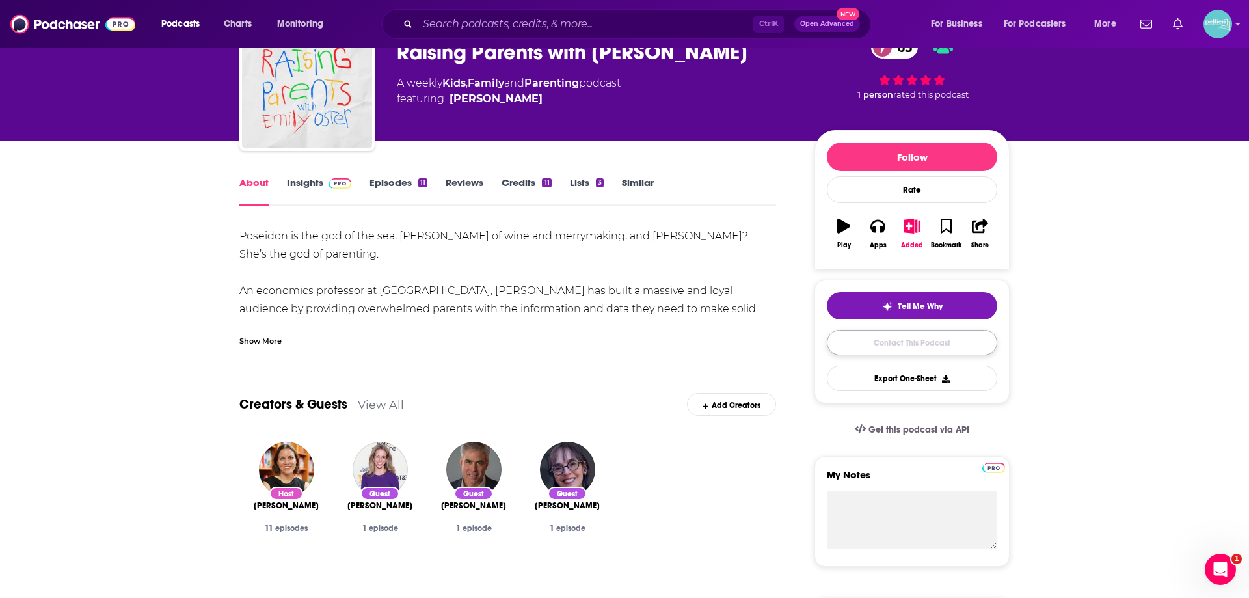
click at [885, 349] on link "Contact This Podcast" at bounding box center [912, 342] width 170 height 25
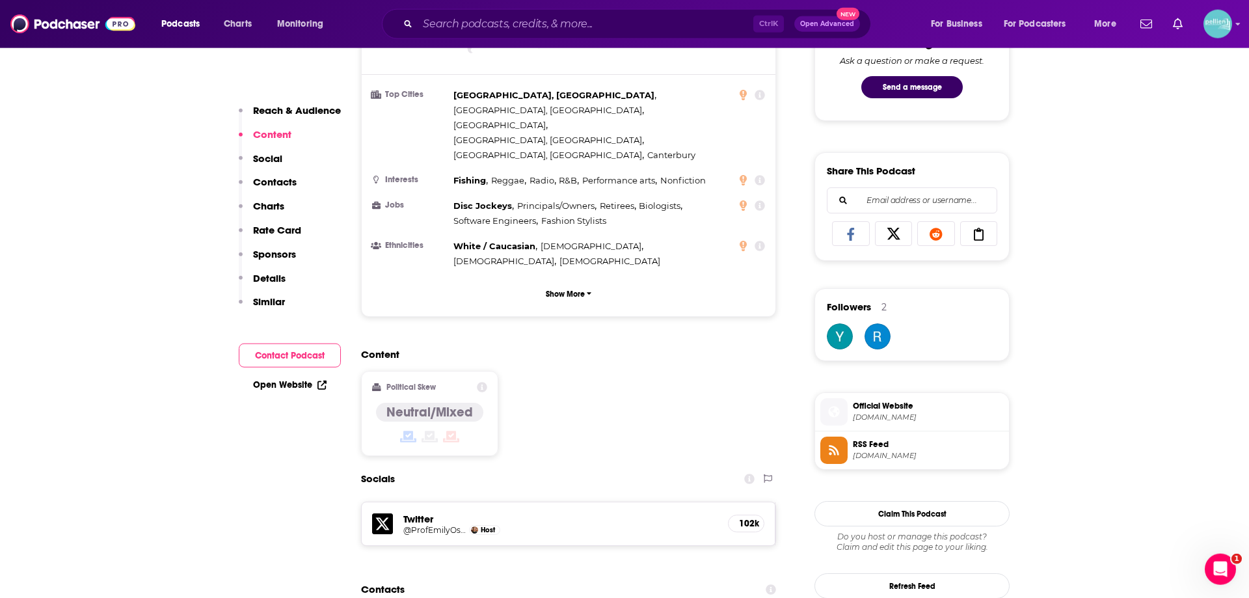
scroll to position [716, 0]
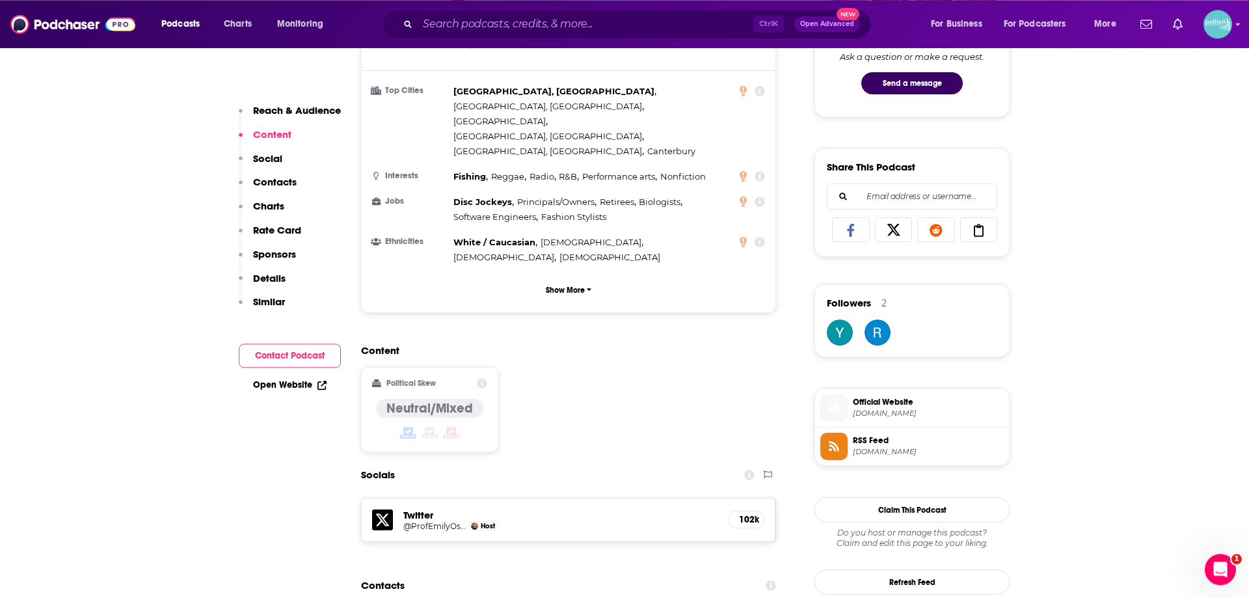
click at [876, 415] on span "thefp.com" at bounding box center [928, 414] width 151 height 10
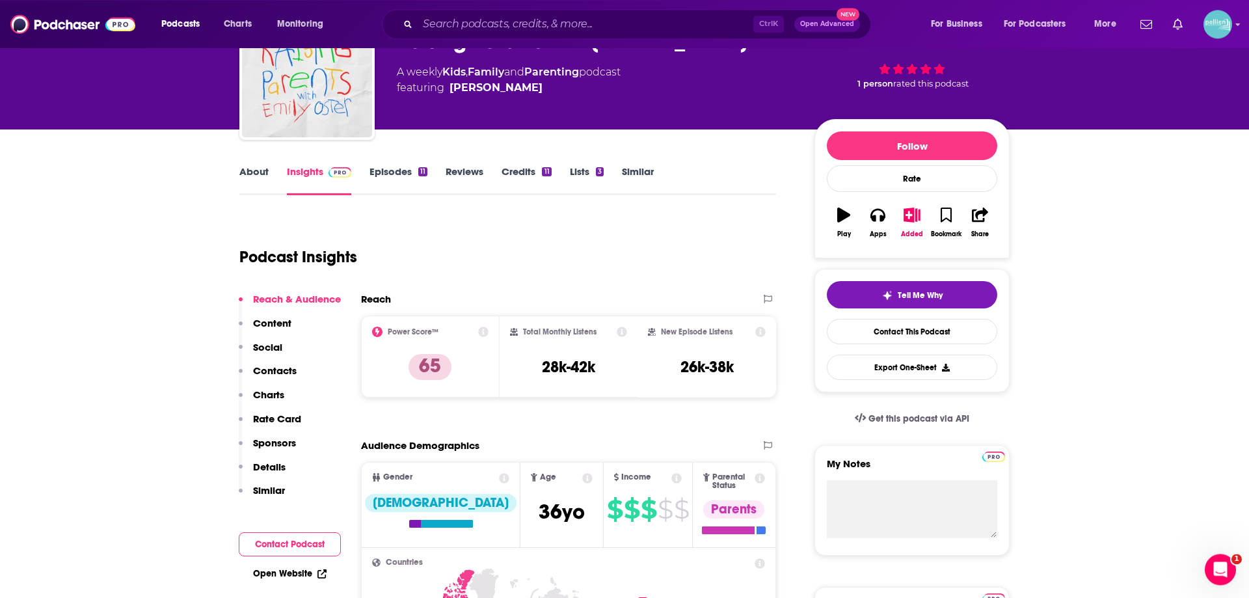
scroll to position [0, 0]
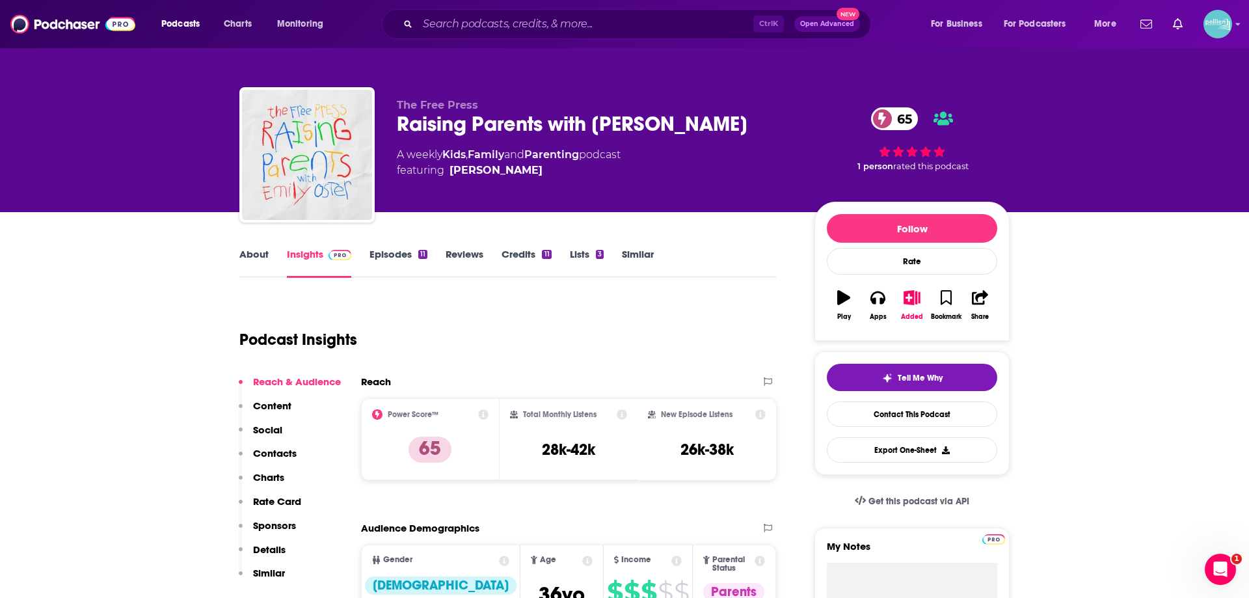
click at [262, 258] on link "About" at bounding box center [253, 263] width 29 height 30
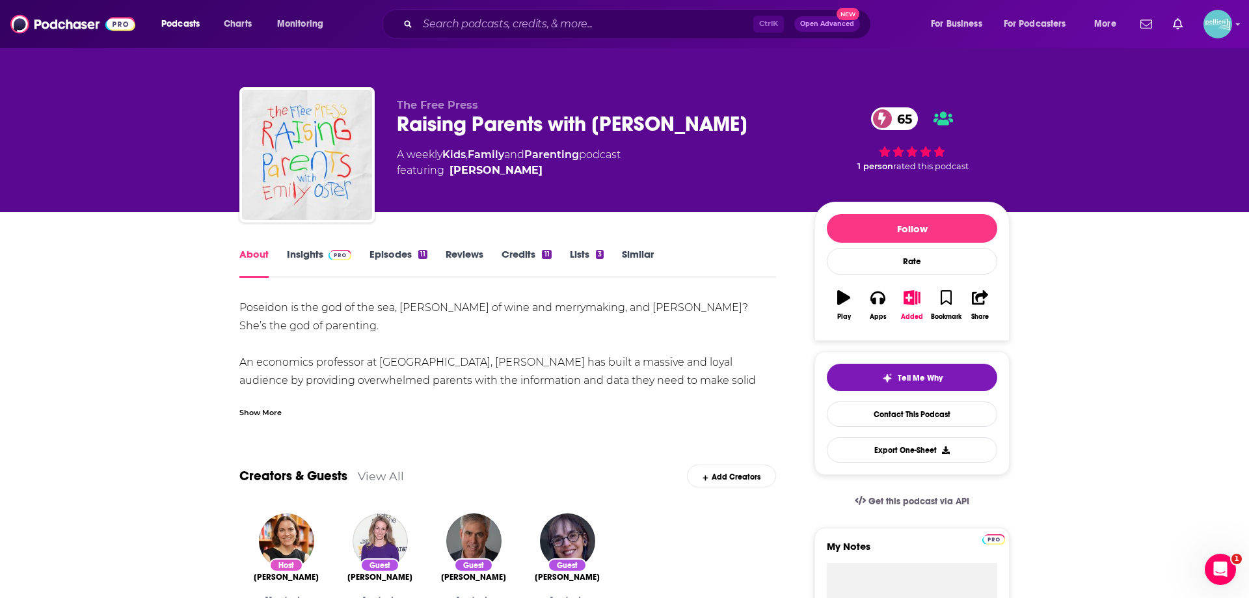
click at [275, 412] on div "Show More" at bounding box center [260, 411] width 42 height 12
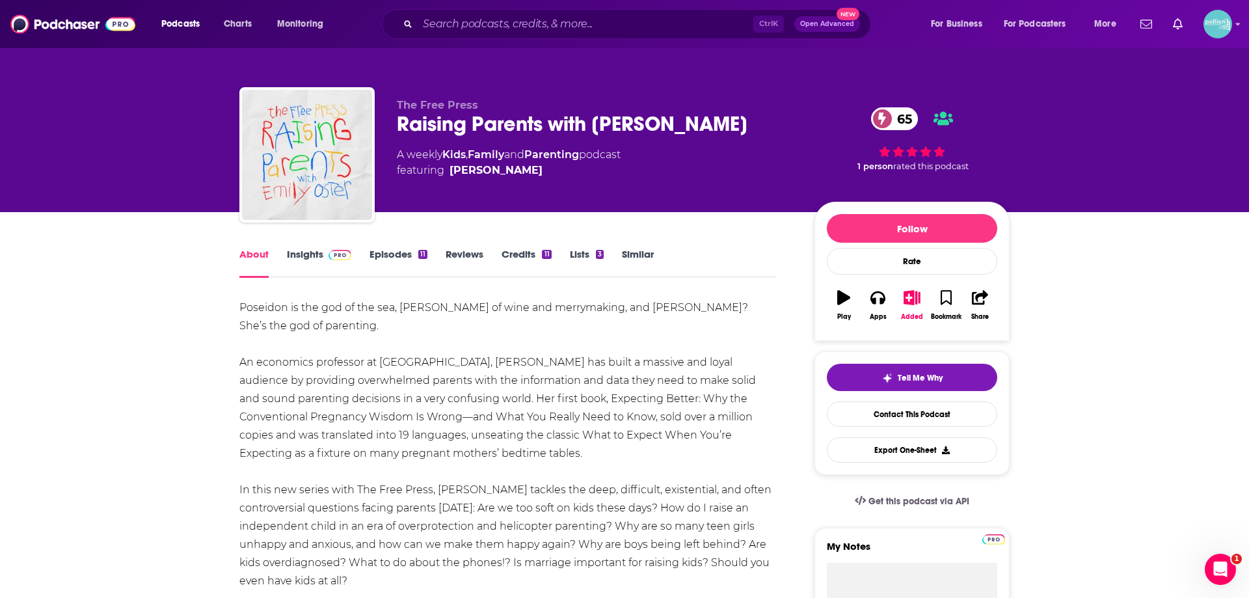
click at [320, 250] on link "Insights" at bounding box center [319, 263] width 64 height 30
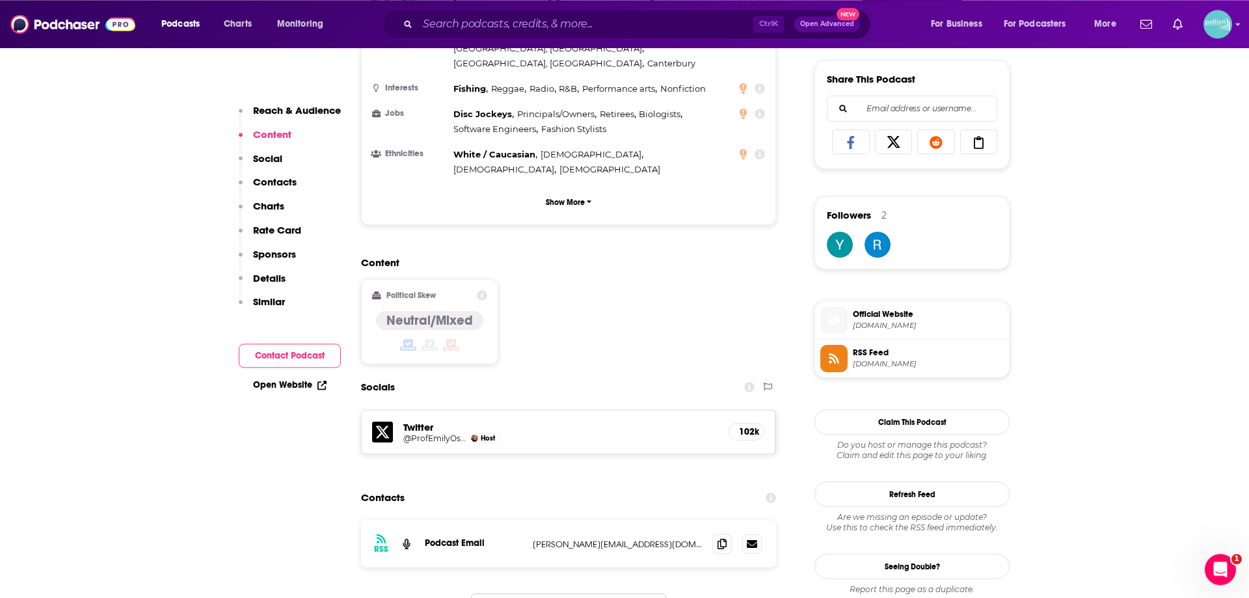
scroll to position [804, 0]
click at [720, 537] on icon at bounding box center [722, 542] width 9 height 10
click at [563, 28] on input "Search podcasts, credits, & more..." at bounding box center [586, 24] width 336 height 21
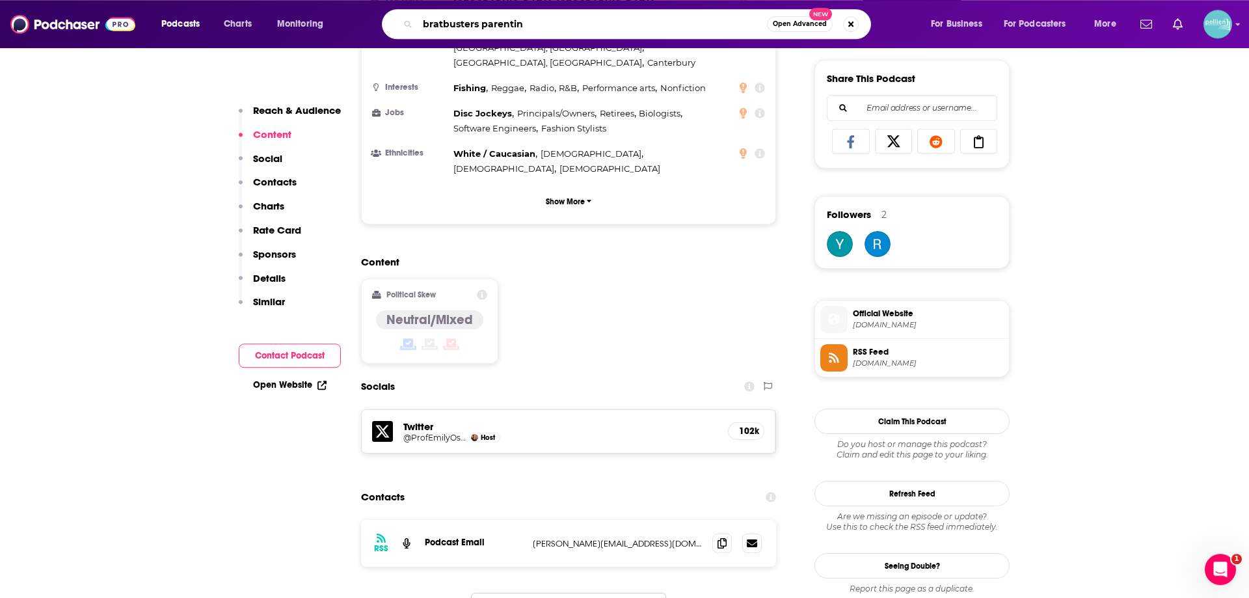
type input "bratbusters parenting"
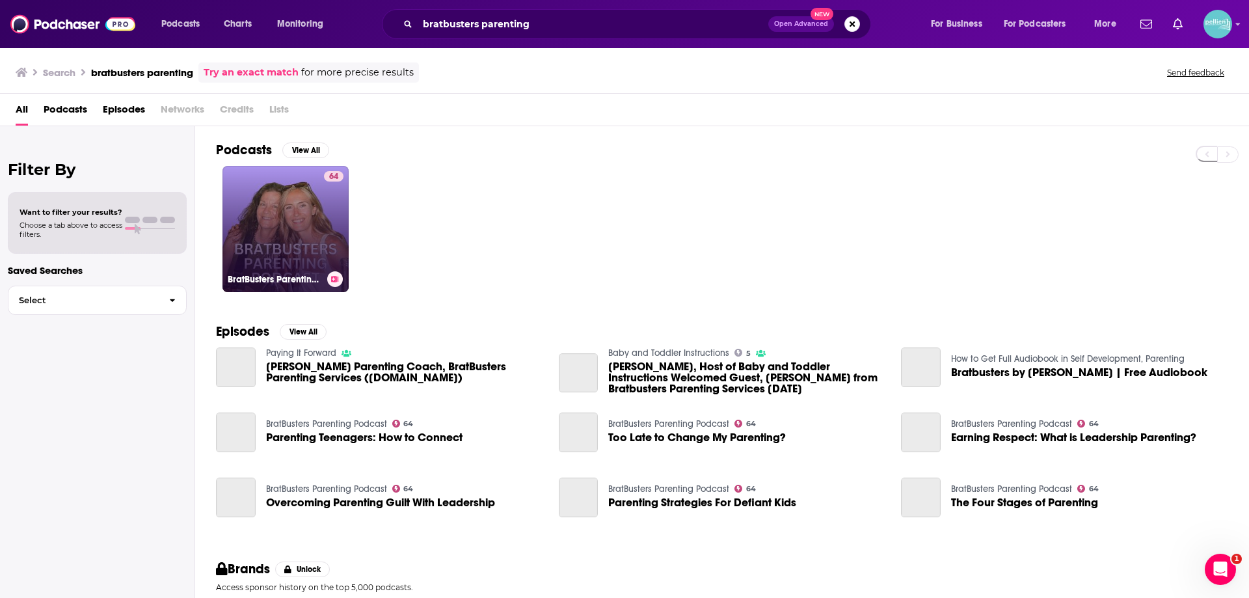
click at [312, 224] on link "64 BratBusters Parenting Podcast" at bounding box center [286, 229] width 126 height 126
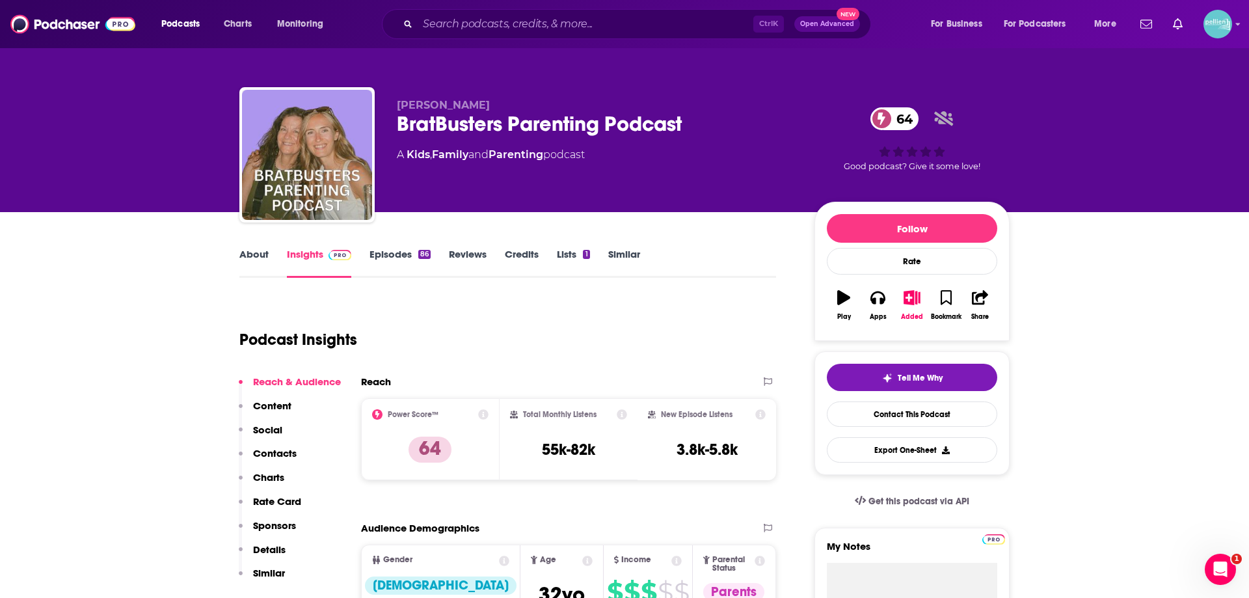
click at [241, 264] on link "About" at bounding box center [253, 263] width 29 height 30
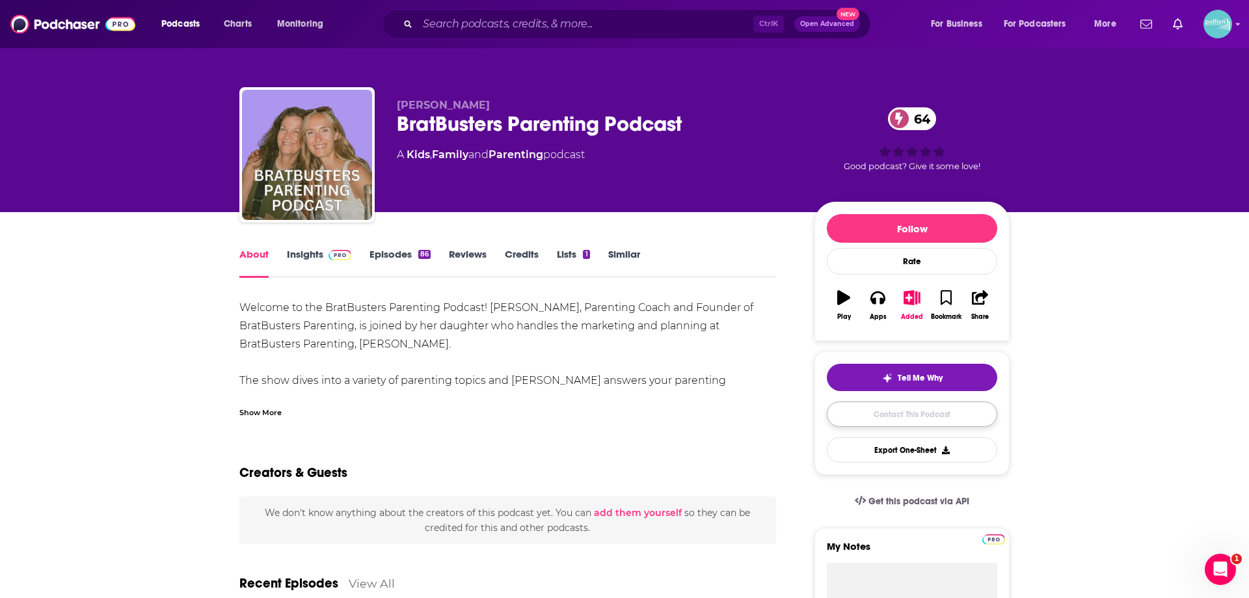
click at [845, 409] on link "Contact This Podcast" at bounding box center [912, 413] width 170 height 25
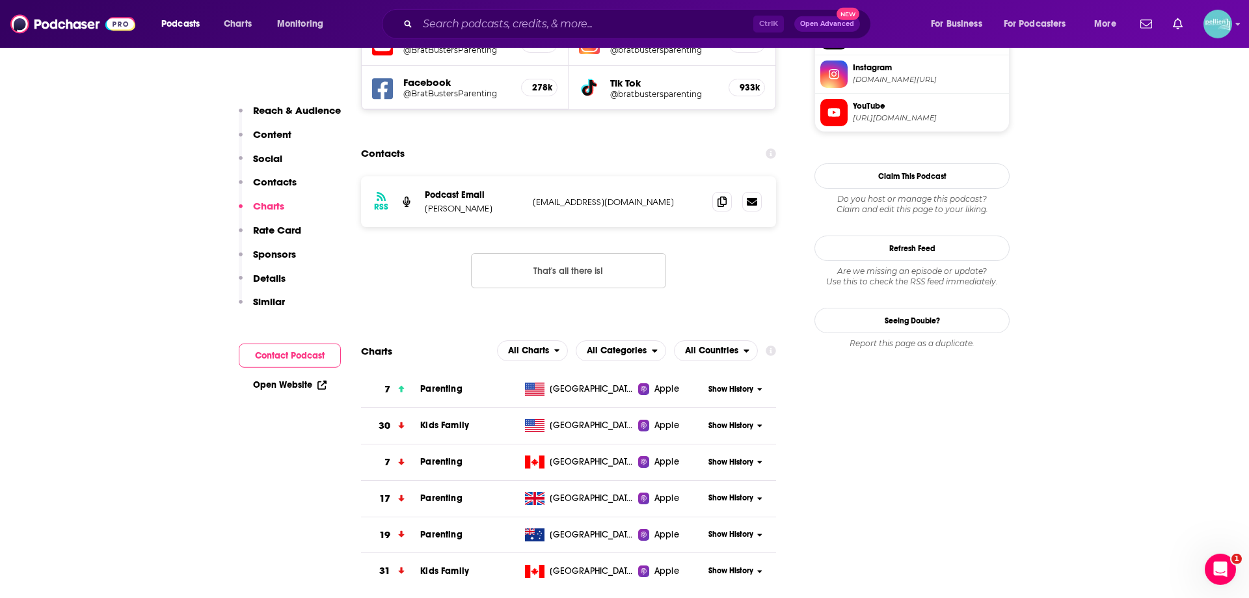
scroll to position [1139, 0]
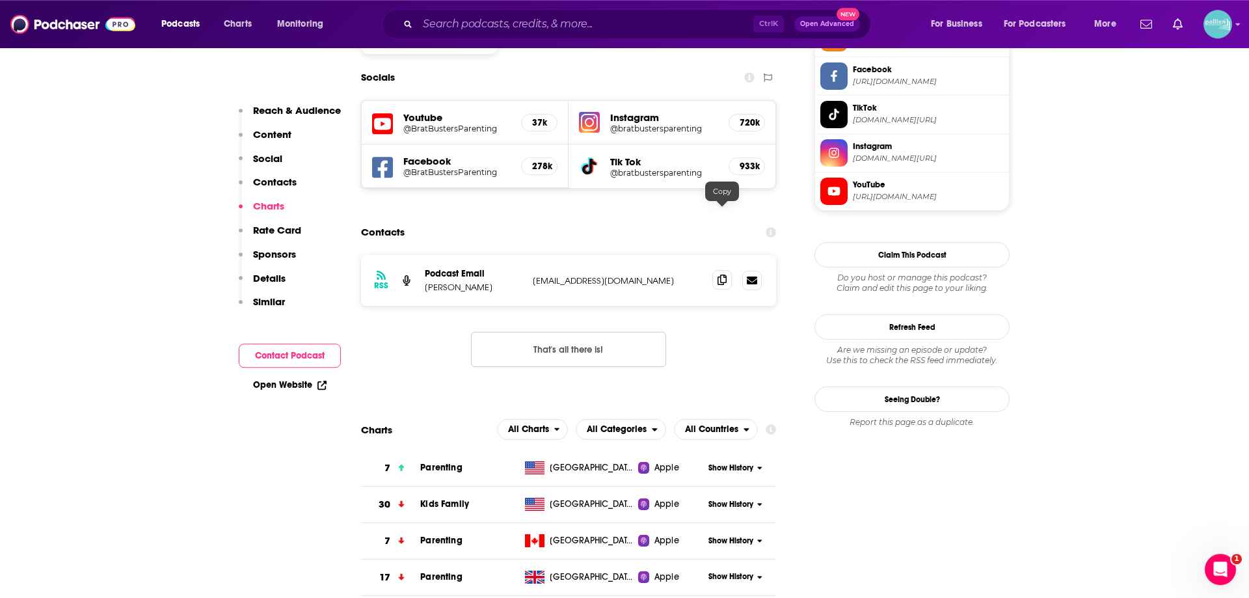
click at [718, 275] on icon at bounding box center [722, 280] width 9 height 10
